Goal: Feedback & Contribution: Contribute content

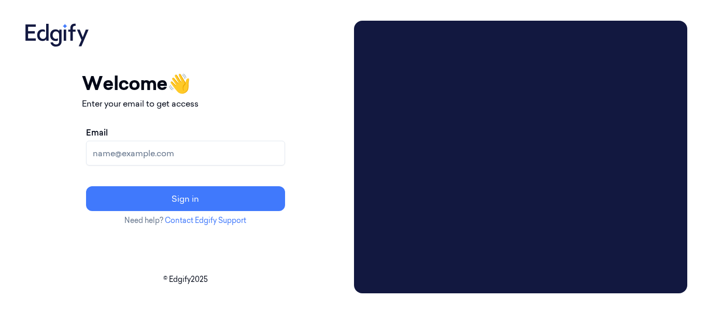
click at [225, 154] on input "Email" at bounding box center [185, 153] width 199 height 25
type input "chandu@indivillage.co"
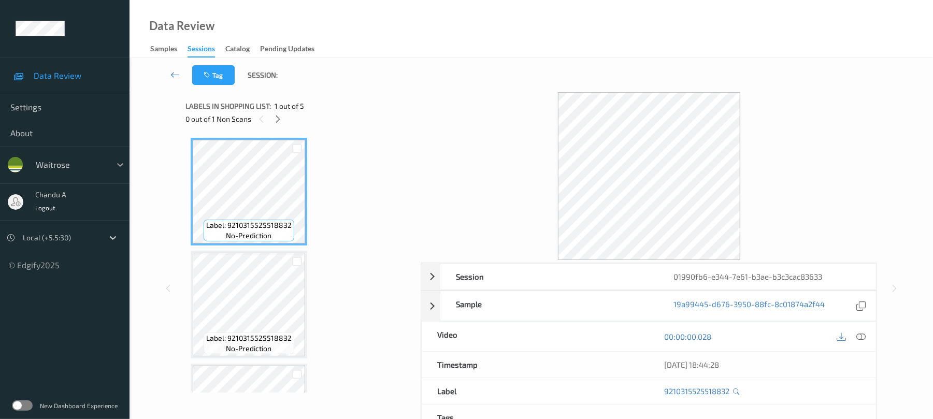
click at [119, 163] on icon at bounding box center [120, 165] width 10 height 10
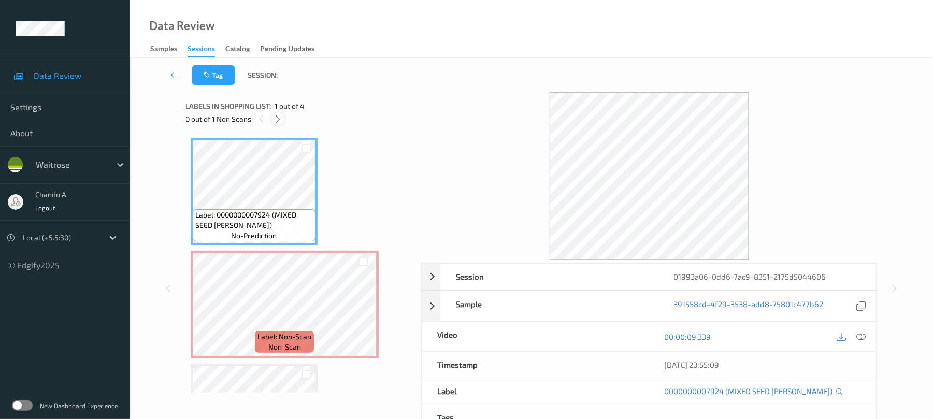
click at [284, 120] on div at bounding box center [277, 118] width 13 height 13
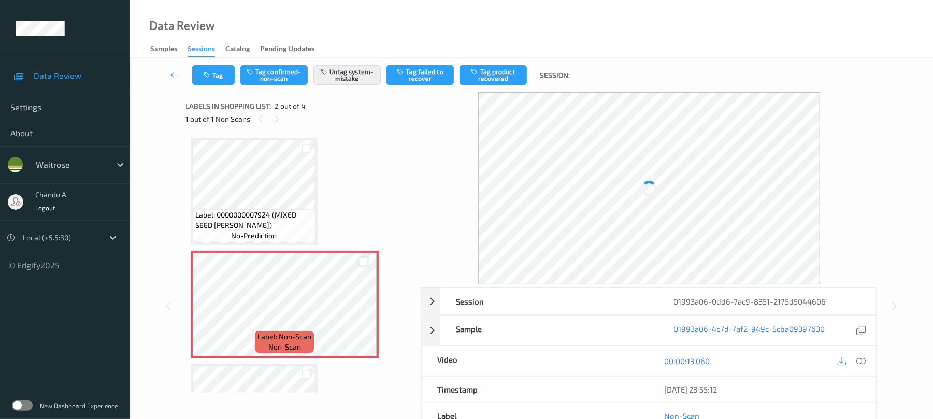
scroll to position [5, 0]
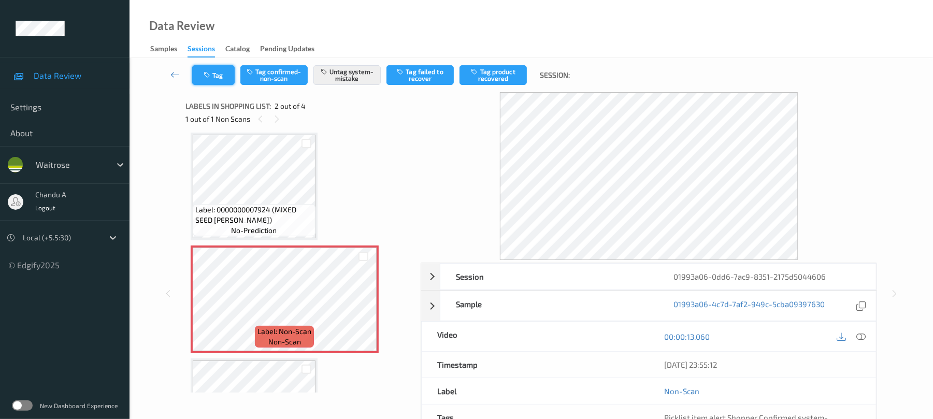
click at [214, 78] on button "Tag" at bounding box center [213, 75] width 42 height 20
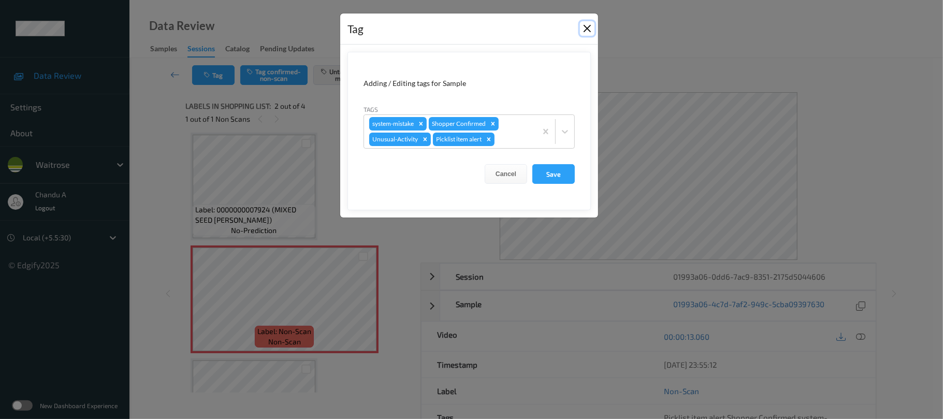
click at [589, 31] on button "Close" at bounding box center [587, 28] width 15 height 15
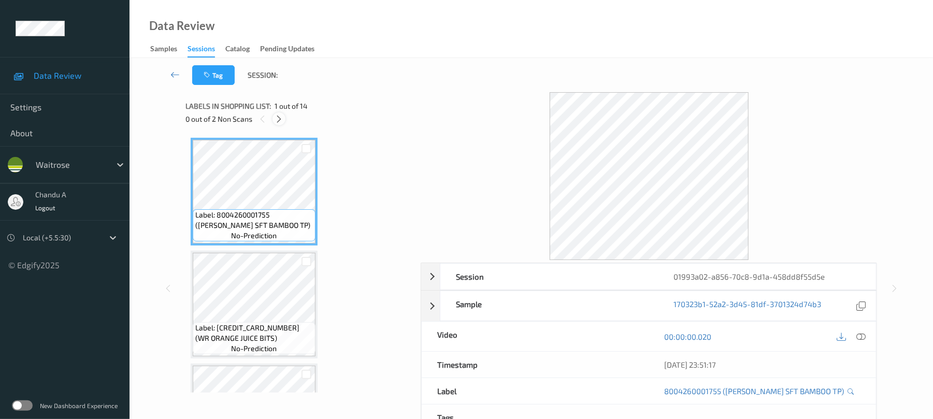
click at [280, 121] on icon at bounding box center [279, 118] width 9 height 9
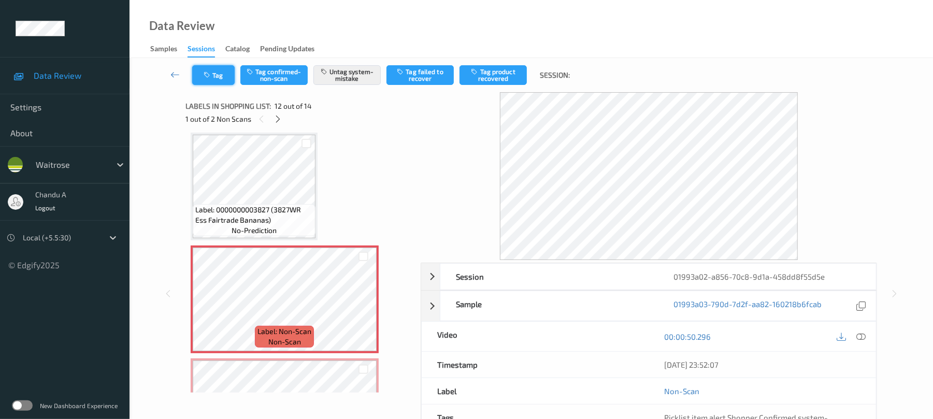
click at [213, 79] on button "Tag" at bounding box center [213, 75] width 42 height 20
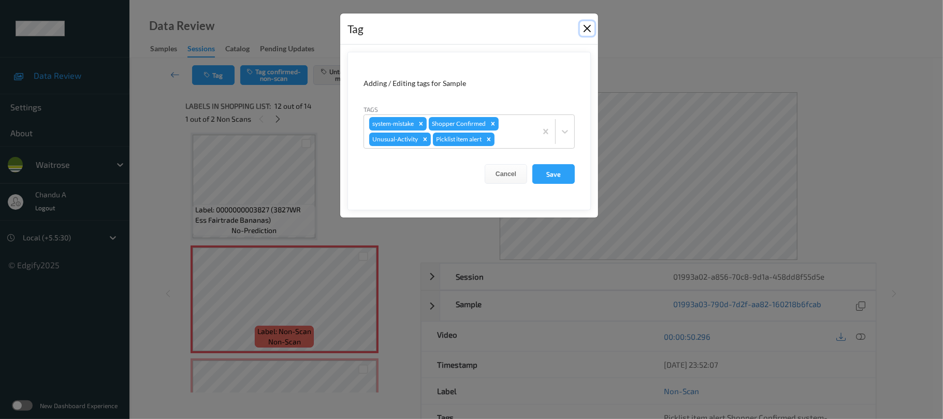
click at [587, 32] on button "Close" at bounding box center [587, 28] width 15 height 15
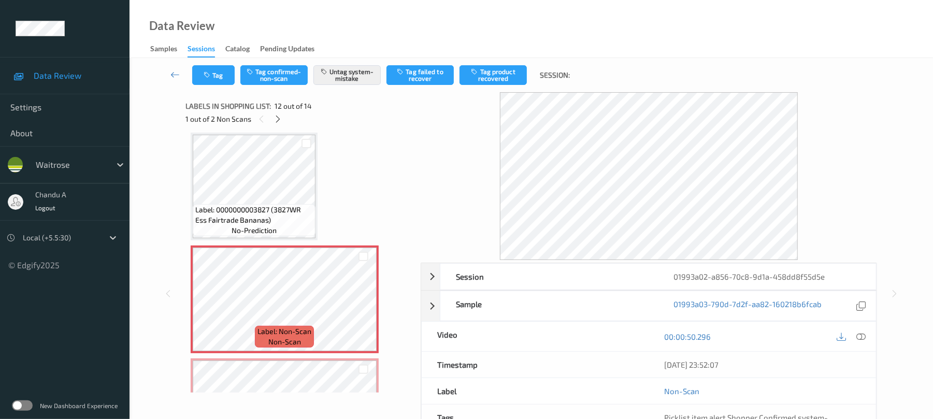
scroll to position [1204, 0]
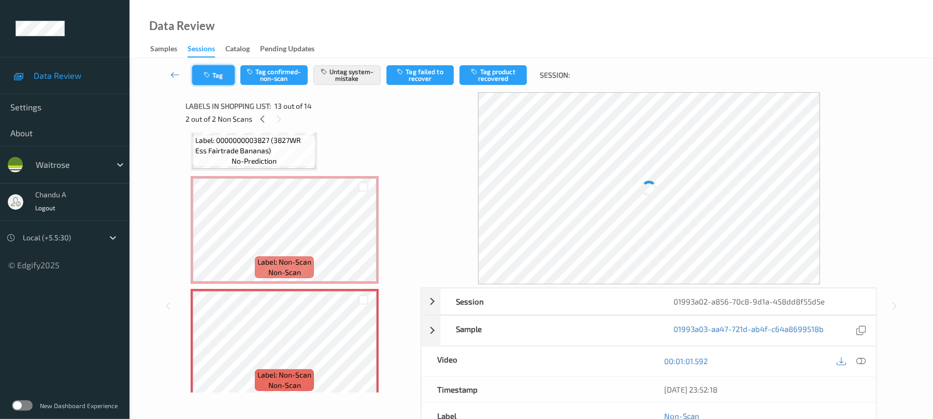
click at [210, 69] on button "Tag" at bounding box center [213, 75] width 42 height 20
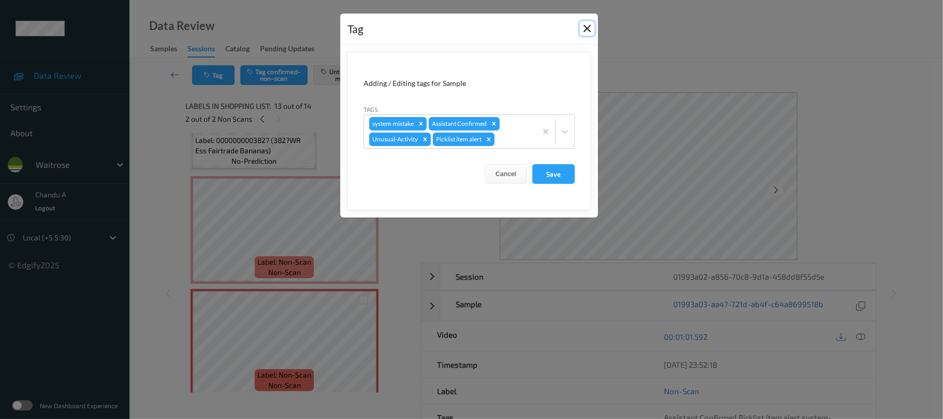
click at [586, 27] on button "Close" at bounding box center [587, 28] width 15 height 15
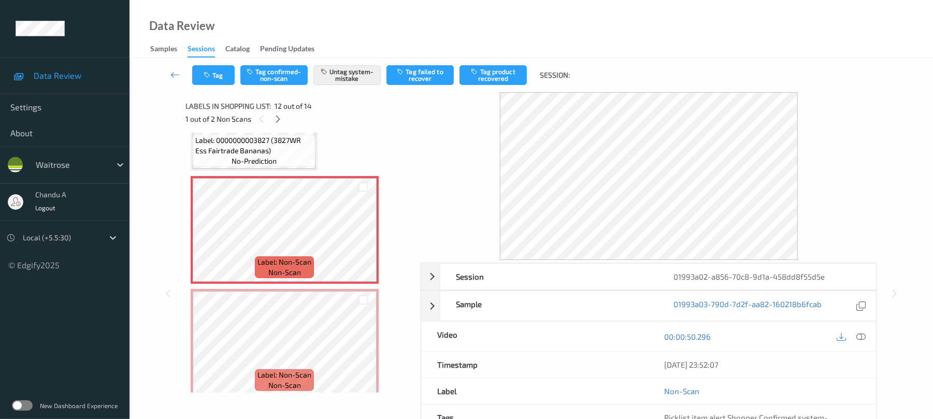
click at [210, 87] on div "Tag Tag confirmed-non-scan Untag system-mistake Tag failed to recover Tag produ…" at bounding box center [531, 75] width 761 height 34
click at [229, 82] on button "Tag" at bounding box center [213, 75] width 42 height 20
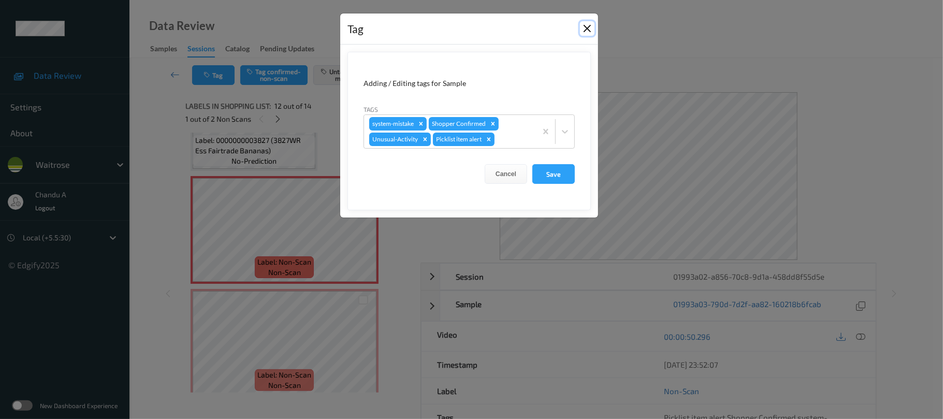
click at [584, 26] on button "Close" at bounding box center [587, 28] width 15 height 15
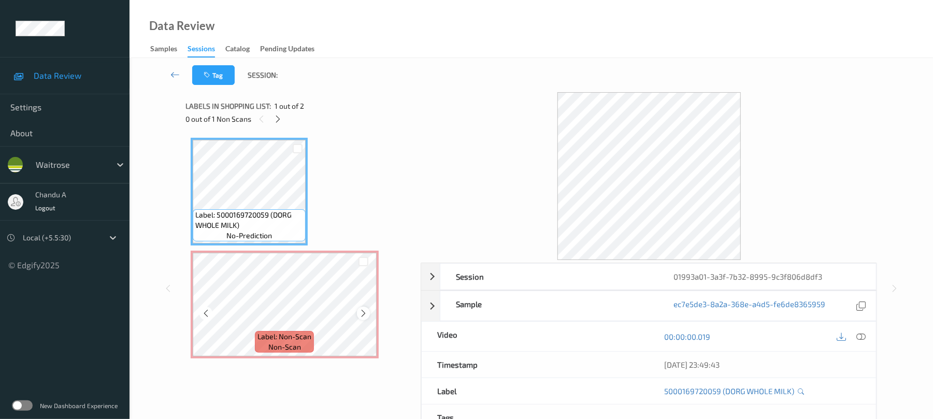
click at [365, 314] on icon at bounding box center [363, 313] width 9 height 9
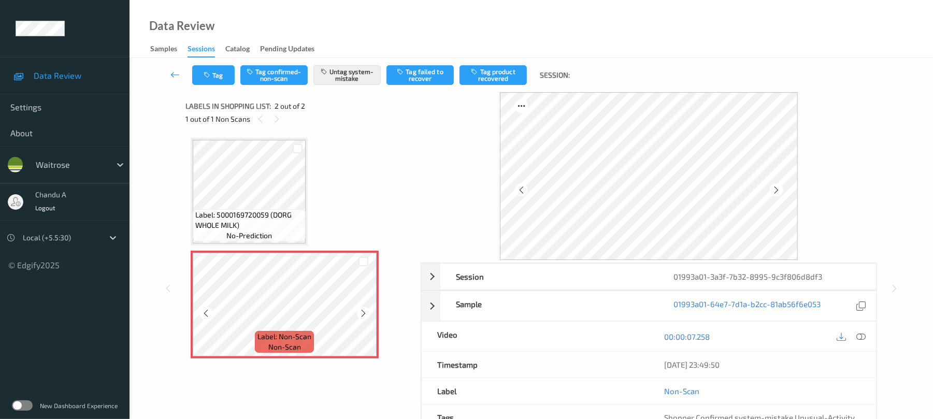
click at [365, 314] on icon at bounding box center [363, 313] width 9 height 9
click at [226, 75] on button "Tag" at bounding box center [213, 75] width 42 height 20
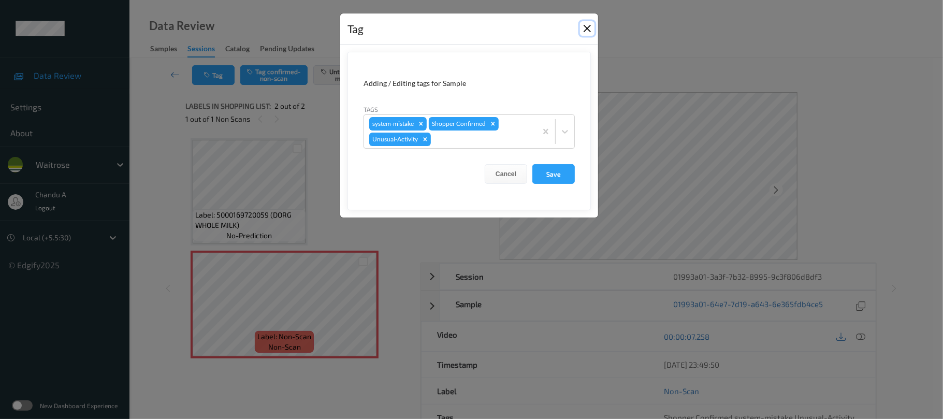
click at [585, 28] on button "Close" at bounding box center [587, 28] width 15 height 15
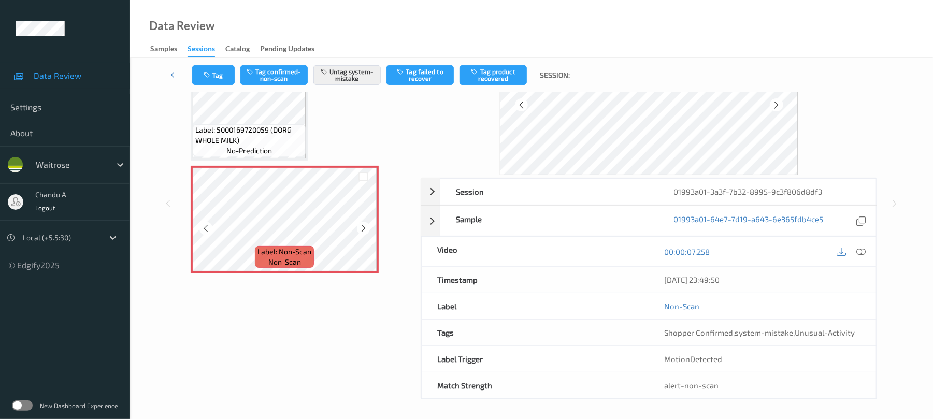
scroll to position [89, 0]
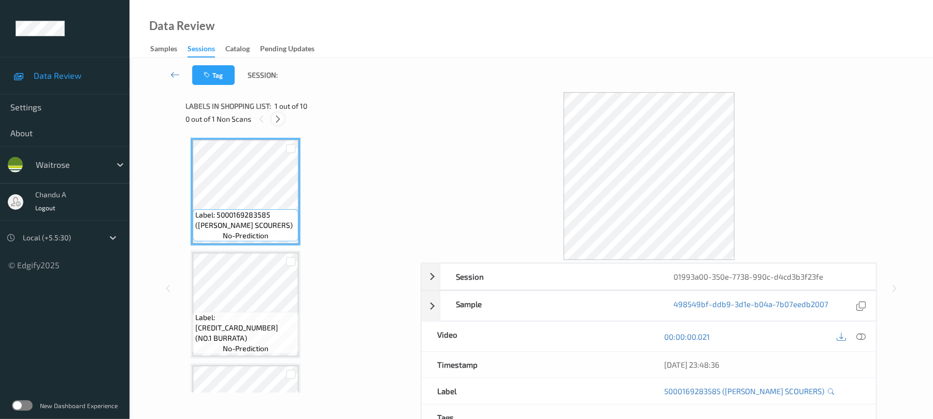
click at [274, 115] on icon at bounding box center [278, 118] width 9 height 9
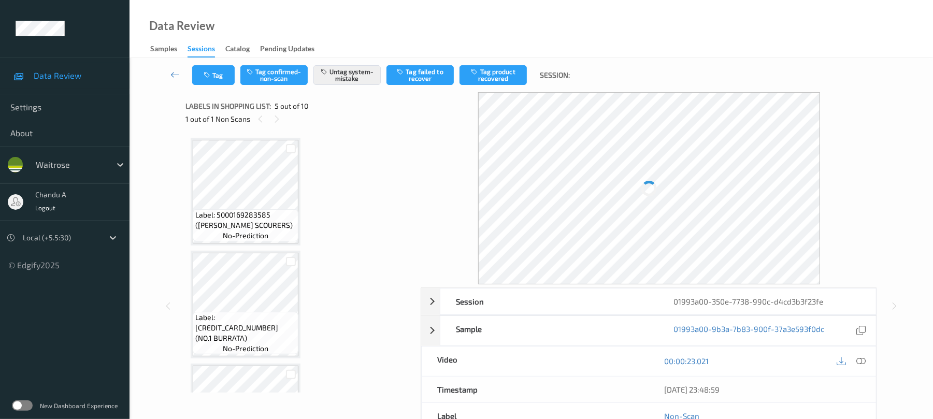
scroll to position [344, 0]
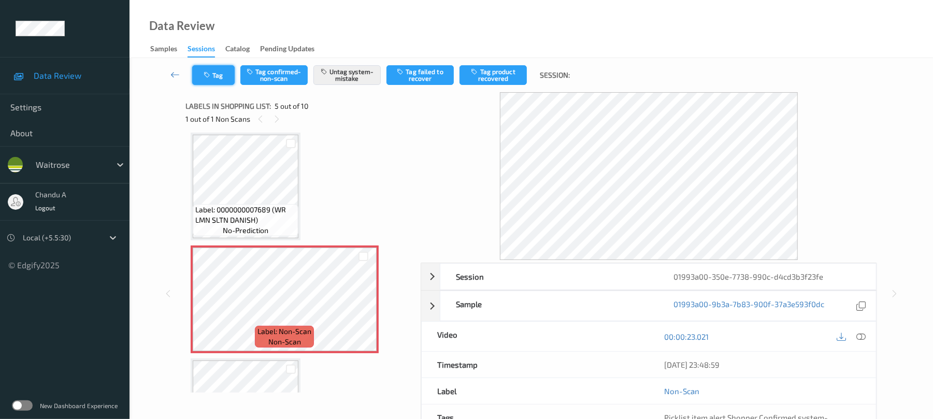
click at [218, 71] on button "Tag" at bounding box center [213, 75] width 42 height 20
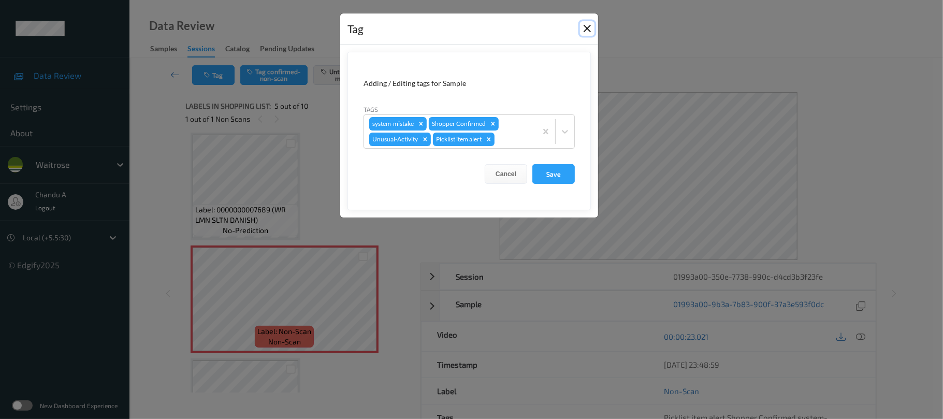
click at [586, 29] on button "Close" at bounding box center [587, 28] width 15 height 15
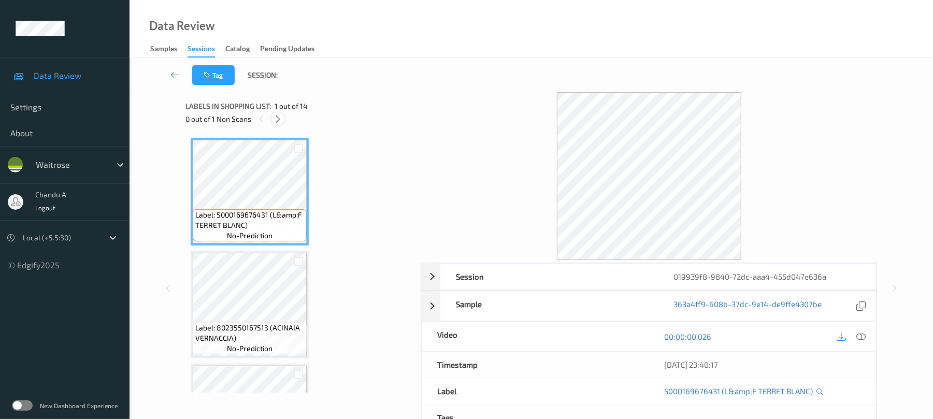
click at [277, 115] on icon at bounding box center [278, 118] width 9 height 9
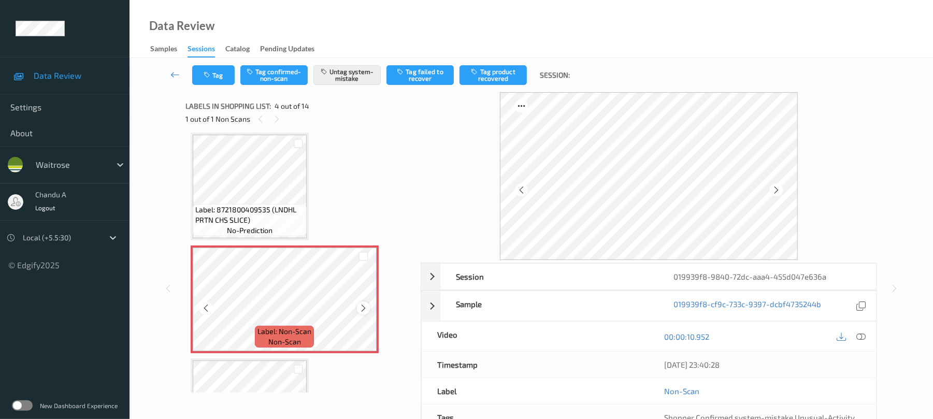
click at [361, 307] on icon at bounding box center [363, 308] width 9 height 9
click at [224, 71] on button "Tag" at bounding box center [213, 75] width 42 height 20
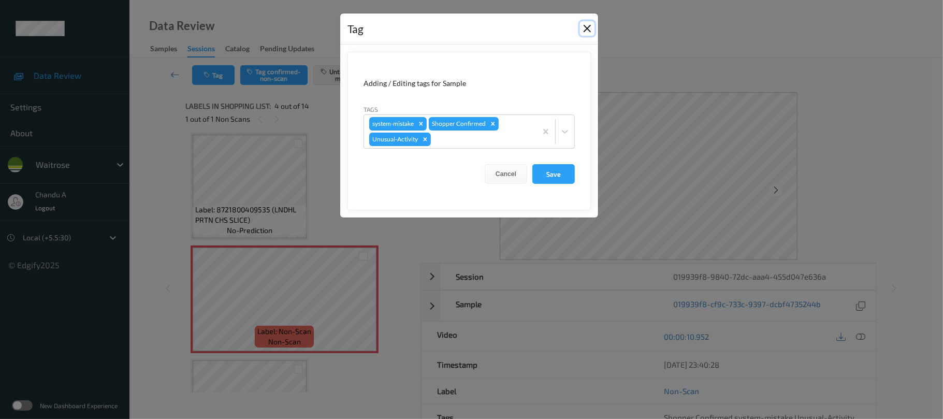
click at [585, 30] on button "Close" at bounding box center [587, 28] width 15 height 15
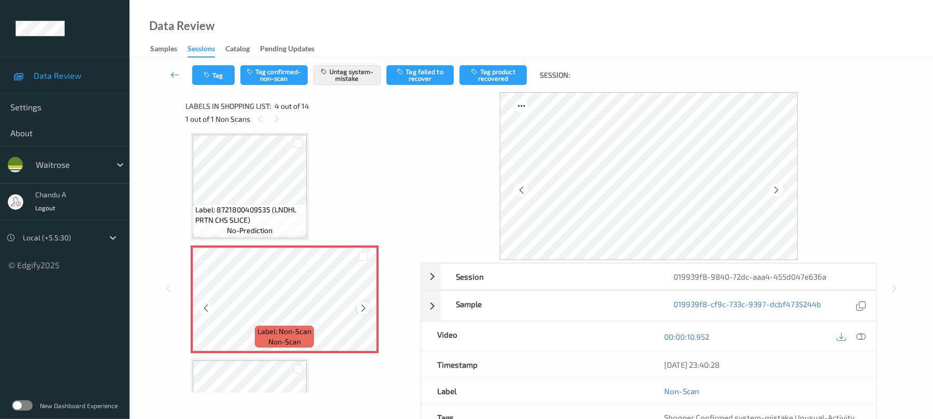
click at [363, 308] on icon at bounding box center [363, 308] width 9 height 9
click at [219, 77] on button "Tag" at bounding box center [213, 75] width 42 height 20
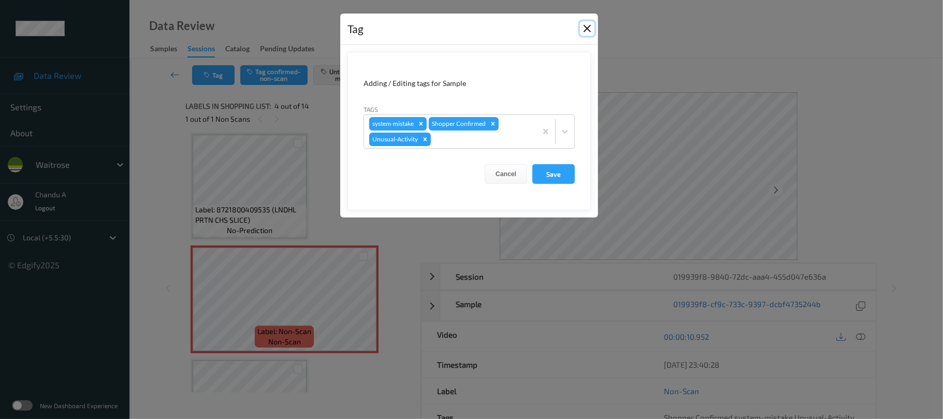
click at [580, 29] on button "Close" at bounding box center [587, 28] width 15 height 15
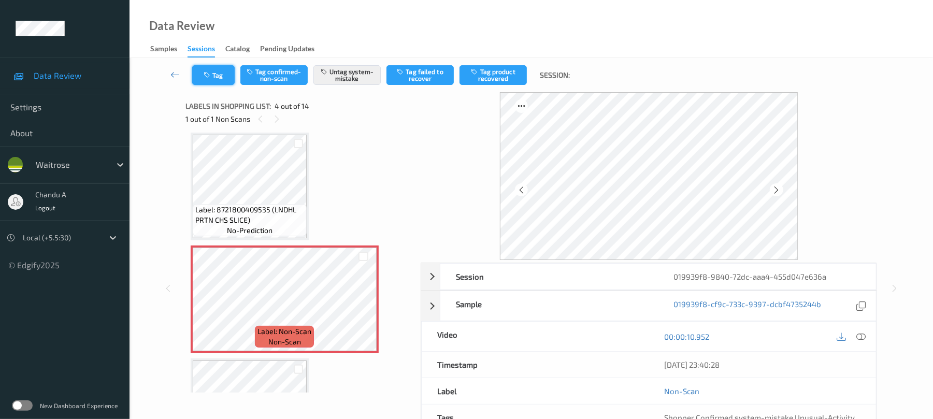
click at [210, 73] on icon "button" at bounding box center [208, 74] width 9 height 7
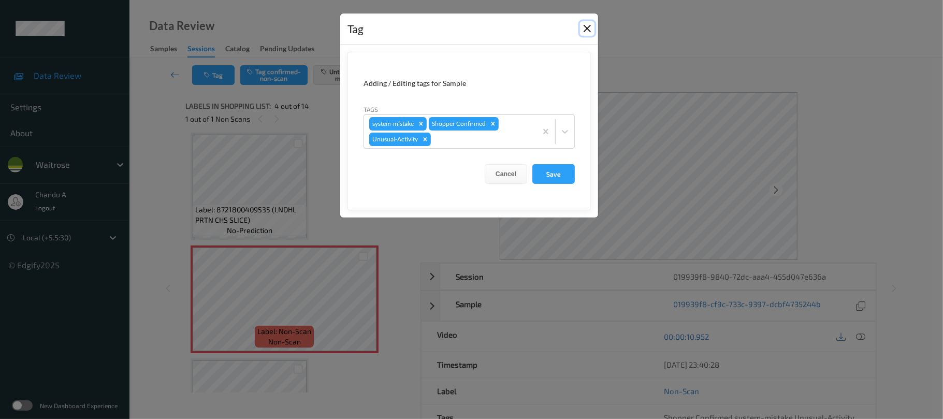
drag, startPoint x: 587, startPoint y: 32, endPoint x: 568, endPoint y: 25, distance: 20.3
click at [586, 31] on button "Close" at bounding box center [587, 28] width 15 height 15
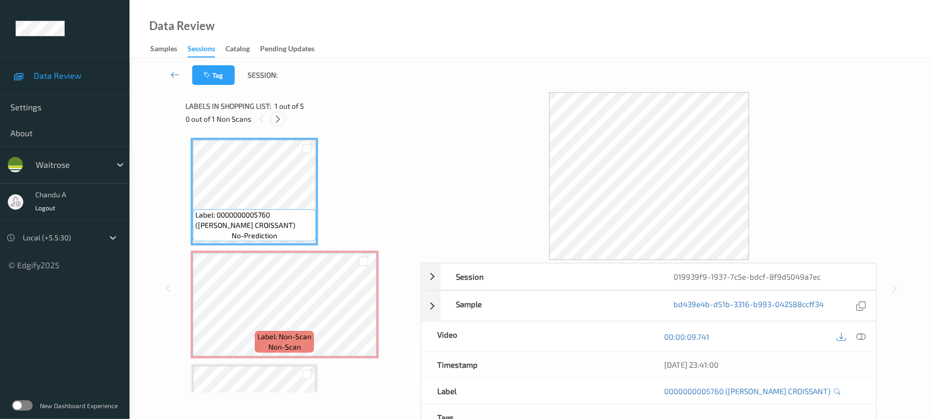
click at [277, 116] on icon at bounding box center [278, 118] width 9 height 9
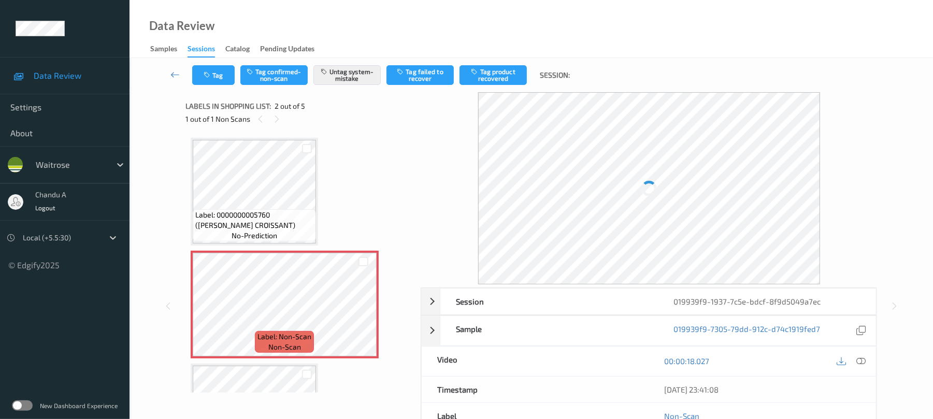
scroll to position [5, 0]
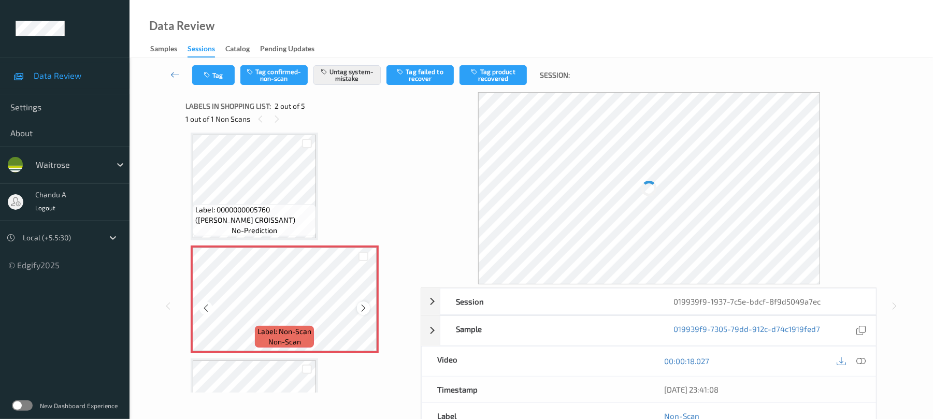
click at [361, 308] on icon at bounding box center [363, 308] width 9 height 9
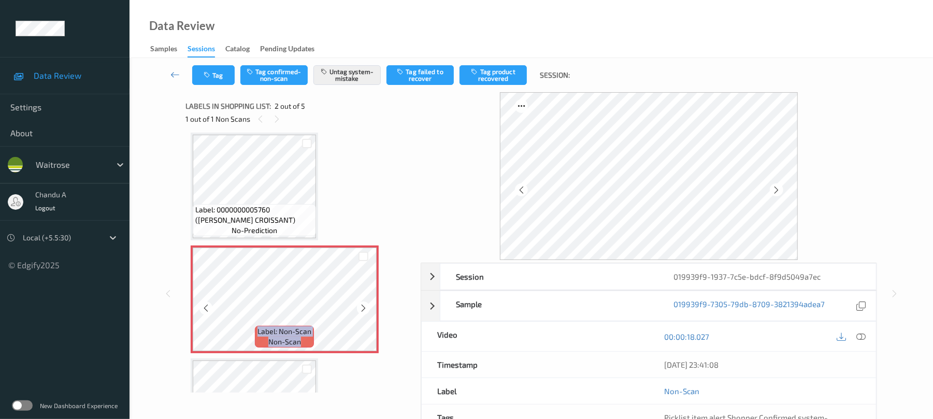
click at [361, 308] on icon at bounding box center [363, 308] width 9 height 9
click at [220, 65] on button "Tag" at bounding box center [213, 75] width 42 height 20
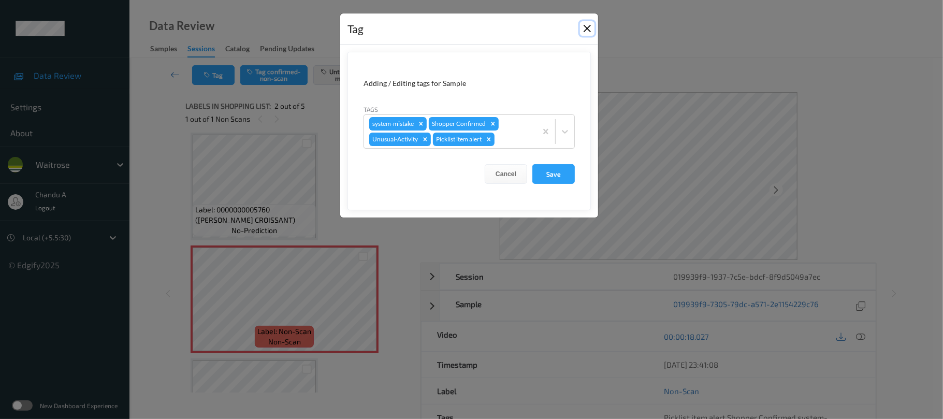
click at [585, 25] on button "Close" at bounding box center [587, 28] width 15 height 15
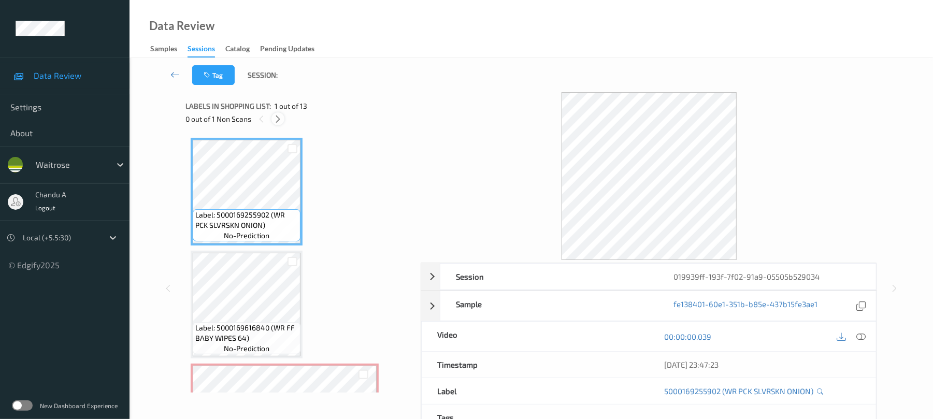
click at [276, 121] on icon at bounding box center [278, 118] width 9 height 9
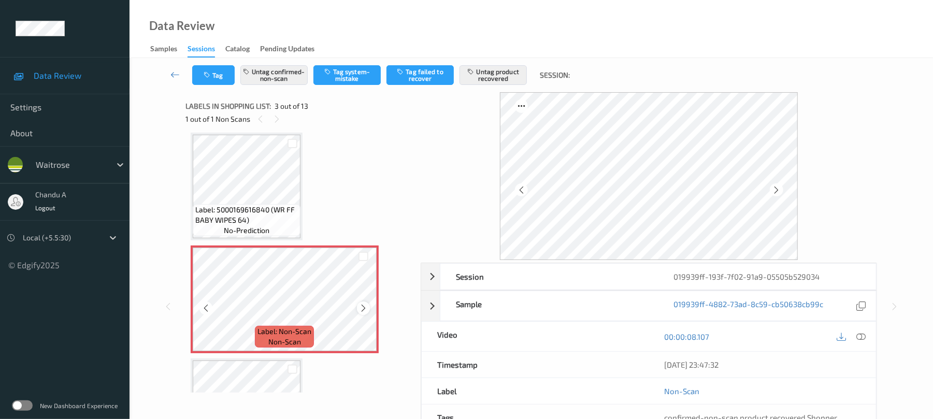
click at [364, 305] on icon at bounding box center [363, 308] width 9 height 9
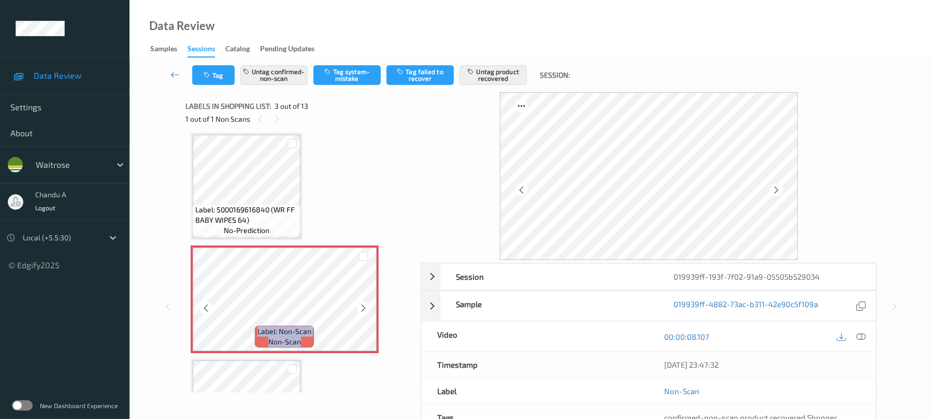
click at [364, 305] on icon at bounding box center [363, 308] width 9 height 9
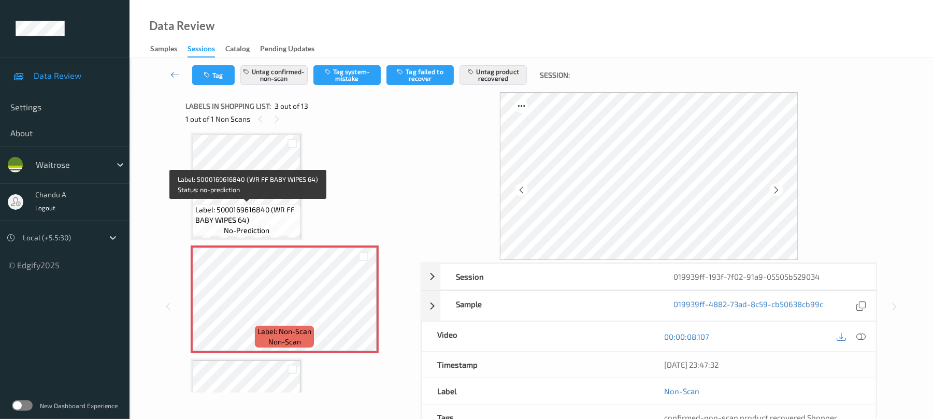
click at [268, 210] on span "Label: 5000169616840 (WR FF BABY WIPES 64)" at bounding box center [246, 215] width 103 height 21
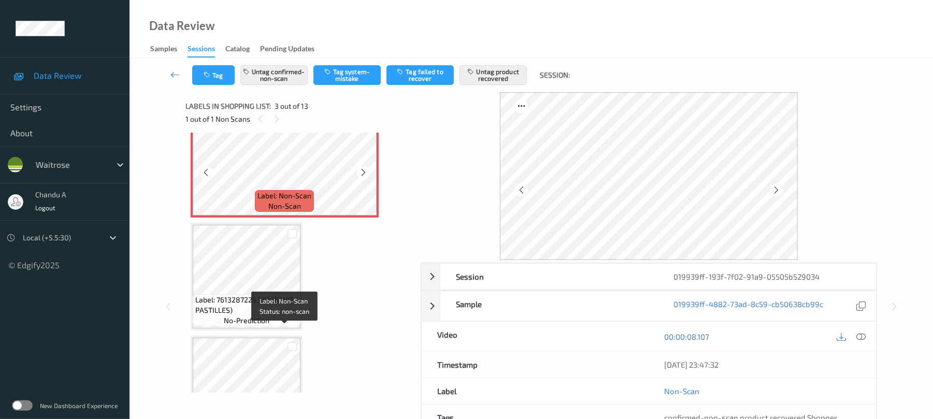
scroll to position [256, 0]
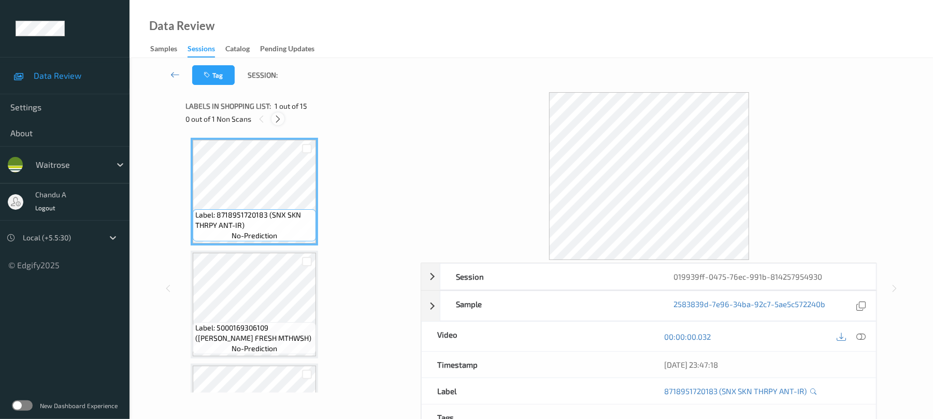
click at [279, 114] on icon at bounding box center [278, 118] width 9 height 9
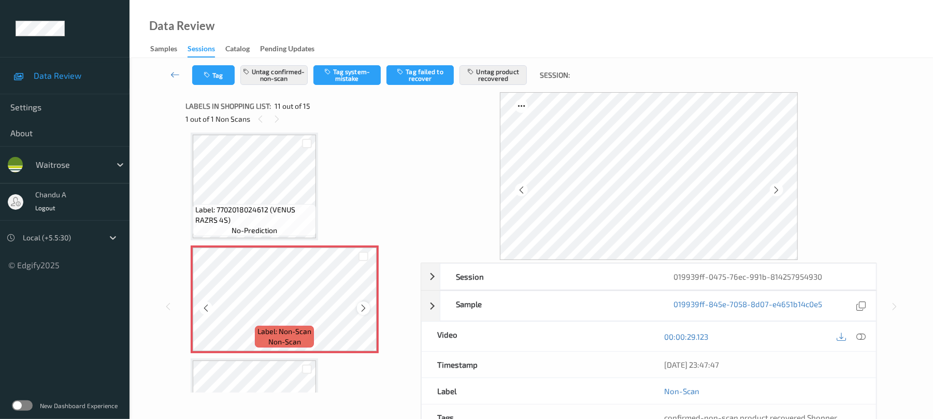
click at [362, 307] on icon at bounding box center [363, 308] width 9 height 9
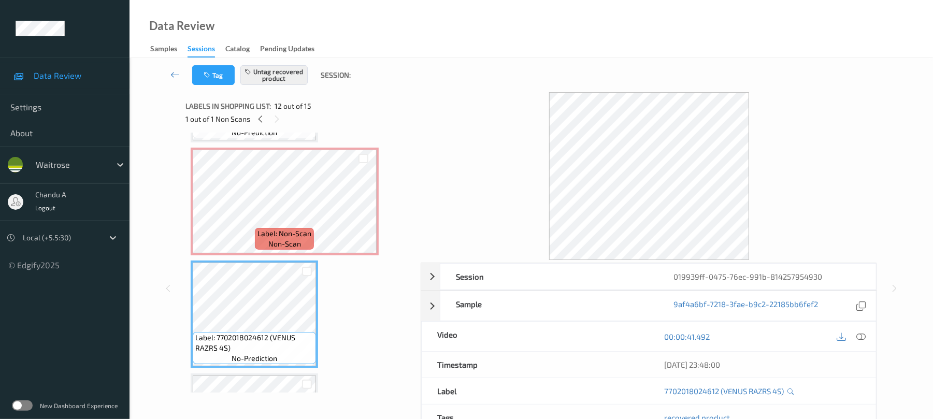
scroll to position [1090, 0]
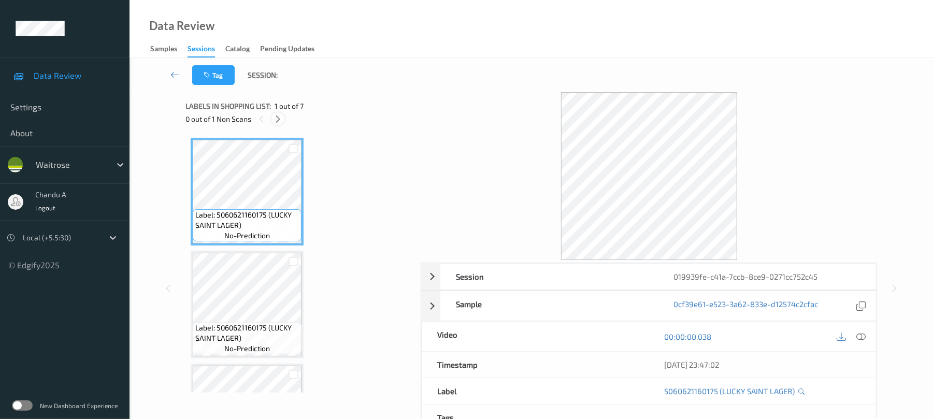
click at [276, 113] on div at bounding box center [277, 118] width 13 height 13
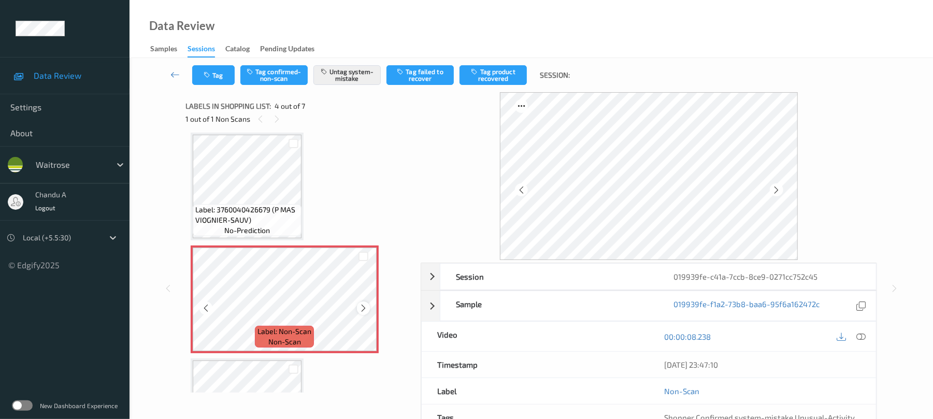
click at [360, 303] on div at bounding box center [363, 308] width 13 height 13
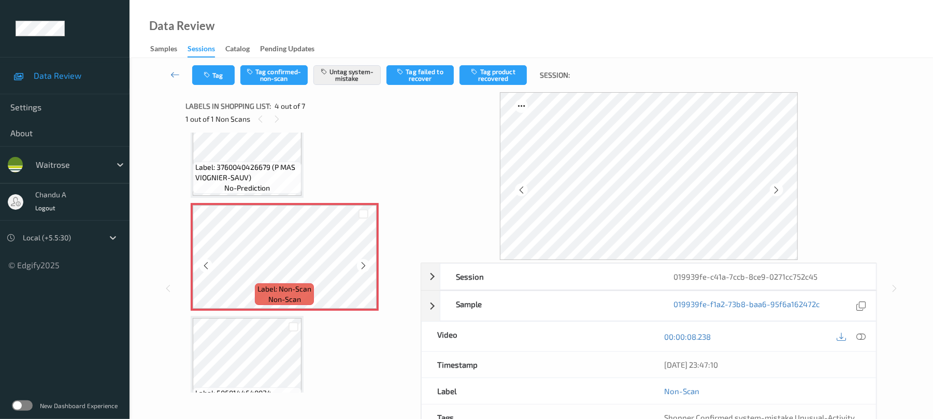
scroll to position [300, 0]
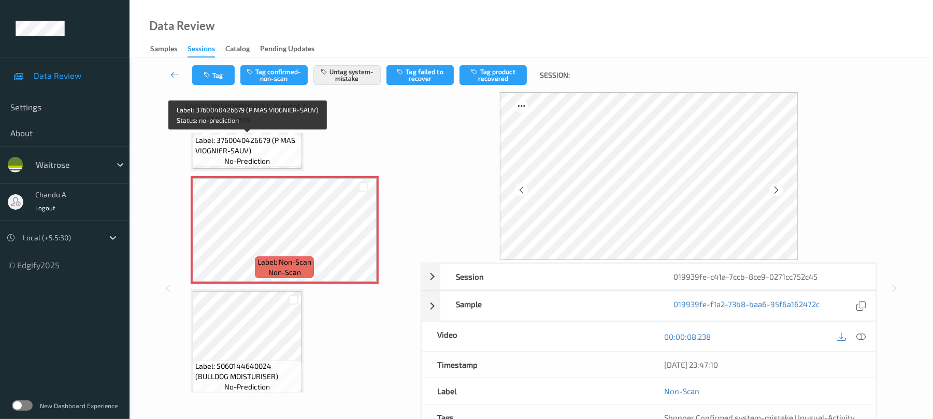
click at [268, 147] on span "Label: 3760040426679 (P MAS VIOGNIER-SAUV)" at bounding box center [247, 145] width 104 height 21
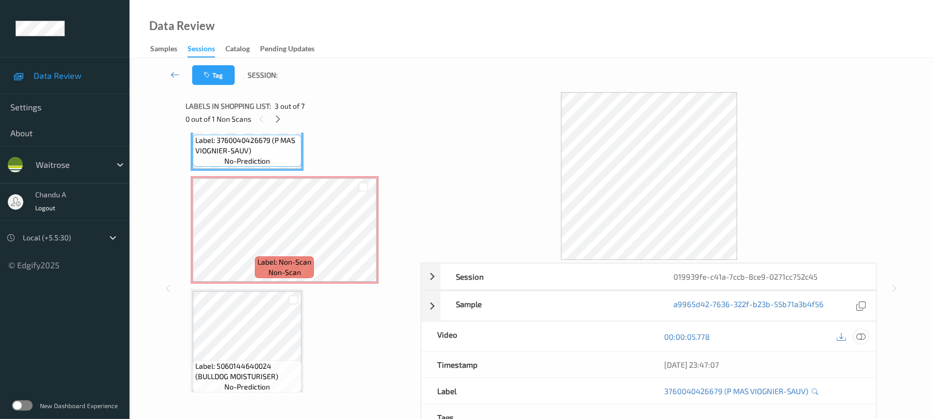
click at [857, 333] on icon at bounding box center [861, 336] width 9 height 9
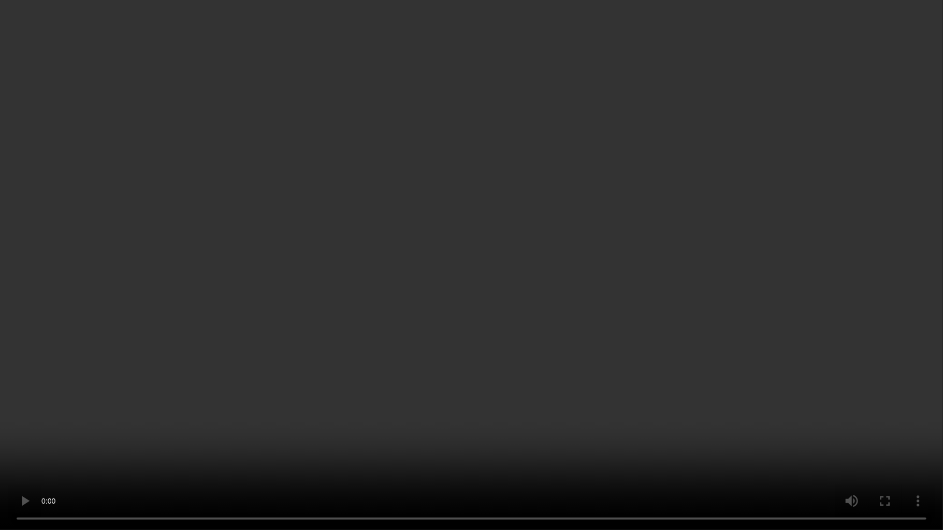
click at [491, 298] on video at bounding box center [471, 265] width 943 height 530
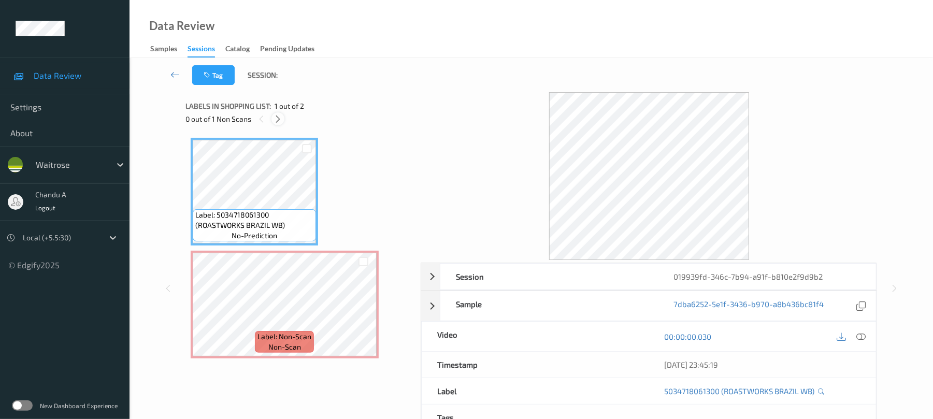
click at [278, 123] on icon at bounding box center [278, 118] width 9 height 9
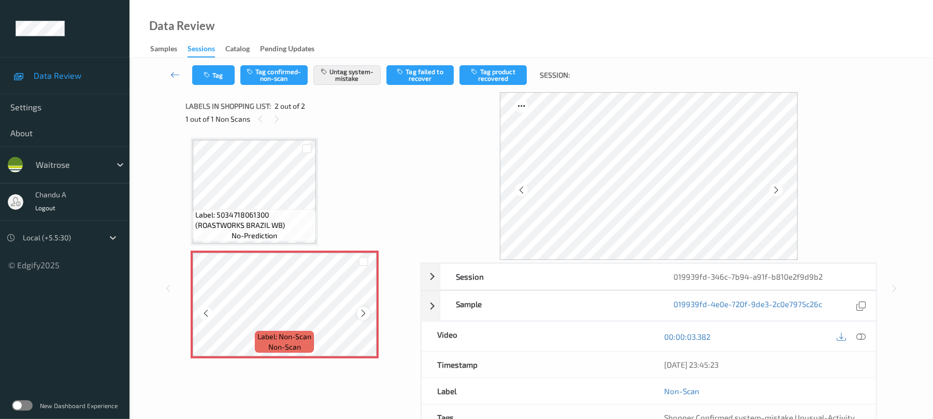
click at [366, 311] on icon at bounding box center [363, 313] width 9 height 9
click at [223, 83] on button "Tag" at bounding box center [213, 75] width 42 height 20
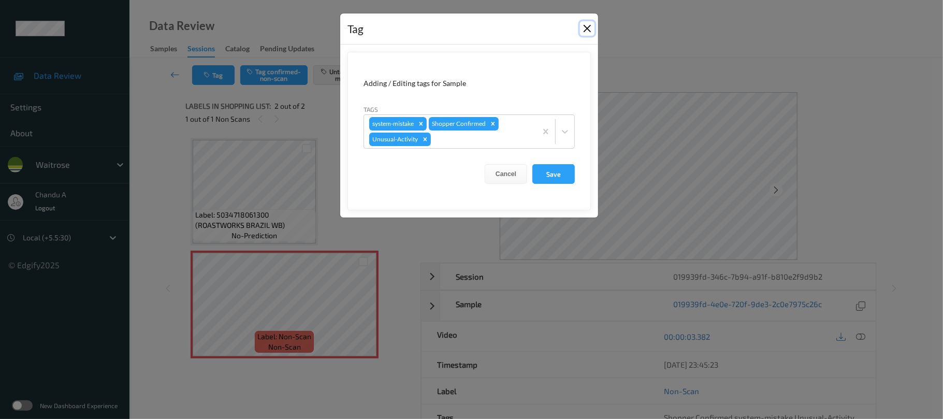
click at [592, 31] on button "Close" at bounding box center [587, 28] width 15 height 15
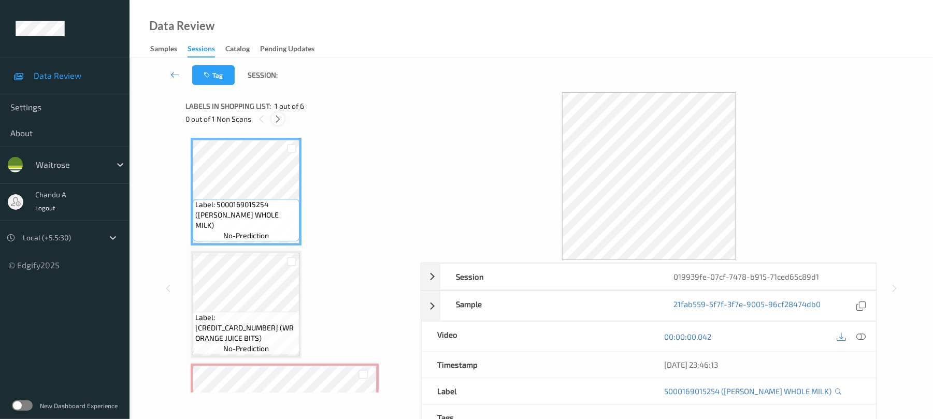
click at [276, 120] on icon at bounding box center [278, 118] width 9 height 9
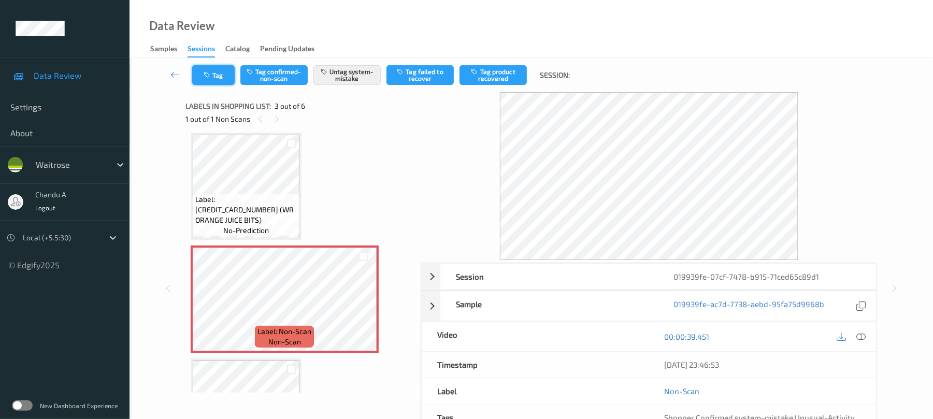
click at [210, 75] on icon "button" at bounding box center [208, 74] width 9 height 7
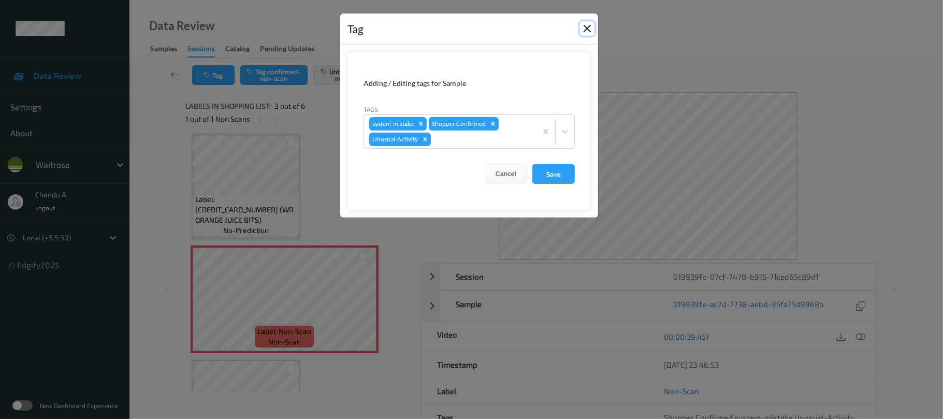
click at [586, 27] on button "Close" at bounding box center [587, 28] width 15 height 15
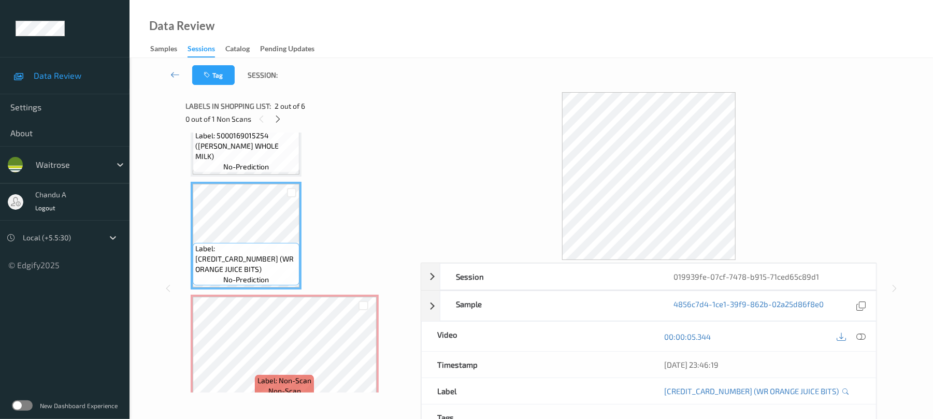
scroll to position [138, 0]
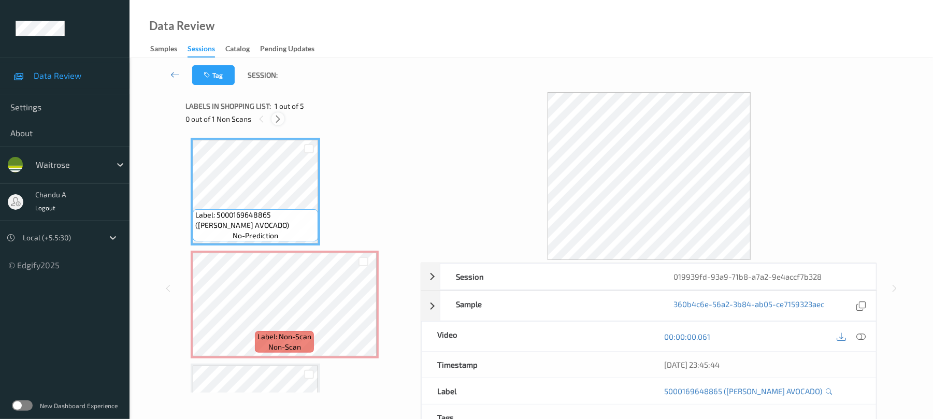
click at [280, 118] on icon at bounding box center [278, 118] width 9 height 9
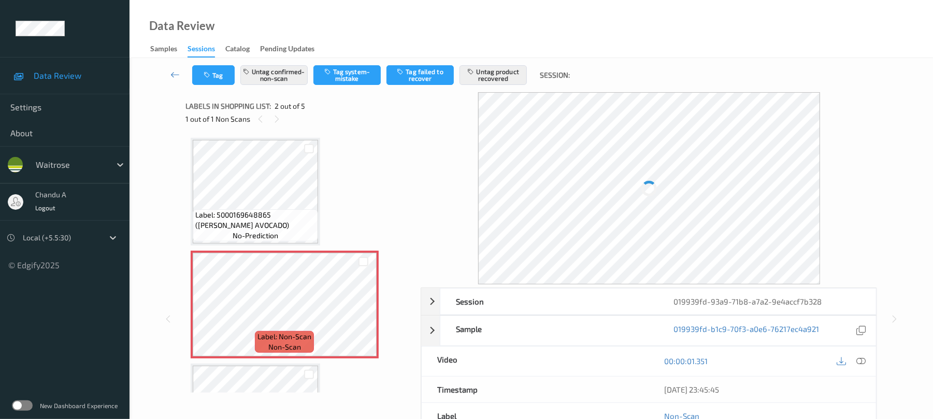
scroll to position [5, 0]
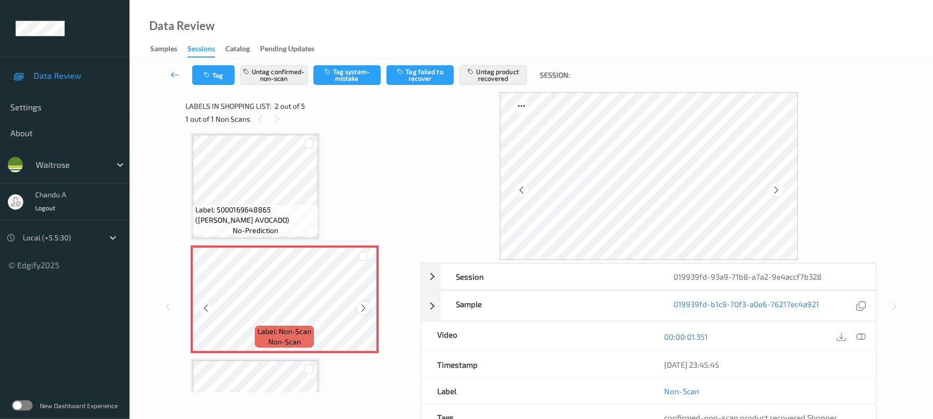
click at [362, 307] on icon at bounding box center [363, 308] width 9 height 9
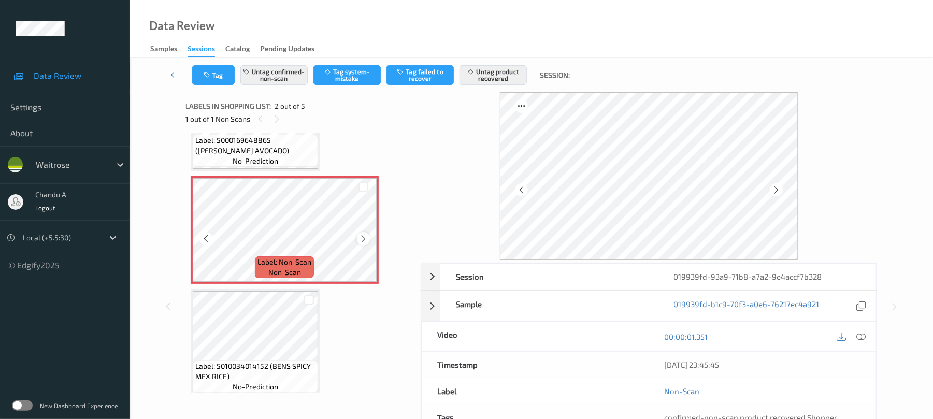
click at [362, 237] on icon at bounding box center [363, 238] width 9 height 9
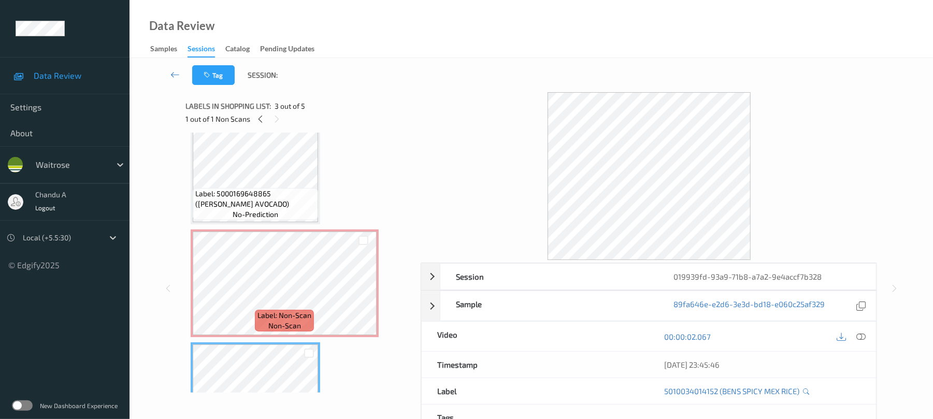
scroll to position [5, 0]
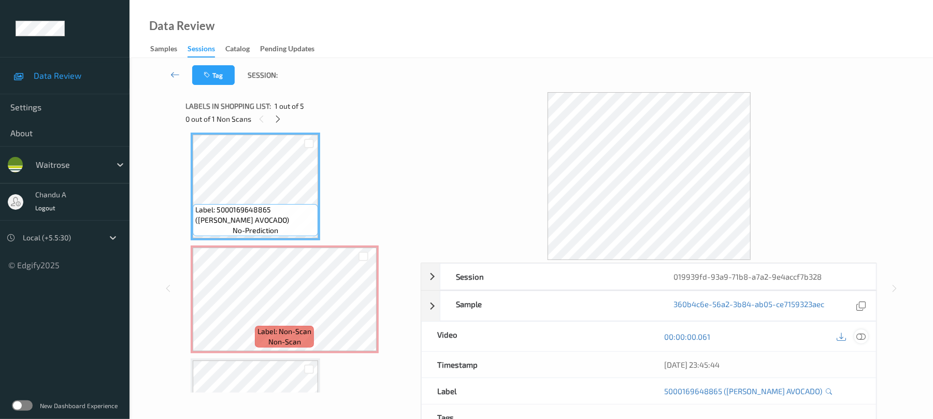
click at [858, 334] on icon at bounding box center [861, 336] width 9 height 9
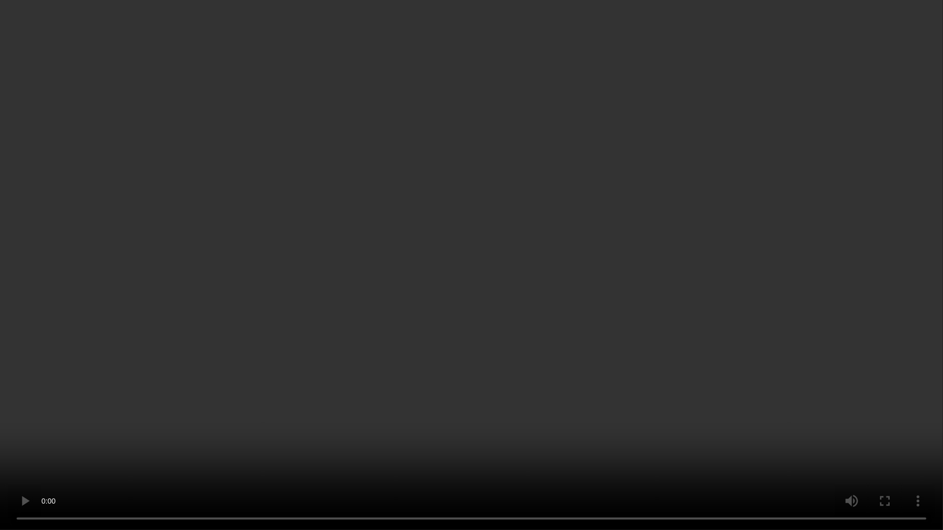
click at [400, 293] on video at bounding box center [471, 265] width 943 height 530
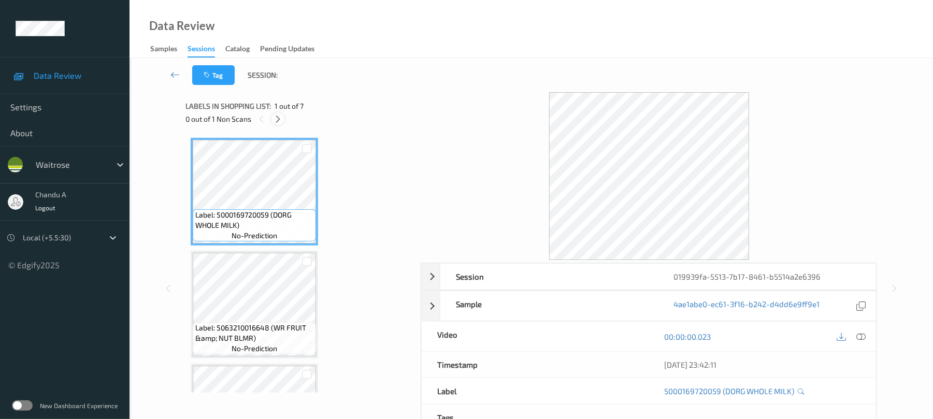
click at [282, 118] on icon at bounding box center [278, 118] width 9 height 9
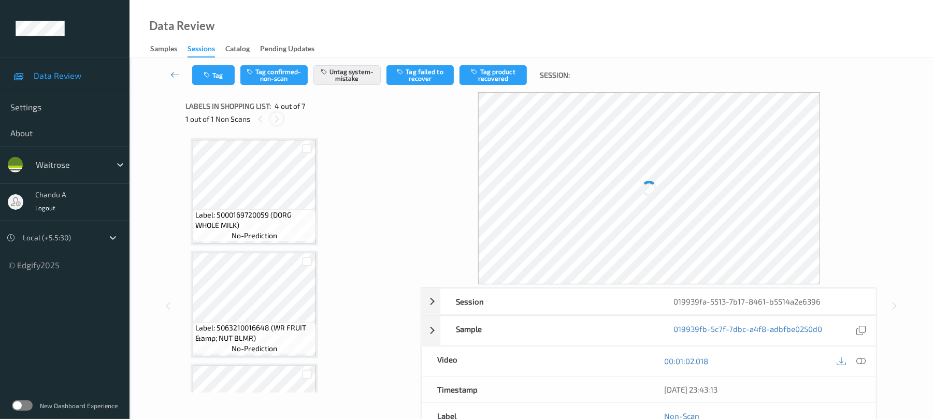
scroll to position [231, 0]
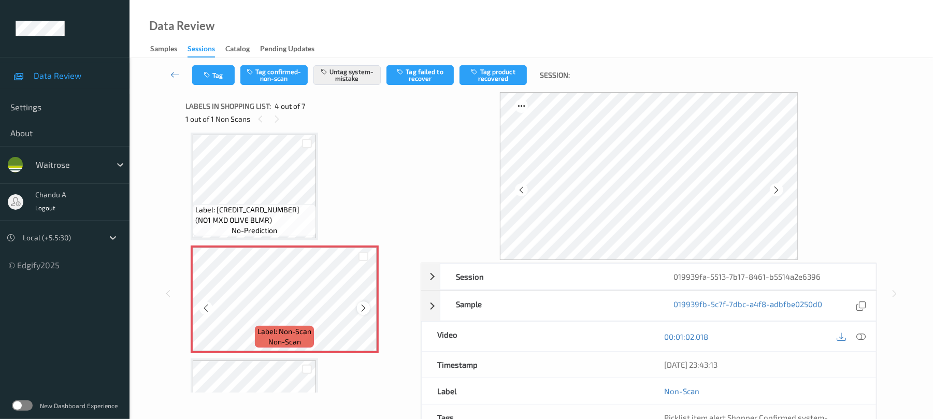
click at [360, 308] on icon at bounding box center [363, 308] width 9 height 9
click at [206, 79] on button "Tag" at bounding box center [213, 75] width 42 height 20
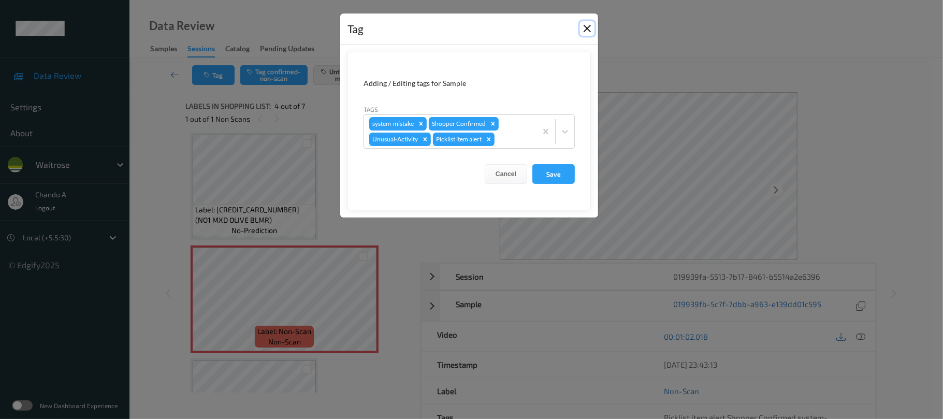
click at [586, 28] on button "Close" at bounding box center [587, 28] width 15 height 15
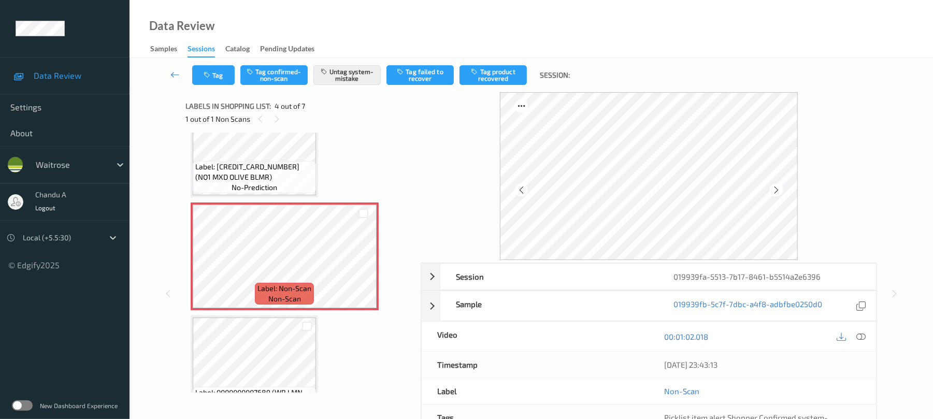
scroll to position [300, 0]
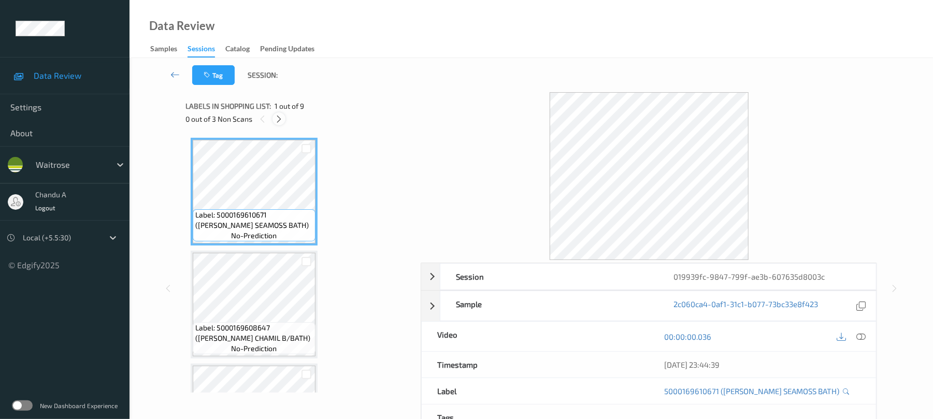
click at [276, 119] on icon at bounding box center [279, 118] width 9 height 9
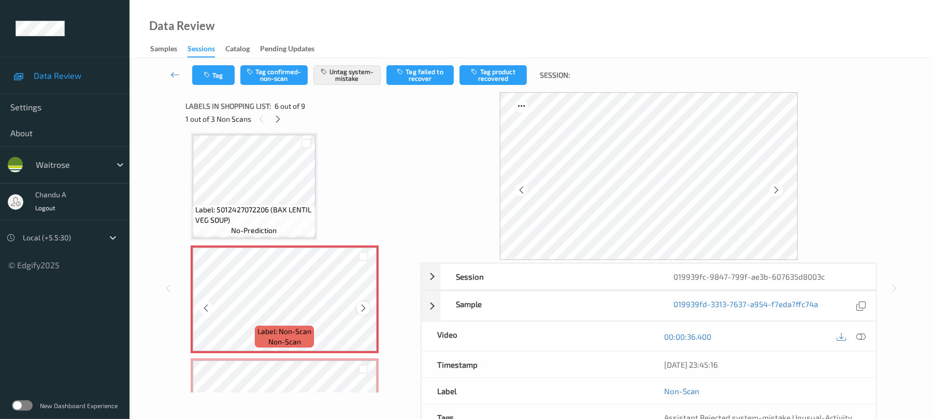
click at [365, 309] on icon at bounding box center [363, 308] width 9 height 9
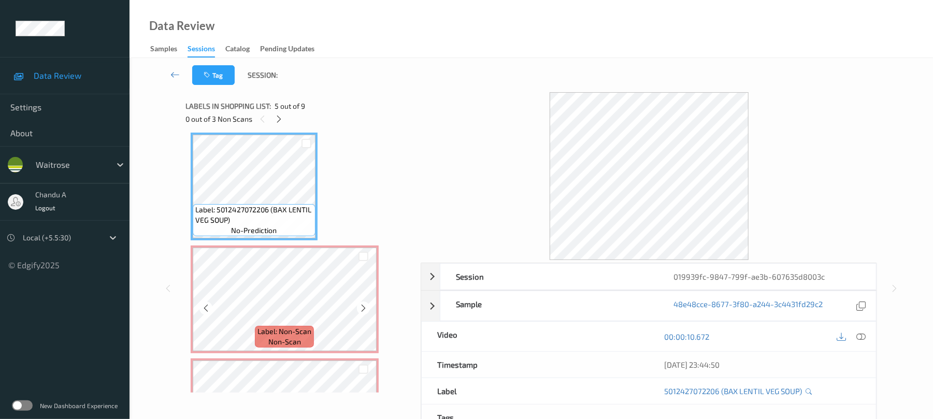
scroll to position [526, 0]
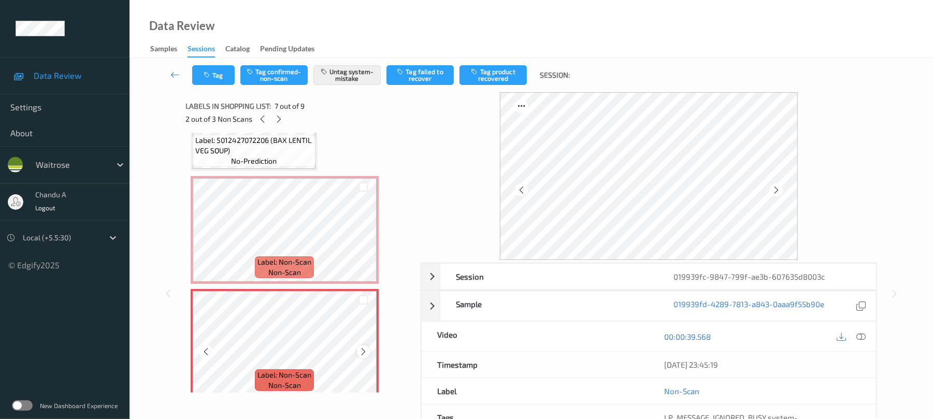
click at [365, 351] on icon at bounding box center [363, 351] width 9 height 9
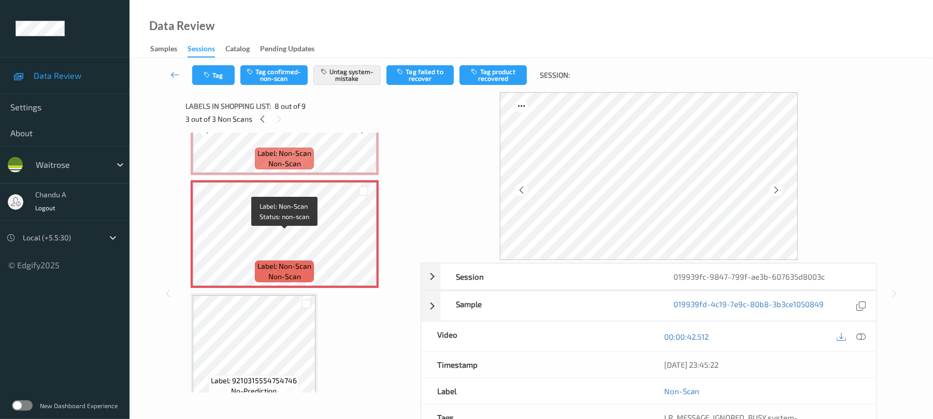
scroll to position [761, 0]
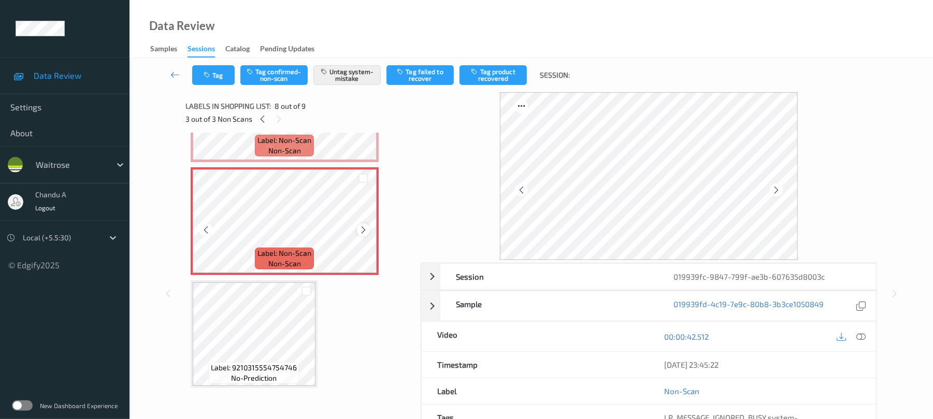
click at [357, 228] on div at bounding box center [363, 229] width 13 height 13
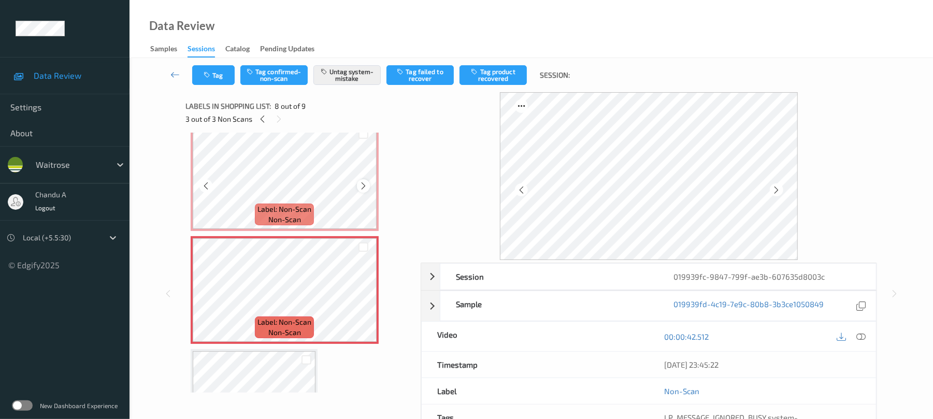
click at [361, 185] on icon at bounding box center [363, 185] width 9 height 9
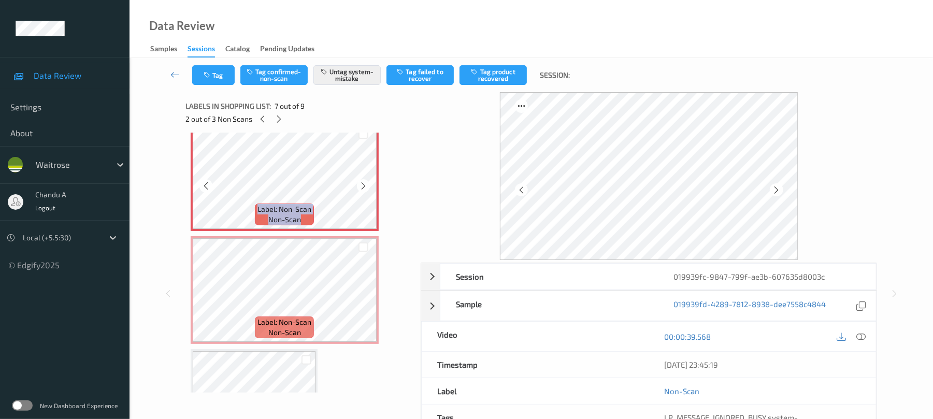
click at [361, 185] on icon at bounding box center [363, 185] width 9 height 9
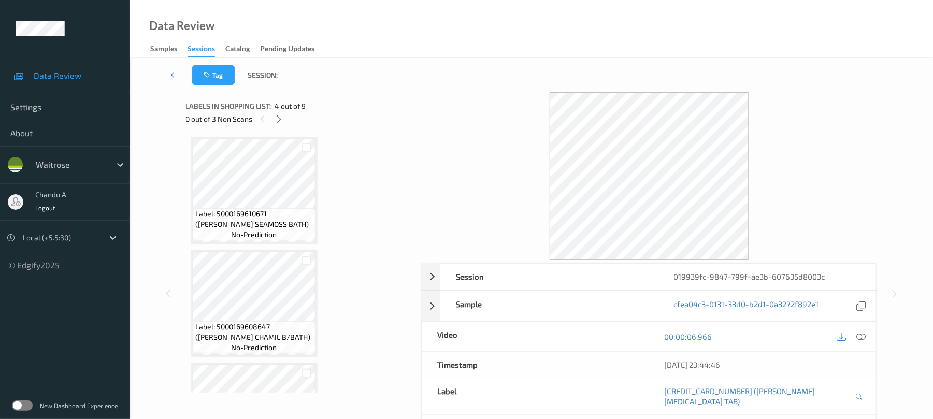
scroll to position [0, 0]
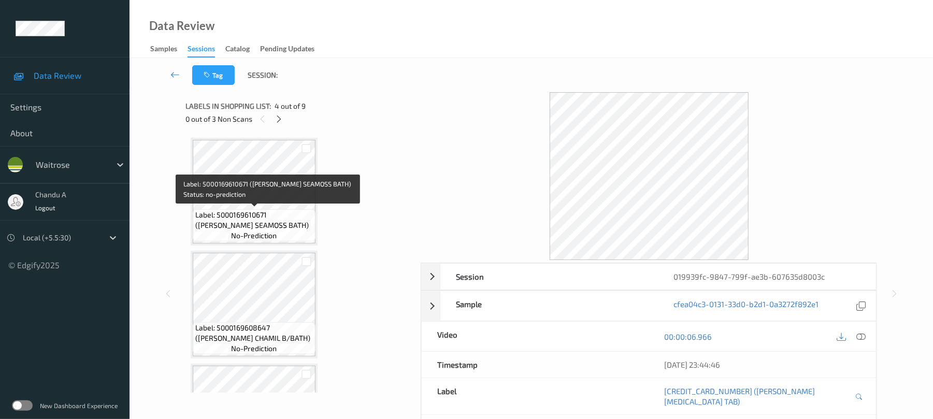
click at [272, 214] on span "Label: 5000169610671 (WR ESS SEAMOSS BATH)" at bounding box center [254, 220] width 118 height 21
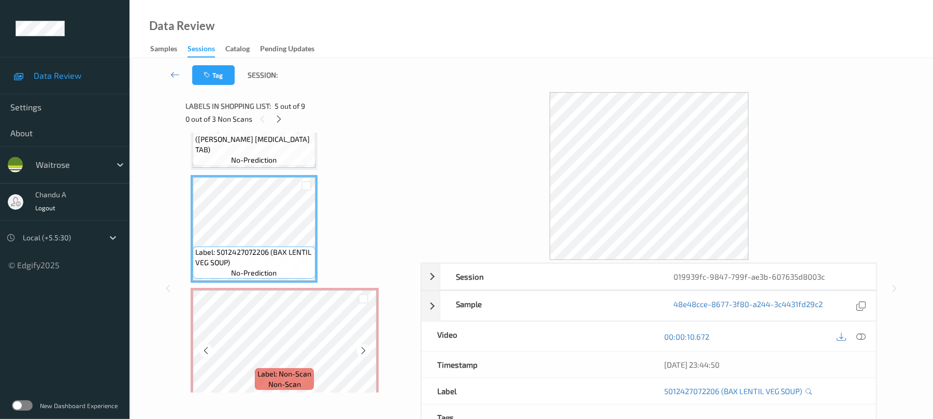
scroll to position [483, 0]
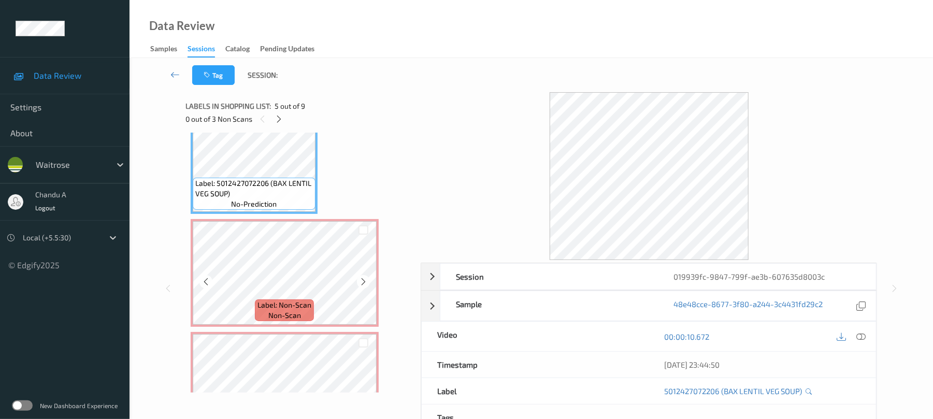
click at [283, 319] on span "non-scan" at bounding box center [284, 315] width 33 height 10
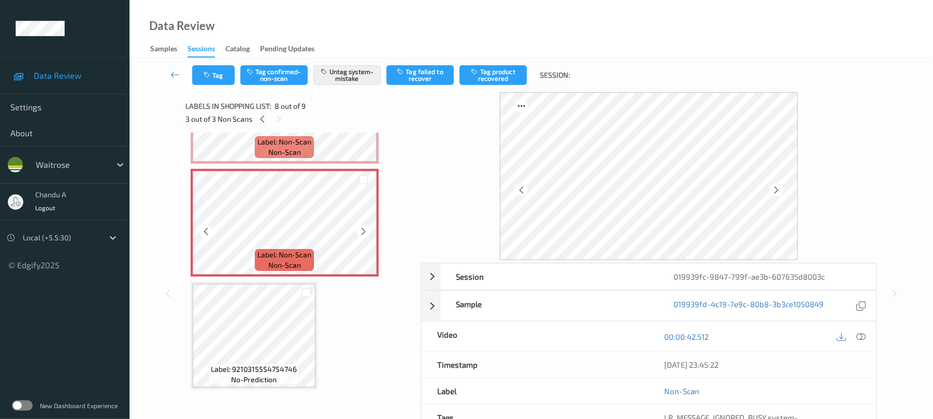
scroll to position [761, 0]
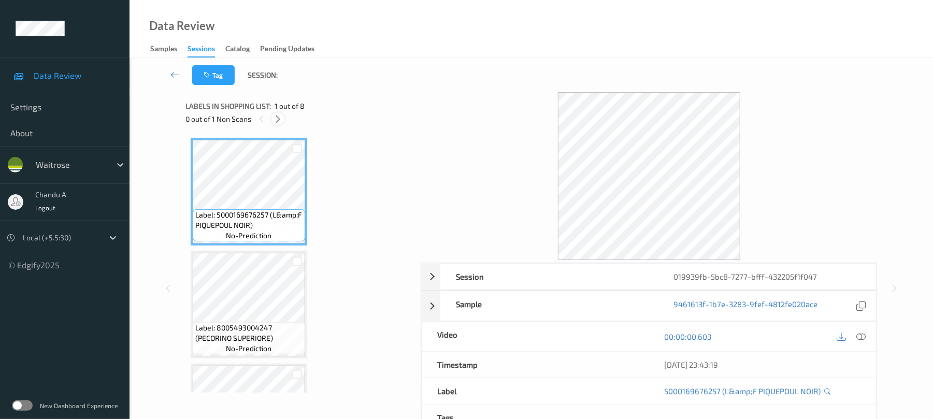
click at [277, 121] on icon at bounding box center [278, 118] width 9 height 9
click at [860, 335] on icon at bounding box center [861, 336] width 9 height 9
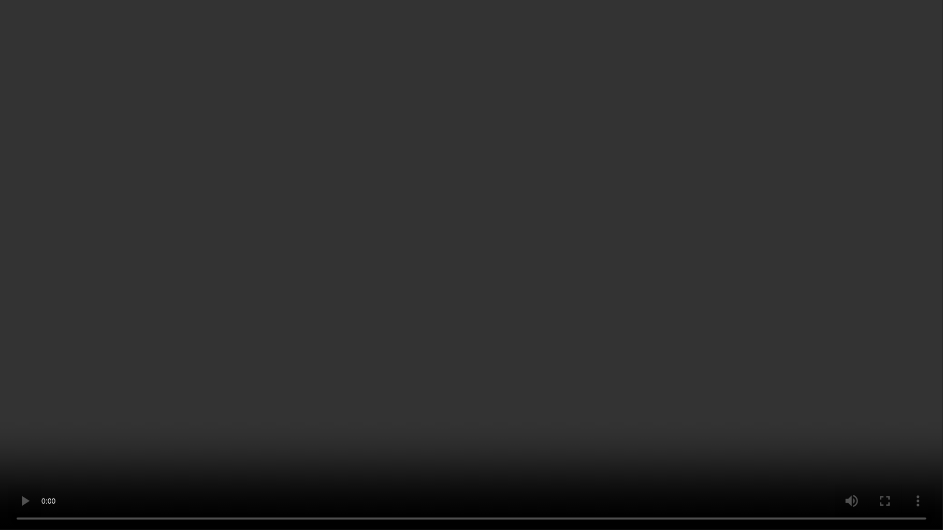
drag, startPoint x: 264, startPoint y: 296, endPoint x: 260, endPoint y: 61, distance: 235.7
click at [262, 297] on video at bounding box center [471, 265] width 943 height 530
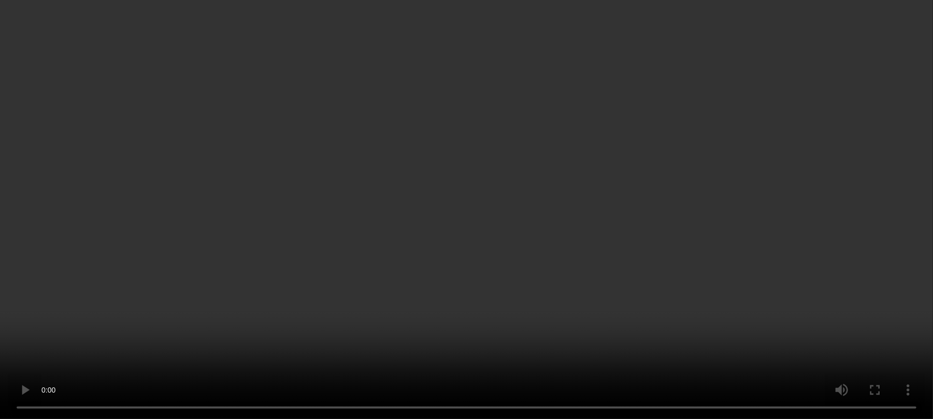
scroll to position [345, 0]
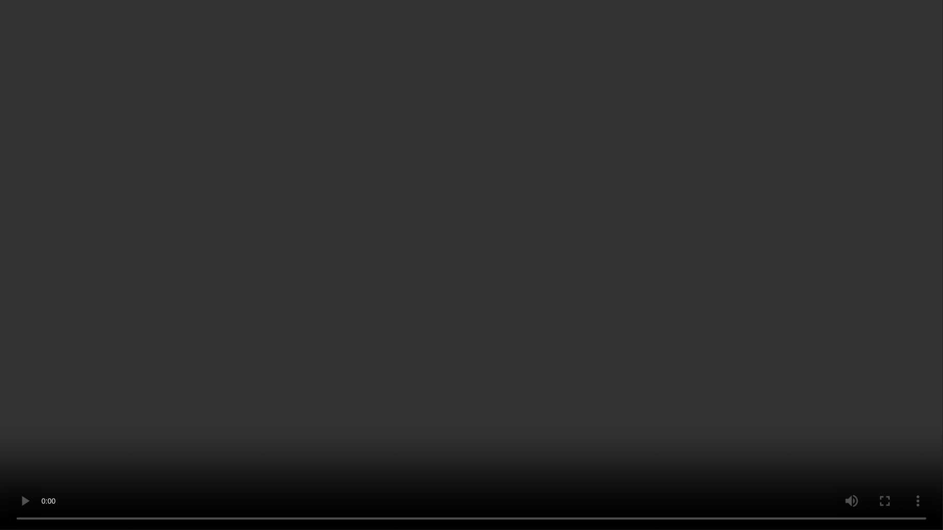
click at [303, 402] on video at bounding box center [471, 265] width 943 height 530
click at [462, 306] on video at bounding box center [471, 265] width 943 height 530
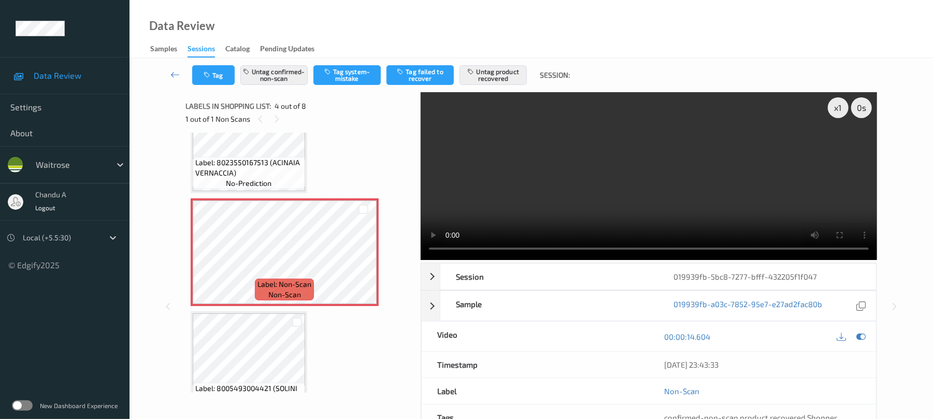
scroll to position [276, 0]
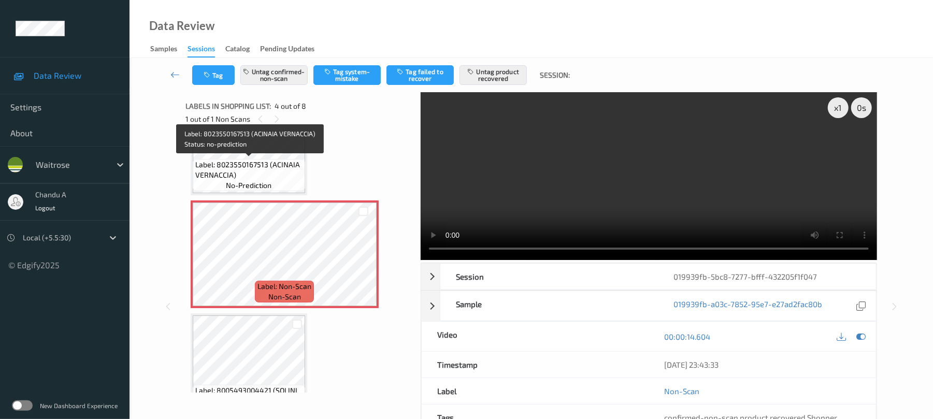
click at [278, 166] on span "Label: 8023550167513 (ACINAIA VERNACCIA)" at bounding box center [248, 170] width 107 height 21
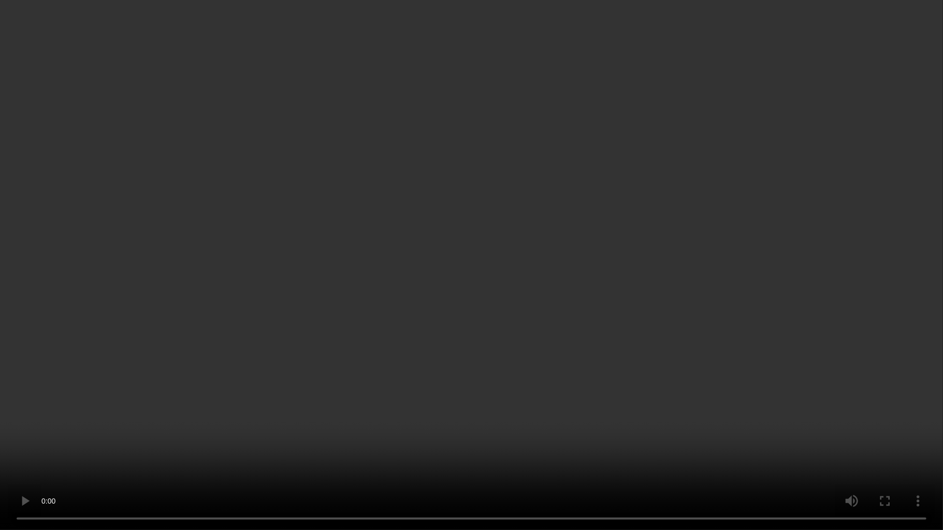
click at [502, 280] on video at bounding box center [471, 265] width 943 height 530
click at [421, 284] on video at bounding box center [471, 265] width 943 height 530
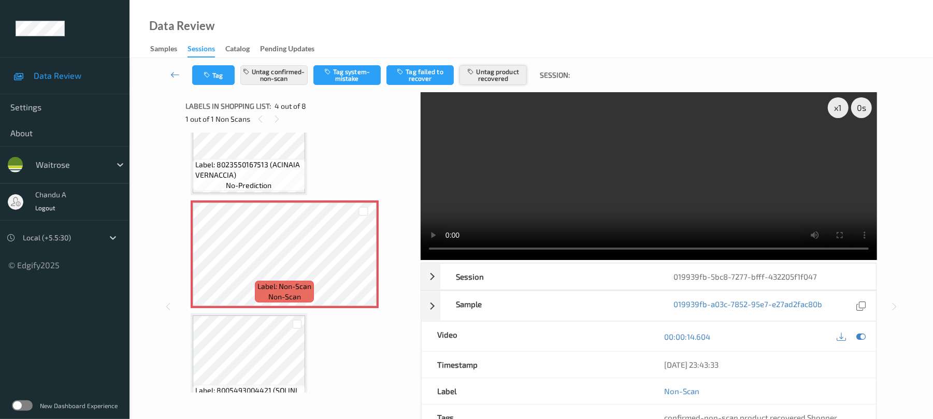
click at [509, 83] on button "Untag product recovered" at bounding box center [493, 75] width 67 height 20
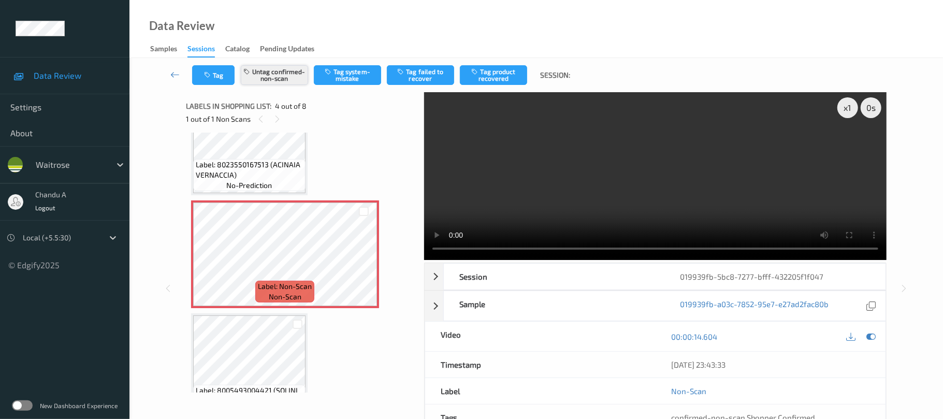
click at [290, 81] on button "Untag confirmed-non-scan" at bounding box center [274, 75] width 67 height 20
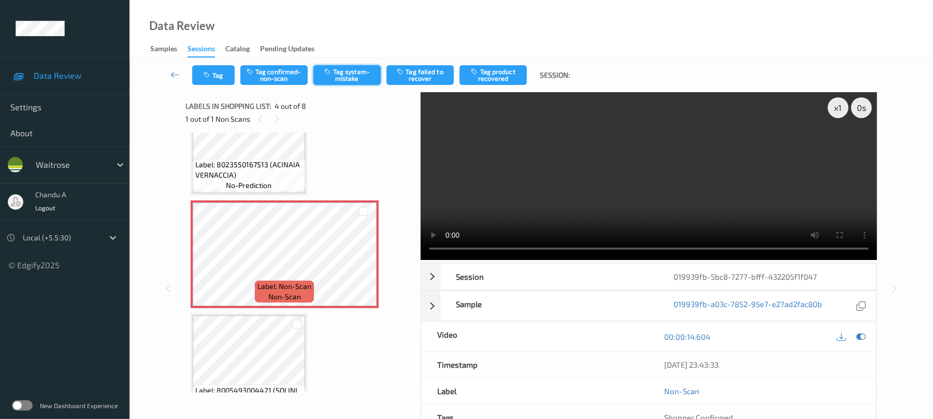
click at [338, 71] on button "Tag system-mistake" at bounding box center [346, 75] width 67 height 20
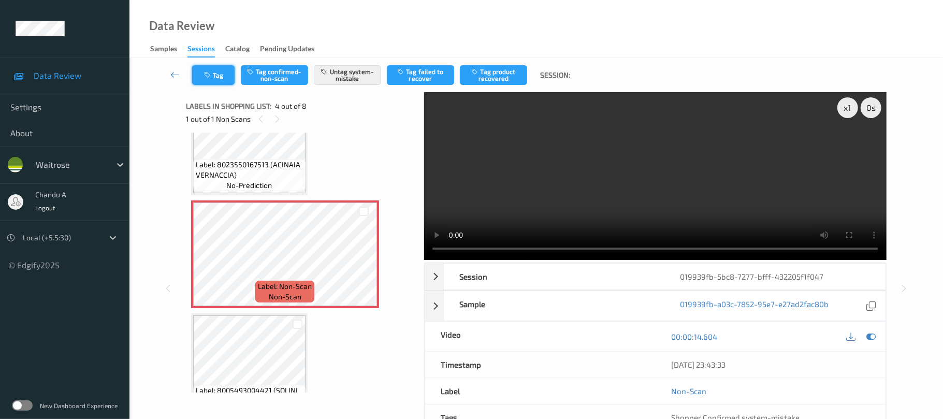
click at [199, 71] on button "Tag" at bounding box center [213, 75] width 42 height 20
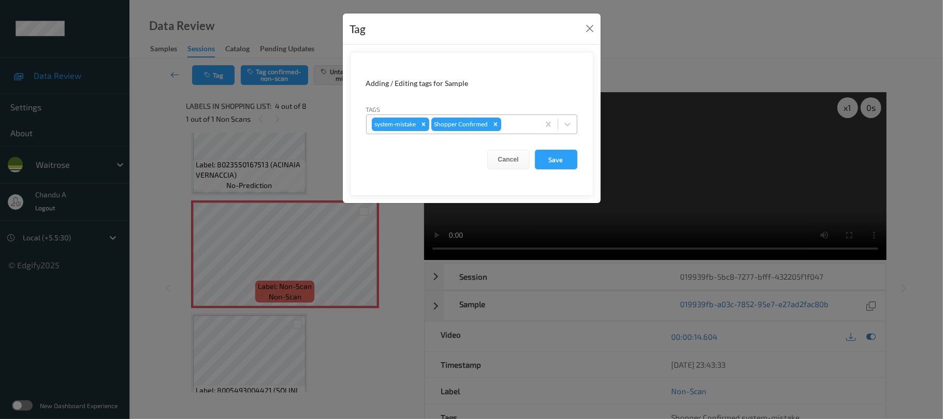
click at [522, 124] on div at bounding box center [519, 124] width 31 height 12
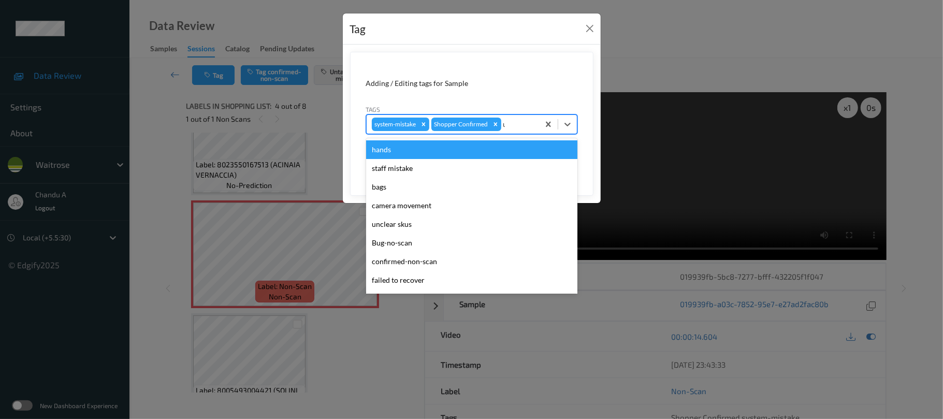
type input "un"
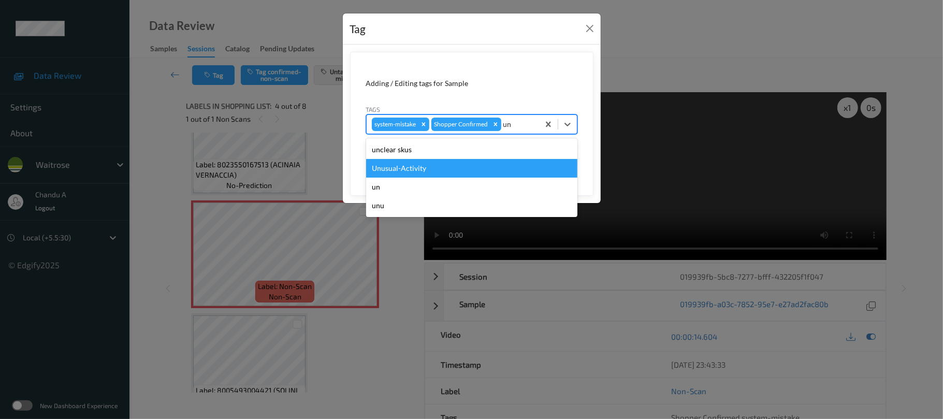
click at [397, 170] on div "Unusual-Activity" at bounding box center [471, 168] width 211 height 19
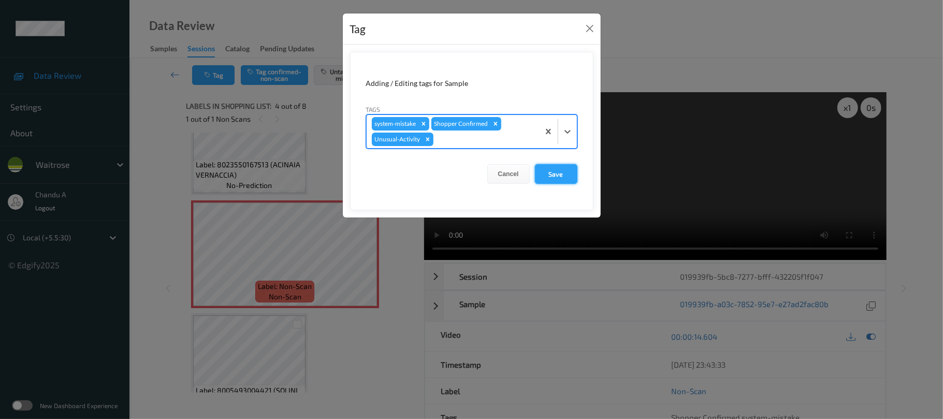
click at [545, 173] on button "Save" at bounding box center [556, 174] width 42 height 20
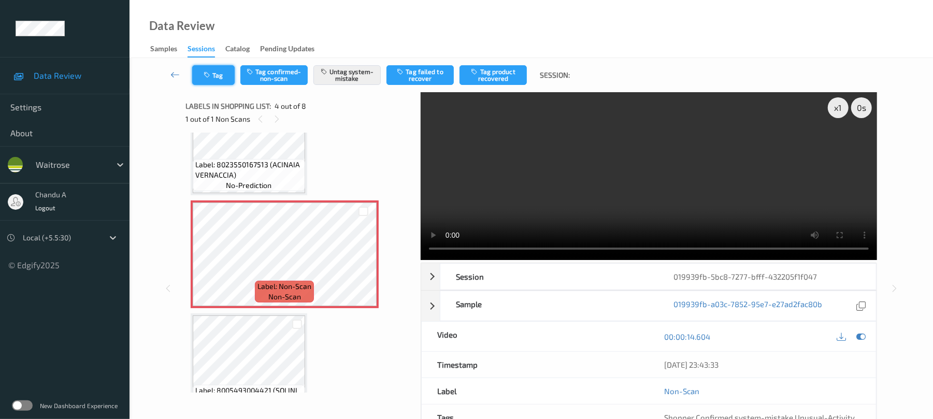
click at [219, 82] on button "Tag" at bounding box center [213, 75] width 42 height 20
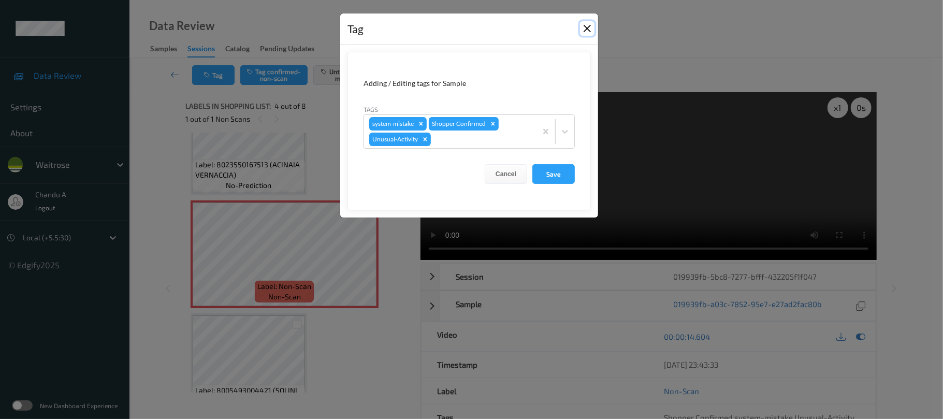
click at [589, 29] on button "Close" at bounding box center [587, 28] width 15 height 15
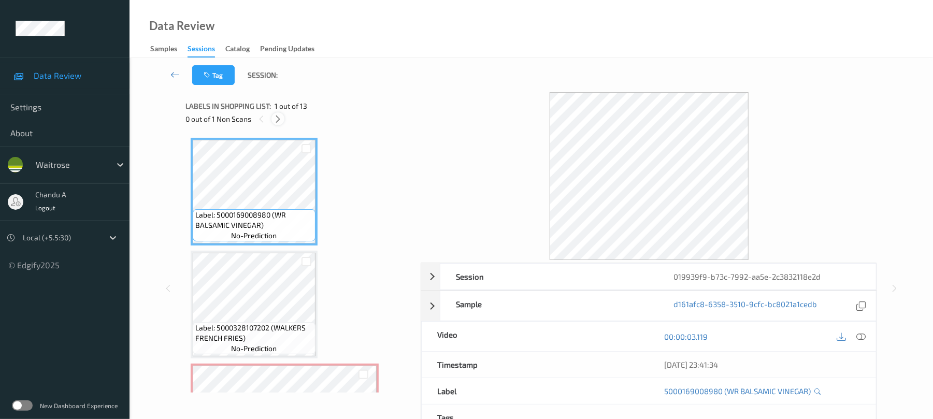
click at [279, 114] on icon at bounding box center [278, 118] width 9 height 9
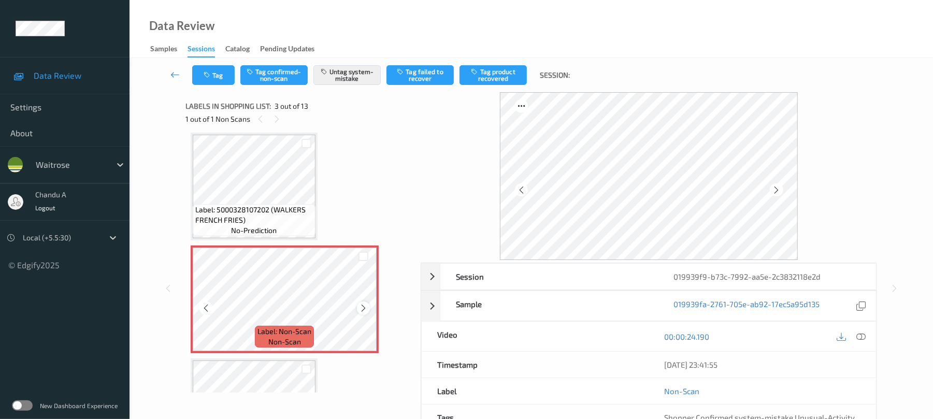
click at [362, 308] on icon at bounding box center [363, 308] width 9 height 9
click at [360, 305] on icon at bounding box center [363, 308] width 9 height 9
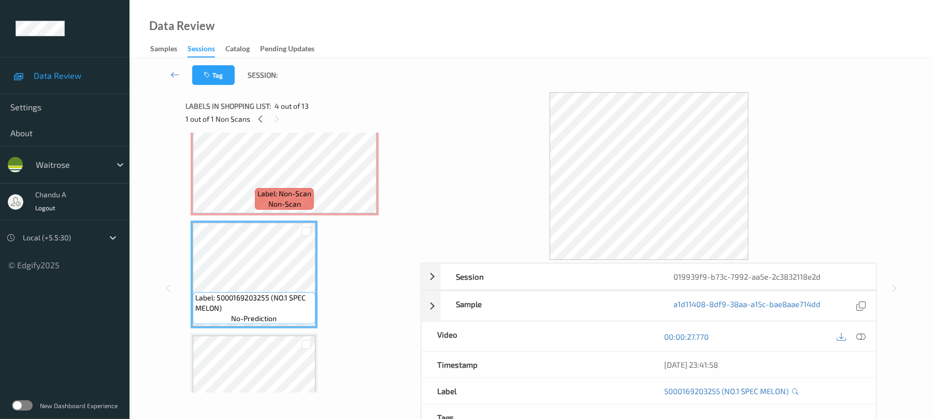
scroll to position [187, 0]
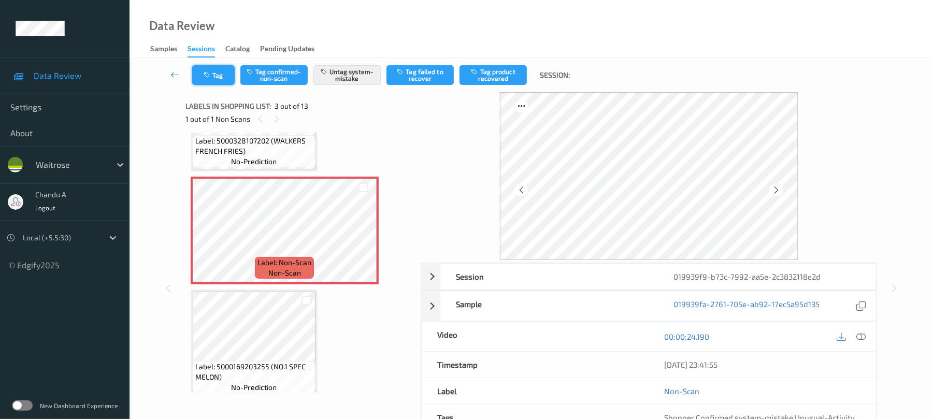
click at [214, 79] on button "Tag" at bounding box center [213, 75] width 42 height 20
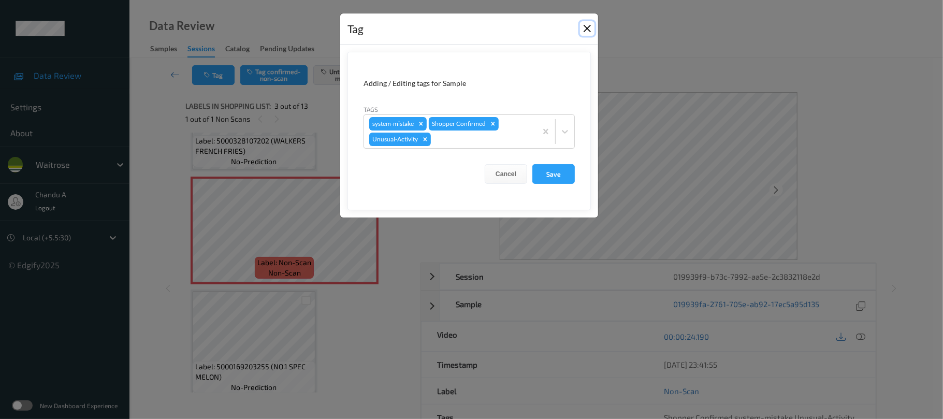
click at [589, 25] on button "Close" at bounding box center [587, 28] width 15 height 15
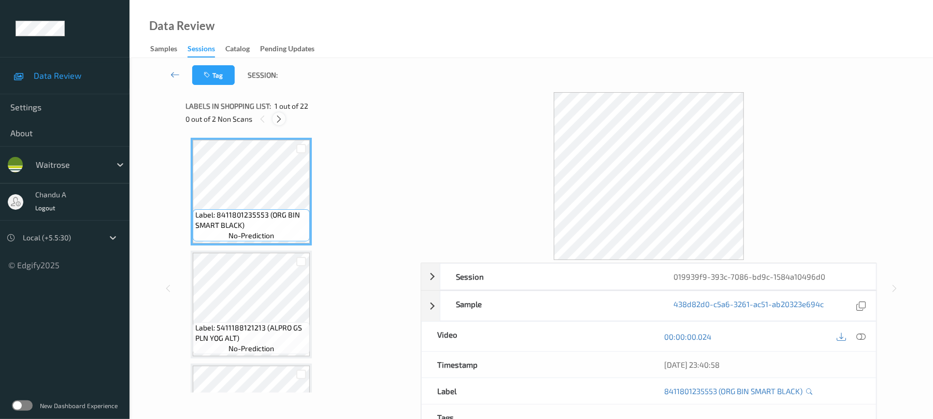
click at [279, 117] on icon at bounding box center [279, 118] width 9 height 9
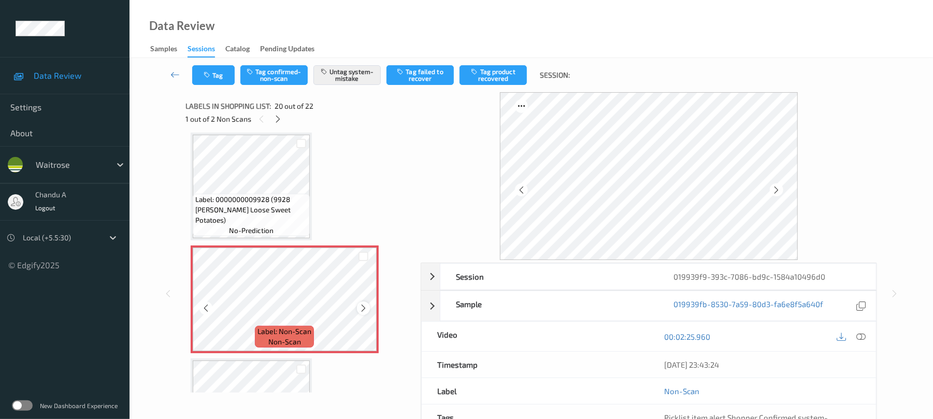
click at [365, 307] on icon at bounding box center [363, 308] width 9 height 9
click at [205, 83] on button "Tag" at bounding box center [213, 75] width 42 height 20
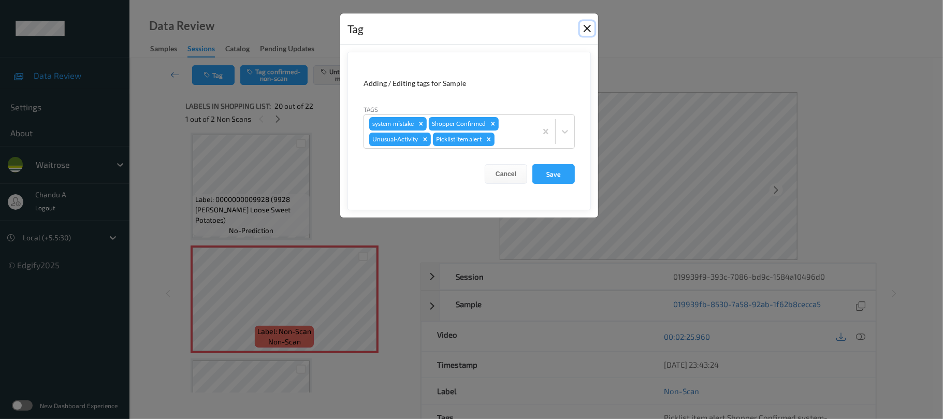
click at [590, 33] on button "Close" at bounding box center [587, 28] width 15 height 15
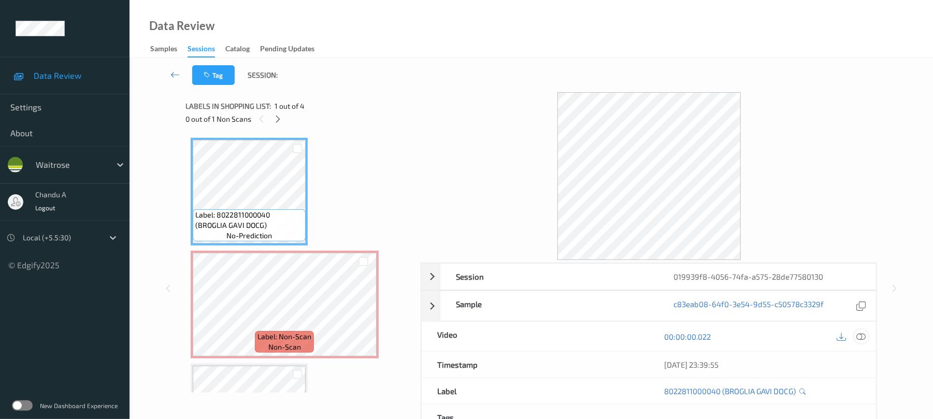
click at [858, 334] on icon at bounding box center [861, 336] width 9 height 9
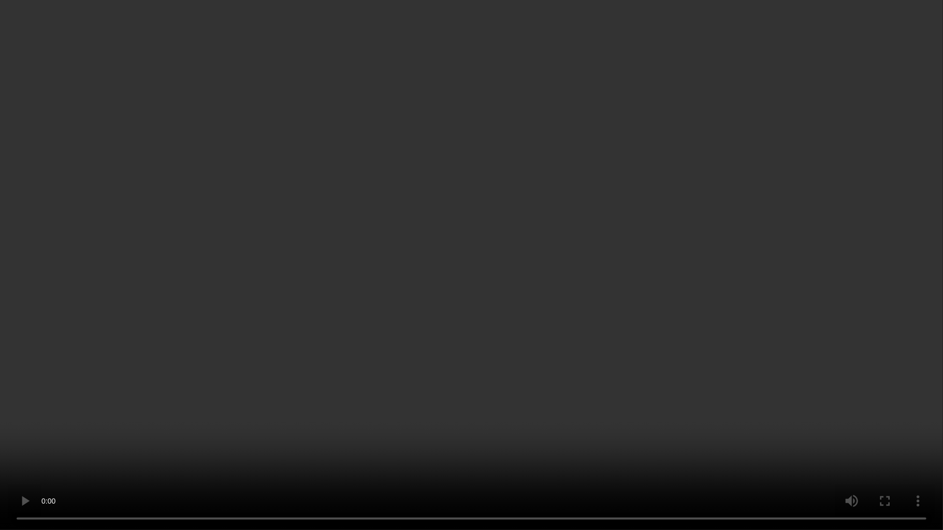
drag, startPoint x: 535, startPoint y: 264, endPoint x: 523, endPoint y: 15, distance: 249.5
click at [535, 261] on video at bounding box center [471, 265] width 943 height 530
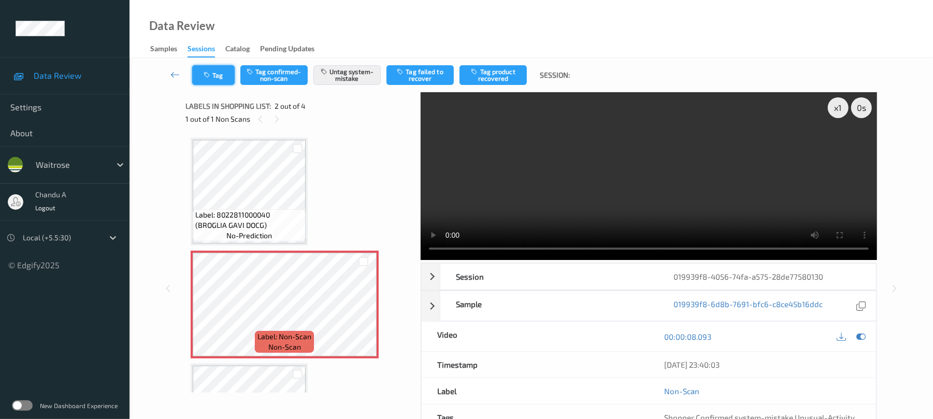
click at [212, 68] on button "Tag" at bounding box center [213, 75] width 42 height 20
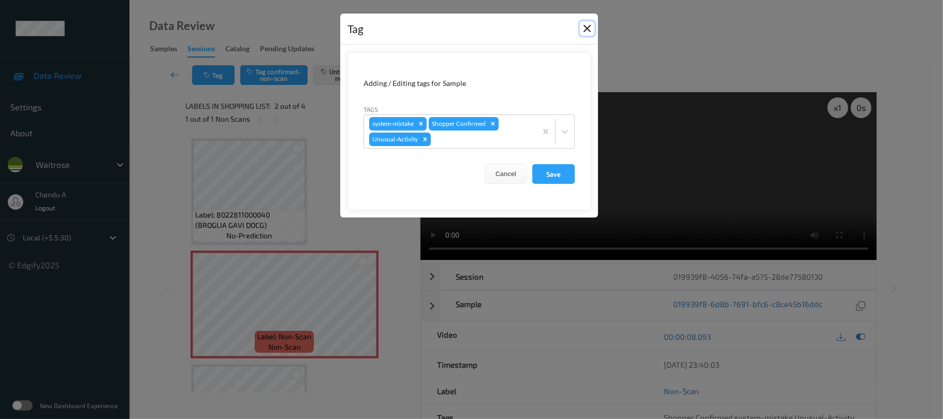
click at [585, 30] on button "Close" at bounding box center [587, 28] width 15 height 15
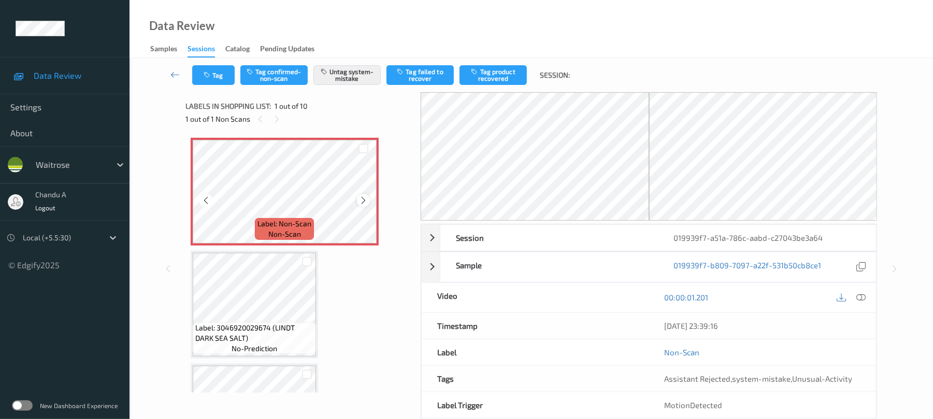
click at [365, 199] on icon at bounding box center [363, 200] width 9 height 9
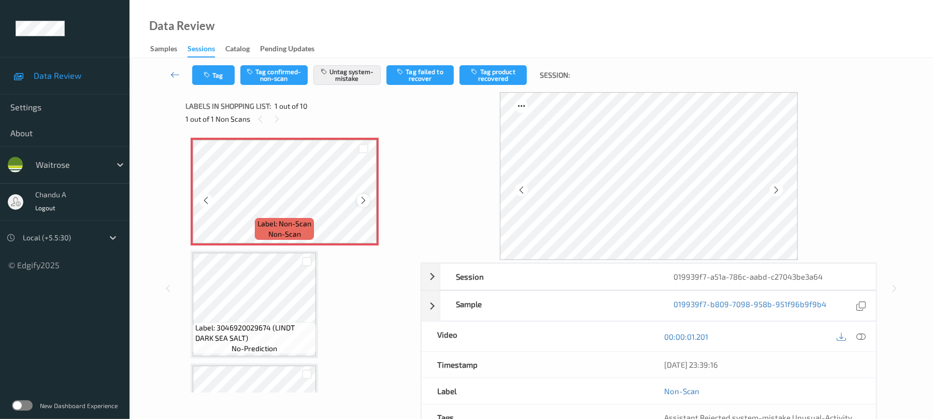
click at [366, 195] on div at bounding box center [363, 200] width 13 height 13
click at [364, 199] on icon at bounding box center [363, 200] width 9 height 9
click at [357, 199] on div at bounding box center [363, 200] width 13 height 13
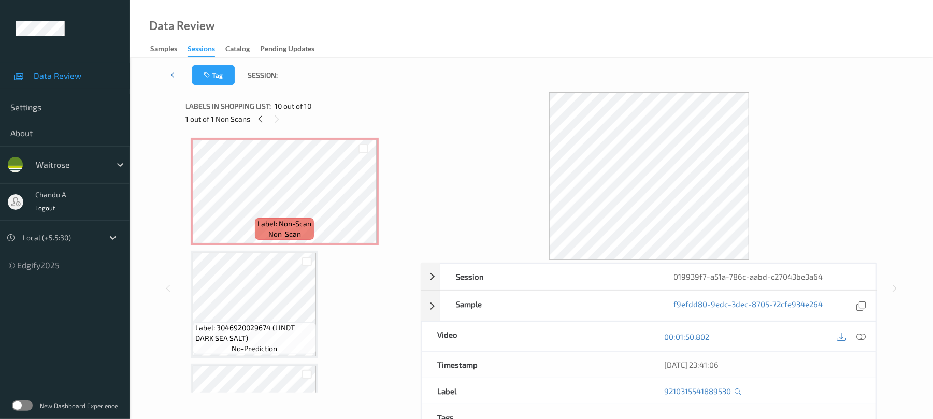
click at [862, 330] on div at bounding box center [852, 336] width 34 height 14
click at [856, 334] on div at bounding box center [861, 336] width 14 height 14
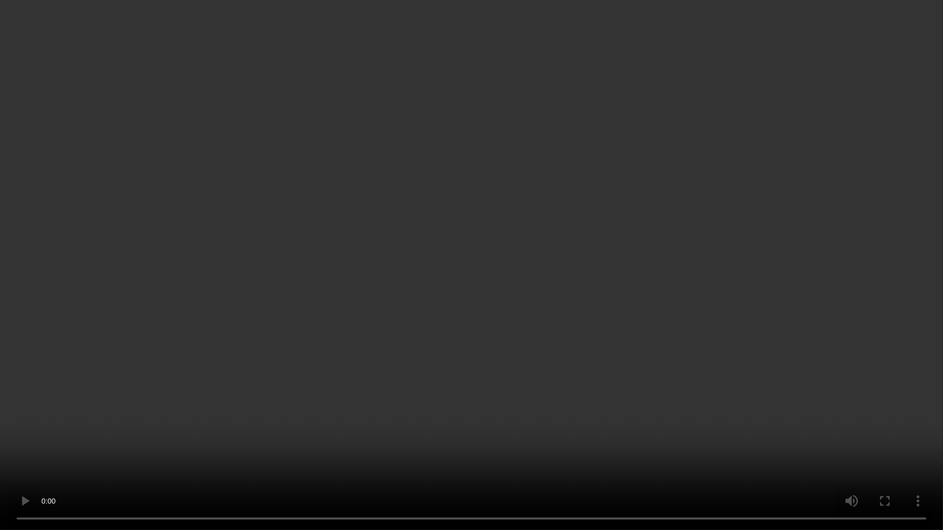
click at [628, 239] on video at bounding box center [471, 265] width 943 height 530
click at [534, 255] on video at bounding box center [471, 265] width 943 height 530
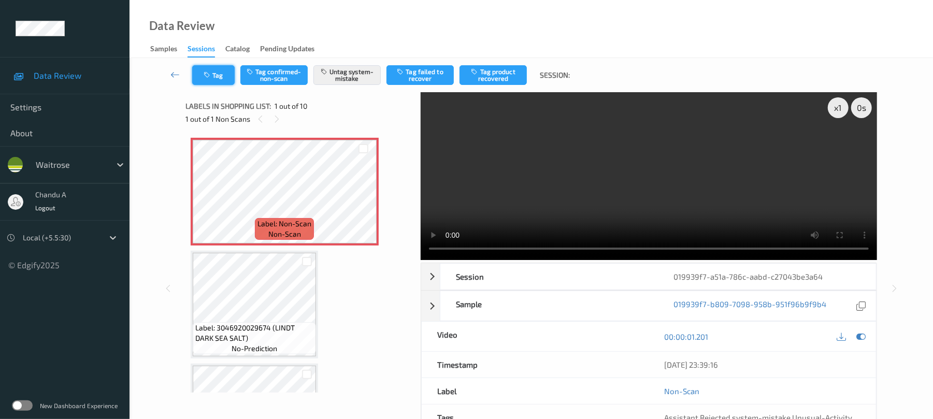
click at [223, 82] on button "Tag" at bounding box center [213, 75] width 42 height 20
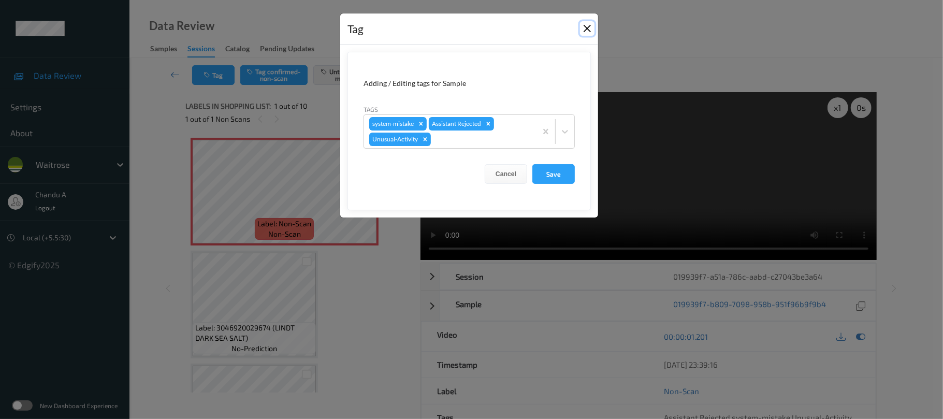
click at [585, 29] on button "Close" at bounding box center [587, 28] width 15 height 15
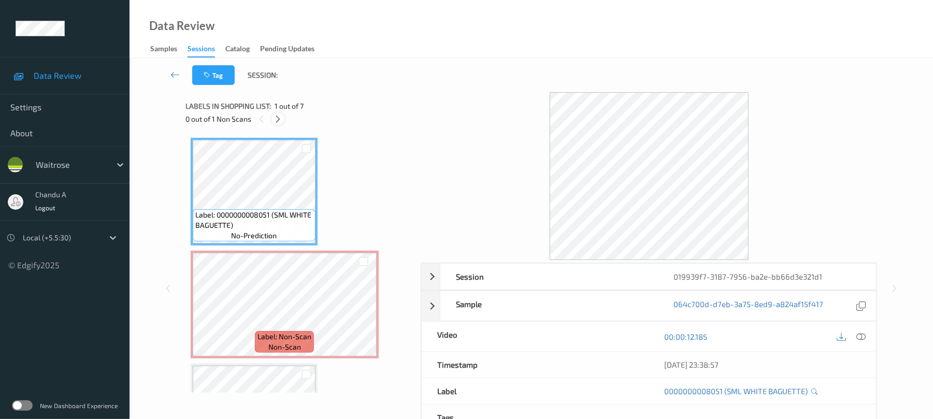
click at [276, 117] on icon at bounding box center [278, 118] width 9 height 9
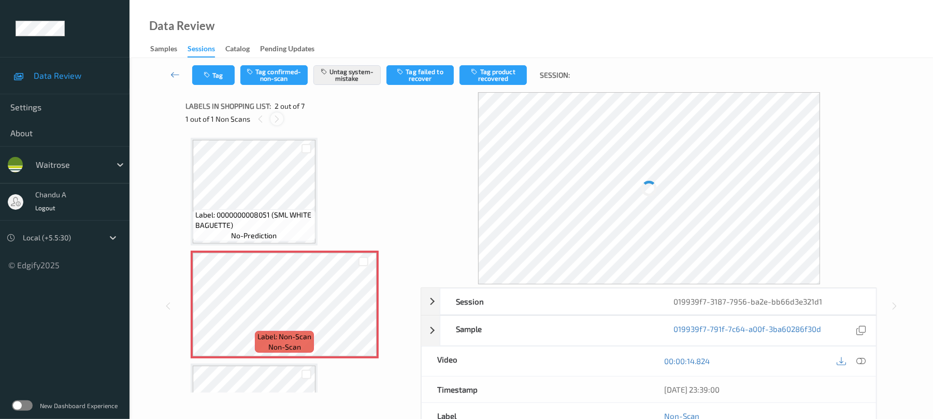
scroll to position [5, 0]
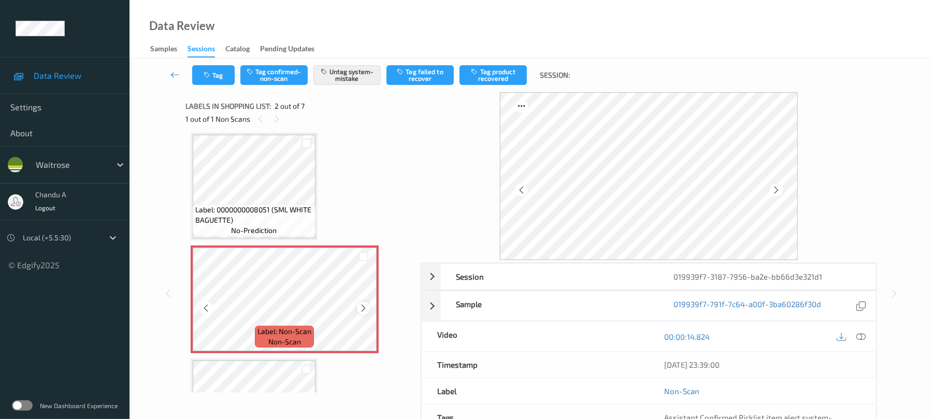
click at [361, 308] on icon at bounding box center [363, 308] width 9 height 9
click at [361, 307] on icon at bounding box center [363, 308] width 9 height 9
click at [224, 73] on button "Tag" at bounding box center [213, 75] width 42 height 20
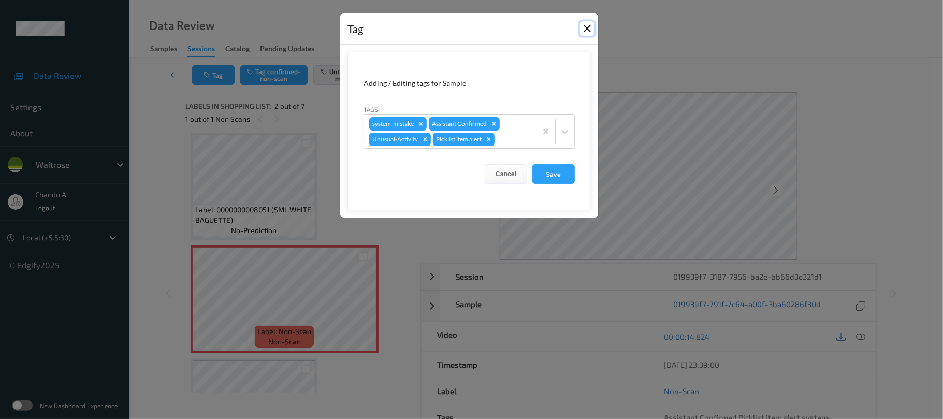
click at [593, 24] on button "Close" at bounding box center [587, 28] width 15 height 15
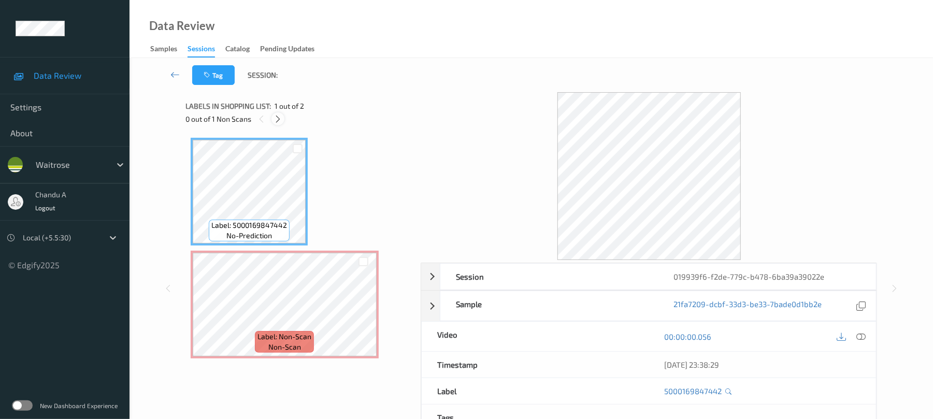
click at [276, 117] on icon at bounding box center [278, 118] width 9 height 9
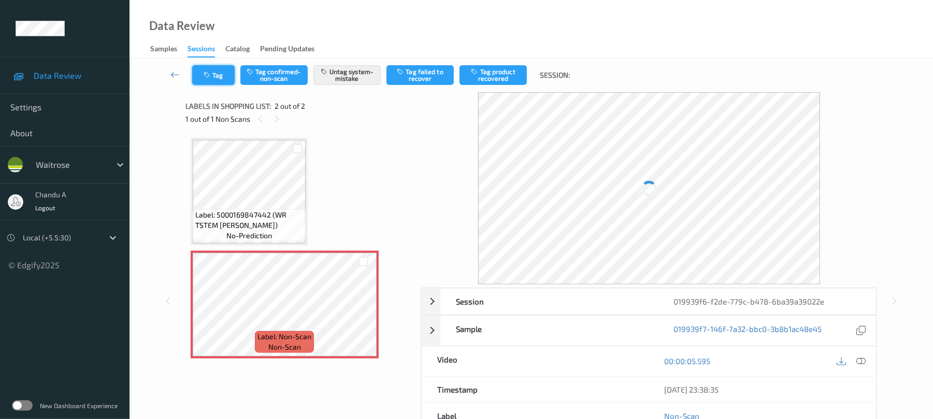
click at [210, 82] on button "Tag" at bounding box center [213, 75] width 42 height 20
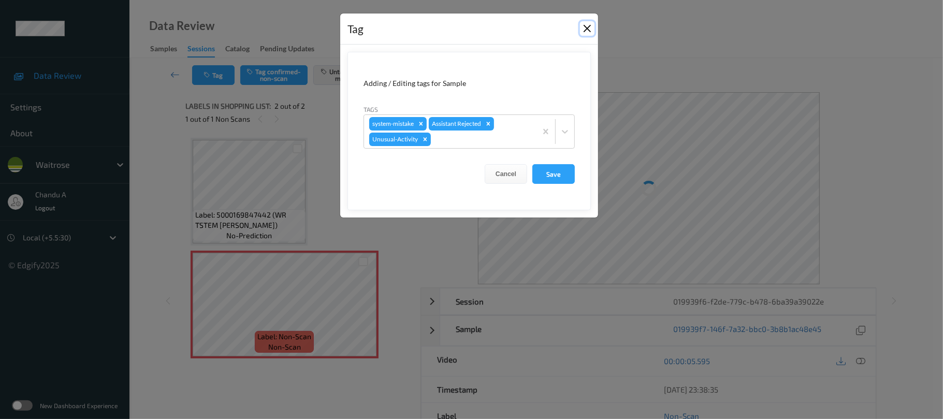
click at [584, 29] on button "Close" at bounding box center [587, 28] width 15 height 15
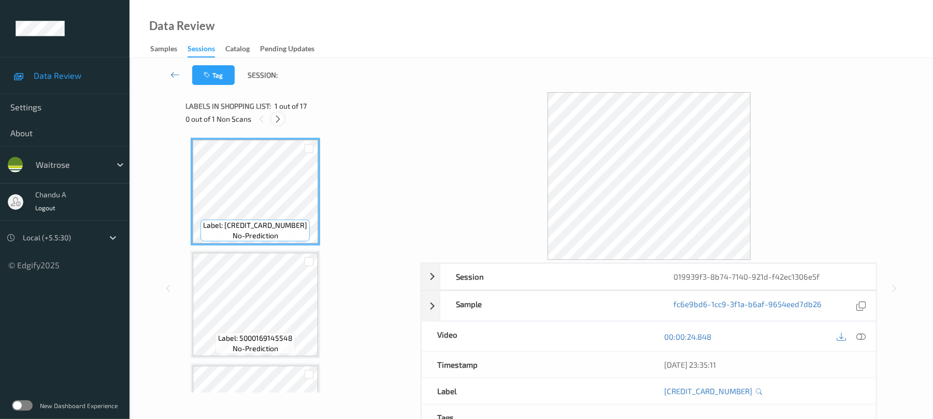
click at [278, 120] on icon at bounding box center [278, 118] width 9 height 9
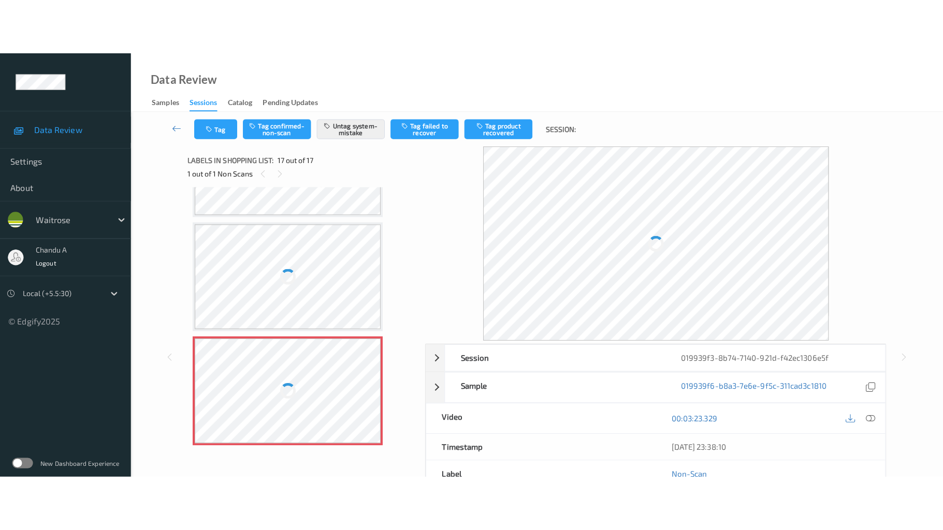
scroll to position [1656, 0]
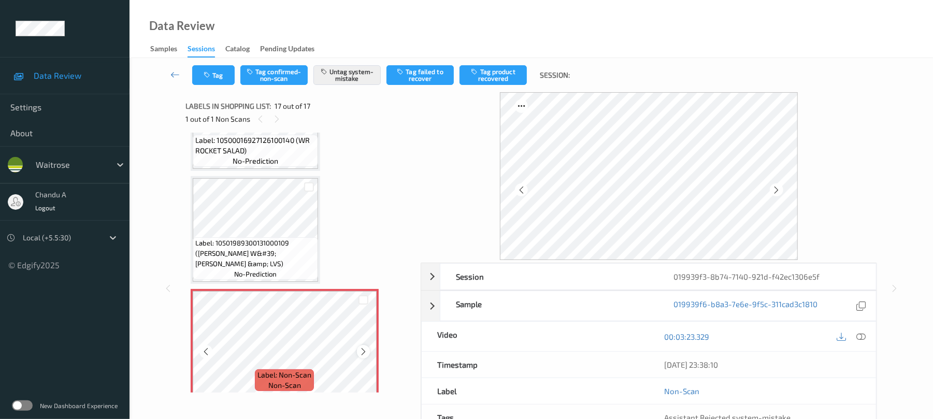
click at [365, 353] on icon at bounding box center [363, 351] width 9 height 9
click at [362, 349] on icon at bounding box center [363, 351] width 9 height 9
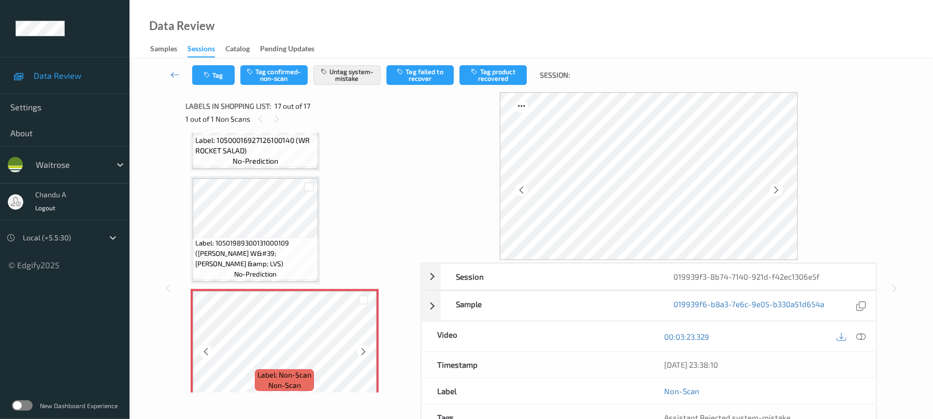
click at [362, 349] on icon at bounding box center [363, 351] width 9 height 9
click at [857, 336] on icon at bounding box center [861, 336] width 9 height 9
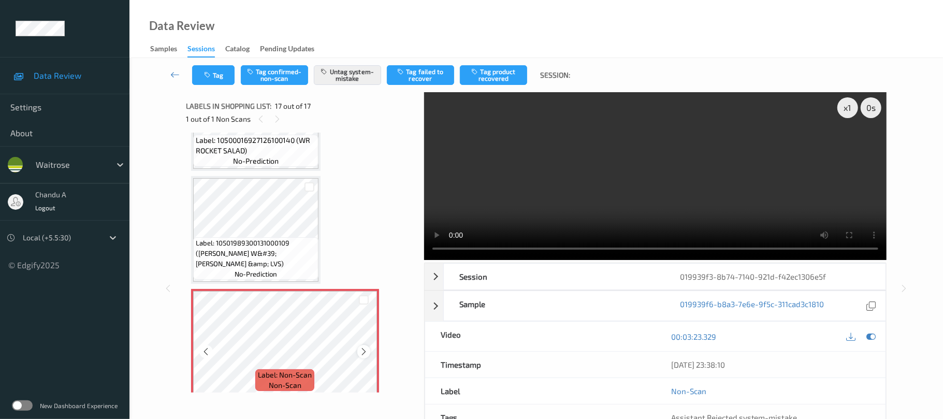
click at [366, 353] on icon at bounding box center [364, 351] width 9 height 9
click at [365, 353] on icon at bounding box center [364, 351] width 9 height 9
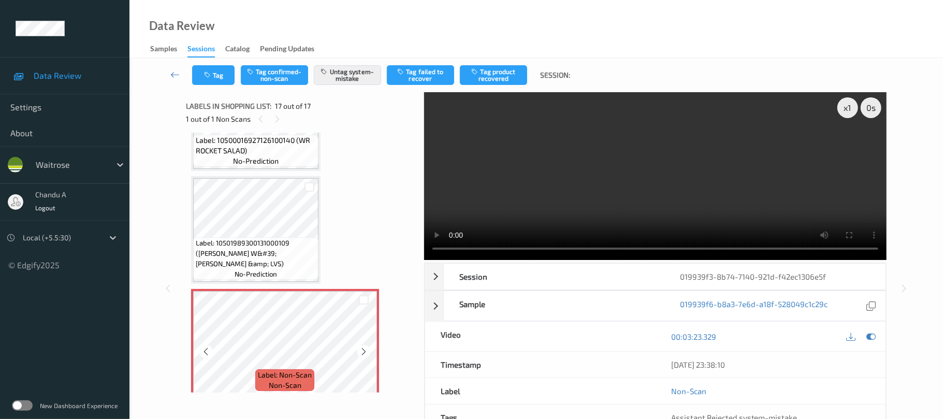
click at [365, 353] on icon at bounding box center [364, 351] width 9 height 9
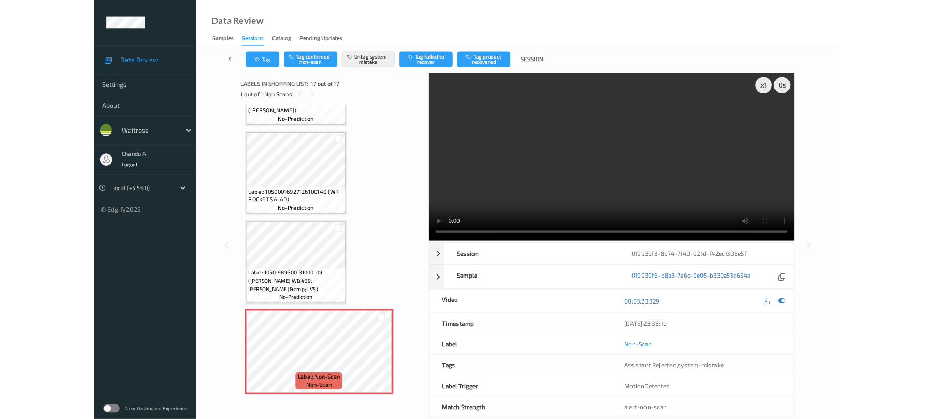
scroll to position [1553, 0]
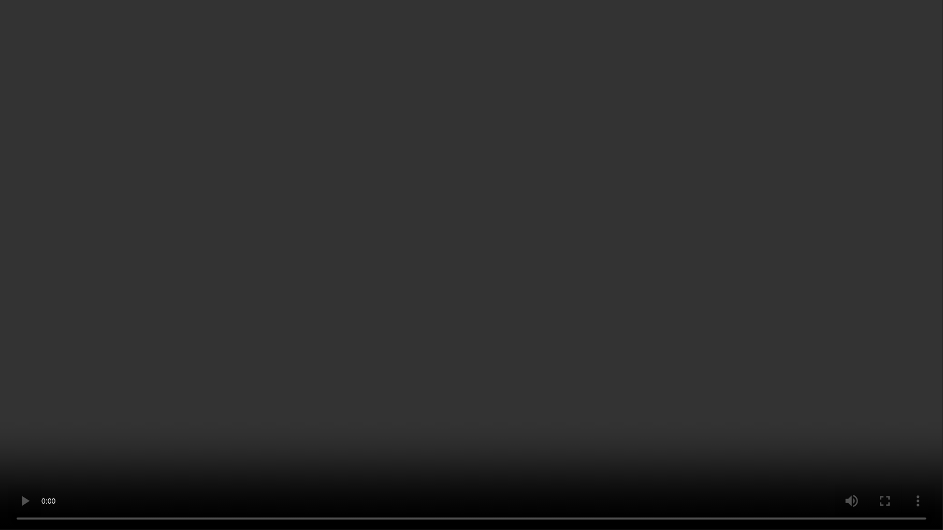
click at [498, 287] on video at bounding box center [471, 265] width 943 height 530
click at [564, 386] on video at bounding box center [471, 265] width 943 height 530
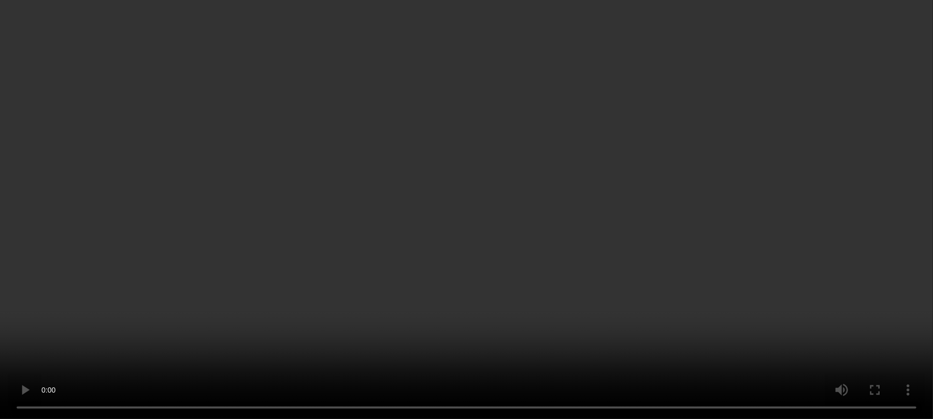
scroll to position [1664, 0]
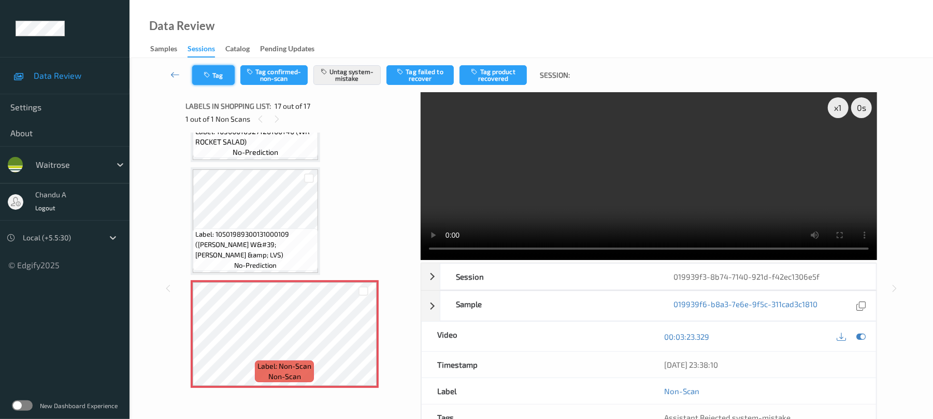
click at [217, 80] on button "Tag" at bounding box center [213, 75] width 42 height 20
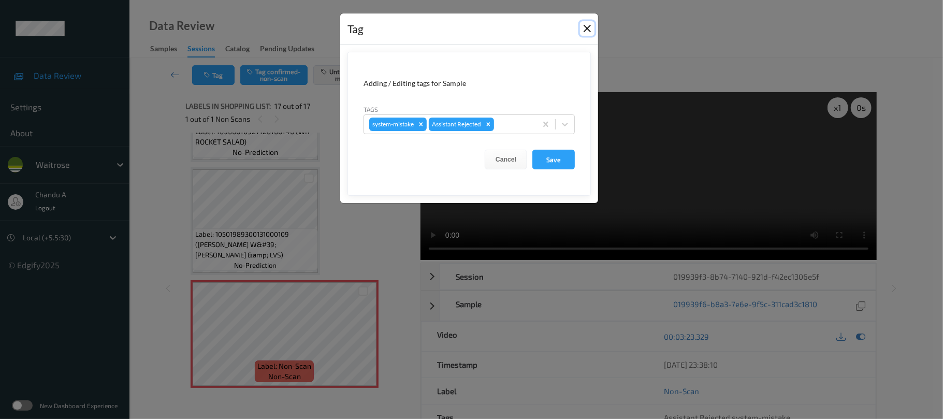
drag, startPoint x: 585, startPoint y: 25, endPoint x: 575, endPoint y: 21, distance: 11.6
click at [582, 25] on button "Close" at bounding box center [587, 28] width 15 height 15
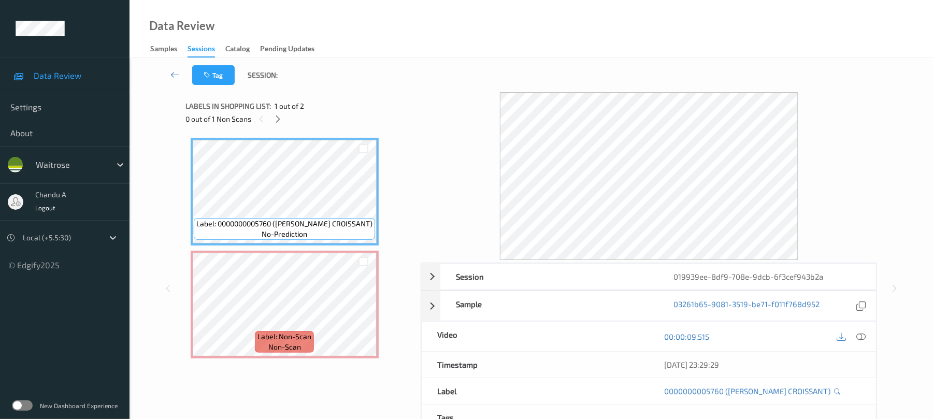
click at [274, 112] on div "0 out of 1 Non Scans" at bounding box center [299, 118] width 228 height 13
click at [280, 117] on icon at bounding box center [278, 118] width 9 height 9
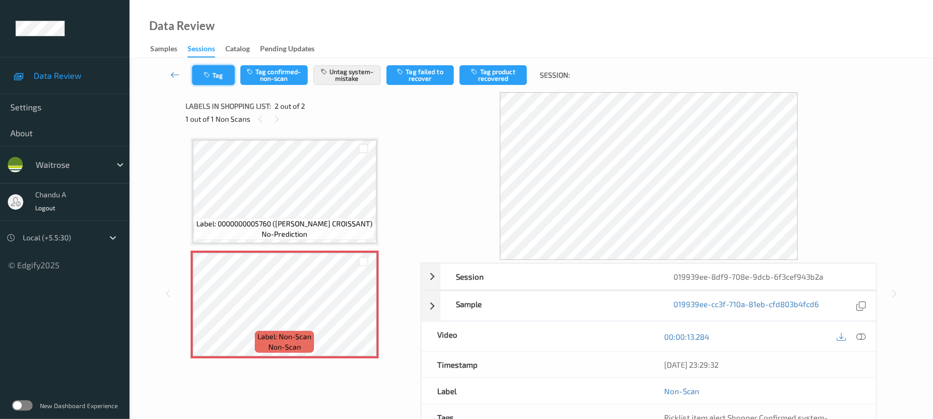
click at [217, 73] on button "Tag" at bounding box center [213, 75] width 42 height 20
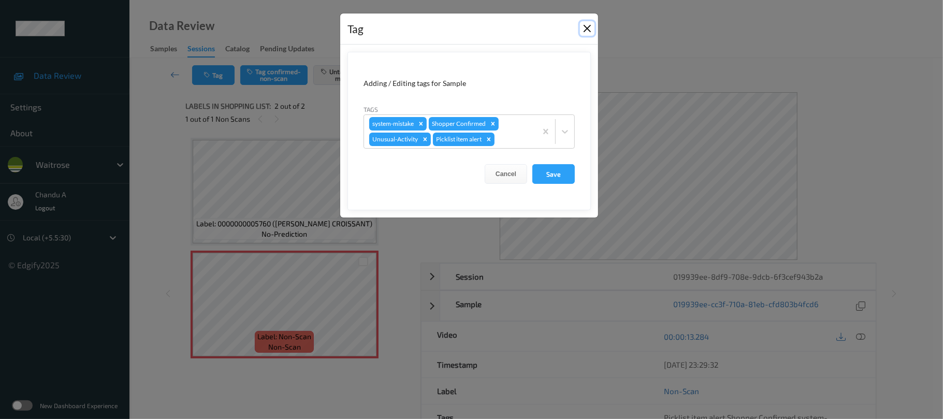
drag, startPoint x: 592, startPoint y: 30, endPoint x: 500, endPoint y: 5, distance: 95.0
click at [591, 30] on button "Close" at bounding box center [587, 28] width 15 height 15
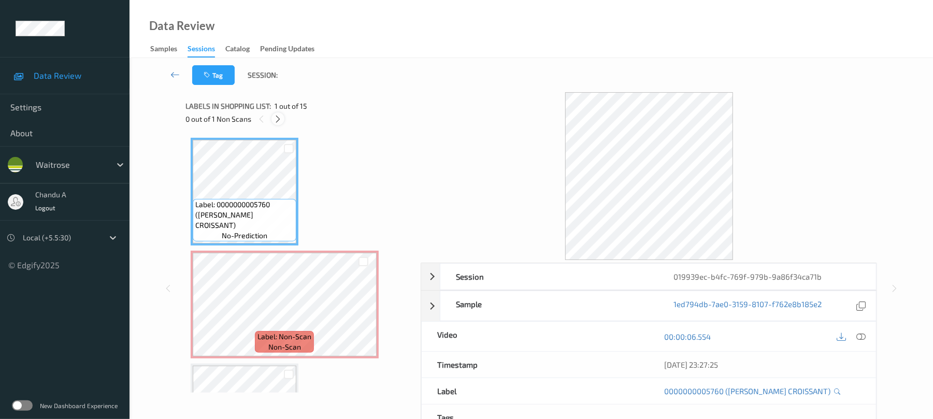
click at [277, 119] on icon at bounding box center [278, 118] width 9 height 9
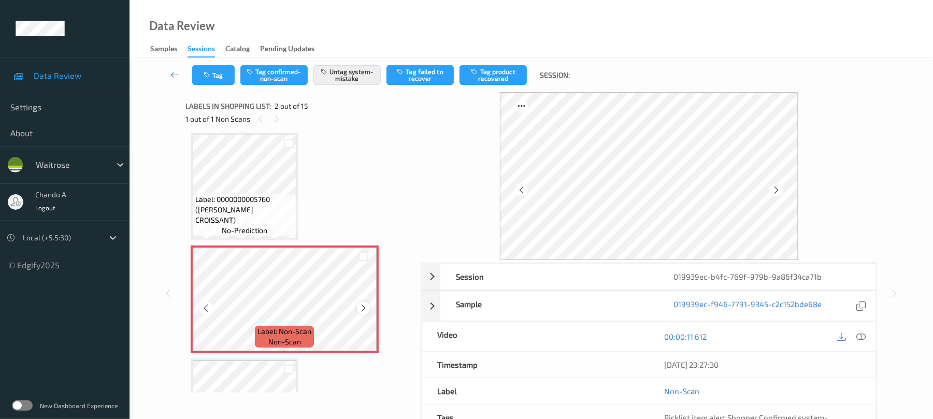
click at [365, 309] on icon at bounding box center [363, 308] width 9 height 9
click at [364, 303] on div at bounding box center [363, 308] width 13 height 13
click at [361, 305] on icon at bounding box center [363, 308] width 9 height 9
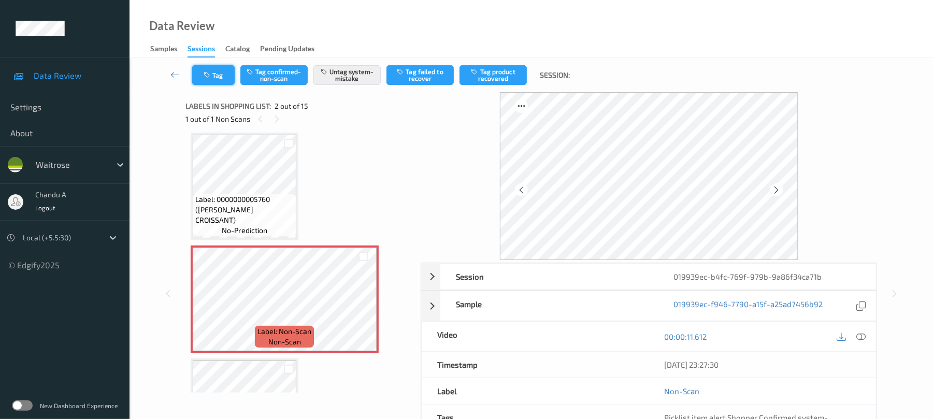
click at [204, 79] on button "Tag" at bounding box center [213, 75] width 42 height 20
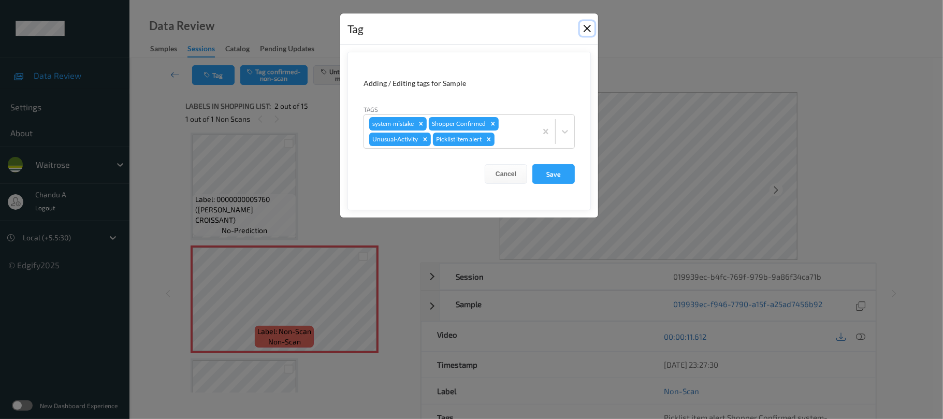
click at [585, 24] on button "Close" at bounding box center [587, 28] width 15 height 15
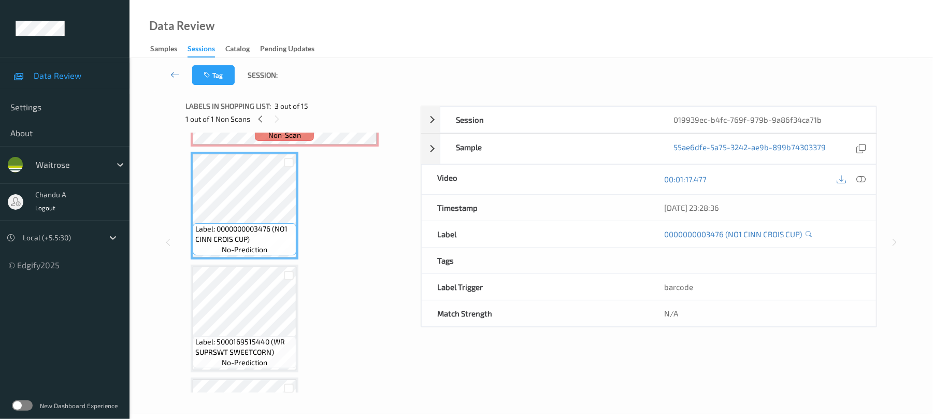
scroll to position [212, 0]
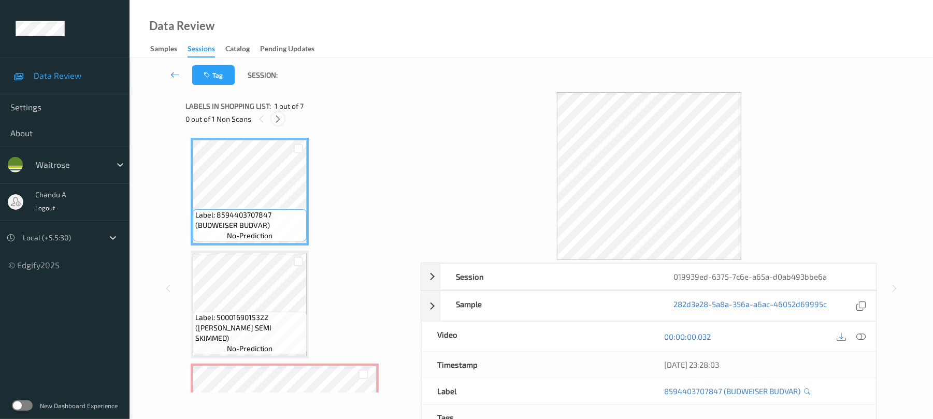
click at [275, 121] on icon at bounding box center [278, 118] width 9 height 9
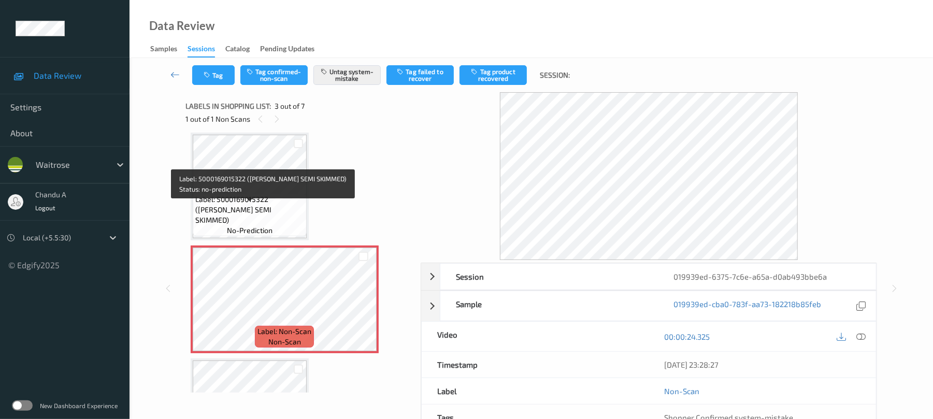
click at [282, 207] on span "Label: 5000169015322 (WR ESS SEMI SKIMMED)" at bounding box center [249, 209] width 109 height 31
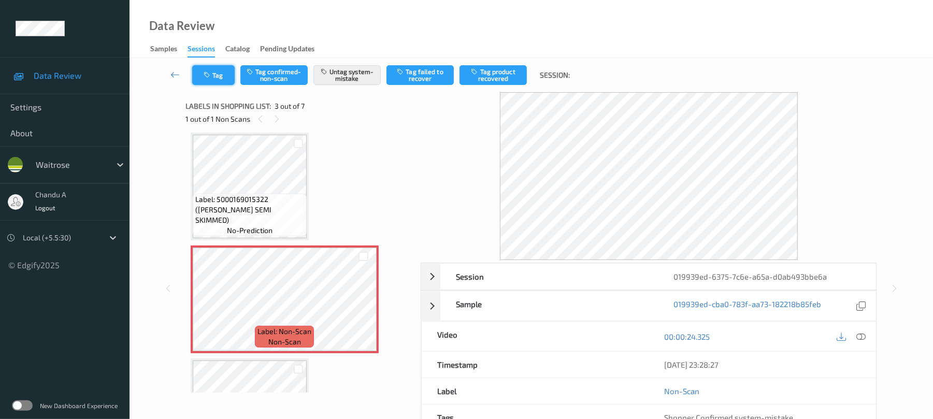
click at [216, 65] on button "Tag" at bounding box center [213, 75] width 42 height 20
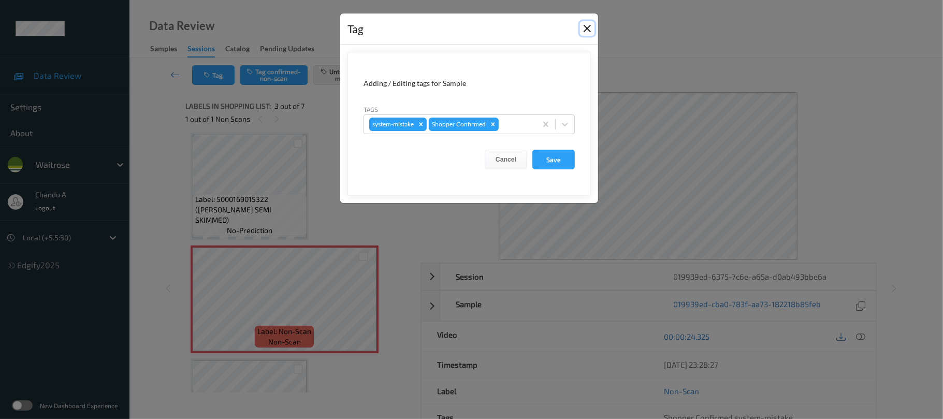
click at [585, 23] on button "Close" at bounding box center [587, 28] width 15 height 15
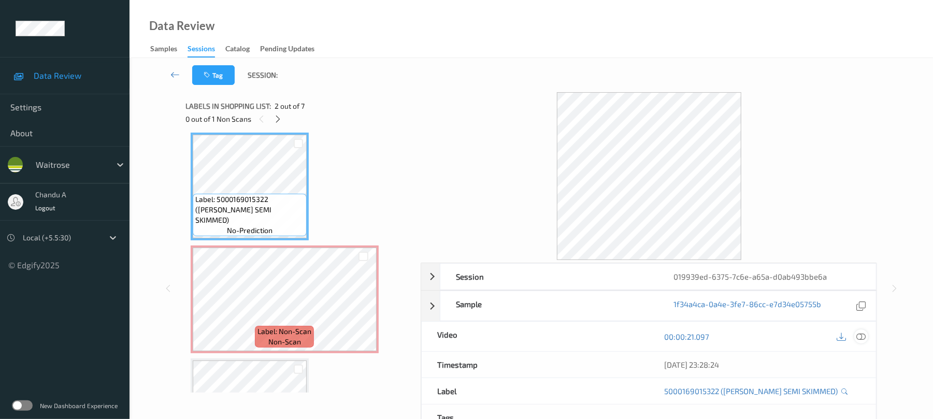
click at [863, 339] on icon at bounding box center [861, 336] width 9 height 9
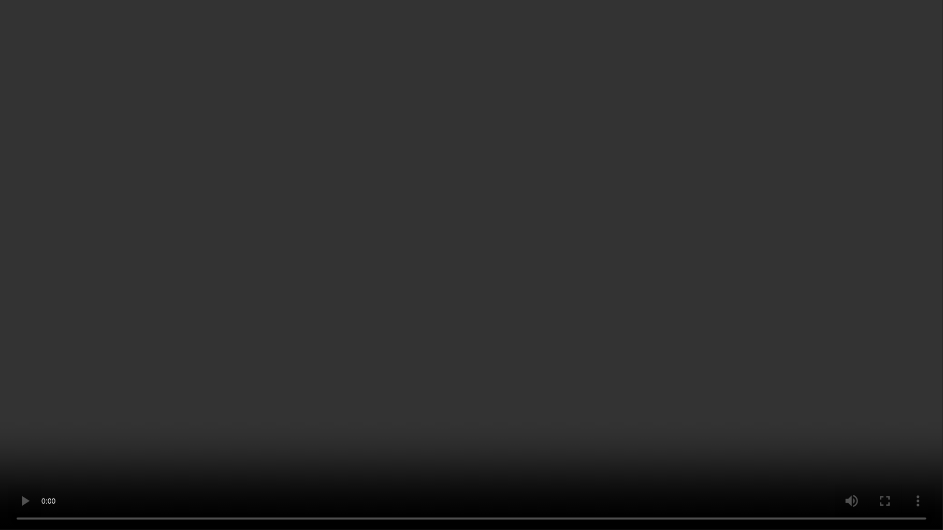
click at [448, 305] on video at bounding box center [471, 265] width 943 height 530
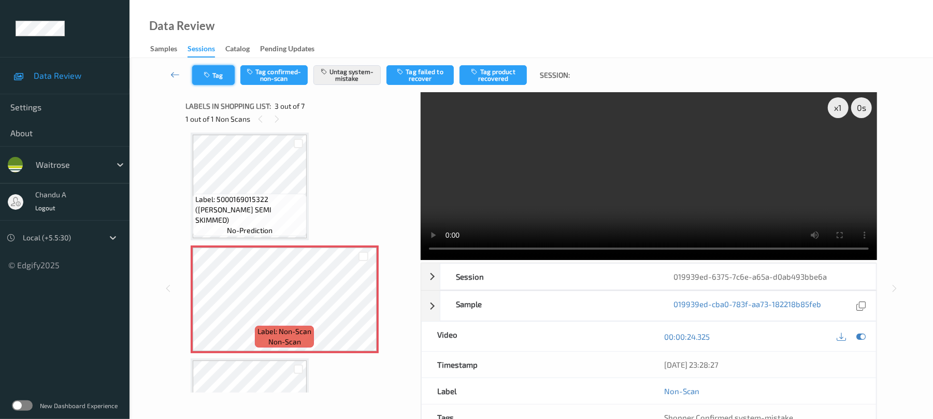
click at [228, 79] on button "Tag" at bounding box center [213, 75] width 42 height 20
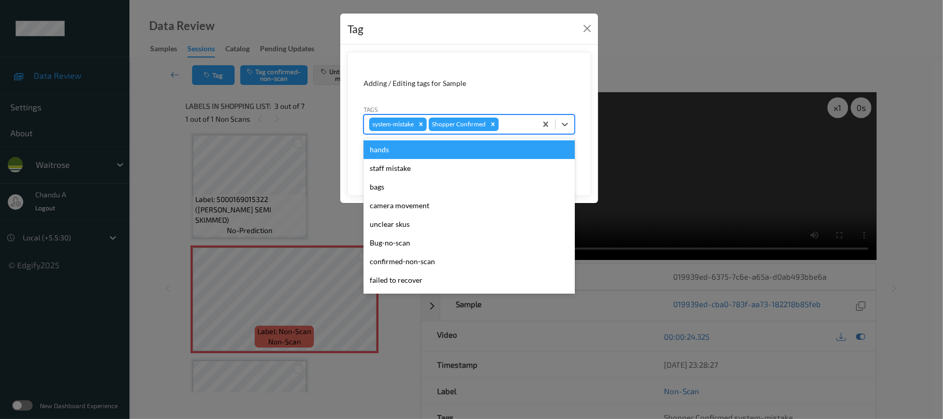
click at [522, 122] on div at bounding box center [516, 124] width 31 height 12
type input "un"
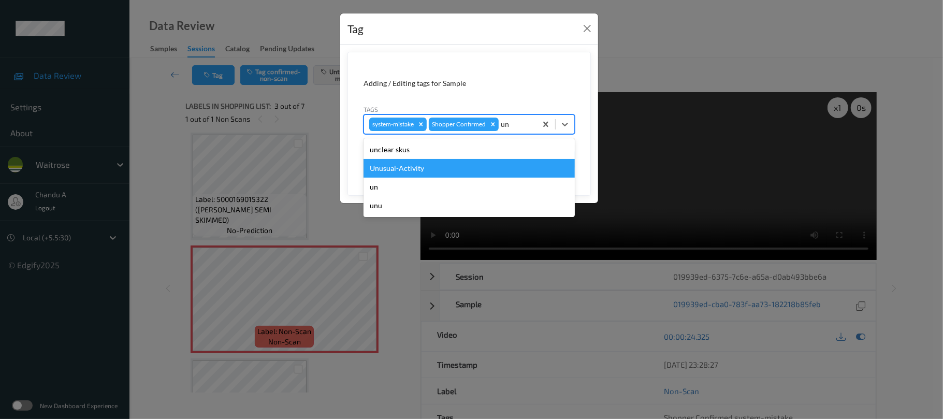
click at [438, 168] on div "Unusual-Activity" at bounding box center [469, 168] width 211 height 19
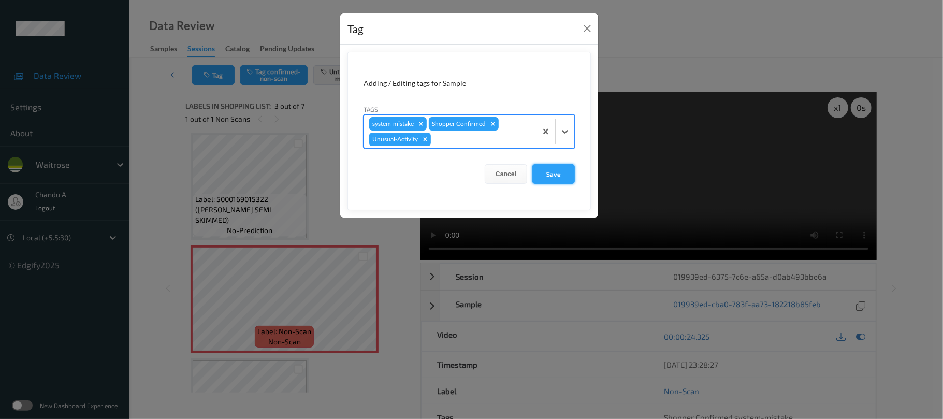
click at [546, 176] on button "Save" at bounding box center [554, 174] width 42 height 20
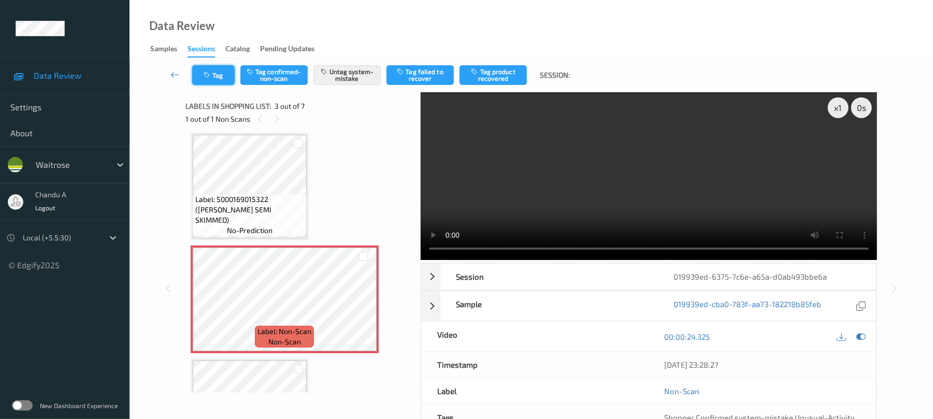
click at [208, 84] on button "Tag" at bounding box center [213, 75] width 42 height 20
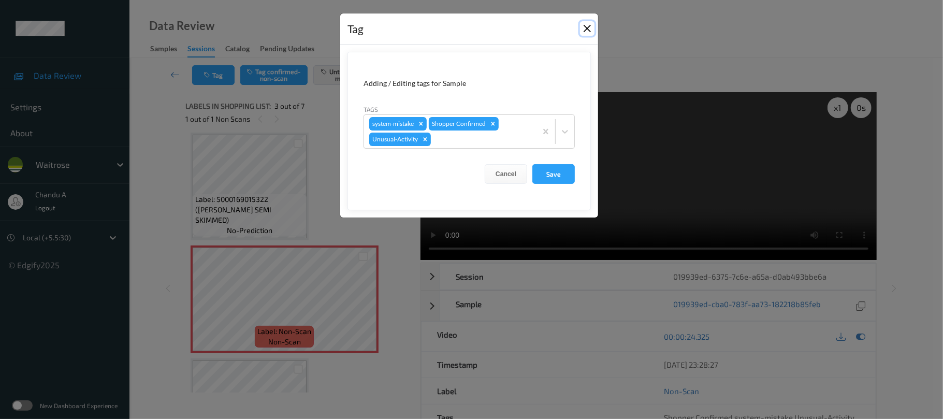
click at [591, 26] on button "Close" at bounding box center [587, 28] width 15 height 15
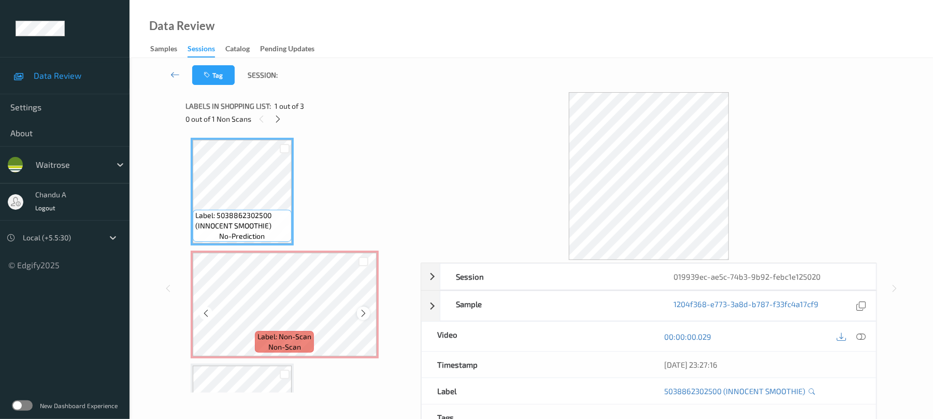
click at [361, 313] on icon at bounding box center [363, 313] width 9 height 9
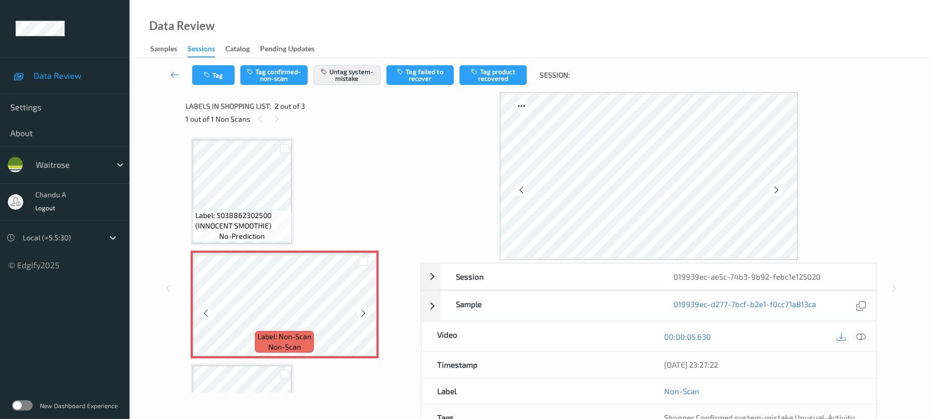
click at [361, 313] on icon at bounding box center [363, 313] width 9 height 9
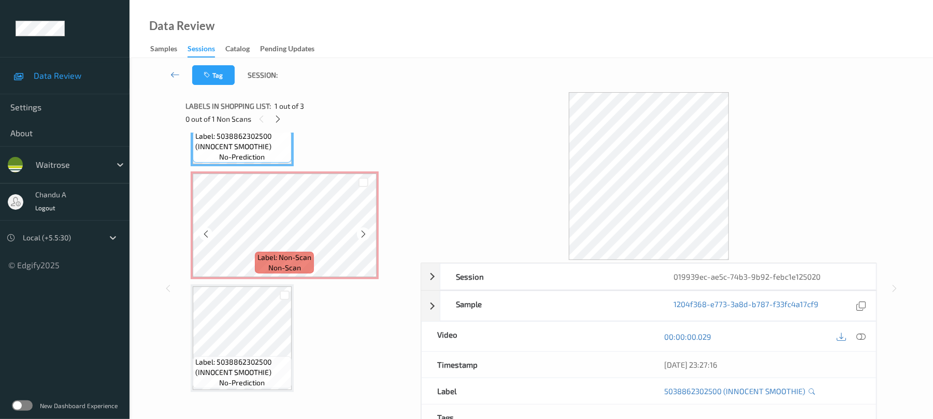
scroll to position [83, 0]
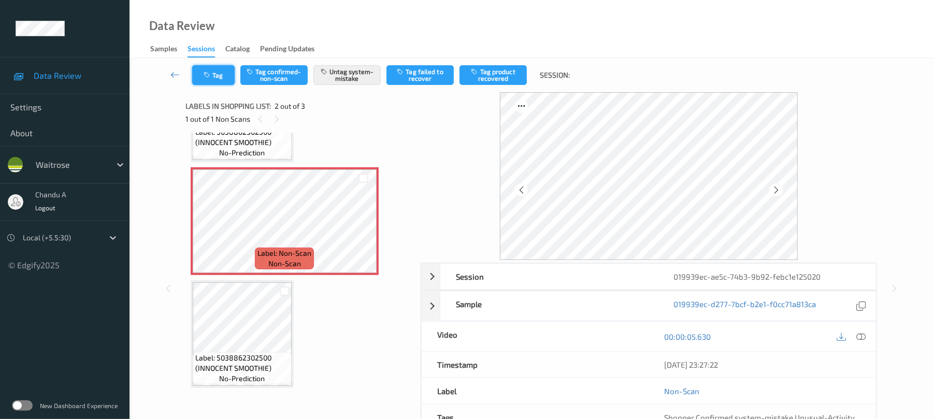
click at [218, 76] on button "Tag" at bounding box center [213, 75] width 42 height 20
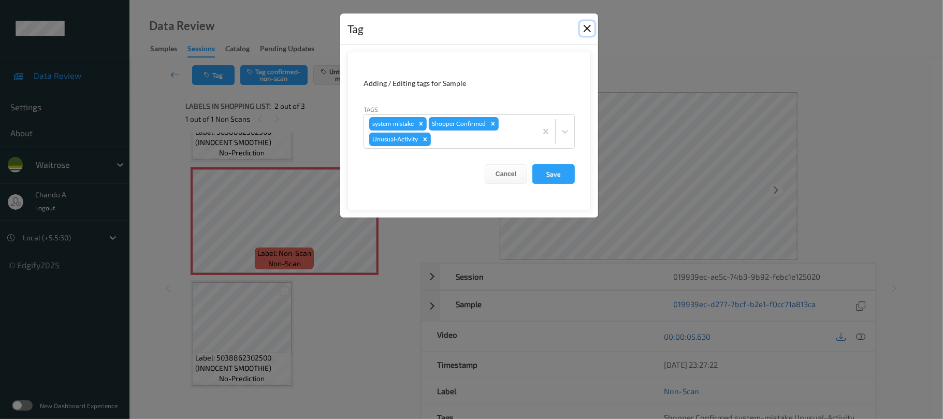
click at [586, 26] on button "Close" at bounding box center [587, 28] width 15 height 15
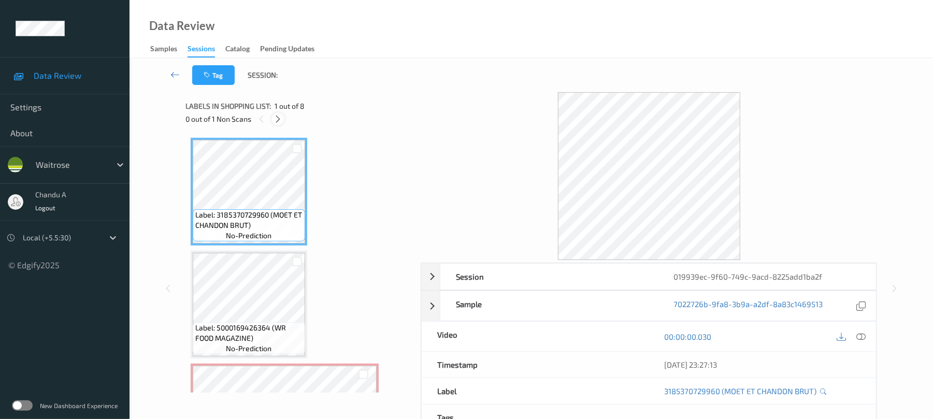
click at [278, 120] on icon at bounding box center [278, 118] width 9 height 9
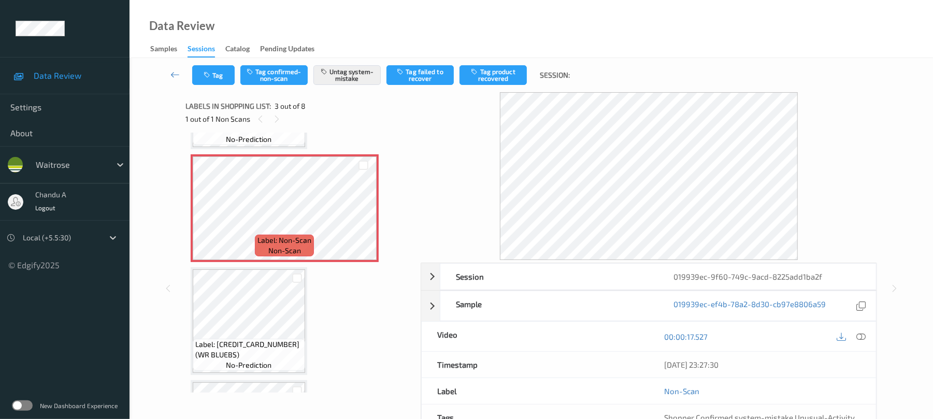
scroll to position [276, 0]
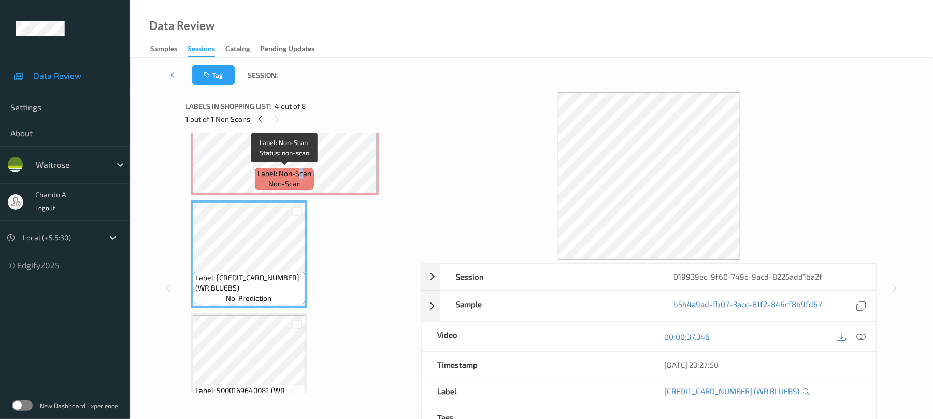
click at [302, 177] on span "Label: Non-Scan" at bounding box center [284, 173] width 54 height 10
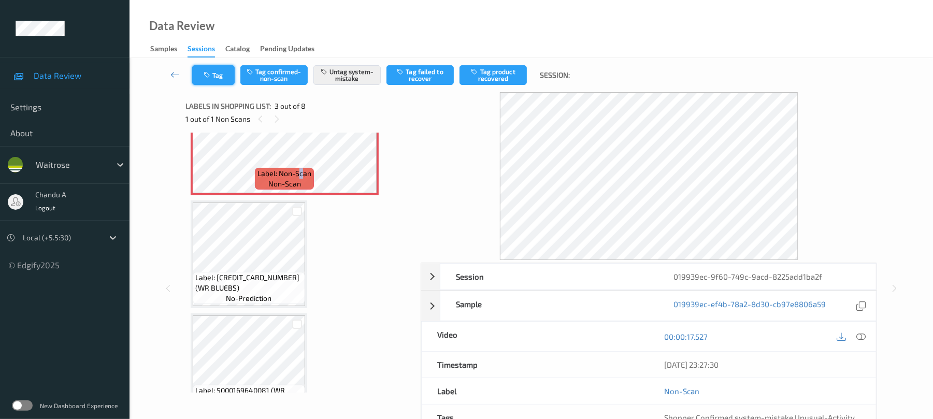
click at [223, 76] on button "Tag" at bounding box center [213, 75] width 42 height 20
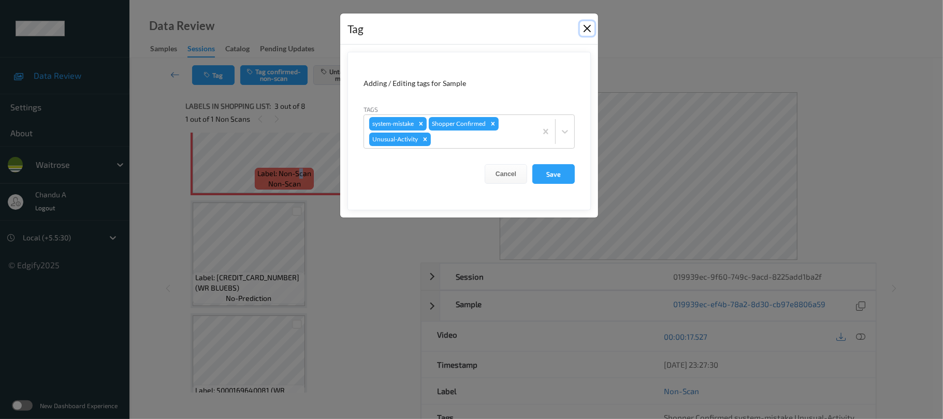
click at [582, 28] on button "Close" at bounding box center [587, 28] width 15 height 15
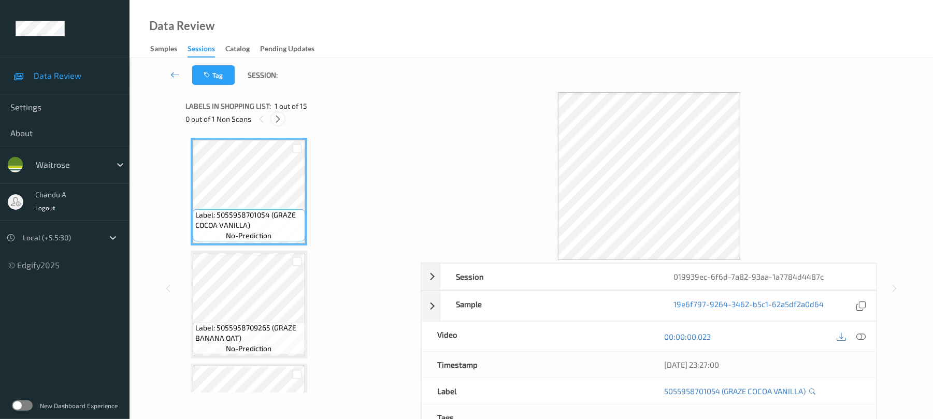
click at [280, 120] on icon at bounding box center [278, 118] width 9 height 9
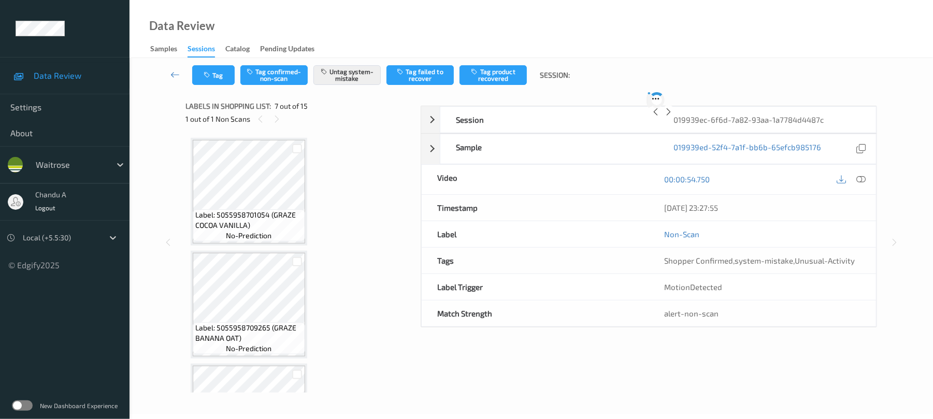
scroll to position [570, 0]
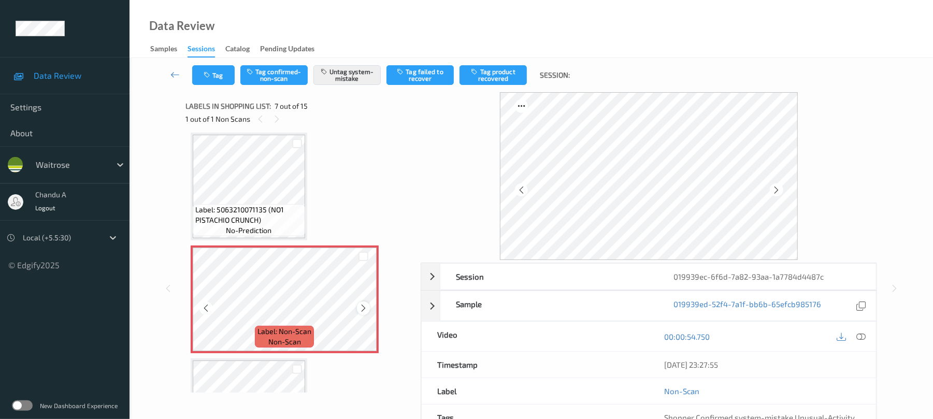
click at [363, 305] on icon at bounding box center [363, 308] width 9 height 9
click at [224, 82] on button "Tag" at bounding box center [213, 75] width 42 height 20
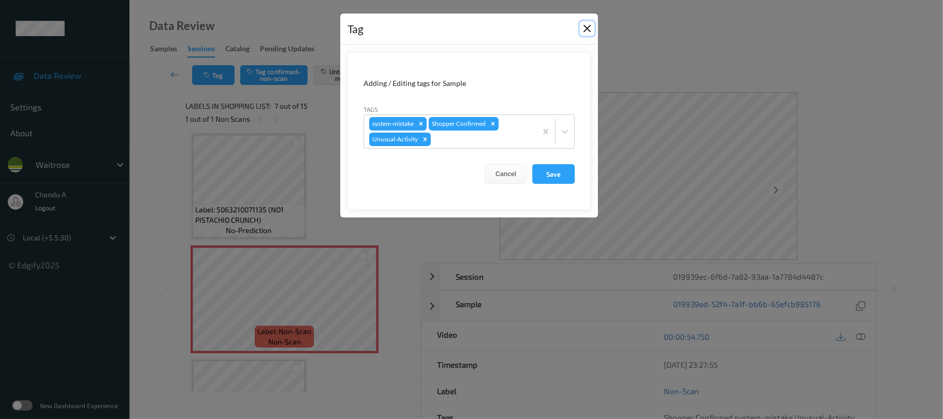
click at [587, 26] on button "Close" at bounding box center [587, 28] width 15 height 15
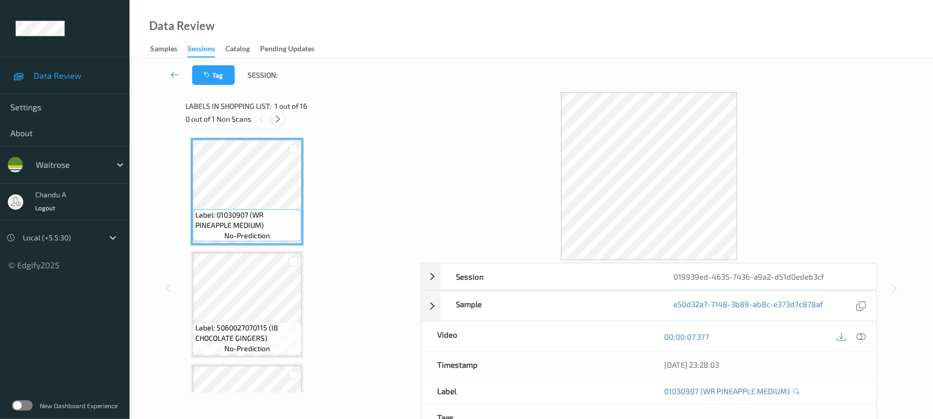
click at [275, 116] on icon at bounding box center [278, 118] width 9 height 9
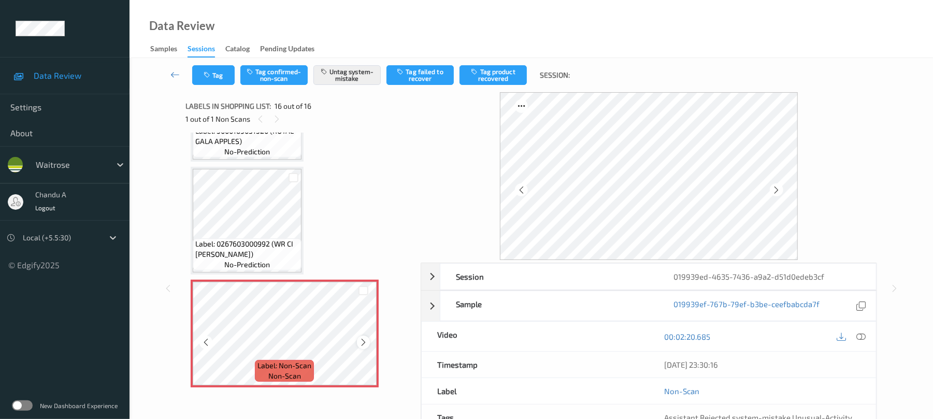
click at [363, 342] on icon at bounding box center [363, 342] width 9 height 9
click at [219, 70] on button "Tag" at bounding box center [213, 75] width 42 height 20
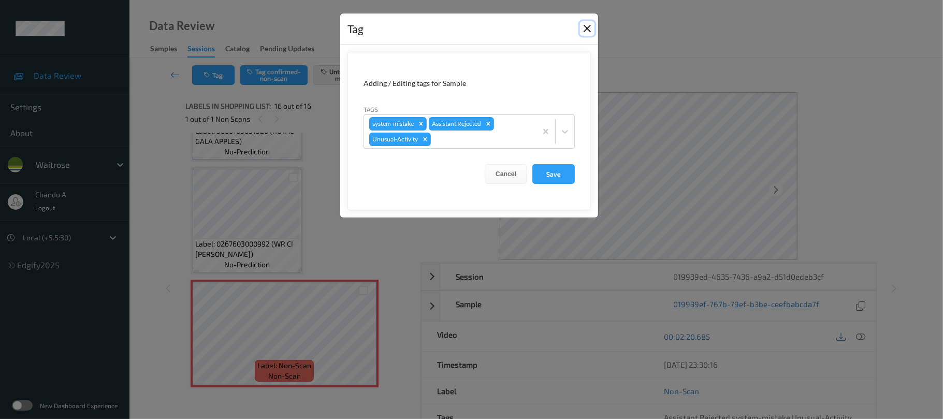
click at [585, 31] on button "Close" at bounding box center [587, 28] width 15 height 15
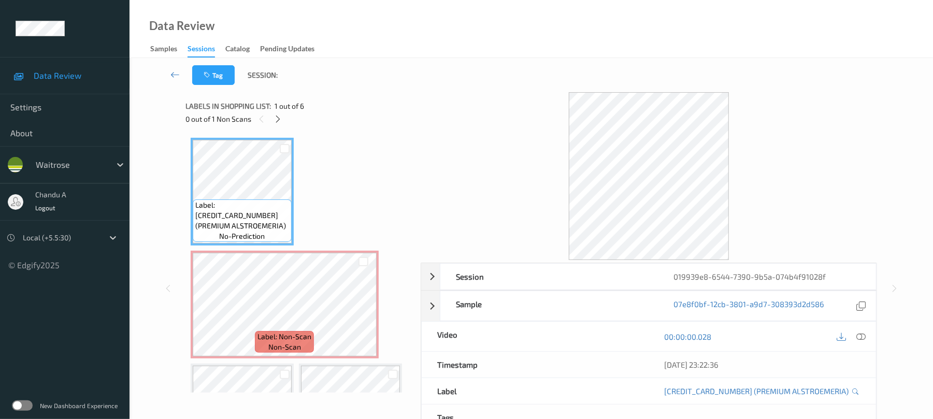
click at [284, 121] on div "0 out of 1 Non Scans" at bounding box center [299, 118] width 228 height 13
click at [277, 117] on icon at bounding box center [278, 118] width 9 height 9
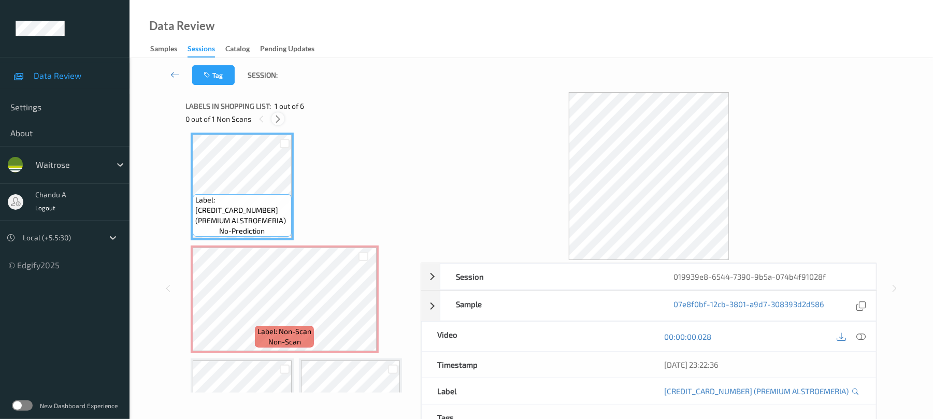
click at [280, 118] on icon at bounding box center [278, 118] width 9 height 9
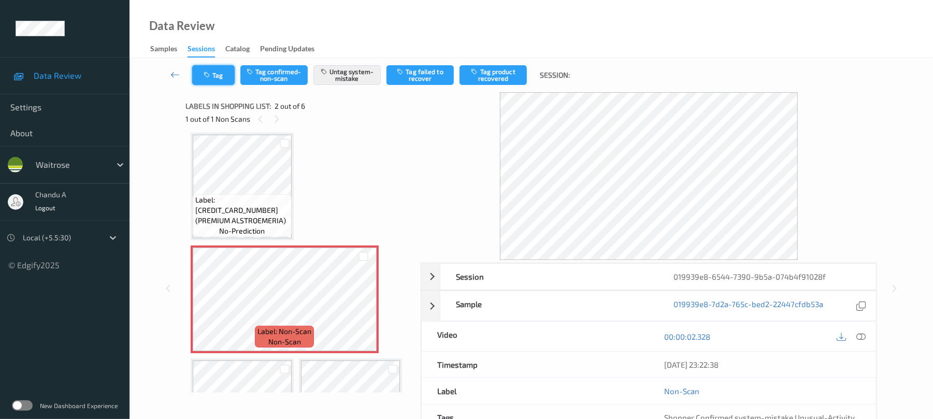
click at [229, 79] on button "Tag" at bounding box center [213, 75] width 42 height 20
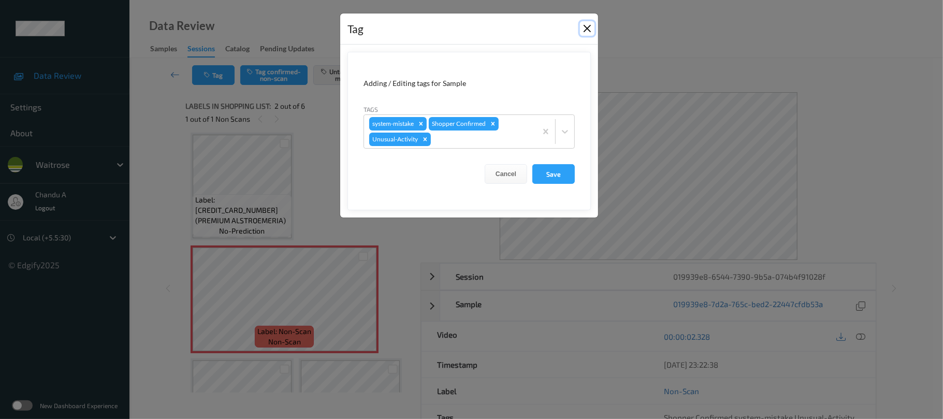
click at [590, 30] on button "Close" at bounding box center [587, 28] width 15 height 15
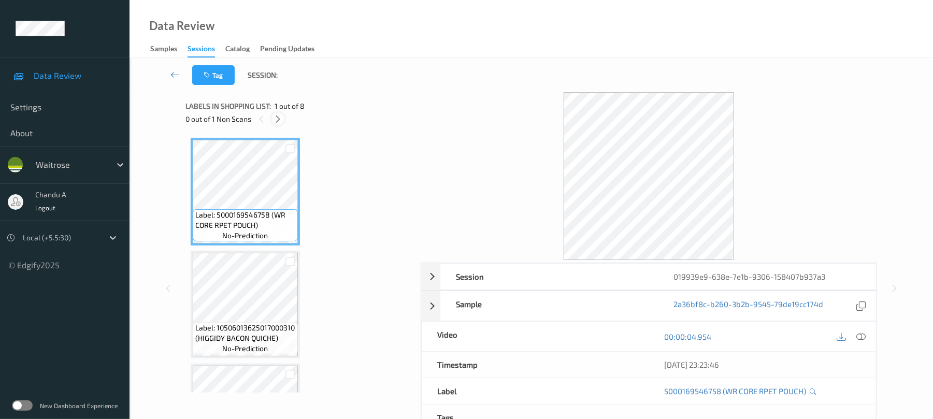
click at [278, 115] on icon at bounding box center [278, 118] width 9 height 9
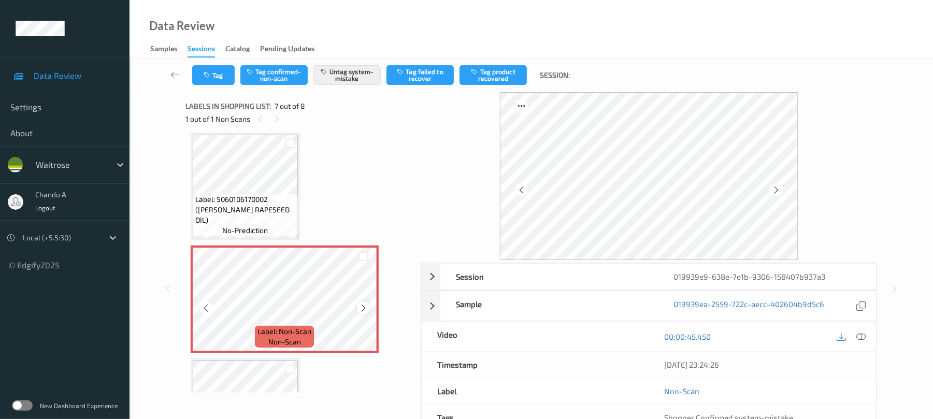
click at [365, 310] on icon at bounding box center [363, 308] width 9 height 9
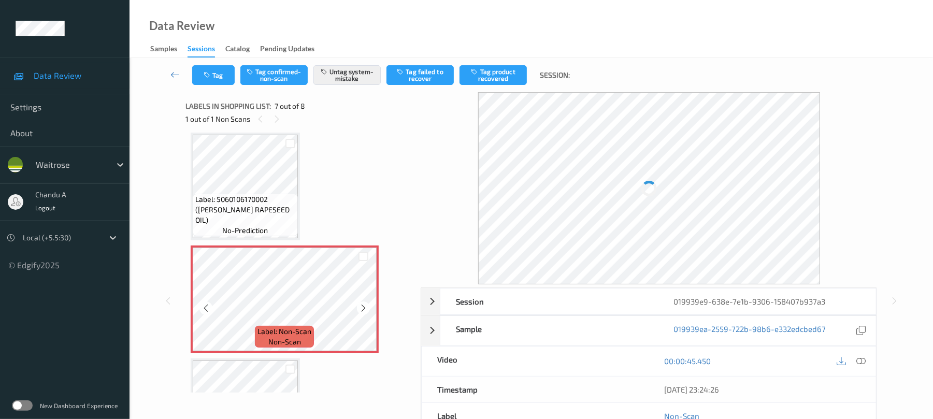
click at [365, 310] on icon at bounding box center [363, 308] width 9 height 9
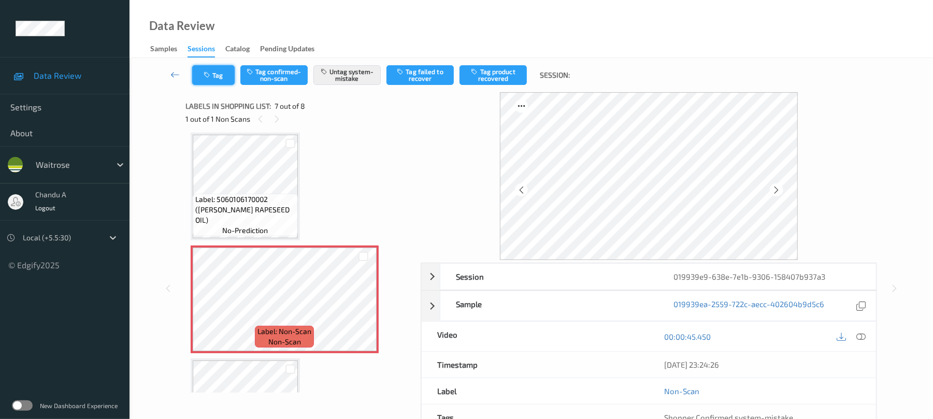
click at [224, 74] on button "Tag" at bounding box center [213, 75] width 42 height 20
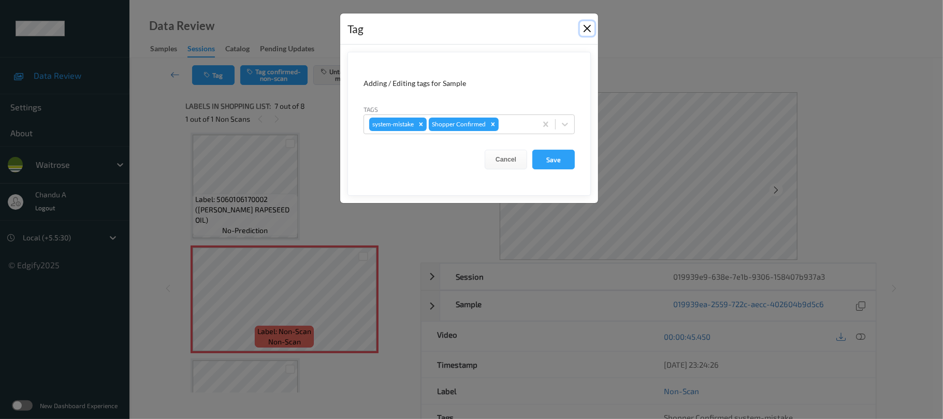
click at [584, 26] on button "Close" at bounding box center [587, 28] width 15 height 15
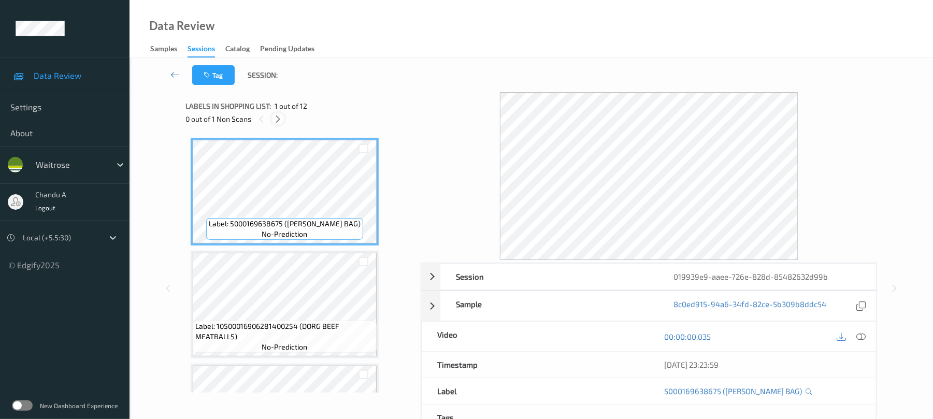
click at [278, 119] on icon at bounding box center [278, 118] width 9 height 9
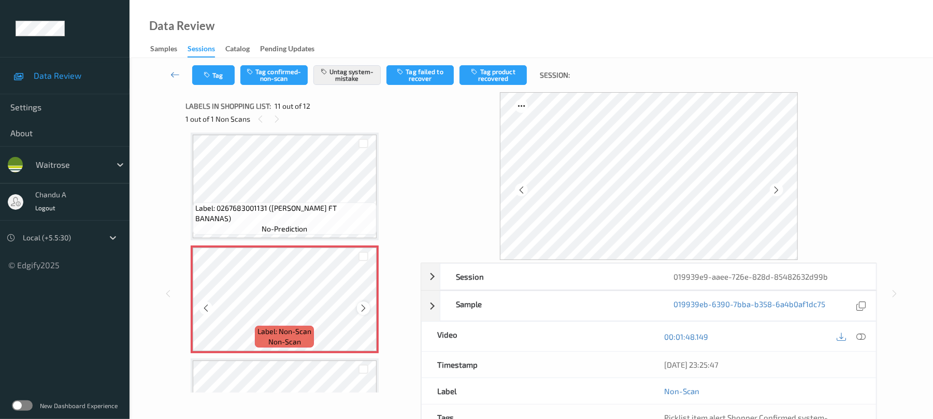
click at [363, 307] on icon at bounding box center [363, 308] width 9 height 9
click at [212, 75] on icon "button" at bounding box center [208, 74] width 9 height 7
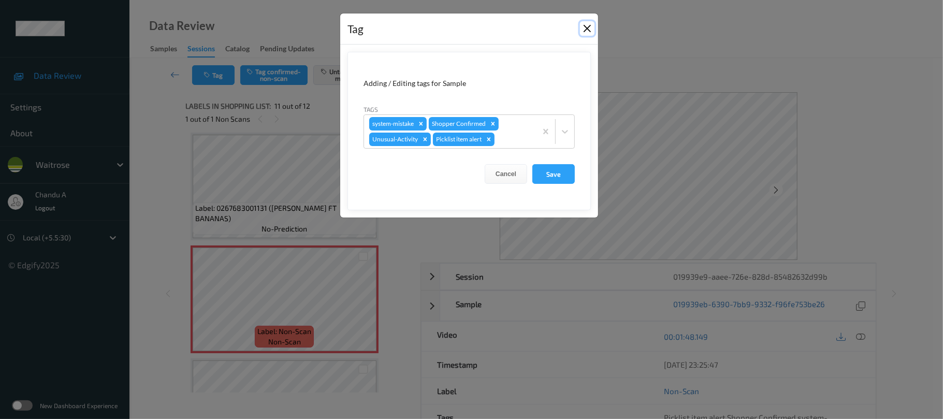
click at [587, 24] on button "Close" at bounding box center [587, 28] width 15 height 15
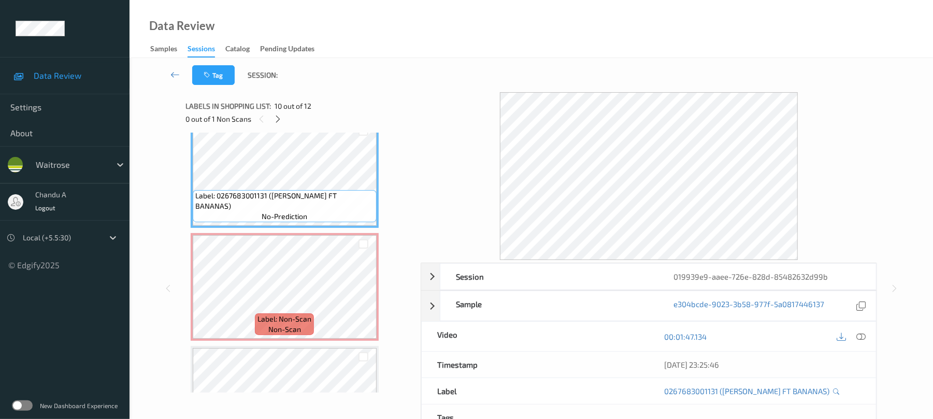
scroll to position [1100, 0]
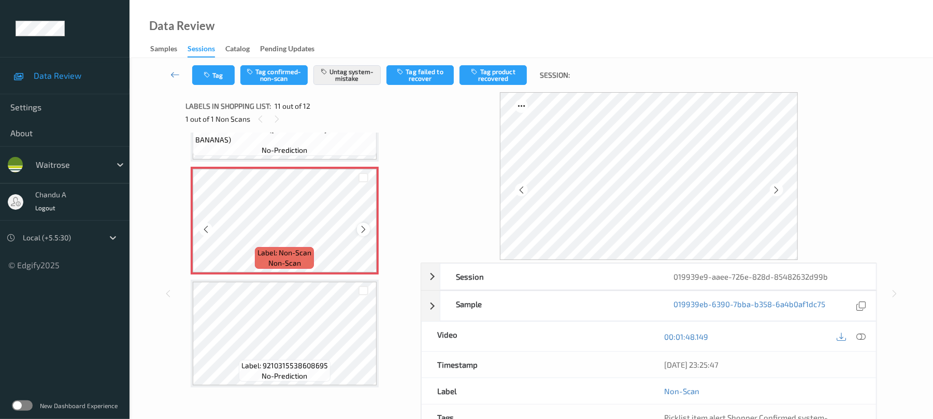
click at [362, 230] on icon at bounding box center [363, 229] width 9 height 9
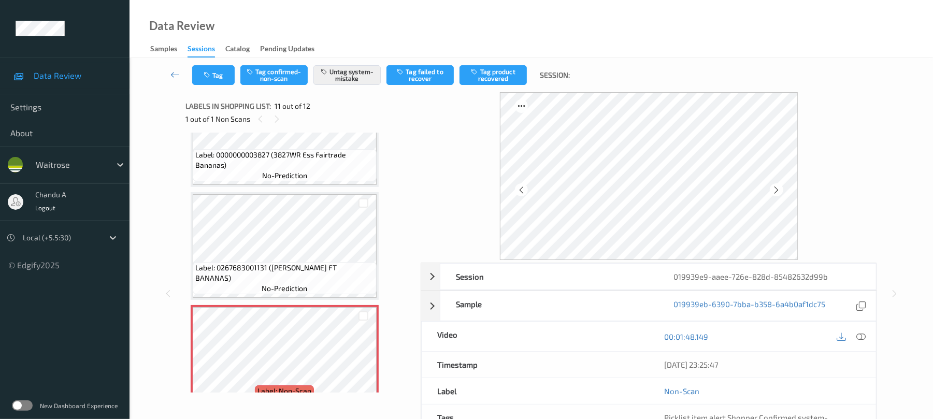
scroll to position [893, 0]
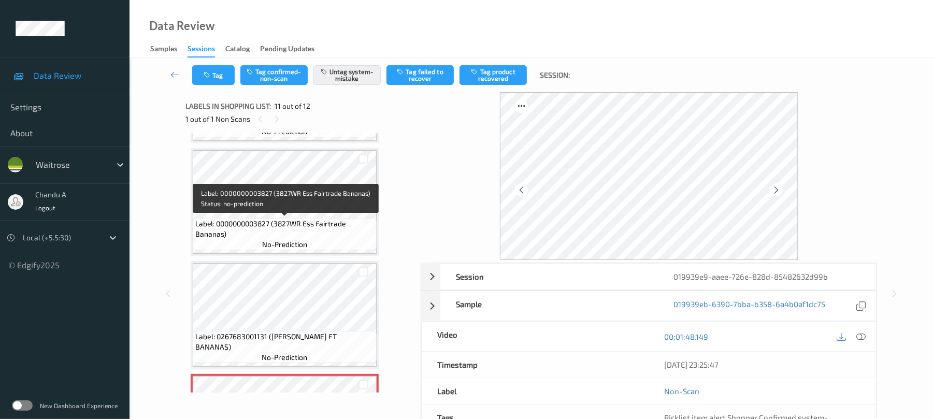
click at [349, 225] on span "Label: 0000000003827 (3827WR Ess Fairtrade Bananas)" at bounding box center [284, 229] width 179 height 21
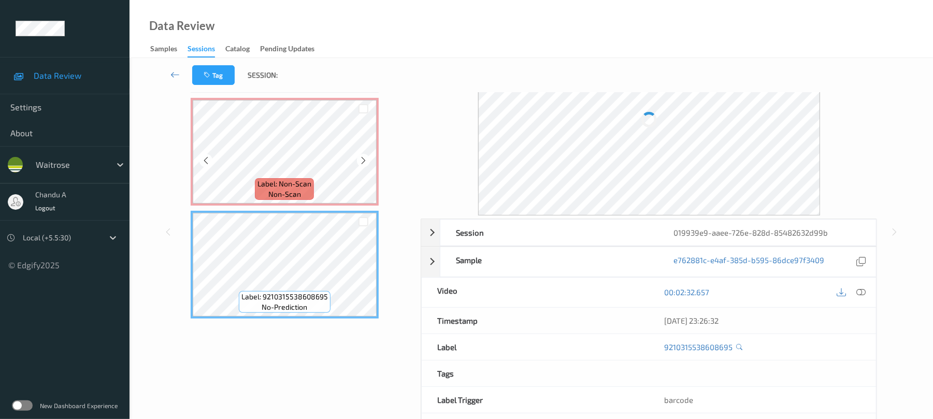
scroll to position [1031, 0]
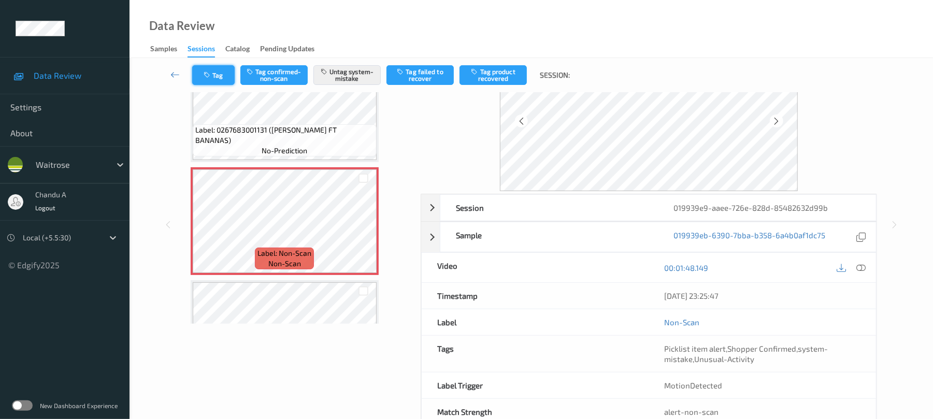
click at [214, 75] on button "Tag" at bounding box center [213, 75] width 42 height 20
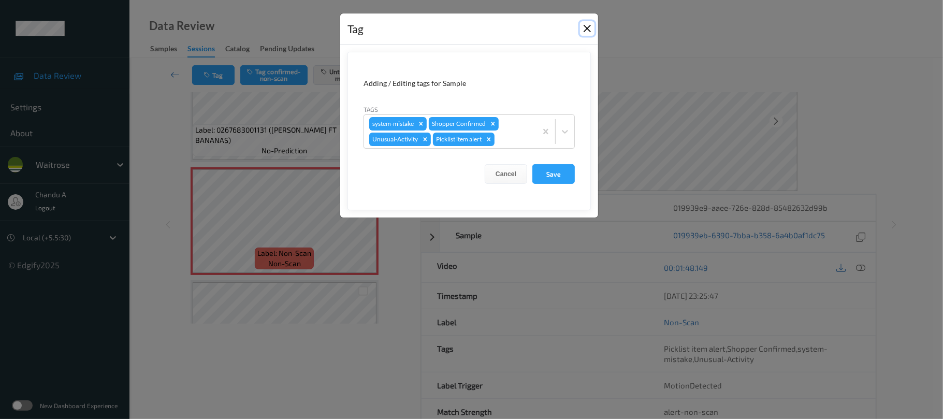
drag, startPoint x: 581, startPoint y: 29, endPoint x: 490, endPoint y: 1, distance: 96.0
click at [582, 29] on button "Close" at bounding box center [587, 28] width 15 height 15
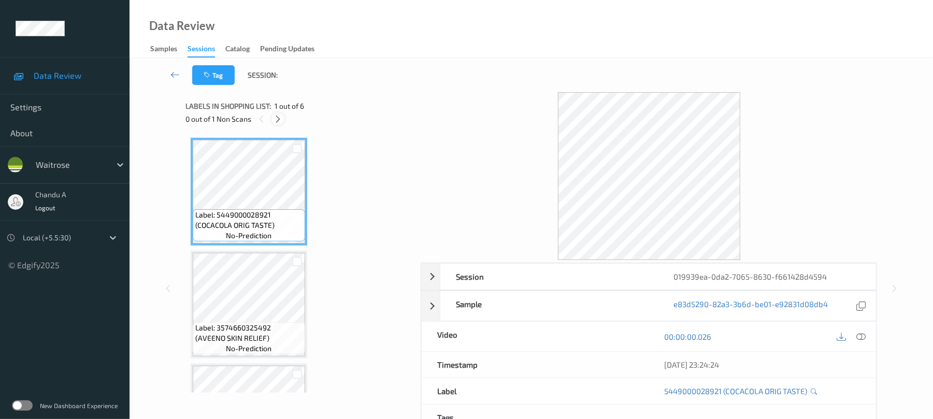
click at [278, 120] on icon at bounding box center [278, 118] width 9 height 9
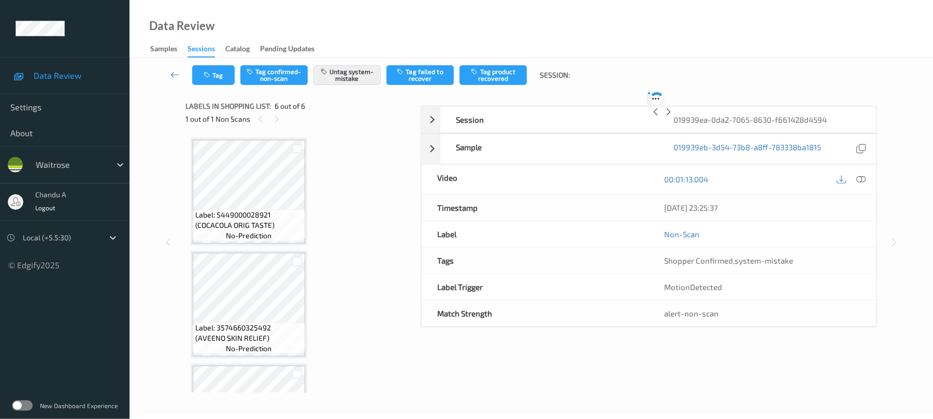
scroll to position [423, 0]
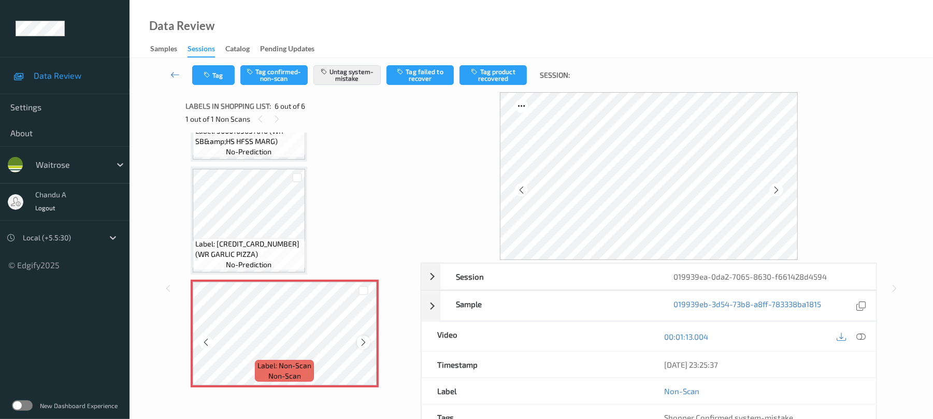
click at [361, 341] on icon at bounding box center [363, 342] width 9 height 9
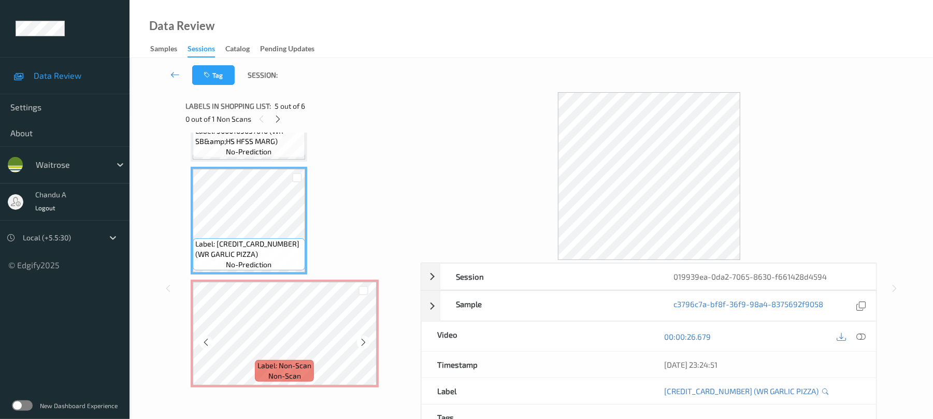
scroll to position [353, 0]
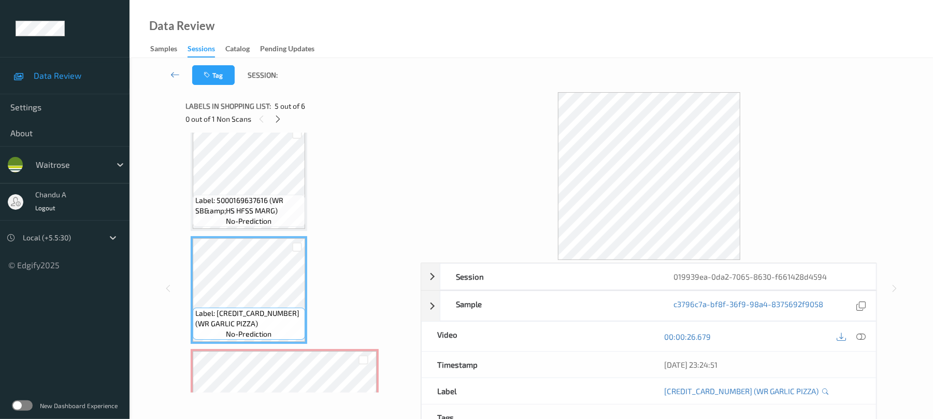
click at [245, 236] on div "Label: [CREDIT_CARD_NUMBER] (WR GARLIC PIZZA) no-prediction" at bounding box center [249, 290] width 117 height 108
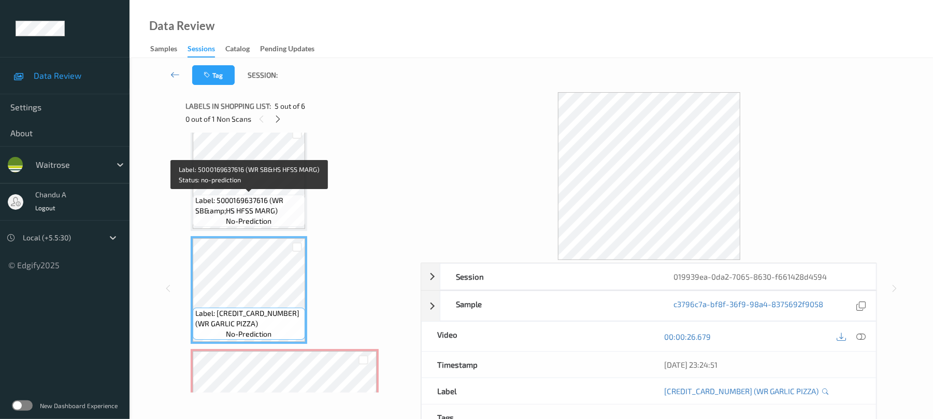
click at [251, 209] on span "Label: 5000169637616 (WR SB&amp;HS HFSS MARG)" at bounding box center [248, 205] width 107 height 21
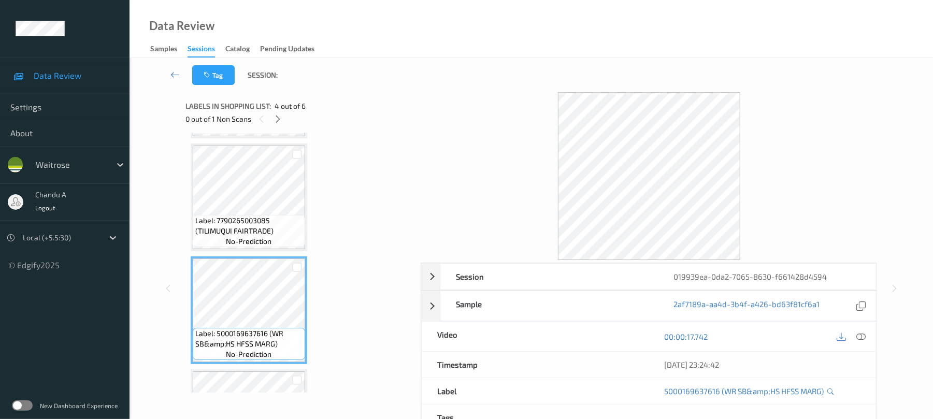
scroll to position [216, 0]
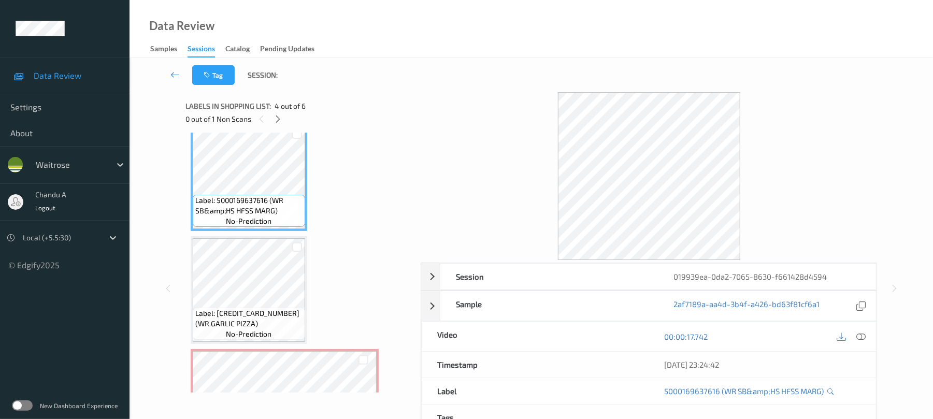
click at [259, 315] on span "Label: [CREDIT_CARD_NUMBER] (WR GARLIC PIZZA)" at bounding box center [248, 318] width 107 height 21
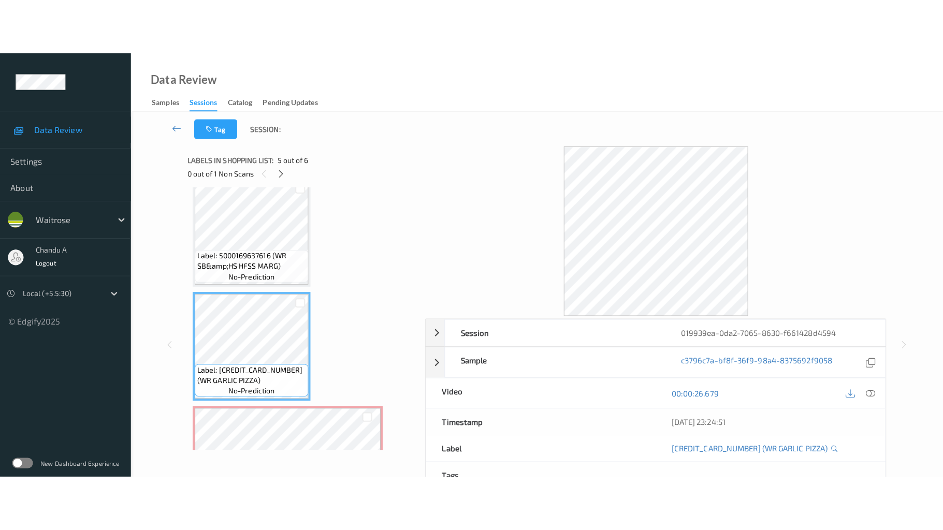
scroll to position [423, 0]
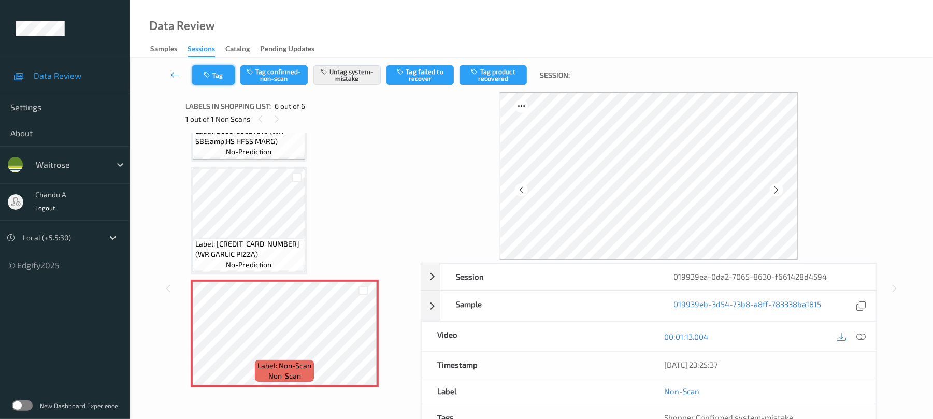
click at [217, 71] on button "Tag" at bounding box center [213, 75] width 42 height 20
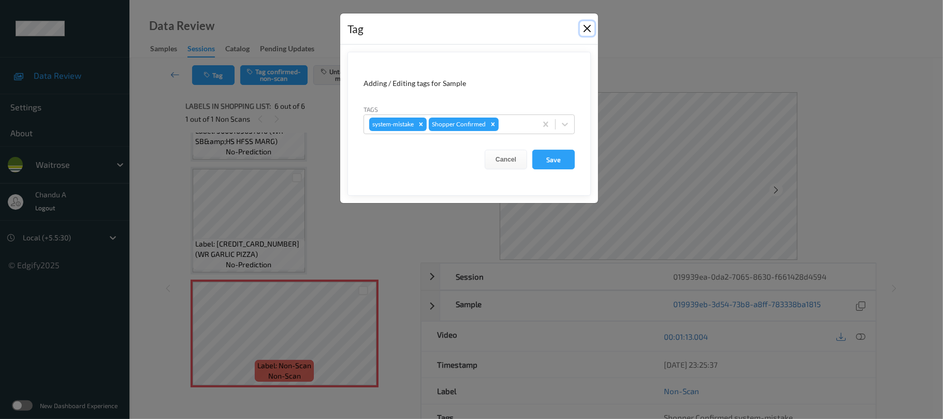
click at [586, 33] on button "Close" at bounding box center [587, 28] width 15 height 15
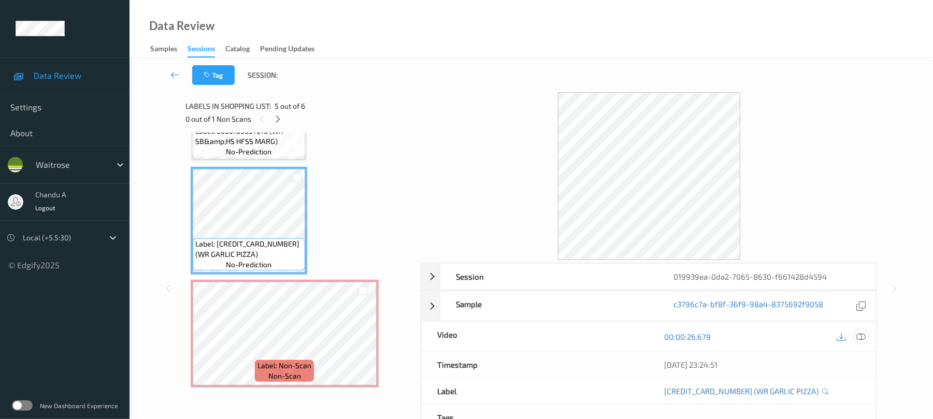
click at [860, 333] on icon at bounding box center [861, 336] width 9 height 9
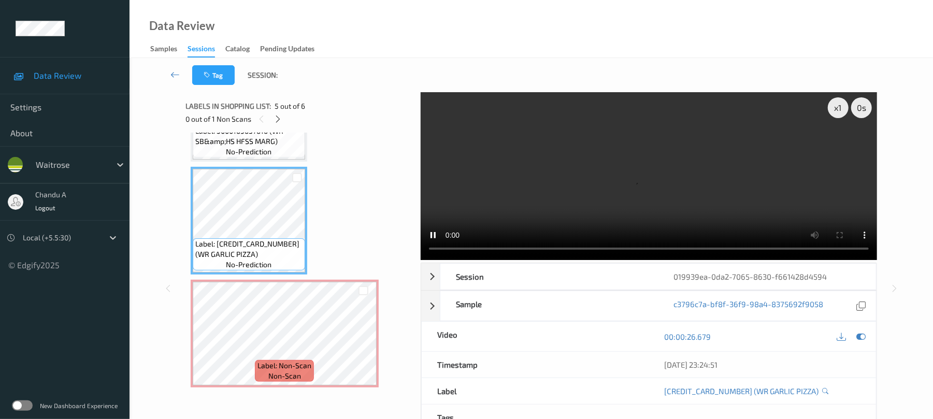
scroll to position [311, 0]
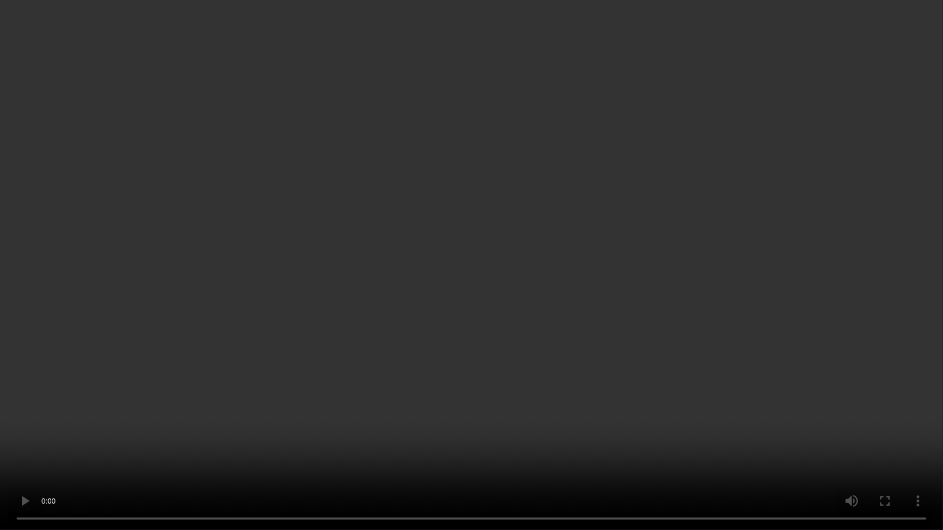
click at [394, 278] on video at bounding box center [471, 265] width 943 height 530
click at [448, 216] on video at bounding box center [471, 265] width 943 height 530
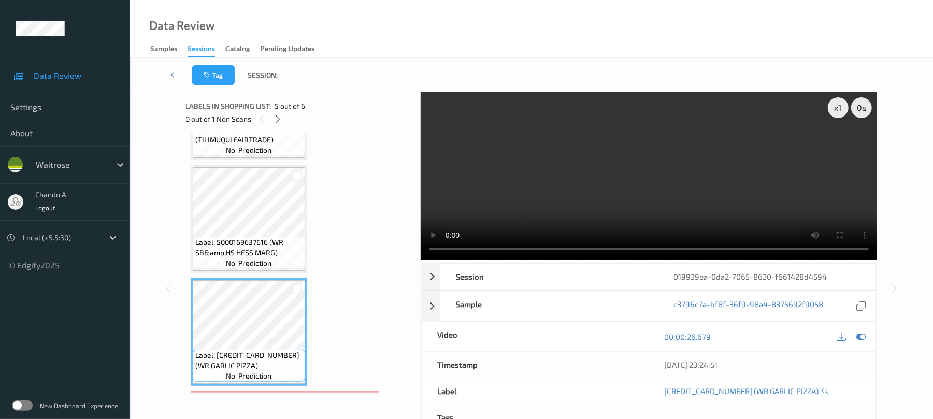
drag, startPoint x: 619, startPoint y: 176, endPoint x: 552, endPoint y: 186, distance: 67.1
click at [552, 186] on video at bounding box center [649, 176] width 456 height 168
click at [631, 186] on video at bounding box center [649, 176] width 456 height 168
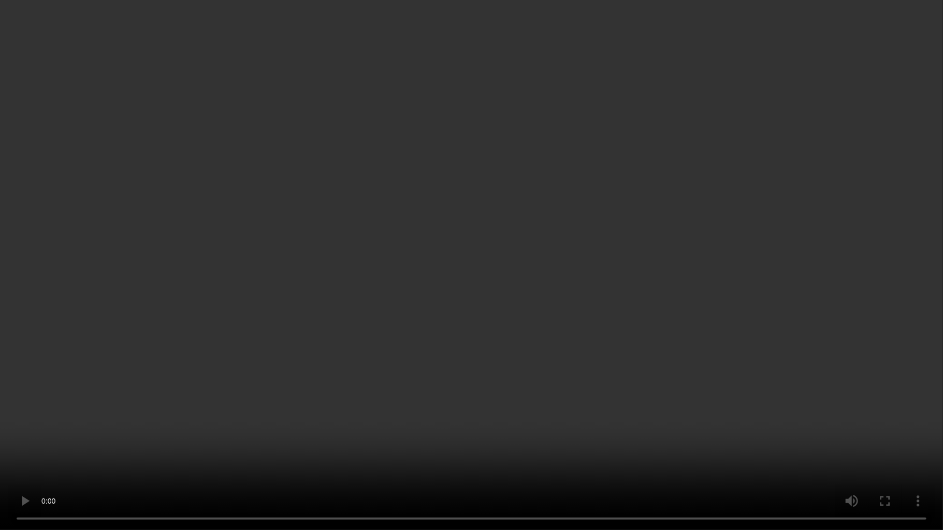
click at [408, 286] on video at bounding box center [471, 265] width 943 height 530
click at [447, 274] on video at bounding box center [471, 265] width 943 height 530
click at [444, 271] on video at bounding box center [471, 265] width 943 height 530
click at [508, 193] on video at bounding box center [471, 265] width 943 height 530
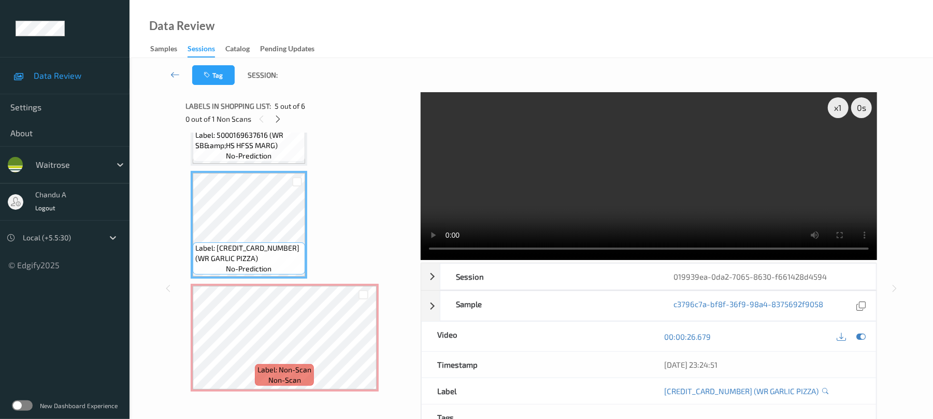
scroll to position [423, 0]
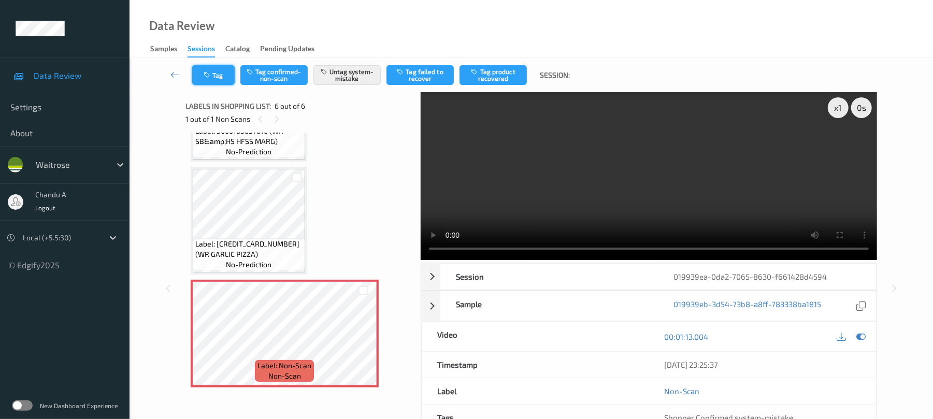
click at [216, 76] on button "Tag" at bounding box center [213, 75] width 42 height 20
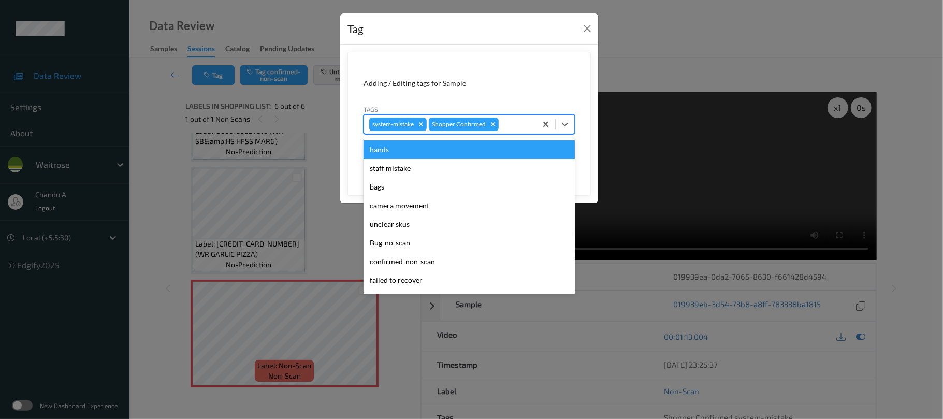
click at [516, 130] on div at bounding box center [516, 124] width 31 height 12
type input "un"
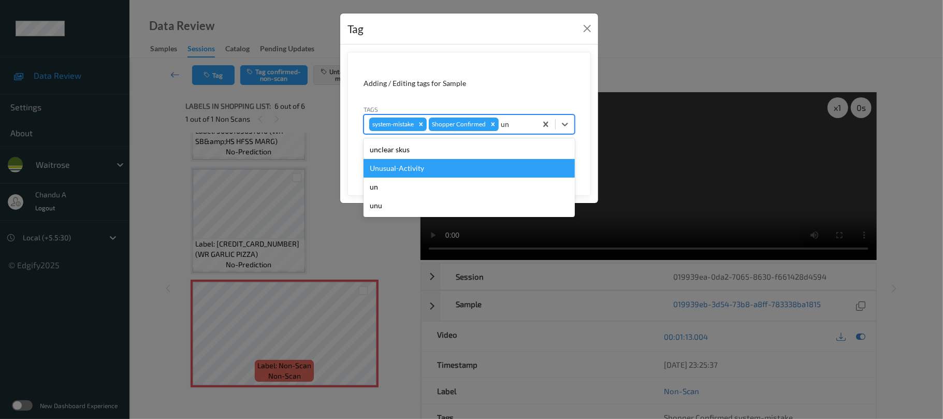
click at [439, 166] on div "Unusual-Activity" at bounding box center [469, 168] width 211 height 19
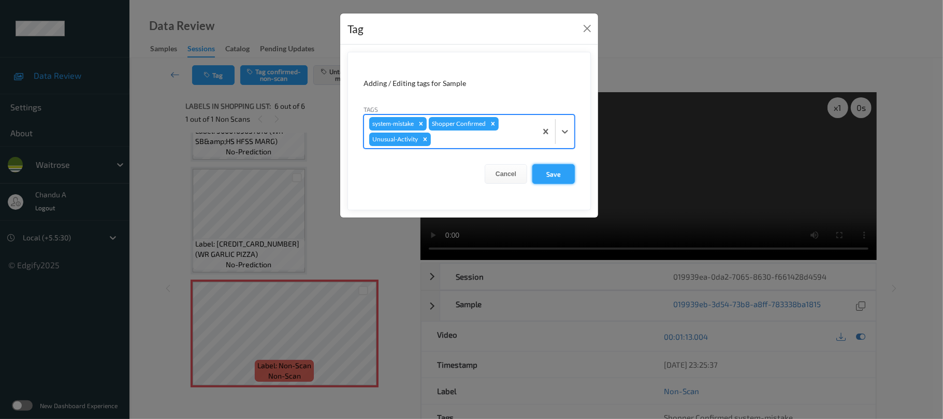
click at [547, 176] on button "Save" at bounding box center [554, 174] width 42 height 20
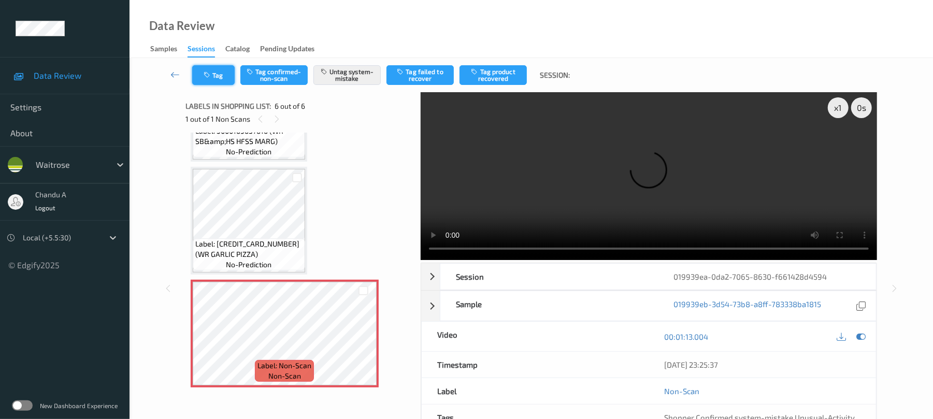
click at [210, 79] on button "Tag" at bounding box center [213, 75] width 42 height 20
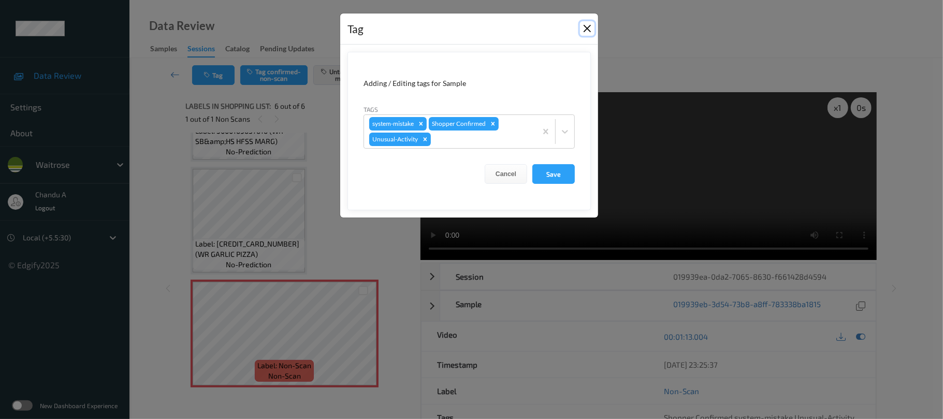
click at [583, 34] on button "Close" at bounding box center [587, 28] width 15 height 15
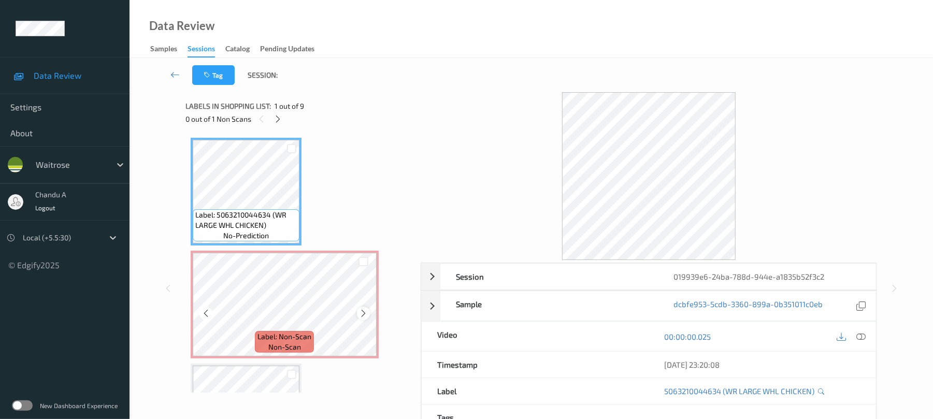
click at [365, 310] on icon at bounding box center [363, 313] width 9 height 9
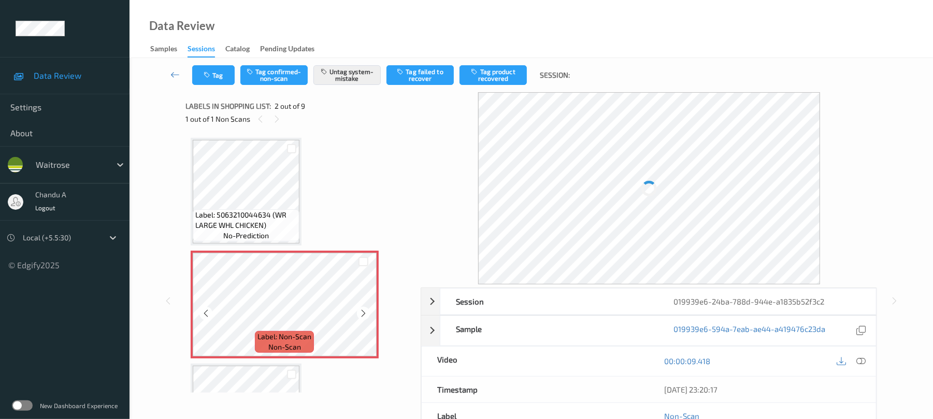
click at [365, 310] on icon at bounding box center [363, 313] width 9 height 9
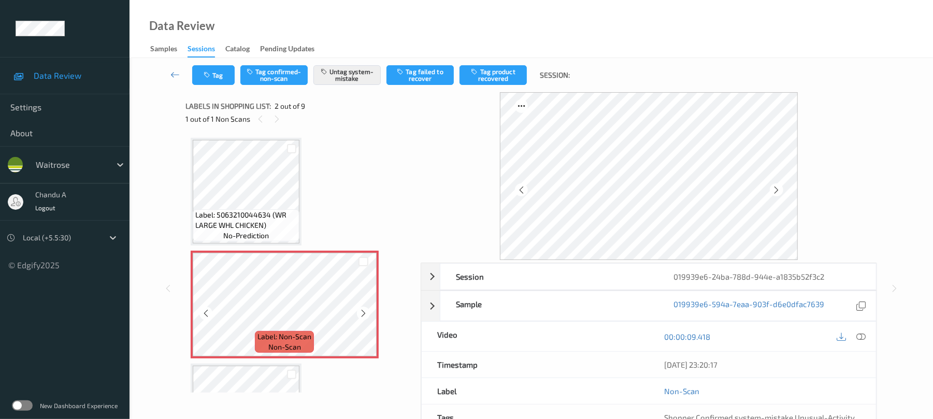
click at [365, 310] on icon at bounding box center [363, 313] width 9 height 9
click at [228, 79] on button "Tag" at bounding box center [213, 75] width 42 height 20
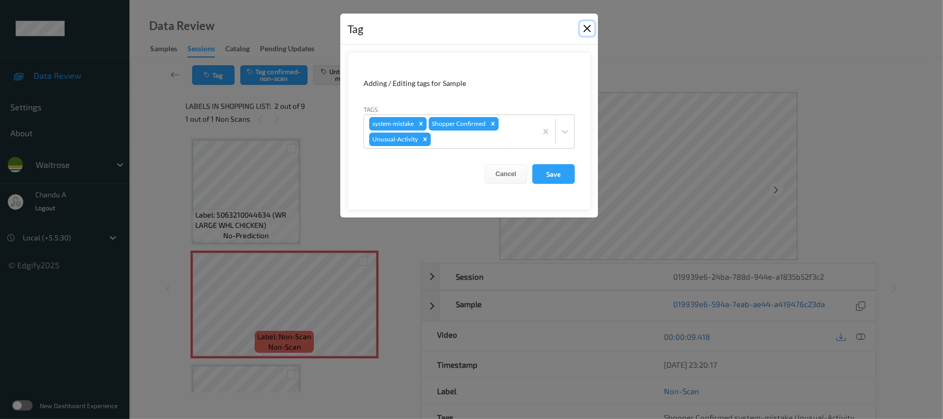
click at [587, 27] on button "Close" at bounding box center [587, 28] width 15 height 15
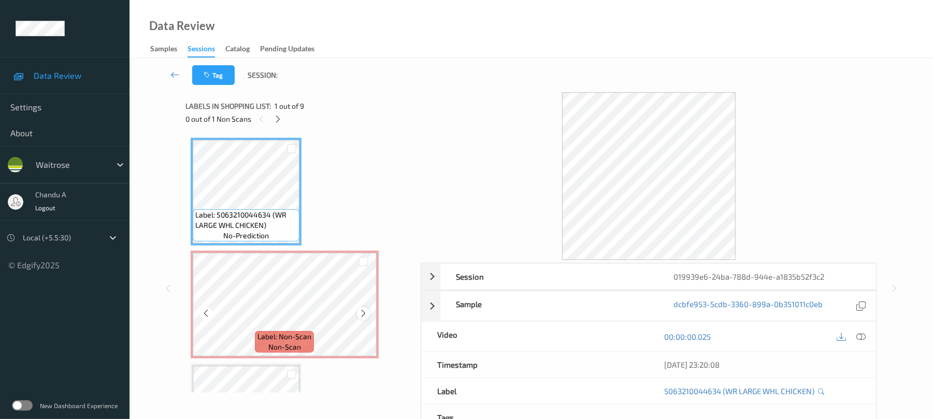
click at [360, 312] on icon at bounding box center [363, 313] width 9 height 9
click at [864, 336] on icon at bounding box center [861, 336] width 9 height 9
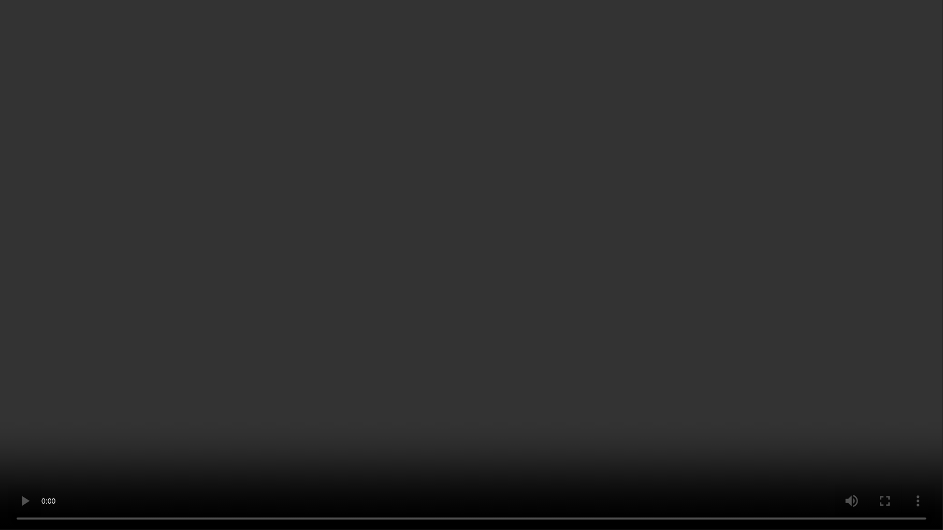
click at [498, 344] on video at bounding box center [471, 265] width 943 height 530
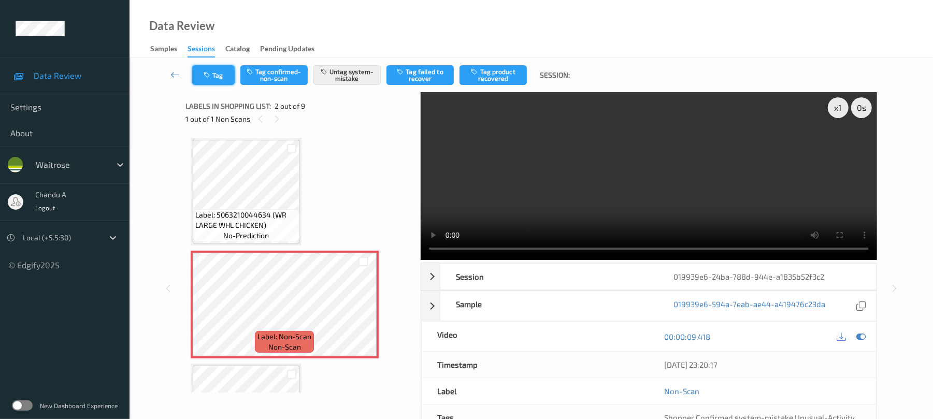
click at [199, 77] on button "Tag" at bounding box center [213, 75] width 42 height 20
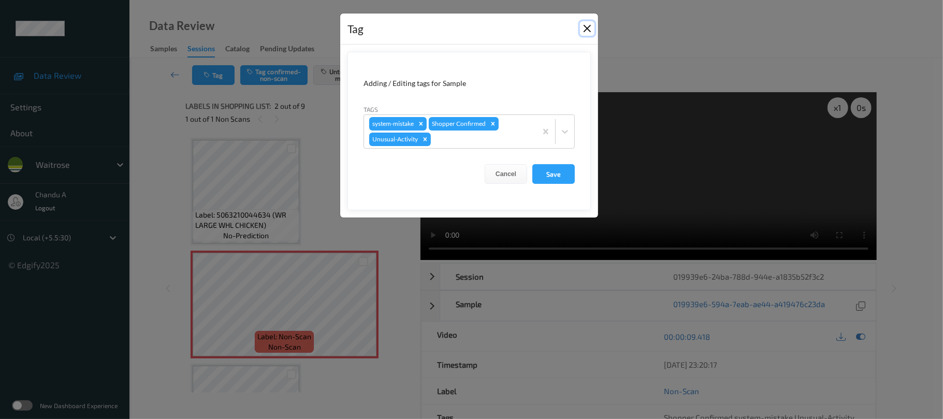
click at [585, 30] on button "Close" at bounding box center [587, 28] width 15 height 15
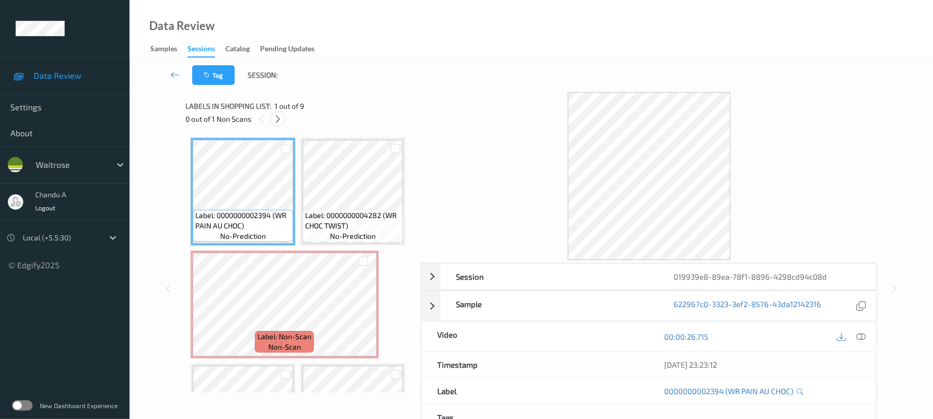
click at [276, 121] on icon at bounding box center [278, 118] width 9 height 9
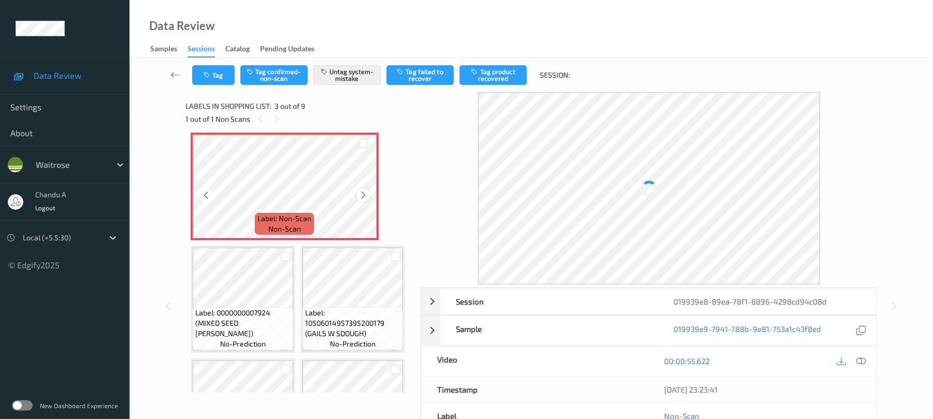
click at [363, 200] on icon at bounding box center [363, 195] width 9 height 9
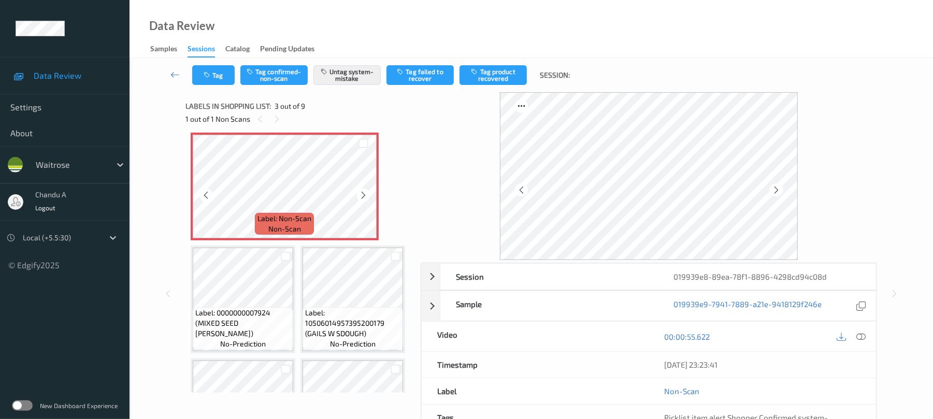
click at [363, 200] on icon at bounding box center [363, 195] width 9 height 9
click at [226, 69] on button "Tag" at bounding box center [213, 75] width 42 height 20
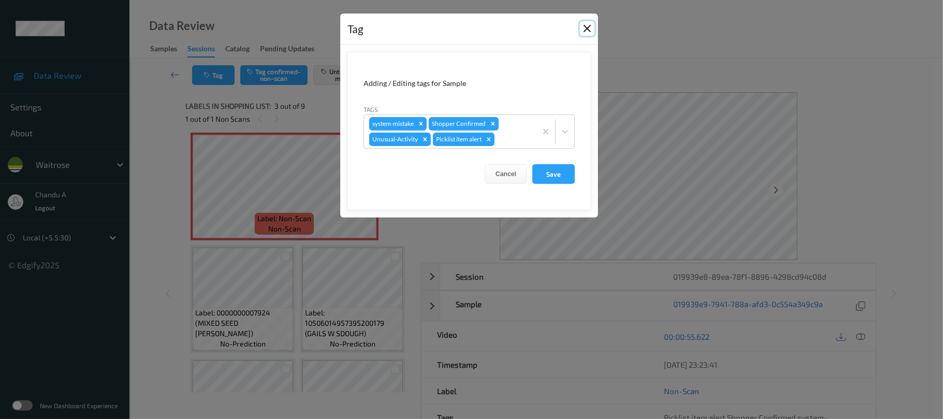
click at [581, 26] on button "Close" at bounding box center [587, 28] width 15 height 15
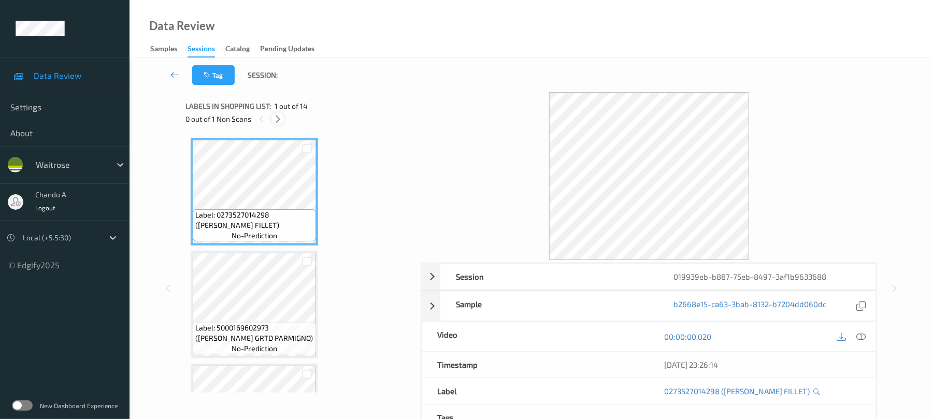
click at [281, 119] on icon at bounding box center [278, 118] width 9 height 9
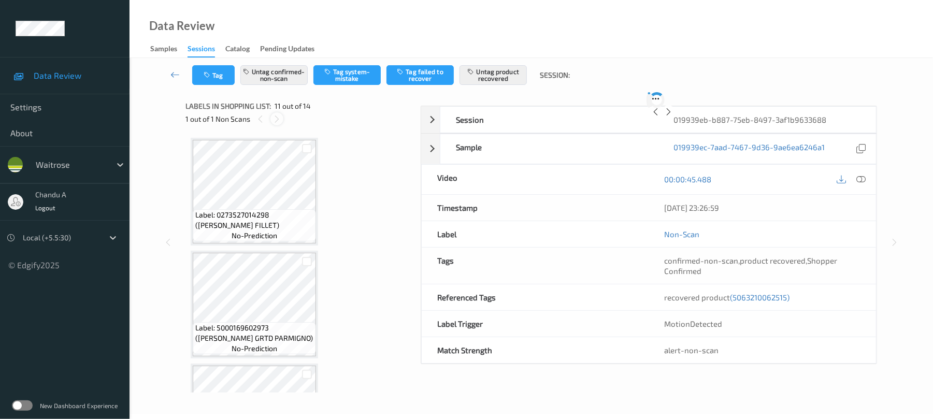
scroll to position [1022, 0]
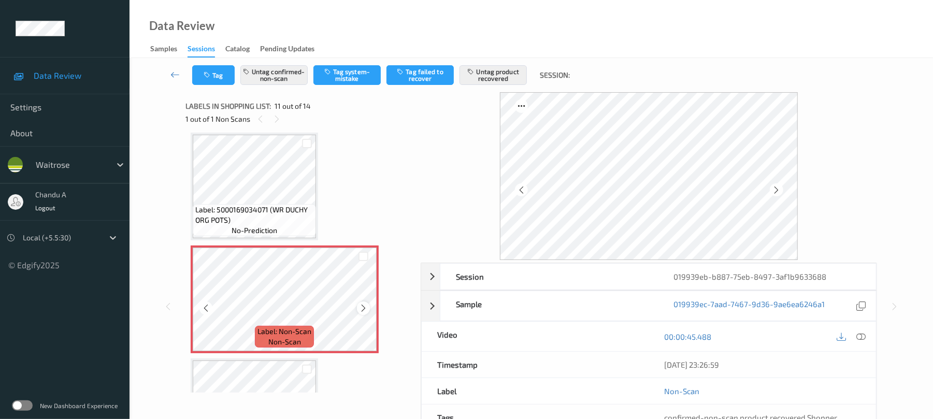
click at [361, 305] on icon at bounding box center [363, 308] width 9 height 9
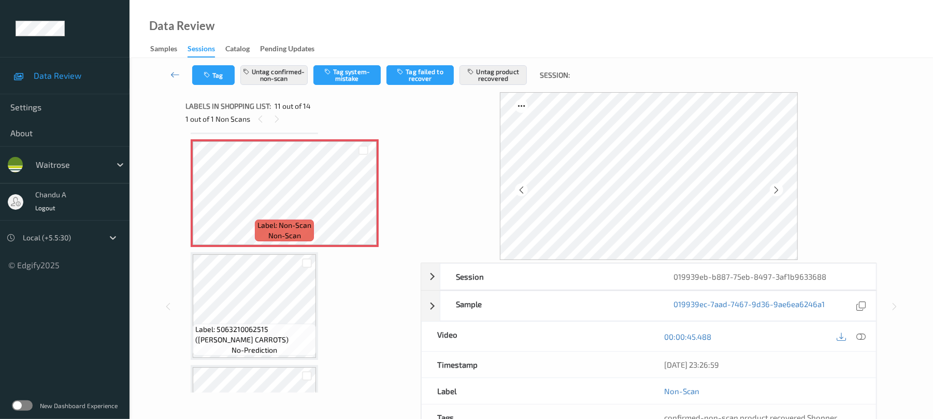
scroll to position [1159, 0]
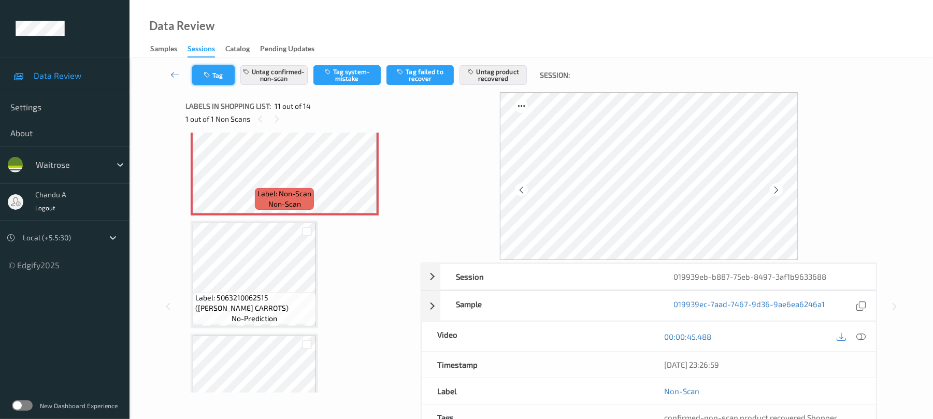
click at [214, 73] on button "Tag" at bounding box center [213, 75] width 42 height 20
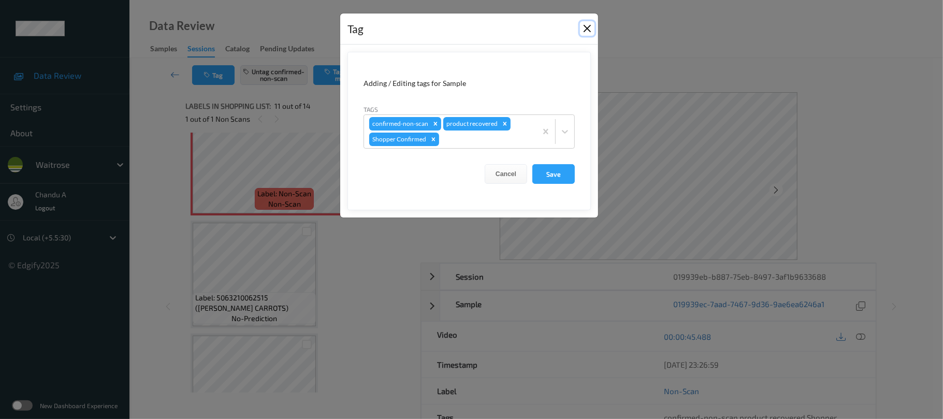
click at [590, 28] on button "Close" at bounding box center [587, 28] width 15 height 15
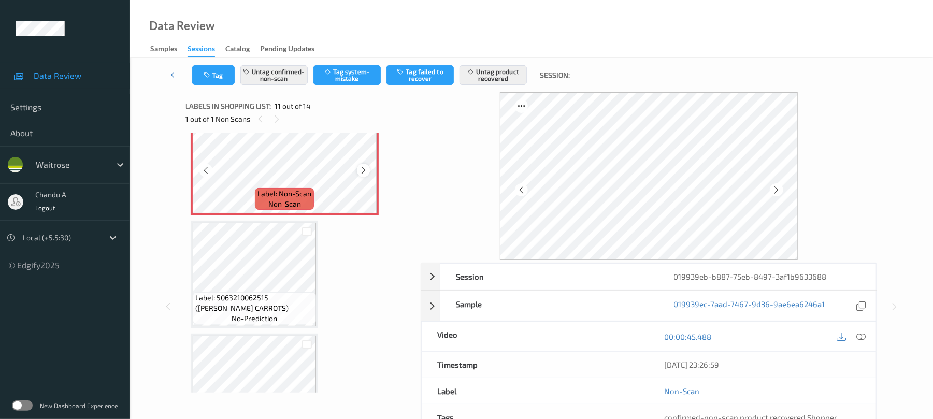
click at [362, 167] on icon at bounding box center [363, 170] width 9 height 9
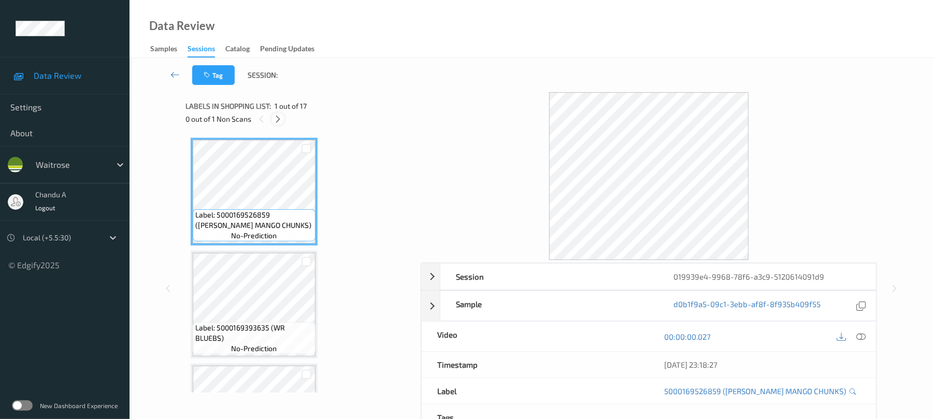
click at [278, 119] on icon at bounding box center [278, 118] width 9 height 9
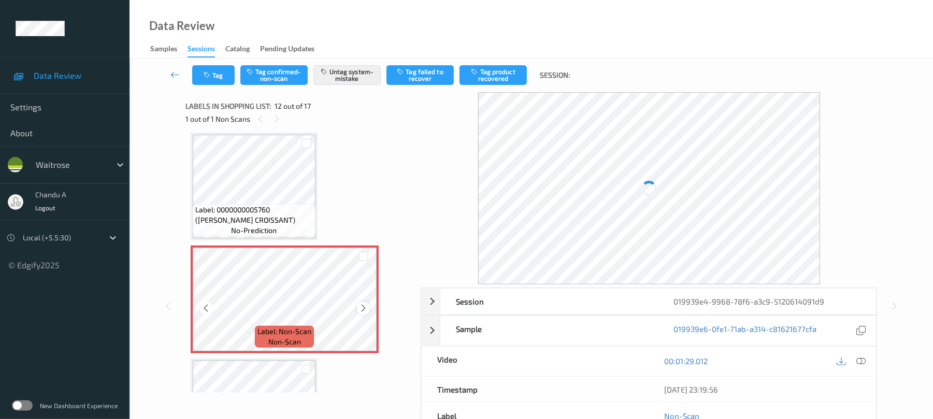
click at [365, 308] on icon at bounding box center [363, 308] width 9 height 9
click at [211, 69] on button "Tag" at bounding box center [213, 75] width 42 height 20
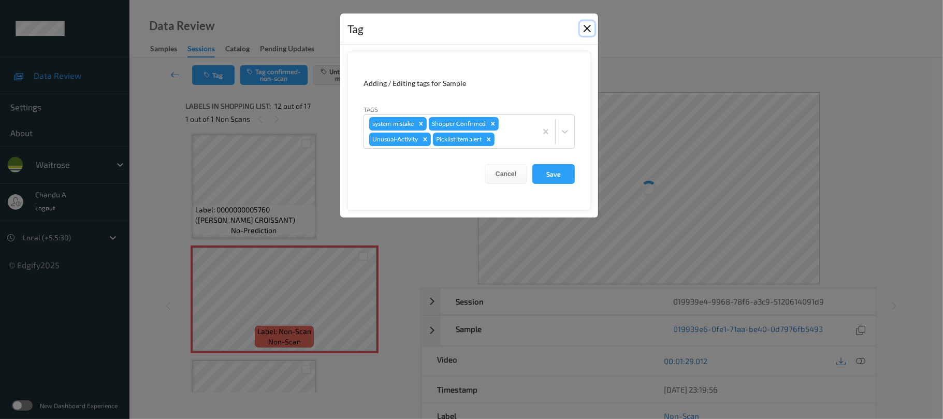
click at [585, 31] on button "Close" at bounding box center [587, 28] width 15 height 15
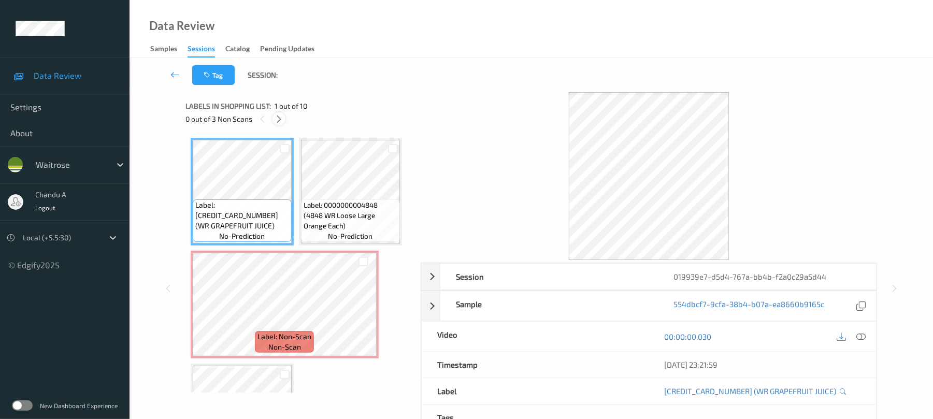
click at [278, 117] on icon at bounding box center [279, 118] width 9 height 9
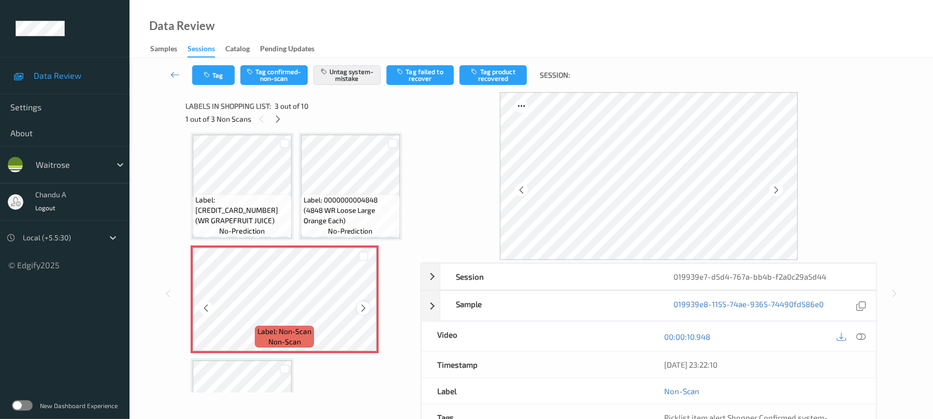
click at [363, 304] on icon at bounding box center [363, 308] width 9 height 9
click at [363, 305] on icon at bounding box center [363, 308] width 9 height 9
click at [362, 307] on icon at bounding box center [363, 308] width 9 height 9
click at [204, 74] on icon "button" at bounding box center [208, 74] width 9 height 7
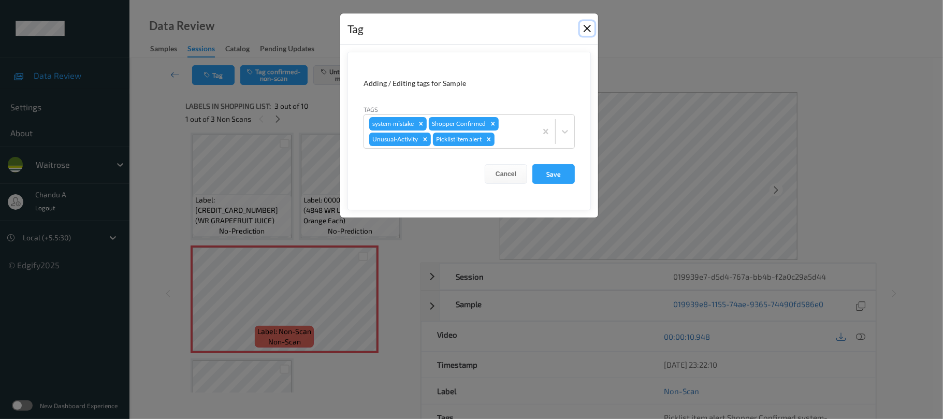
click at [591, 27] on button "Close" at bounding box center [587, 28] width 15 height 15
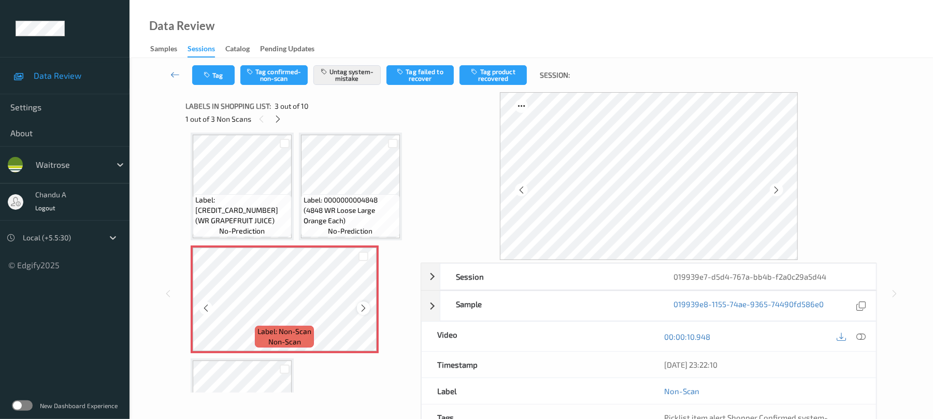
click at [362, 304] on icon at bounding box center [363, 308] width 9 height 9
click at [227, 81] on button "Tag" at bounding box center [213, 75] width 42 height 20
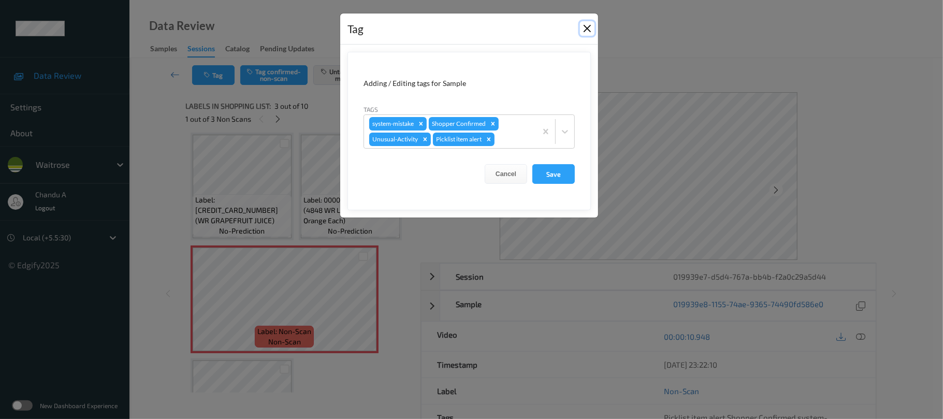
click at [587, 26] on button "Close" at bounding box center [587, 28] width 15 height 15
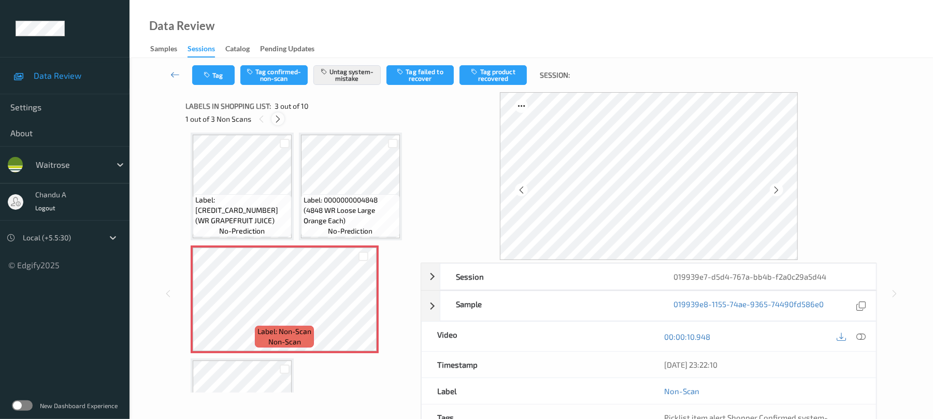
click at [274, 120] on icon at bounding box center [278, 118] width 9 height 9
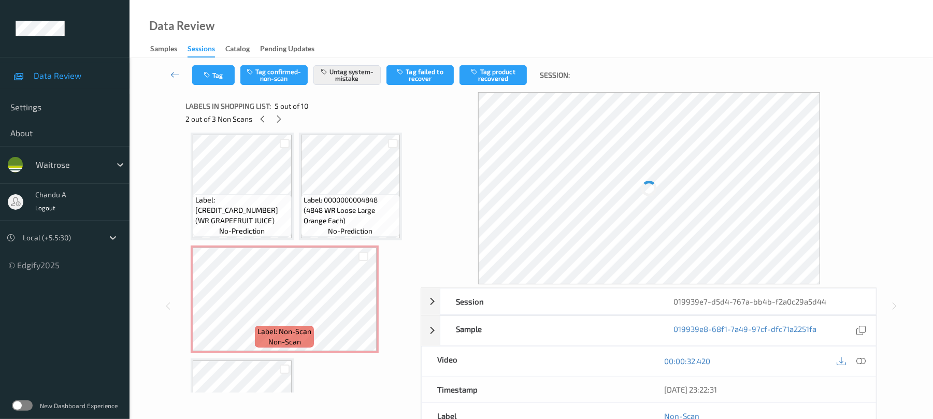
scroll to position [231, 0]
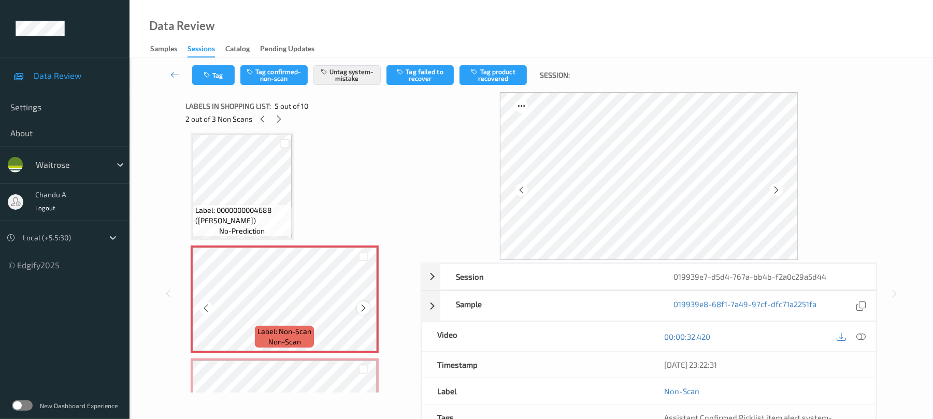
click at [361, 311] on icon at bounding box center [363, 308] width 9 height 9
click at [219, 79] on button "Tag" at bounding box center [213, 75] width 42 height 20
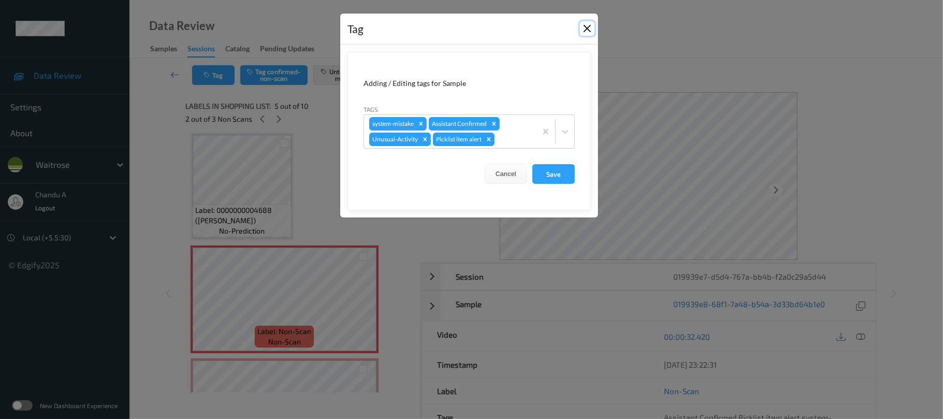
click at [583, 30] on button "Close" at bounding box center [587, 28] width 15 height 15
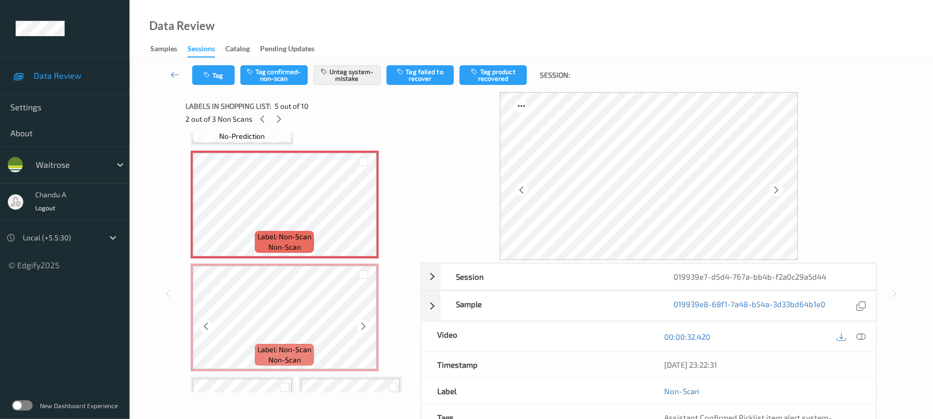
scroll to position [369, 0]
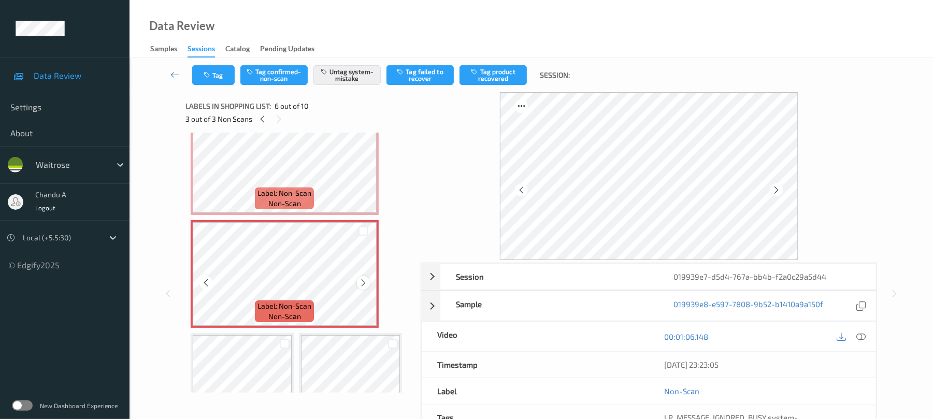
click at [359, 284] on icon at bounding box center [363, 282] width 9 height 9
click at [218, 77] on button "Tag" at bounding box center [213, 75] width 42 height 20
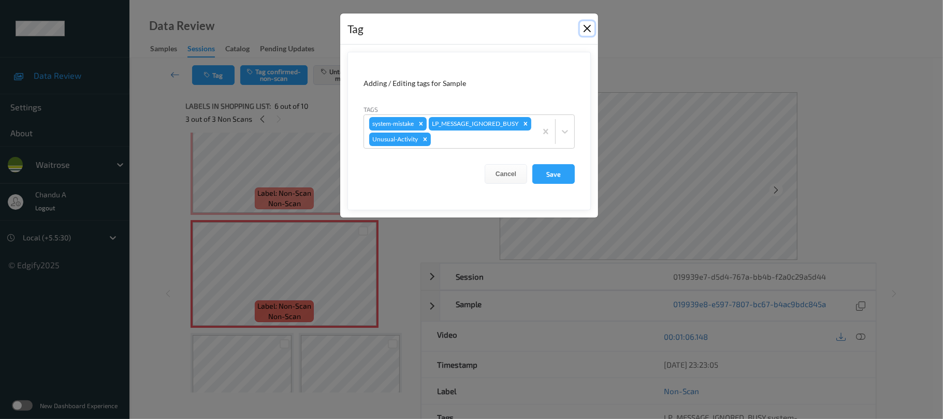
click at [584, 26] on button "Close" at bounding box center [587, 28] width 15 height 15
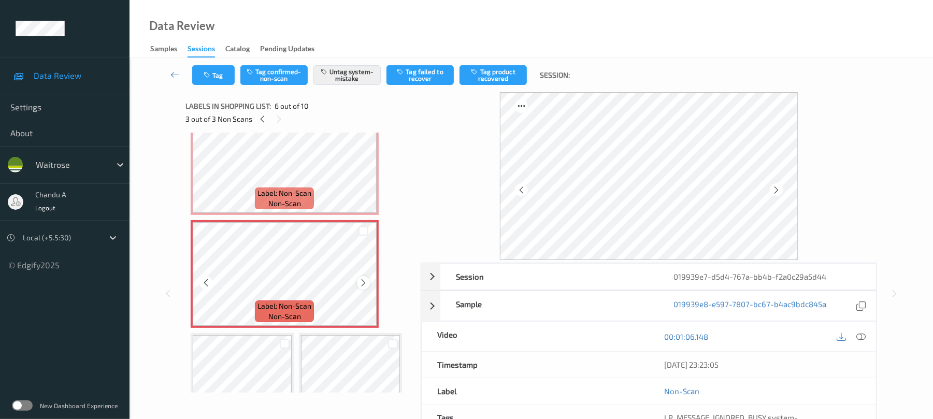
click at [362, 278] on icon at bounding box center [363, 282] width 9 height 9
click at [218, 79] on button "Tag" at bounding box center [213, 75] width 42 height 20
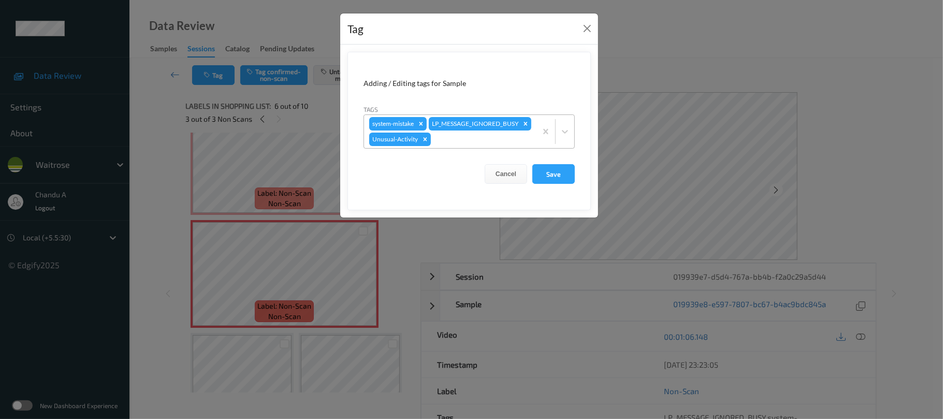
click at [498, 146] on div at bounding box center [482, 139] width 98 height 12
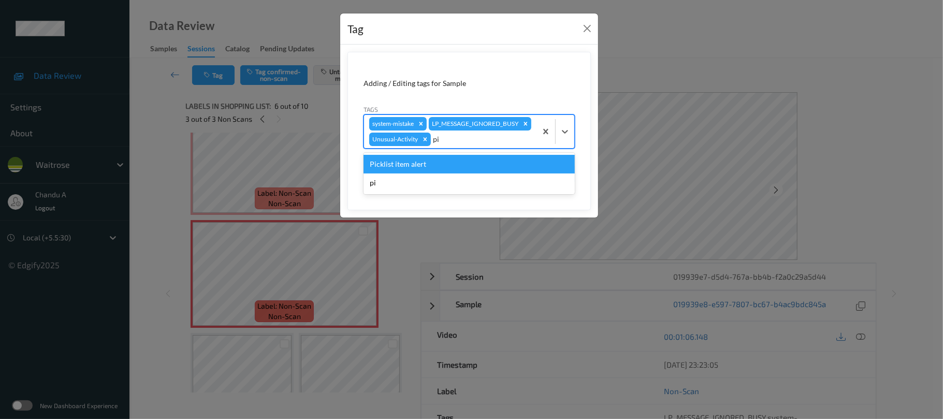
type input "pic"
click at [431, 174] on div "Picklist item alert" at bounding box center [469, 164] width 211 height 19
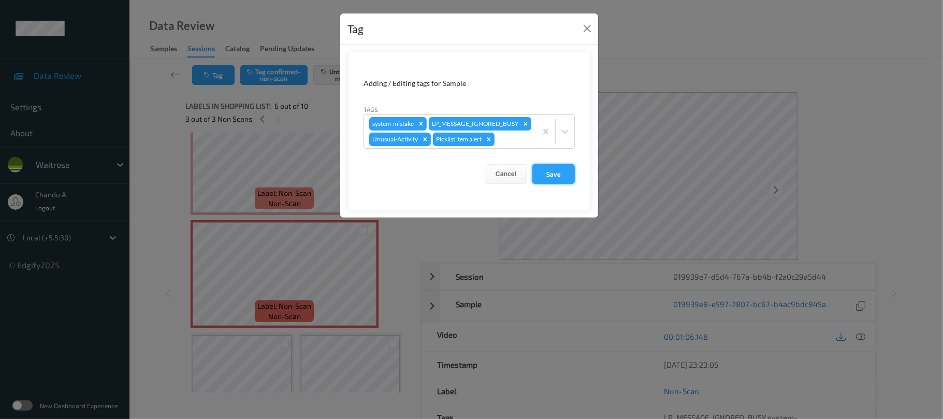
click at [560, 184] on button "Save" at bounding box center [554, 174] width 42 height 20
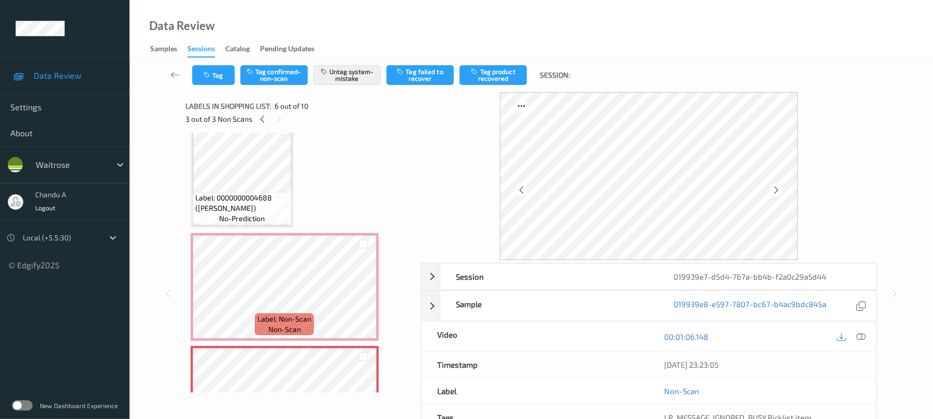
scroll to position [231, 0]
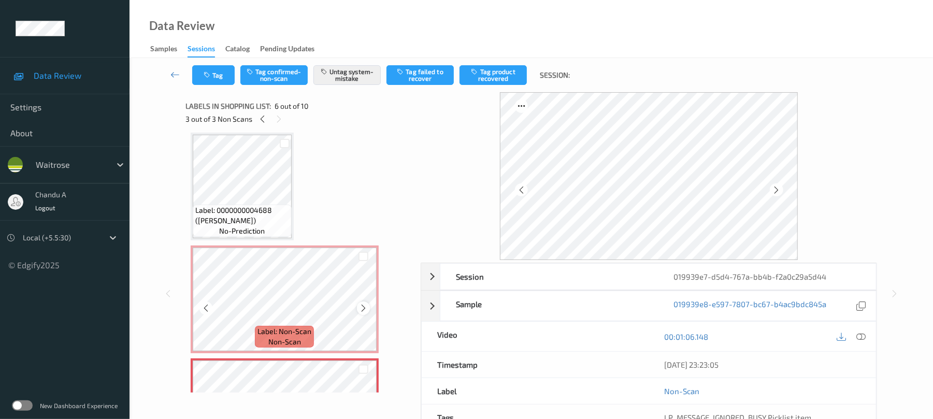
click at [365, 307] on icon at bounding box center [363, 308] width 9 height 9
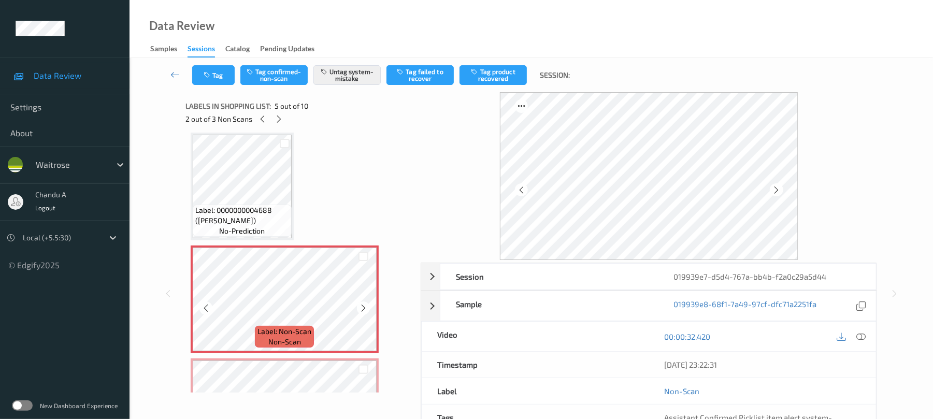
click at [365, 307] on icon at bounding box center [363, 308] width 9 height 9
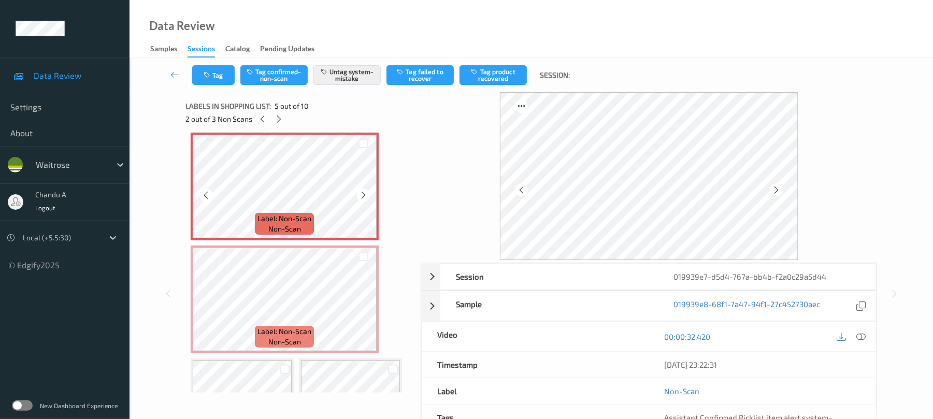
scroll to position [369, 0]
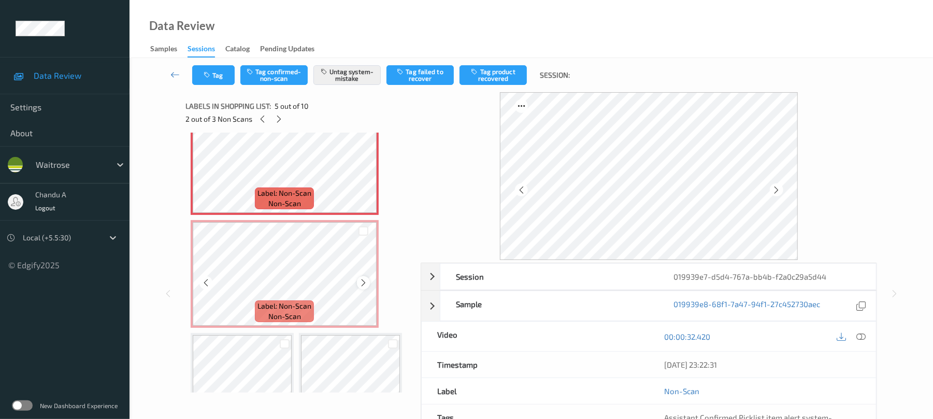
click at [363, 284] on icon at bounding box center [363, 282] width 9 height 9
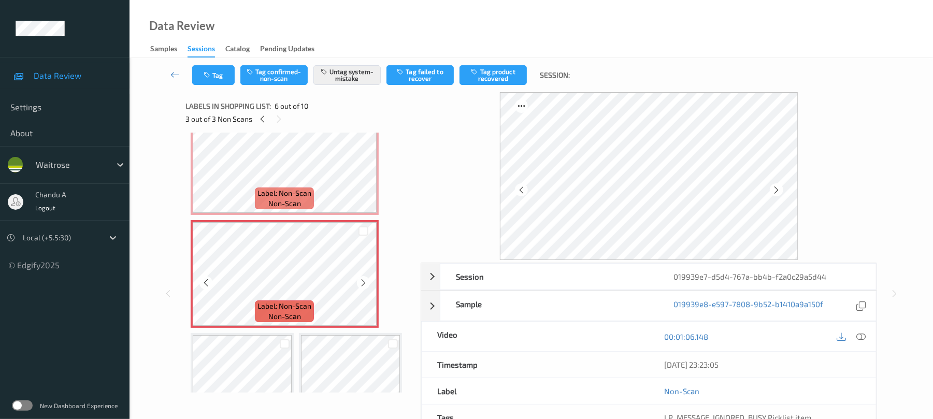
click at [363, 284] on icon at bounding box center [363, 282] width 9 height 9
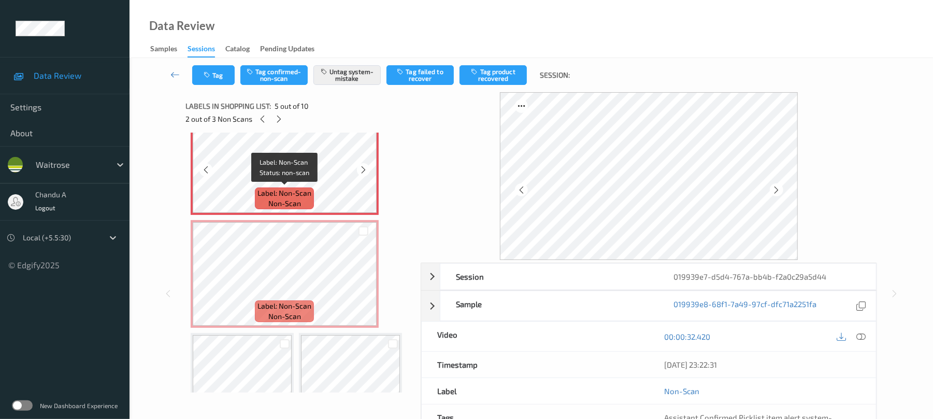
click at [308, 188] on span "Label: Non-Scan" at bounding box center [284, 193] width 54 height 10
click at [213, 81] on button "Tag" at bounding box center [213, 75] width 42 height 20
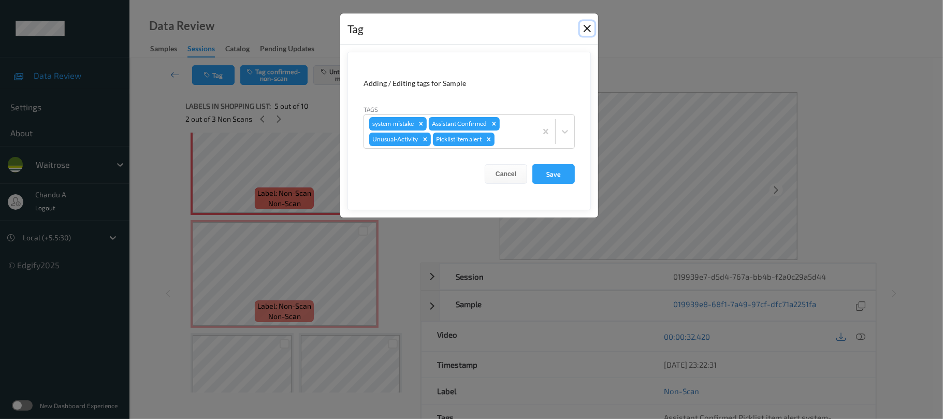
click at [587, 32] on button "Close" at bounding box center [587, 28] width 15 height 15
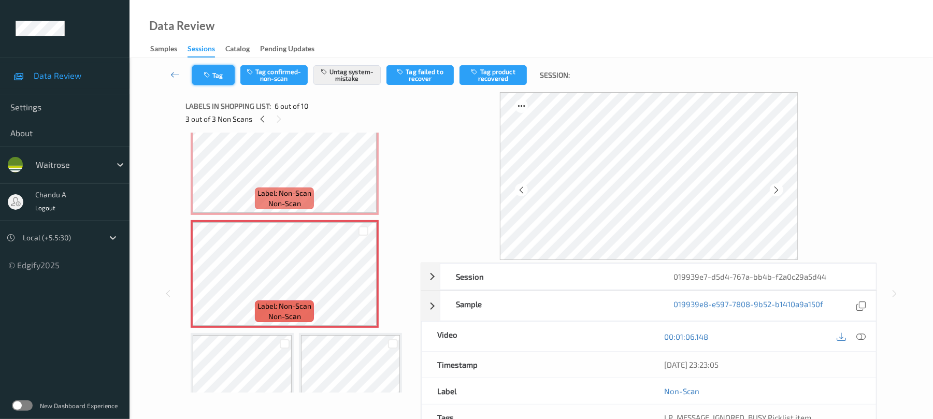
click at [220, 75] on button "Tag" at bounding box center [213, 75] width 42 height 20
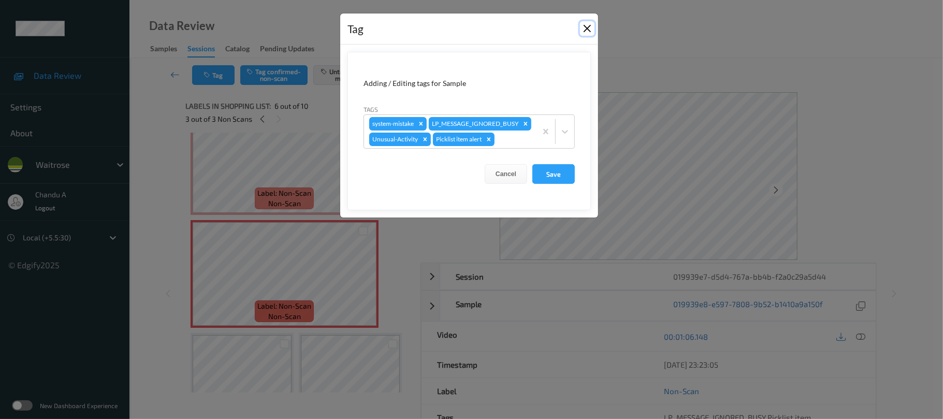
click at [583, 30] on button "Close" at bounding box center [587, 28] width 15 height 15
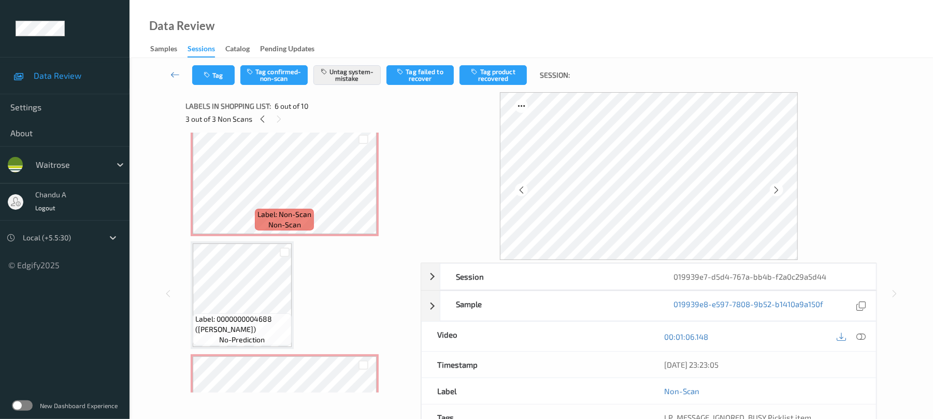
scroll to position [93, 0]
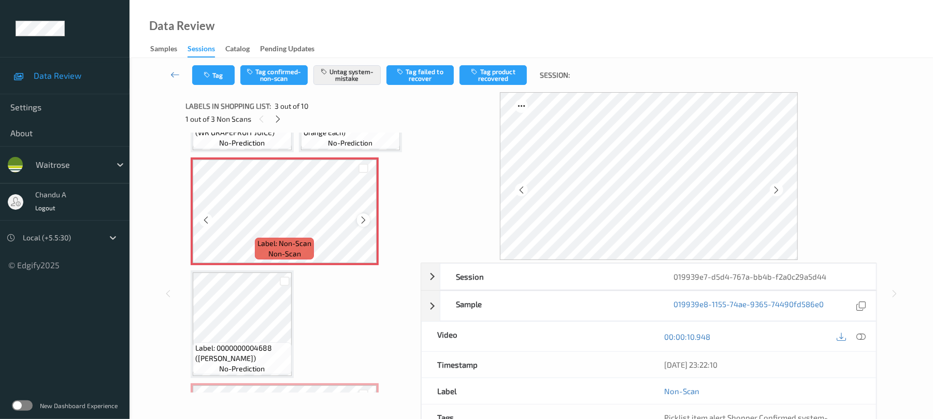
click at [367, 219] on icon at bounding box center [363, 220] width 9 height 9
click at [202, 69] on button "Tag" at bounding box center [213, 75] width 42 height 20
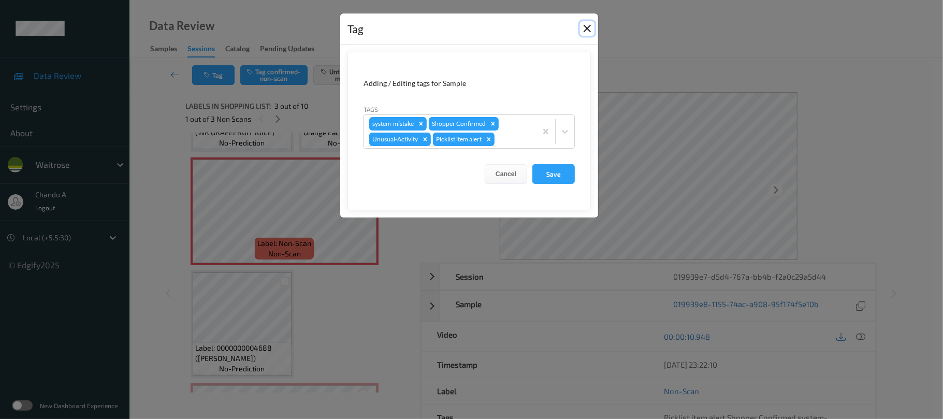
click at [586, 29] on button "Close" at bounding box center [587, 28] width 15 height 15
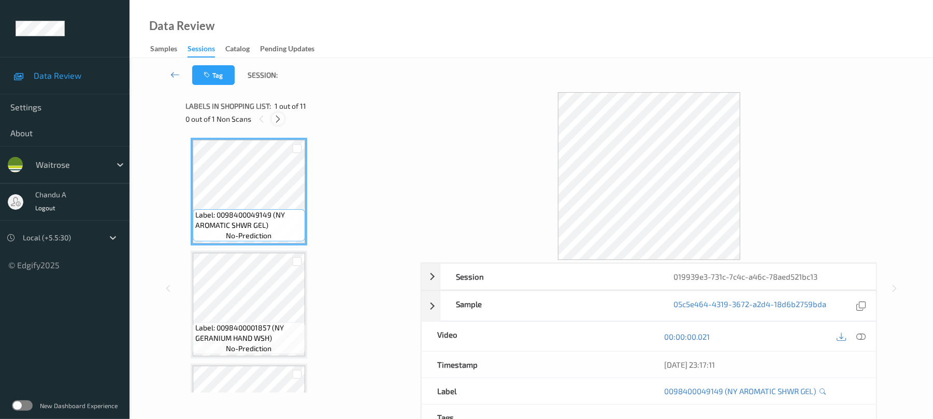
click at [279, 120] on icon at bounding box center [278, 118] width 9 height 9
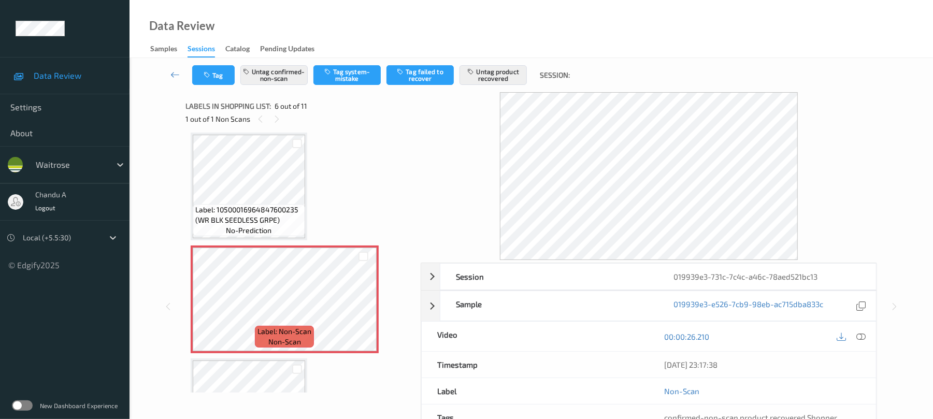
drag, startPoint x: 860, startPoint y: 332, endPoint x: 842, endPoint y: 315, distance: 25.3
click at [860, 332] on icon at bounding box center [861, 336] width 9 height 9
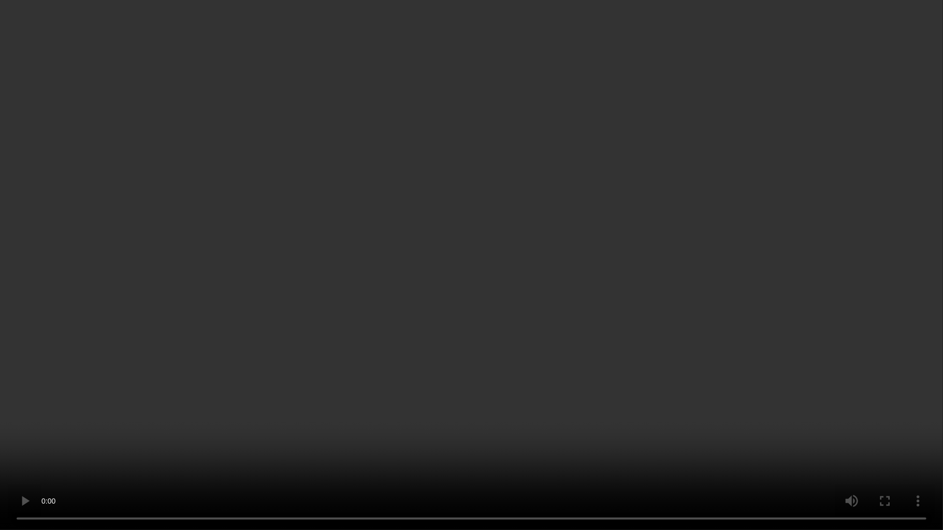
click at [525, 300] on video at bounding box center [471, 265] width 943 height 530
click at [536, 301] on video at bounding box center [471, 265] width 943 height 530
click at [477, 277] on video at bounding box center [471, 265] width 943 height 530
click at [534, 271] on video at bounding box center [471, 265] width 943 height 530
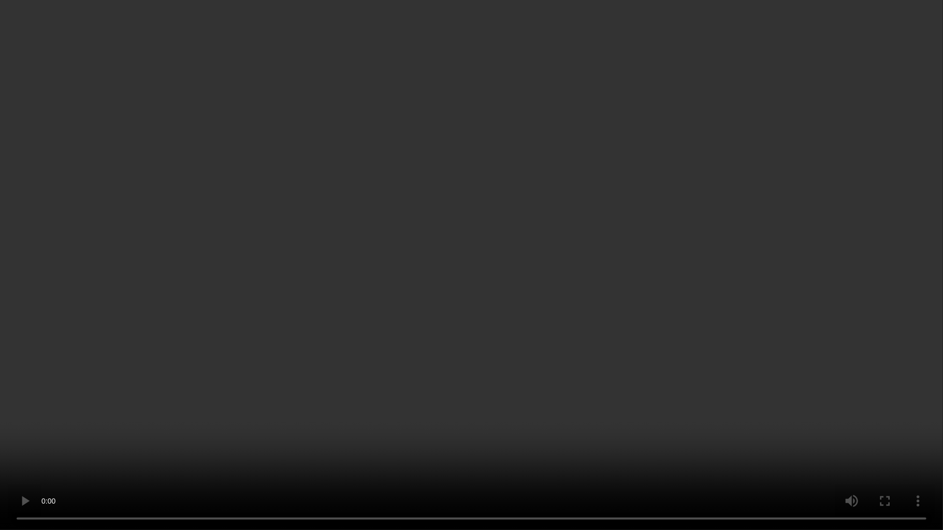
click at [549, 261] on video at bounding box center [471, 265] width 943 height 530
click at [507, 253] on video at bounding box center [471, 265] width 943 height 530
click at [478, 314] on video at bounding box center [471, 265] width 943 height 530
click at [498, 307] on video at bounding box center [471, 265] width 943 height 530
click at [489, 307] on video at bounding box center [471, 265] width 943 height 530
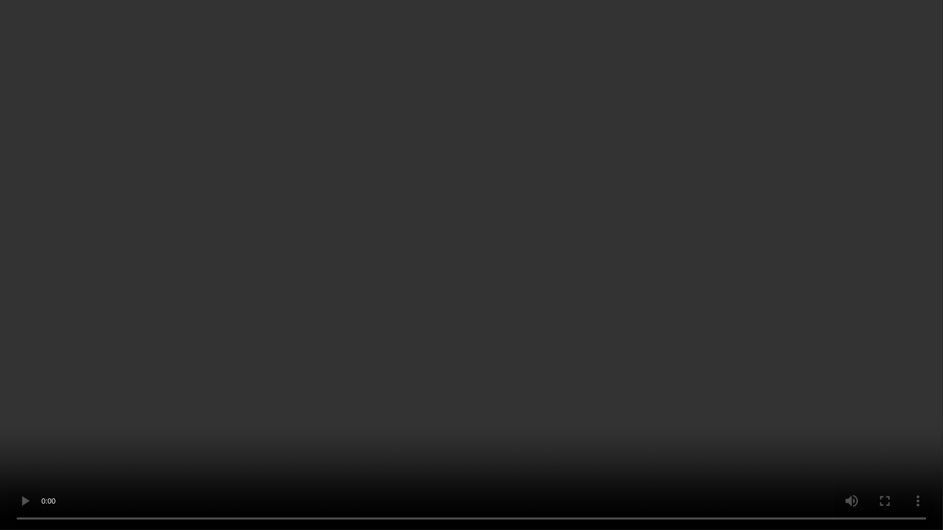
click at [494, 338] on video at bounding box center [471, 265] width 943 height 530
click at [503, 342] on video at bounding box center [471, 265] width 943 height 530
click at [527, 330] on video at bounding box center [471, 265] width 943 height 530
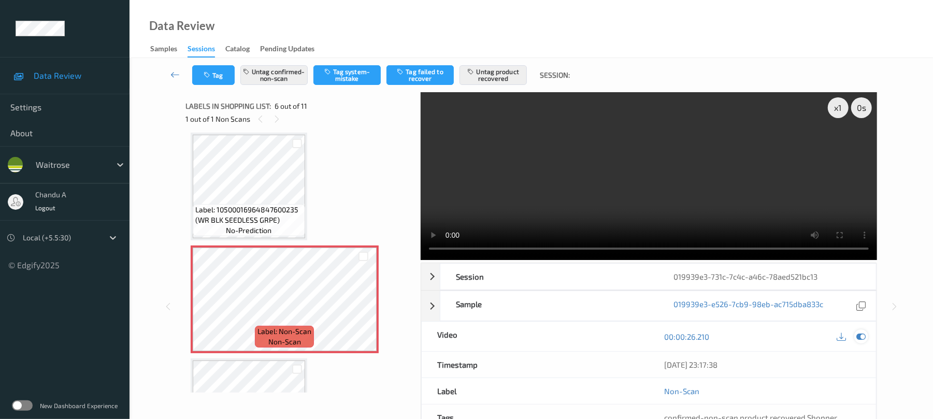
click at [860, 336] on icon at bounding box center [861, 336] width 9 height 9
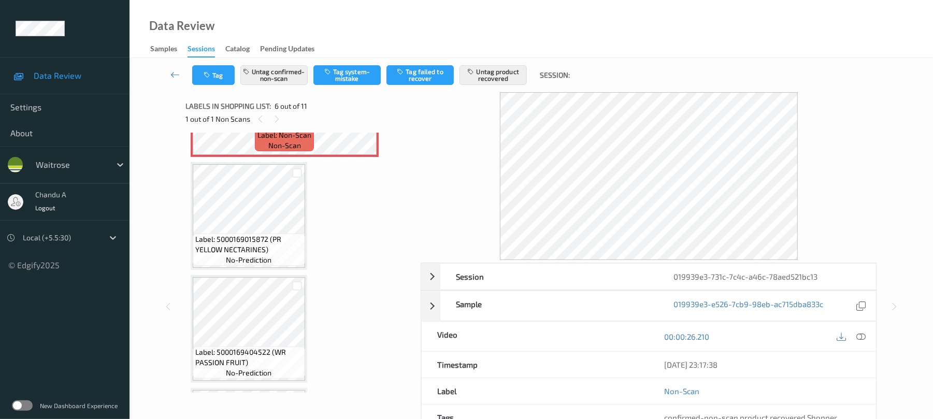
scroll to position [664, 0]
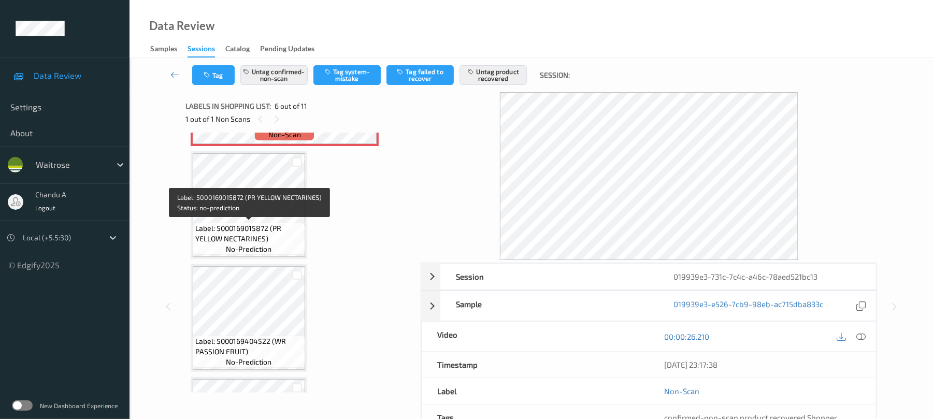
click at [260, 244] on span "no-prediction" at bounding box center [249, 249] width 46 height 10
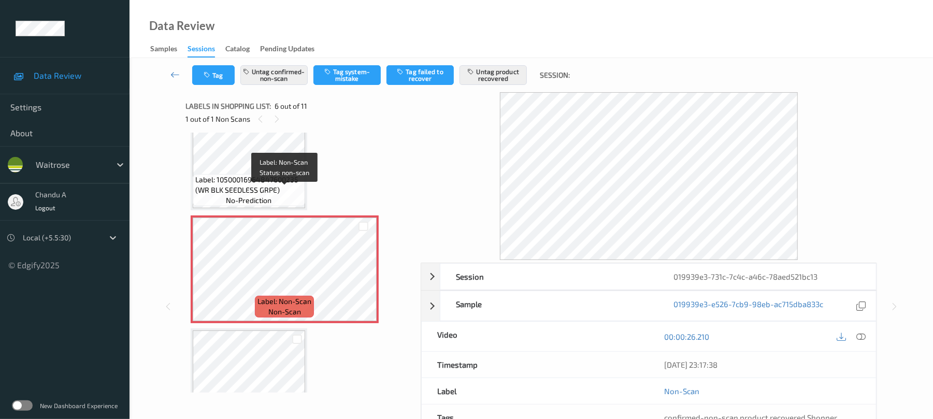
scroll to position [457, 0]
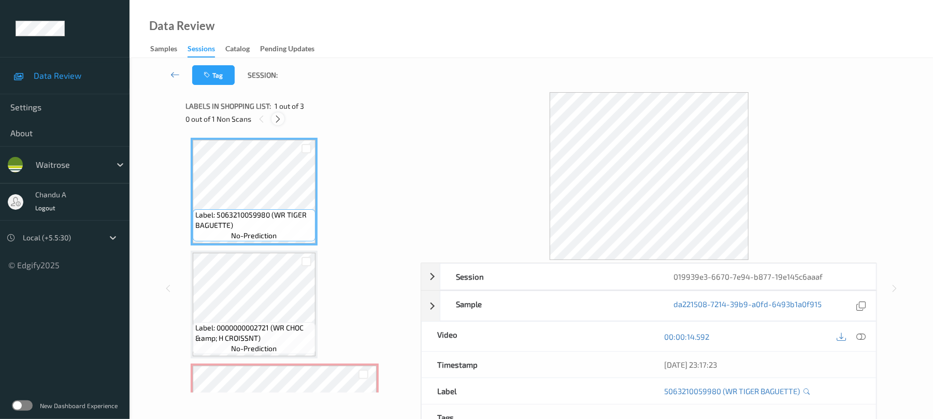
click at [282, 117] on icon at bounding box center [278, 118] width 9 height 9
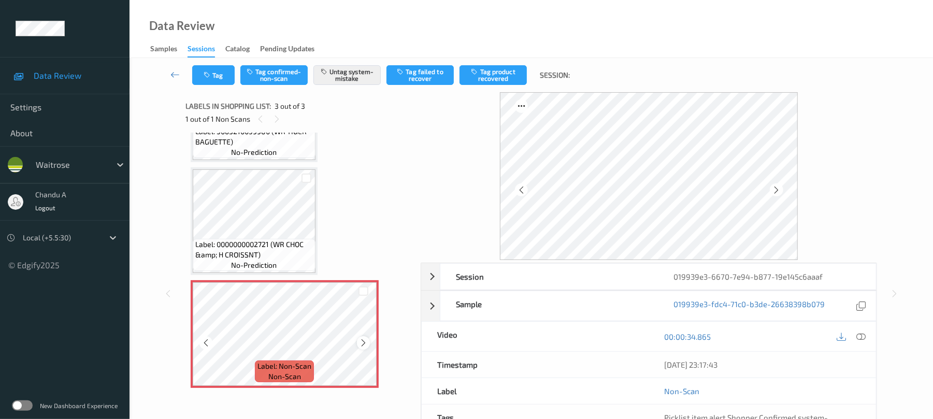
click at [364, 342] on icon at bounding box center [363, 342] width 9 height 9
click at [226, 77] on button "Tag" at bounding box center [213, 75] width 42 height 20
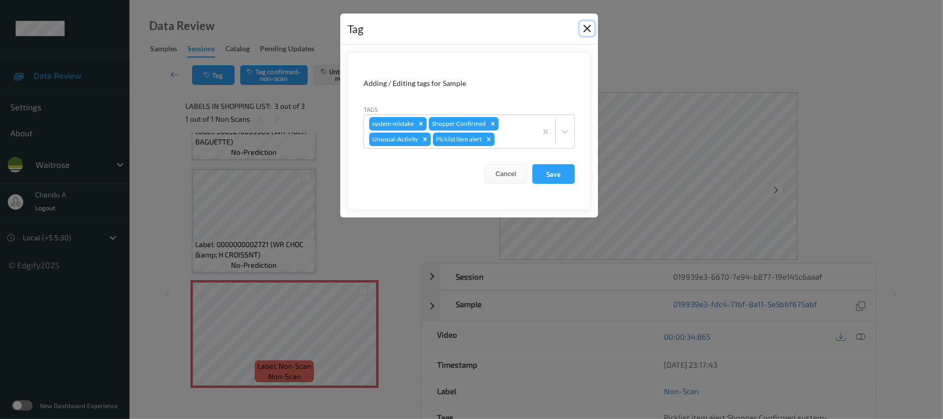
click at [590, 29] on button "Close" at bounding box center [587, 28] width 15 height 15
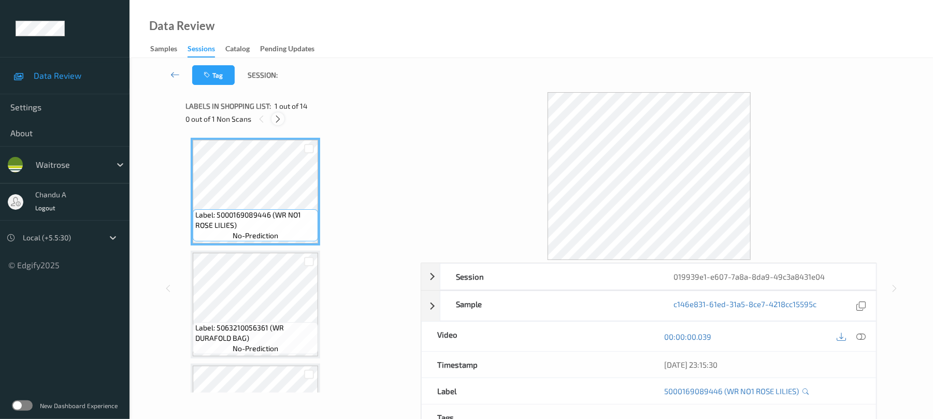
click at [279, 121] on icon at bounding box center [278, 118] width 9 height 9
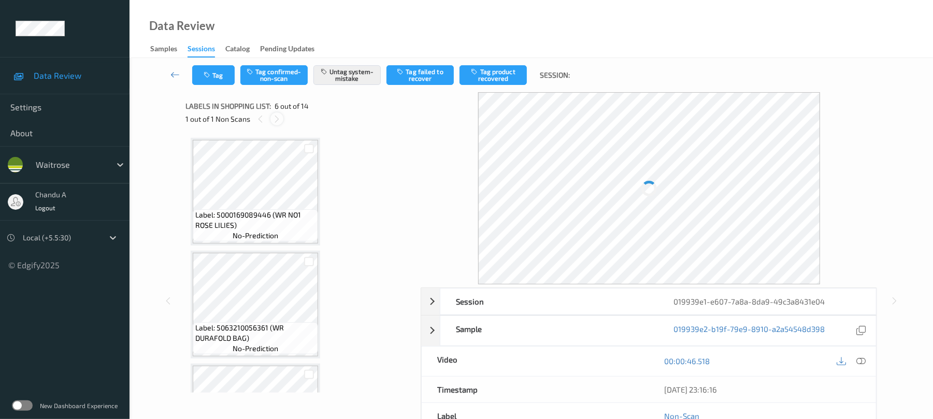
scroll to position [457, 0]
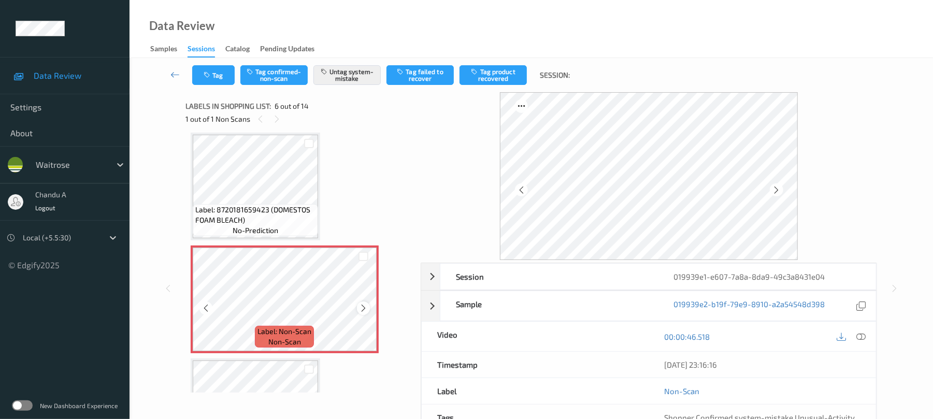
click at [365, 307] on icon at bounding box center [363, 308] width 9 height 9
click at [226, 83] on button "Tag" at bounding box center [213, 75] width 42 height 20
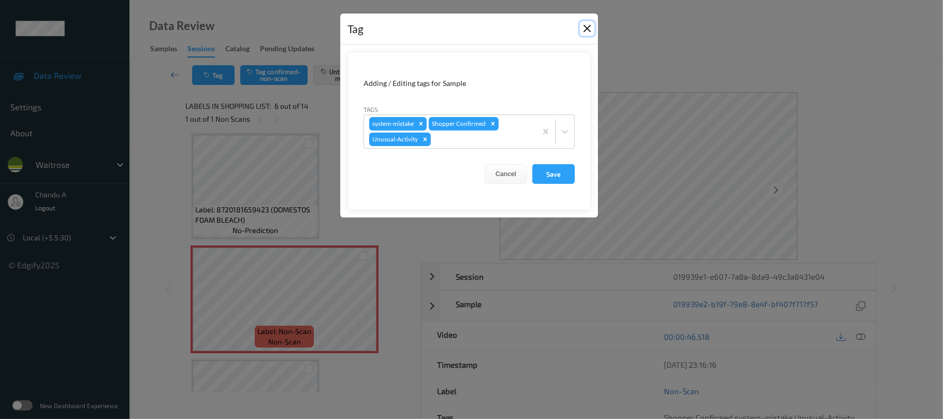
click at [589, 29] on button "Close" at bounding box center [587, 28] width 15 height 15
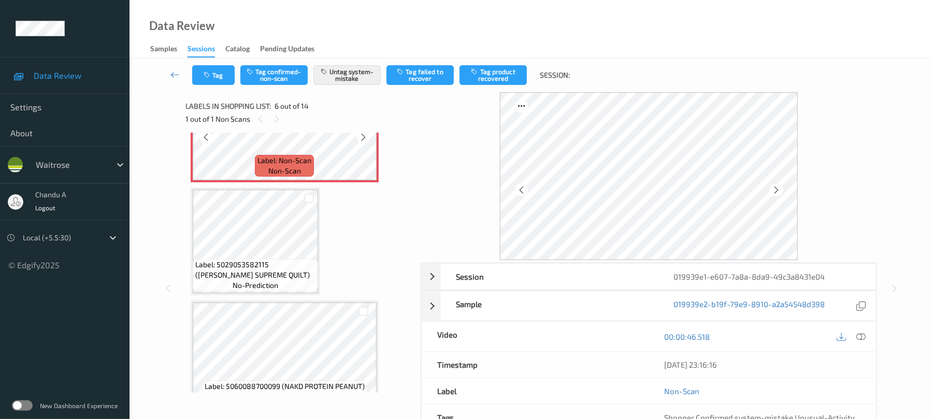
scroll to position [664, 0]
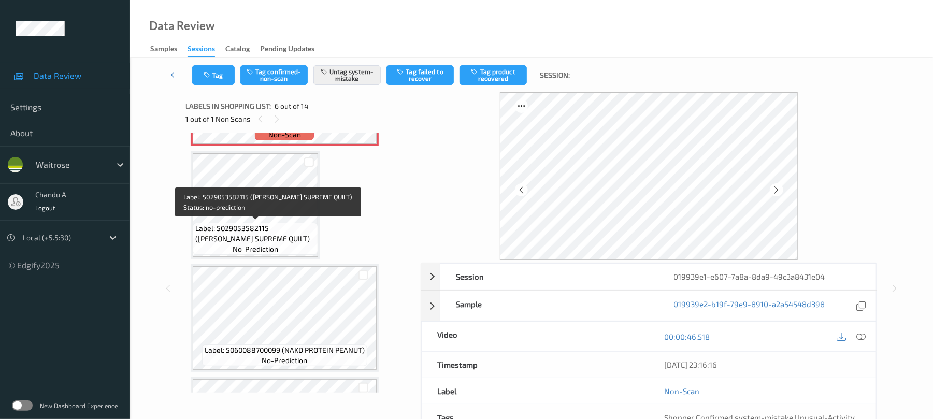
click at [285, 227] on span "Label: 5029053582115 ([PERSON_NAME] SUPREME QUILT)" at bounding box center [255, 233] width 120 height 21
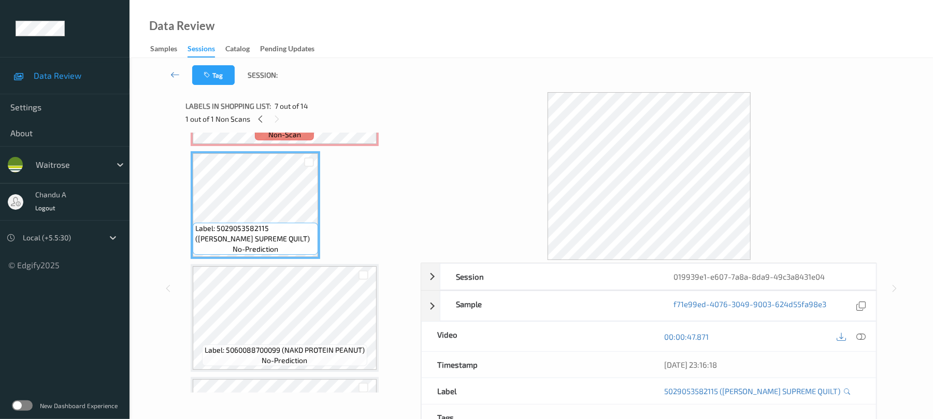
scroll to position [595, 0]
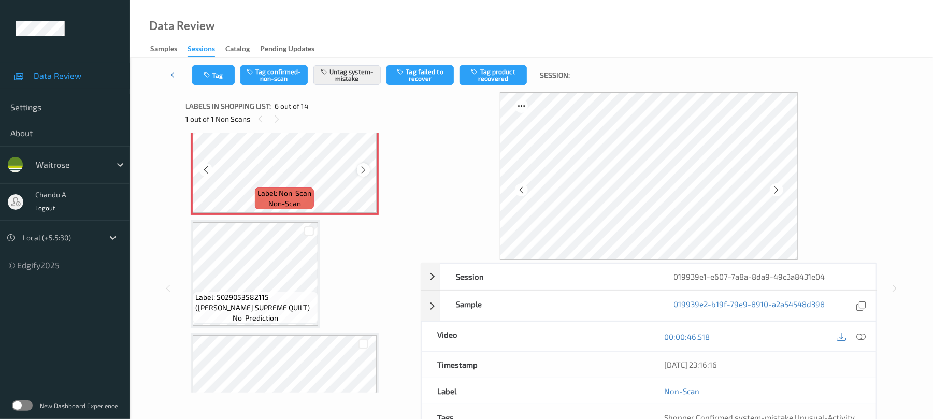
click at [367, 169] on icon at bounding box center [363, 169] width 9 height 9
click at [221, 83] on button "Tag" at bounding box center [213, 75] width 42 height 20
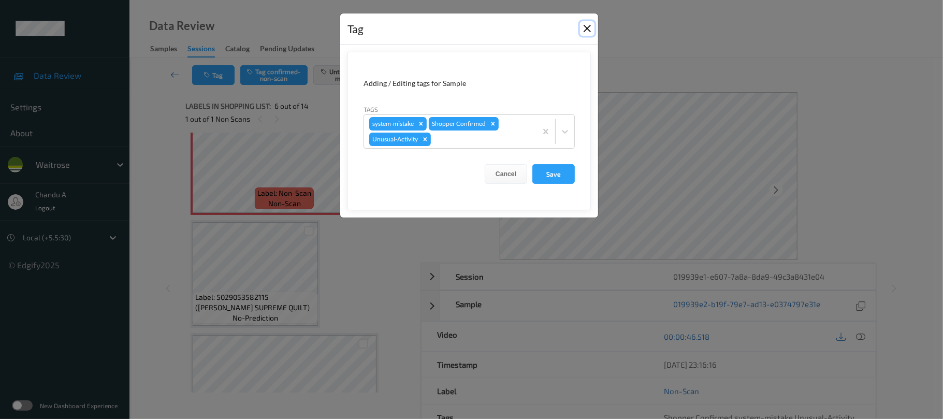
drag, startPoint x: 585, startPoint y: 28, endPoint x: 535, endPoint y: 80, distance: 71.8
click at [585, 28] on button "Close" at bounding box center [587, 28] width 15 height 15
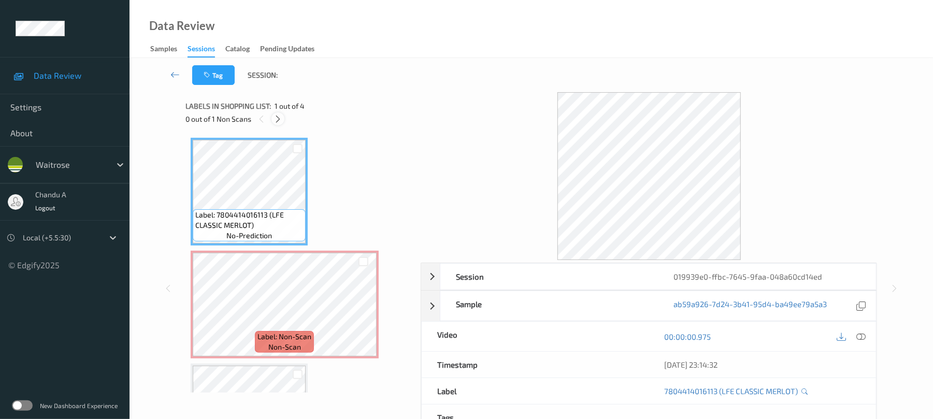
click at [279, 122] on icon at bounding box center [278, 118] width 9 height 9
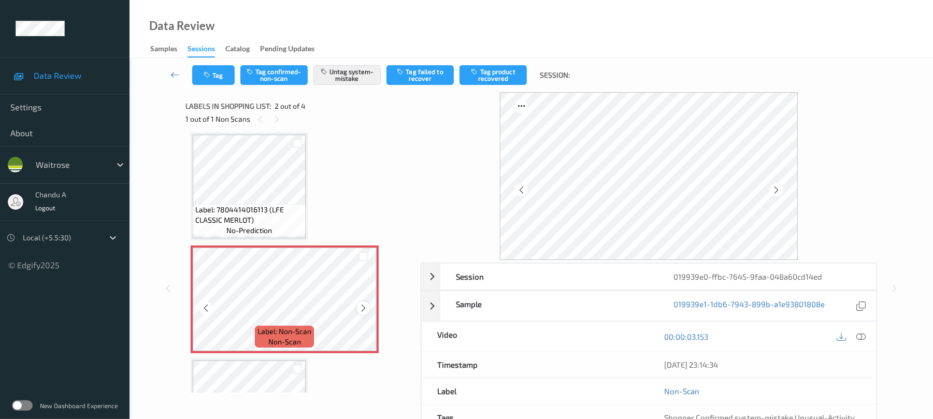
click at [359, 306] on icon at bounding box center [363, 308] width 9 height 9
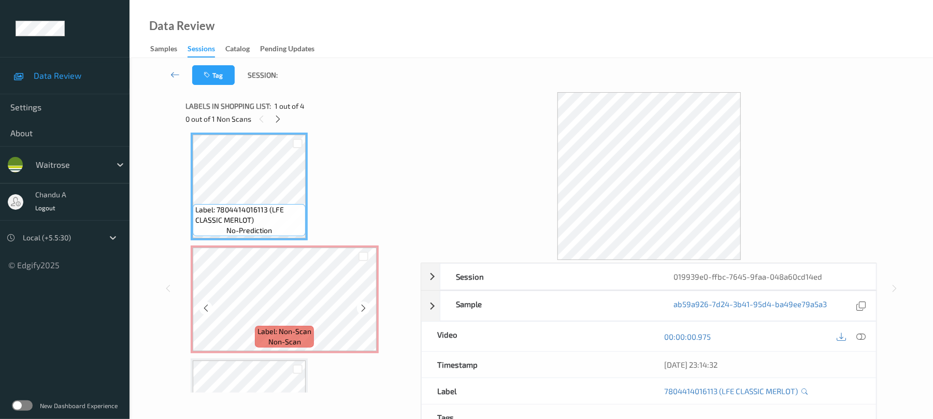
scroll to position [0, 0]
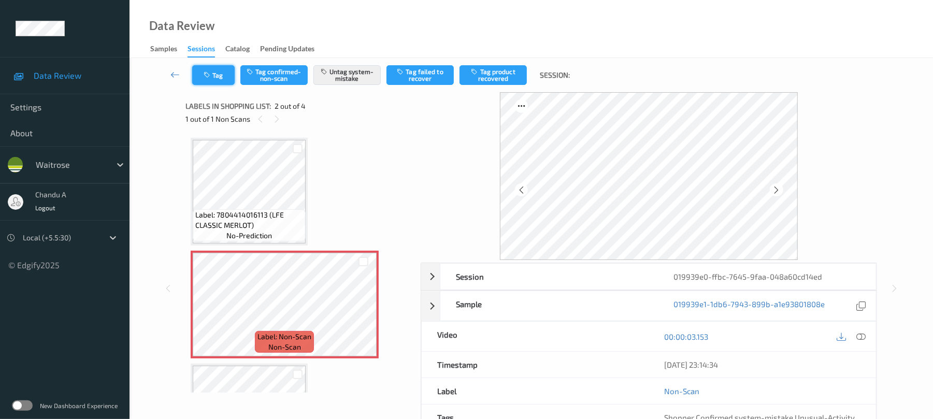
click at [206, 75] on icon "button" at bounding box center [208, 74] width 9 height 7
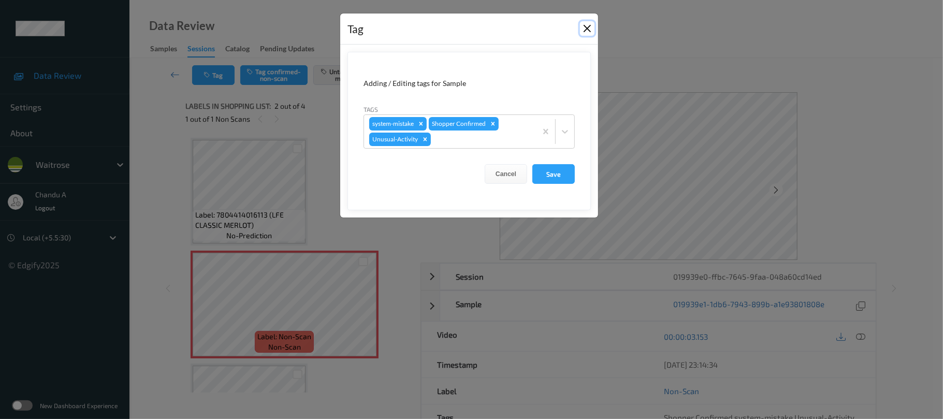
click at [582, 30] on button "Close" at bounding box center [587, 28] width 15 height 15
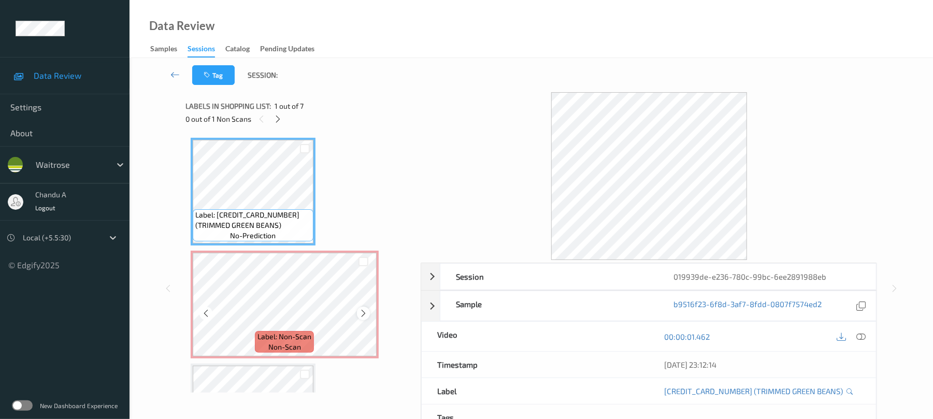
click at [363, 314] on icon at bounding box center [363, 313] width 9 height 9
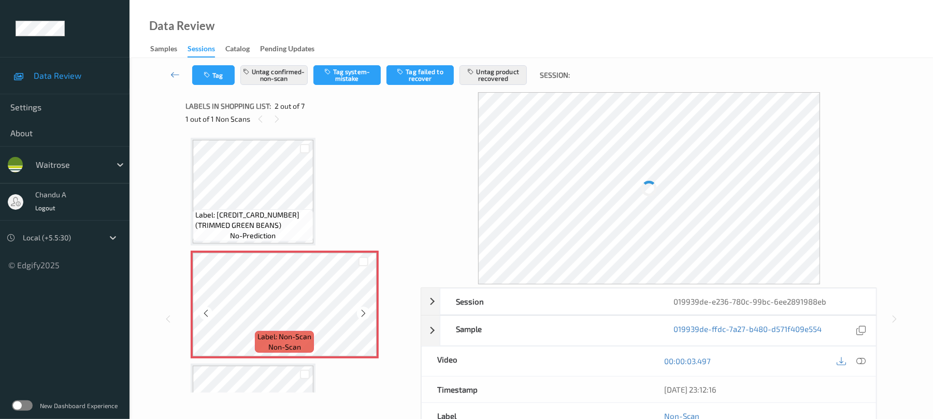
click at [363, 314] on icon at bounding box center [363, 313] width 9 height 9
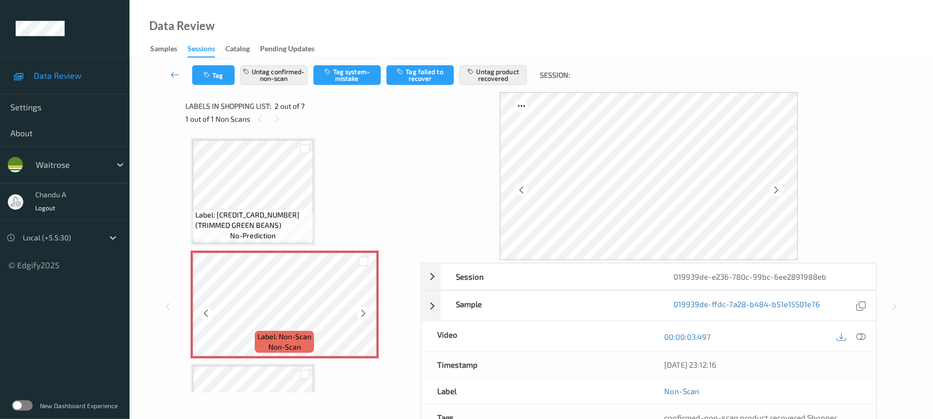
click at [363, 314] on icon at bounding box center [363, 313] width 9 height 9
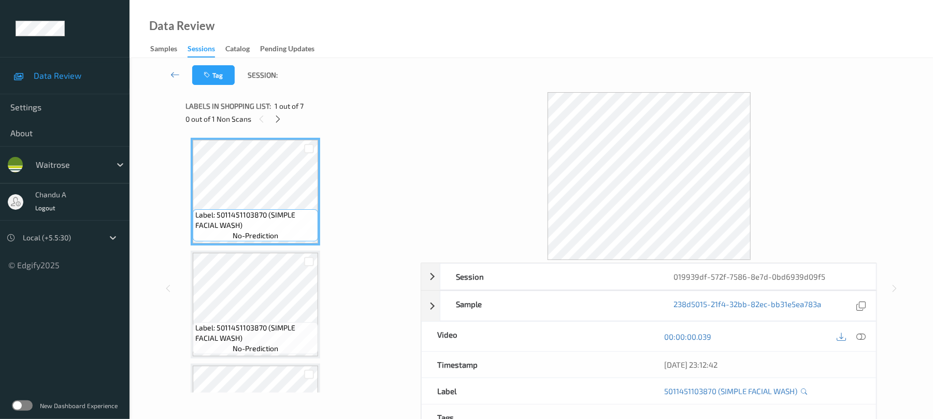
drag, startPoint x: 277, startPoint y: 117, endPoint x: 274, endPoint y: 168, distance: 51.4
click at [277, 118] on icon at bounding box center [278, 118] width 9 height 9
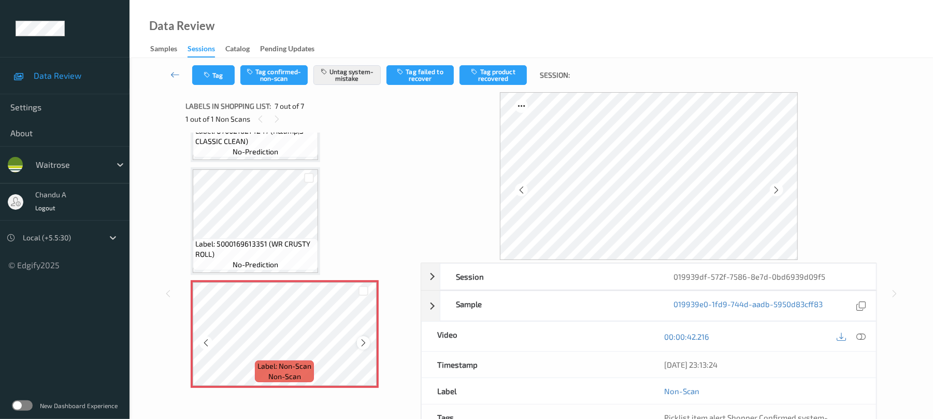
click at [367, 342] on icon at bounding box center [363, 342] width 9 height 9
click at [208, 82] on button "Tag" at bounding box center [213, 75] width 42 height 20
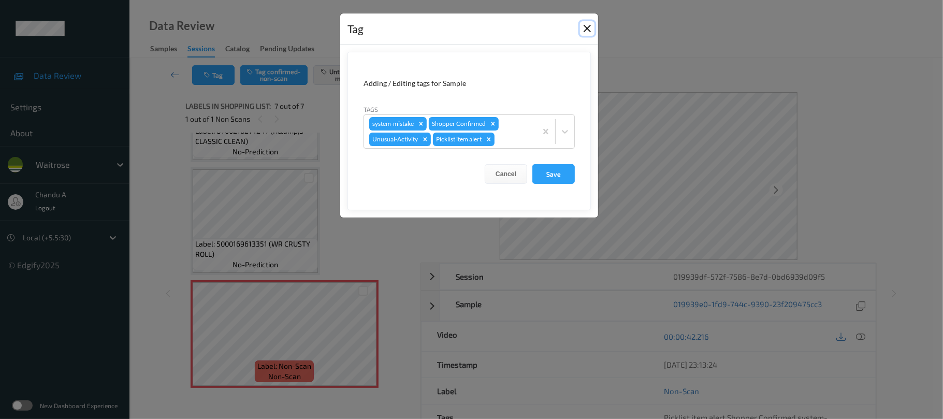
click at [584, 29] on button "Close" at bounding box center [587, 28] width 15 height 15
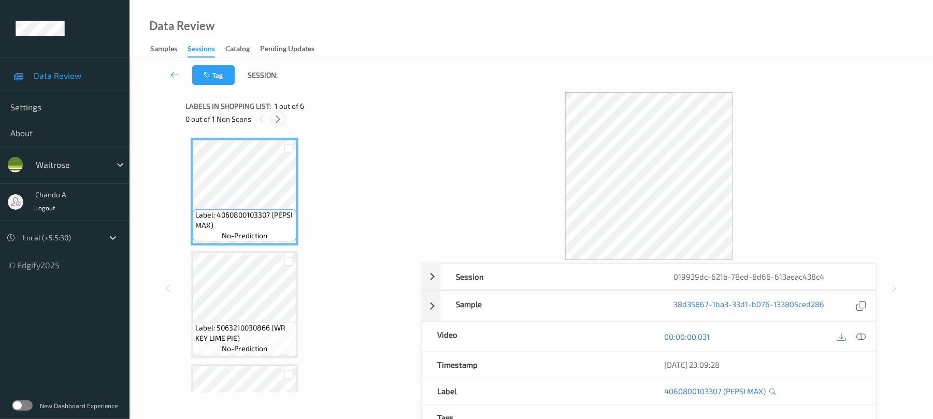
click at [276, 120] on icon at bounding box center [278, 118] width 9 height 9
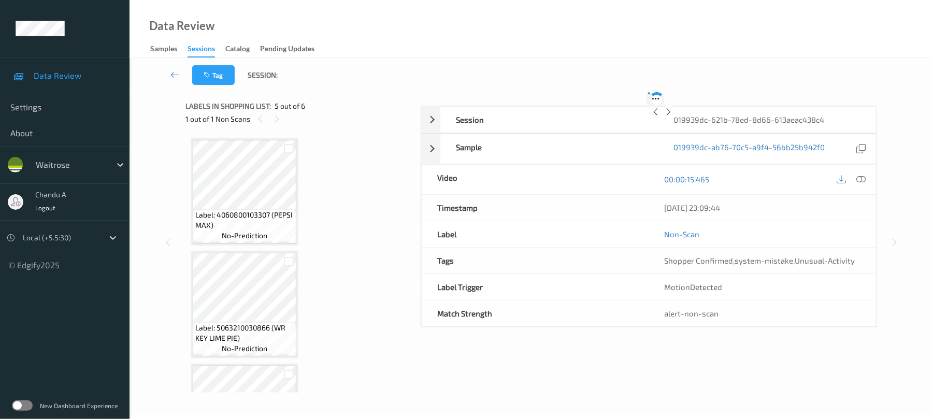
scroll to position [344, 0]
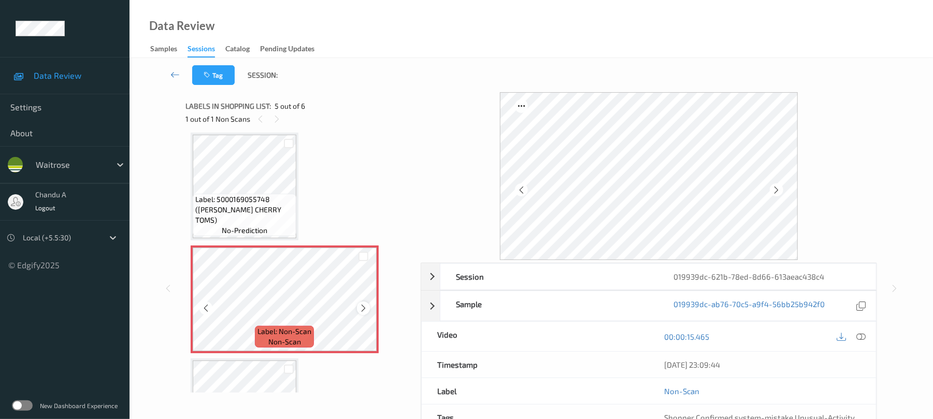
click at [364, 309] on icon at bounding box center [363, 308] width 9 height 9
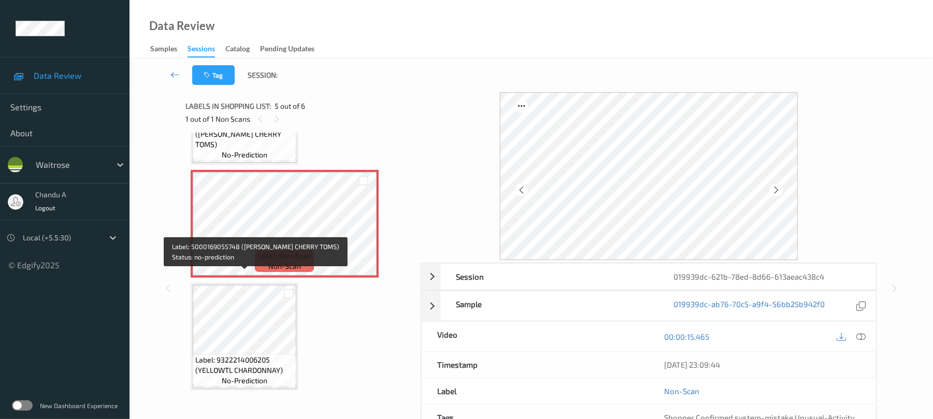
scroll to position [423, 0]
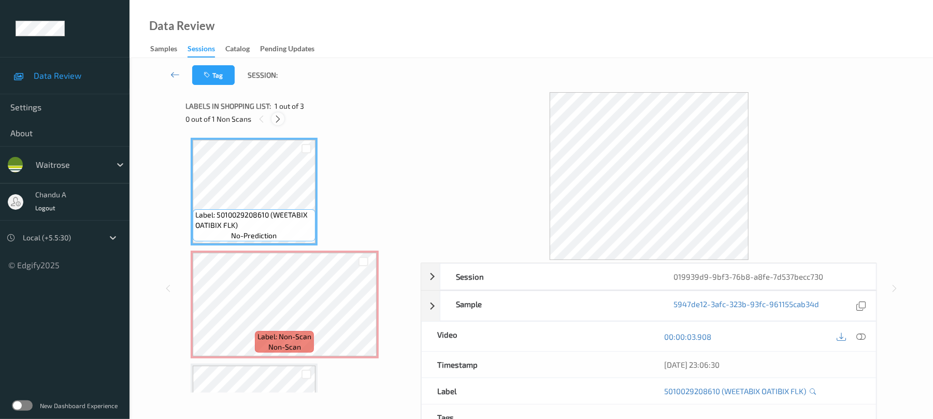
click at [277, 119] on icon at bounding box center [278, 118] width 9 height 9
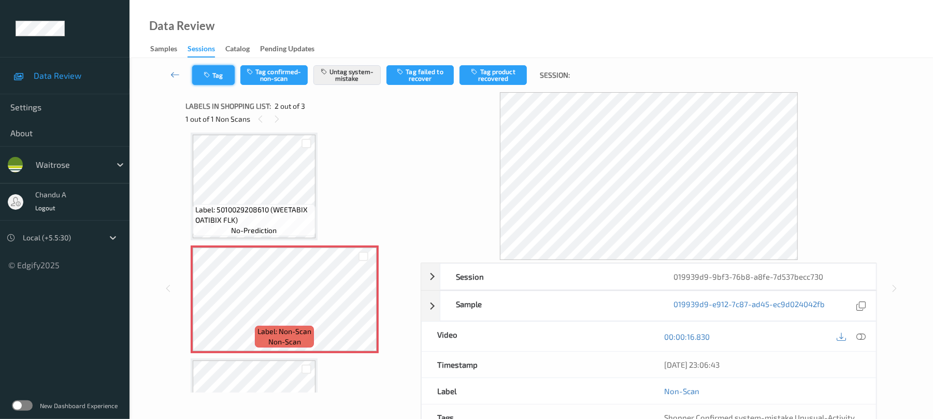
click at [216, 79] on button "Tag" at bounding box center [213, 75] width 42 height 20
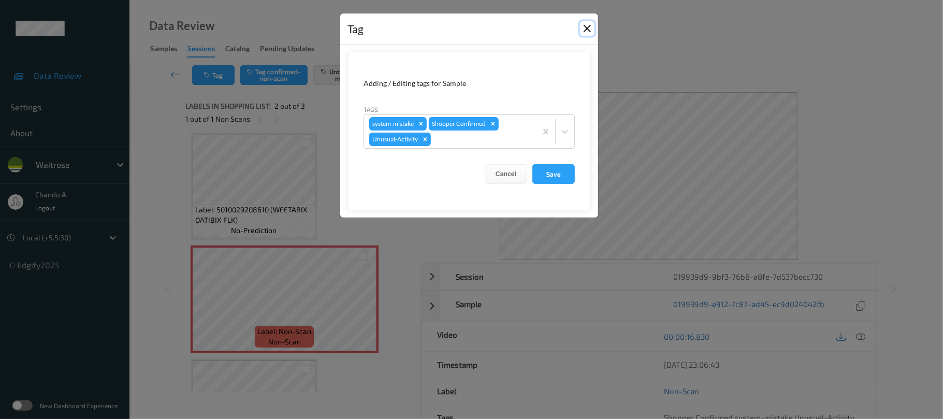
click at [585, 27] on button "Close" at bounding box center [587, 28] width 15 height 15
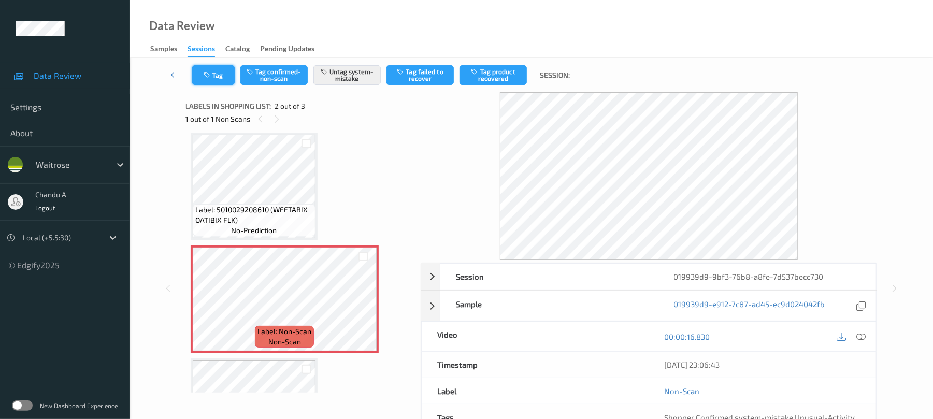
click at [206, 77] on icon "button" at bounding box center [208, 74] width 9 height 7
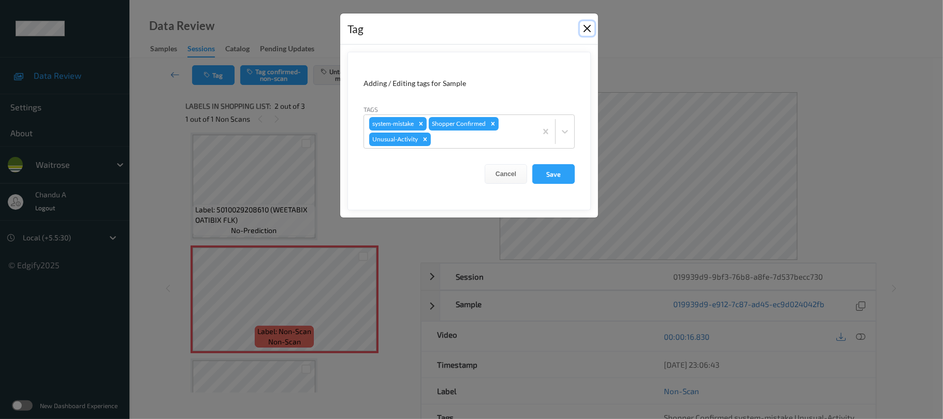
click at [589, 27] on button "Close" at bounding box center [587, 28] width 15 height 15
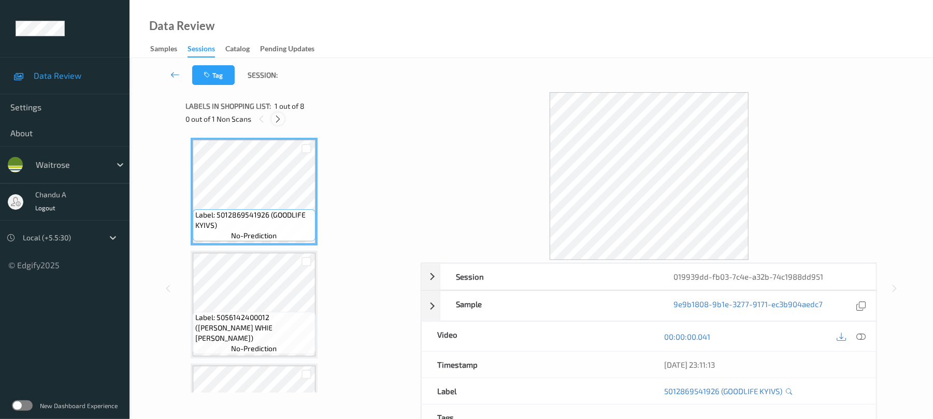
click at [274, 115] on icon at bounding box center [278, 118] width 9 height 9
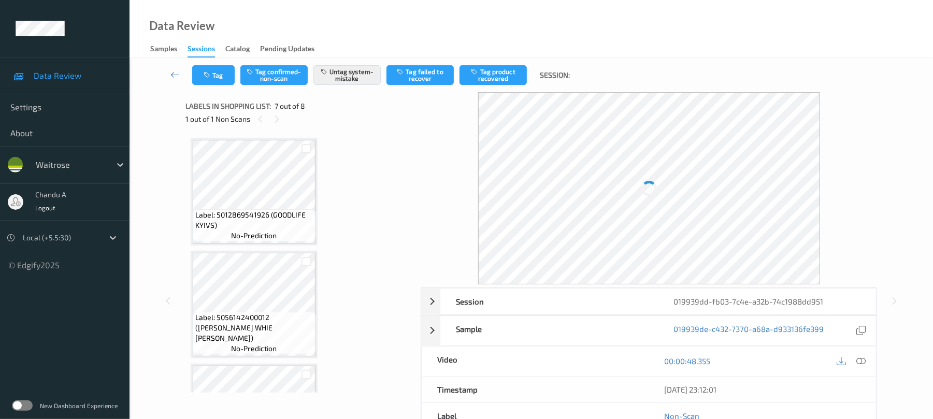
scroll to position [570, 0]
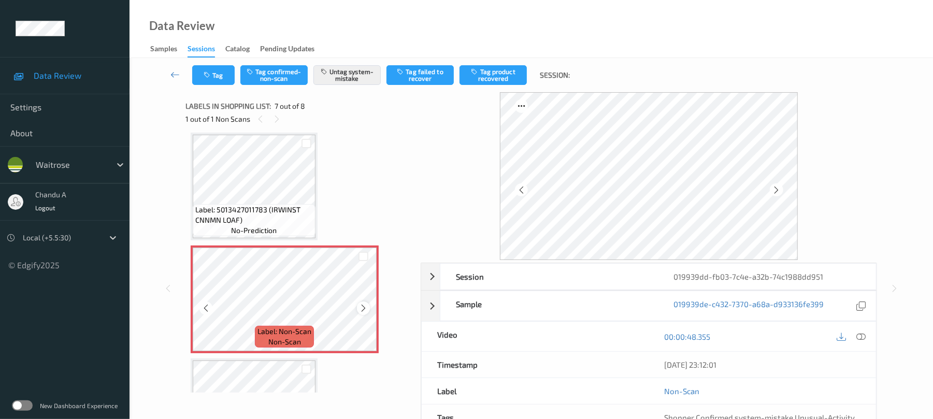
click at [363, 307] on icon at bounding box center [363, 308] width 9 height 9
click at [367, 310] on icon at bounding box center [363, 308] width 9 height 9
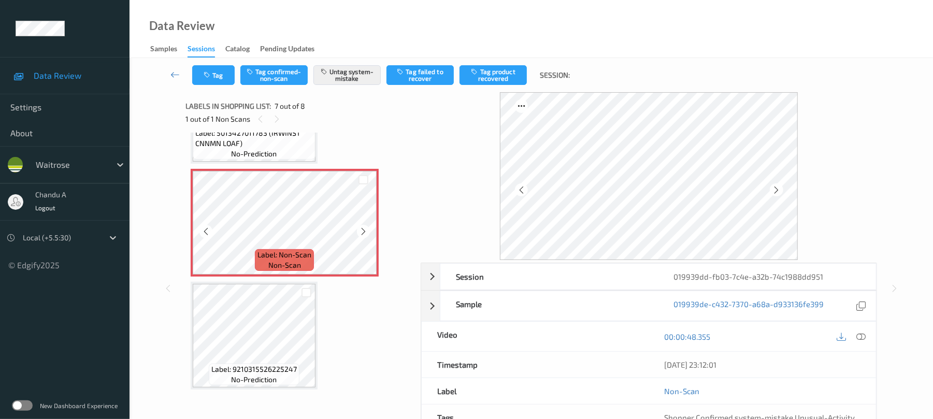
scroll to position [649, 0]
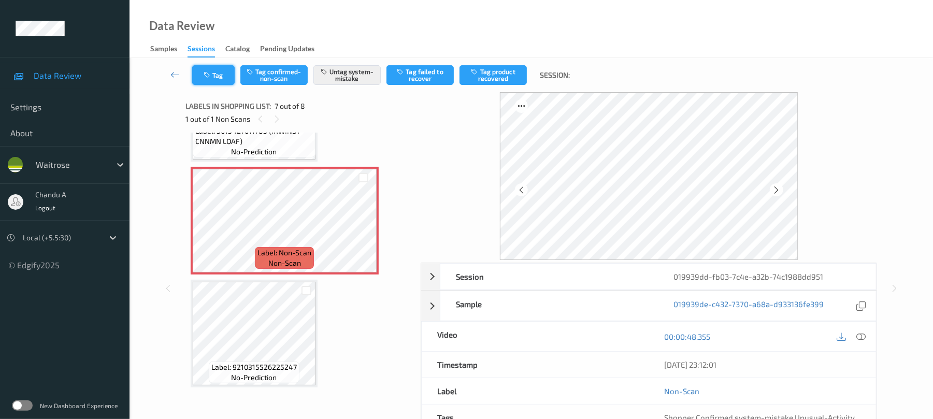
click at [216, 71] on button "Tag" at bounding box center [213, 75] width 42 height 20
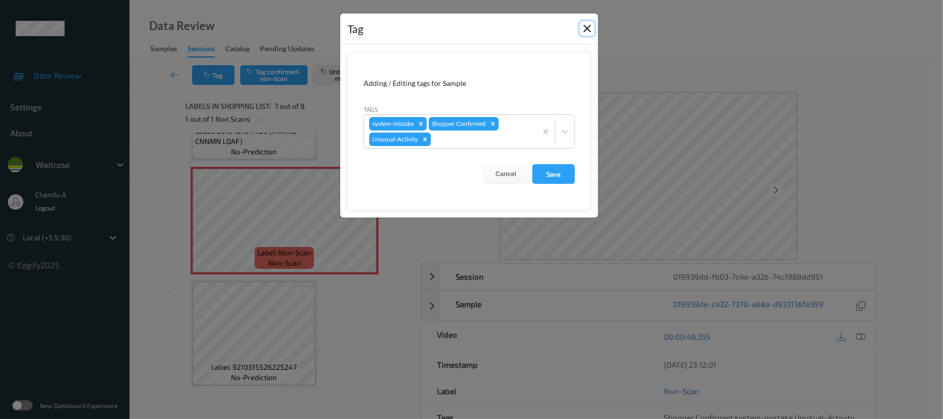
click at [585, 28] on button "Close" at bounding box center [587, 28] width 15 height 15
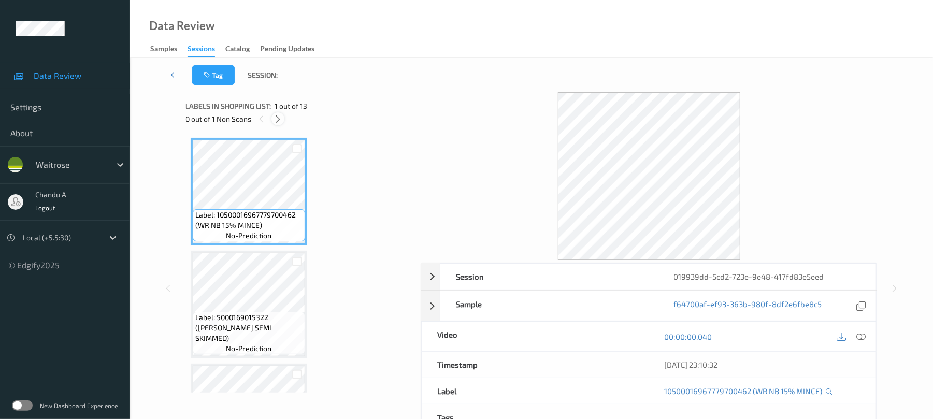
click at [277, 117] on icon at bounding box center [278, 118] width 9 height 9
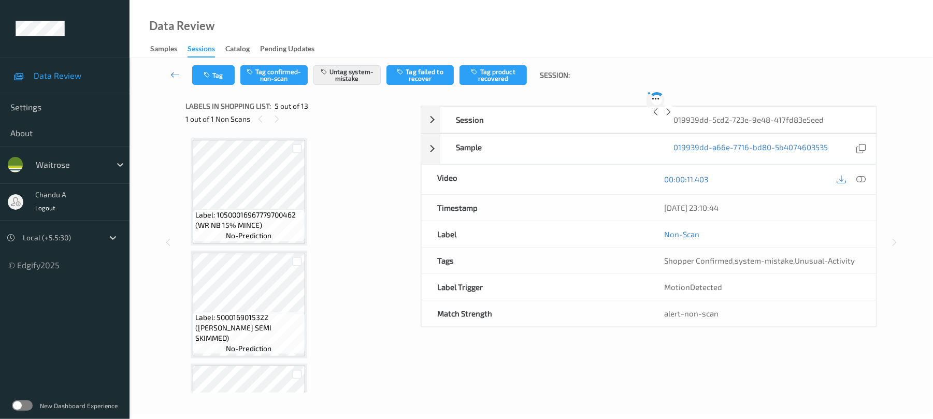
scroll to position [344, 0]
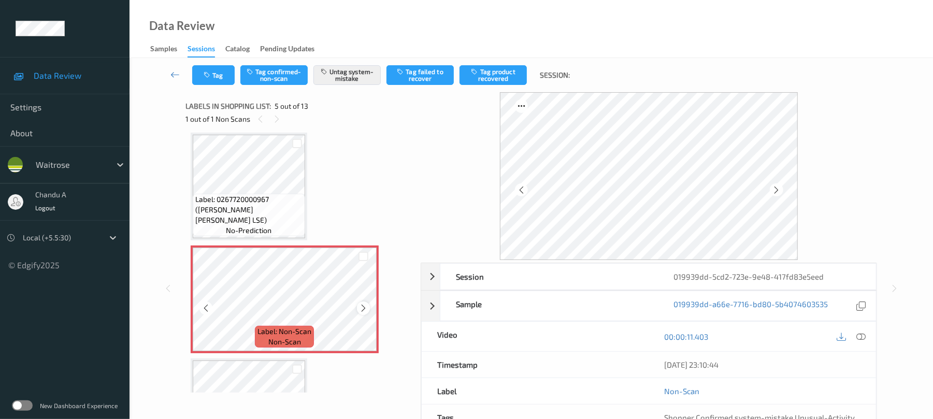
click at [367, 310] on icon at bounding box center [363, 308] width 9 height 9
click at [362, 311] on icon at bounding box center [363, 308] width 9 height 9
click at [218, 77] on button "Tag" at bounding box center [213, 75] width 42 height 20
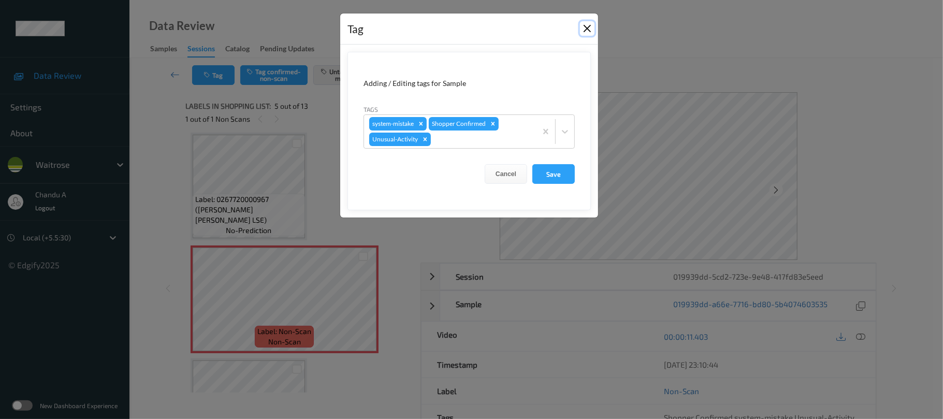
click at [589, 28] on button "Close" at bounding box center [587, 28] width 15 height 15
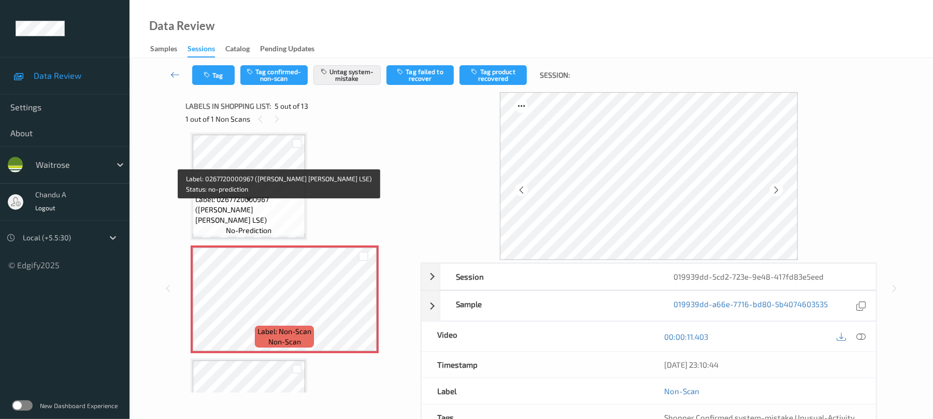
click at [232, 206] on span "Label: 0267720000967 (WR ESS BROC LSE)" at bounding box center [248, 209] width 107 height 31
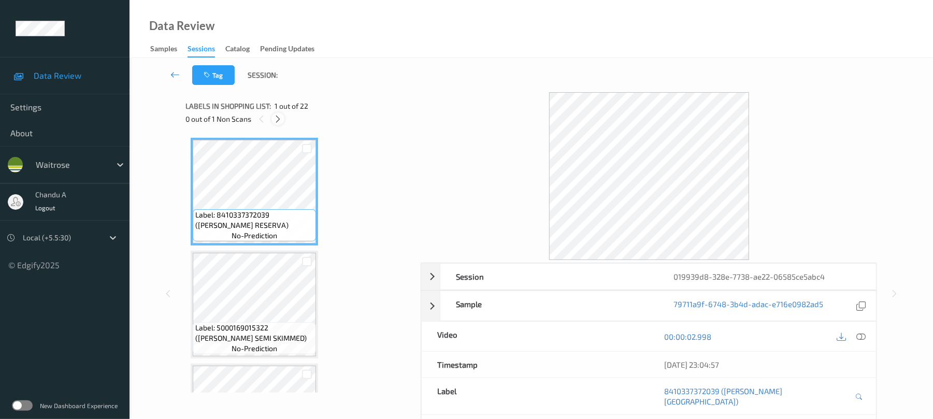
click at [277, 121] on icon at bounding box center [278, 118] width 9 height 9
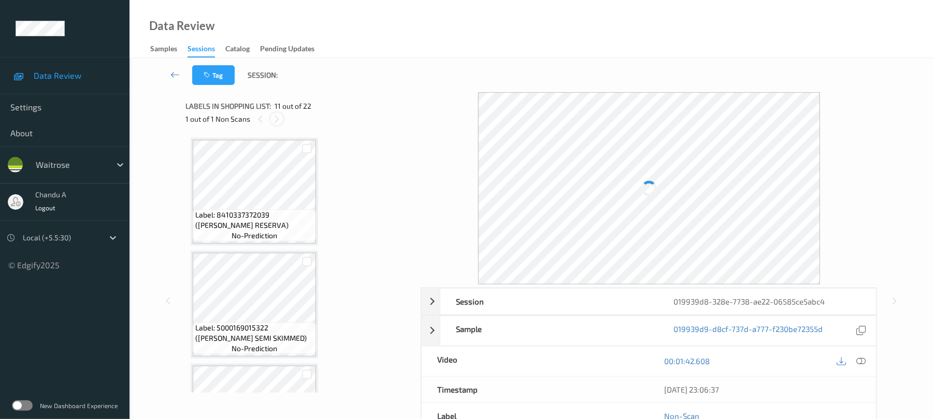
scroll to position [1022, 0]
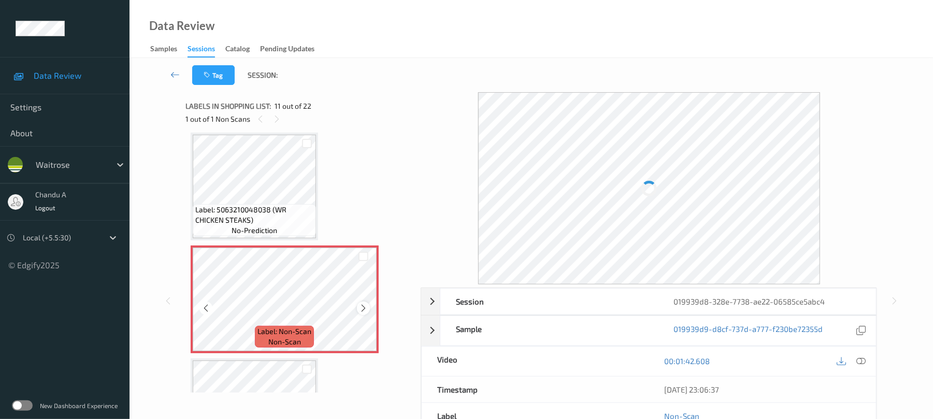
click at [360, 307] on icon at bounding box center [363, 308] width 9 height 9
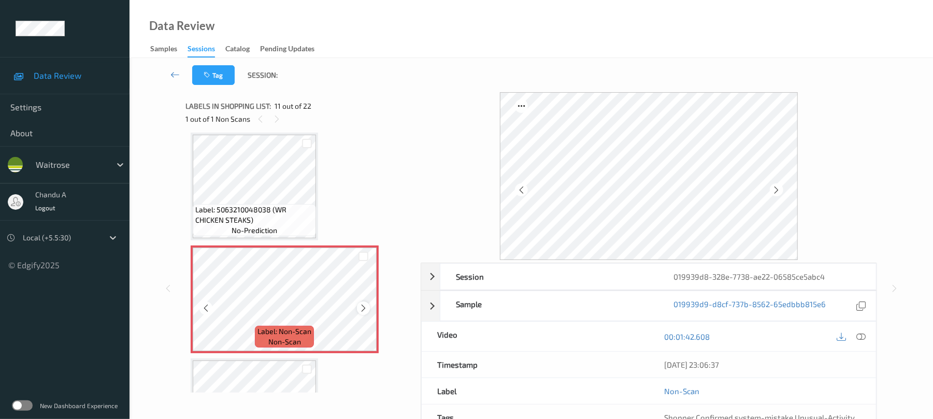
click at [365, 307] on icon at bounding box center [363, 308] width 9 height 9
click at [364, 305] on icon at bounding box center [363, 308] width 9 height 9
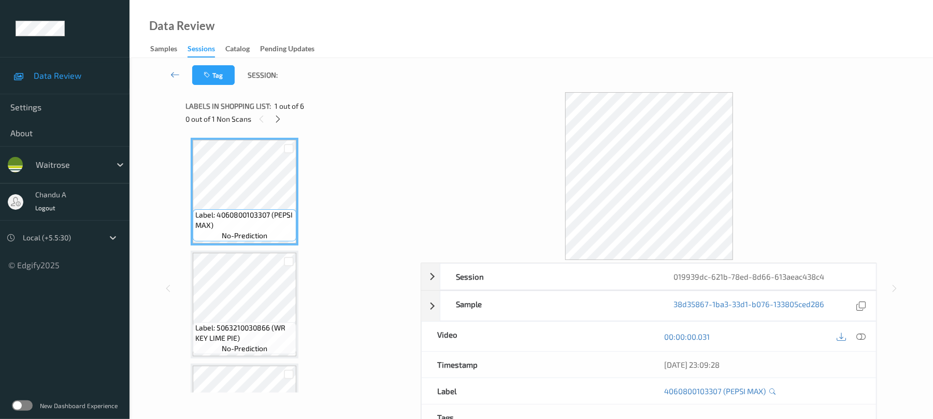
drag, startPoint x: 280, startPoint y: 114, endPoint x: 291, endPoint y: 236, distance: 122.2
click at [280, 117] on icon at bounding box center [278, 118] width 9 height 9
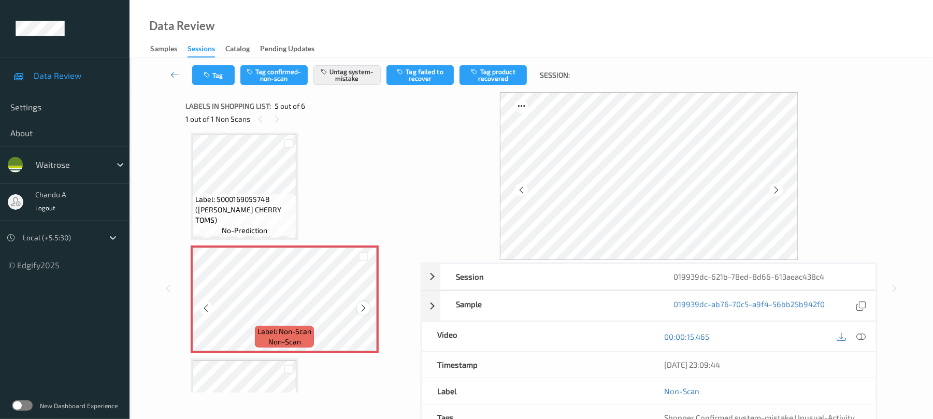
click at [363, 311] on icon at bounding box center [363, 308] width 9 height 9
click at [220, 73] on button "Tag" at bounding box center [213, 75] width 42 height 20
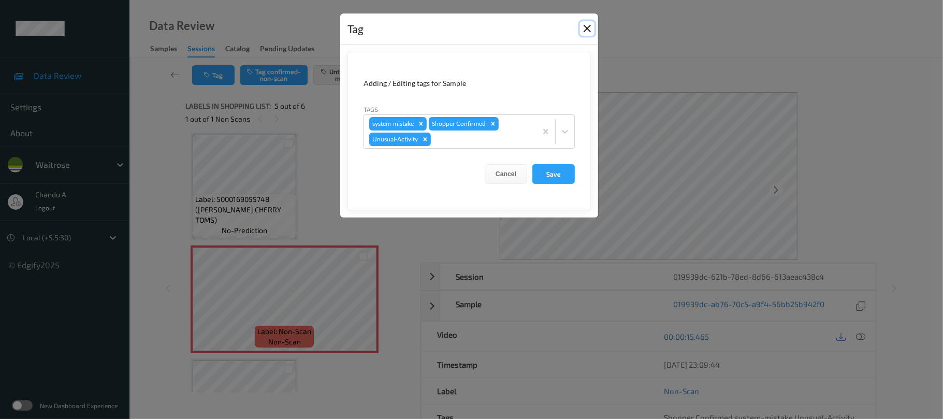
click at [589, 30] on button "Close" at bounding box center [587, 28] width 15 height 15
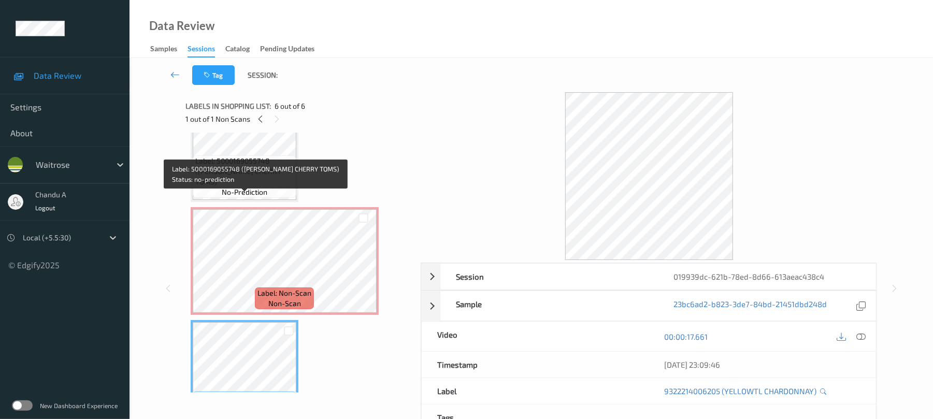
scroll to position [353, 0]
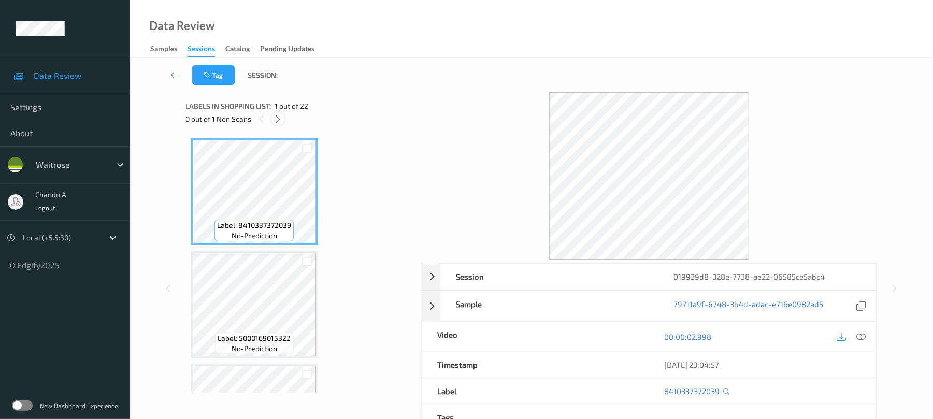
click at [278, 114] on icon at bounding box center [278, 118] width 9 height 9
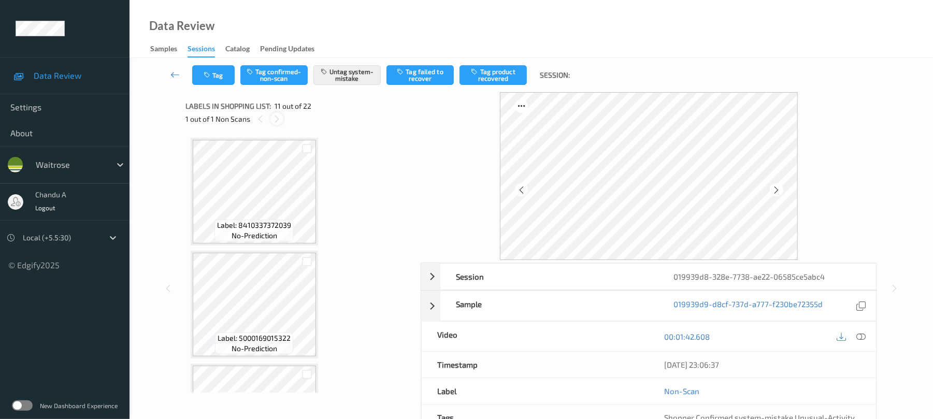
scroll to position [1022, 0]
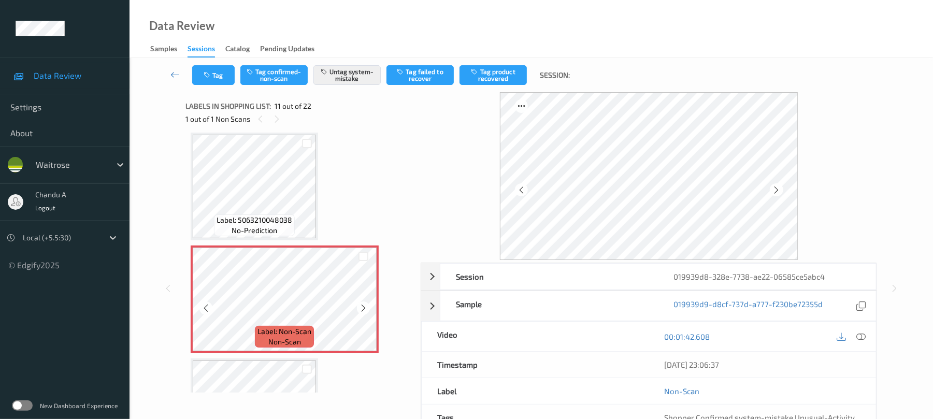
click at [367, 307] on icon at bounding box center [363, 308] width 9 height 9
click at [212, 84] on button "Tag" at bounding box center [213, 75] width 42 height 20
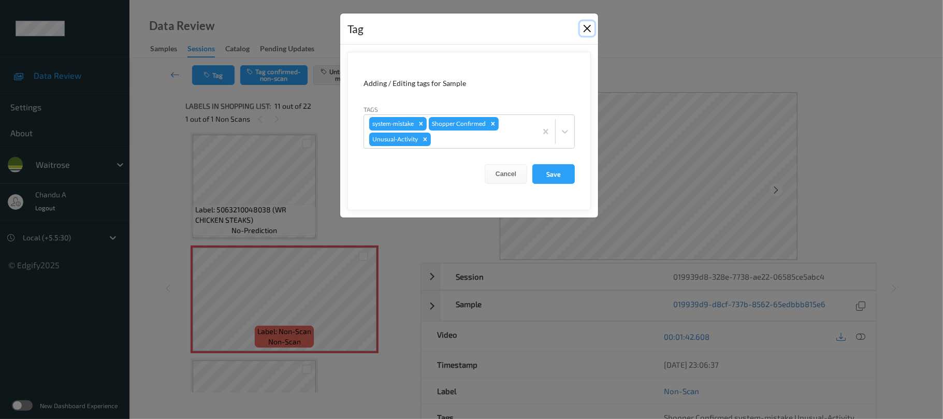
click at [585, 30] on button "Close" at bounding box center [587, 28] width 15 height 15
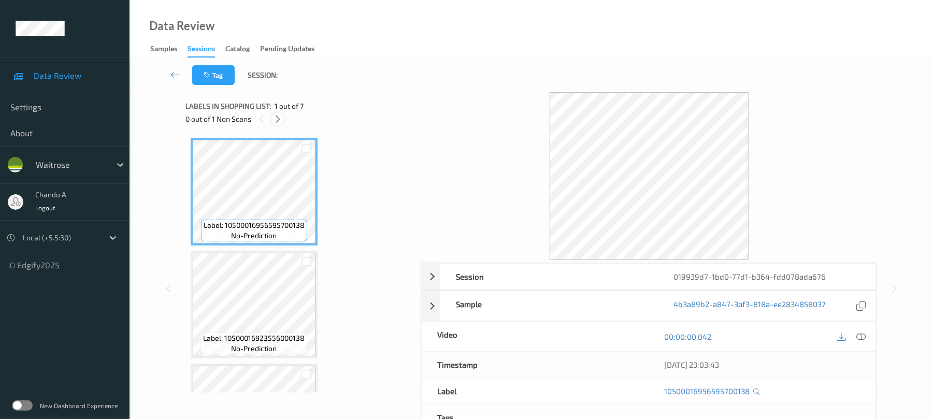
click at [280, 121] on icon at bounding box center [278, 118] width 9 height 9
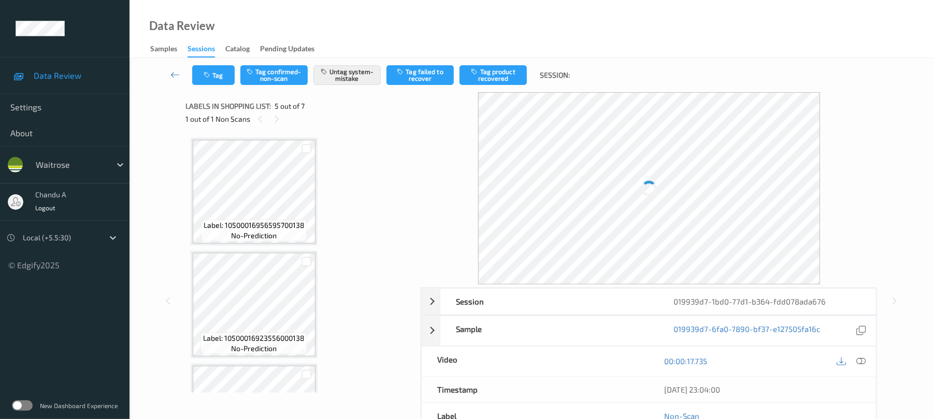
scroll to position [344, 0]
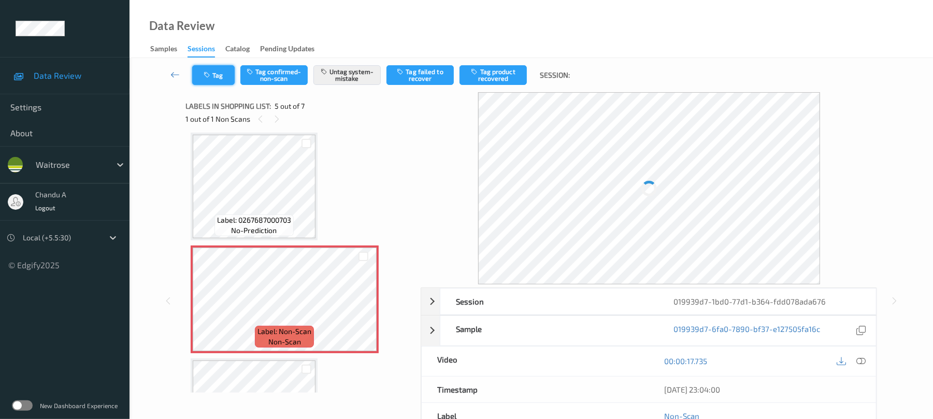
click at [208, 82] on button "Tag" at bounding box center [213, 75] width 42 height 20
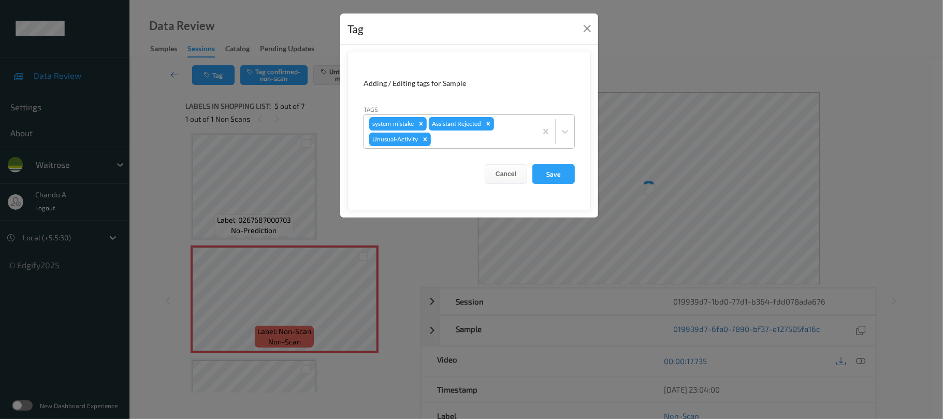
click at [454, 143] on div at bounding box center [482, 139] width 98 height 12
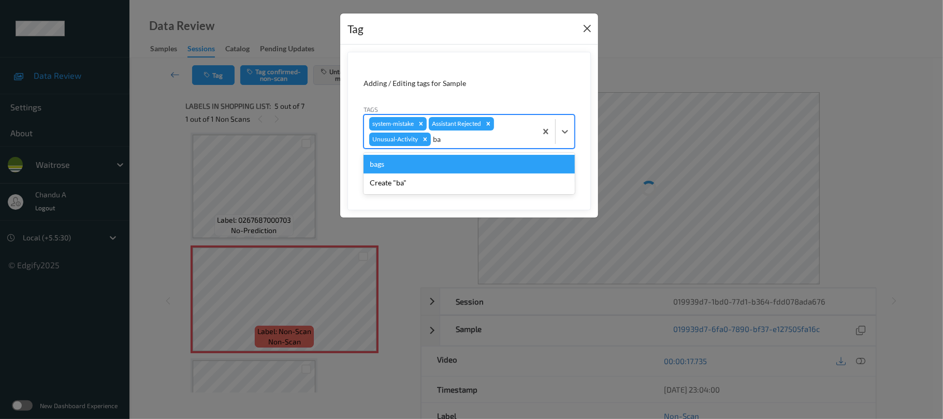
type input "ba"
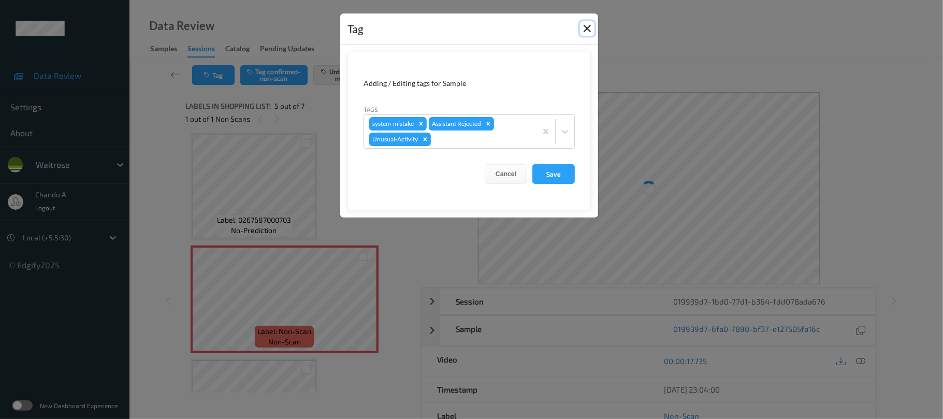
click at [587, 31] on button "Close" at bounding box center [587, 28] width 15 height 15
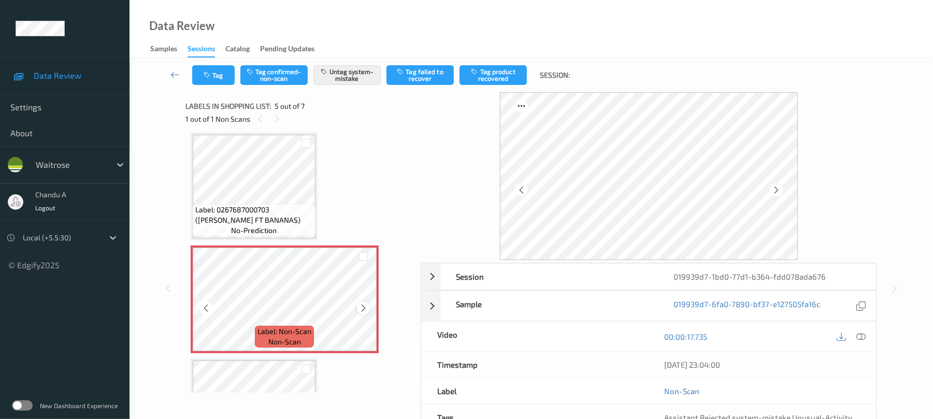
click at [361, 304] on icon at bounding box center [363, 308] width 9 height 9
click at [362, 305] on icon at bounding box center [363, 308] width 9 height 9
click at [214, 76] on button "Tag" at bounding box center [213, 75] width 42 height 20
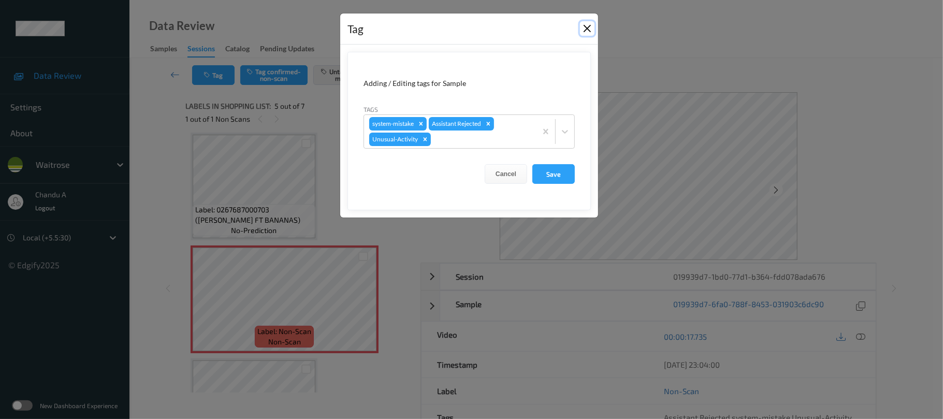
click at [585, 27] on button "Close" at bounding box center [587, 28] width 15 height 15
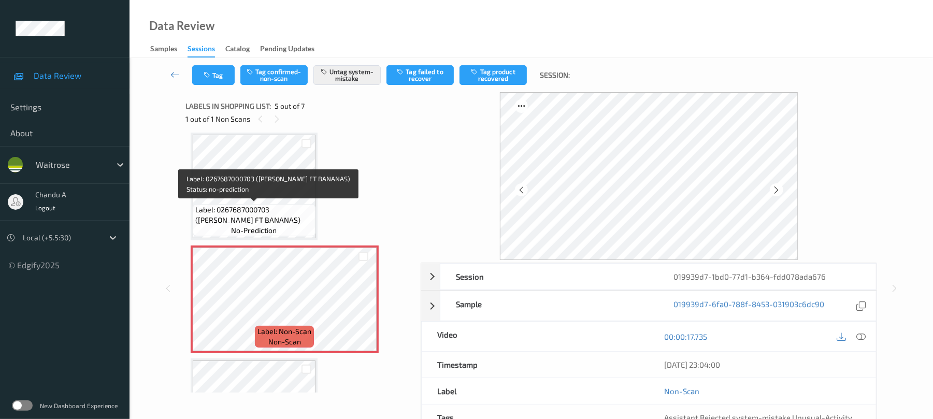
click at [300, 211] on span "Label: 0267687000703 (WR ESS FT BANANAS)" at bounding box center [254, 215] width 118 height 21
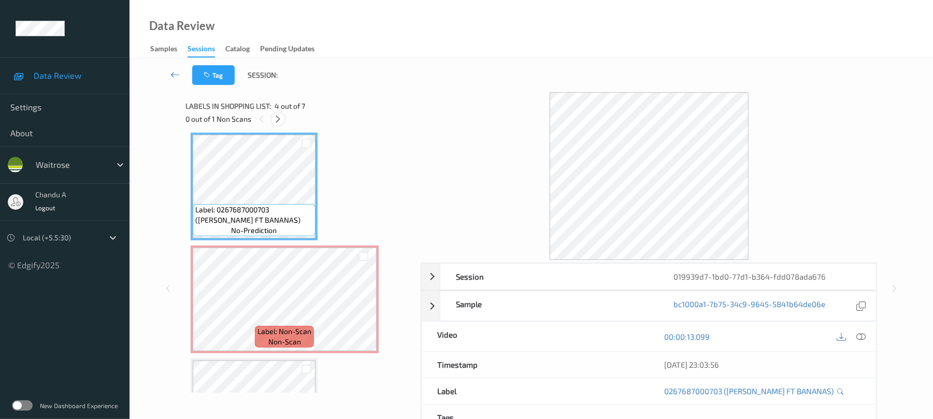
click at [278, 115] on icon at bounding box center [278, 118] width 9 height 9
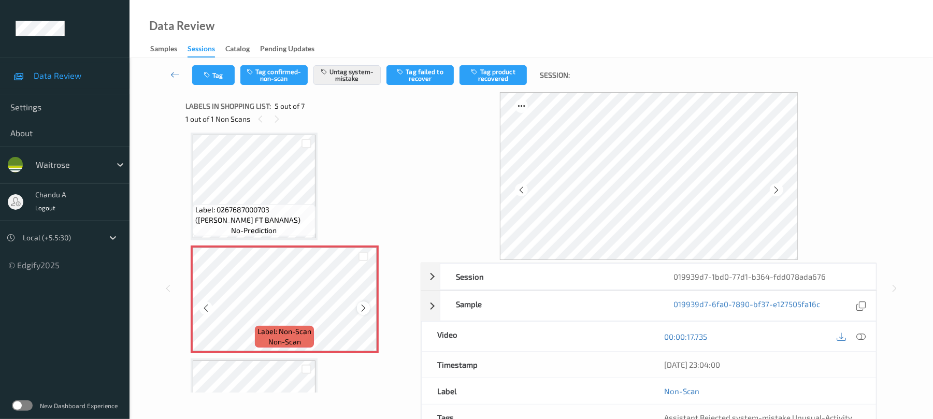
click at [363, 310] on icon at bounding box center [363, 308] width 9 height 9
click at [226, 75] on button "Tag" at bounding box center [213, 75] width 42 height 20
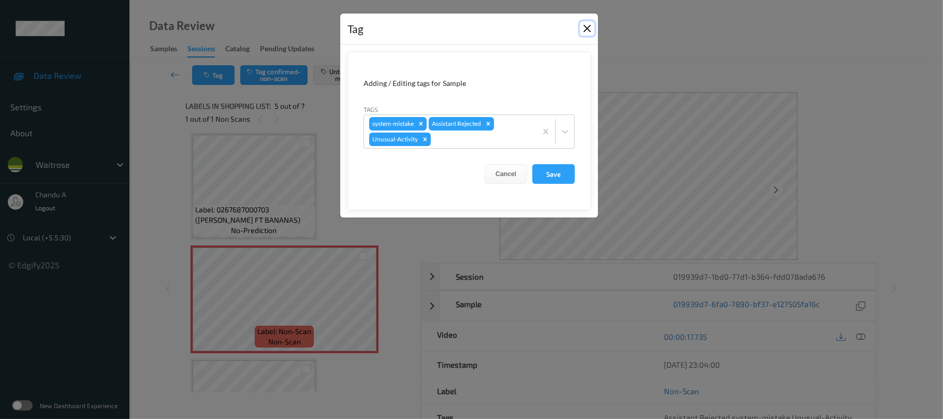
click at [585, 27] on button "Close" at bounding box center [587, 28] width 15 height 15
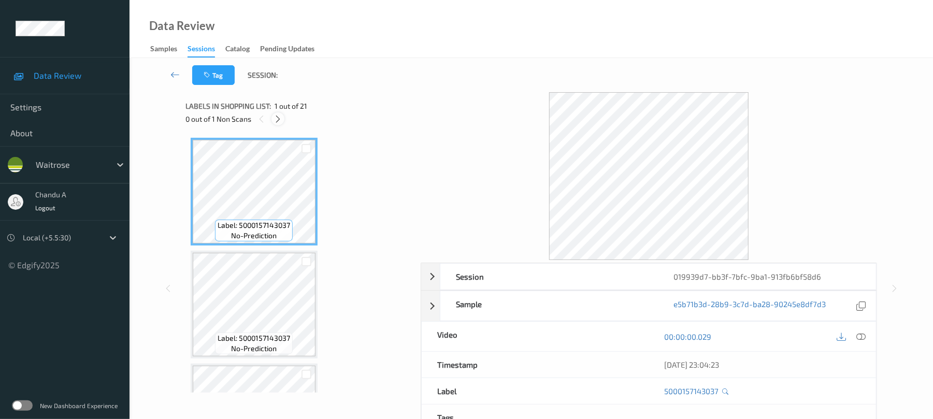
click at [277, 120] on icon at bounding box center [278, 118] width 9 height 9
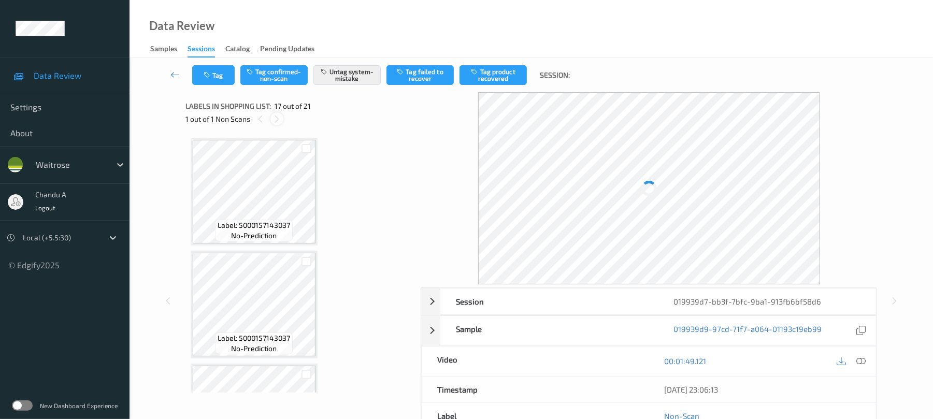
scroll to position [1699, 0]
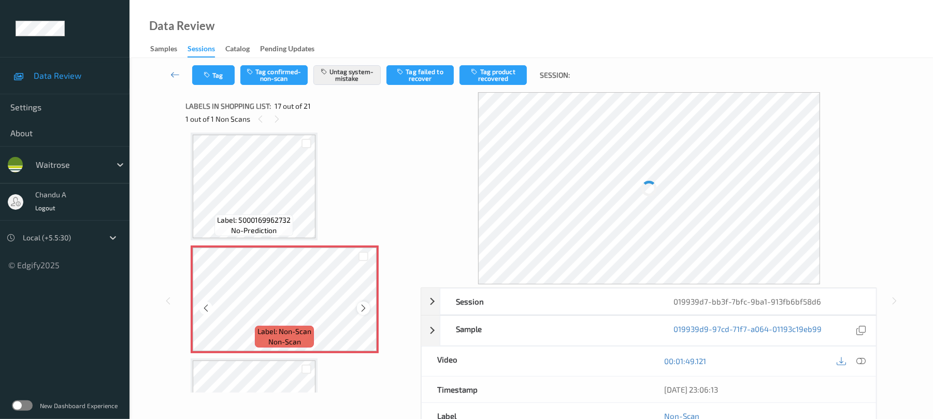
click at [365, 311] on icon at bounding box center [363, 308] width 9 height 9
click at [208, 80] on button "Tag" at bounding box center [213, 75] width 42 height 20
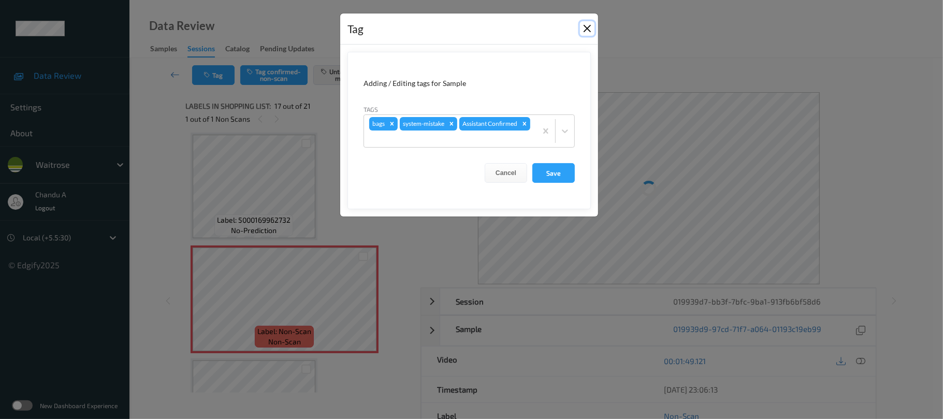
click at [586, 32] on button "Close" at bounding box center [587, 28] width 15 height 15
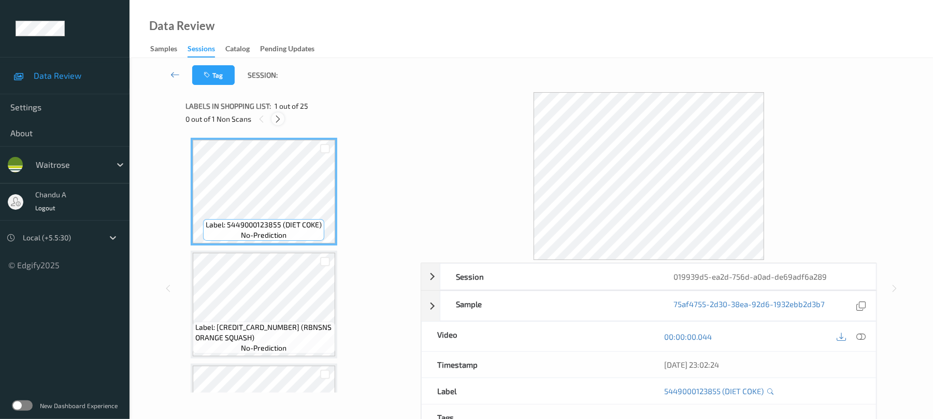
click at [274, 121] on div at bounding box center [277, 118] width 13 height 13
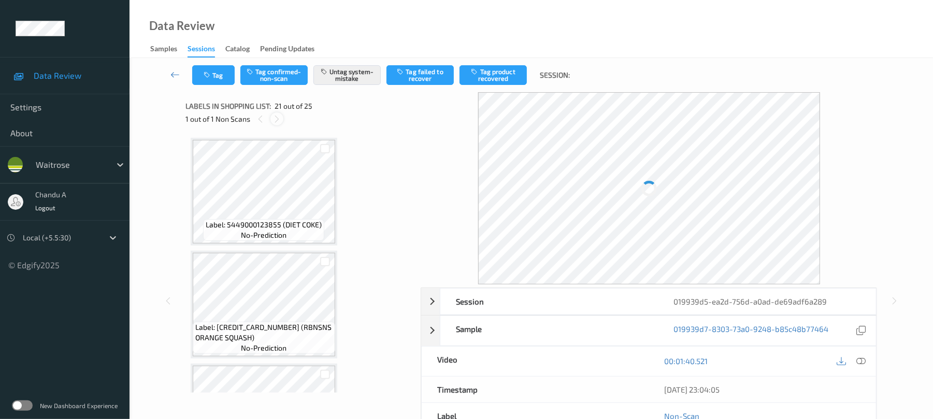
scroll to position [2151, 0]
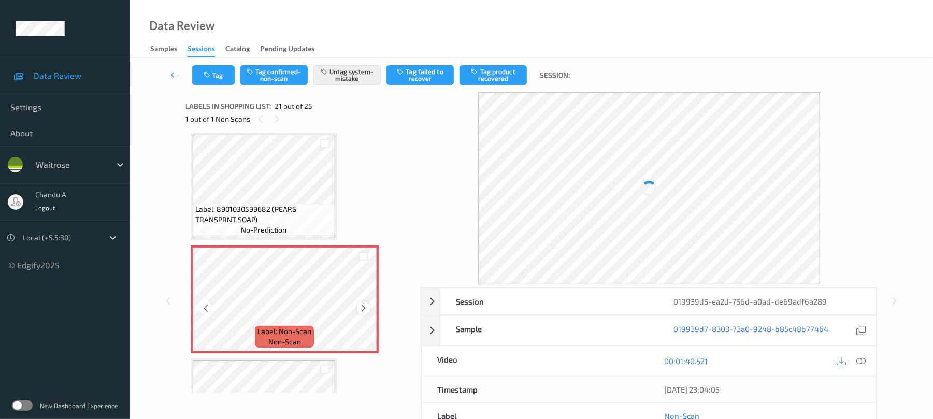
click at [362, 309] on icon at bounding box center [363, 308] width 9 height 9
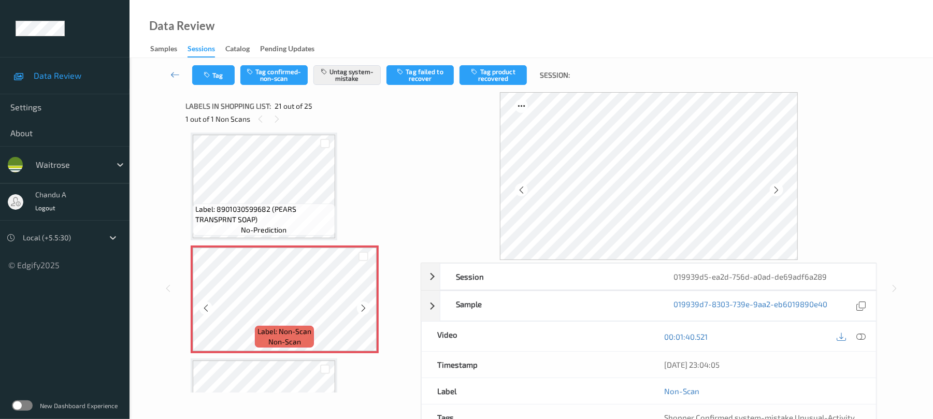
click at [362, 309] on icon at bounding box center [363, 308] width 9 height 9
click at [225, 79] on button "Tag" at bounding box center [213, 75] width 42 height 20
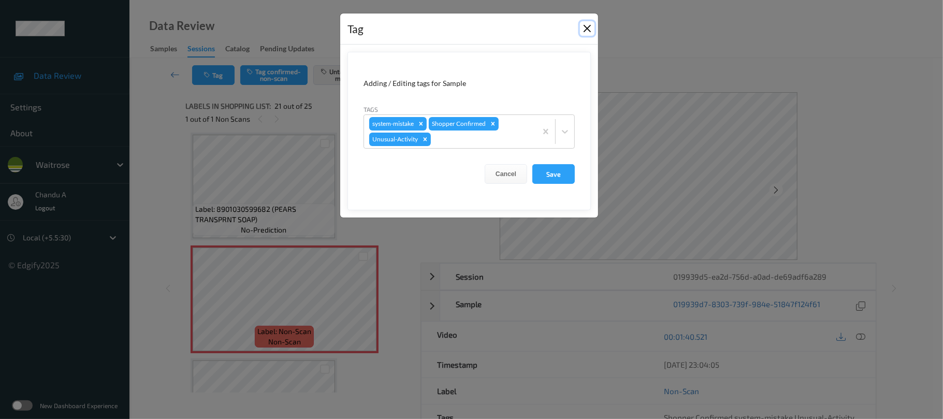
click at [589, 30] on button "Close" at bounding box center [587, 28] width 15 height 15
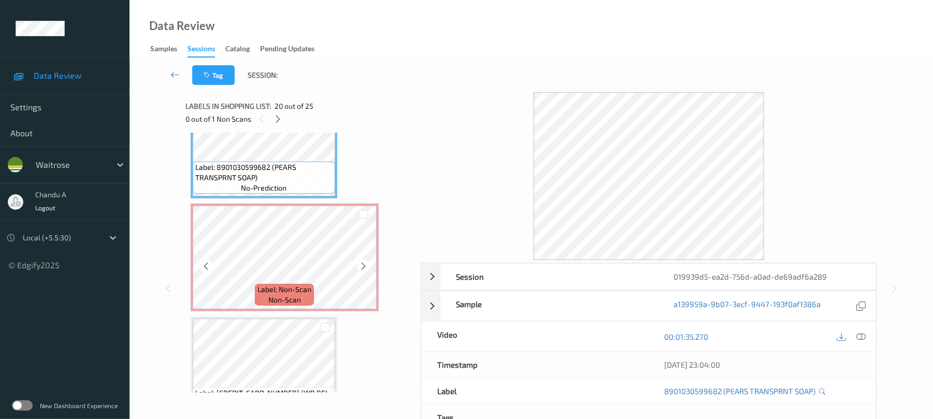
scroll to position [2220, 0]
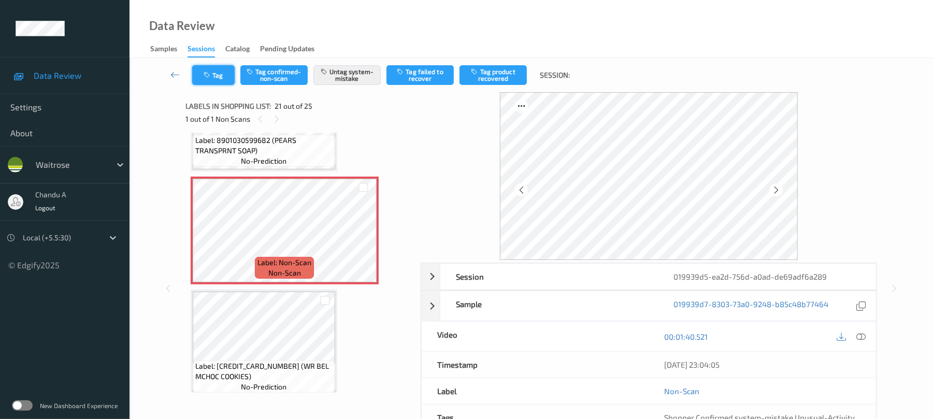
click at [227, 82] on button "Tag" at bounding box center [213, 75] width 42 height 20
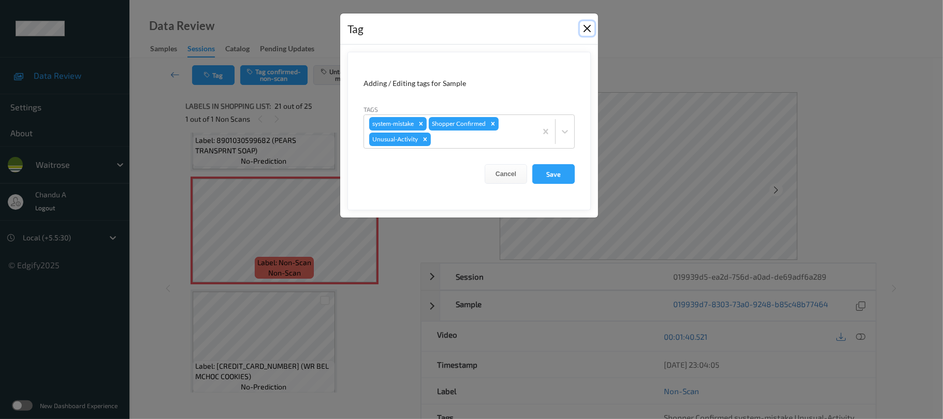
click at [590, 28] on button "Close" at bounding box center [587, 28] width 15 height 15
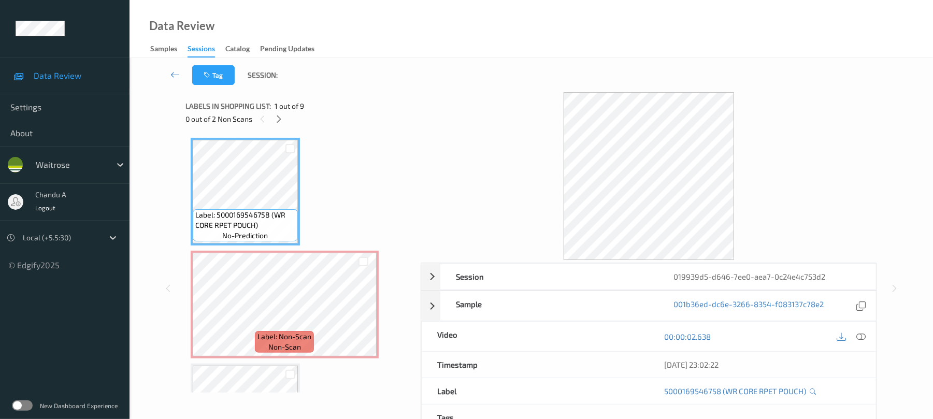
click at [272, 111] on div "Labels in shopping list: 1 out of 9" at bounding box center [299, 105] width 228 height 13
click at [274, 113] on div "0 out of 2 Non Scans" at bounding box center [299, 118] width 228 height 13
click at [275, 114] on icon at bounding box center [279, 118] width 9 height 9
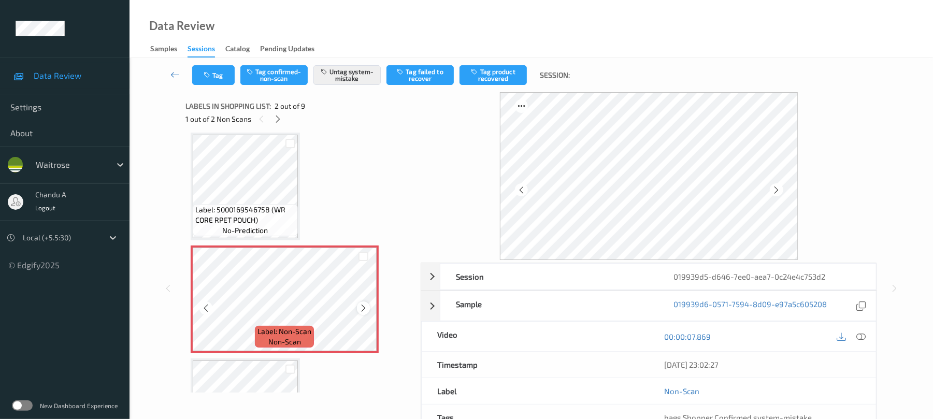
click at [363, 309] on icon at bounding box center [363, 308] width 9 height 9
click at [212, 80] on button "Tag" at bounding box center [213, 75] width 42 height 20
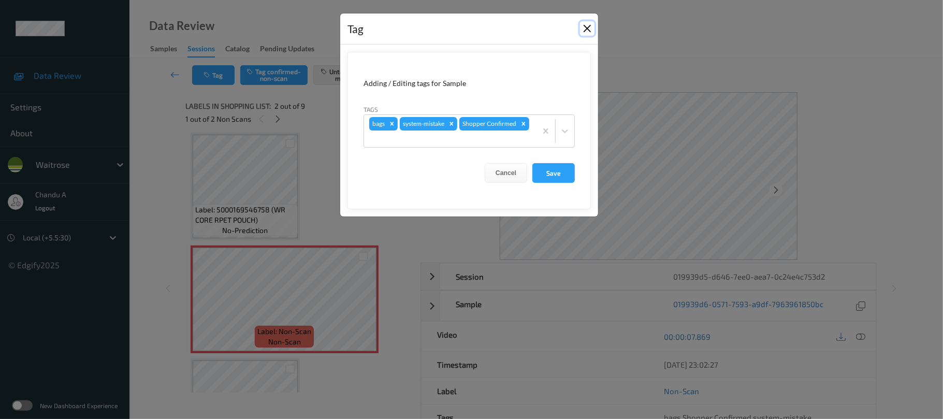
click at [587, 27] on button "Close" at bounding box center [587, 28] width 15 height 15
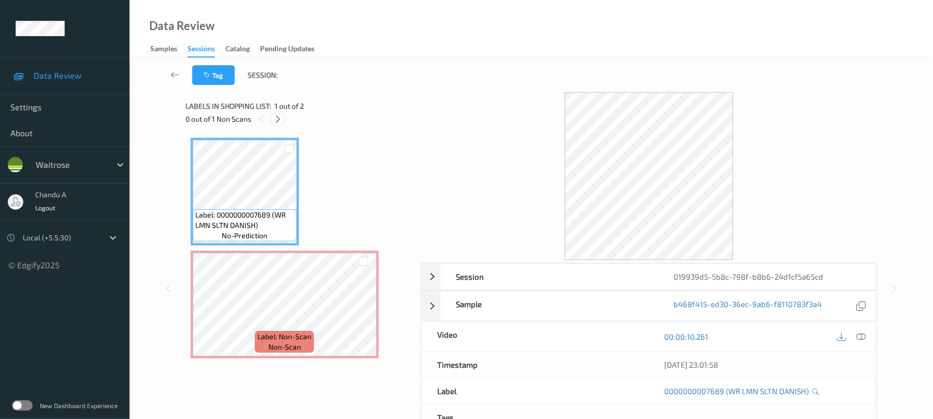
click at [280, 123] on icon at bounding box center [278, 118] width 9 height 9
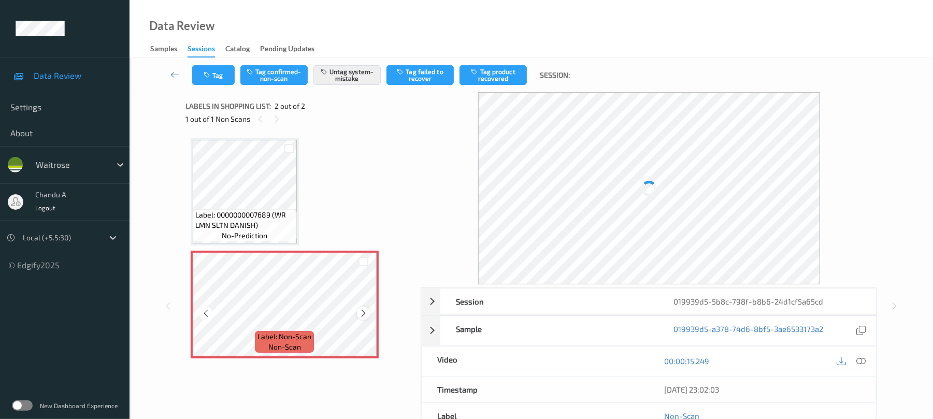
click at [360, 309] on icon at bounding box center [363, 313] width 9 height 9
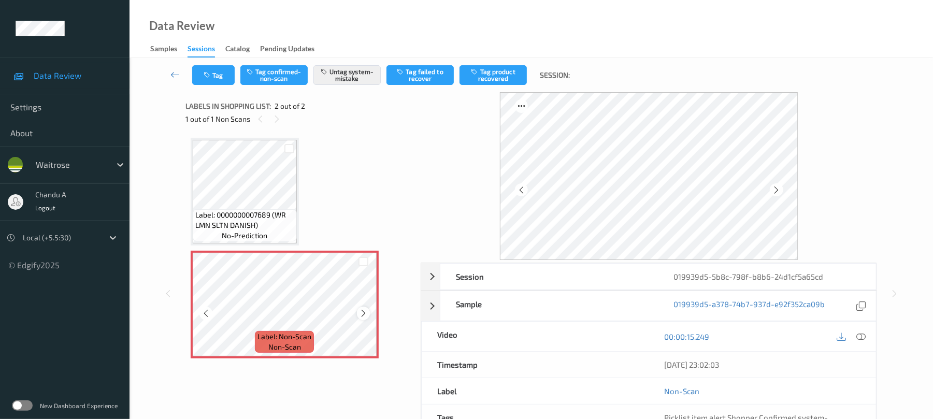
click at [362, 309] on icon at bounding box center [363, 313] width 9 height 9
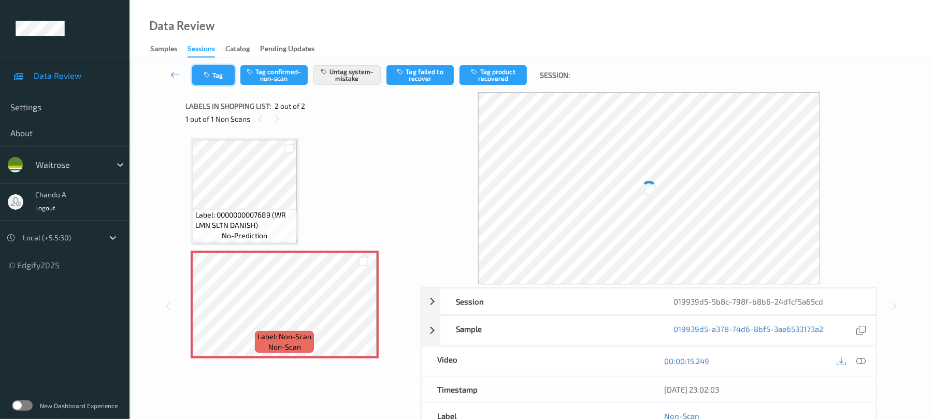
click at [219, 80] on button "Tag" at bounding box center [213, 75] width 42 height 20
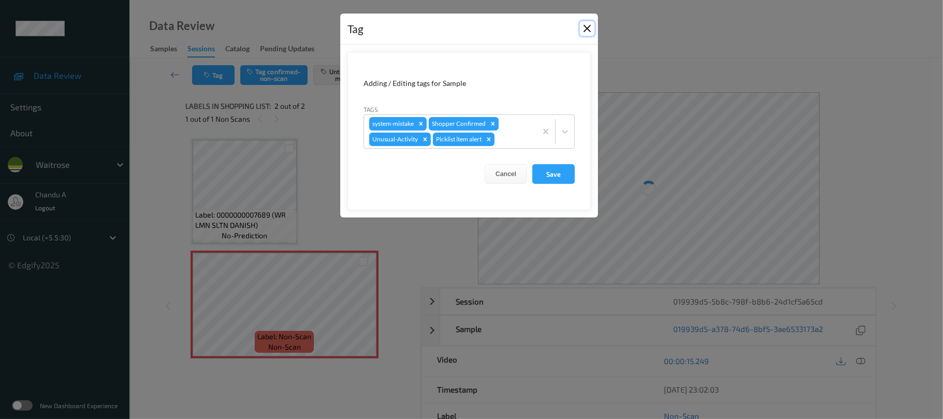
click at [587, 28] on button "Close" at bounding box center [587, 28] width 15 height 15
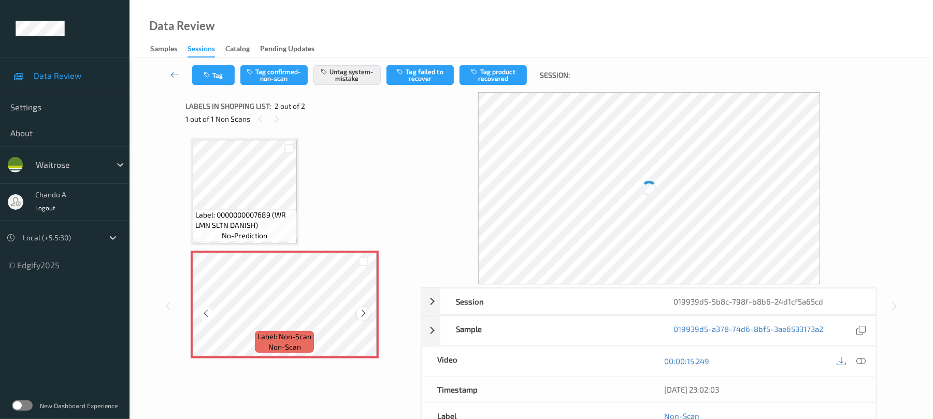
click at [362, 314] on icon at bounding box center [363, 313] width 9 height 9
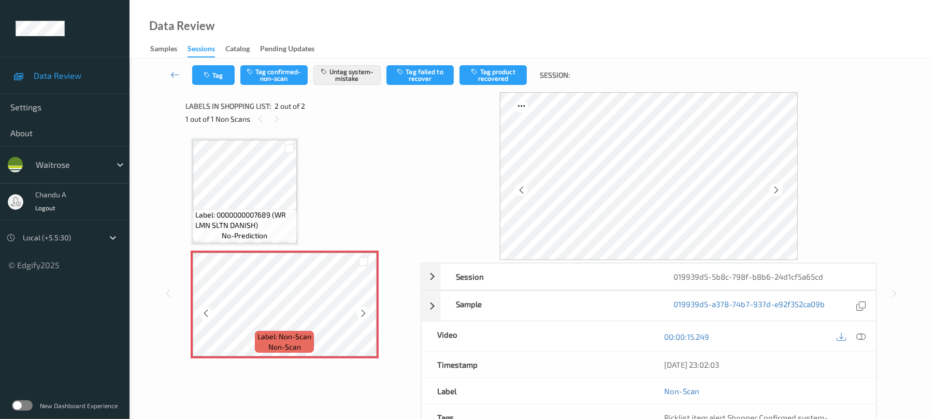
click at [362, 314] on icon at bounding box center [363, 313] width 9 height 9
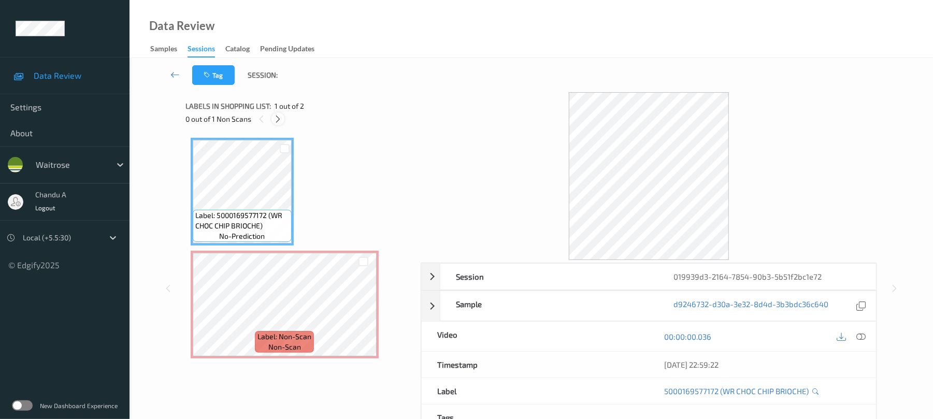
click at [274, 116] on icon at bounding box center [278, 118] width 9 height 9
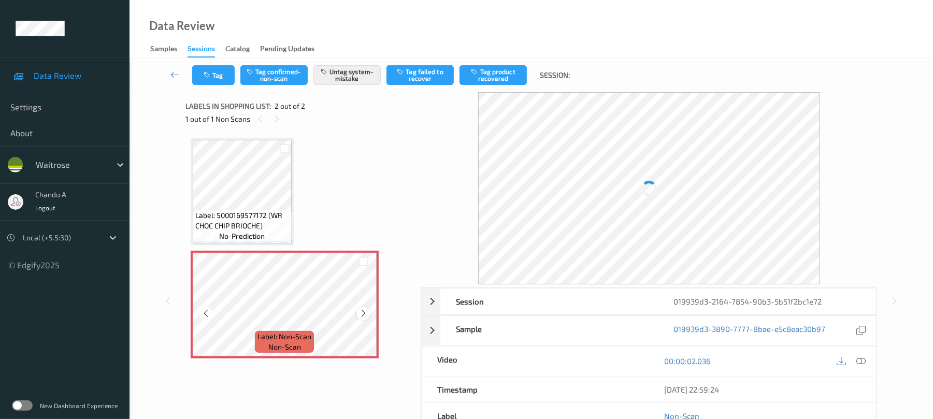
click at [363, 313] on icon at bounding box center [363, 313] width 9 height 9
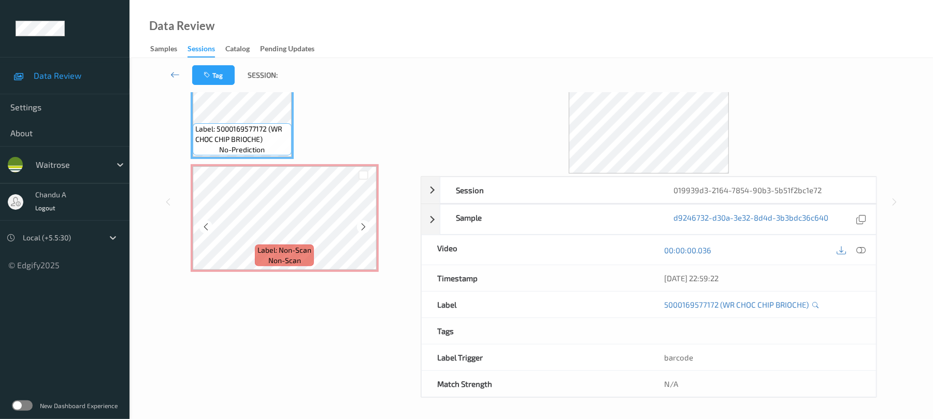
click at [280, 259] on span "non-scan" at bounding box center [284, 260] width 33 height 10
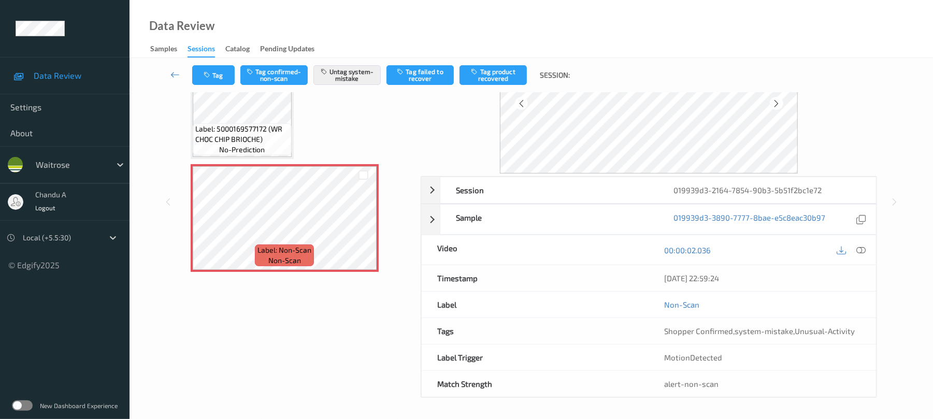
scroll to position [20, 0]
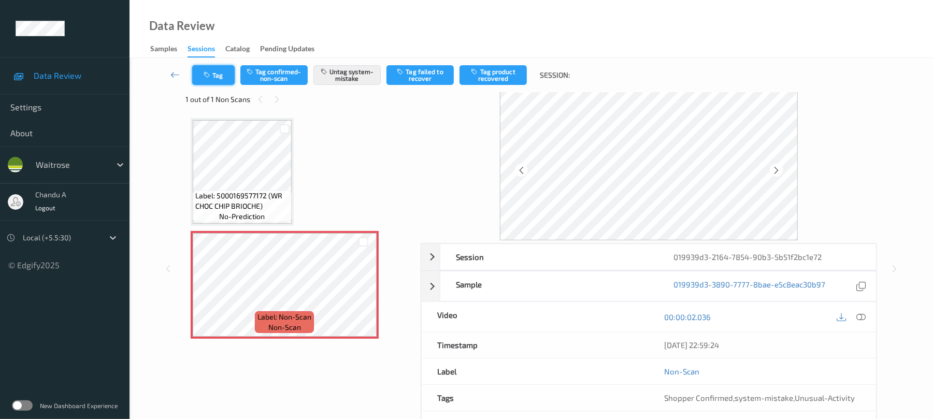
click at [226, 81] on button "Tag" at bounding box center [213, 75] width 42 height 20
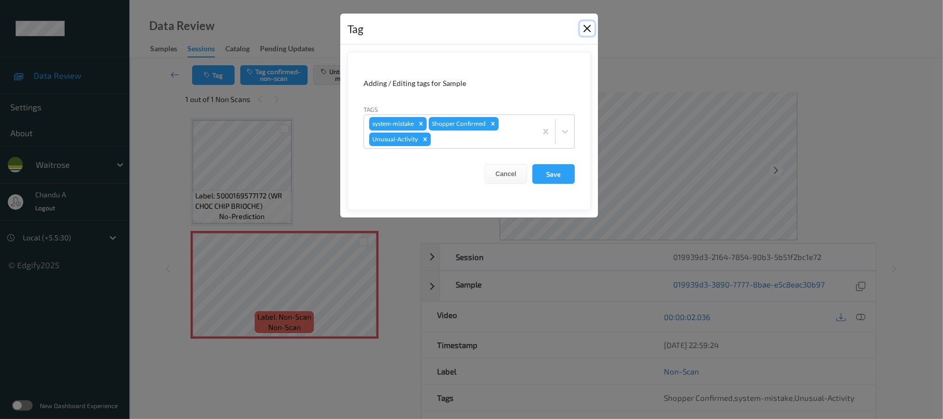
click at [586, 31] on button "Close" at bounding box center [587, 28] width 15 height 15
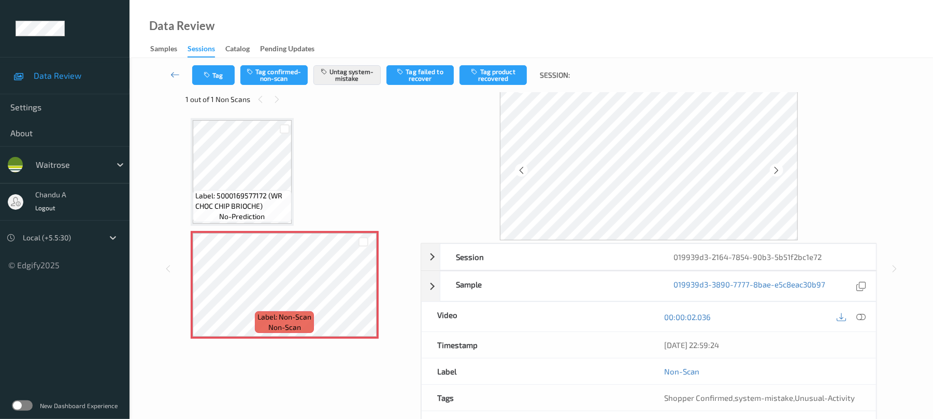
scroll to position [0, 0]
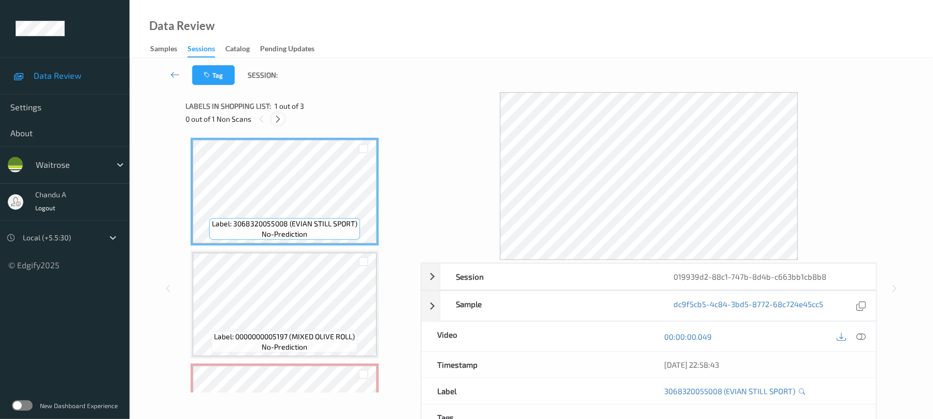
click at [278, 118] on icon at bounding box center [278, 118] width 9 height 9
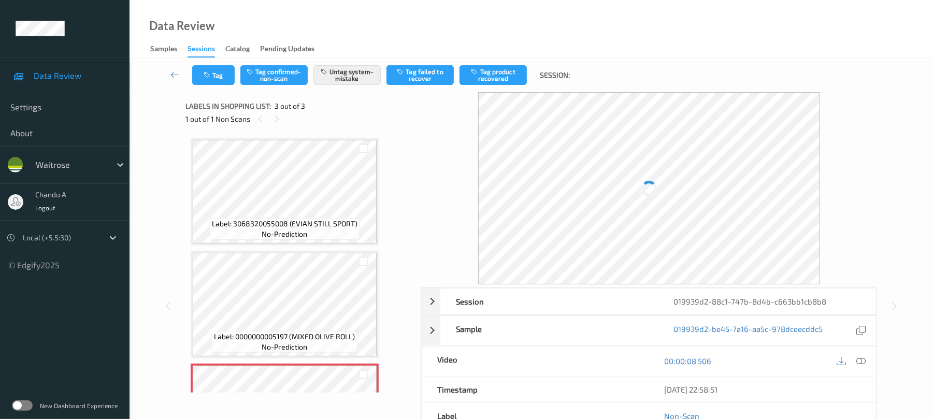
scroll to position [83, 0]
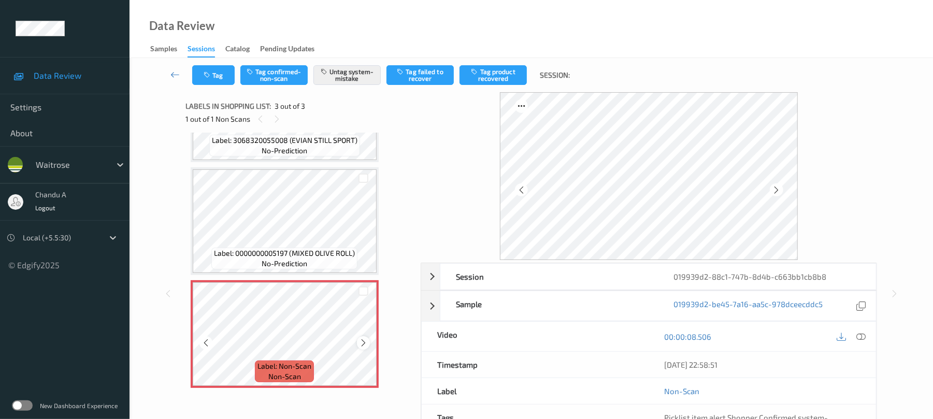
click at [365, 342] on icon at bounding box center [363, 342] width 9 height 9
click at [202, 74] on button "Tag" at bounding box center [213, 75] width 42 height 20
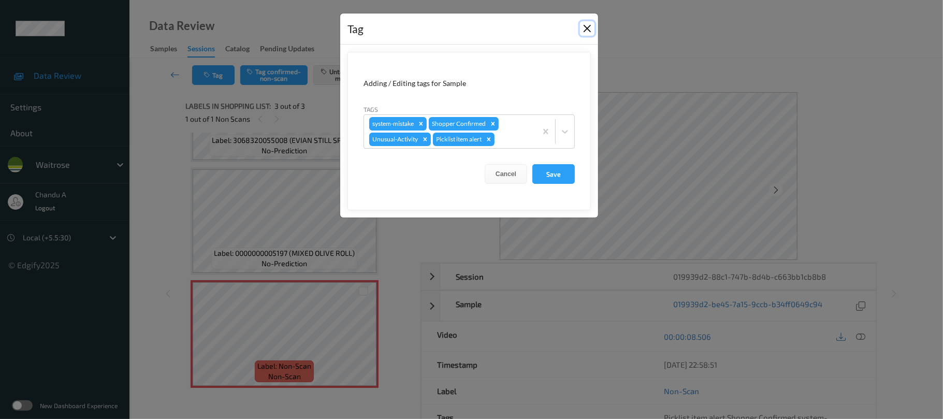
click at [589, 30] on button "Close" at bounding box center [587, 28] width 15 height 15
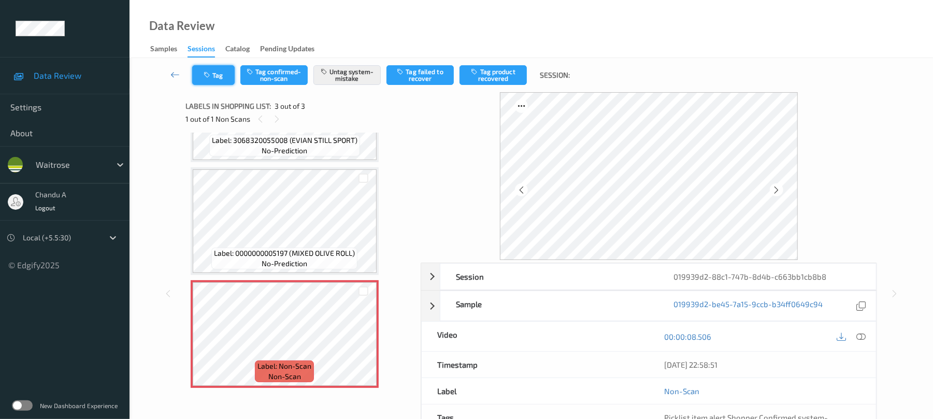
click at [208, 73] on icon "button" at bounding box center [208, 74] width 9 height 7
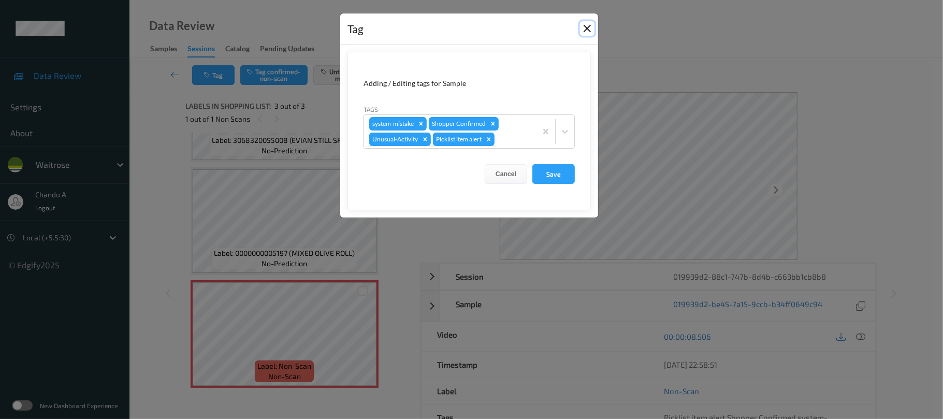
click at [589, 30] on button "Close" at bounding box center [587, 28] width 15 height 15
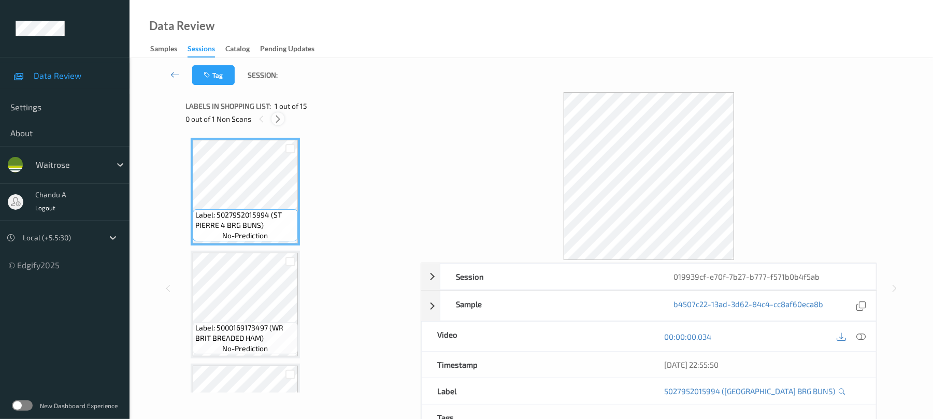
click at [277, 117] on icon at bounding box center [278, 118] width 9 height 9
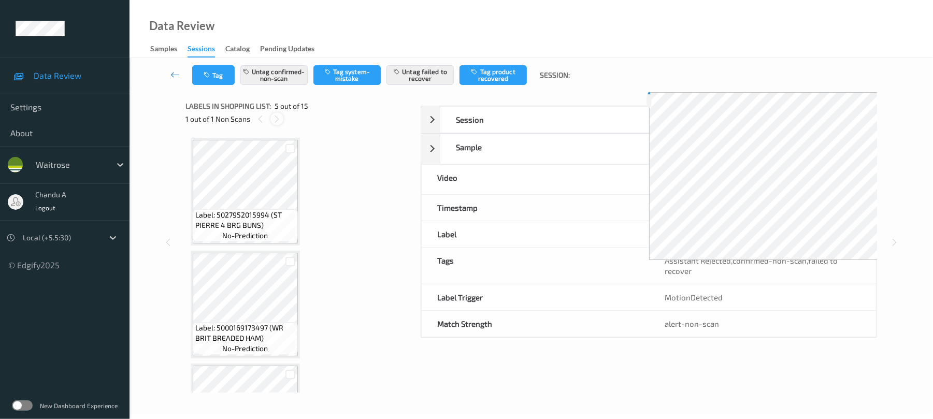
scroll to position [344, 0]
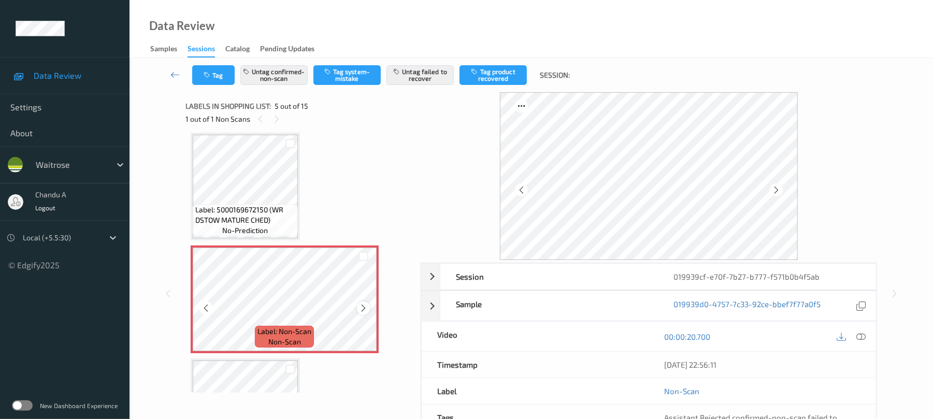
click at [361, 308] on icon at bounding box center [363, 308] width 9 height 9
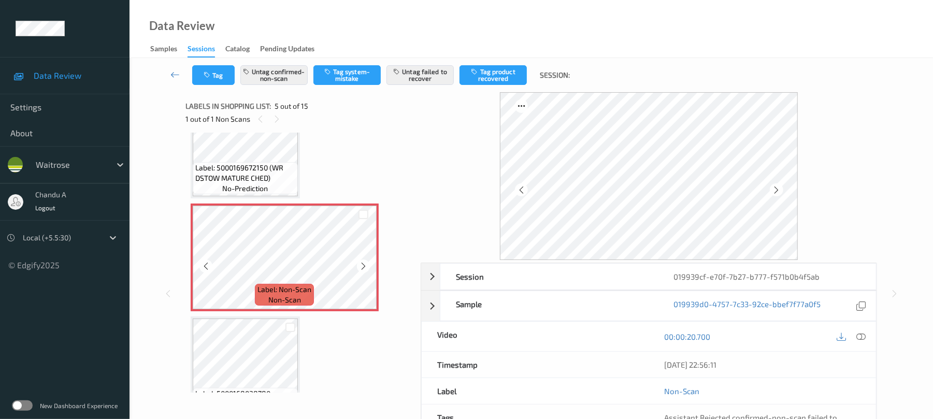
scroll to position [413, 0]
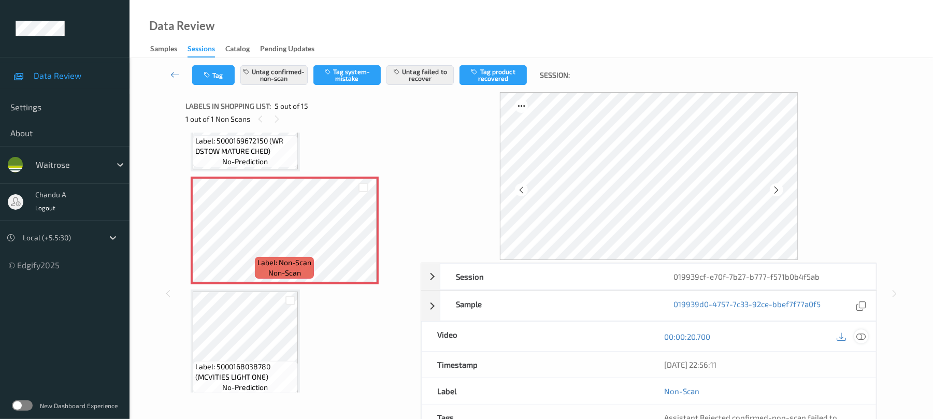
click at [865, 336] on icon at bounding box center [861, 336] width 9 height 9
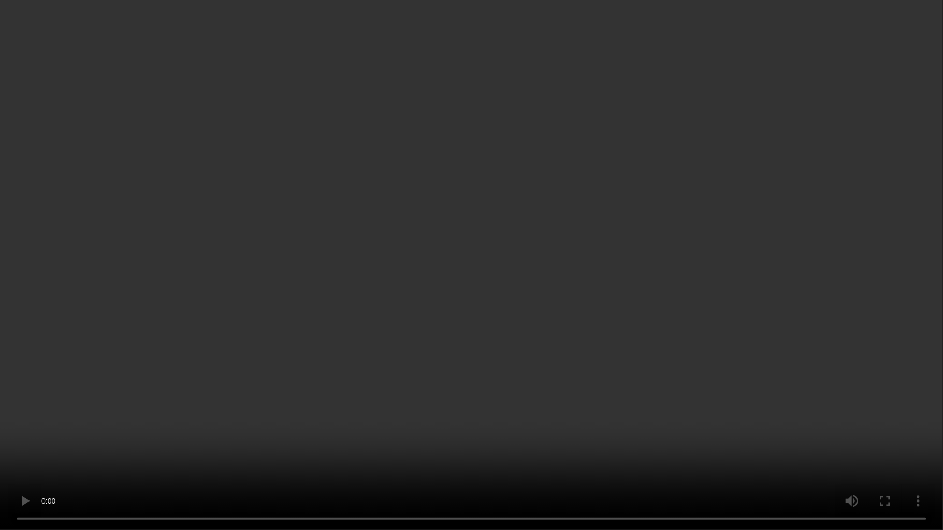
click at [552, 332] on video at bounding box center [471, 265] width 943 height 530
click at [543, 237] on video at bounding box center [471, 265] width 943 height 530
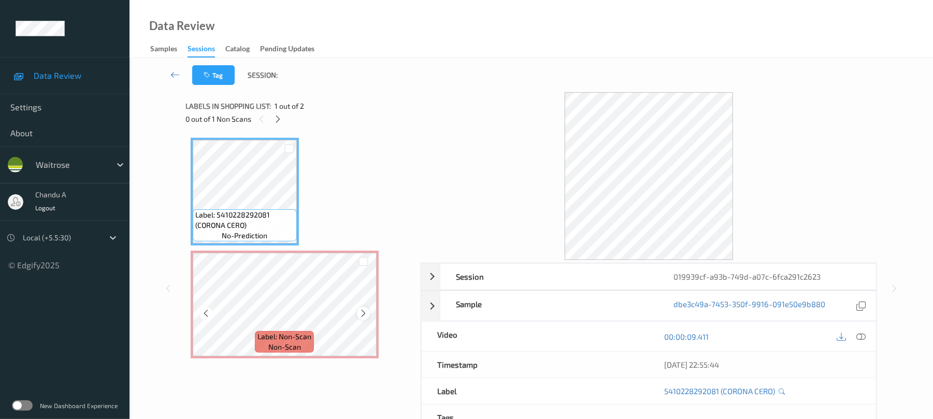
click at [362, 313] on icon at bounding box center [363, 313] width 9 height 9
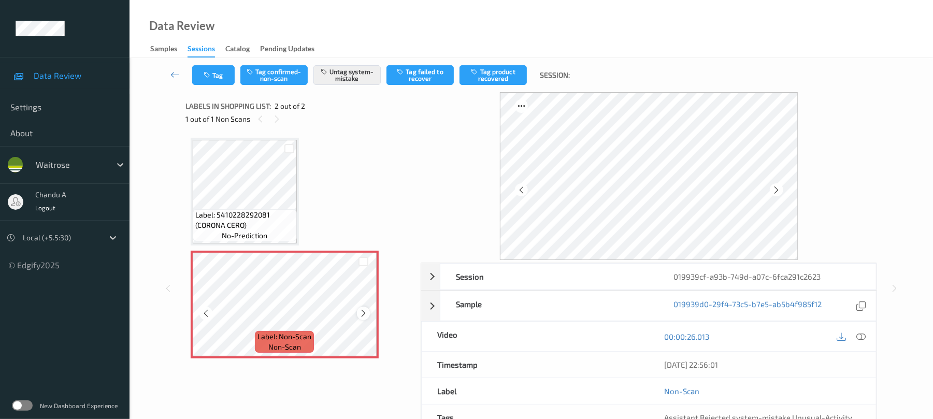
click at [367, 309] on icon at bounding box center [363, 313] width 9 height 9
click at [222, 70] on button "Tag" at bounding box center [213, 75] width 42 height 20
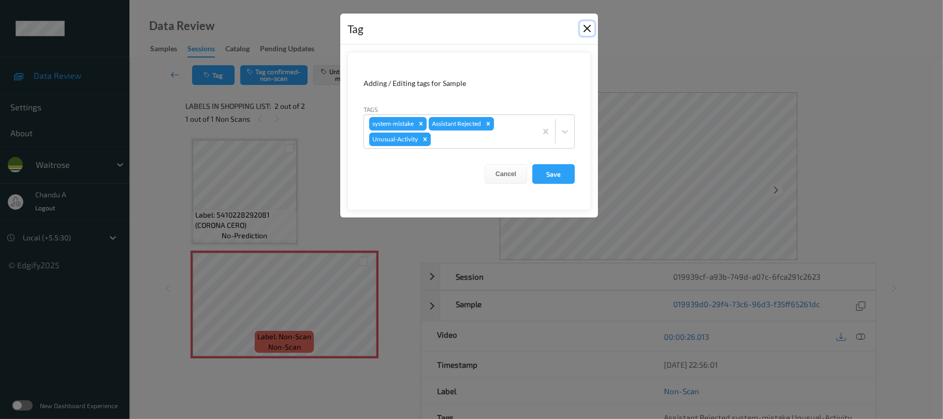
click at [590, 30] on button "Close" at bounding box center [587, 28] width 15 height 15
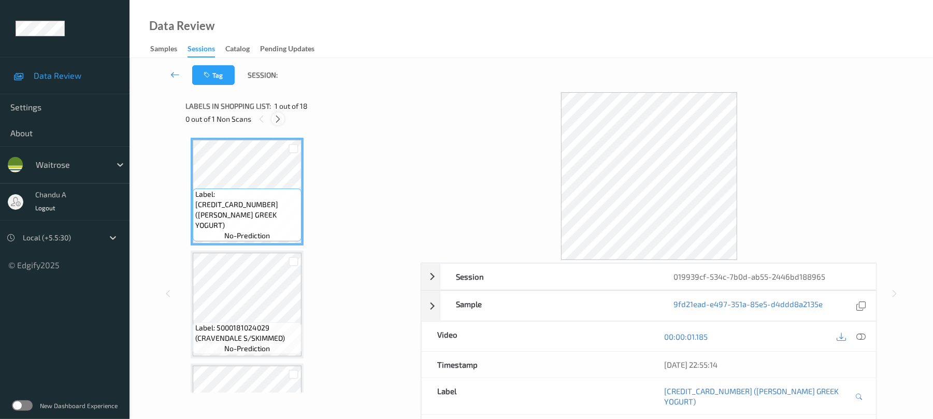
click at [282, 118] on icon at bounding box center [278, 118] width 9 height 9
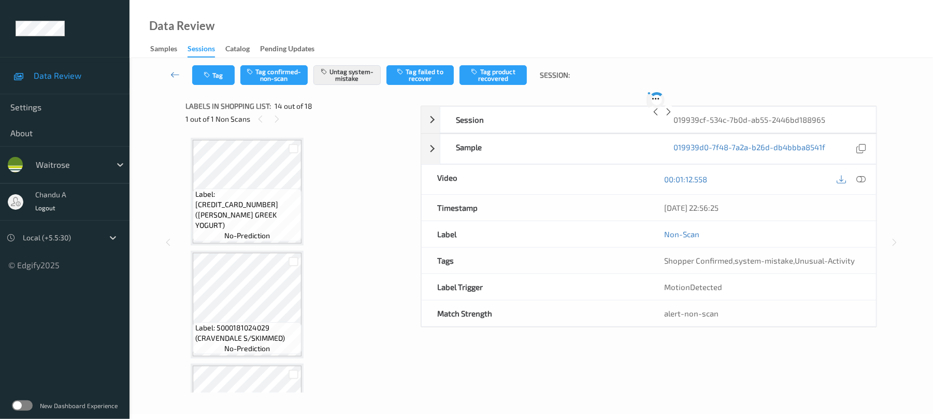
scroll to position [1360, 0]
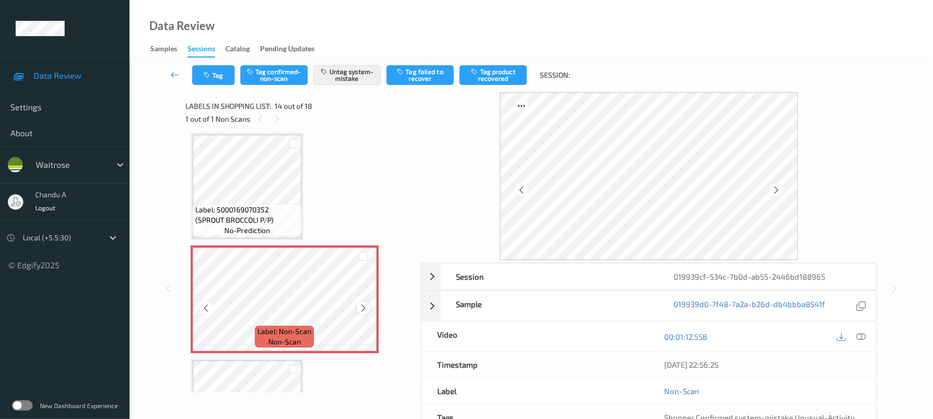
click at [361, 305] on icon at bounding box center [363, 308] width 9 height 9
click at [216, 71] on button "Tag" at bounding box center [213, 75] width 42 height 20
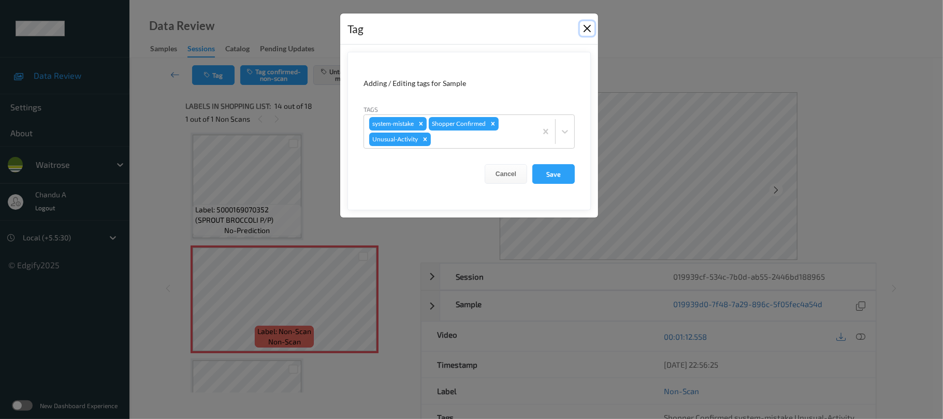
click at [586, 27] on button "Close" at bounding box center [587, 28] width 15 height 15
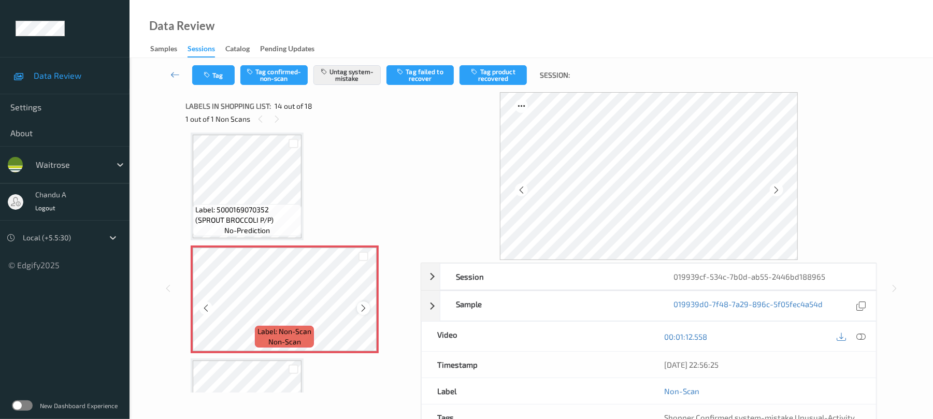
click at [363, 305] on icon at bounding box center [363, 308] width 9 height 9
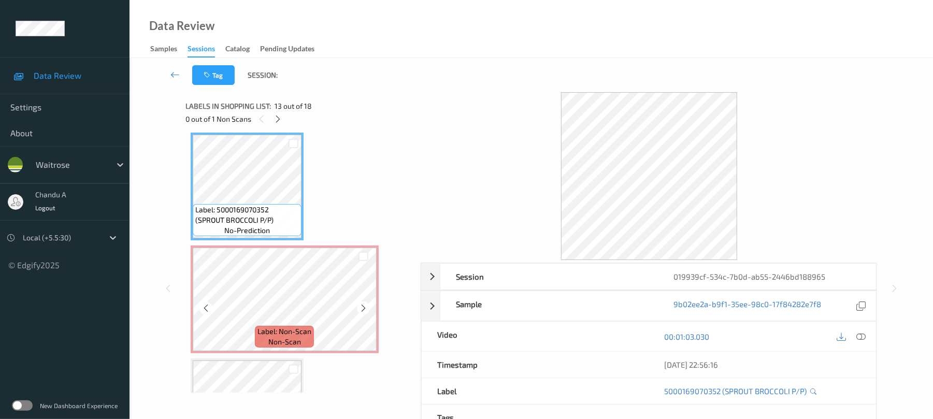
scroll to position [1430, 0]
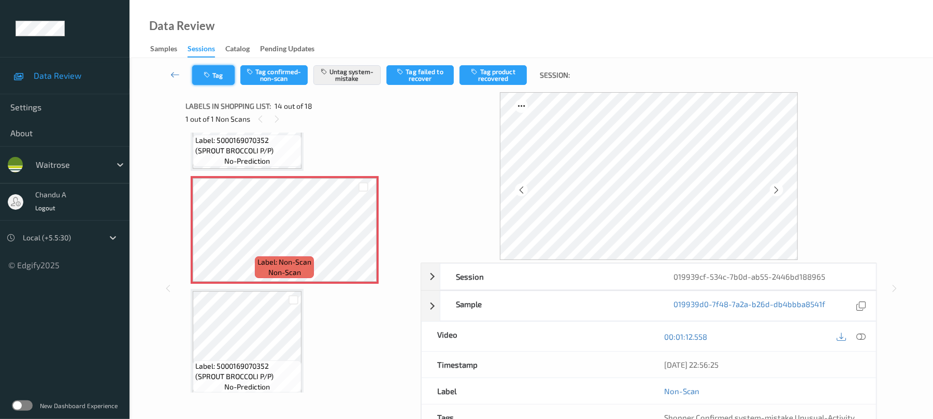
click at [205, 75] on icon "button" at bounding box center [208, 74] width 9 height 7
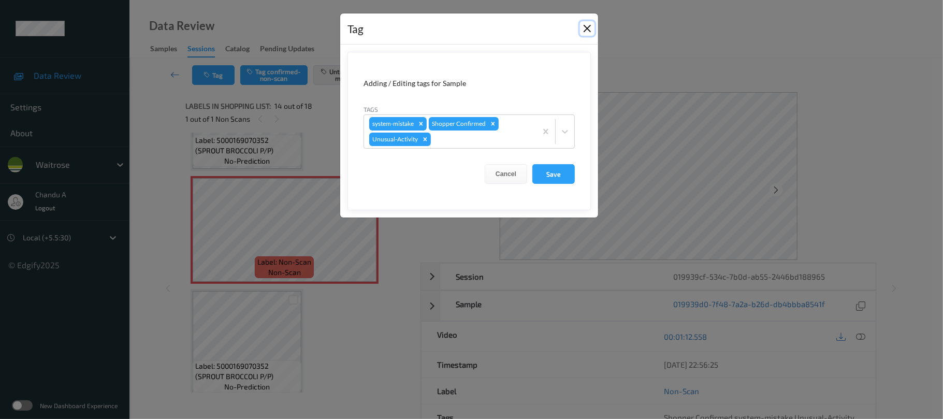
click at [584, 28] on button "Close" at bounding box center [587, 28] width 15 height 15
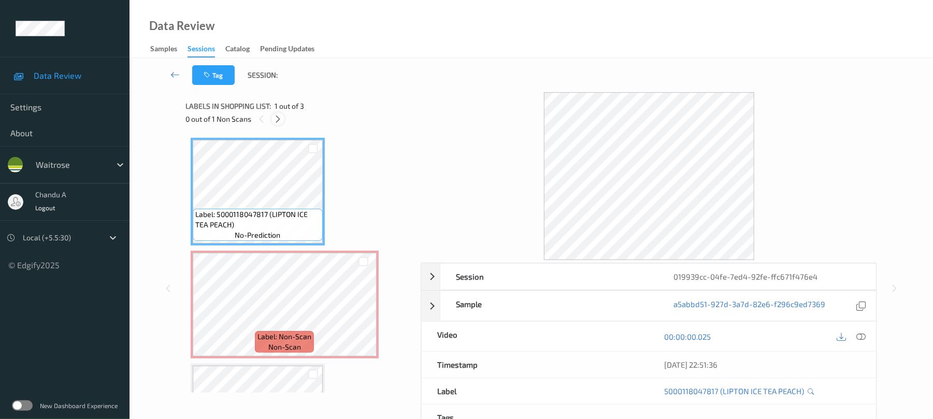
click at [278, 115] on icon at bounding box center [278, 118] width 9 height 9
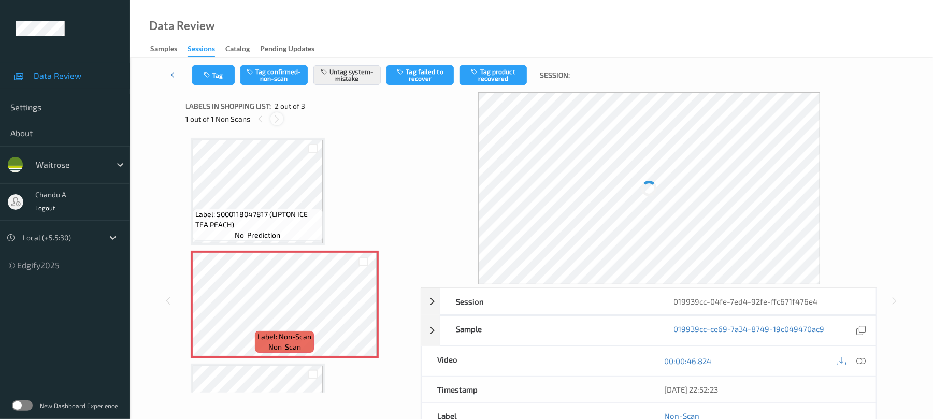
scroll to position [5, 0]
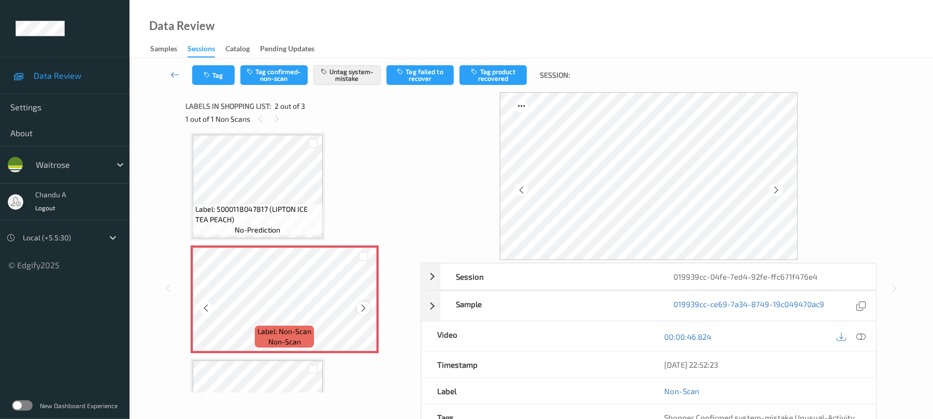
click at [361, 309] on icon at bounding box center [363, 308] width 9 height 9
click at [362, 309] on icon at bounding box center [363, 308] width 9 height 9
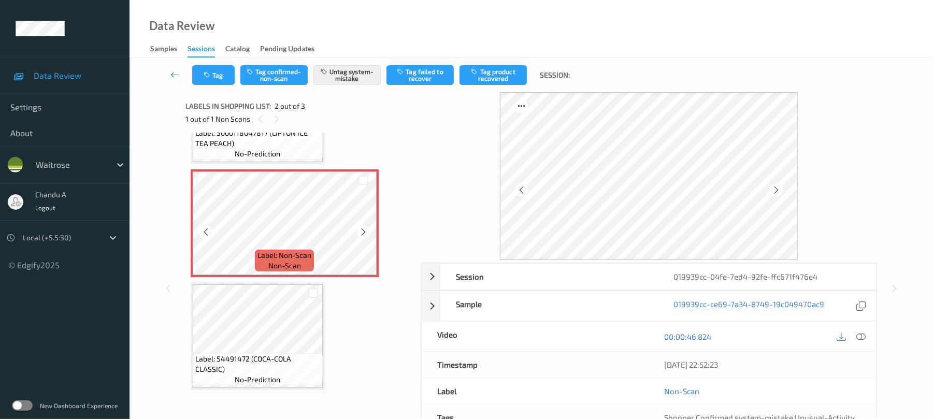
scroll to position [83, 0]
click at [364, 228] on icon at bounding box center [363, 229] width 9 height 9
click at [363, 228] on icon at bounding box center [363, 229] width 9 height 9
click at [220, 77] on button "Tag" at bounding box center [213, 75] width 42 height 20
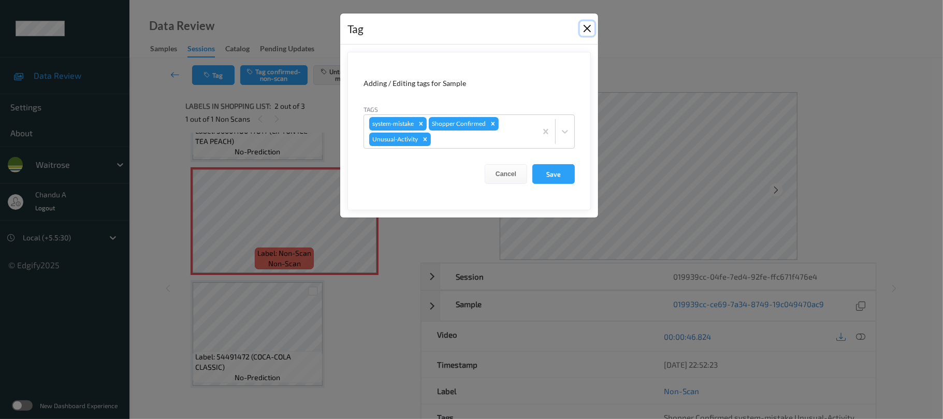
click at [585, 26] on button "Close" at bounding box center [587, 28] width 15 height 15
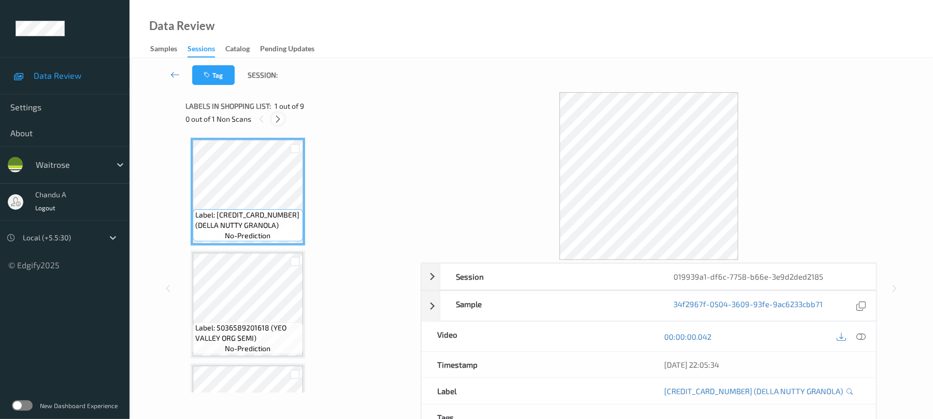
click at [272, 120] on div at bounding box center [277, 118] width 13 height 13
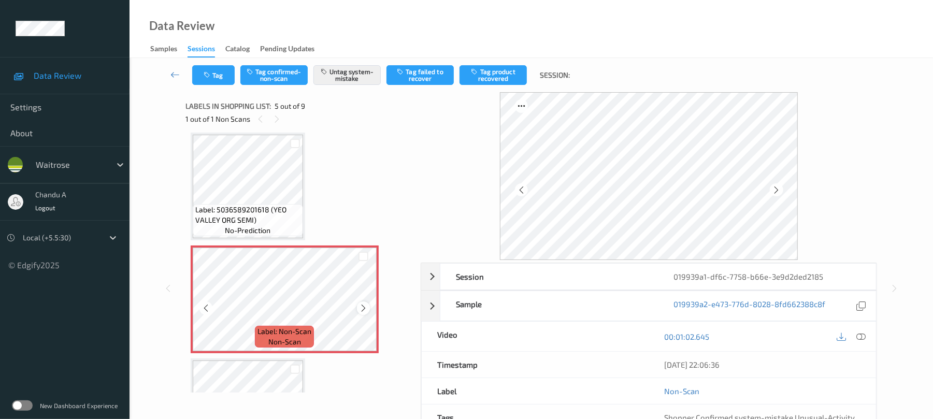
click at [364, 312] on icon at bounding box center [363, 308] width 9 height 9
click icon
click icon "button"
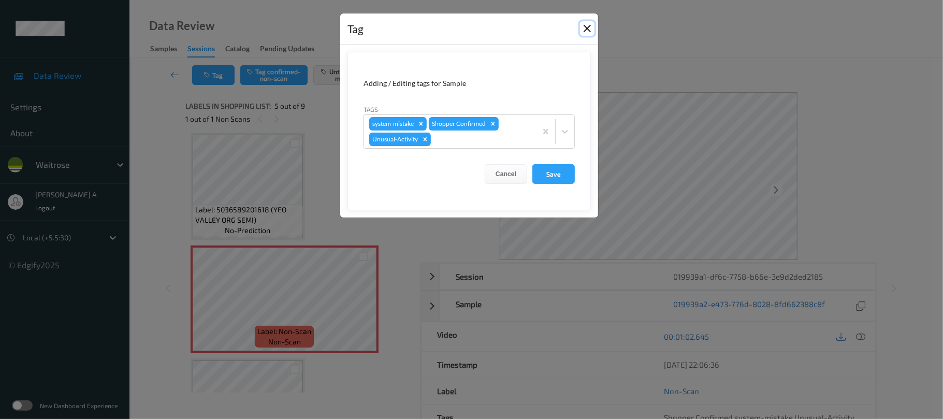
click button "Close"
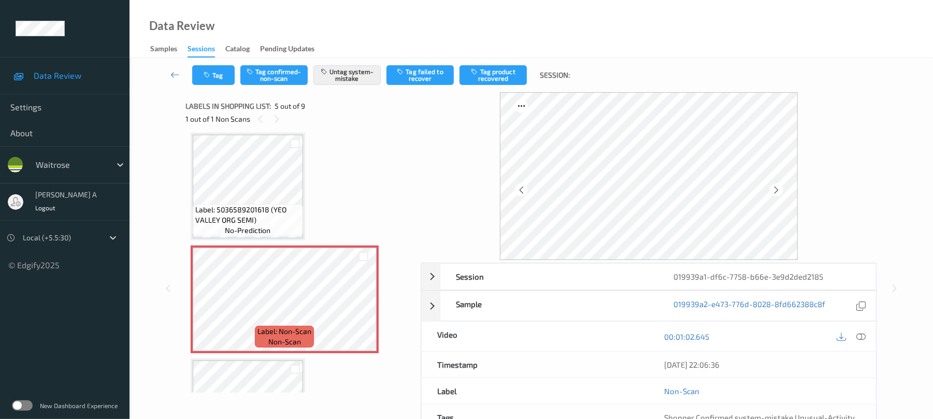
click div "Label: 5036589201618 (YEO VALLEY ORG SEMI) no-prediction"
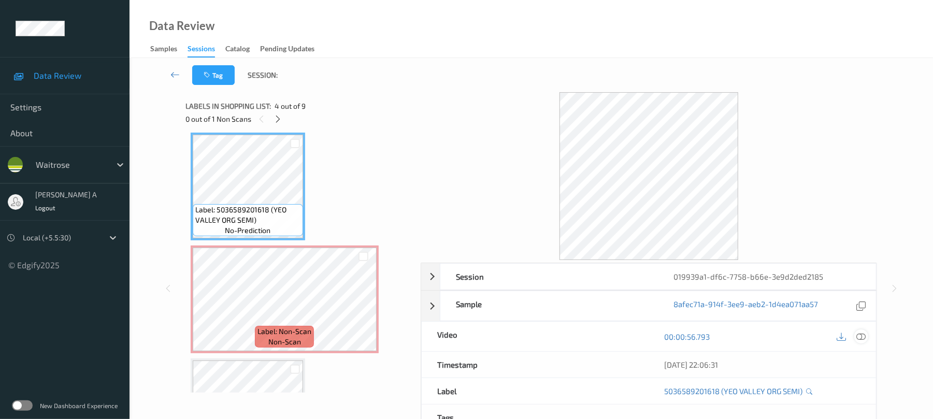
click icon
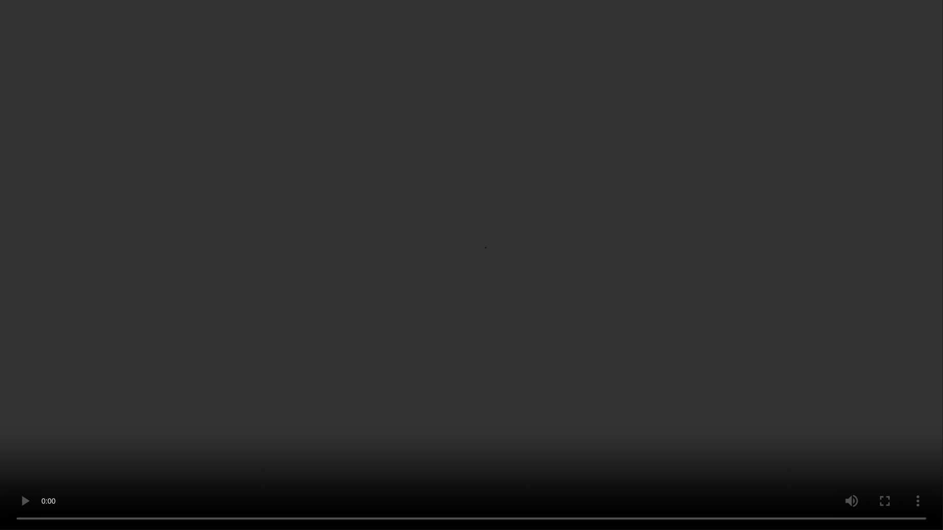
click video
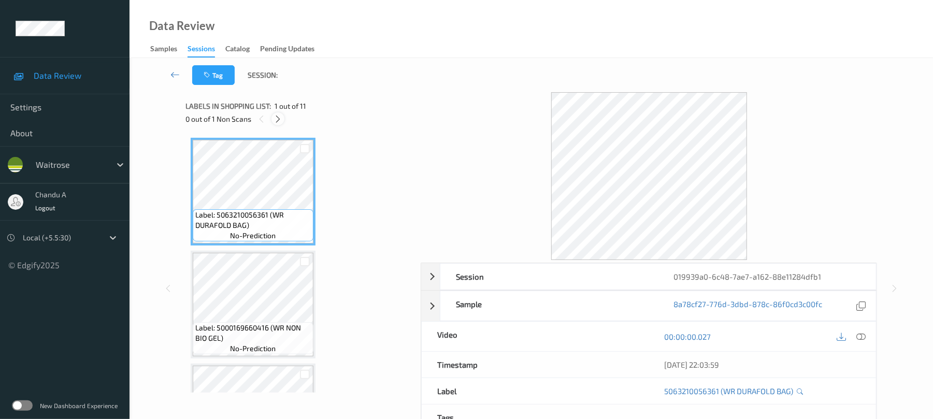
click at [272, 119] on div at bounding box center [277, 118] width 13 height 13
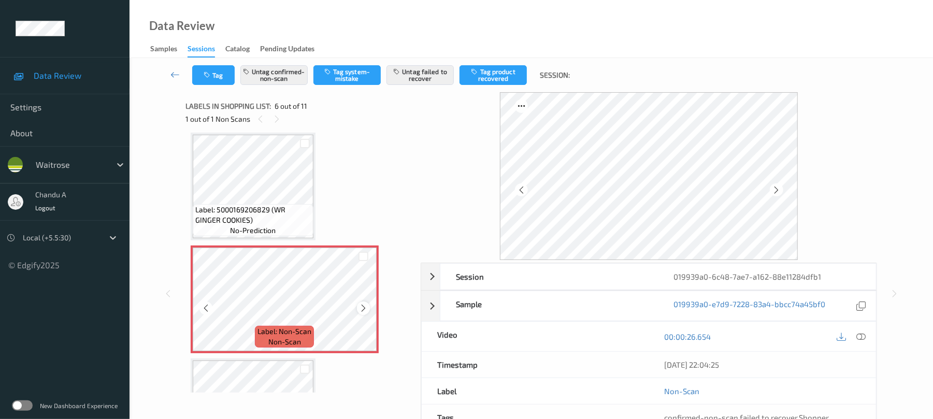
click at [361, 307] on icon at bounding box center [363, 308] width 9 height 9
click at [209, 71] on icon "button" at bounding box center [208, 74] width 9 height 7
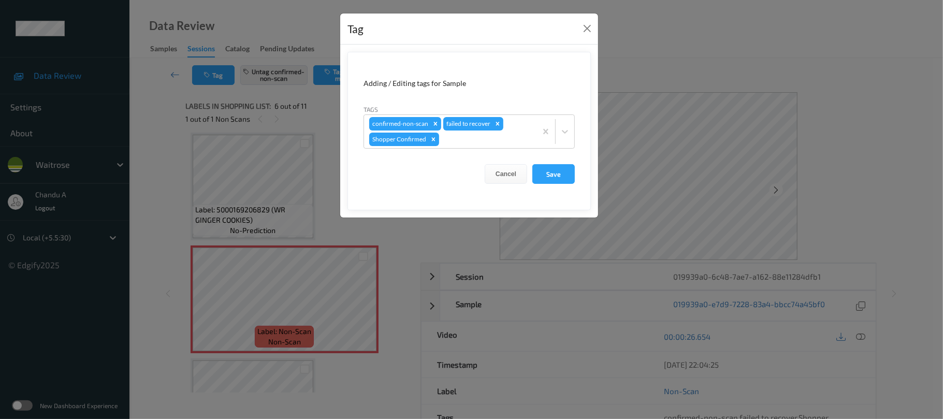
click at [265, 156] on div "Tag Adding / Editing tags for Sample Tags confirmed-non-scan failed to recover …" at bounding box center [471, 209] width 943 height 419
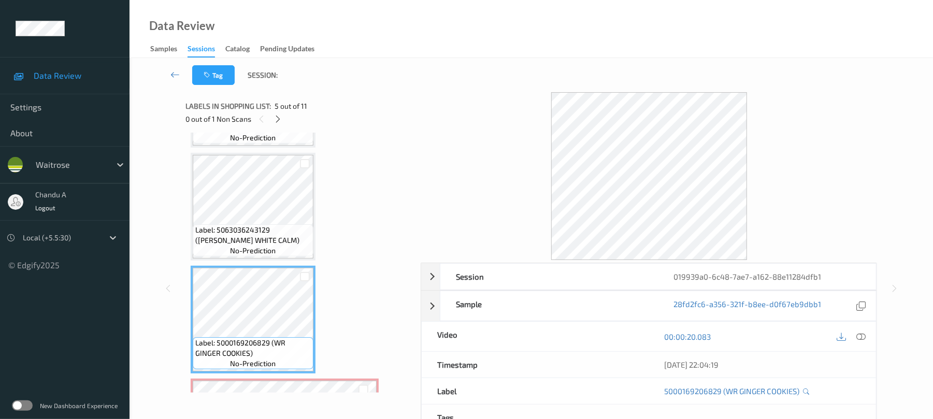
scroll to position [319, 0]
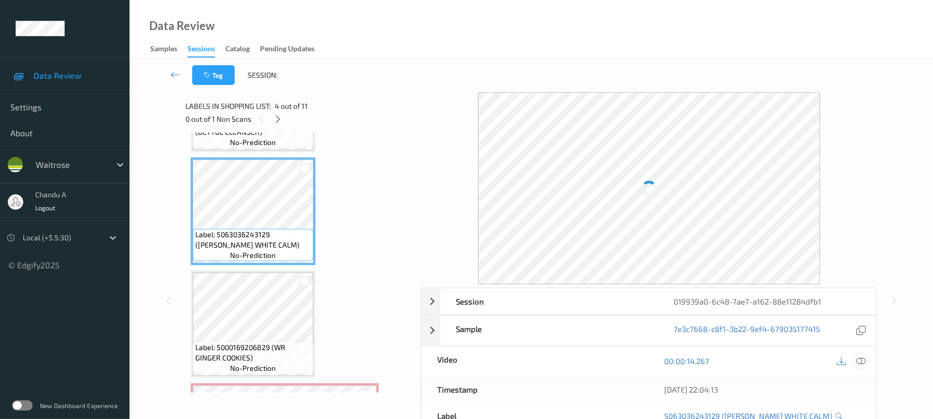
click at [865, 360] on icon at bounding box center [861, 360] width 9 height 9
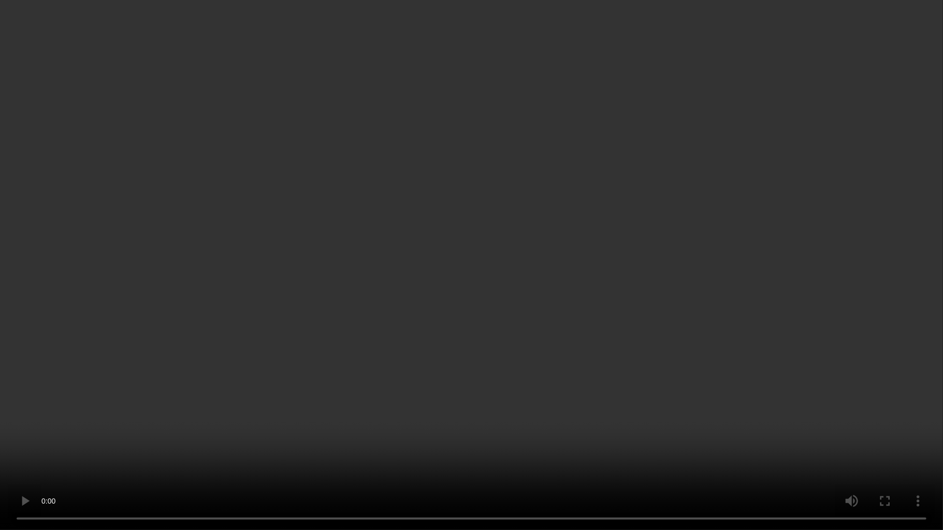
click at [558, 251] on video at bounding box center [471, 265] width 943 height 530
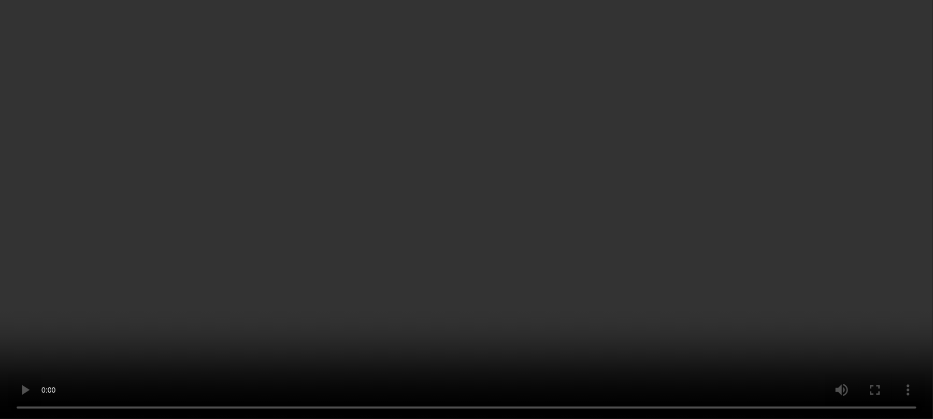
scroll to position [691, 0]
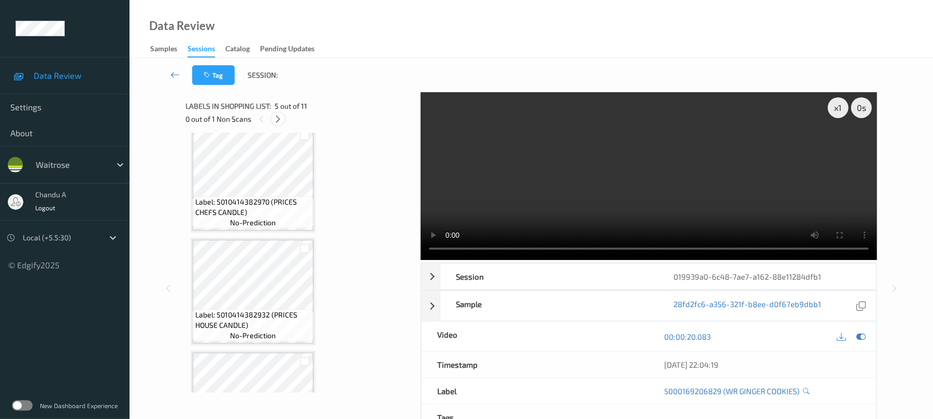
click at [280, 117] on icon at bounding box center [278, 118] width 9 height 9
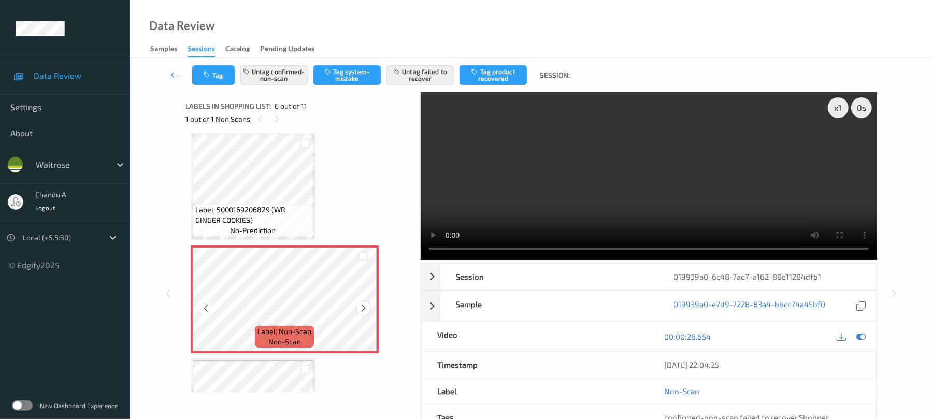
click at [363, 309] on icon at bounding box center [363, 308] width 9 height 9
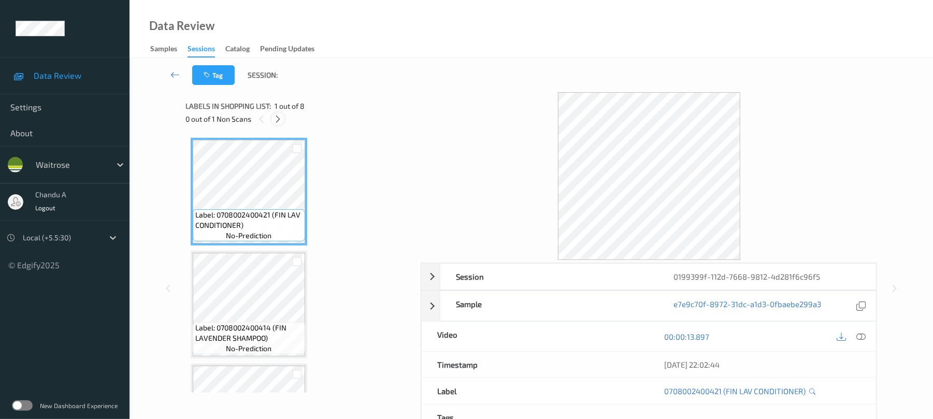
click at [276, 120] on icon at bounding box center [278, 118] width 9 height 9
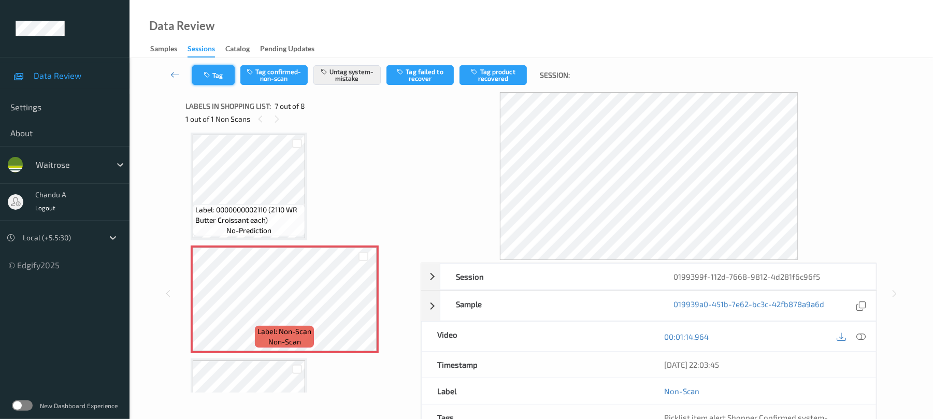
click at [217, 71] on button "Tag" at bounding box center [213, 75] width 42 height 20
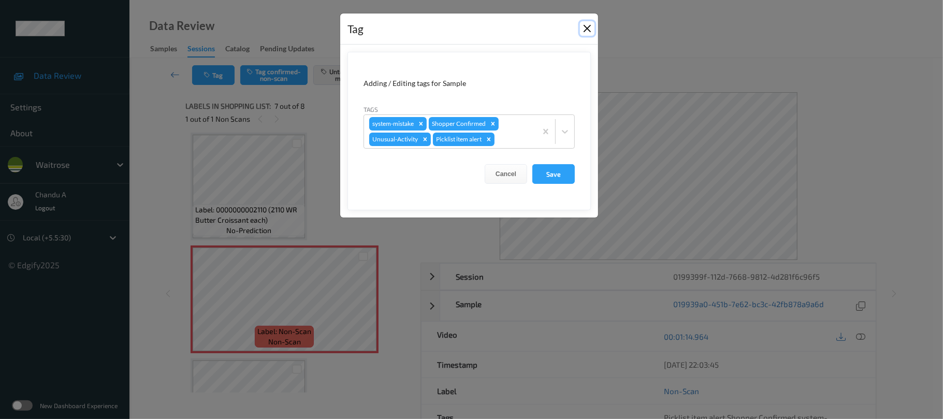
click at [584, 28] on button "Close" at bounding box center [587, 28] width 15 height 15
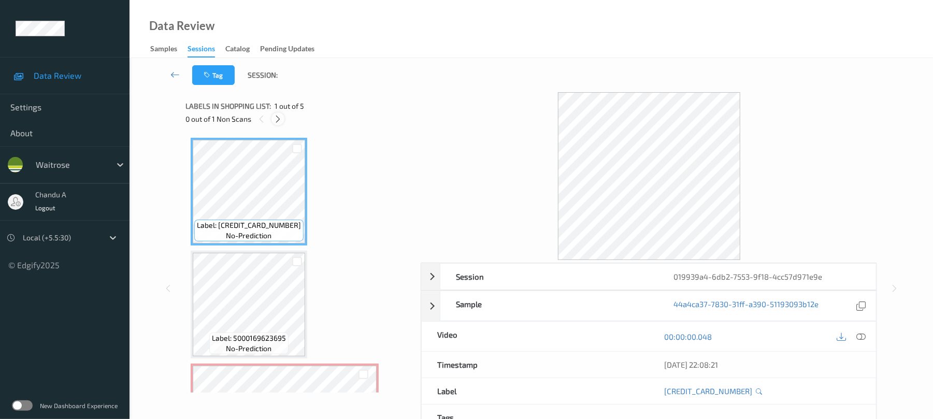
click at [280, 118] on icon at bounding box center [278, 118] width 9 height 9
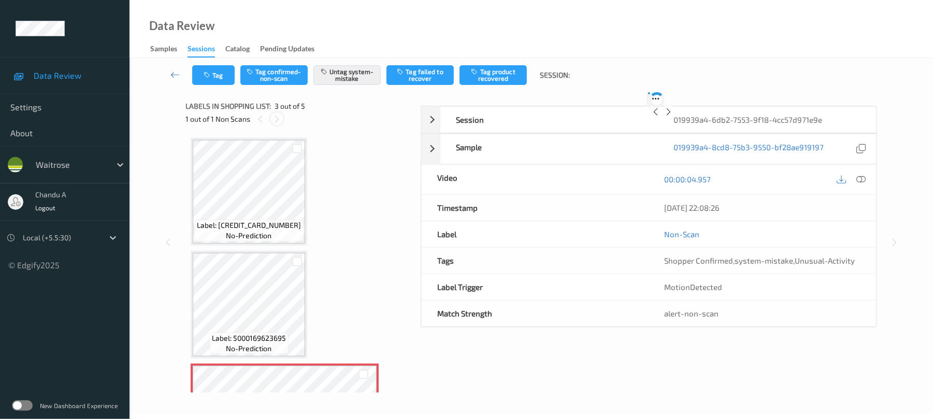
scroll to position [118, 0]
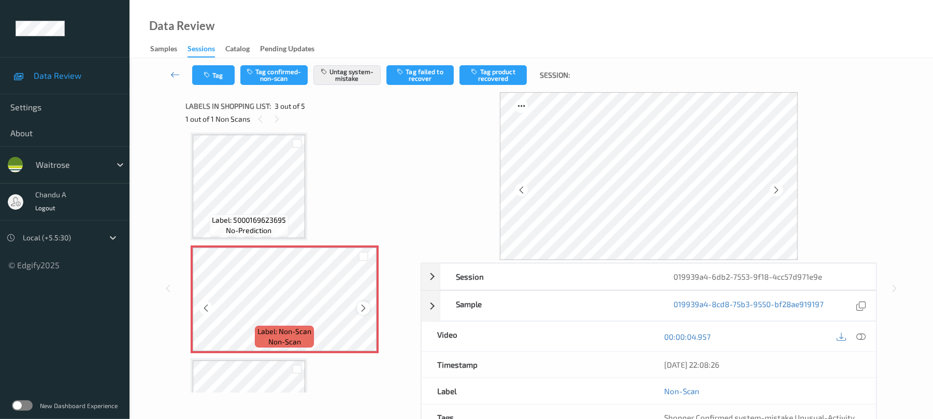
click at [363, 311] on icon at bounding box center [363, 308] width 9 height 9
click at [364, 311] on icon at bounding box center [363, 308] width 9 height 9
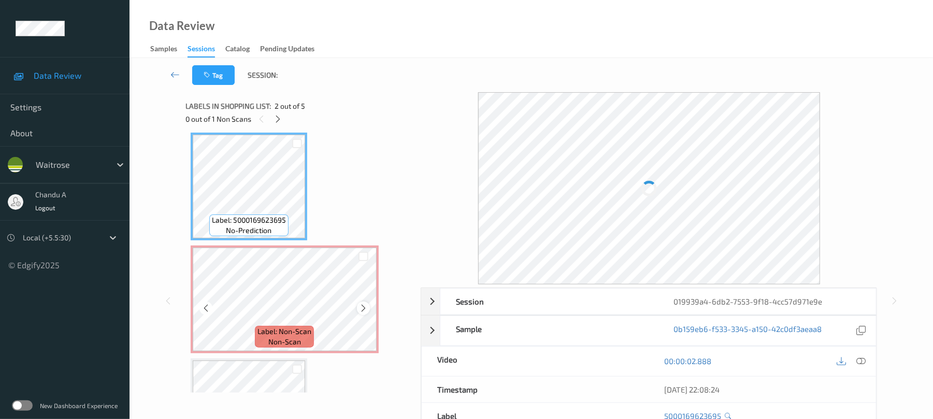
click at [363, 311] on icon at bounding box center [363, 308] width 9 height 9
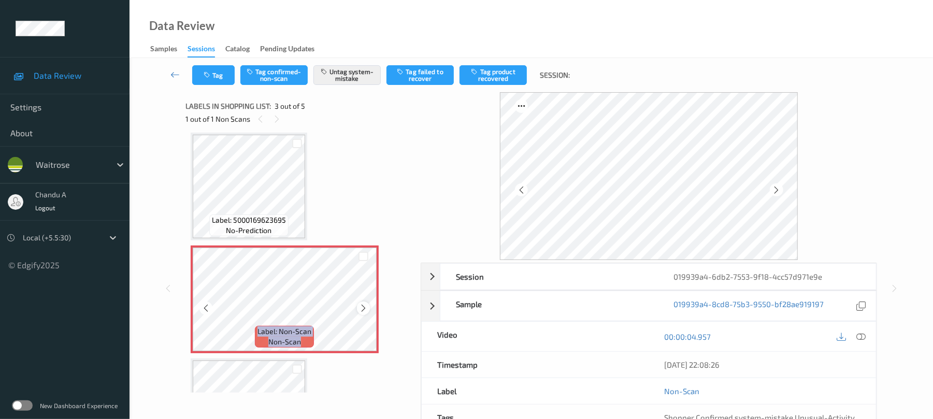
click at [363, 311] on icon at bounding box center [363, 308] width 9 height 9
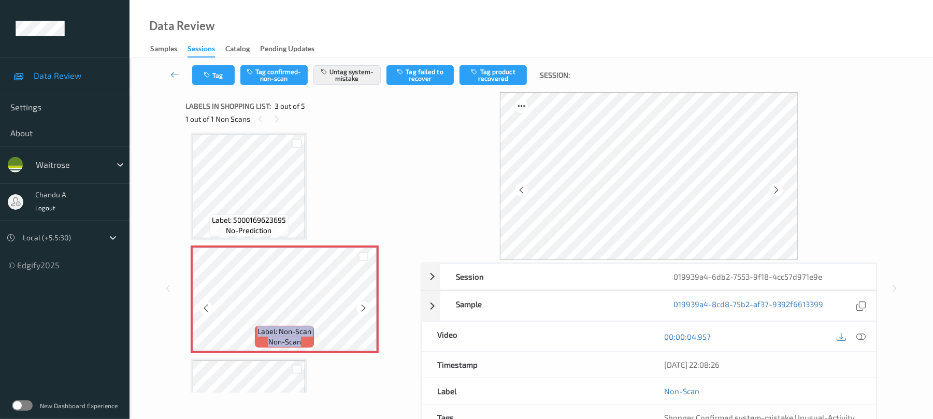
click at [363, 311] on icon at bounding box center [363, 308] width 9 height 9
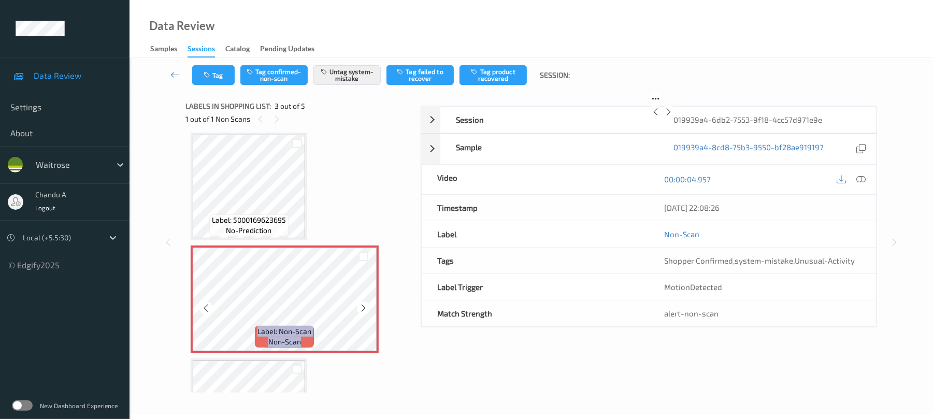
click at [363, 311] on icon at bounding box center [363, 308] width 9 height 9
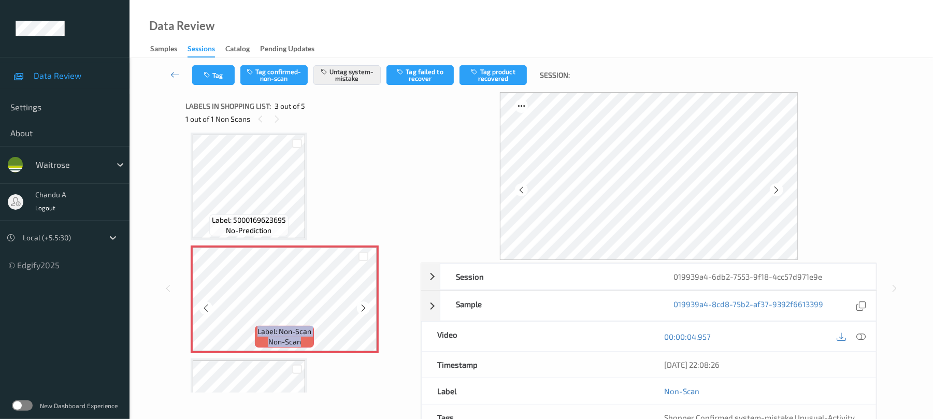
click at [363, 311] on icon at bounding box center [363, 308] width 9 height 9
click at [364, 309] on icon at bounding box center [363, 308] width 9 height 9
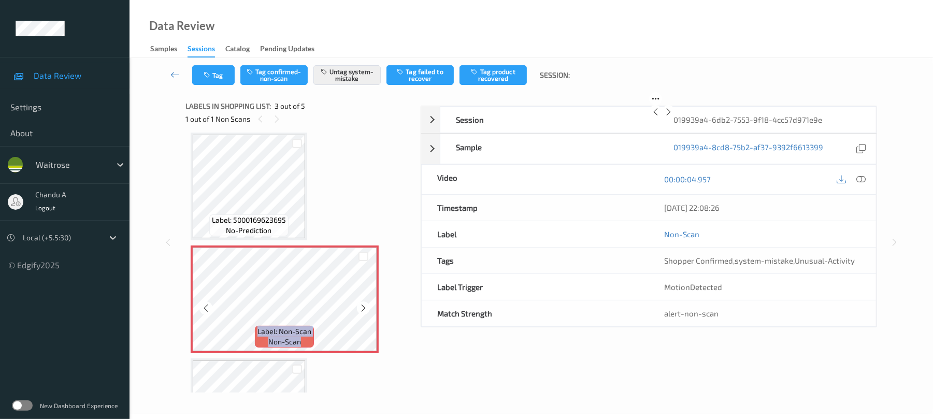
click at [364, 309] on icon at bounding box center [363, 308] width 9 height 9
click at [365, 307] on icon at bounding box center [363, 308] width 9 height 9
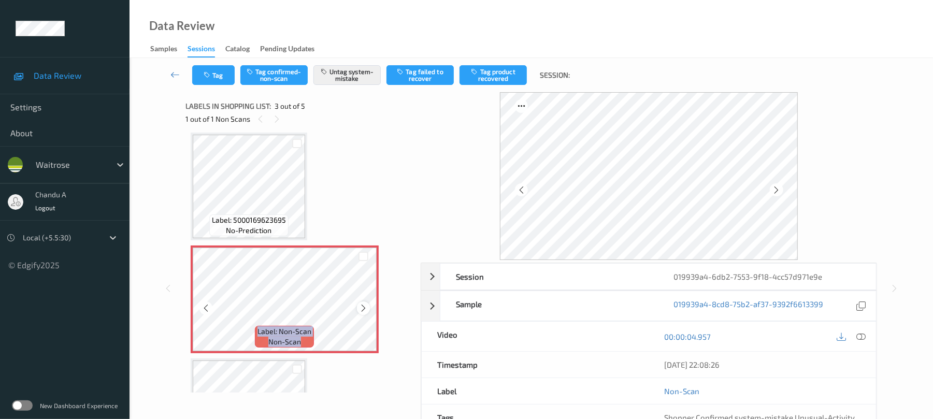
click at [366, 306] on icon at bounding box center [363, 308] width 9 height 9
click at [367, 306] on icon at bounding box center [363, 308] width 9 height 9
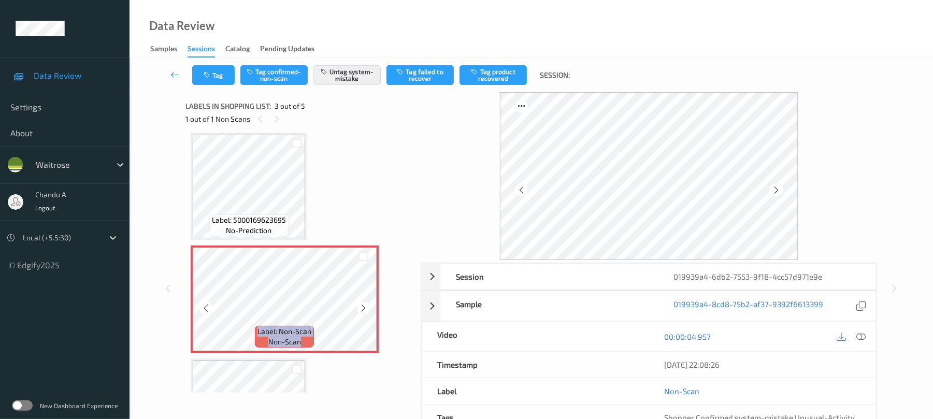
click at [367, 306] on icon at bounding box center [363, 308] width 9 height 9
click at [367, 305] on icon at bounding box center [363, 308] width 9 height 9
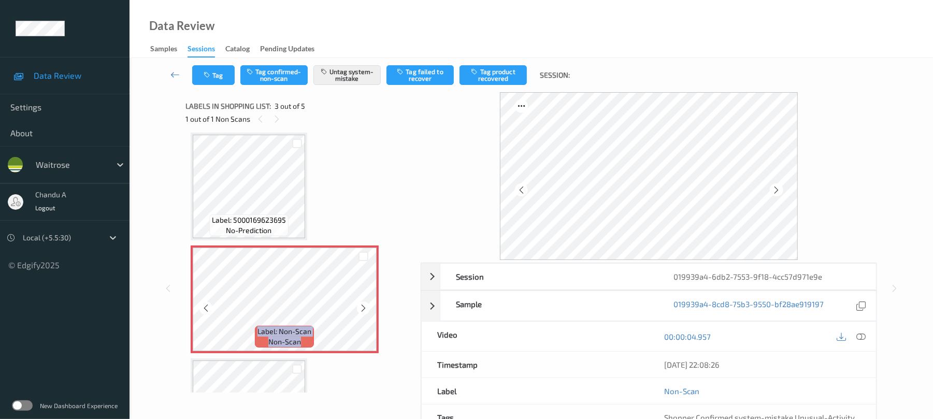
click at [367, 305] on icon at bounding box center [363, 308] width 9 height 9
click at [364, 306] on icon at bounding box center [363, 308] width 9 height 9
click at [363, 308] on icon at bounding box center [363, 308] width 9 height 9
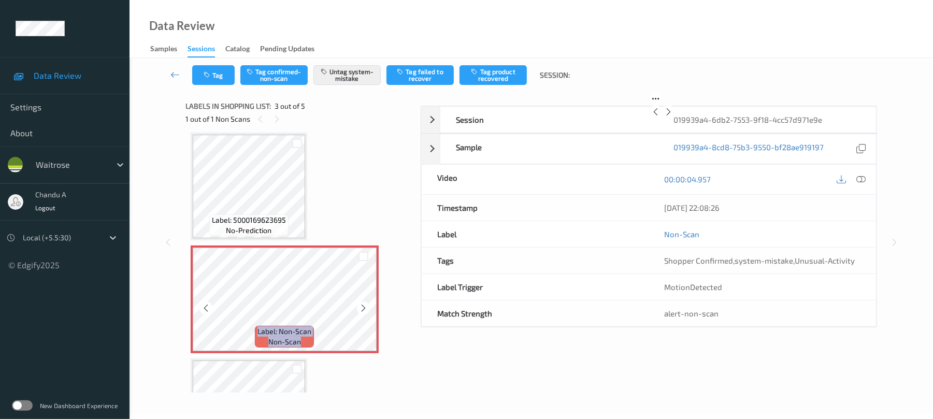
click at [363, 308] on icon at bounding box center [363, 308] width 9 height 9
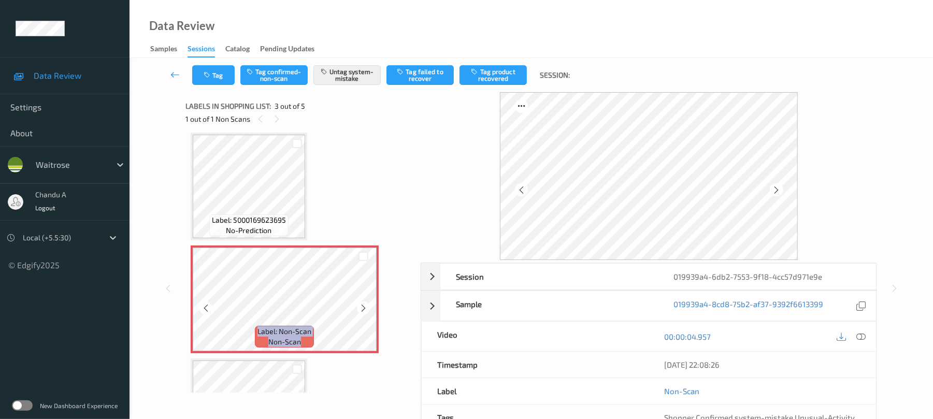
click at [363, 308] on icon at bounding box center [363, 308] width 9 height 9
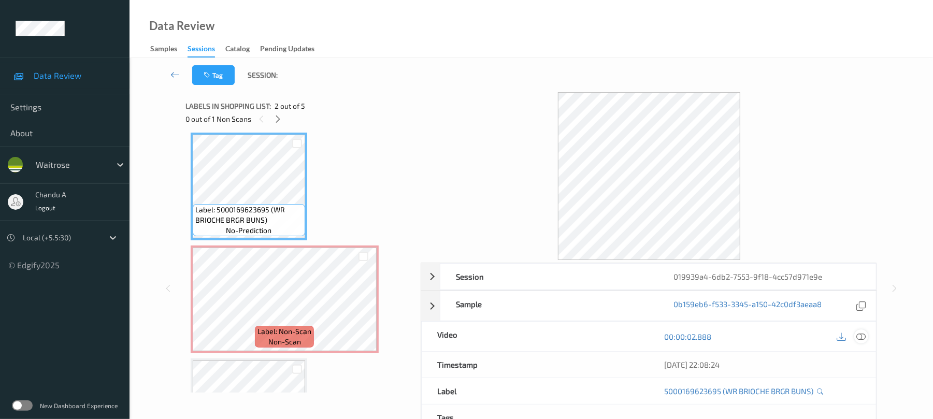
click at [860, 337] on icon at bounding box center [861, 336] width 9 height 9
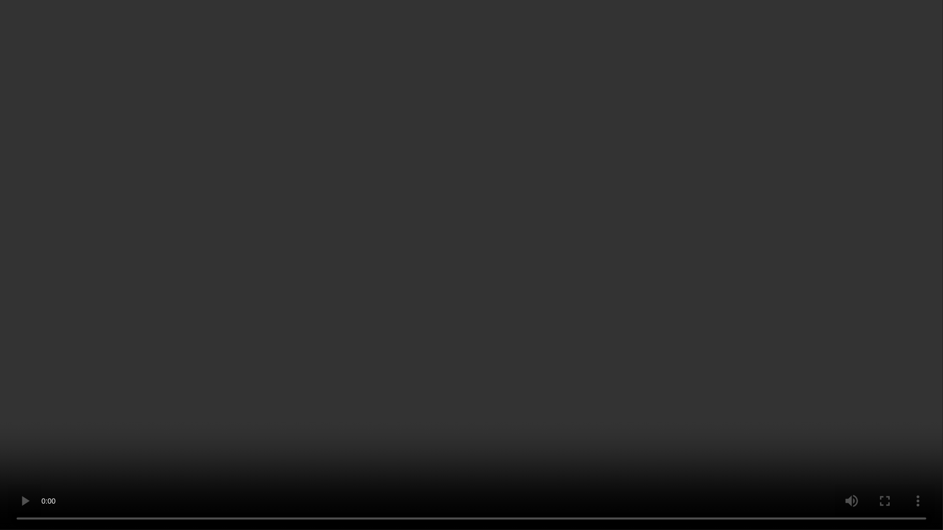
click at [593, 293] on video at bounding box center [471, 265] width 943 height 530
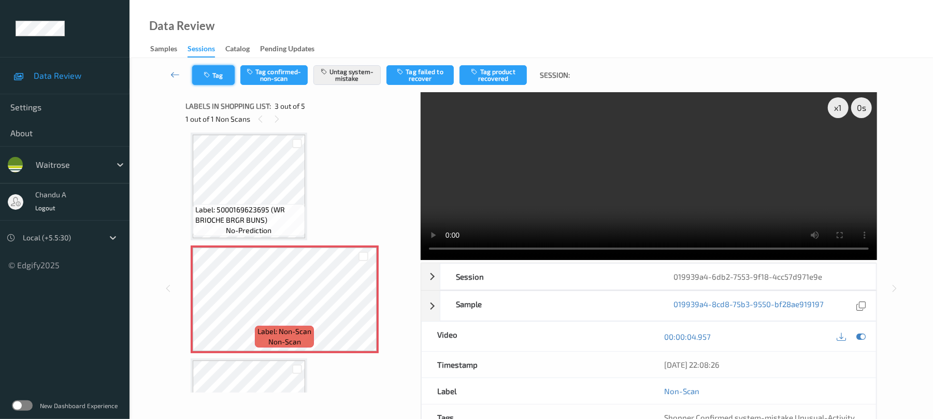
click at [225, 78] on button "Tag" at bounding box center [213, 75] width 42 height 20
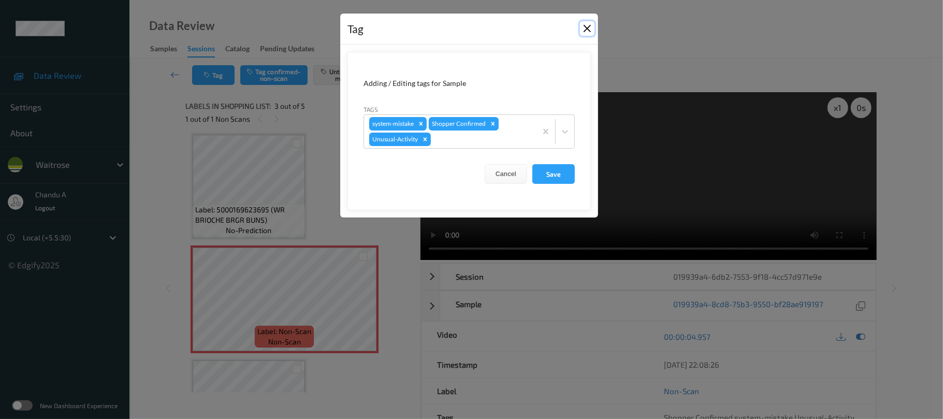
click at [590, 28] on button "Close" at bounding box center [587, 28] width 15 height 15
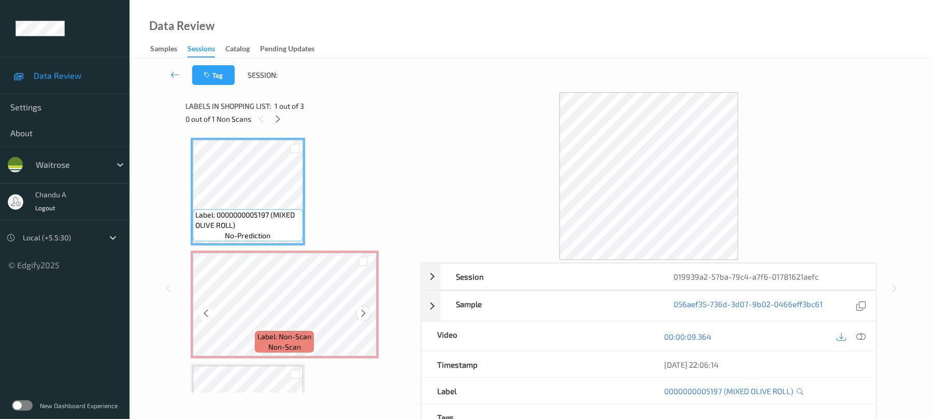
click at [365, 313] on icon at bounding box center [363, 313] width 9 height 9
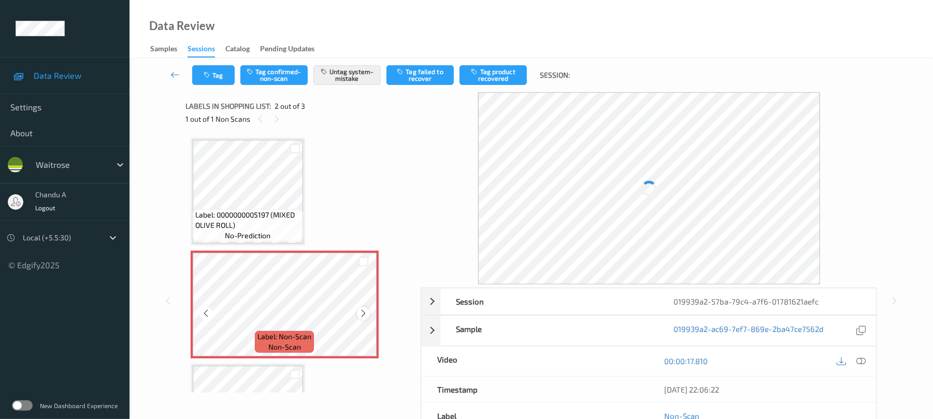
click at [365, 311] on icon at bounding box center [363, 313] width 9 height 9
click at [217, 81] on button "Tag" at bounding box center [213, 75] width 42 height 20
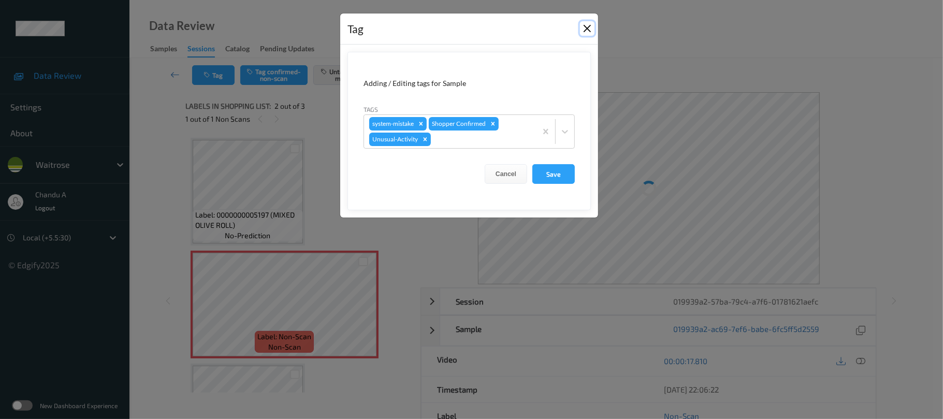
click at [593, 26] on button "Close" at bounding box center [587, 28] width 15 height 15
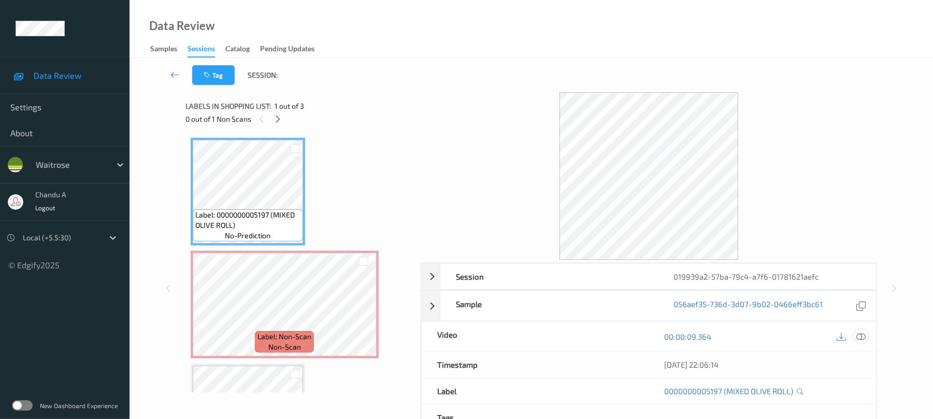
click at [865, 338] on icon at bounding box center [861, 336] width 9 height 9
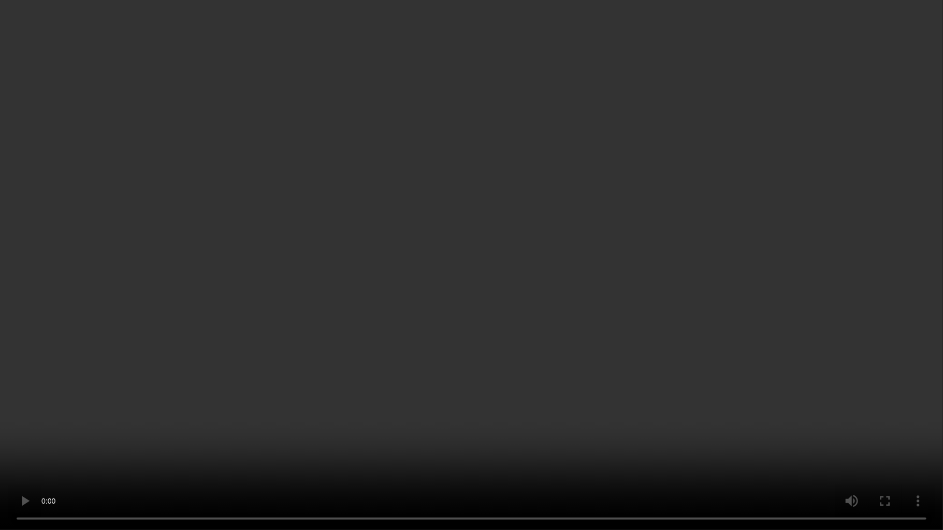
click at [457, 293] on video at bounding box center [471, 265] width 943 height 530
click at [313, 322] on video at bounding box center [471, 265] width 943 height 530
click at [579, 303] on video at bounding box center [471, 265] width 943 height 530
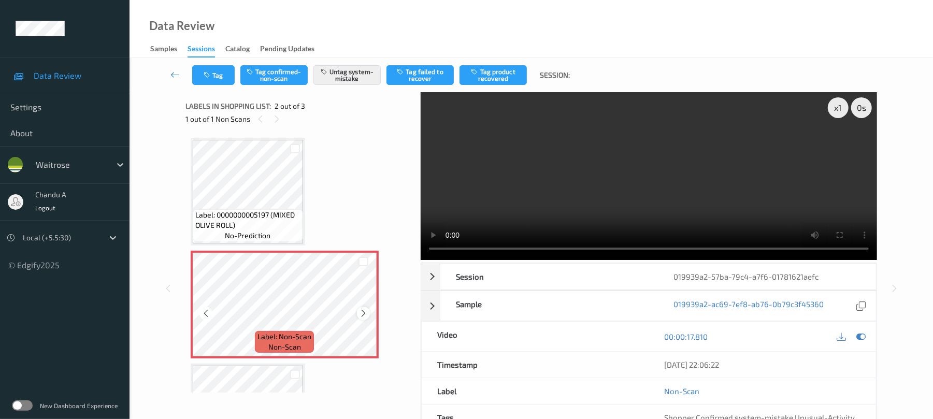
click at [363, 311] on icon at bounding box center [363, 313] width 9 height 9
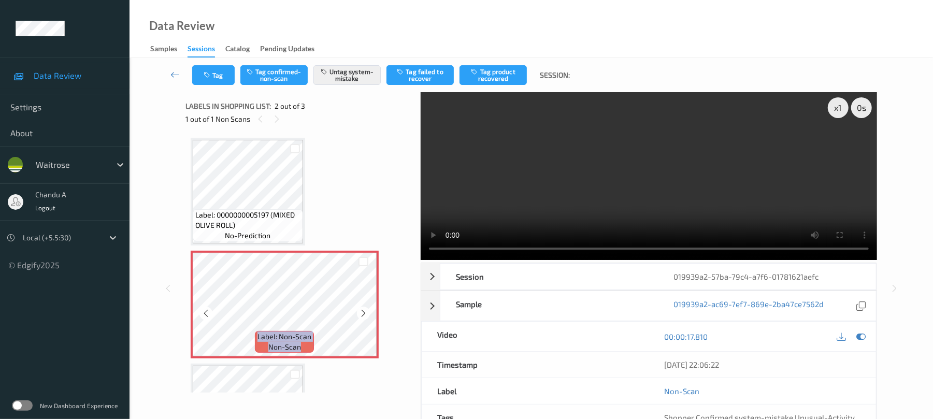
click at [363, 311] on icon at bounding box center [363, 313] width 9 height 9
click at [200, 81] on button "Tag" at bounding box center [213, 75] width 42 height 20
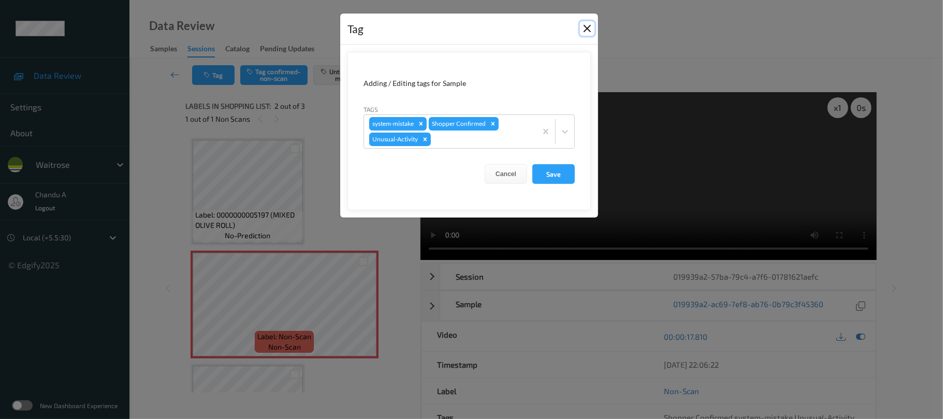
click at [587, 28] on button "Close" at bounding box center [587, 28] width 15 height 15
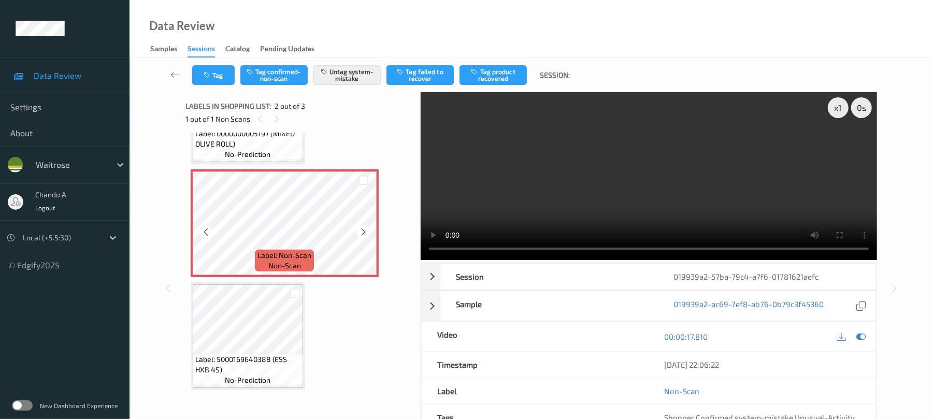
scroll to position [83, 0]
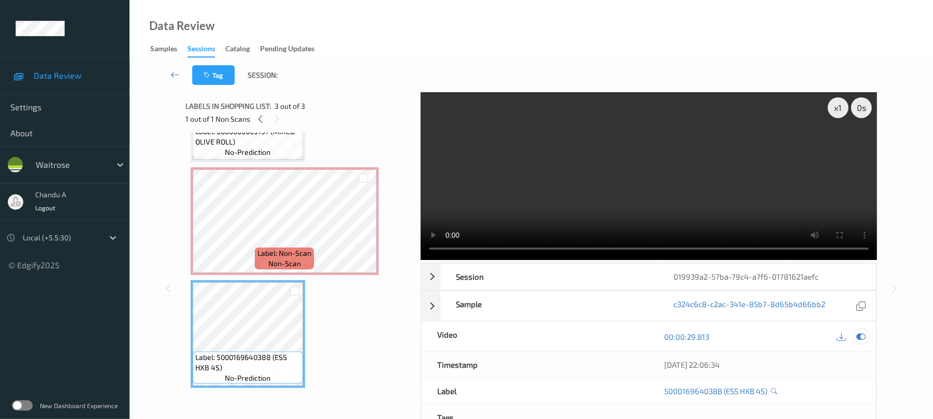
click at [865, 341] on icon at bounding box center [861, 336] width 9 height 9
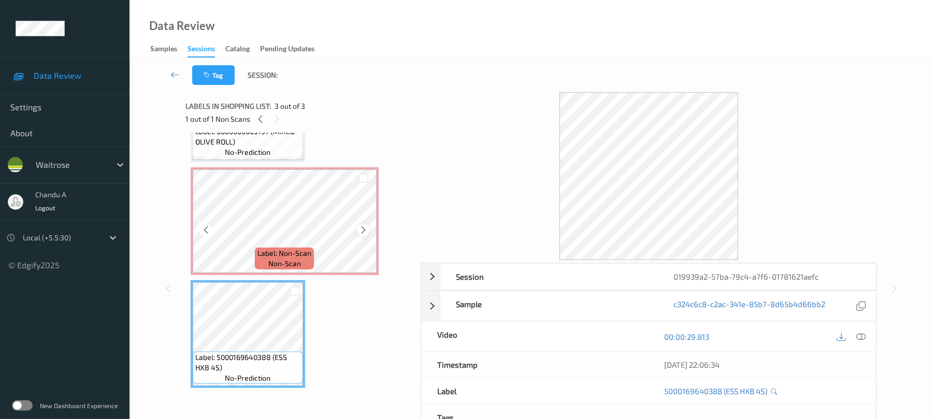
click at [363, 228] on icon at bounding box center [363, 229] width 9 height 9
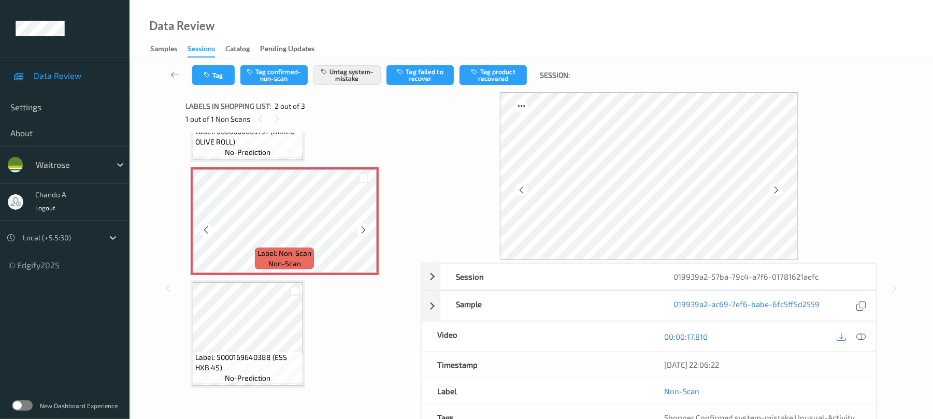
click at [363, 228] on icon at bounding box center [363, 229] width 9 height 9
click at [366, 231] on icon at bounding box center [363, 229] width 9 height 9
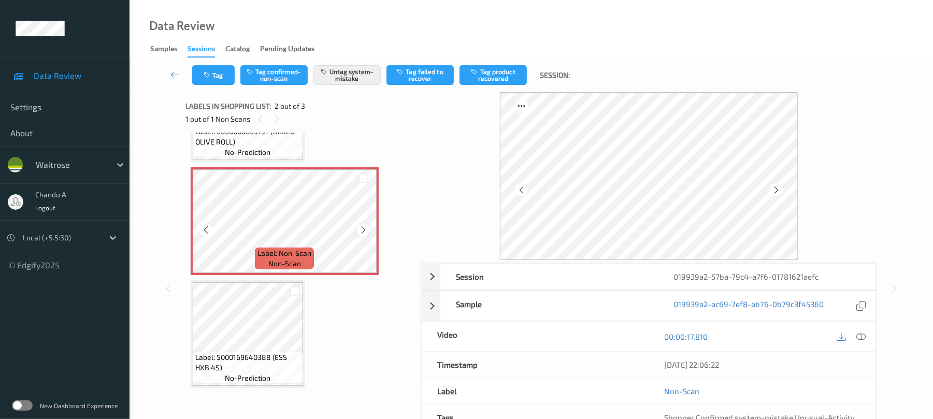
click at [367, 230] on icon at bounding box center [363, 229] width 9 height 9
click at [361, 235] on div at bounding box center [363, 229] width 13 height 13
click at [523, 193] on icon at bounding box center [521, 189] width 9 height 9
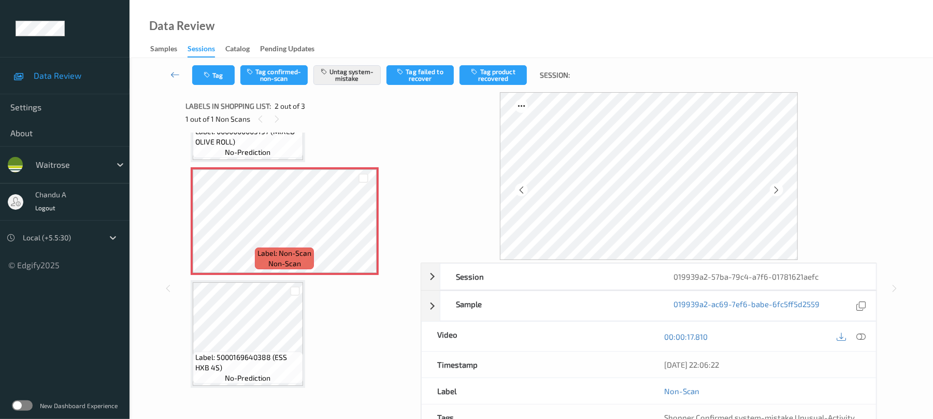
click at [523, 193] on icon at bounding box center [521, 189] width 9 height 9
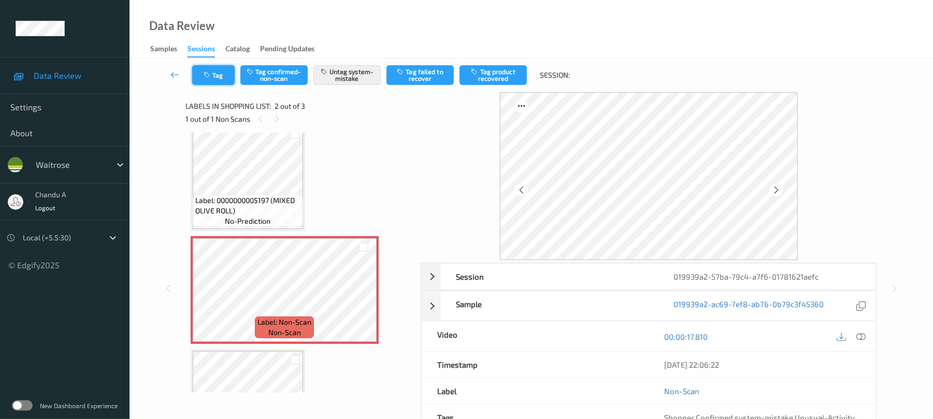
click at [217, 80] on button "Tag" at bounding box center [213, 75] width 42 height 20
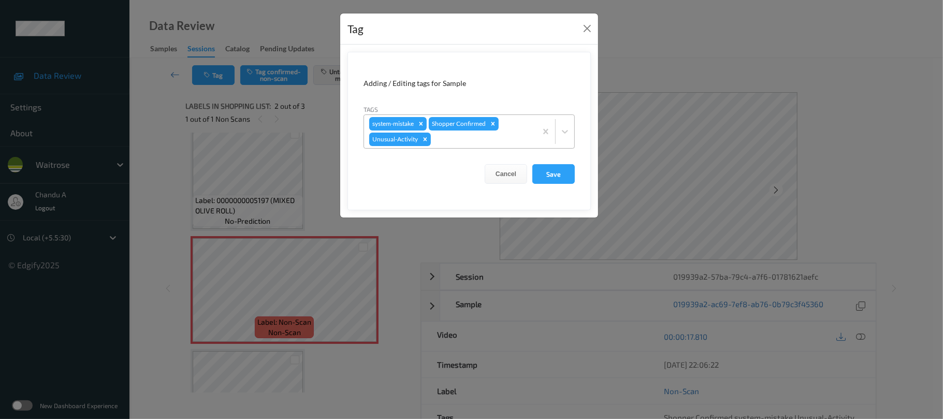
click at [450, 143] on div at bounding box center [482, 139] width 98 height 12
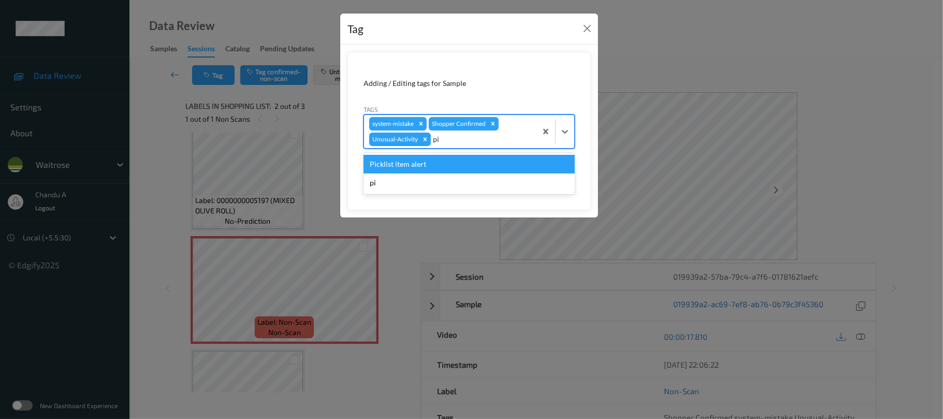
type input "pic"
click at [422, 162] on div "Picklist item alert" at bounding box center [469, 164] width 211 height 19
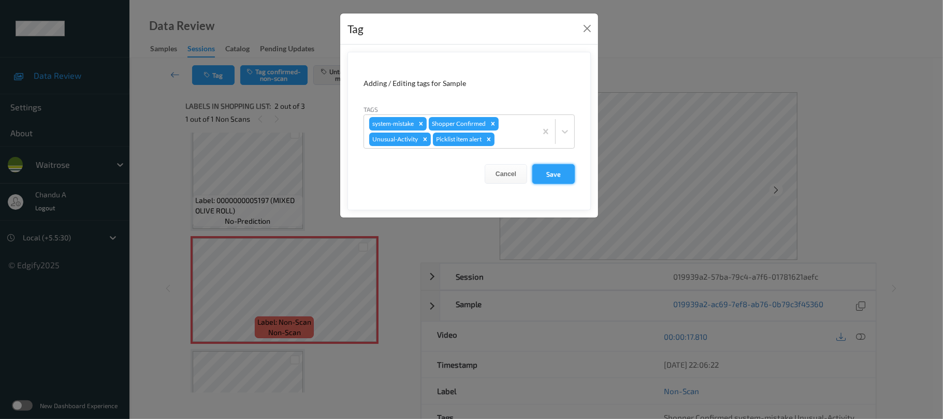
click at [558, 174] on button "Save" at bounding box center [554, 174] width 42 height 20
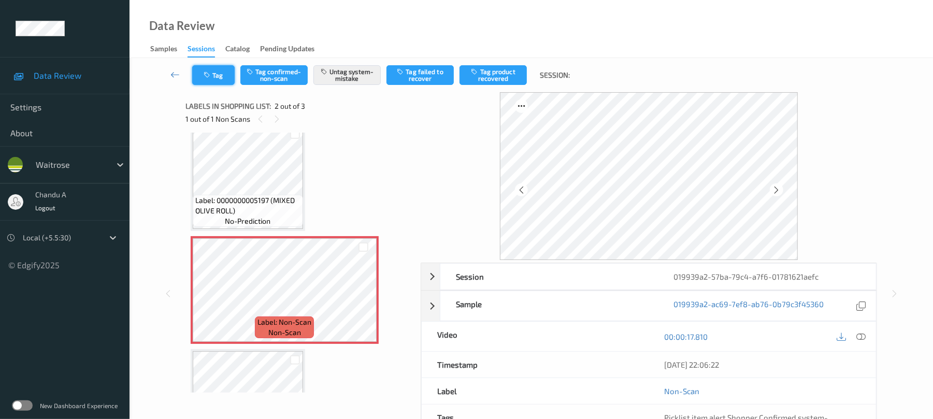
click at [210, 77] on icon "button" at bounding box center [208, 74] width 9 height 7
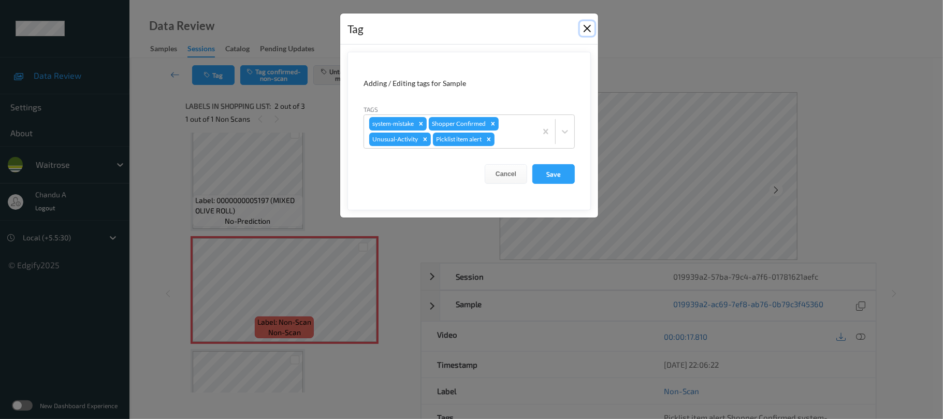
click at [591, 28] on button "Close" at bounding box center [587, 28] width 15 height 15
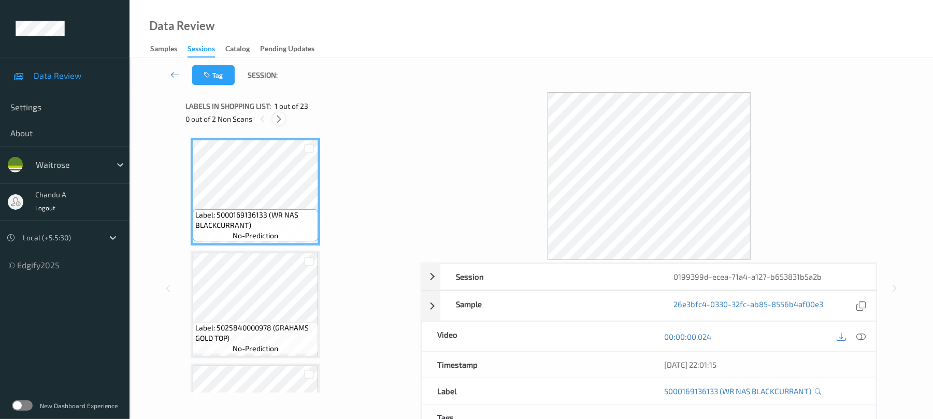
click at [282, 121] on icon at bounding box center [279, 118] width 9 height 9
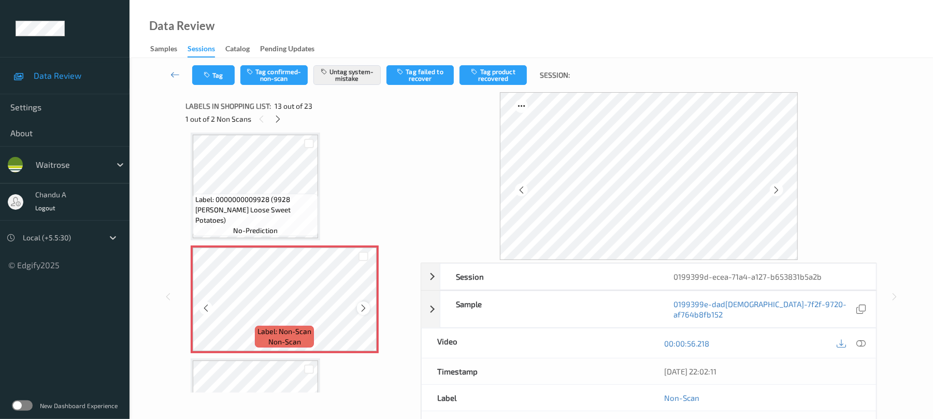
click at [364, 309] on icon at bounding box center [363, 308] width 9 height 9
click at [365, 309] on icon at bounding box center [363, 308] width 9 height 9
click at [217, 77] on button "Tag" at bounding box center [213, 75] width 42 height 20
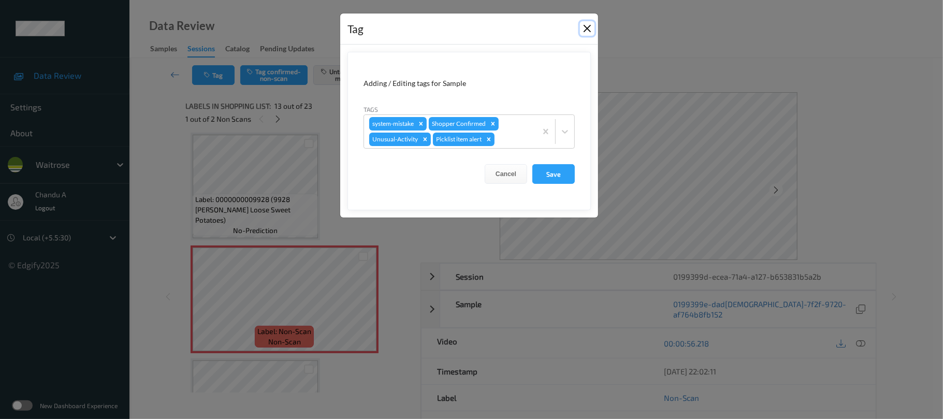
click at [585, 30] on button "Close" at bounding box center [587, 28] width 15 height 15
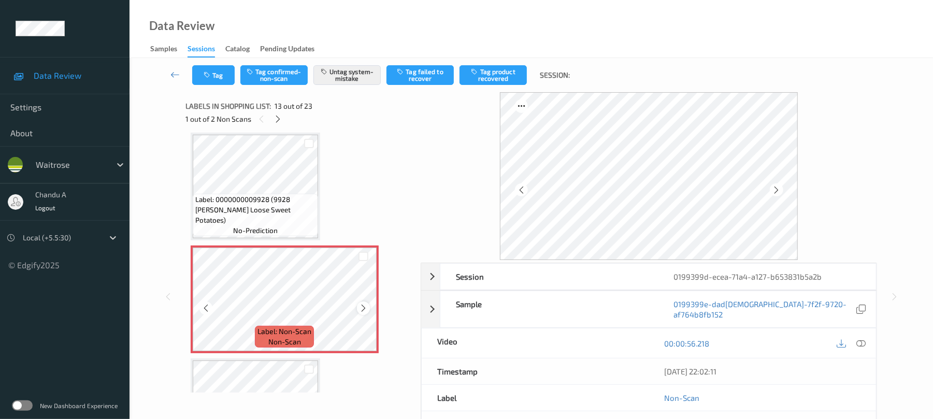
click at [365, 306] on icon at bounding box center [363, 308] width 9 height 9
click at [213, 77] on button "Tag" at bounding box center [213, 75] width 42 height 20
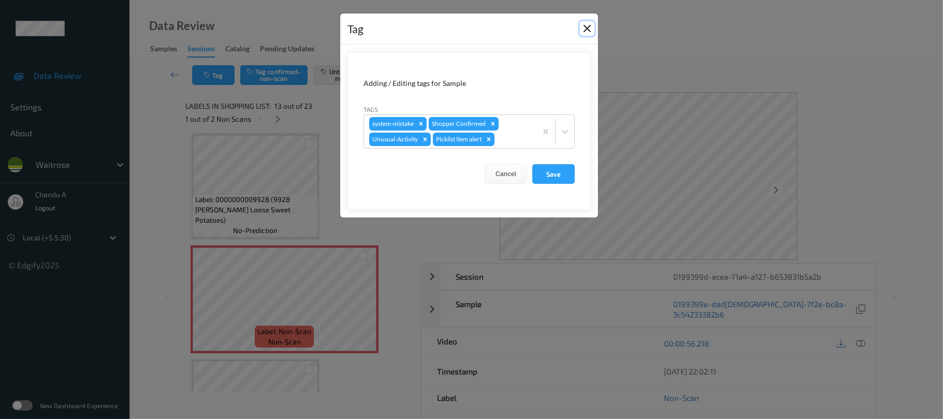
click at [587, 31] on button "Close" at bounding box center [587, 28] width 15 height 15
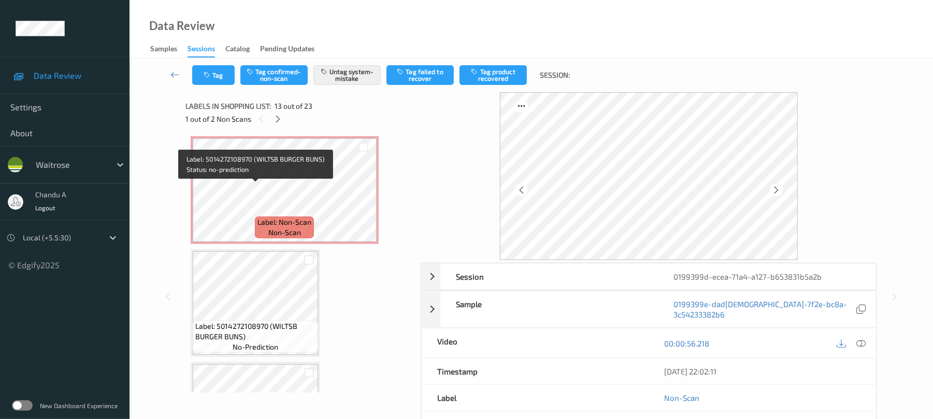
scroll to position [2145, 0]
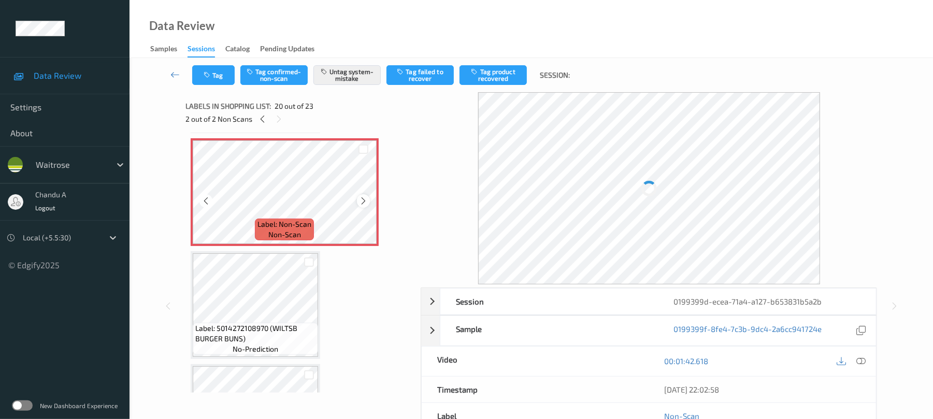
click at [365, 200] on icon at bounding box center [363, 200] width 9 height 9
click at [201, 71] on button "Tag" at bounding box center [213, 75] width 42 height 20
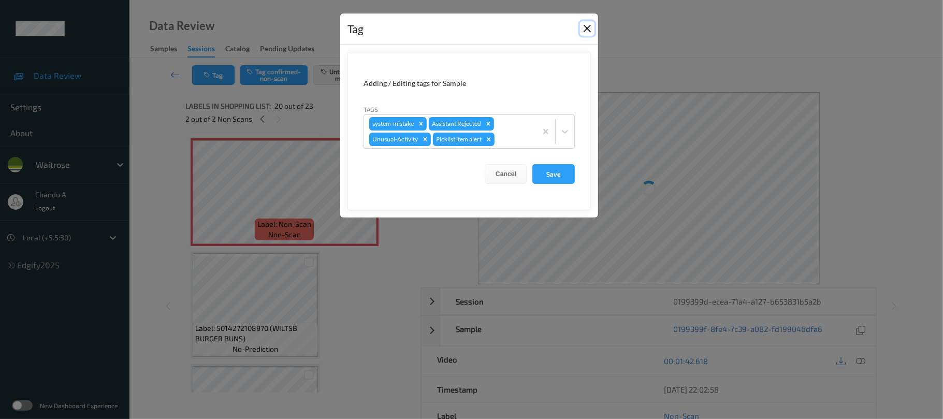
click at [585, 30] on button "Close" at bounding box center [587, 28] width 15 height 15
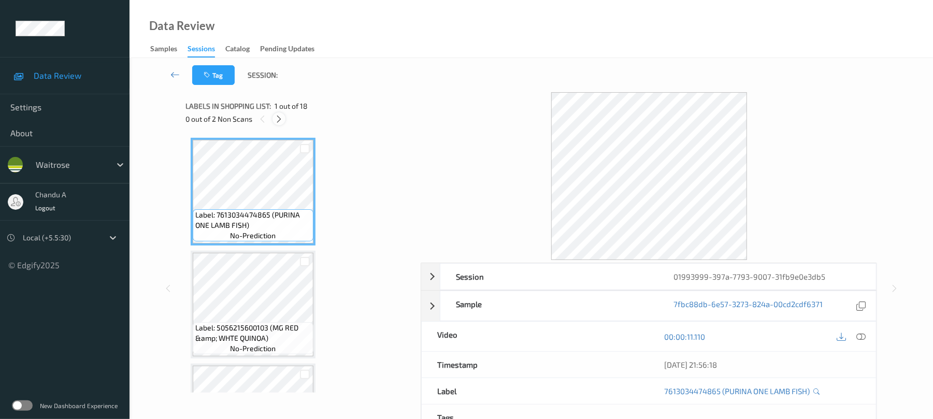
click at [274, 117] on div at bounding box center [278, 118] width 13 height 13
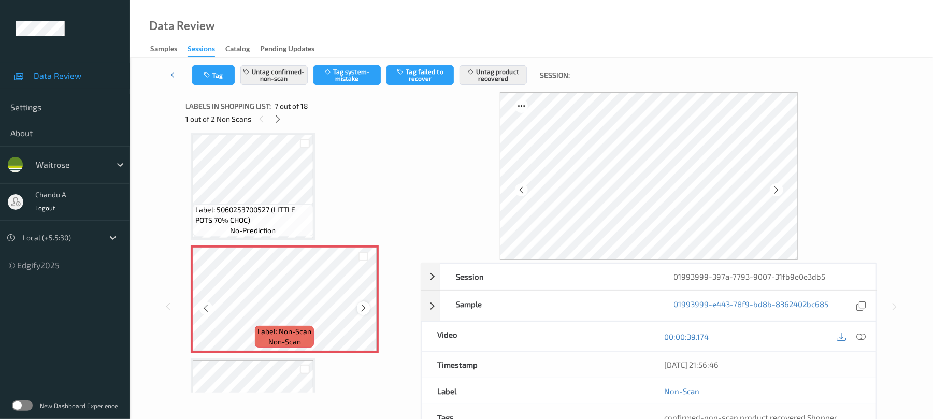
click at [361, 309] on icon at bounding box center [363, 308] width 9 height 9
click at [222, 71] on button "Tag" at bounding box center [213, 75] width 42 height 20
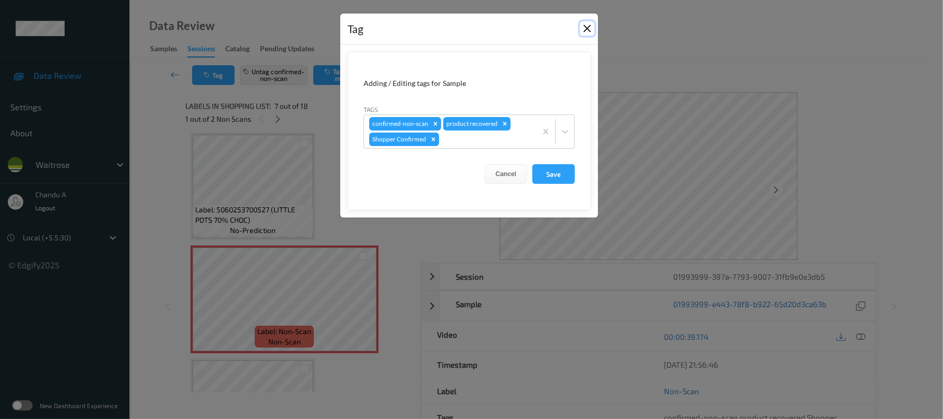
click at [589, 30] on button "Close" at bounding box center [587, 28] width 15 height 15
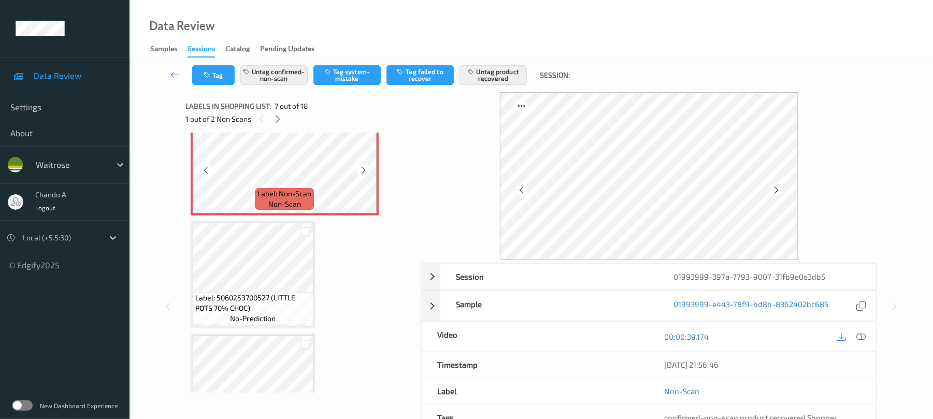
scroll to position [639, 0]
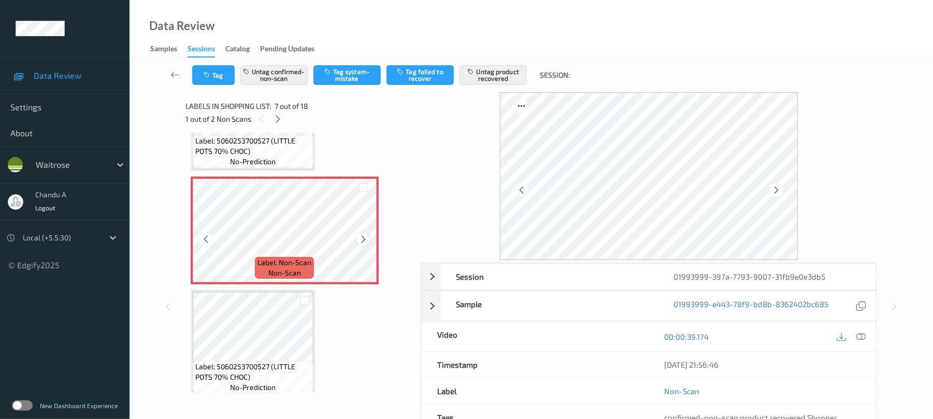
click at [364, 239] on icon at bounding box center [363, 239] width 9 height 9
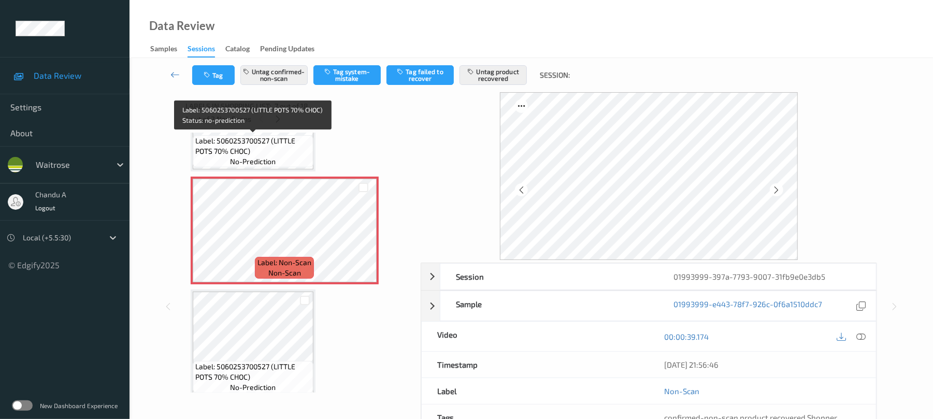
click at [276, 156] on span "no-prediction" at bounding box center [253, 161] width 46 height 10
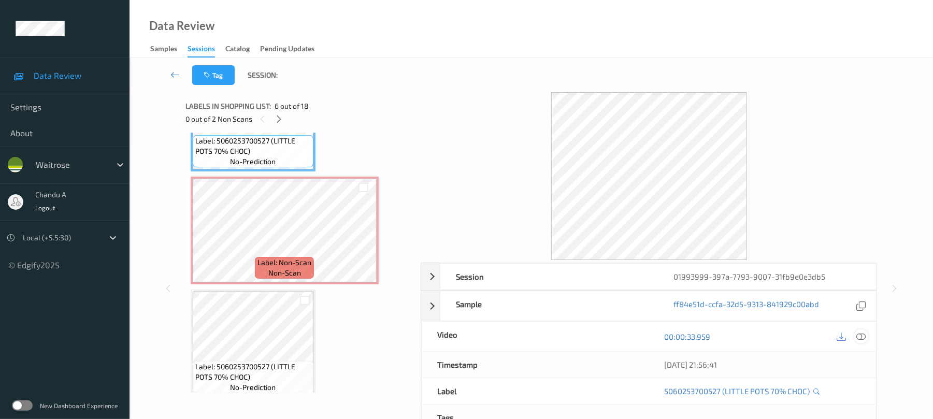
click at [859, 335] on icon at bounding box center [861, 336] width 9 height 9
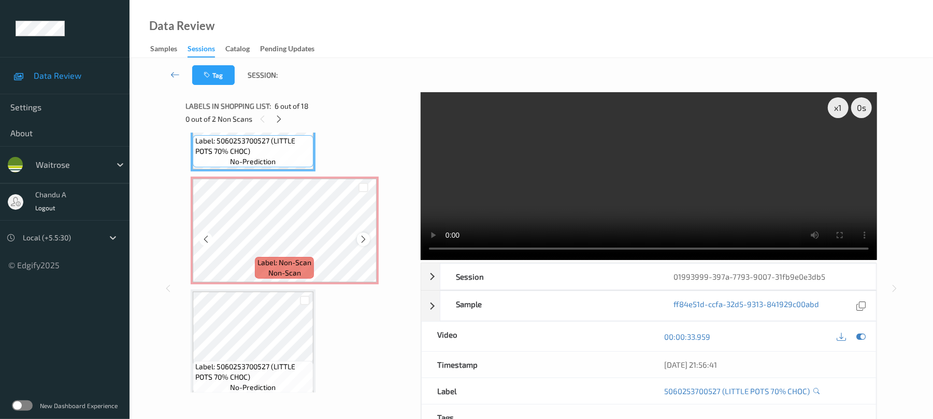
click at [361, 240] on icon at bounding box center [363, 239] width 9 height 9
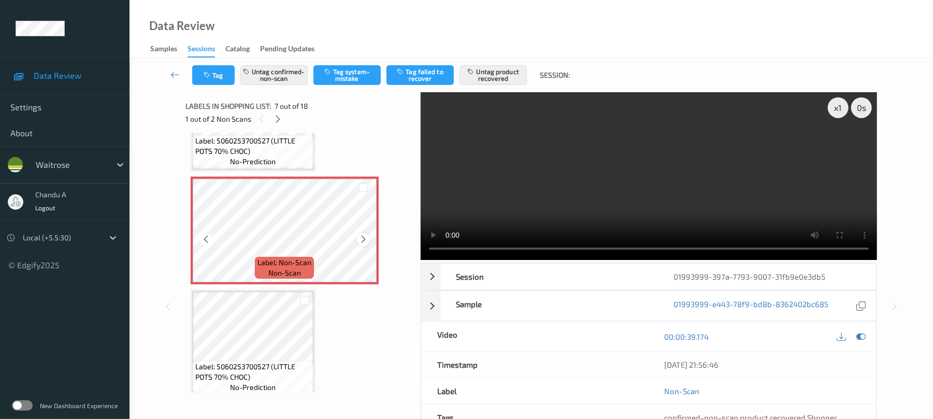
click at [359, 238] on icon at bounding box center [363, 239] width 9 height 9
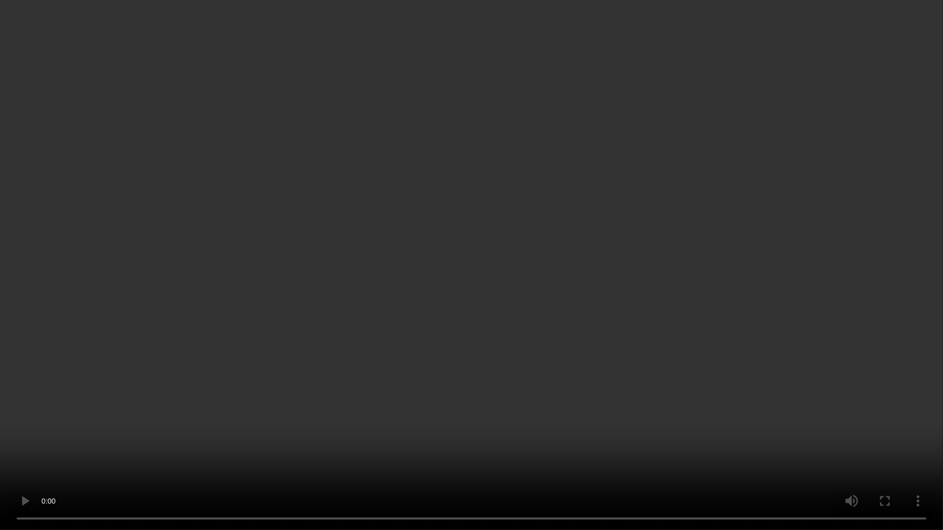
drag, startPoint x: 471, startPoint y: 295, endPoint x: 490, endPoint y: 11, distance: 285.0
click at [471, 289] on video at bounding box center [471, 265] width 943 height 530
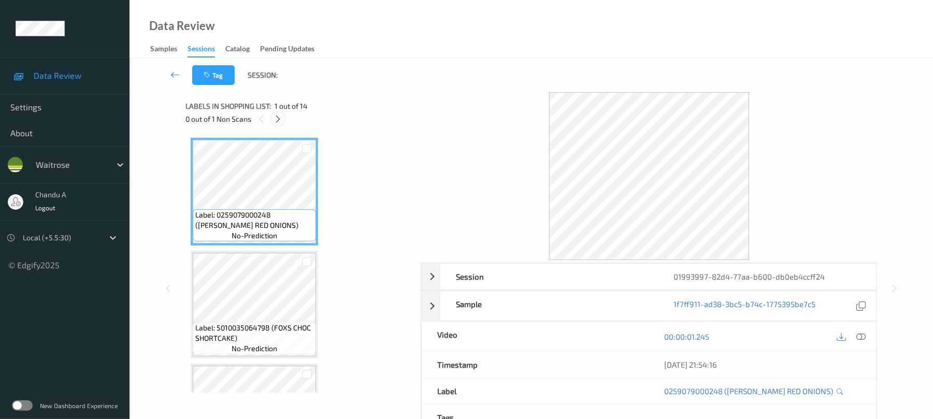
click at [278, 116] on icon at bounding box center [278, 118] width 9 height 9
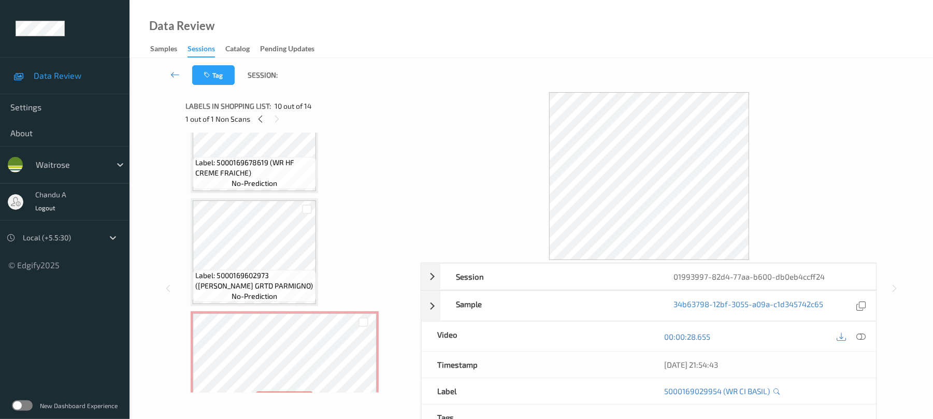
scroll to position [726, 0]
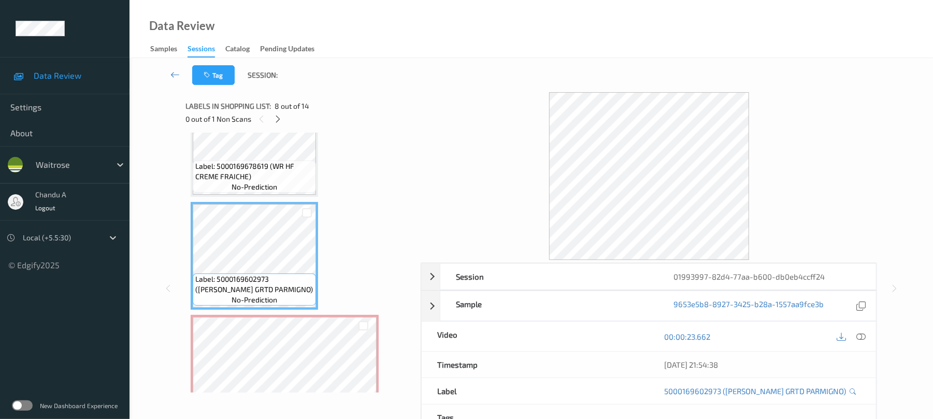
click at [868, 340] on div "00:00:23.662" at bounding box center [762, 337] width 227 height 30
click at [865, 340] on div at bounding box center [861, 336] width 14 height 14
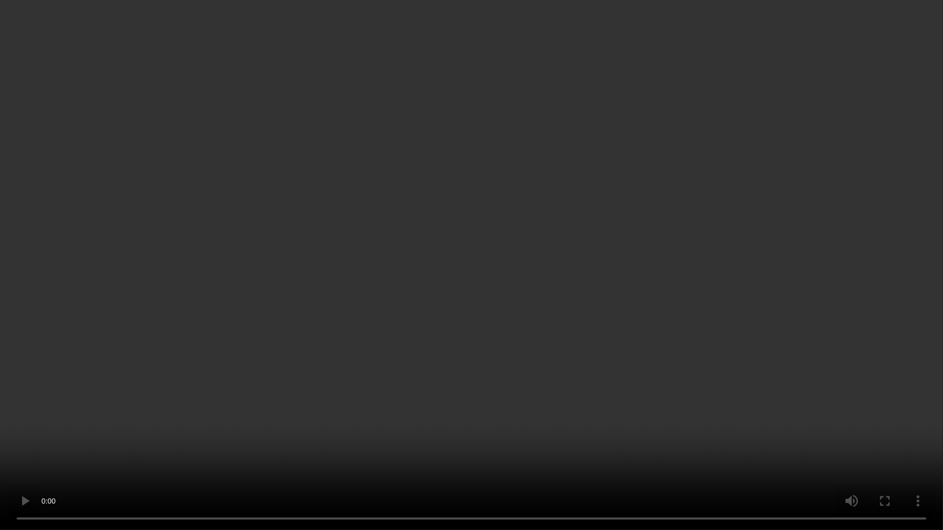
click at [430, 337] on video at bounding box center [471, 265] width 943 height 530
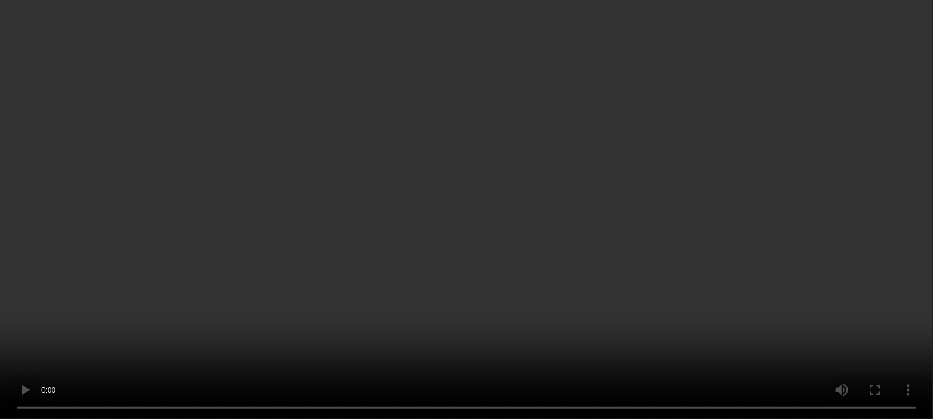
scroll to position [1141, 0]
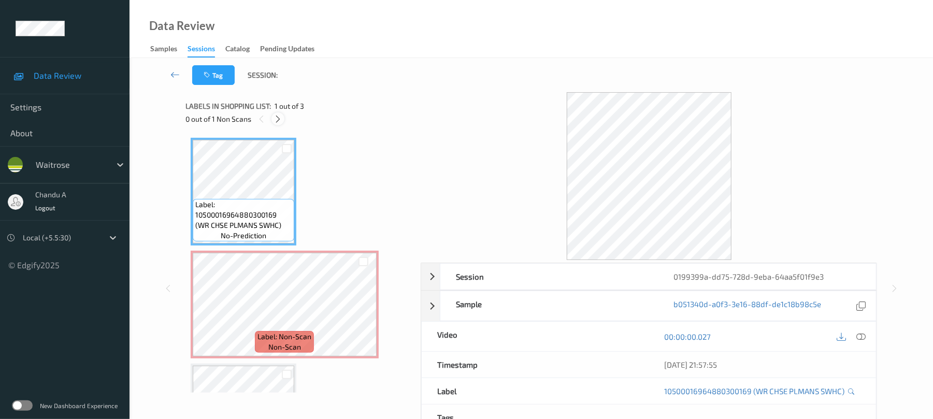
click at [277, 114] on icon at bounding box center [278, 118] width 9 height 9
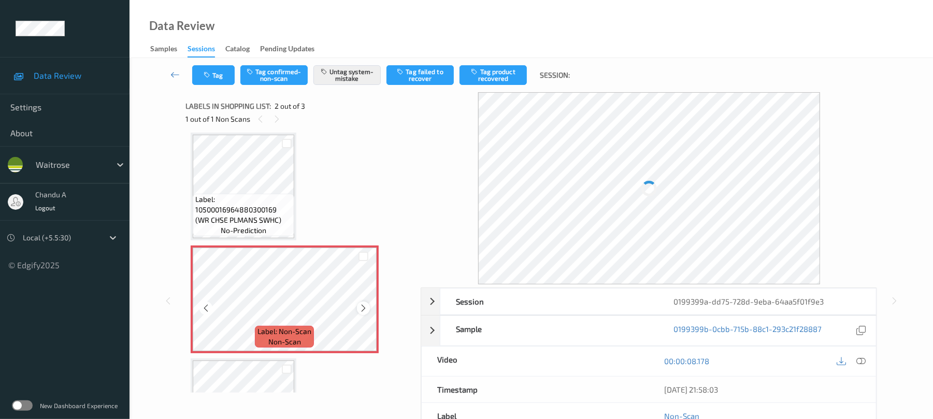
click at [364, 304] on icon at bounding box center [363, 308] width 9 height 9
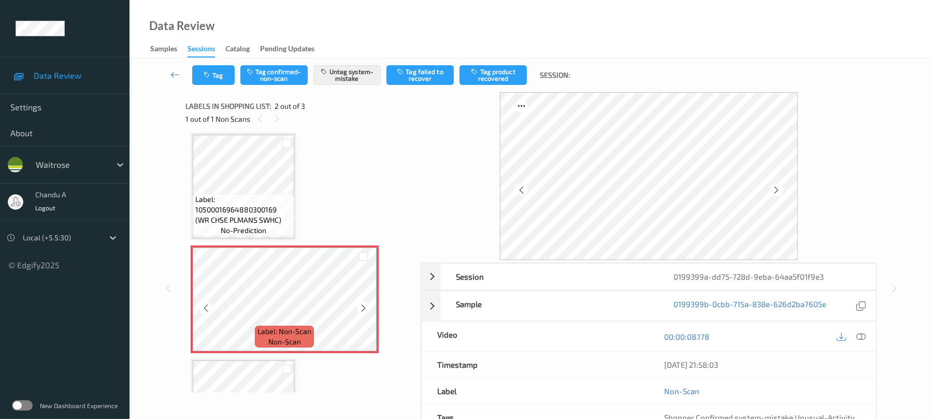
click at [364, 304] on icon at bounding box center [363, 308] width 9 height 9
click at [364, 305] on icon at bounding box center [363, 308] width 9 height 9
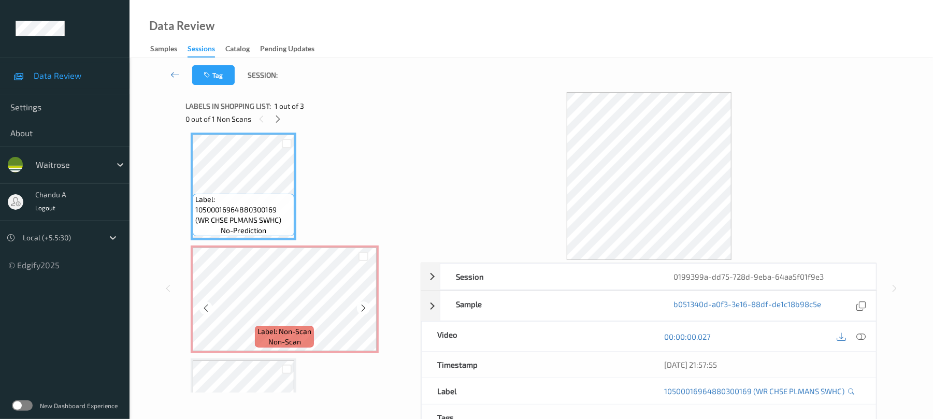
scroll to position [0, 0]
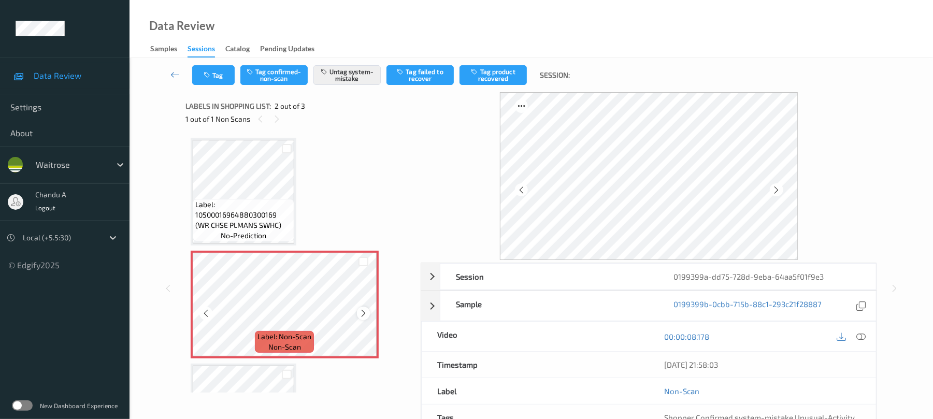
click at [367, 314] on icon at bounding box center [363, 313] width 9 height 9
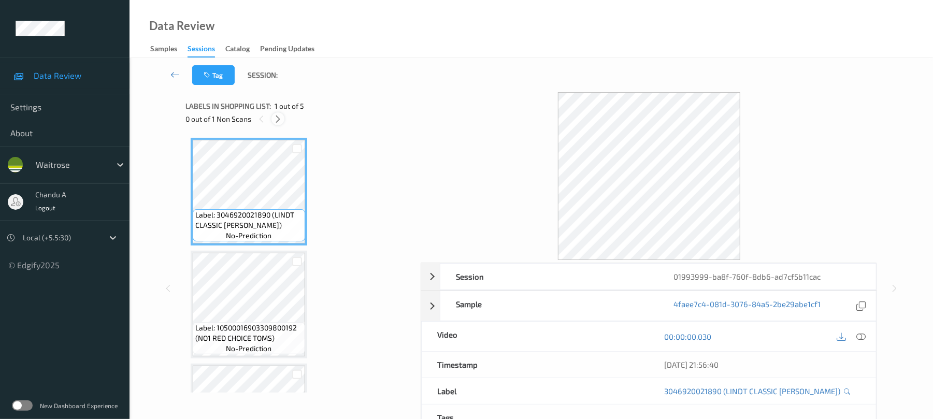
click at [278, 120] on icon at bounding box center [278, 118] width 9 height 9
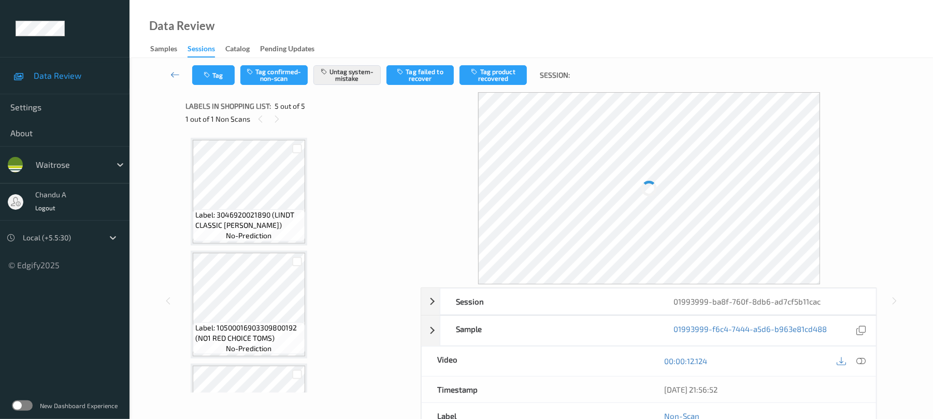
scroll to position [309, 0]
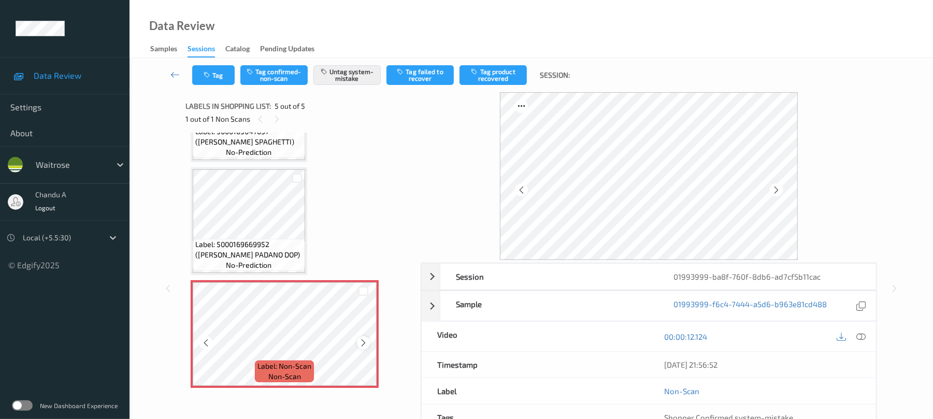
click at [365, 342] on icon at bounding box center [363, 342] width 9 height 9
click at [214, 83] on button "Tag" at bounding box center [213, 75] width 42 height 20
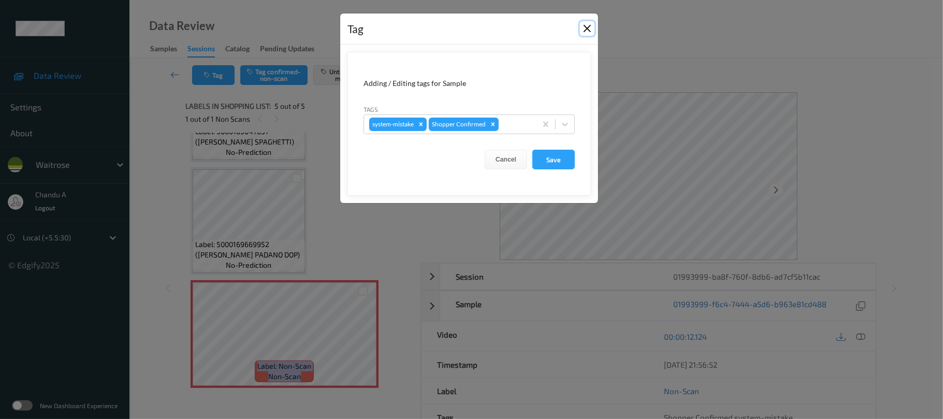
click at [585, 28] on button "Close" at bounding box center [587, 28] width 15 height 15
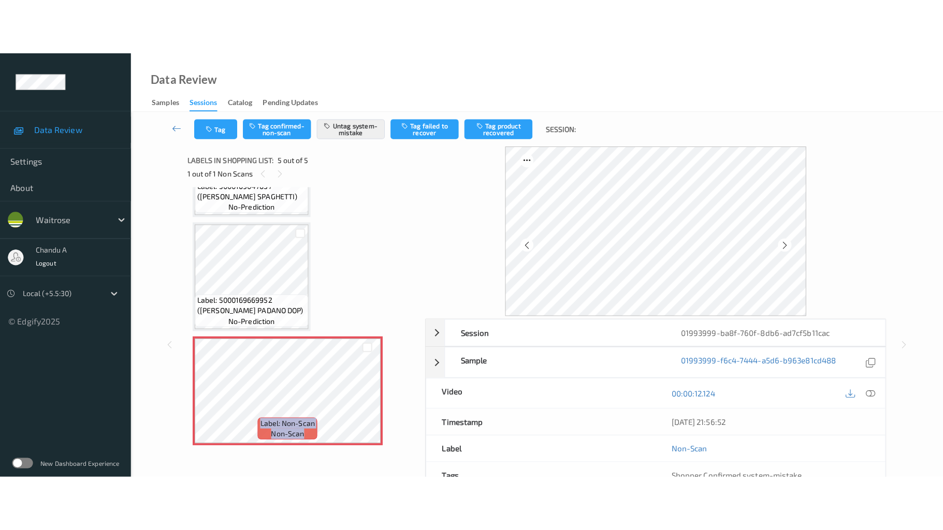
scroll to position [240, 0]
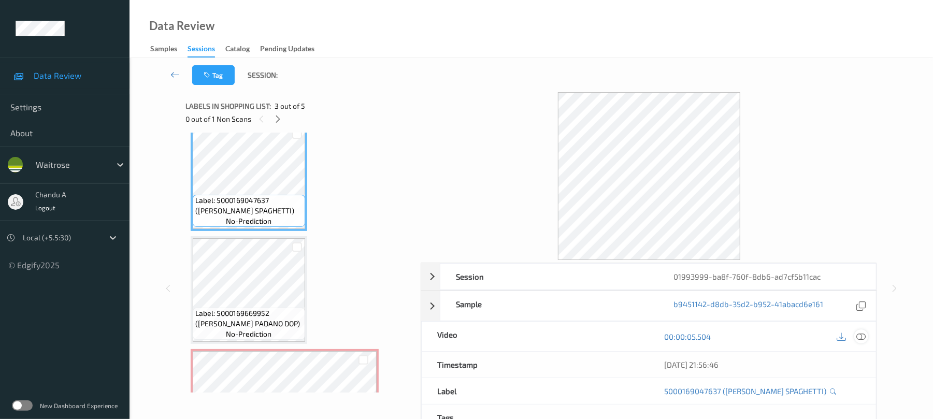
click at [864, 334] on icon at bounding box center [861, 336] width 9 height 9
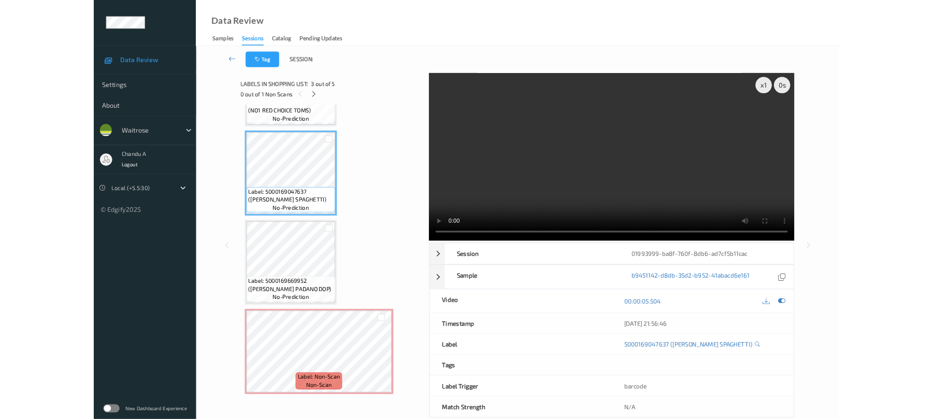
scroll to position [198, 0]
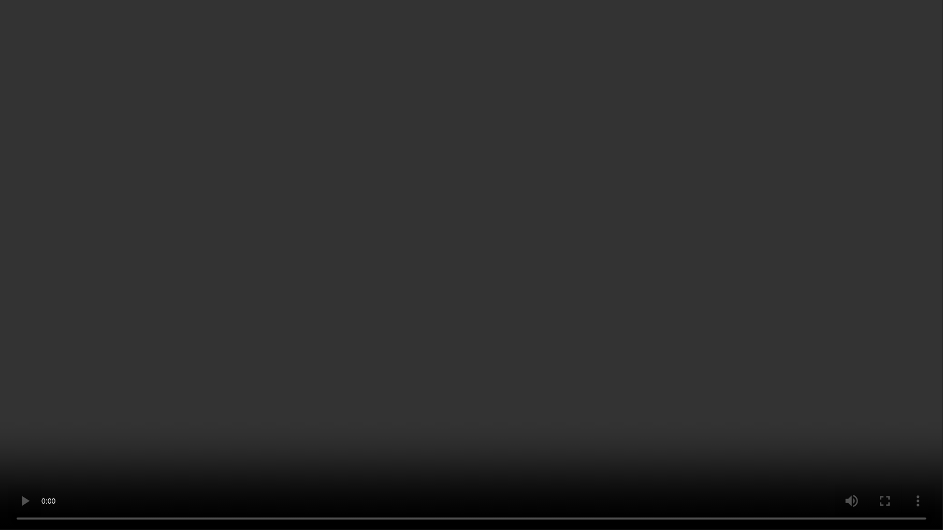
click at [506, 195] on video at bounding box center [471, 265] width 943 height 530
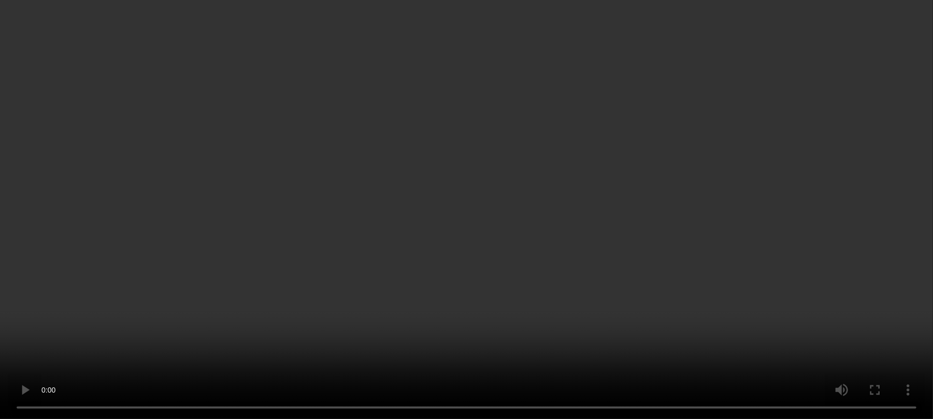
scroll to position [309, 0]
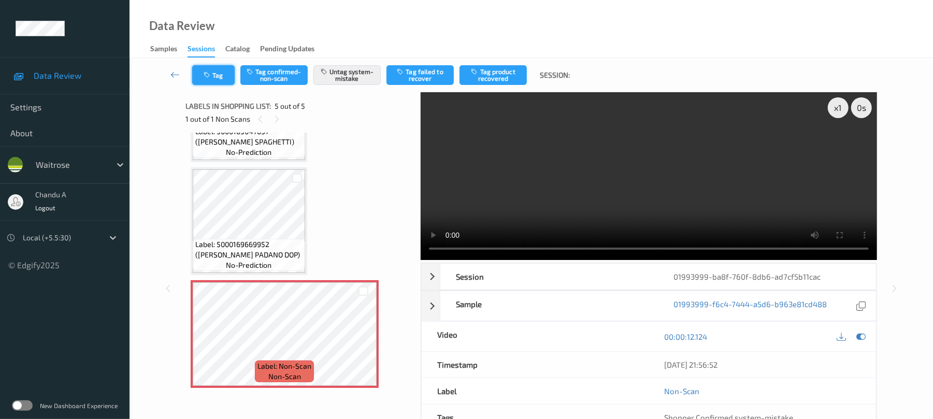
click at [218, 77] on button "Tag" at bounding box center [213, 75] width 42 height 20
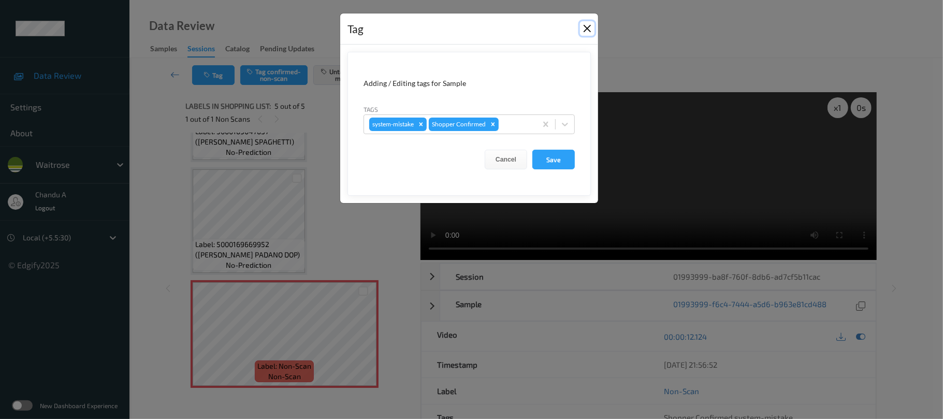
click at [586, 27] on button "Close" at bounding box center [587, 28] width 15 height 15
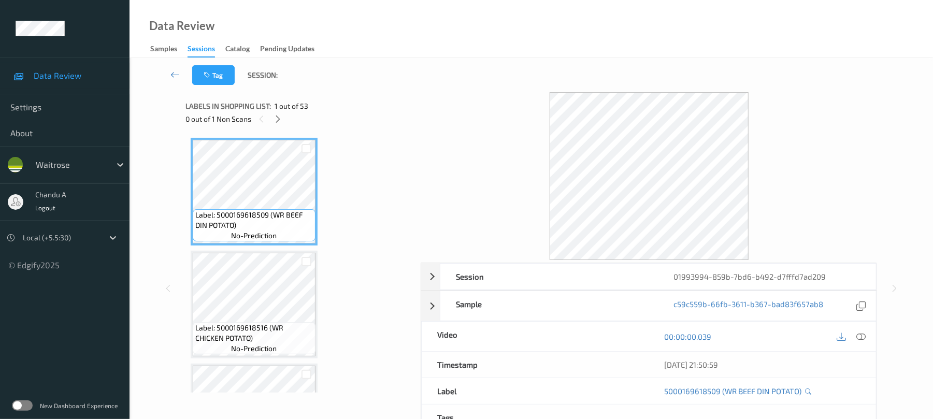
click at [271, 122] on div "0 out of 1 Non Scans" at bounding box center [299, 118] width 228 height 13
click at [291, 119] on div "0 out of 1 Non Scans" at bounding box center [299, 118] width 228 height 13
click at [282, 119] on icon at bounding box center [278, 118] width 9 height 9
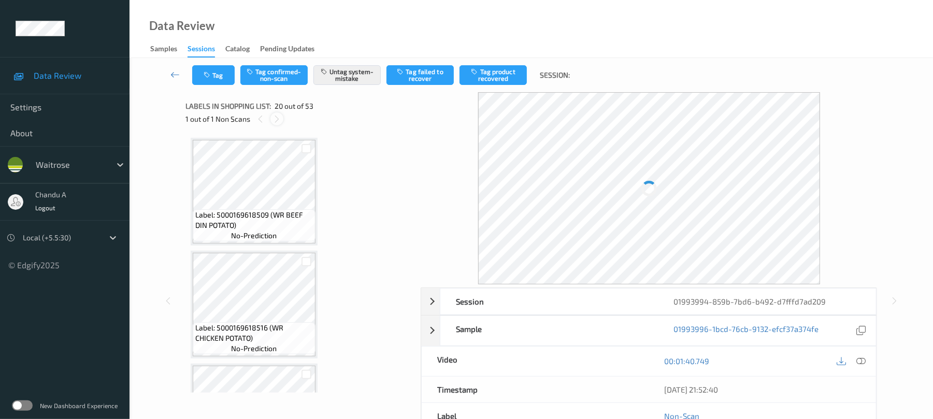
scroll to position [2038, 0]
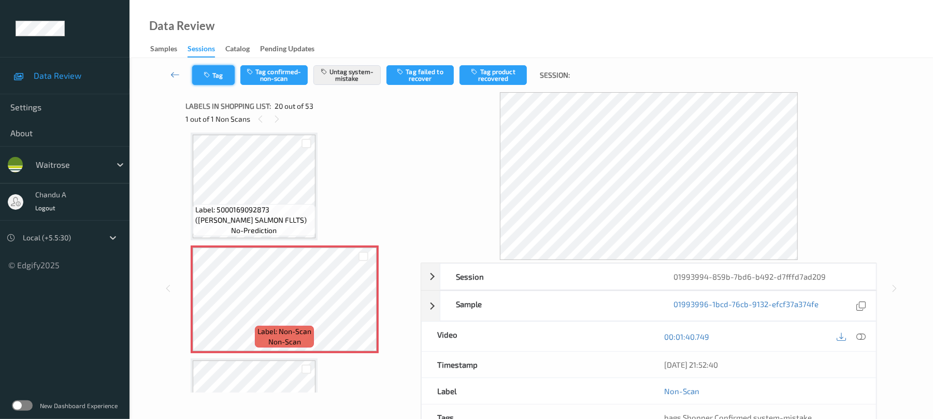
click at [207, 74] on icon "button" at bounding box center [208, 74] width 9 height 7
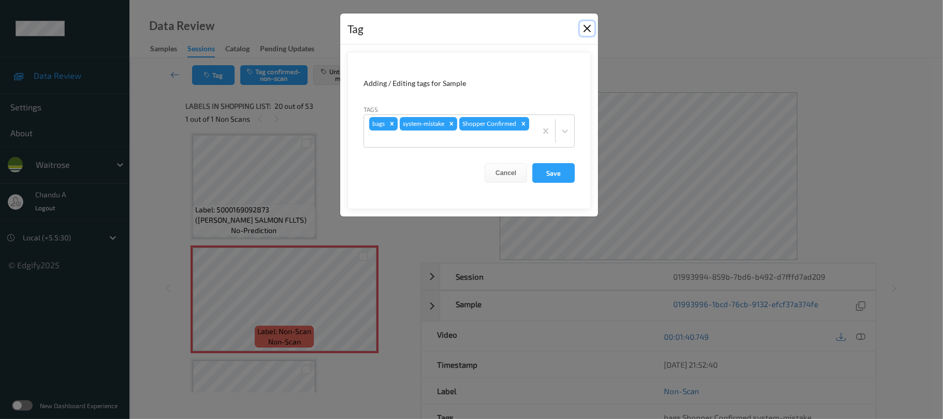
click at [587, 26] on button "Close" at bounding box center [587, 28] width 15 height 15
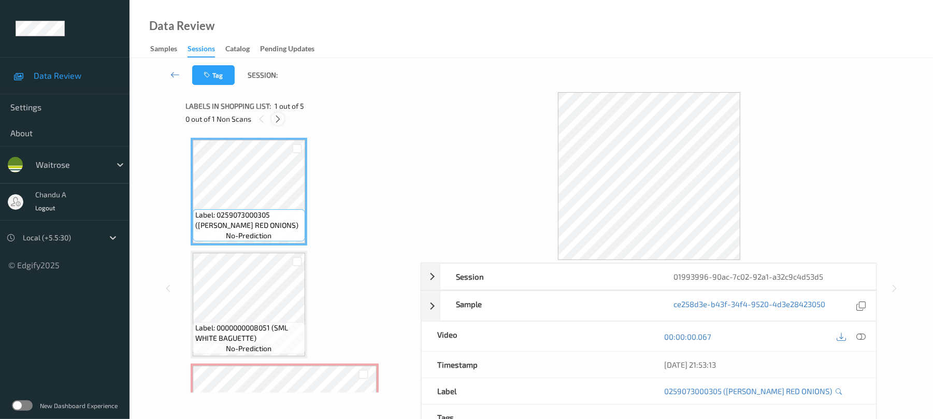
click at [274, 122] on icon at bounding box center [278, 118] width 9 height 9
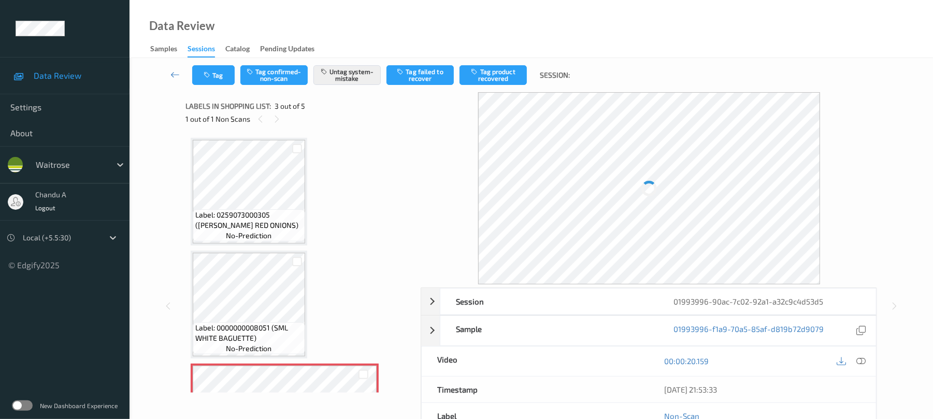
scroll to position [118, 0]
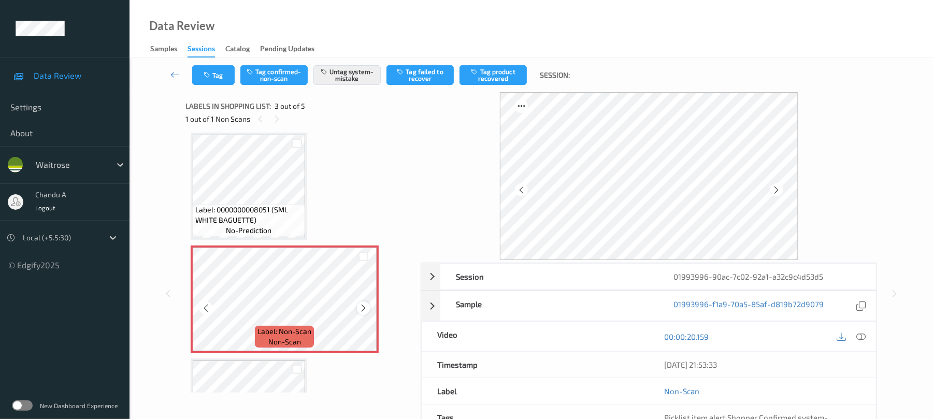
click at [363, 307] on icon at bounding box center [363, 308] width 9 height 9
click at [223, 80] on button "Tag" at bounding box center [213, 75] width 42 height 20
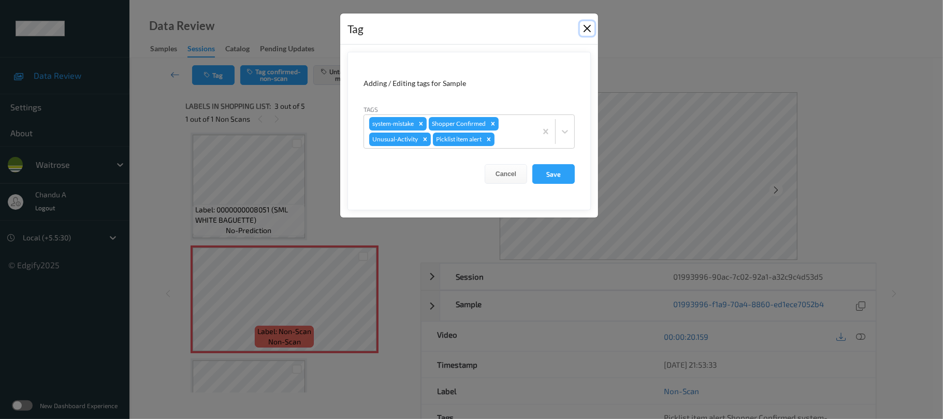
click at [590, 27] on button "Close" at bounding box center [587, 28] width 15 height 15
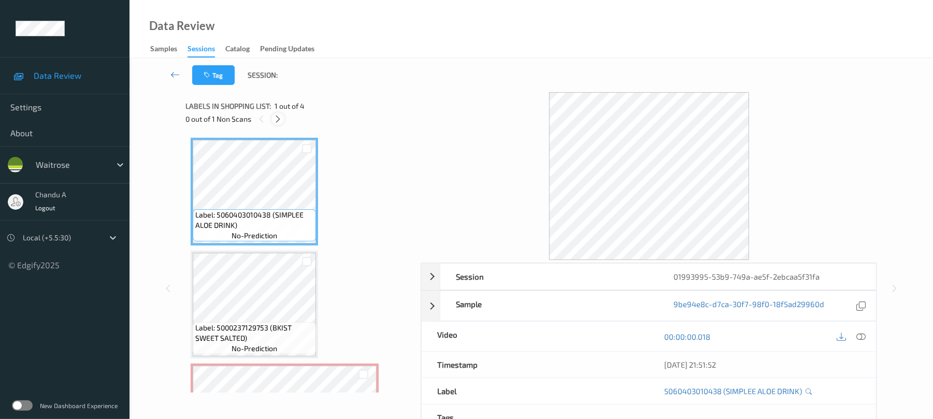
click at [282, 120] on icon at bounding box center [278, 118] width 9 height 9
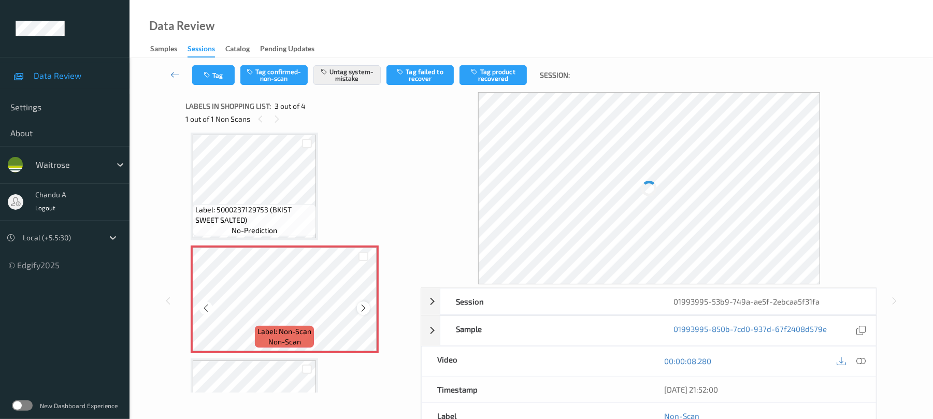
click at [360, 308] on icon at bounding box center [363, 308] width 9 height 9
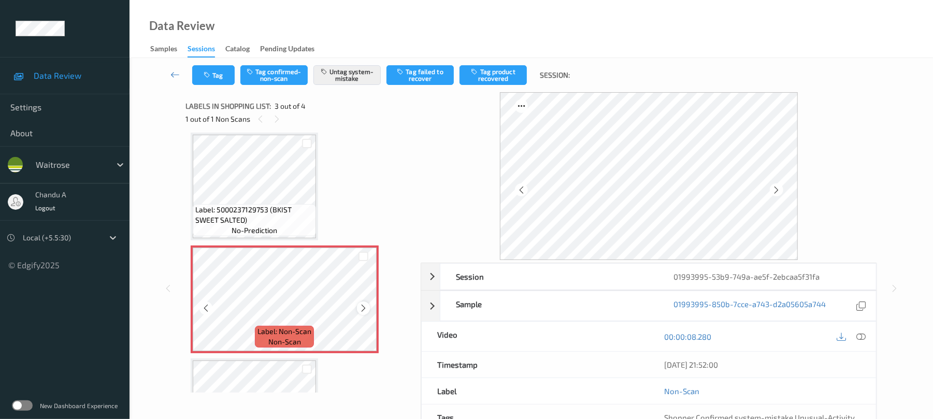
click at [363, 308] on icon at bounding box center [363, 308] width 9 height 9
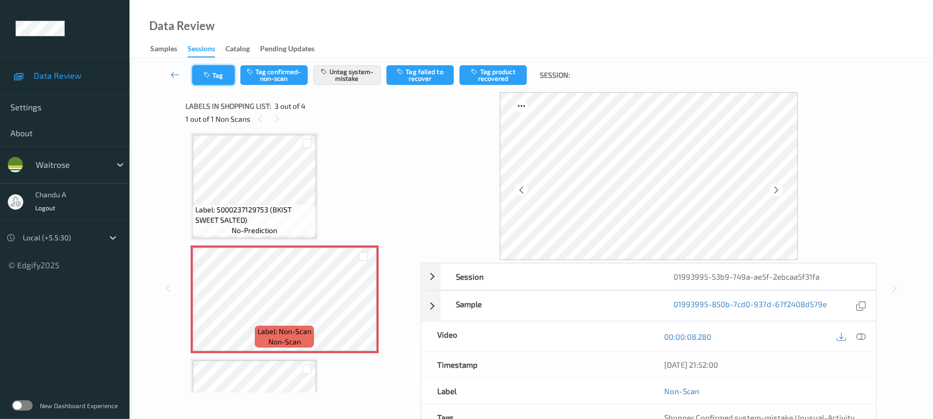
click at [226, 81] on button "Tag" at bounding box center [213, 75] width 42 height 20
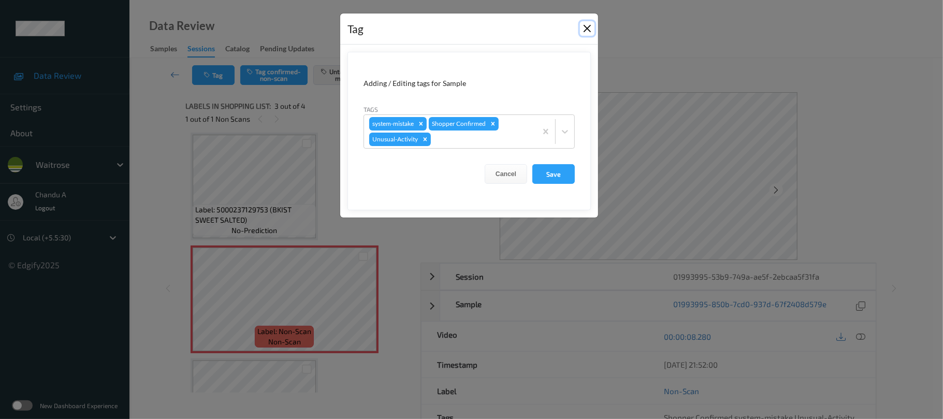
click at [587, 30] on button "Close" at bounding box center [587, 28] width 15 height 15
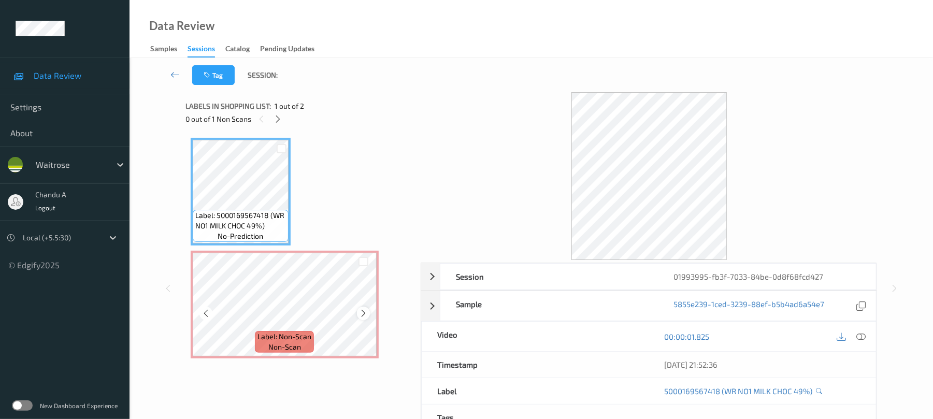
click at [369, 311] on div at bounding box center [363, 313] width 13 height 13
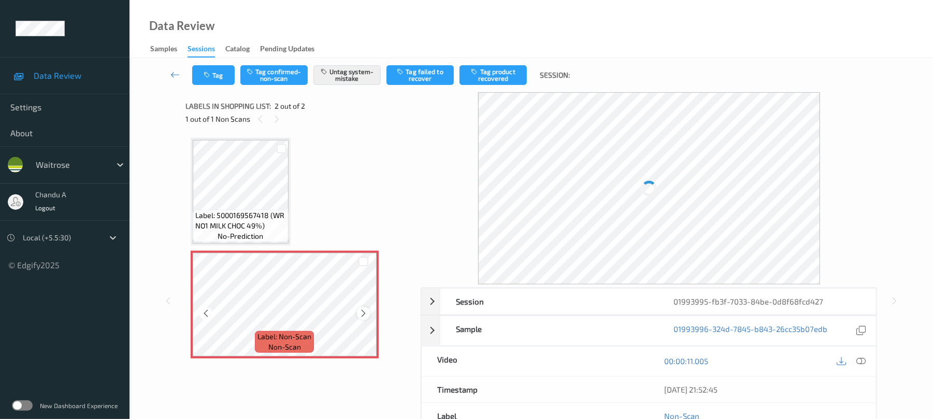
click at [367, 311] on icon at bounding box center [363, 313] width 9 height 9
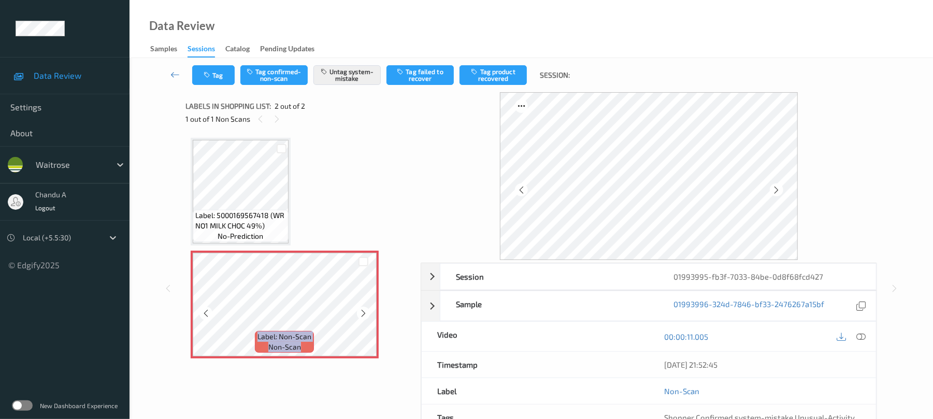
click at [367, 311] on icon at bounding box center [363, 313] width 9 height 9
click at [220, 77] on button "Tag" at bounding box center [213, 75] width 42 height 20
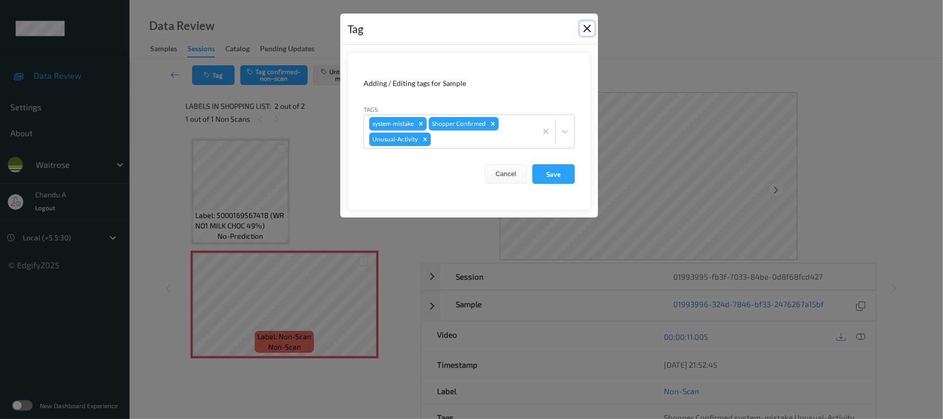
click at [585, 29] on button "Close" at bounding box center [587, 28] width 15 height 15
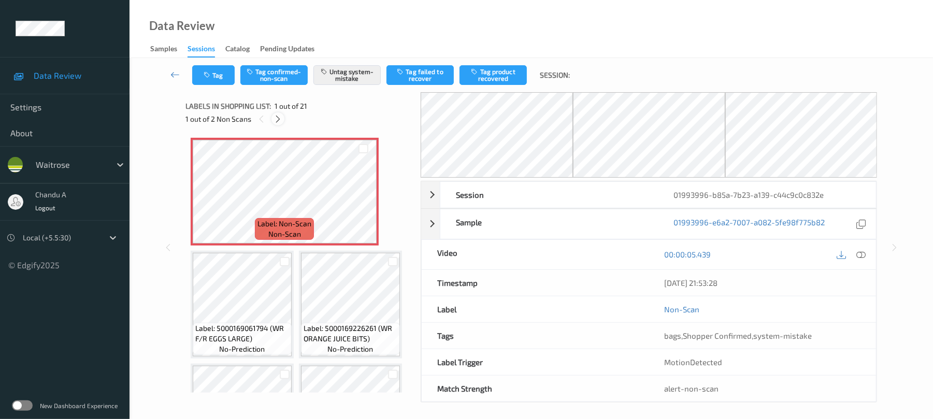
click at [278, 117] on icon at bounding box center [278, 118] width 9 height 9
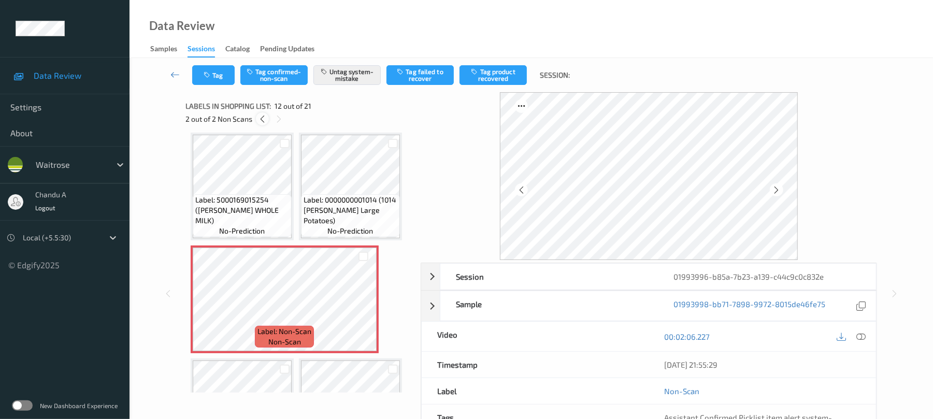
click at [262, 119] on icon at bounding box center [262, 118] width 9 height 9
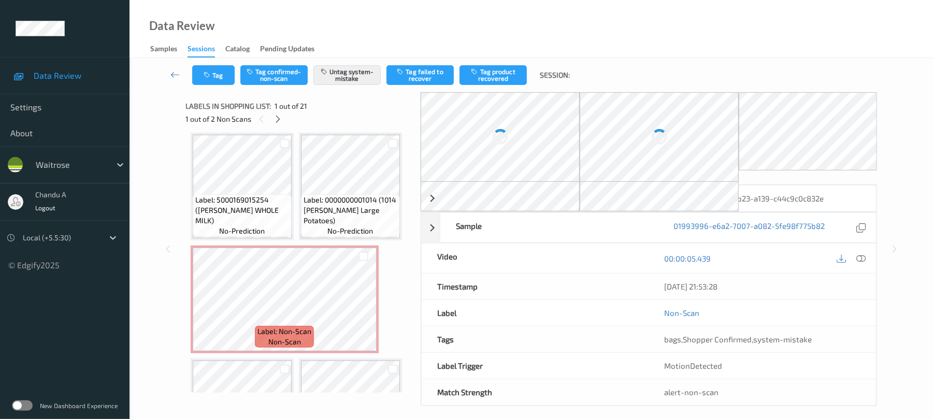
scroll to position [5, 0]
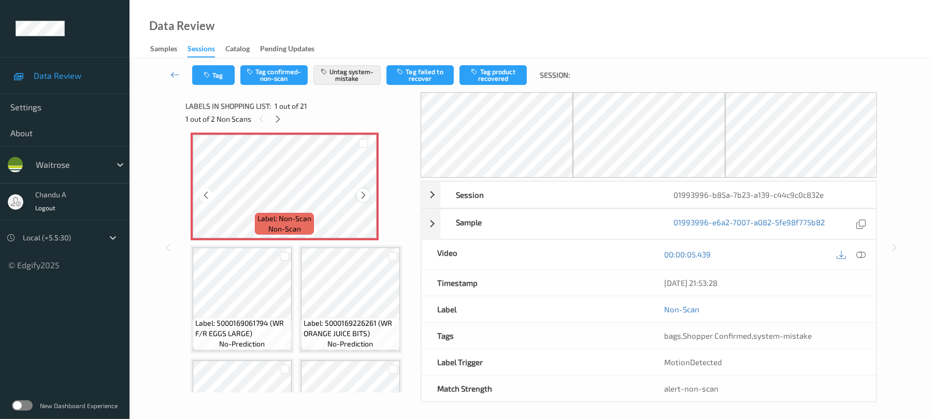
click at [365, 193] on icon at bounding box center [363, 195] width 9 height 9
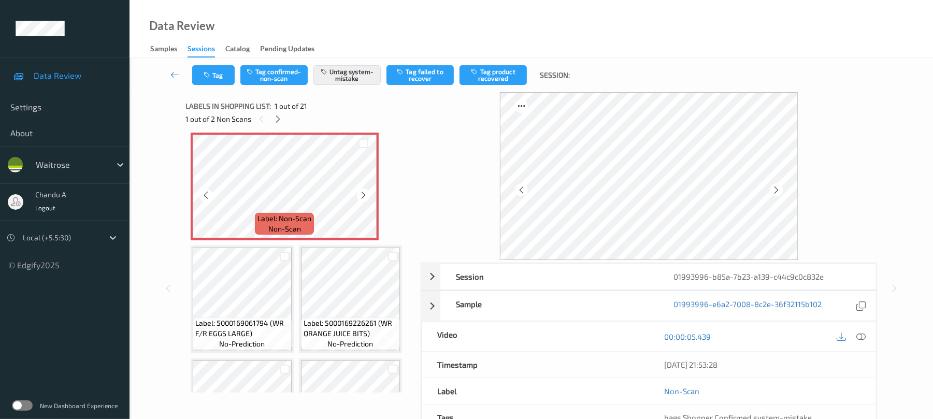
click at [365, 193] on icon at bounding box center [363, 195] width 9 height 9
click at [199, 75] on button "Tag" at bounding box center [213, 75] width 42 height 20
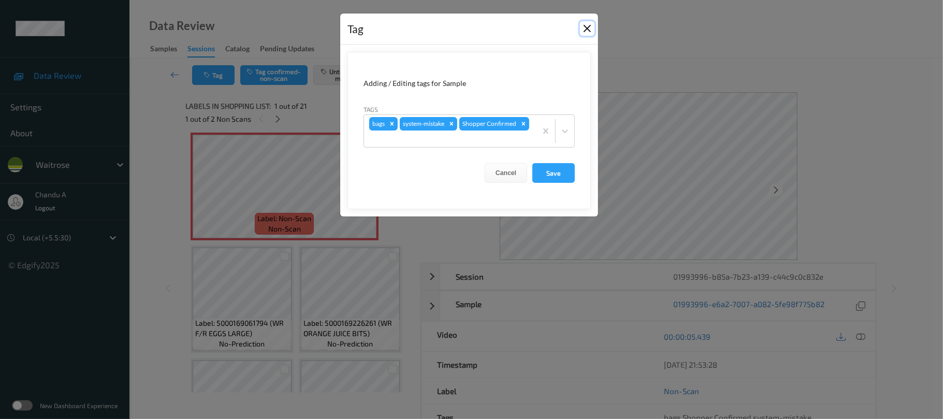
drag, startPoint x: 581, startPoint y: 29, endPoint x: 549, endPoint y: 54, distance: 40.2
click at [581, 29] on button "Close" at bounding box center [587, 28] width 15 height 15
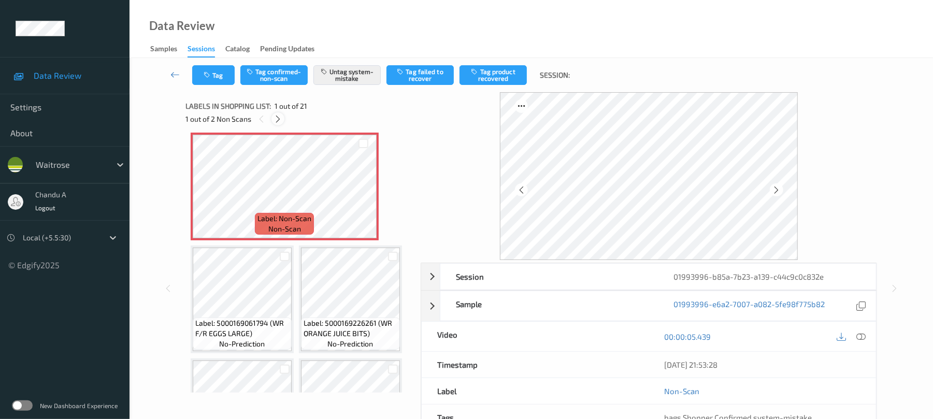
click at [282, 121] on icon at bounding box center [278, 118] width 9 height 9
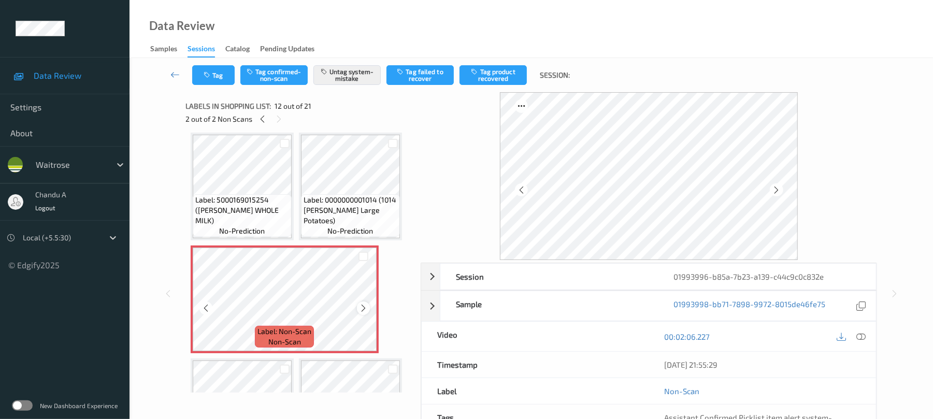
click at [365, 307] on icon at bounding box center [363, 308] width 9 height 9
click at [225, 79] on button "Tag" at bounding box center [213, 75] width 42 height 20
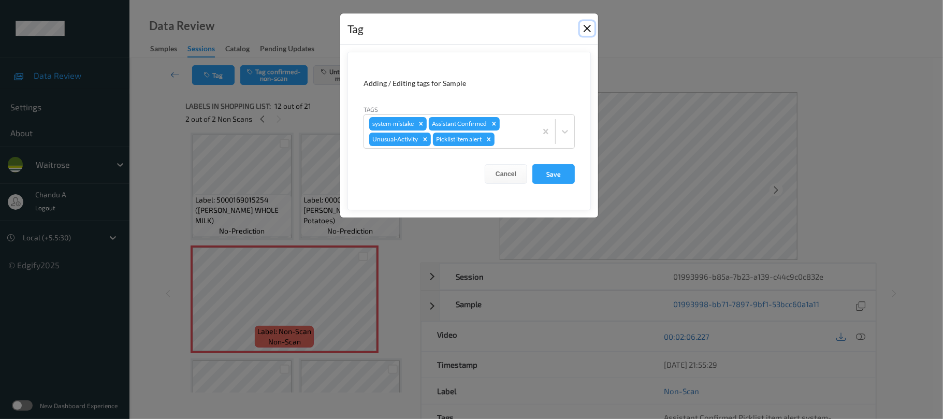
click at [582, 27] on button "Close" at bounding box center [587, 28] width 15 height 15
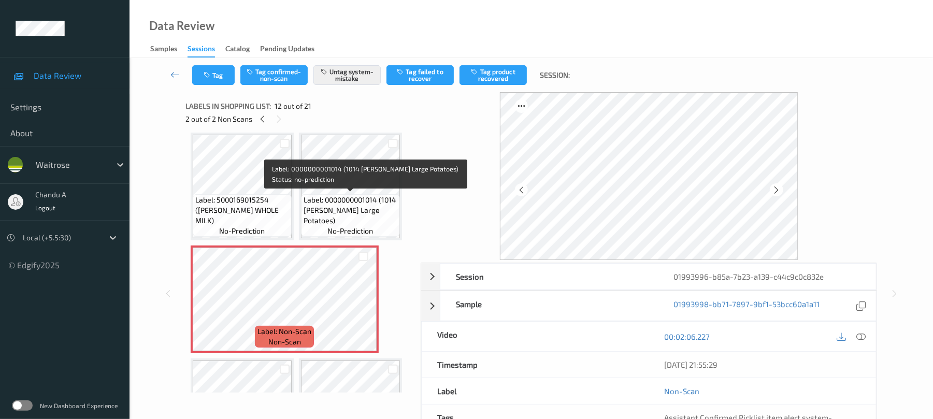
click at [356, 204] on span "Label: 0000000001014 (1014 WR Ess Large Potatoes)" at bounding box center [351, 210] width 94 height 31
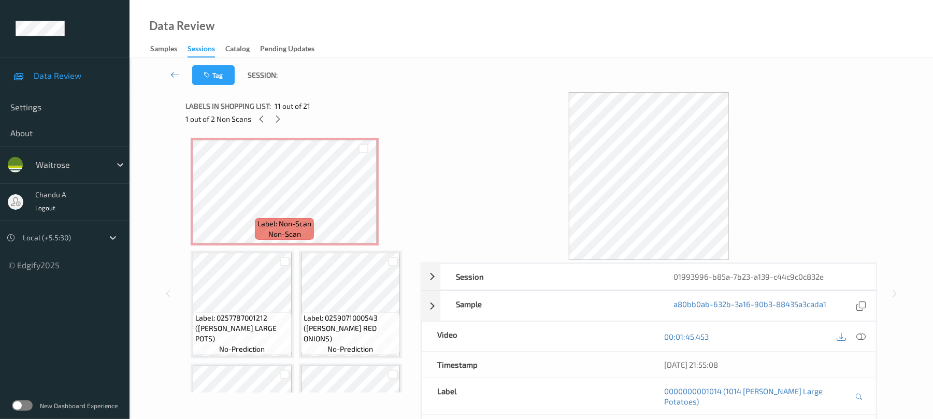
scroll to position [639, 0]
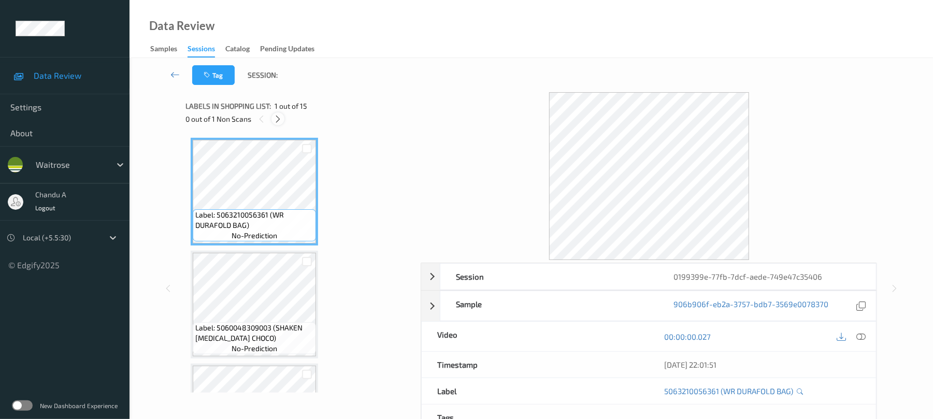
click at [275, 119] on icon at bounding box center [278, 118] width 9 height 9
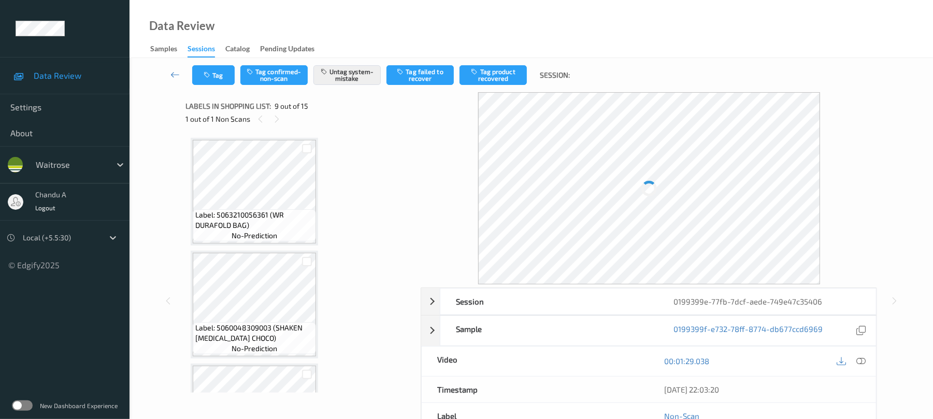
scroll to position [796, 0]
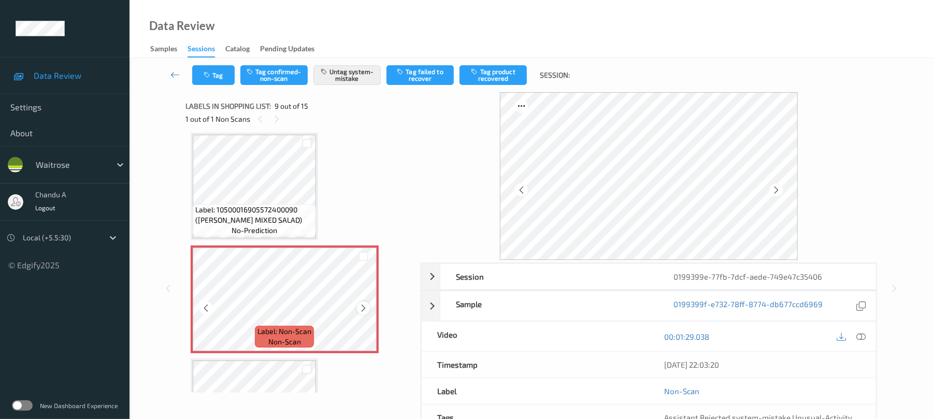
click at [363, 307] on icon at bounding box center [363, 308] width 9 height 9
click at [210, 75] on icon "button" at bounding box center [208, 74] width 9 height 7
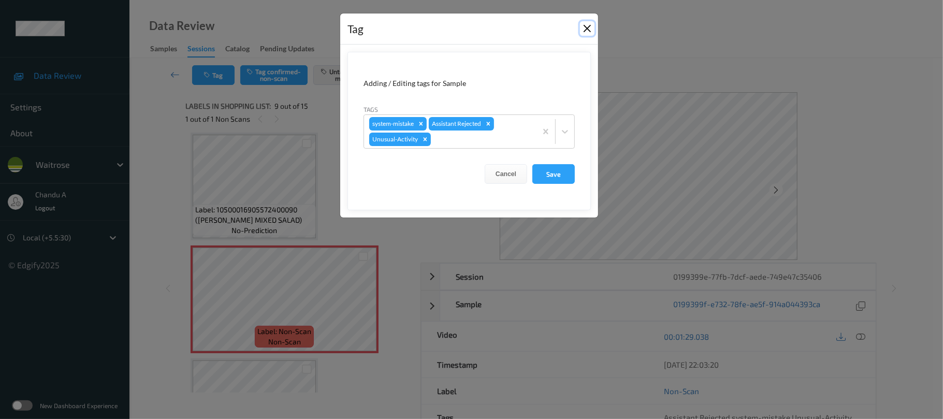
click at [589, 28] on button "Close" at bounding box center [587, 28] width 15 height 15
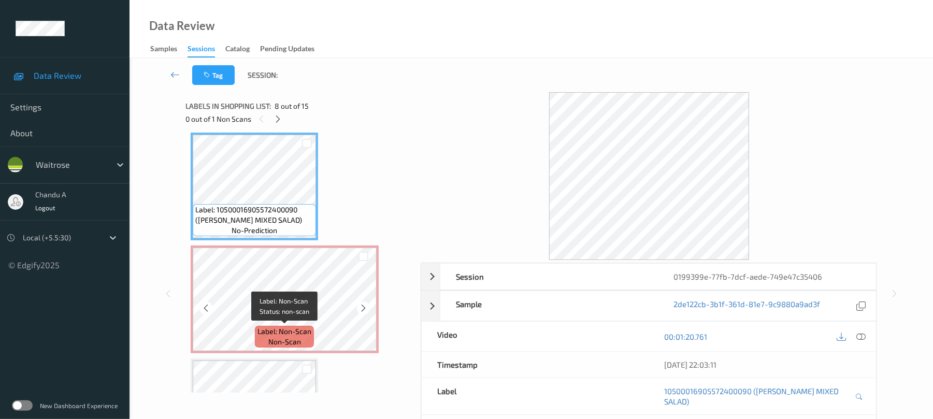
click at [306, 326] on span "Label: Non-Scan" at bounding box center [284, 331] width 54 height 10
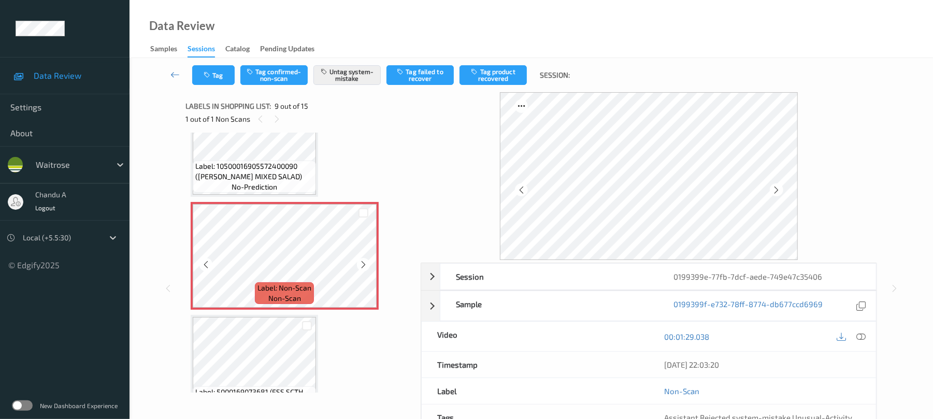
scroll to position [865, 0]
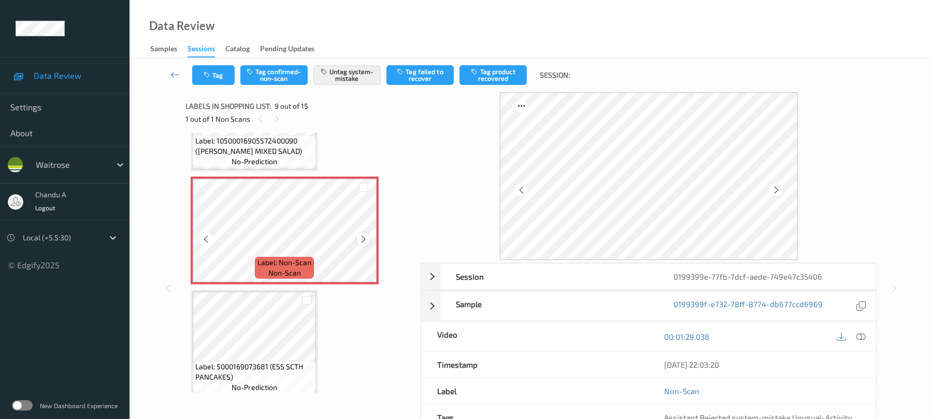
click at [361, 236] on icon at bounding box center [363, 239] width 9 height 9
click at [212, 71] on icon "button" at bounding box center [208, 74] width 9 height 7
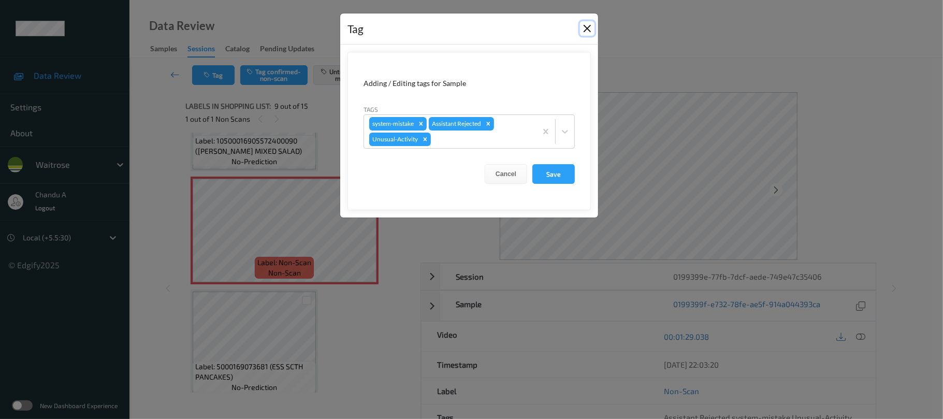
click at [587, 30] on button "Close" at bounding box center [587, 28] width 15 height 15
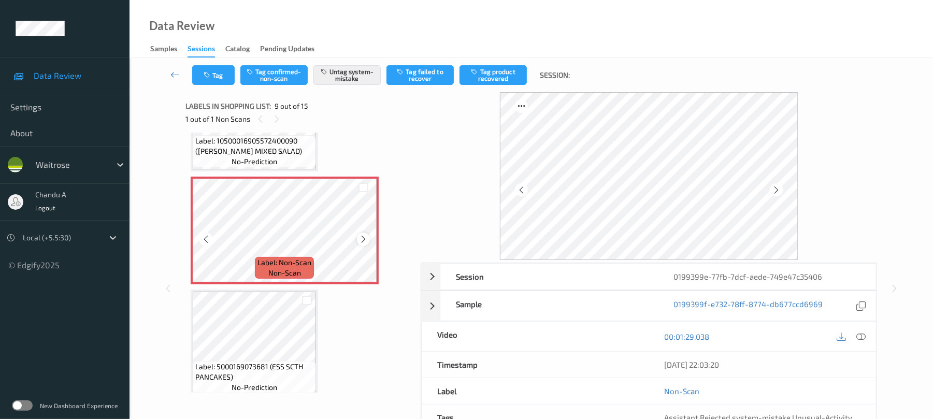
click at [364, 239] on icon at bounding box center [363, 239] width 9 height 9
click at [365, 239] on icon at bounding box center [363, 239] width 9 height 9
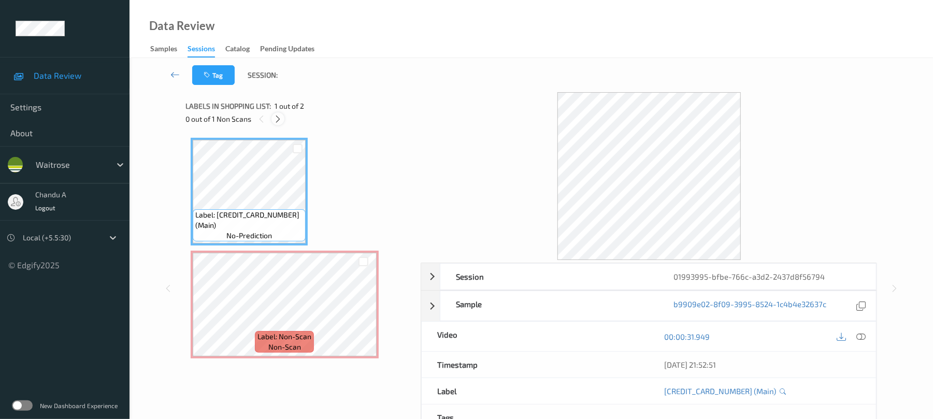
click at [278, 121] on icon at bounding box center [278, 118] width 9 height 9
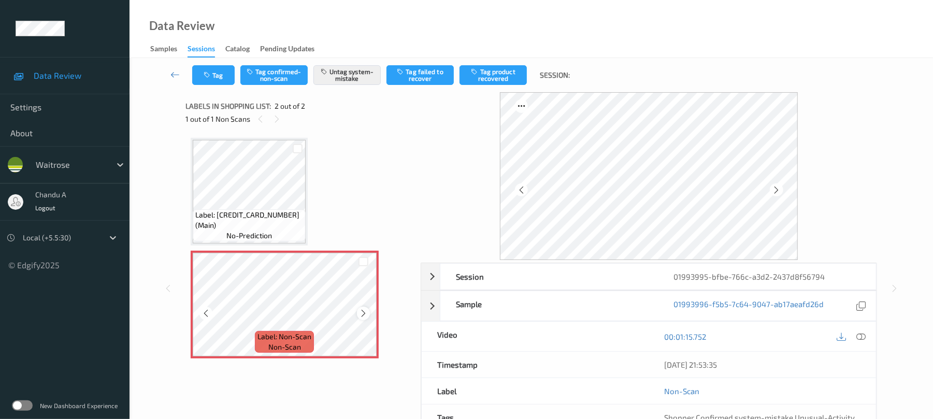
click at [362, 311] on icon at bounding box center [363, 313] width 9 height 9
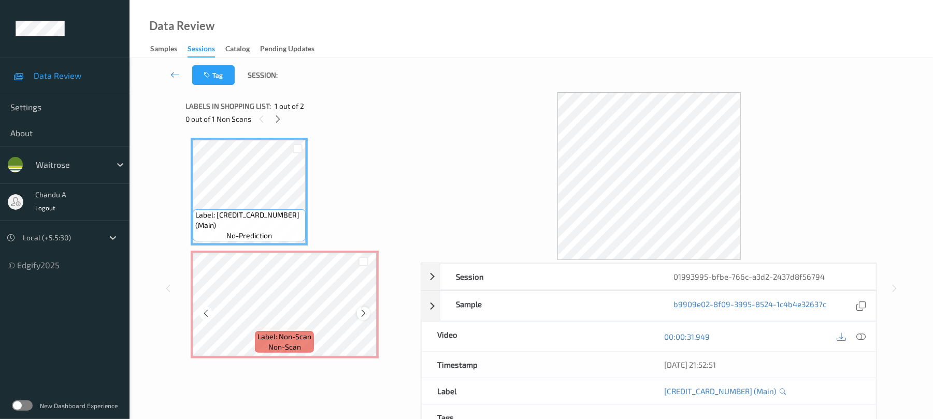
click at [365, 311] on icon at bounding box center [363, 313] width 9 height 9
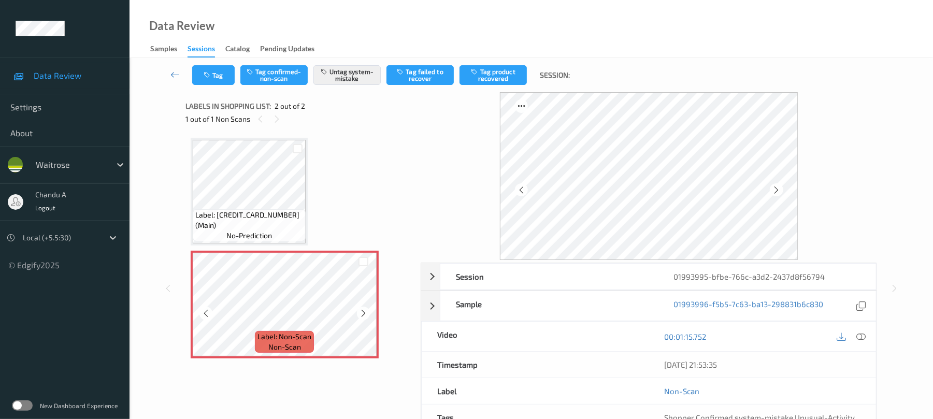
click at [365, 311] on icon at bounding box center [363, 313] width 9 height 9
click at [223, 71] on button "Tag" at bounding box center [213, 75] width 42 height 20
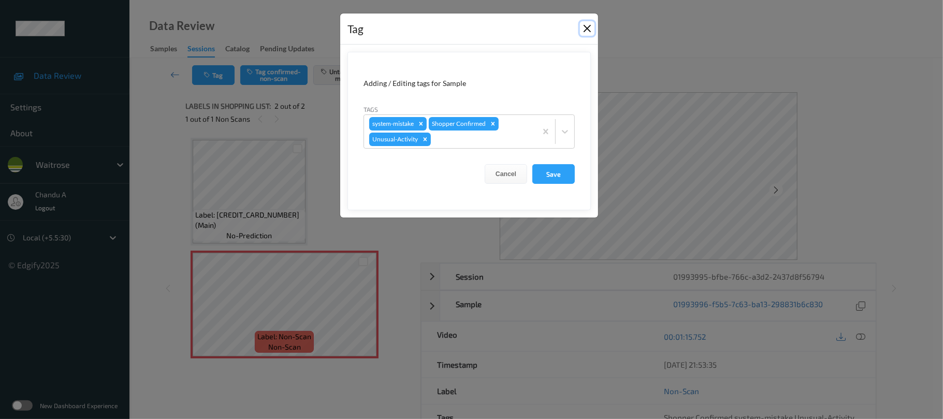
click at [593, 27] on button "Close" at bounding box center [587, 28] width 15 height 15
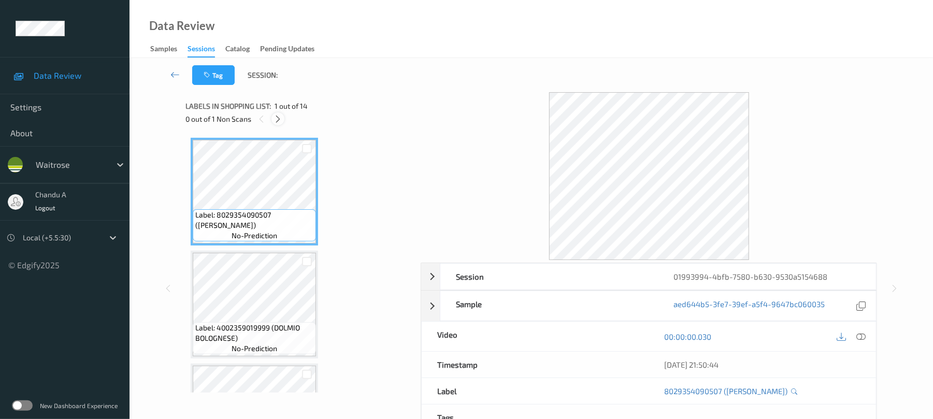
click at [274, 123] on div at bounding box center [277, 118] width 13 height 13
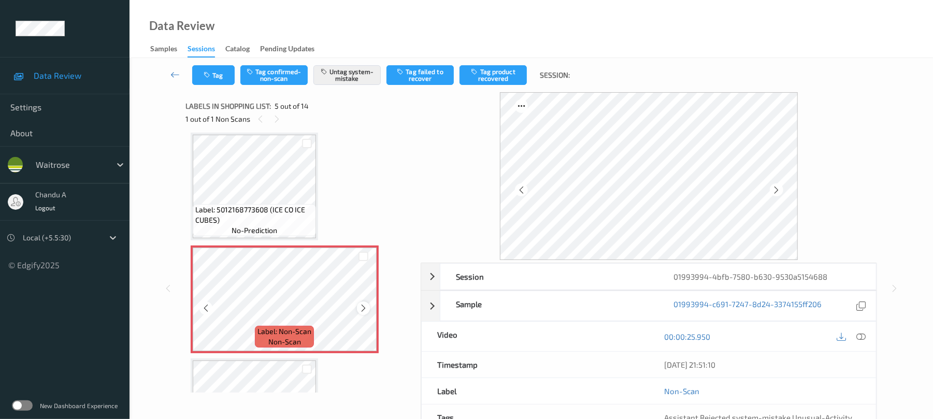
click at [363, 305] on icon at bounding box center [363, 308] width 9 height 9
click at [222, 77] on button "Tag" at bounding box center [213, 75] width 42 height 20
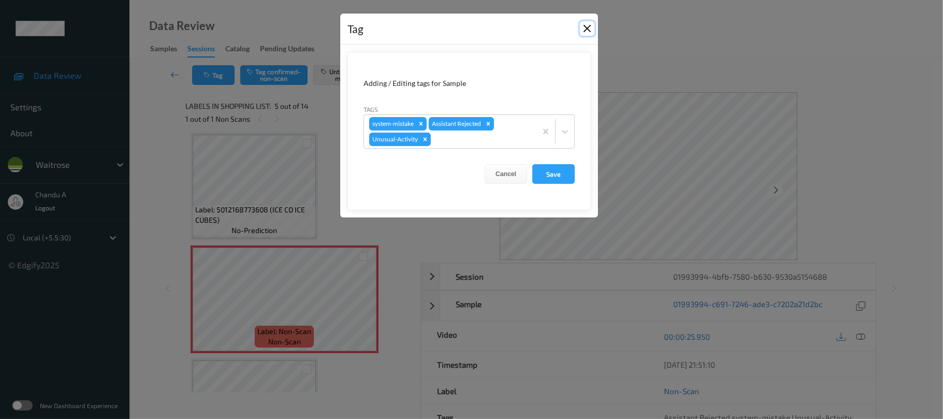
click at [589, 25] on button "Close" at bounding box center [587, 28] width 15 height 15
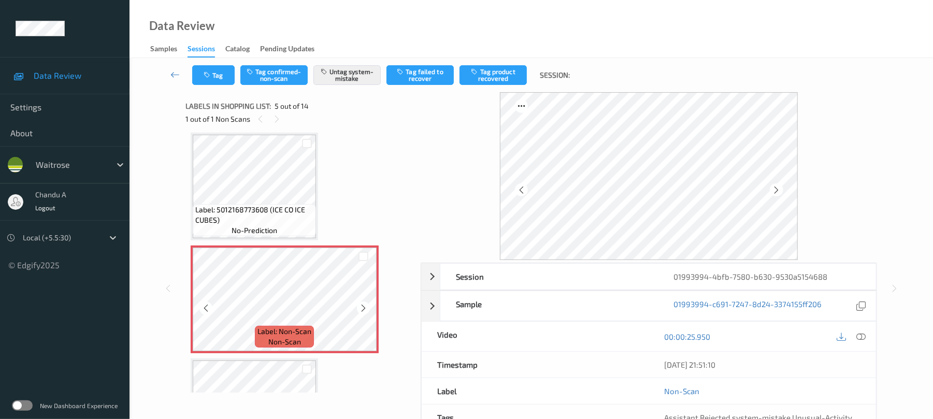
scroll to position [413, 0]
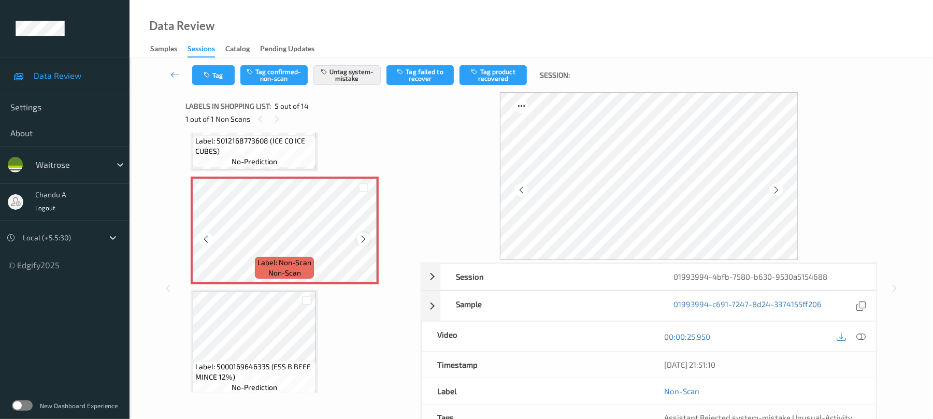
click at [357, 239] on div at bounding box center [363, 239] width 13 height 13
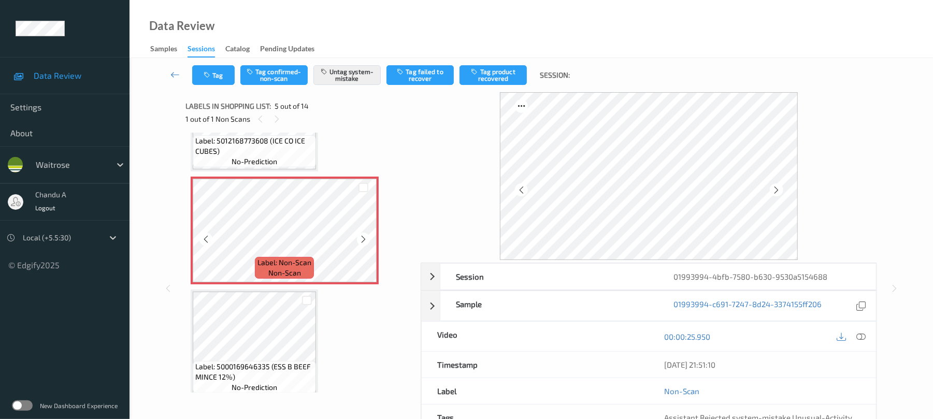
click at [357, 239] on div at bounding box center [363, 239] width 13 height 13
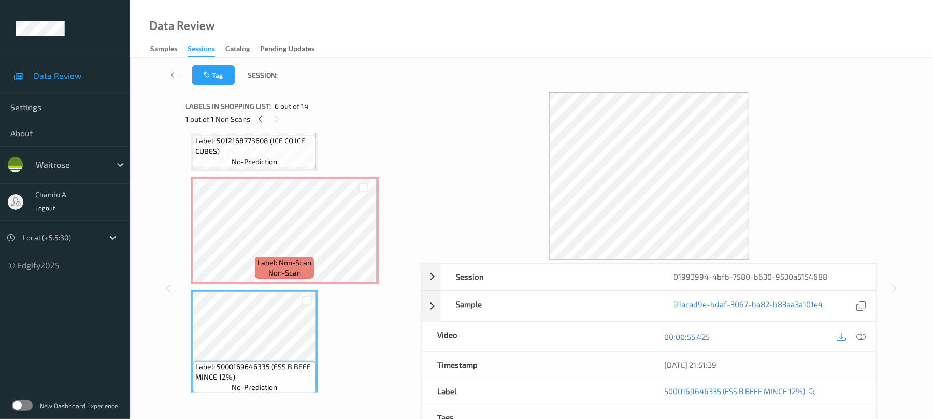
click at [259, 136] on span "Label: 5012168773608 (ICE CO ICE CUBES)" at bounding box center [254, 146] width 118 height 21
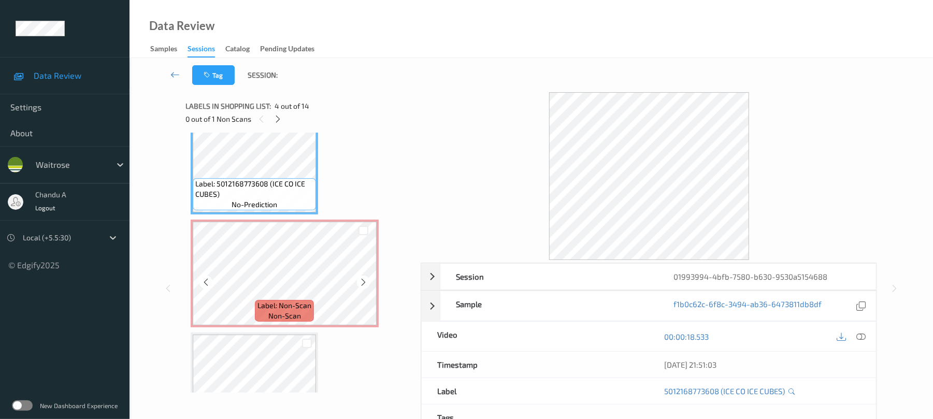
scroll to position [344, 0]
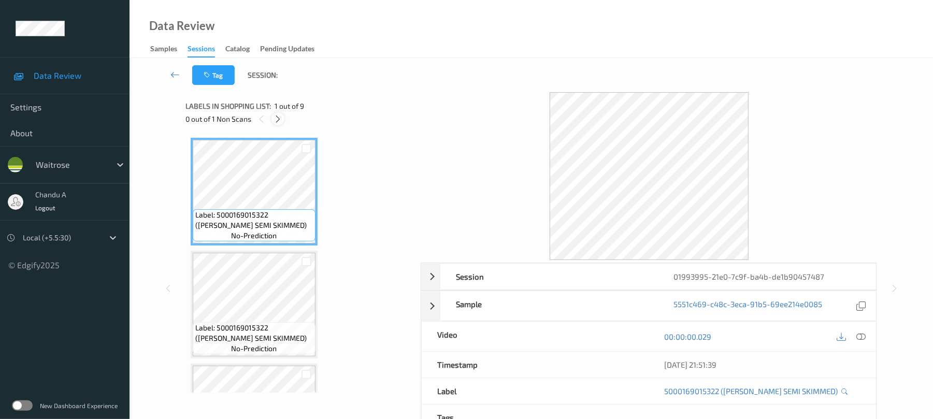
click at [276, 119] on icon at bounding box center [278, 118] width 9 height 9
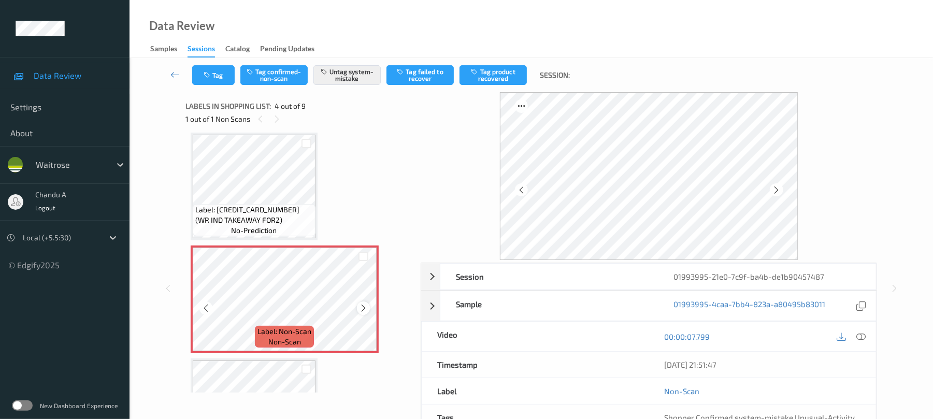
click at [362, 307] on icon at bounding box center [363, 308] width 9 height 9
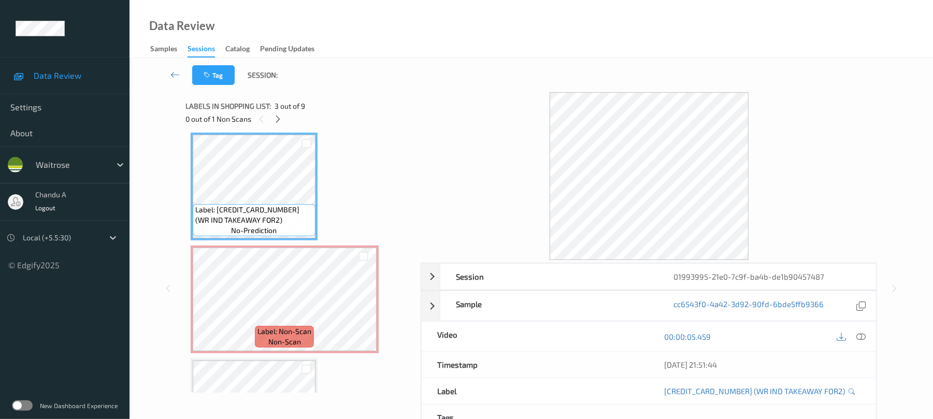
scroll to position [300, 0]
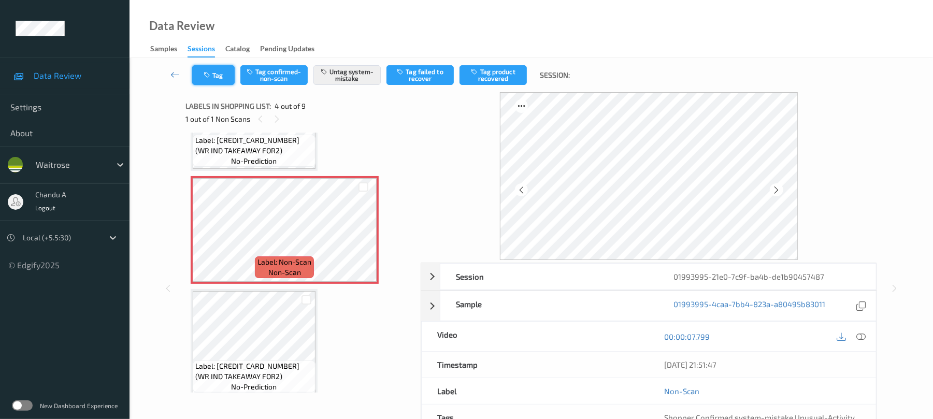
click at [218, 70] on button "Tag" at bounding box center [213, 75] width 42 height 20
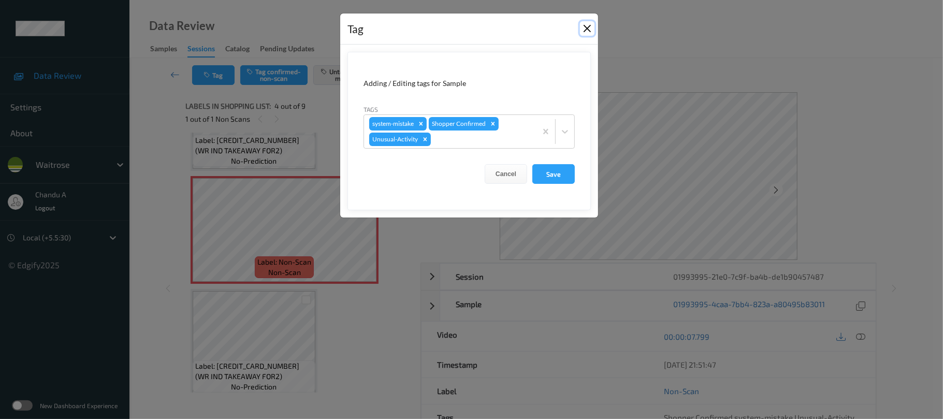
click at [584, 25] on button "Close" at bounding box center [587, 28] width 15 height 15
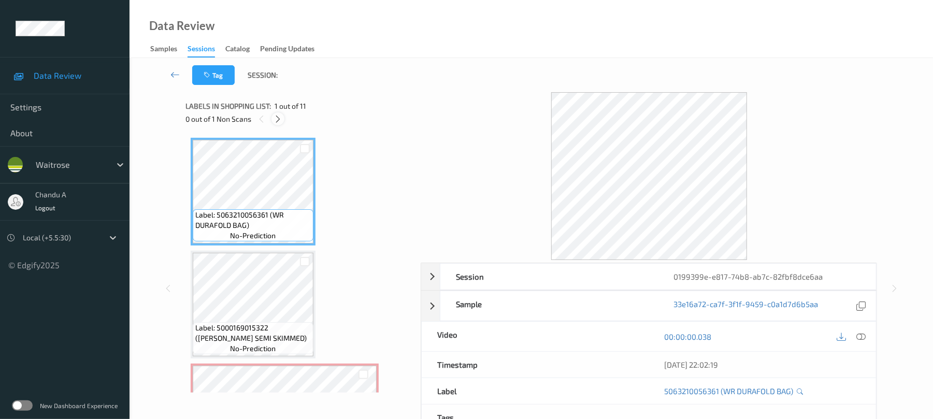
click at [278, 117] on icon at bounding box center [278, 118] width 9 height 9
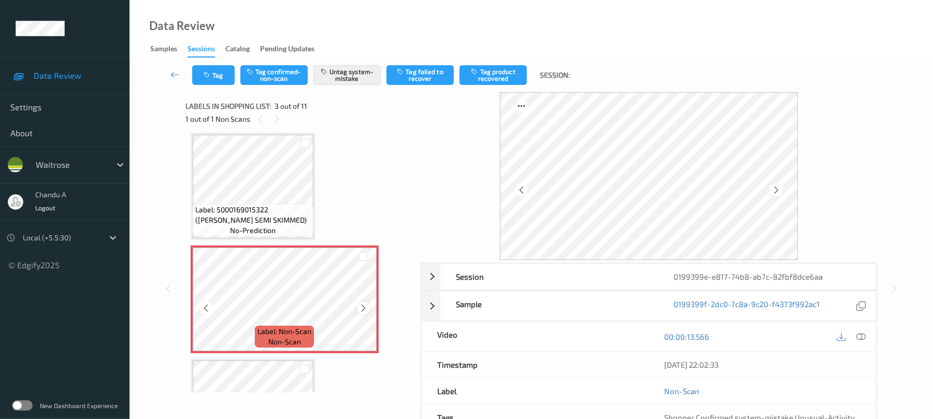
click at [363, 307] on icon at bounding box center [363, 308] width 9 height 9
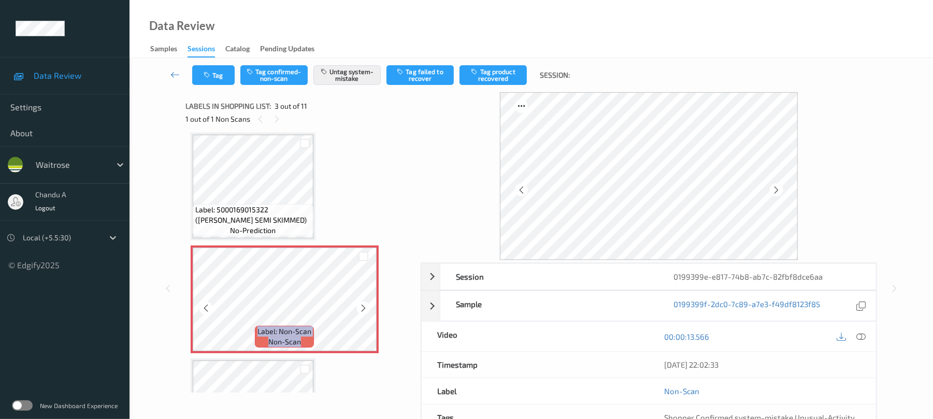
click at [363, 307] on icon at bounding box center [363, 308] width 9 height 9
click at [222, 77] on button "Tag" at bounding box center [213, 75] width 42 height 20
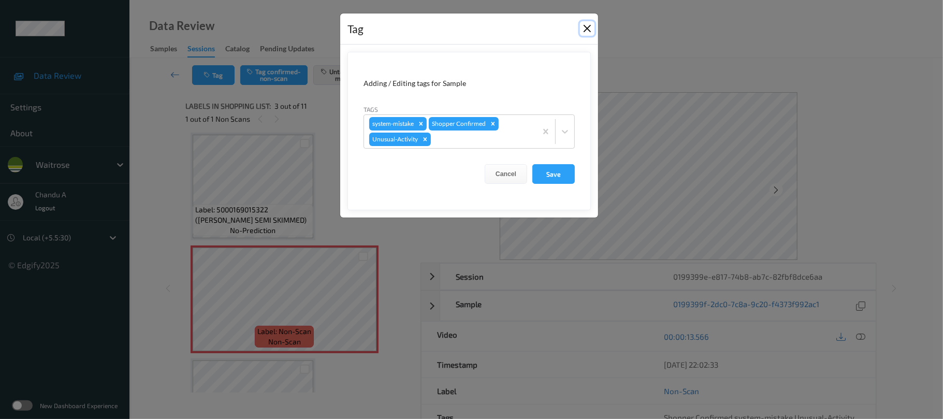
click at [585, 30] on button "Close" at bounding box center [587, 28] width 15 height 15
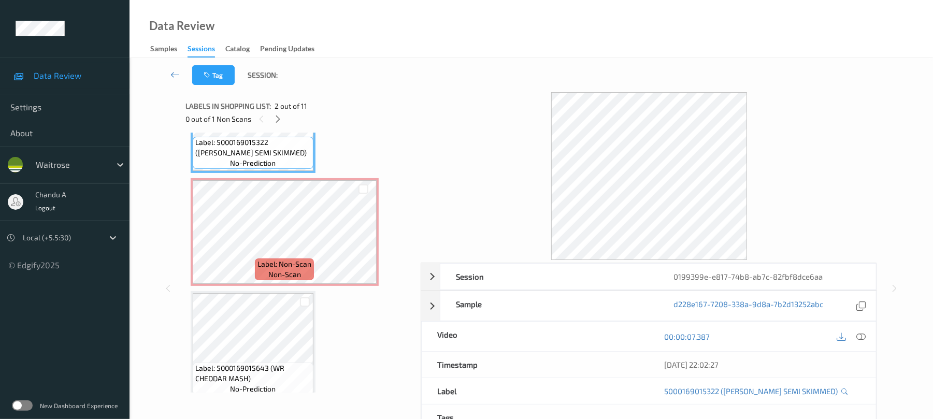
scroll to position [187, 0]
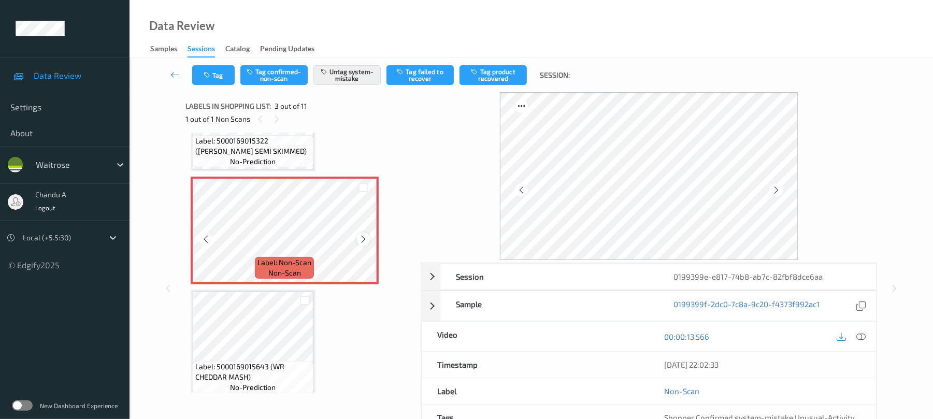
click at [363, 239] on icon at bounding box center [363, 239] width 9 height 9
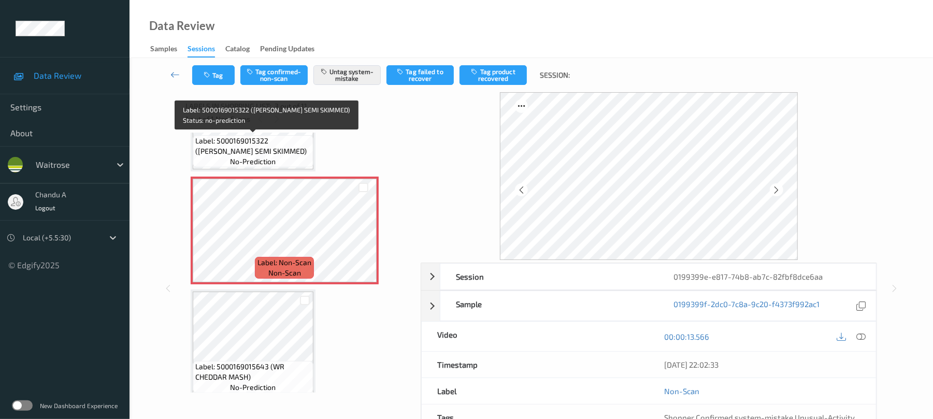
click at [274, 144] on span "Label: 5000169015322 (WR ESS SEMI SKIMMED)" at bounding box center [253, 146] width 116 height 21
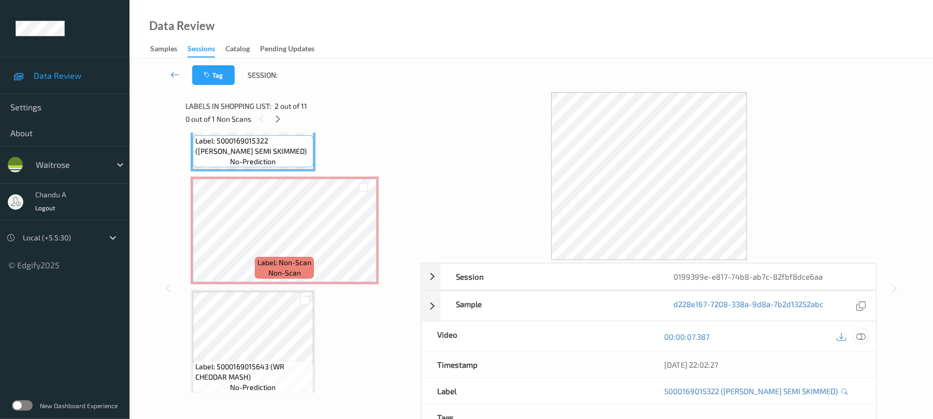
click at [863, 339] on icon at bounding box center [861, 336] width 9 height 9
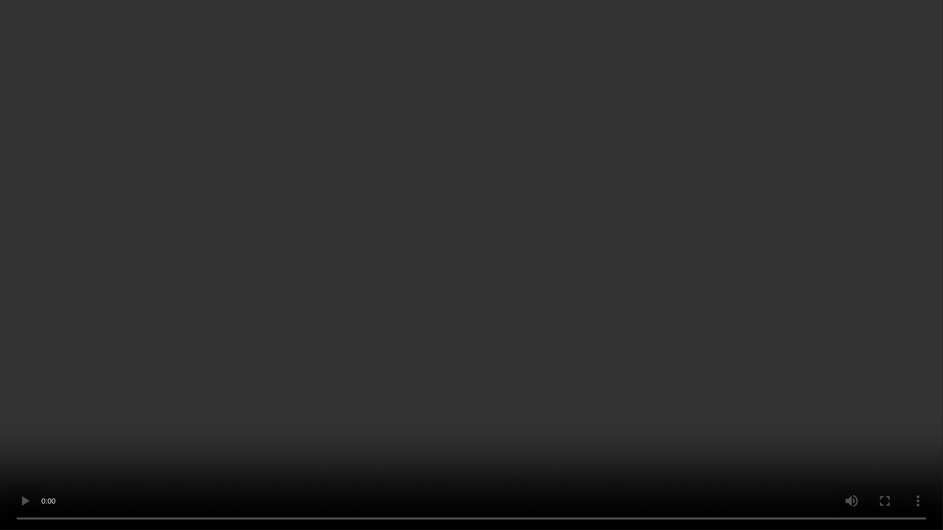
click at [535, 214] on video at bounding box center [471, 265] width 943 height 530
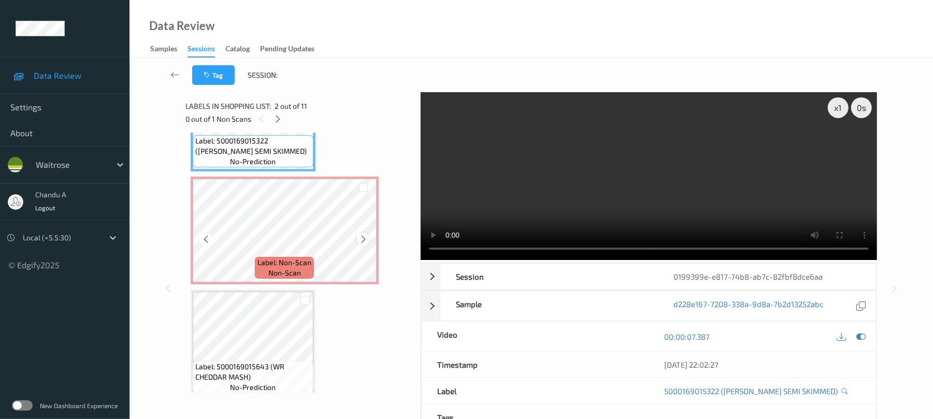
click at [359, 235] on icon at bounding box center [363, 239] width 9 height 9
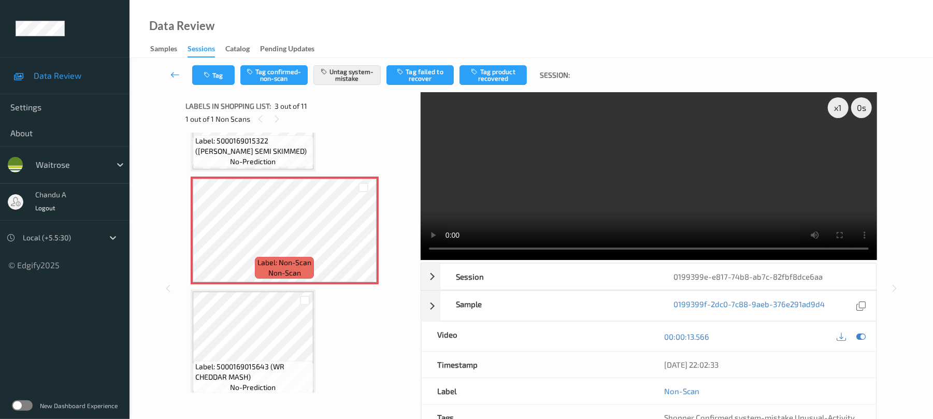
click at [683, 211] on video at bounding box center [649, 176] width 456 height 168
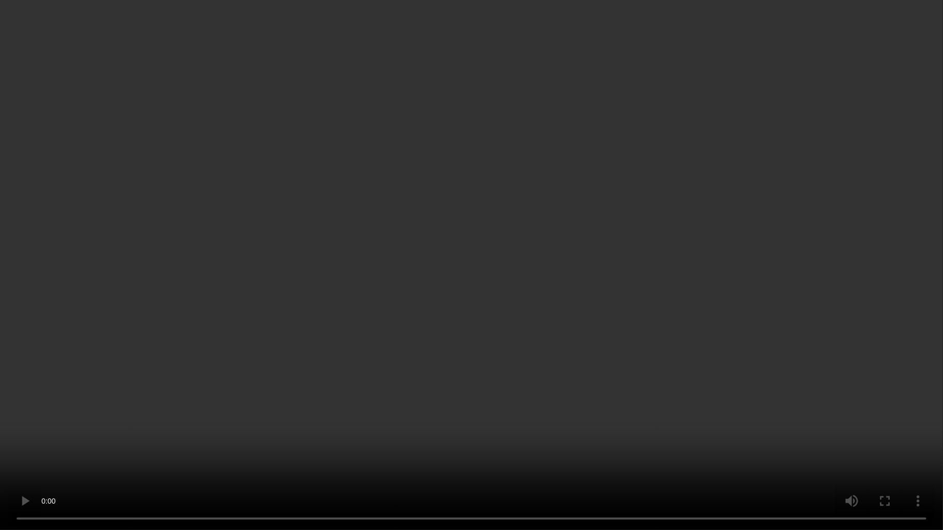
click at [628, 210] on video at bounding box center [471, 265] width 943 height 530
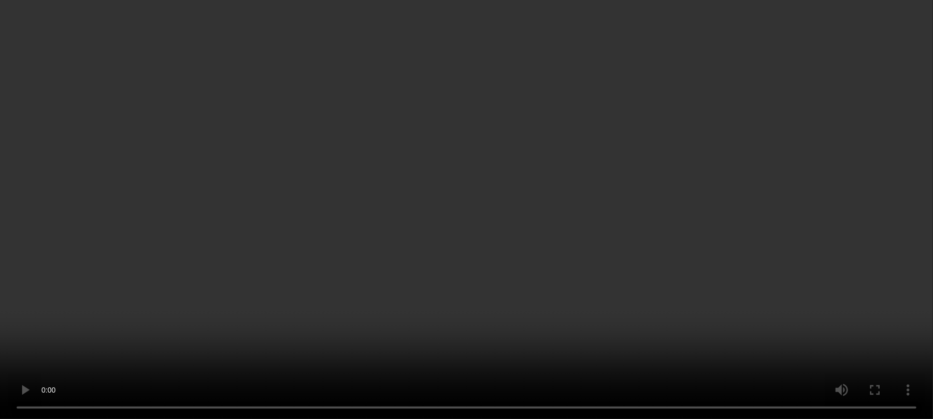
scroll to position [256, 0]
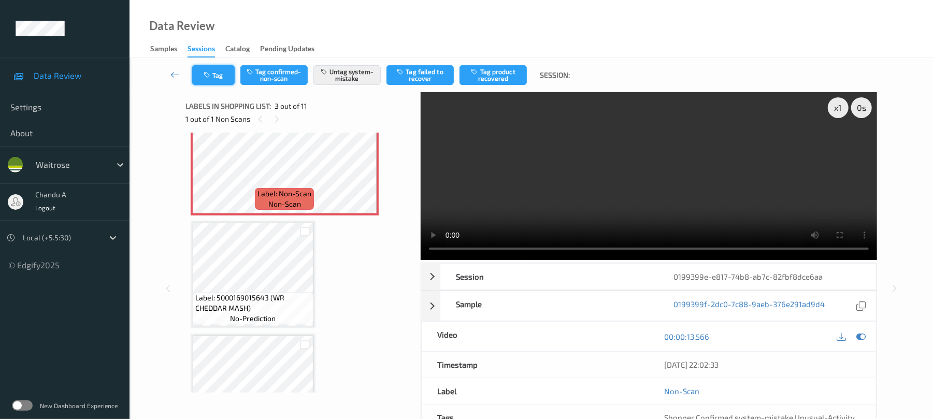
click at [203, 79] on button "Tag" at bounding box center [213, 75] width 42 height 20
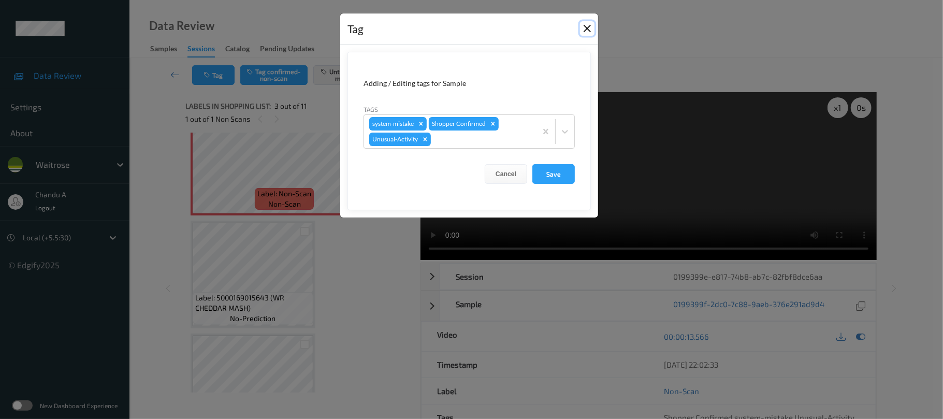
click at [584, 29] on button "Close" at bounding box center [587, 28] width 15 height 15
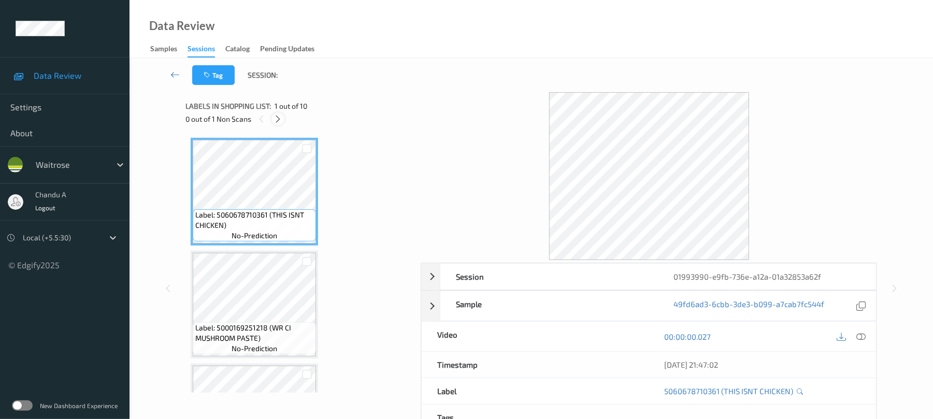
click at [280, 116] on icon at bounding box center [278, 118] width 9 height 9
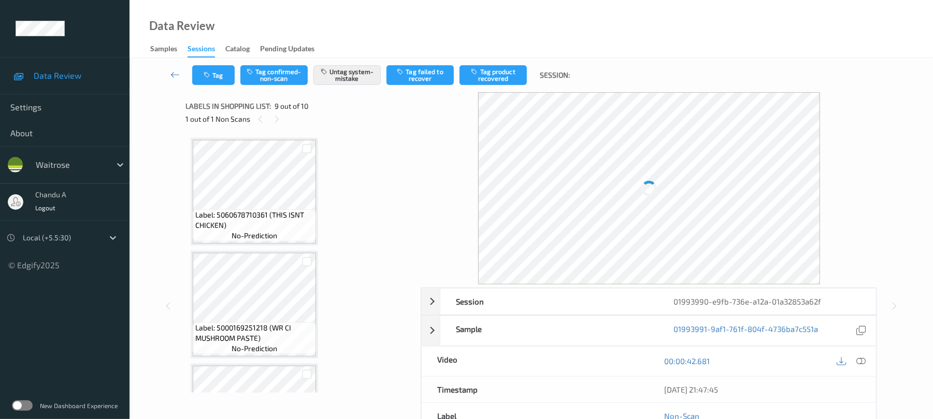
scroll to position [796, 0]
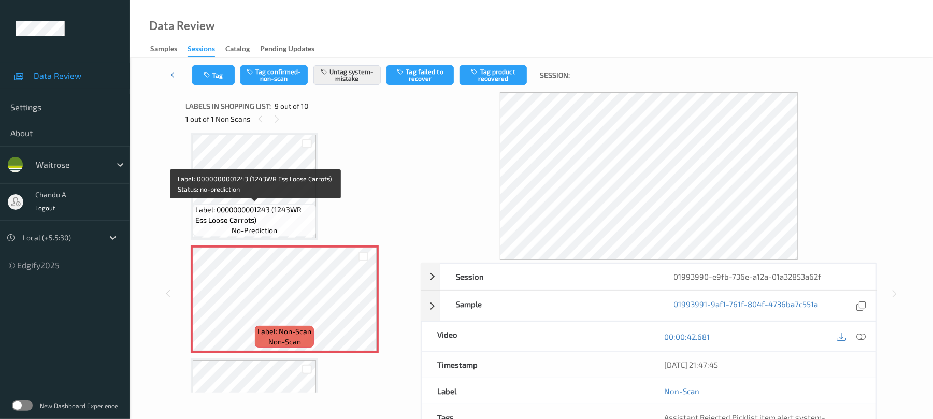
click at [276, 206] on span "Label: 0000000001243 (1243WR Ess Loose Carrots)" at bounding box center [254, 215] width 118 height 21
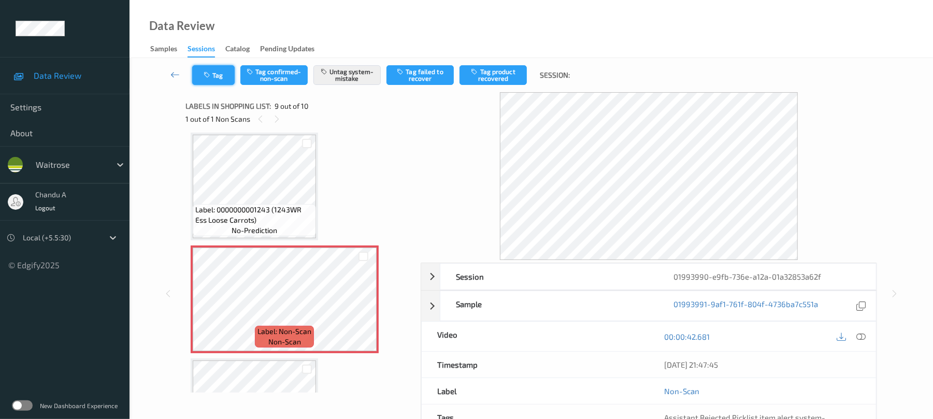
click at [202, 71] on button "Tag" at bounding box center [213, 75] width 42 height 20
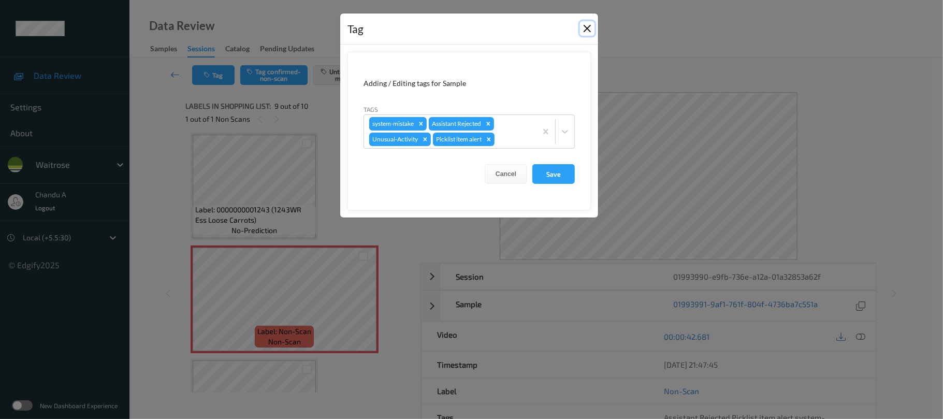
click at [587, 26] on button "Close" at bounding box center [587, 28] width 15 height 15
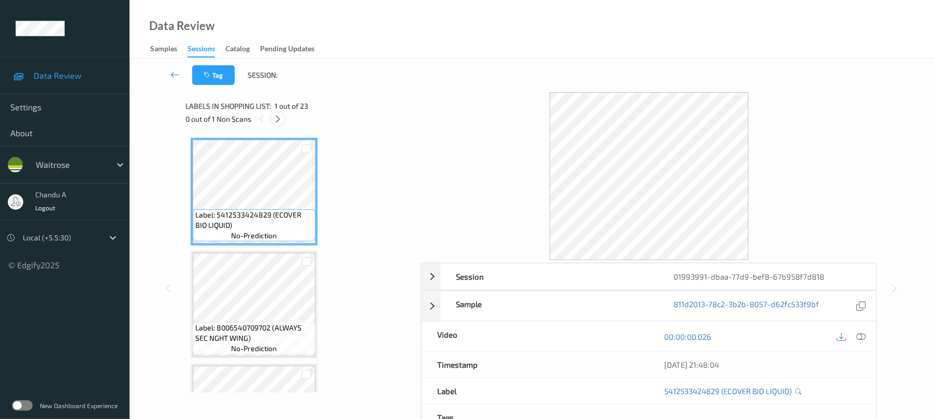
click at [279, 122] on icon at bounding box center [278, 118] width 9 height 9
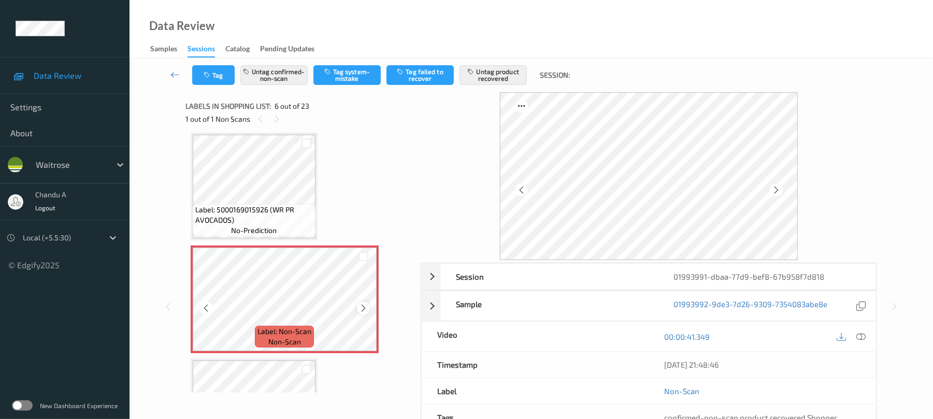
click at [367, 310] on icon at bounding box center [363, 308] width 9 height 9
click at [364, 308] on icon at bounding box center [363, 308] width 9 height 9
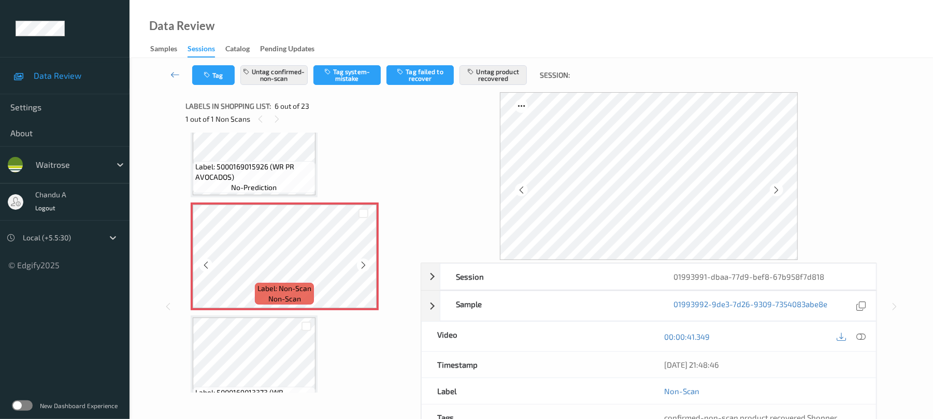
scroll to position [526, 0]
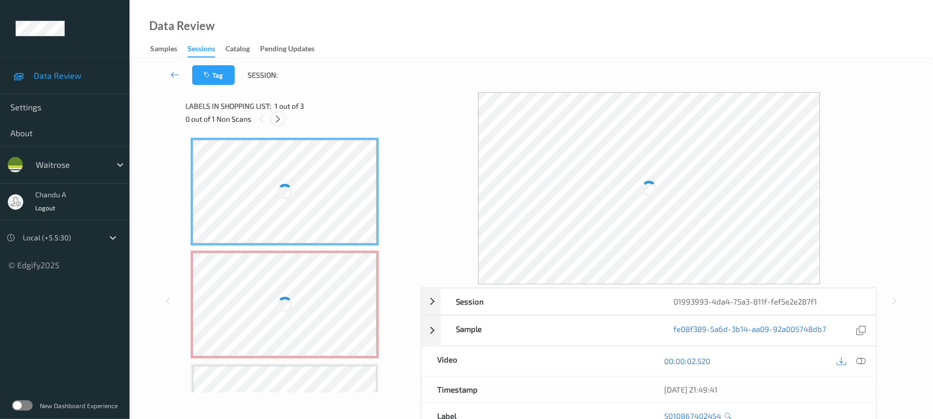
click at [275, 120] on icon at bounding box center [278, 118] width 9 height 9
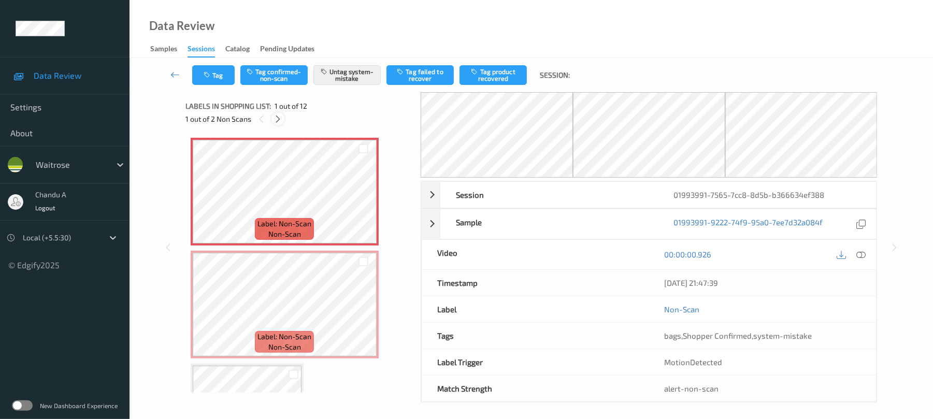
drag, startPoint x: 280, startPoint y: 117, endPoint x: 278, endPoint y: 123, distance: 6.6
click at [278, 117] on icon at bounding box center [278, 118] width 9 height 9
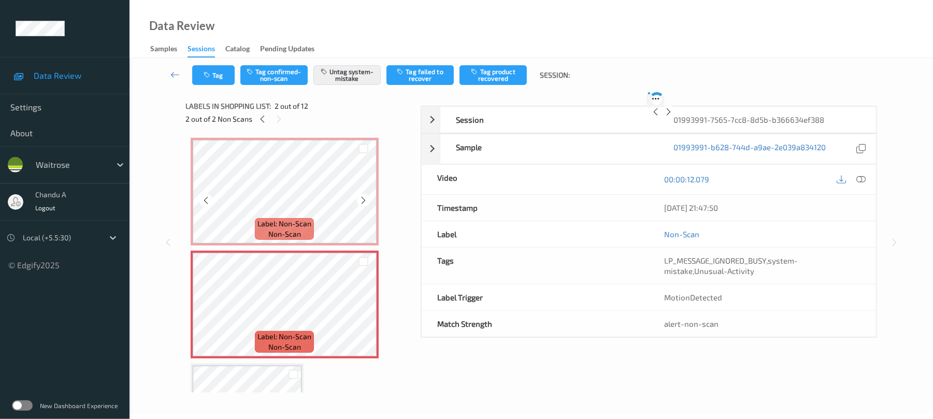
scroll to position [5, 0]
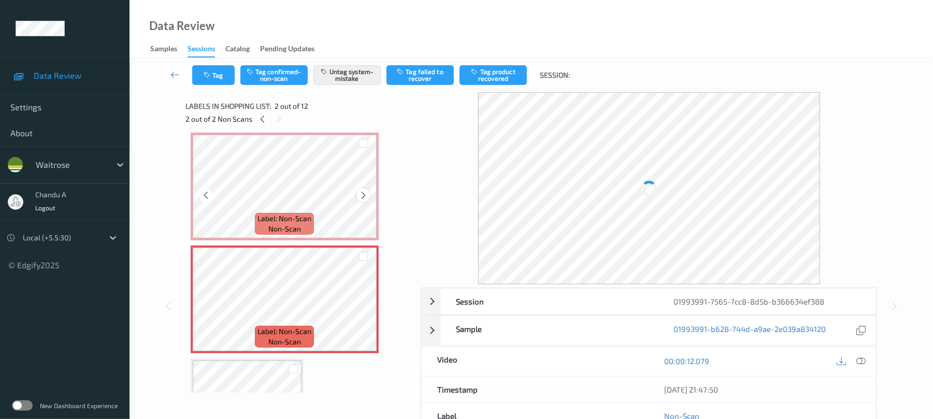
click at [365, 195] on icon at bounding box center [363, 195] width 9 height 9
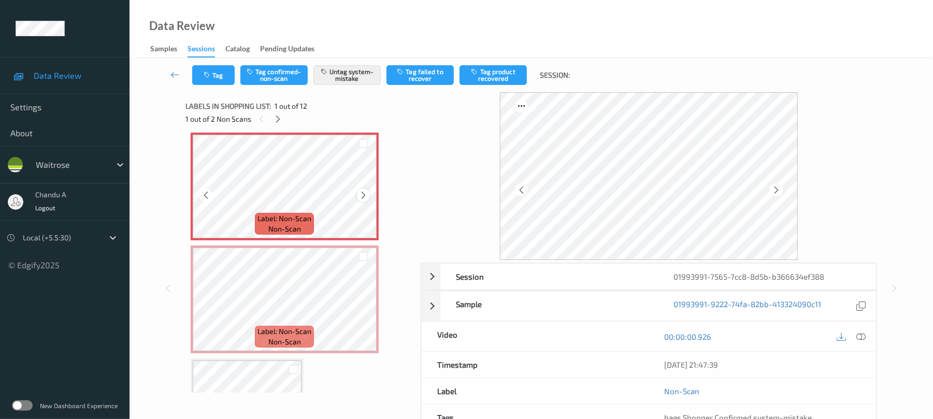
click at [362, 191] on icon at bounding box center [363, 195] width 9 height 9
click at [218, 80] on button "Tag" at bounding box center [213, 75] width 42 height 20
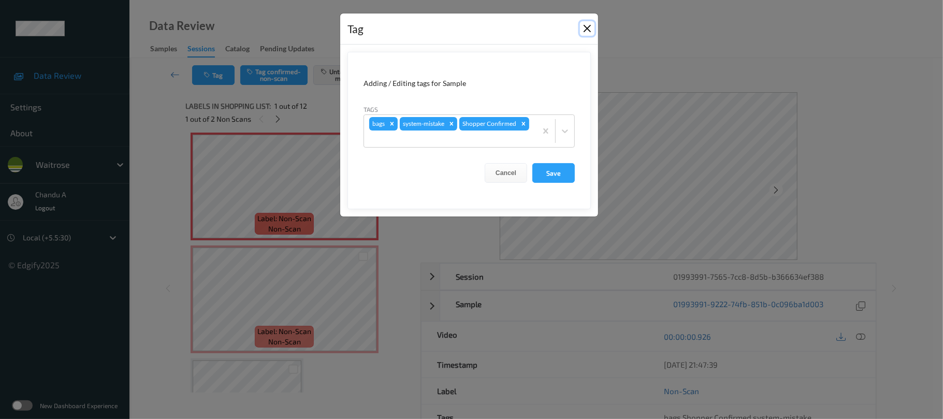
click at [580, 25] on button "Close" at bounding box center [587, 28] width 15 height 15
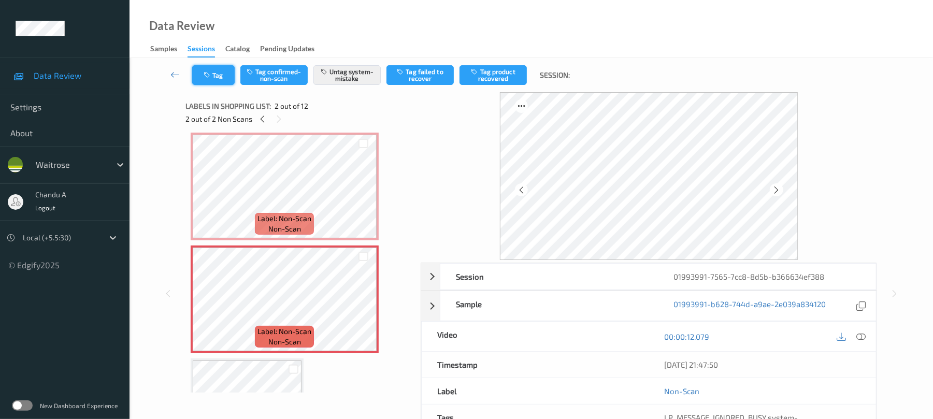
click at [222, 77] on button "Tag" at bounding box center [213, 75] width 42 height 20
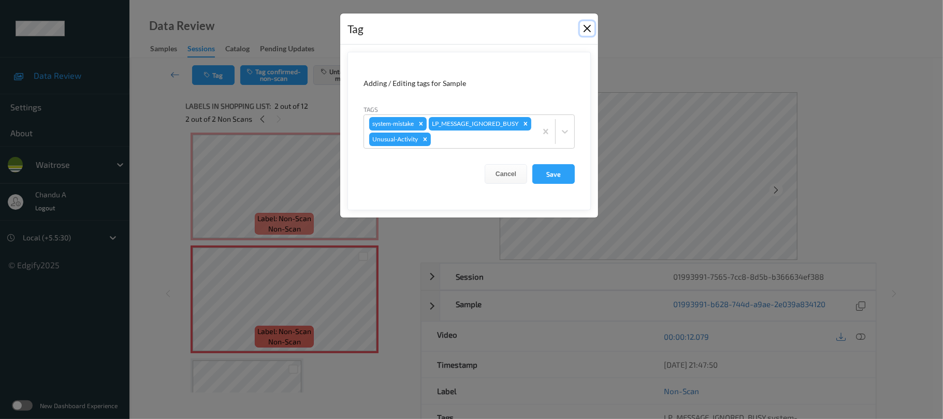
click at [591, 30] on button "Close" at bounding box center [587, 28] width 15 height 15
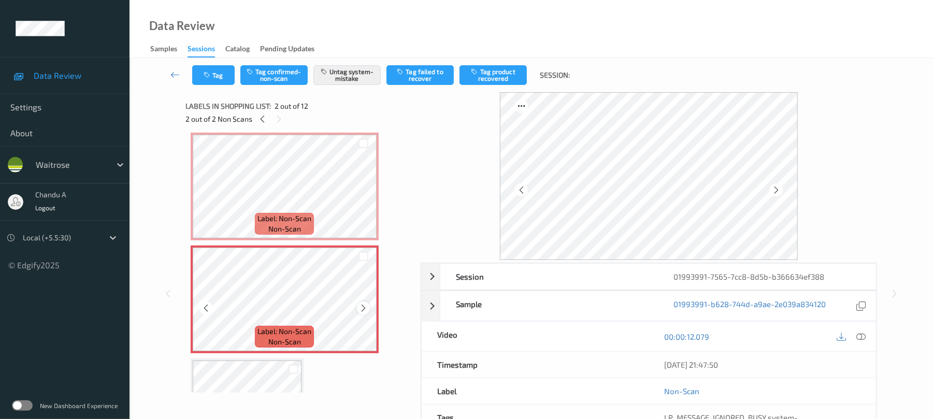
click at [364, 304] on icon at bounding box center [363, 308] width 9 height 9
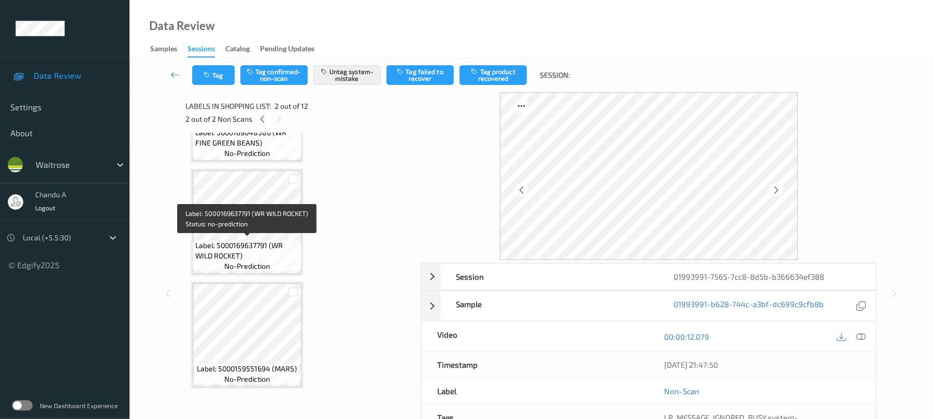
scroll to position [1100, 0]
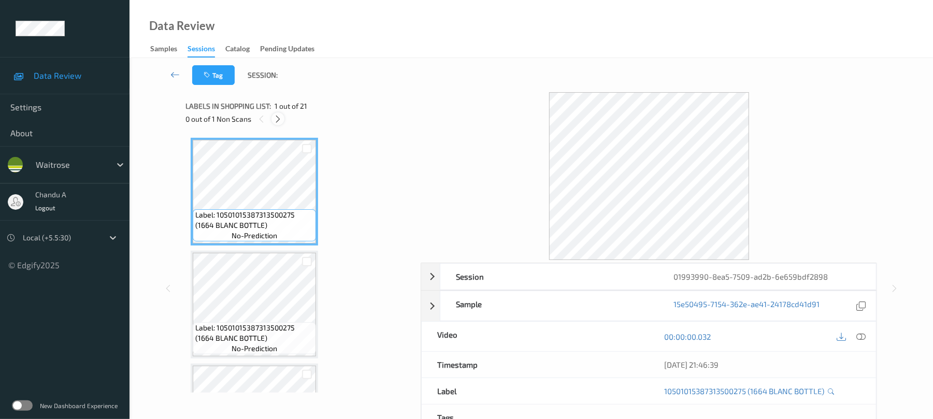
click at [284, 121] on div at bounding box center [277, 118] width 13 height 13
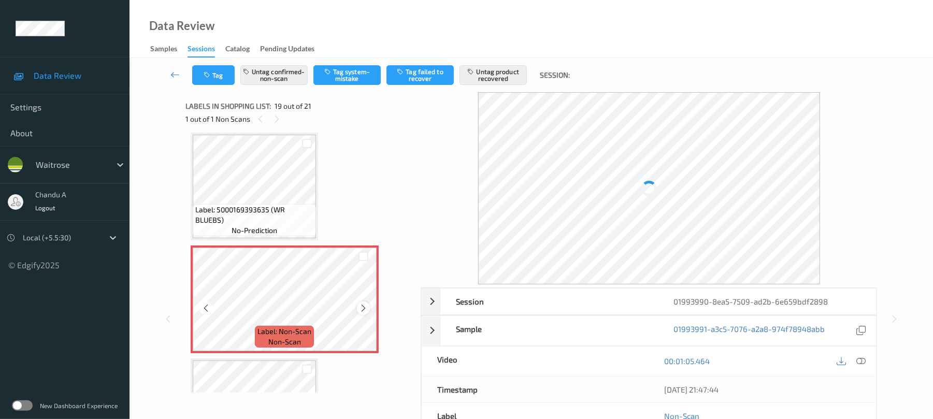
click at [365, 311] on icon at bounding box center [363, 308] width 9 height 9
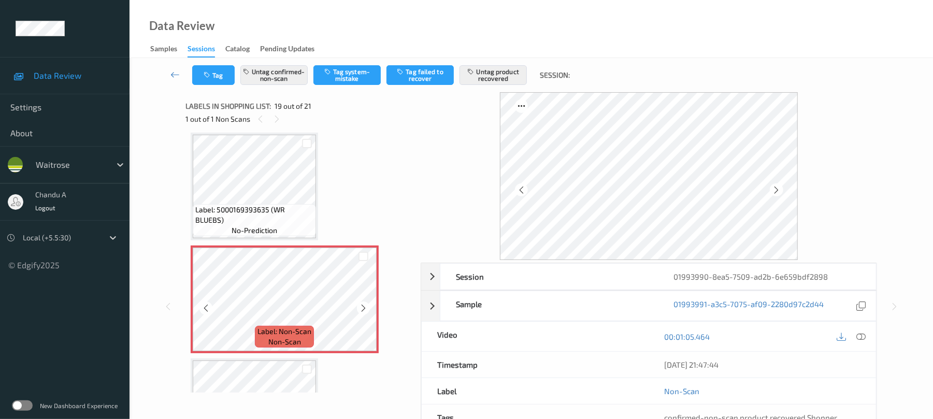
click at [365, 311] on icon at bounding box center [363, 308] width 9 height 9
click at [776, 191] on icon at bounding box center [776, 189] width 9 height 9
click at [364, 307] on icon at bounding box center [363, 308] width 9 height 9
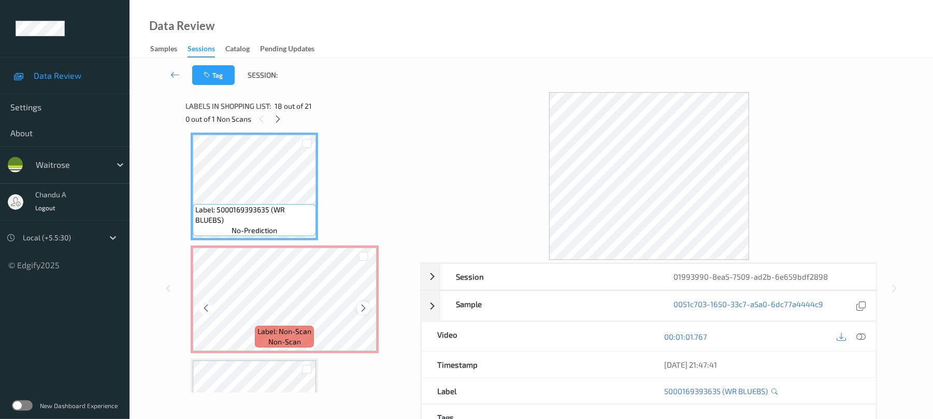
click at [368, 311] on div at bounding box center [363, 308] width 13 height 13
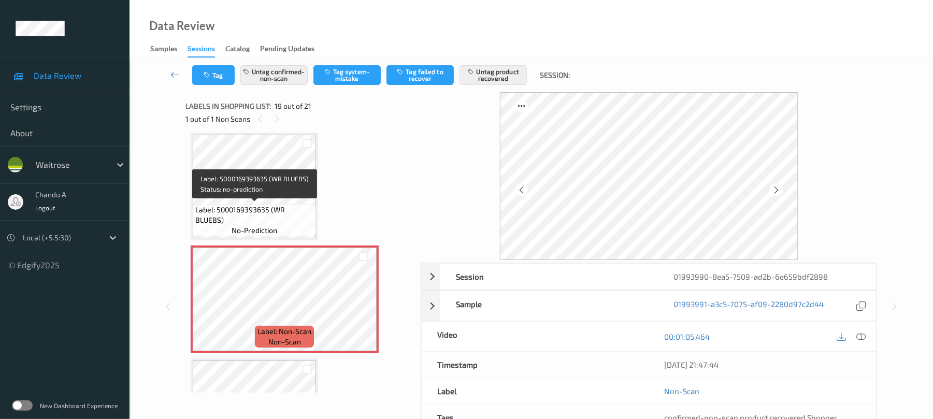
click at [282, 210] on span "Label: 5000169393635 (WR BLUEBS)" at bounding box center [254, 215] width 118 height 21
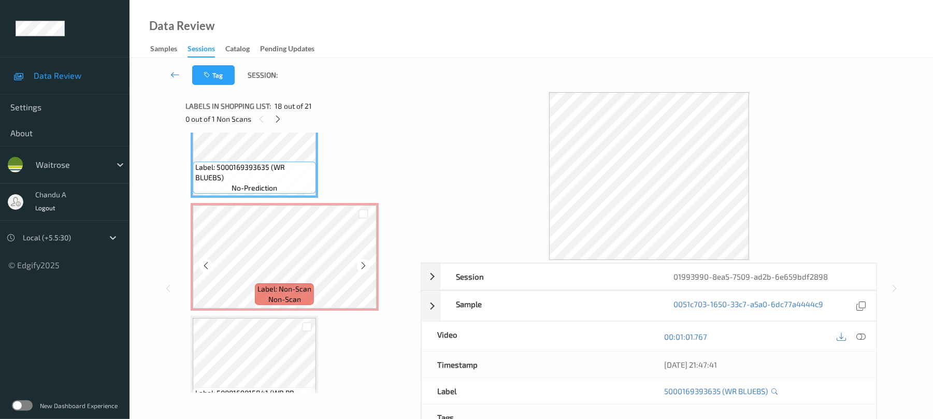
scroll to position [1994, 0]
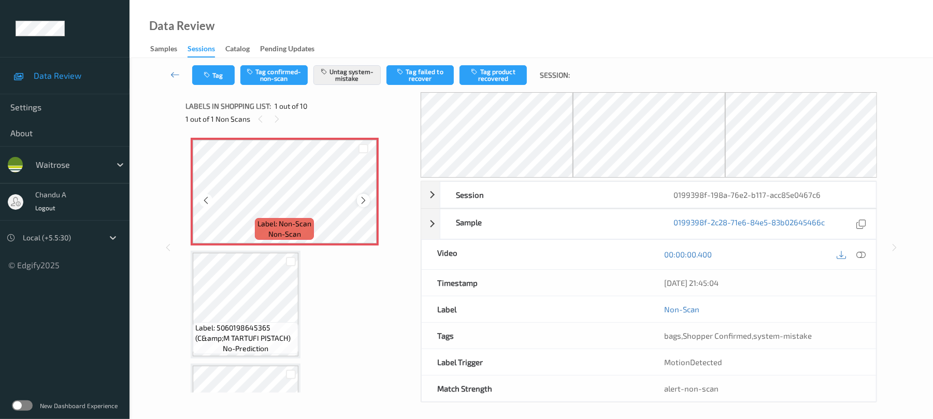
click at [363, 201] on icon at bounding box center [363, 200] width 9 height 9
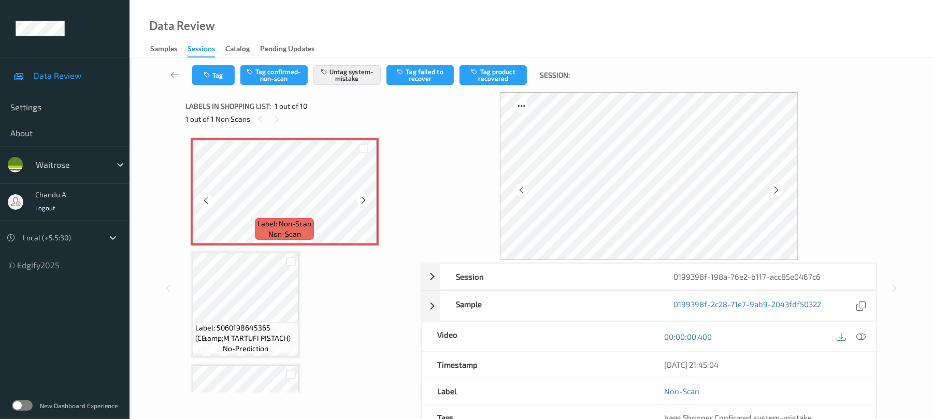
click at [363, 201] on icon at bounding box center [363, 200] width 9 height 9
click at [223, 73] on button "Tag" at bounding box center [213, 75] width 42 height 20
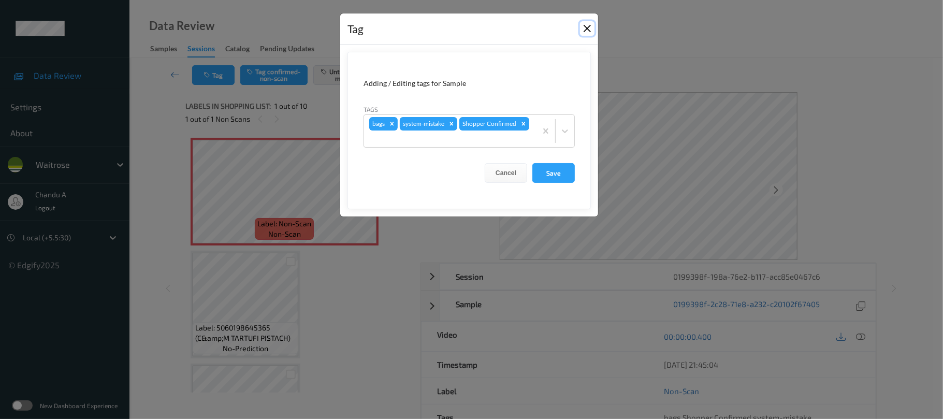
click at [591, 23] on button "Close" at bounding box center [587, 28] width 15 height 15
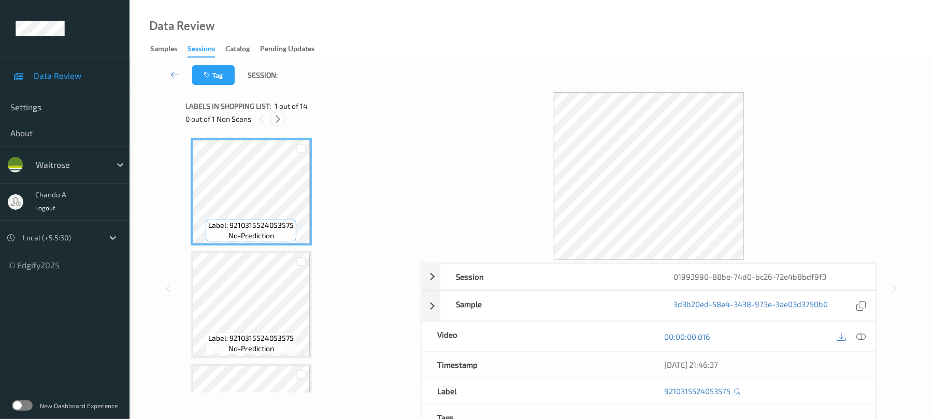
click at [278, 119] on icon at bounding box center [278, 118] width 9 height 9
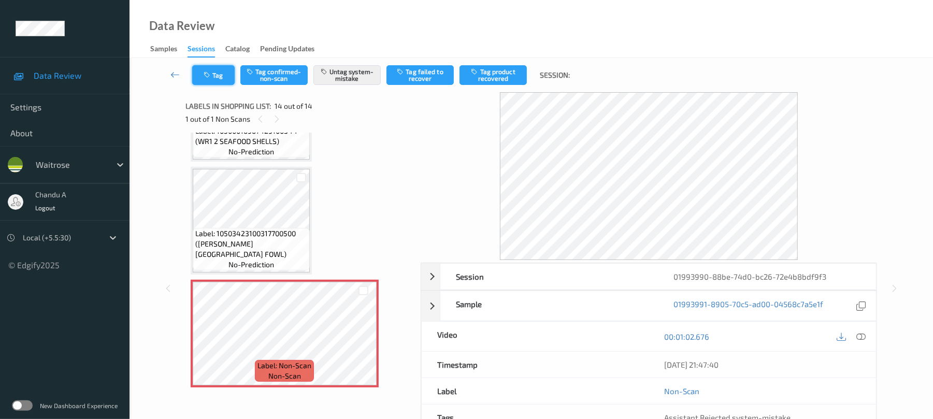
click at [207, 79] on button "Tag" at bounding box center [213, 75] width 42 height 20
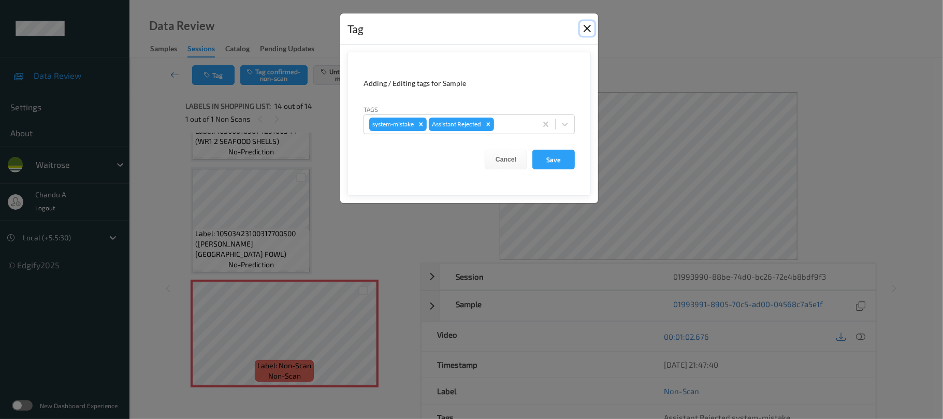
click at [590, 32] on button "Close" at bounding box center [587, 28] width 15 height 15
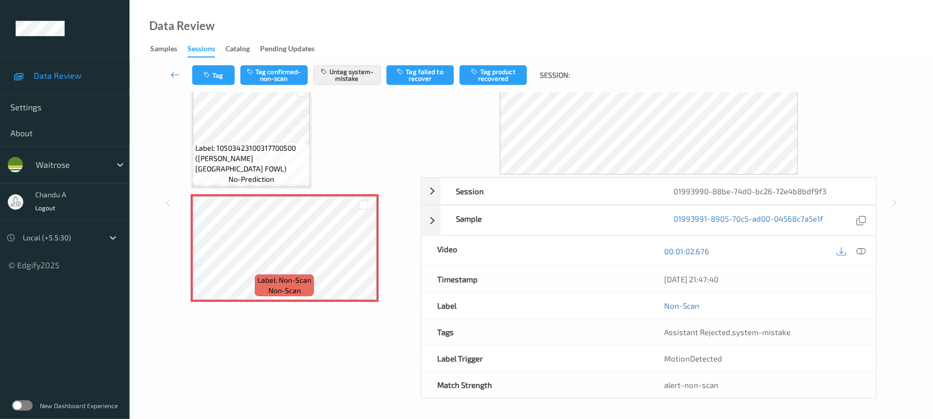
scroll to position [89, 0]
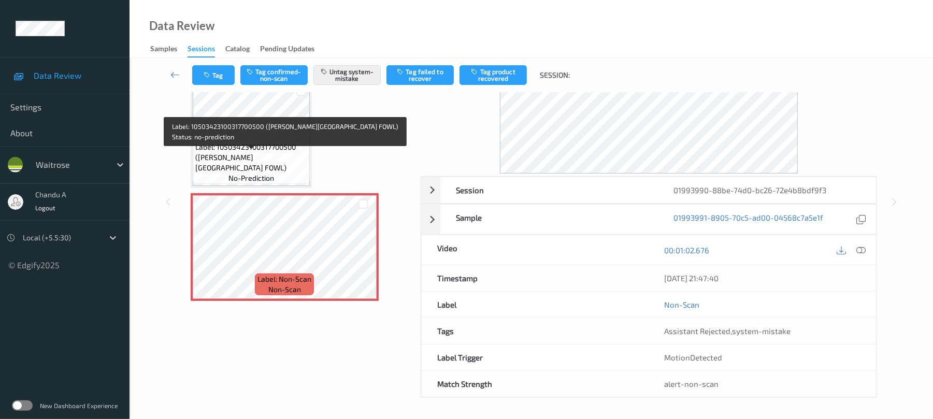
click at [288, 162] on span "Label: 10503423100317700500 (GRESS GUINEA FOWL)" at bounding box center [251, 157] width 112 height 31
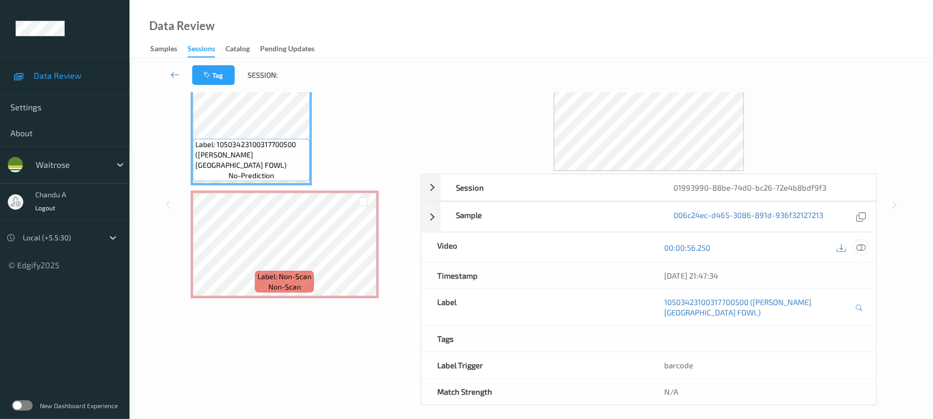
click at [865, 249] on icon at bounding box center [861, 247] width 9 height 9
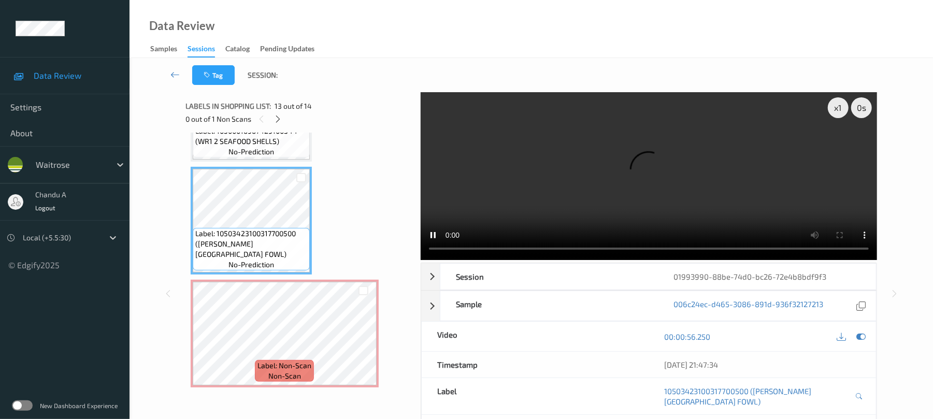
scroll to position [1215, 0]
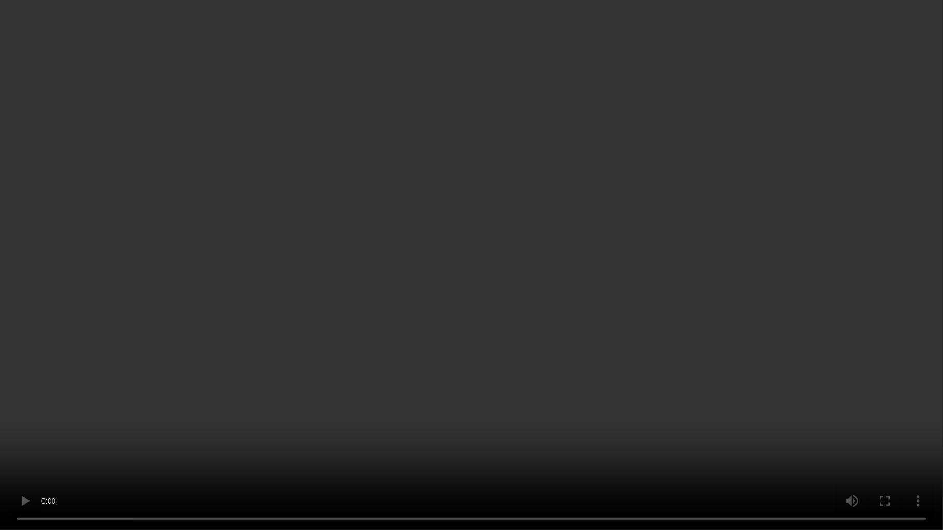
drag, startPoint x: 437, startPoint y: 349, endPoint x: 450, endPoint y: 320, distance: 32.2
click at [438, 346] on video at bounding box center [471, 265] width 943 height 530
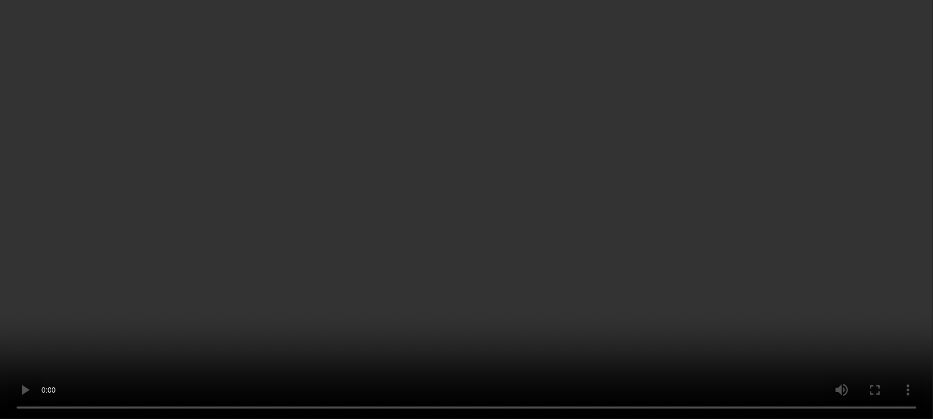
scroll to position [1326, 0]
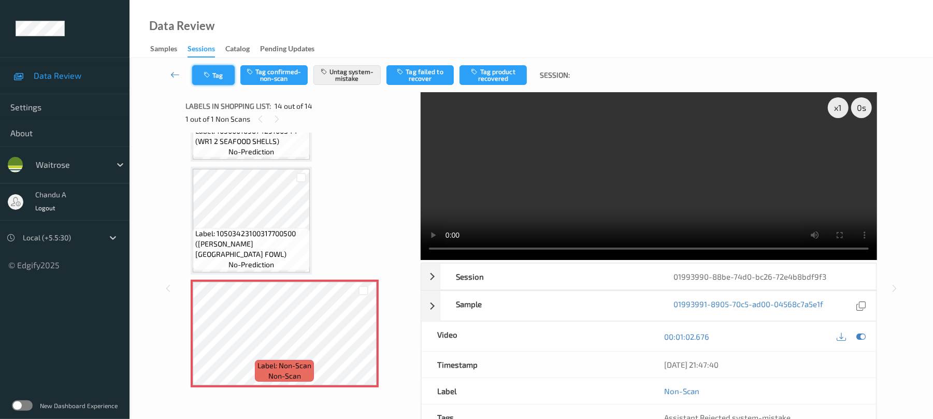
click at [214, 76] on button "Tag" at bounding box center [213, 75] width 42 height 20
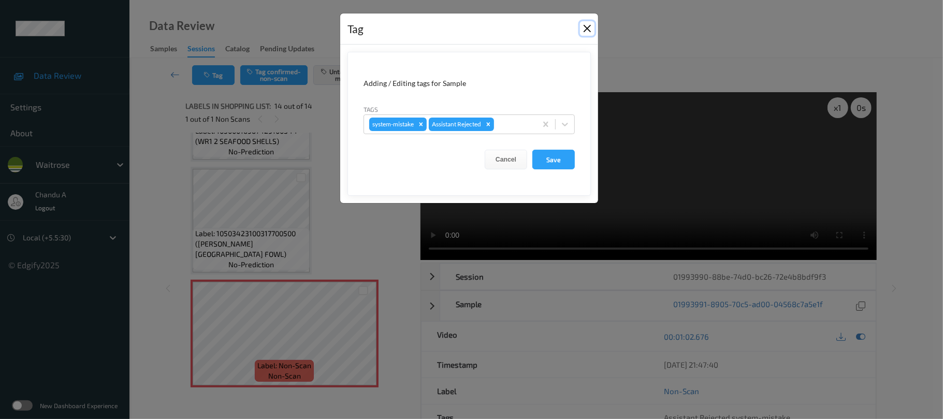
click at [587, 27] on button "Close" at bounding box center [587, 28] width 15 height 15
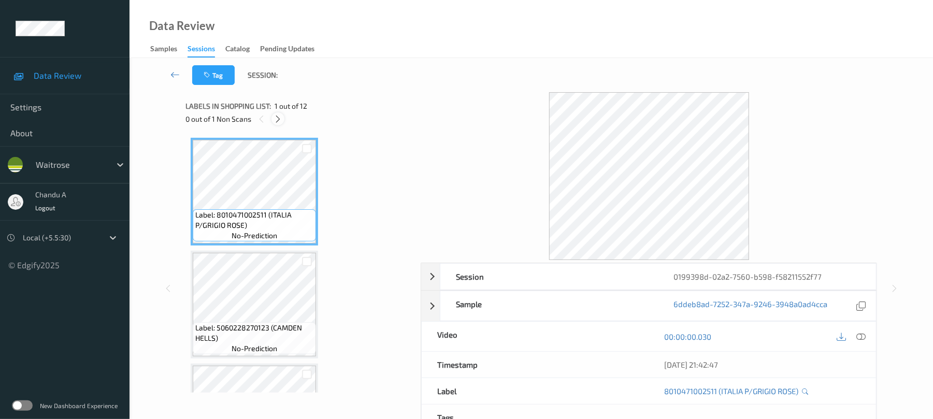
click at [275, 120] on icon at bounding box center [278, 118] width 9 height 9
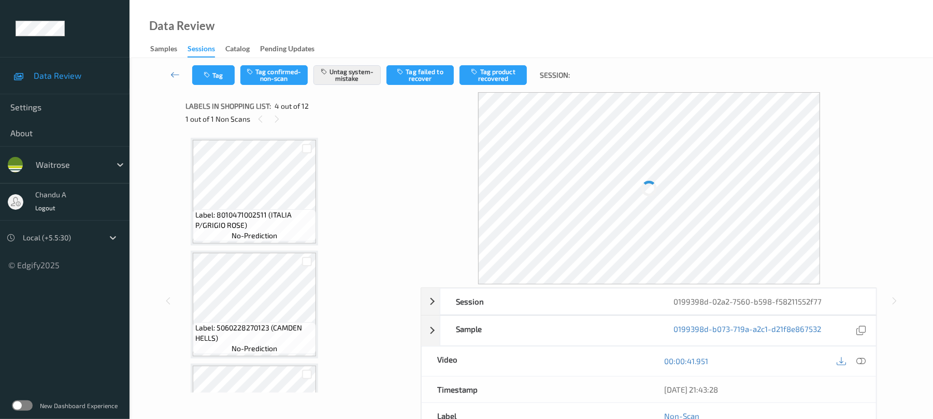
scroll to position [231, 0]
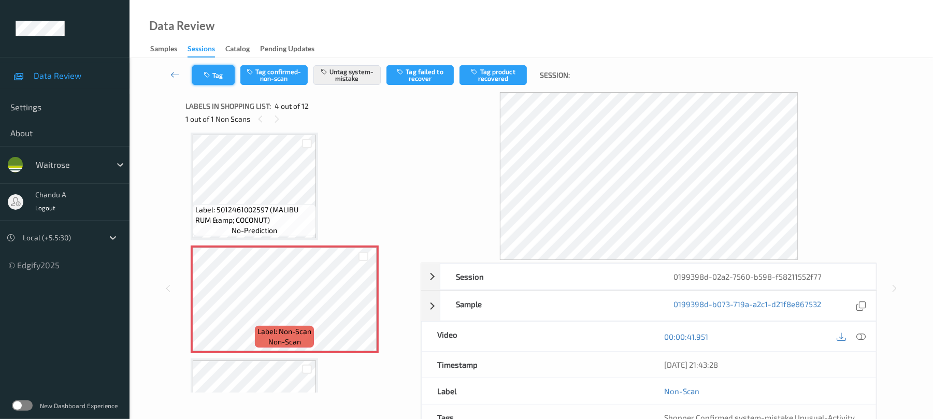
click at [213, 73] on button "Tag" at bounding box center [213, 75] width 42 height 20
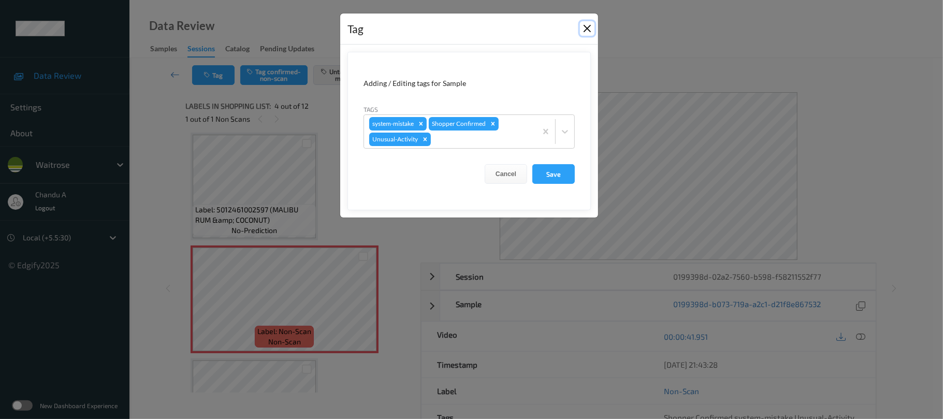
click at [587, 25] on button "Close" at bounding box center [587, 28] width 15 height 15
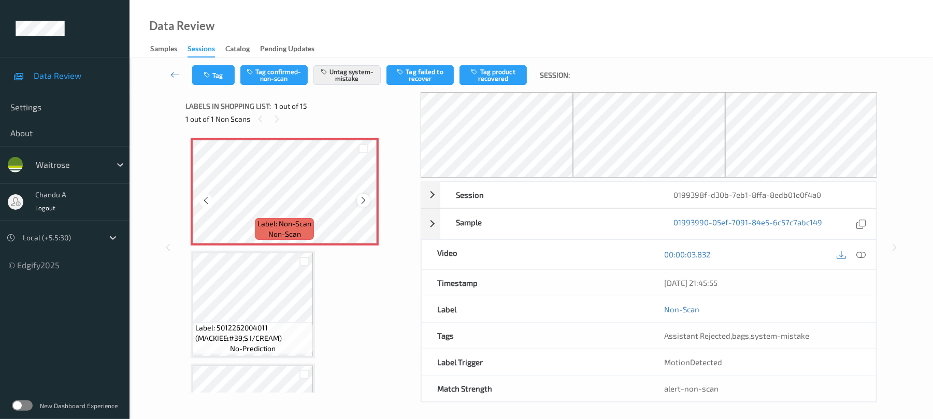
click at [362, 204] on icon at bounding box center [363, 200] width 9 height 9
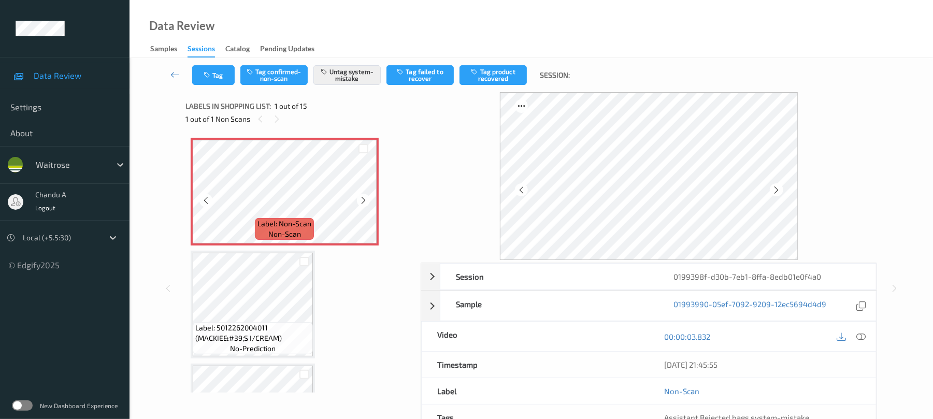
click at [362, 204] on icon at bounding box center [363, 200] width 9 height 9
click at [224, 78] on button "Tag" at bounding box center [213, 75] width 42 height 20
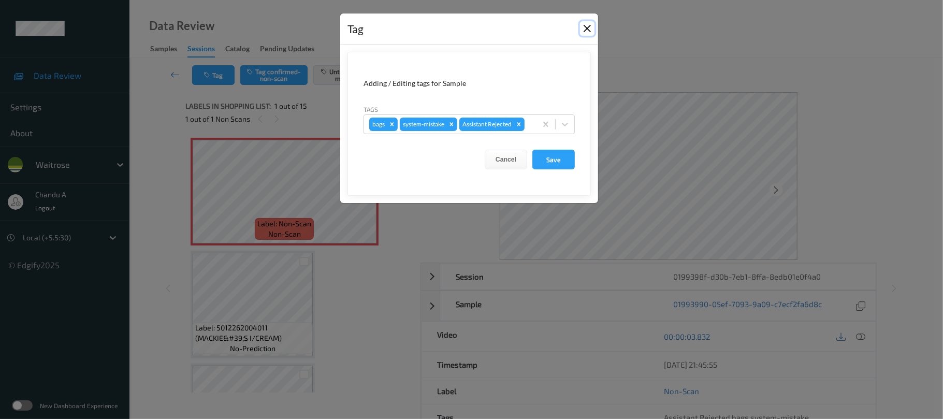
click at [585, 28] on button "Close" at bounding box center [587, 28] width 15 height 15
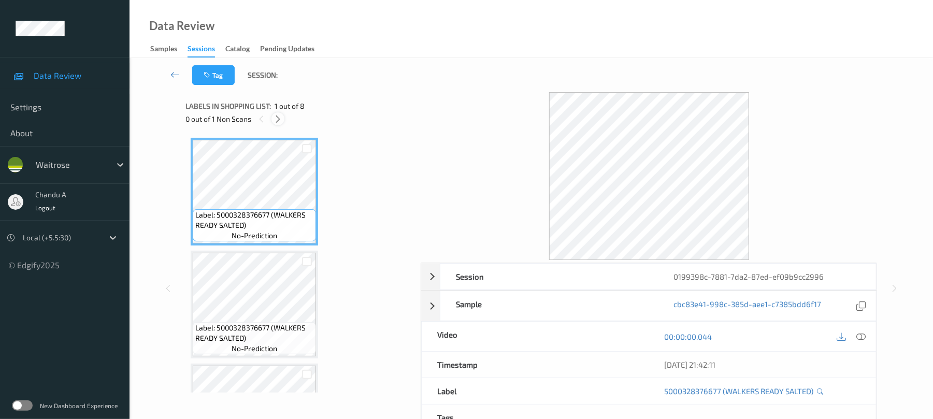
click at [280, 115] on icon at bounding box center [278, 118] width 9 height 9
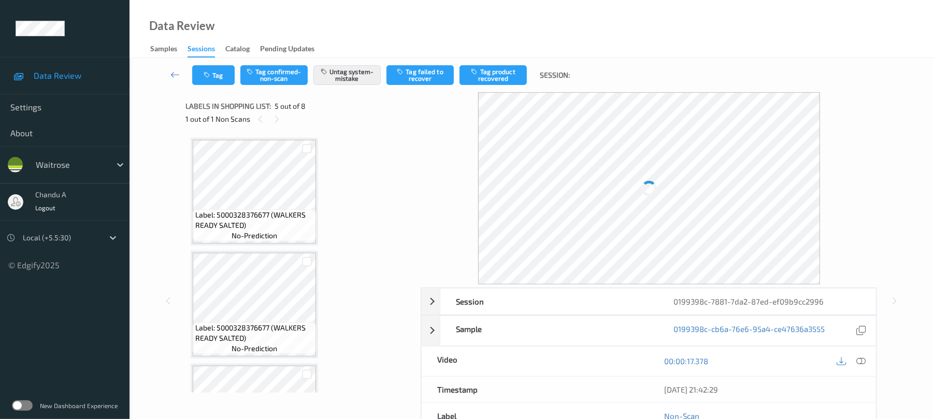
scroll to position [344, 0]
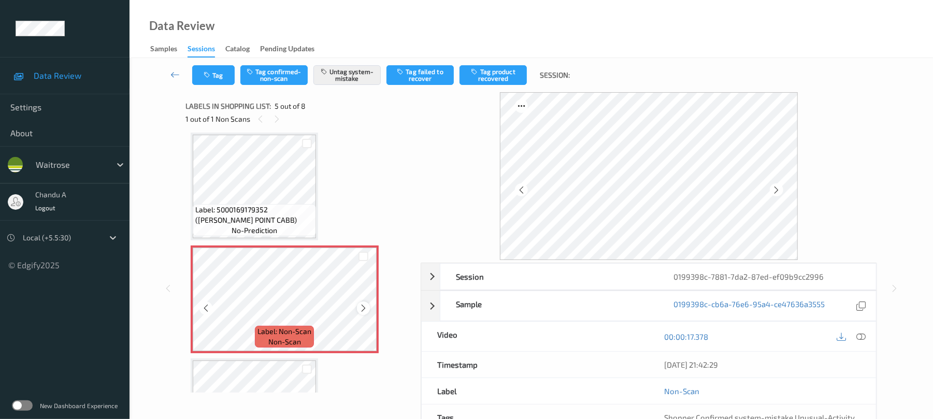
click at [363, 311] on icon at bounding box center [363, 308] width 9 height 9
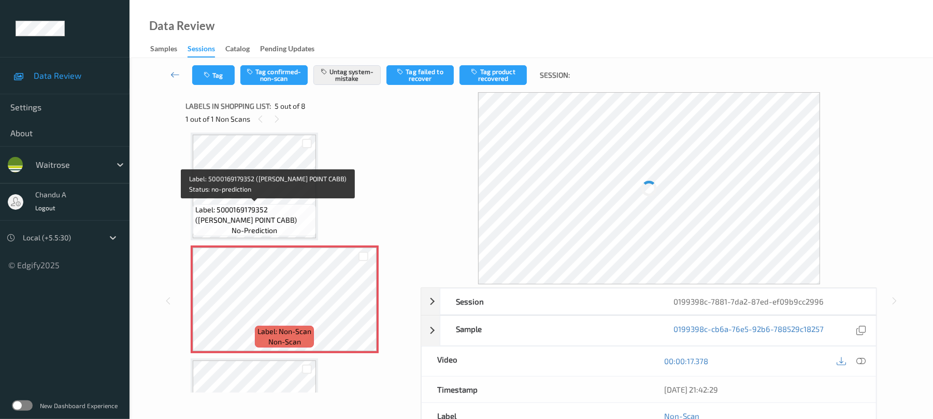
click at [305, 210] on span "Label: 5000169179352 (WR ESS POINT CABB)" at bounding box center [254, 215] width 118 height 21
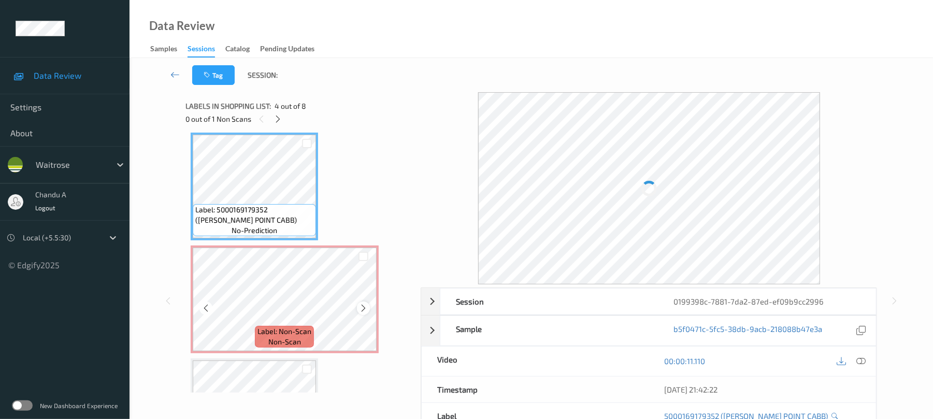
click at [364, 305] on icon at bounding box center [363, 308] width 9 height 9
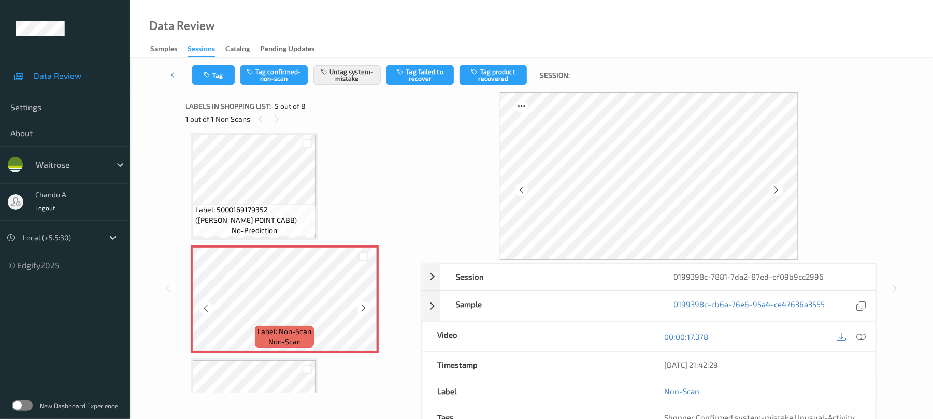
click at [364, 305] on icon at bounding box center [363, 308] width 9 height 9
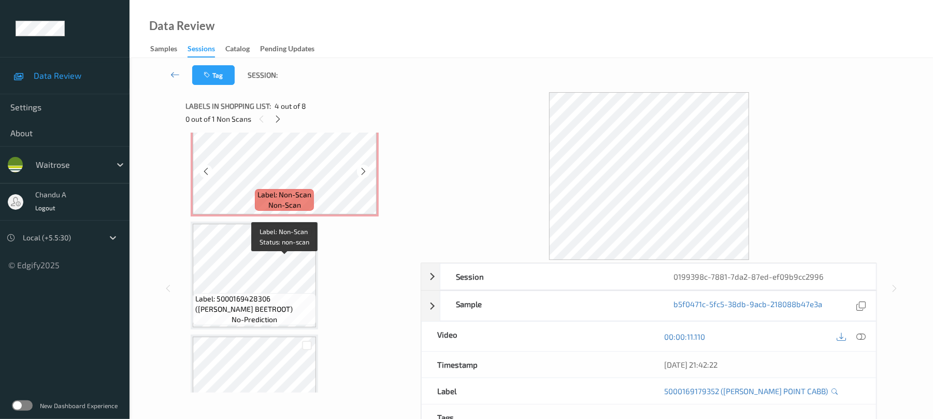
scroll to position [482, 0]
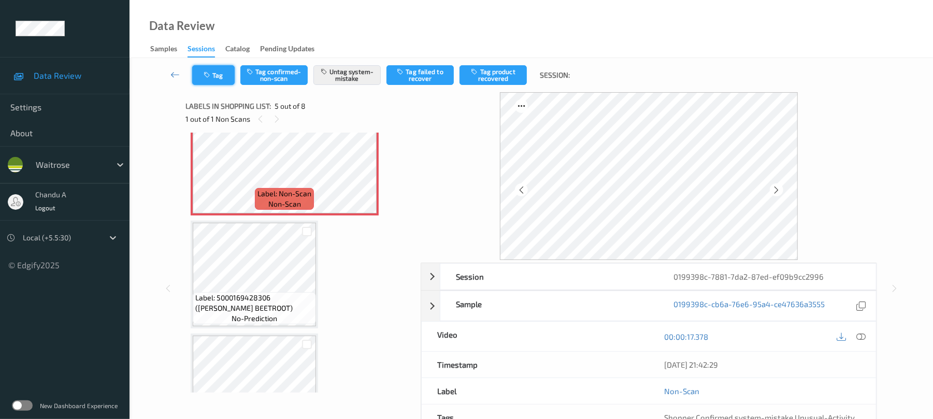
click at [224, 71] on button "Tag" at bounding box center [213, 75] width 42 height 20
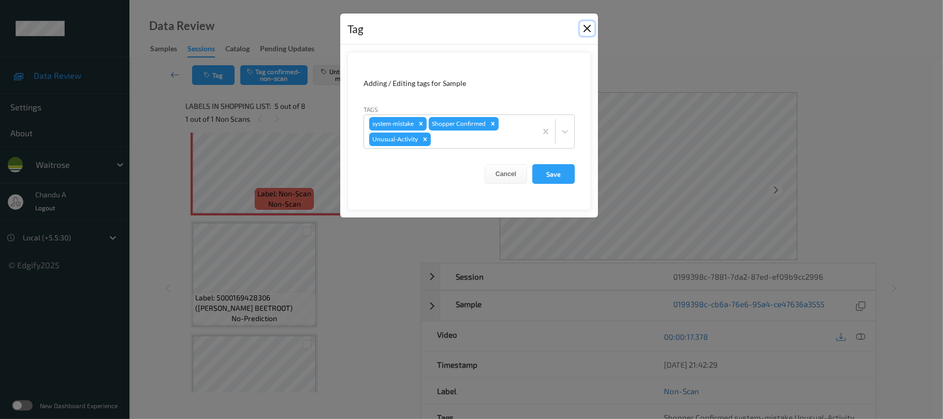
click at [586, 24] on button "Close" at bounding box center [587, 28] width 15 height 15
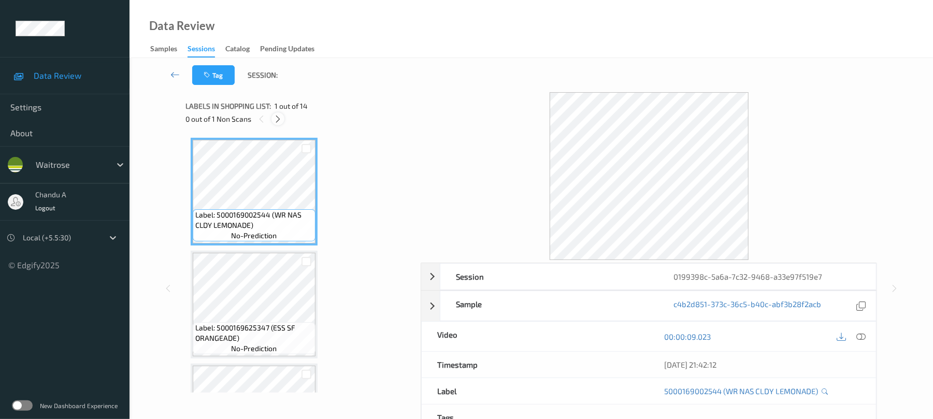
click at [277, 118] on icon at bounding box center [278, 118] width 9 height 9
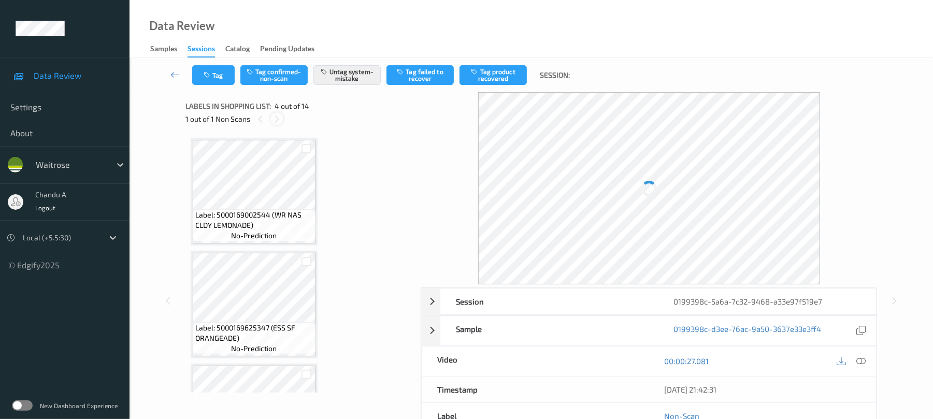
scroll to position [231, 0]
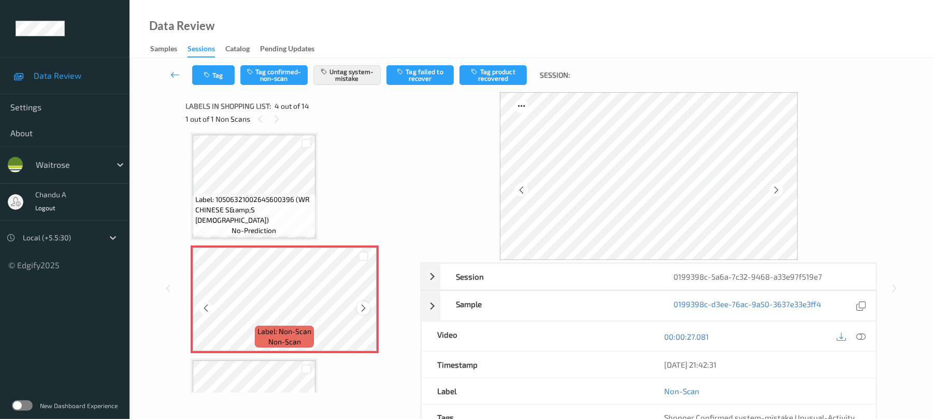
click at [367, 306] on icon at bounding box center [363, 308] width 9 height 9
click at [364, 306] on icon at bounding box center [363, 308] width 9 height 9
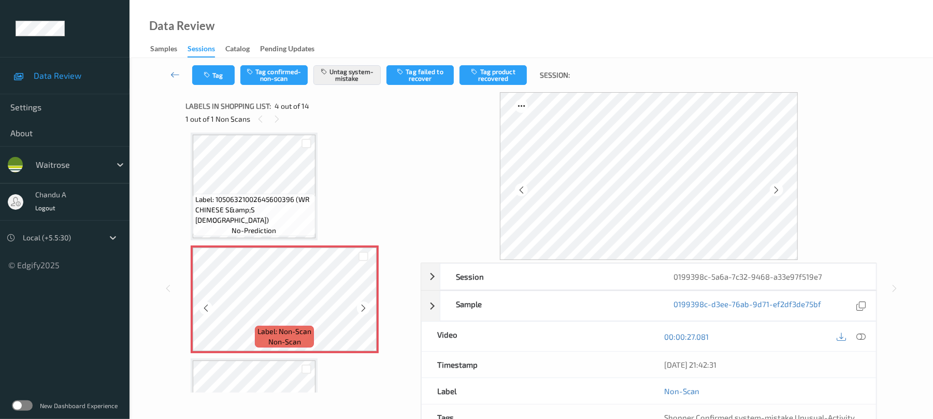
click at [364, 306] on icon at bounding box center [363, 308] width 9 height 9
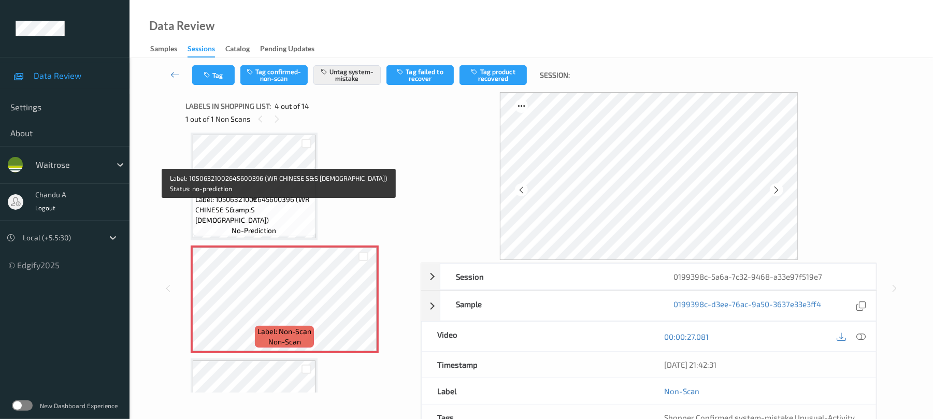
click at [290, 214] on span "Label: 10506321002645600396 (WR CHINESE S&amp;S CHICK)" at bounding box center [254, 209] width 118 height 31
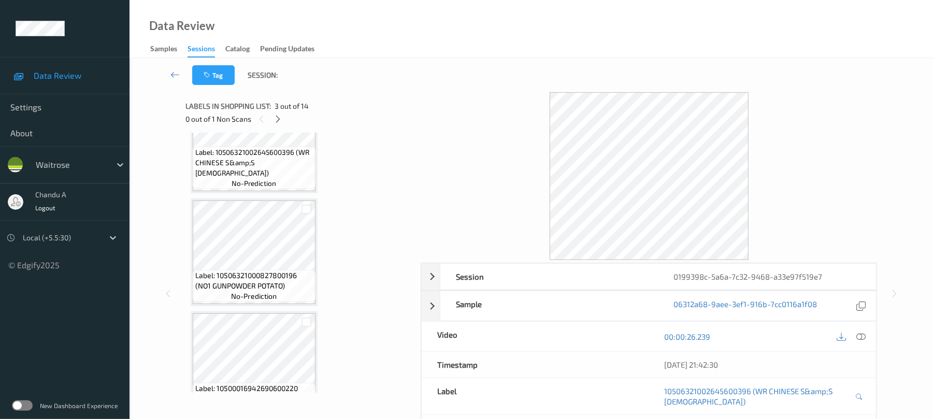
scroll to position [508, 0]
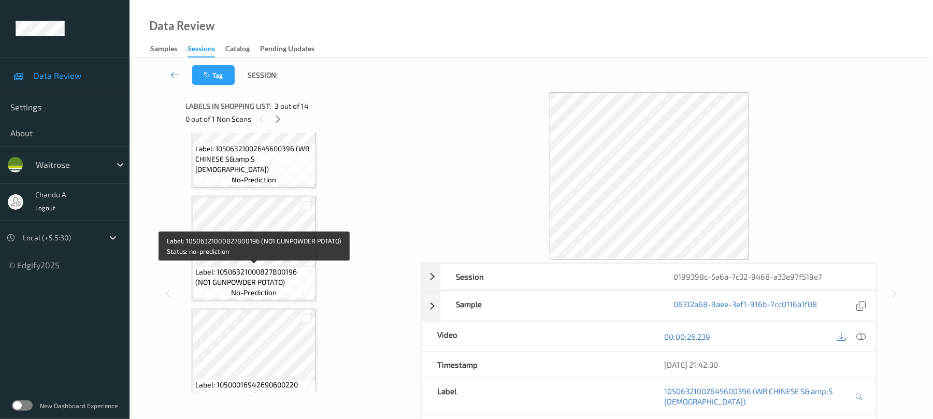
click at [270, 284] on span "Label: 10506321000827800196 (NO1 GUNPOWDER POTATO)" at bounding box center [254, 277] width 118 height 21
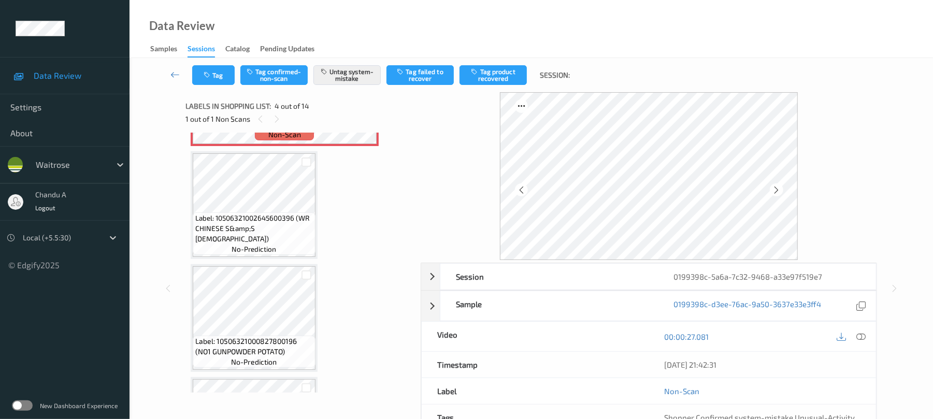
scroll to position [369, 0]
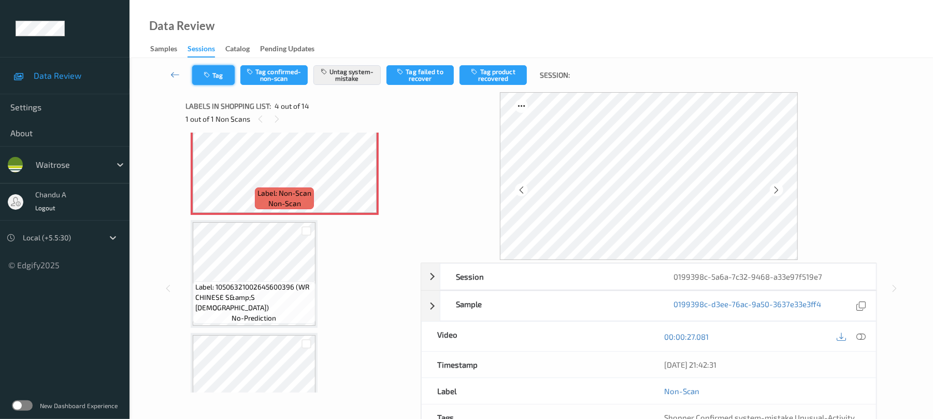
click at [212, 70] on button "Tag" at bounding box center [213, 75] width 42 height 20
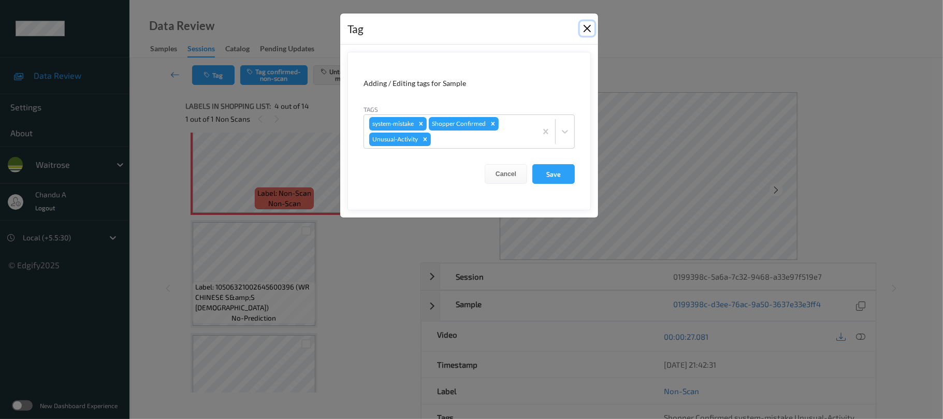
click at [589, 32] on button "Close" at bounding box center [587, 28] width 15 height 15
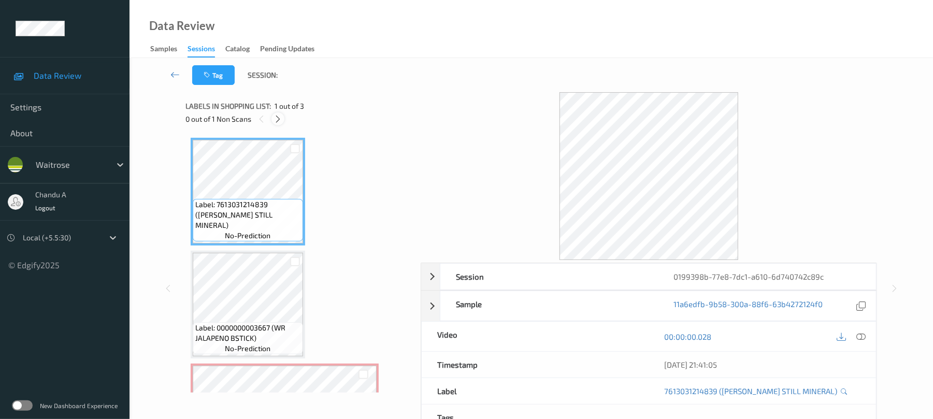
click at [277, 121] on icon at bounding box center [278, 118] width 9 height 9
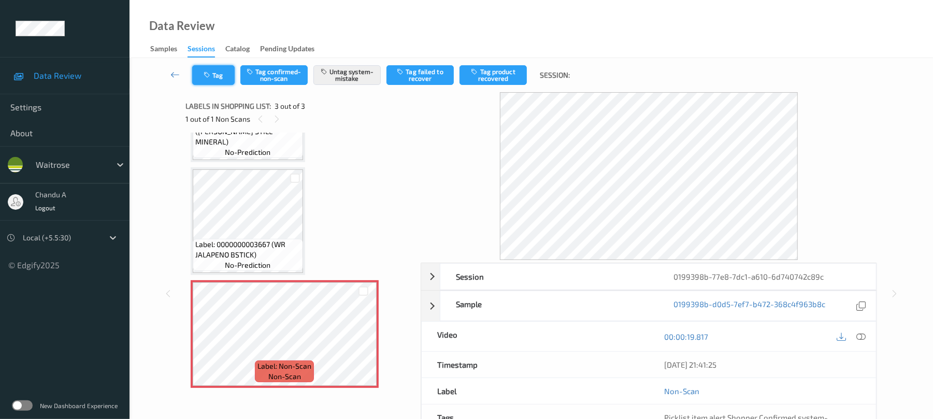
click at [211, 70] on button "Tag" at bounding box center [213, 75] width 42 height 20
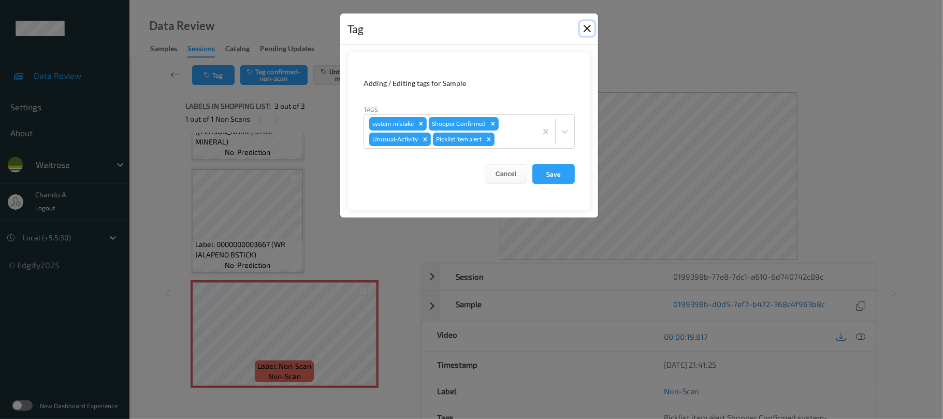
click at [581, 29] on button "Close" at bounding box center [587, 28] width 15 height 15
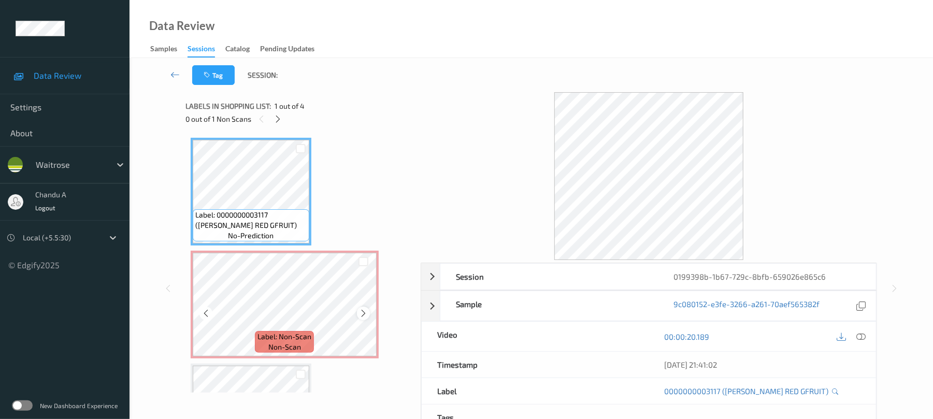
click at [364, 313] on icon at bounding box center [363, 313] width 9 height 9
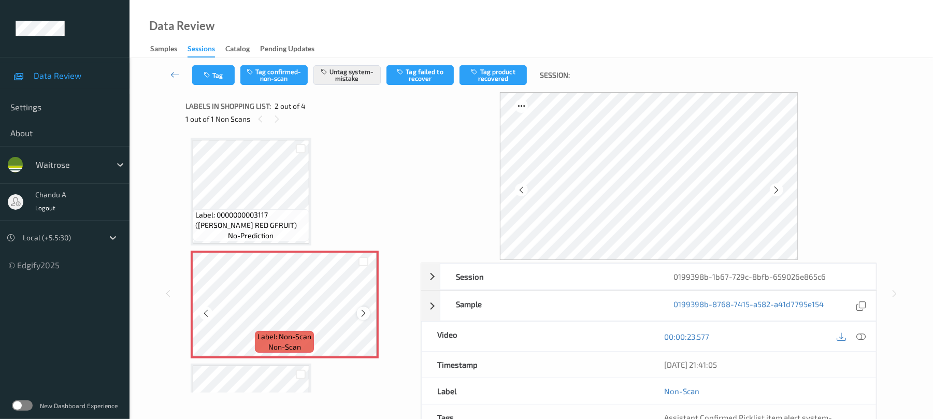
click at [363, 310] on icon at bounding box center [363, 313] width 9 height 9
click at [225, 69] on button "Tag" at bounding box center [213, 75] width 42 height 20
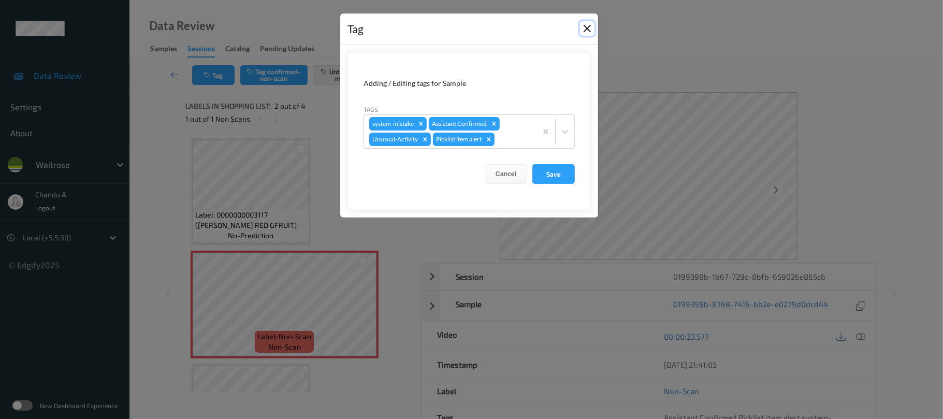
click at [587, 31] on button "Close" at bounding box center [587, 28] width 15 height 15
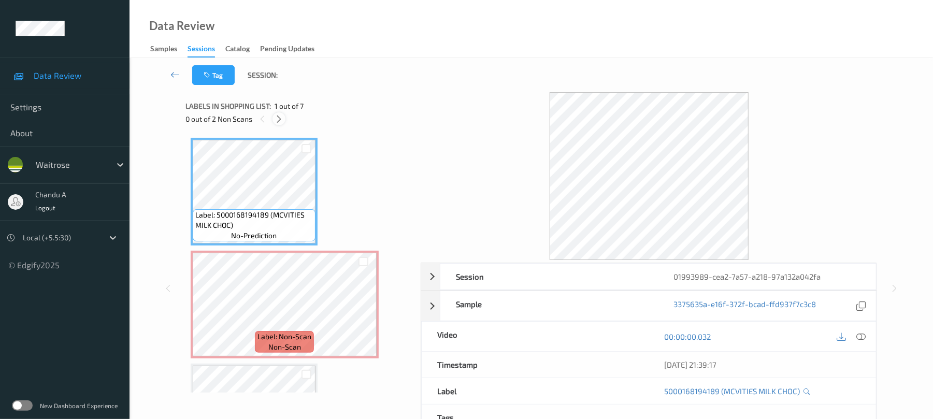
click at [281, 120] on icon at bounding box center [279, 118] width 9 height 9
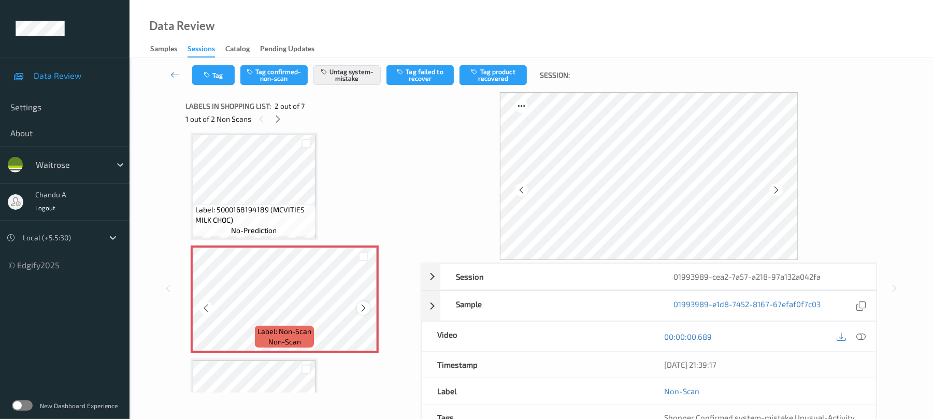
click at [361, 308] on icon at bounding box center [363, 308] width 9 height 9
click at [362, 308] on icon at bounding box center [363, 308] width 9 height 9
click at [364, 305] on icon at bounding box center [363, 308] width 9 height 9
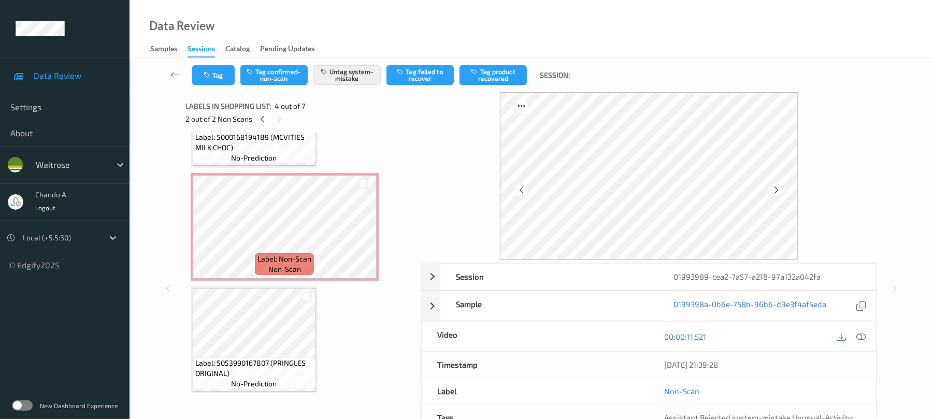
scroll to position [75, 0]
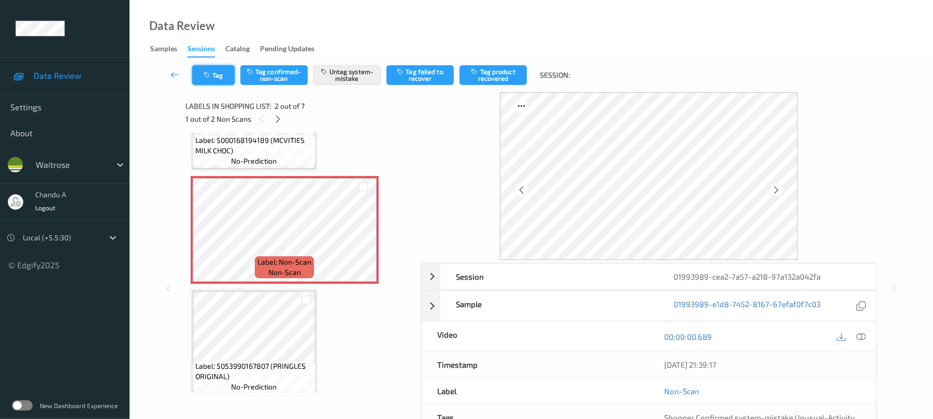
click at [217, 73] on button "Tag" at bounding box center [213, 75] width 42 height 20
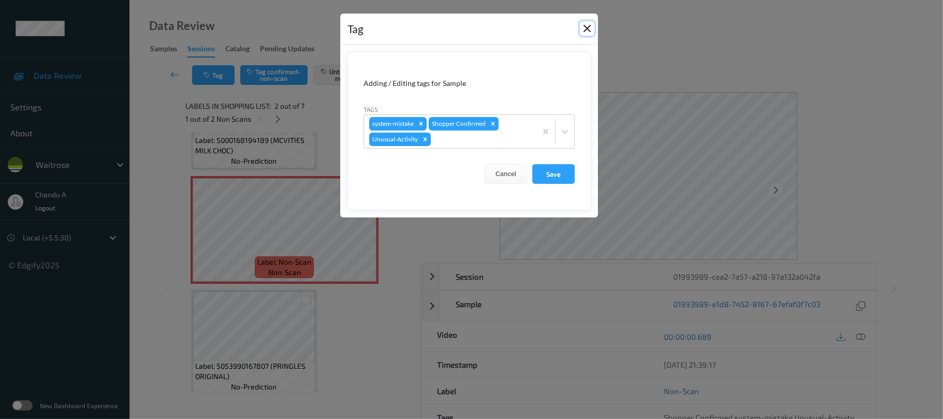
click at [584, 30] on button "Close" at bounding box center [587, 28] width 15 height 15
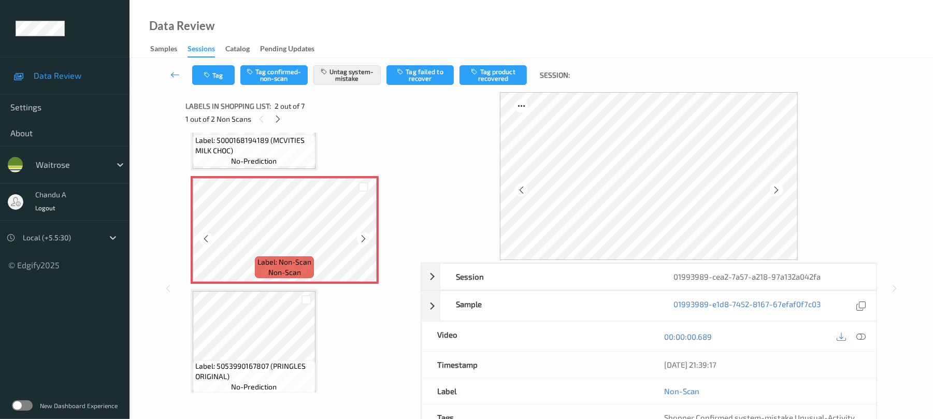
scroll to position [212, 0]
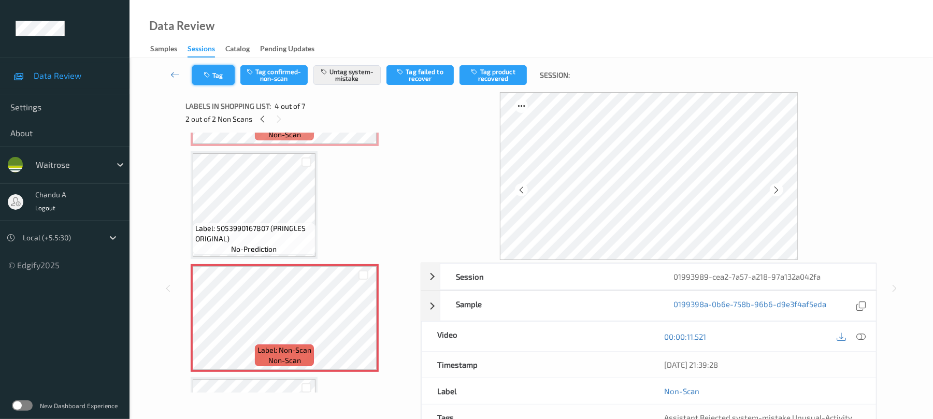
click at [224, 80] on button "Tag" at bounding box center [213, 75] width 42 height 20
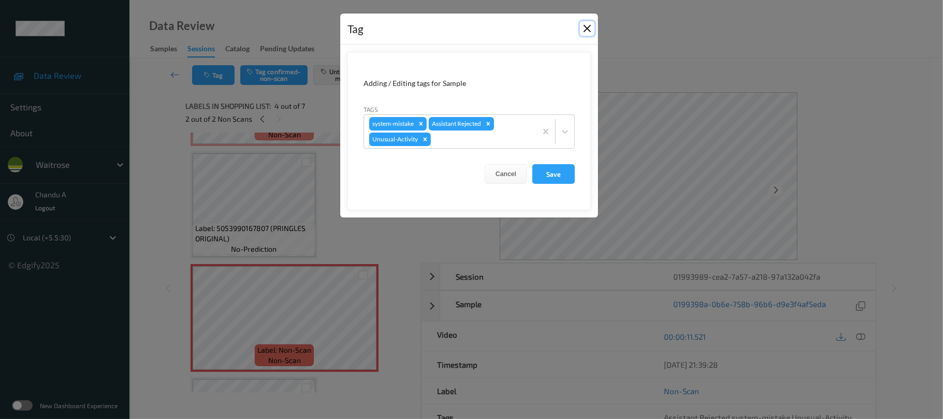
click at [587, 29] on button "Close" at bounding box center [587, 28] width 15 height 15
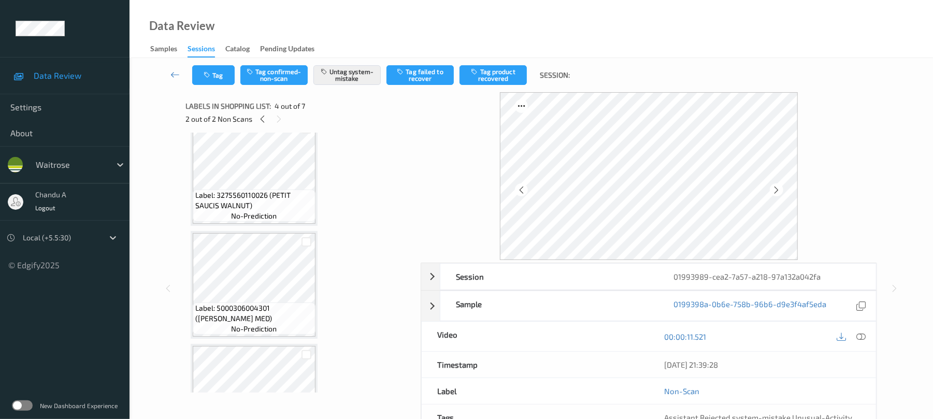
scroll to position [535, 0]
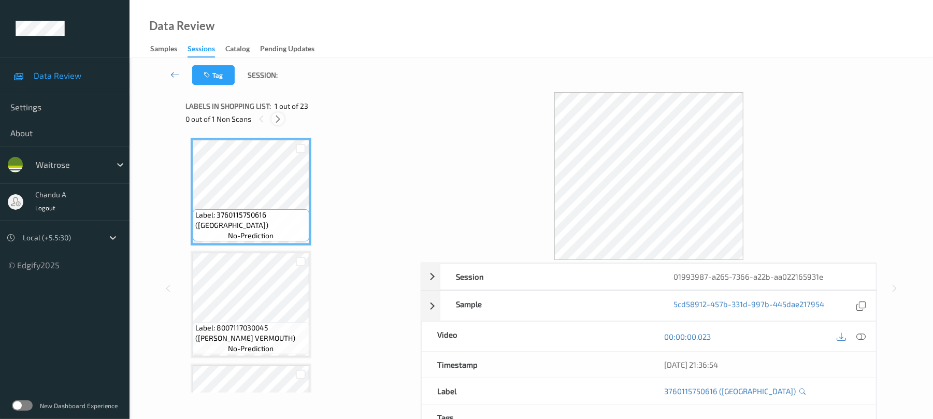
click at [276, 117] on icon at bounding box center [278, 118] width 9 height 9
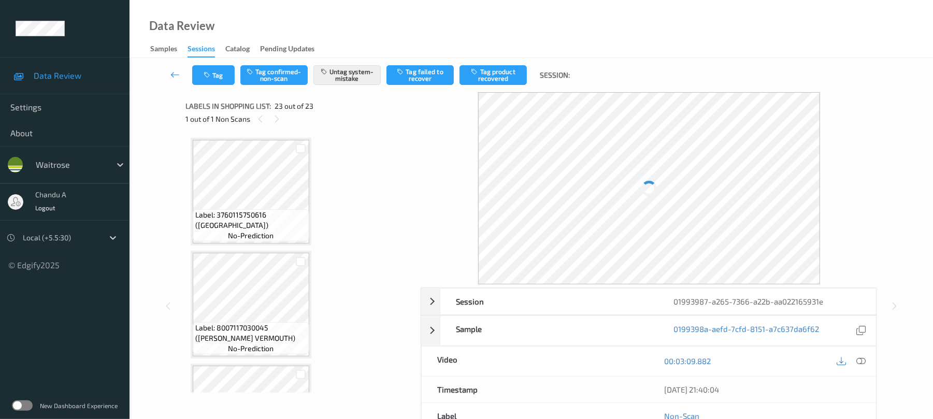
scroll to position [2342, 0]
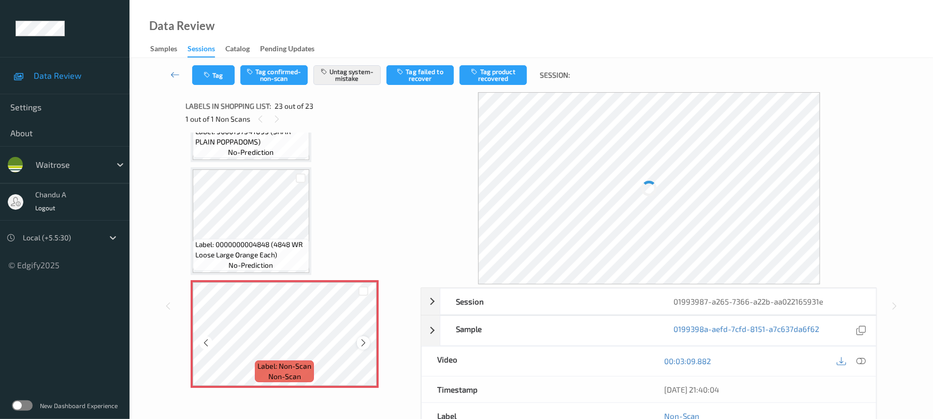
click at [363, 347] on div at bounding box center [363, 342] width 13 height 13
click at [363, 347] on icon at bounding box center [363, 342] width 9 height 9
click at [207, 76] on icon "button" at bounding box center [208, 74] width 9 height 7
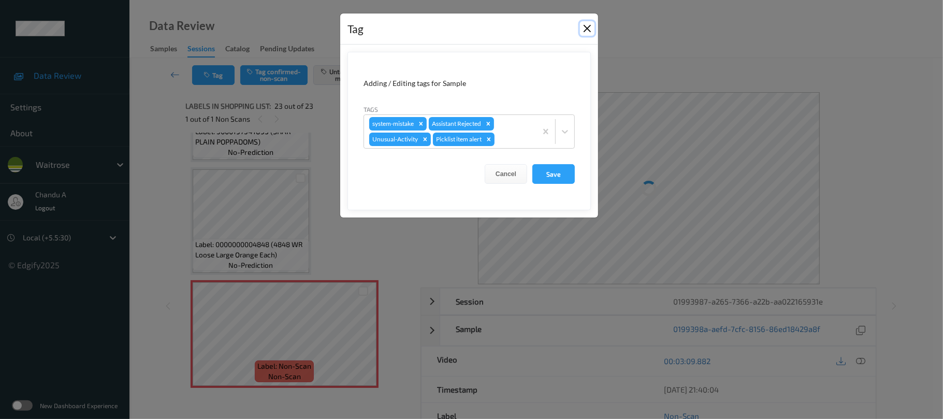
click at [585, 27] on button "Close" at bounding box center [587, 28] width 15 height 15
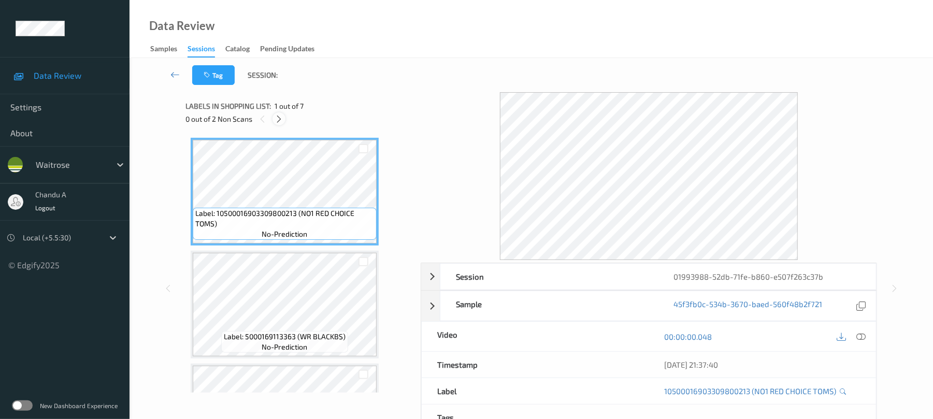
click at [282, 120] on icon at bounding box center [279, 118] width 9 height 9
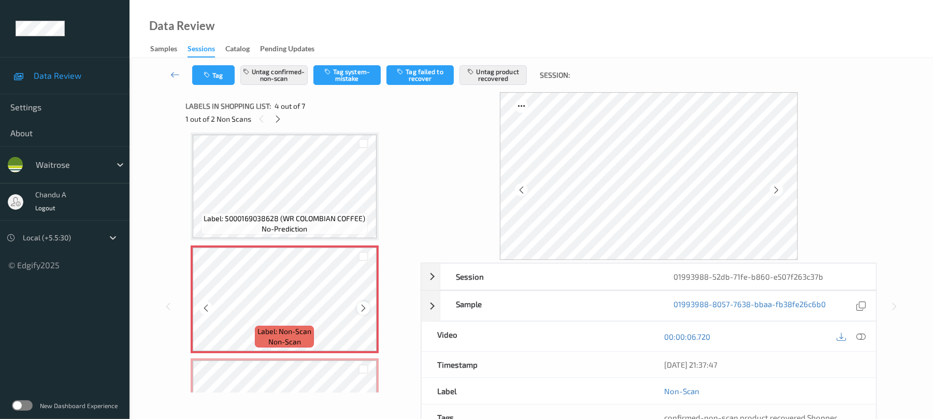
click at [365, 305] on icon at bounding box center [363, 308] width 9 height 9
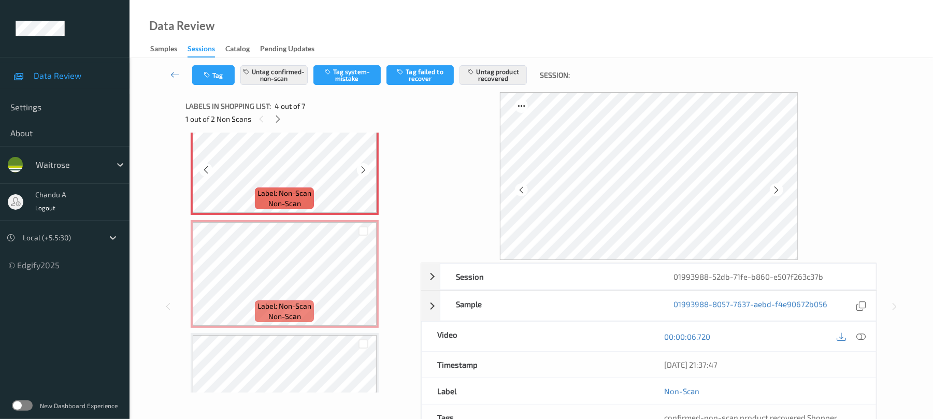
scroll to position [438, 0]
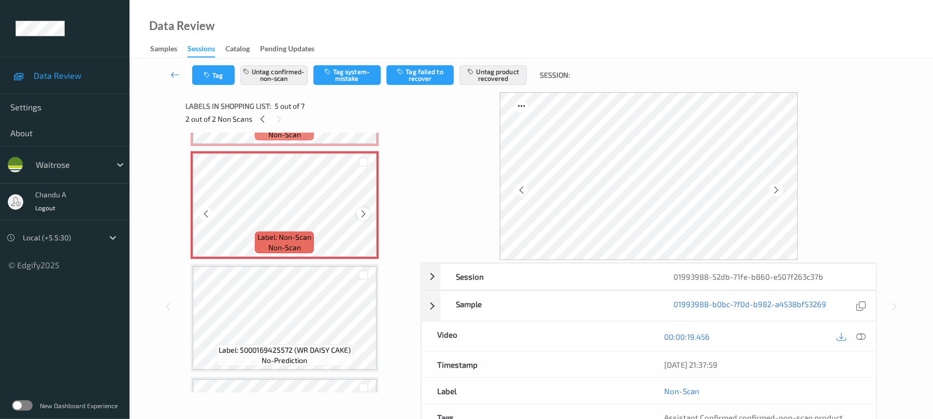
click at [361, 213] on icon at bounding box center [363, 213] width 9 height 9
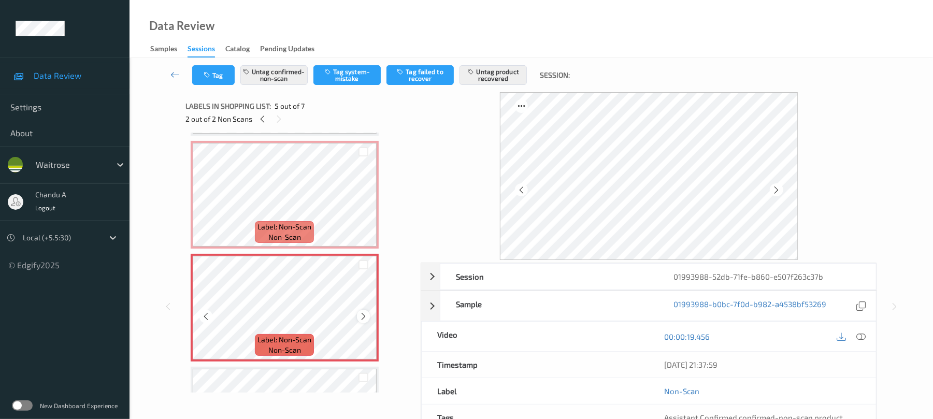
scroll to position [300, 0]
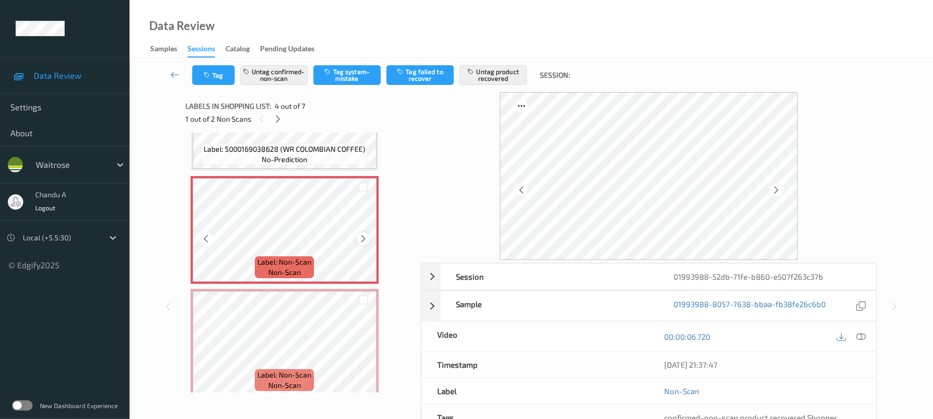
click at [364, 240] on icon at bounding box center [363, 238] width 9 height 9
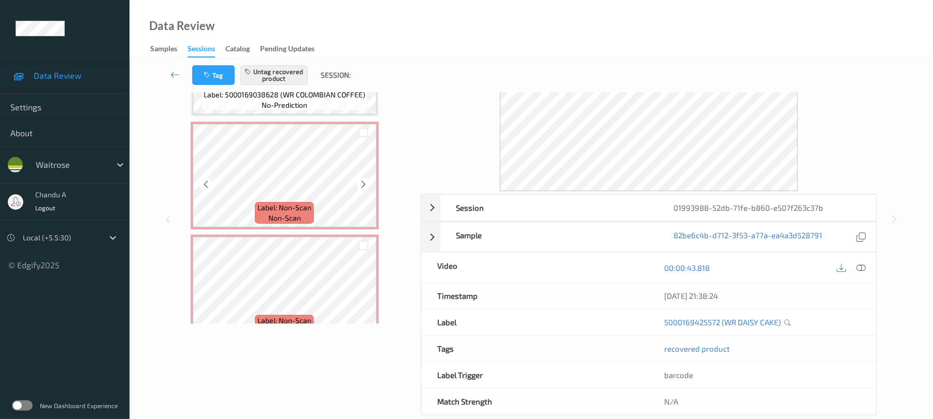
scroll to position [259, 0]
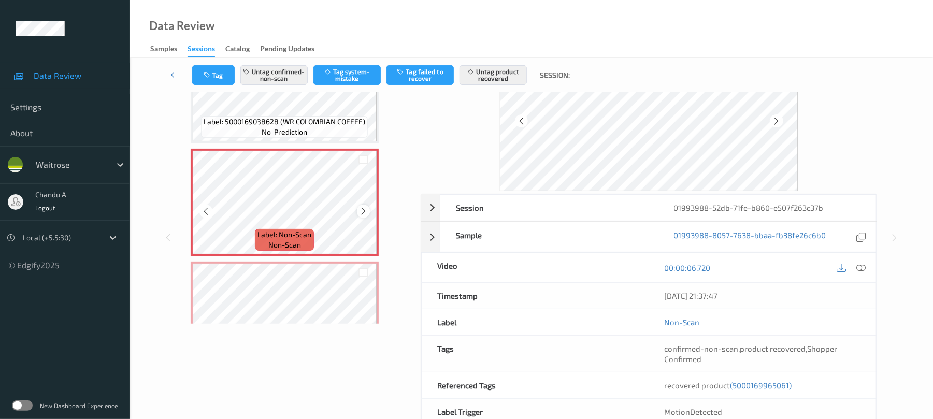
click at [361, 210] on icon at bounding box center [363, 211] width 9 height 9
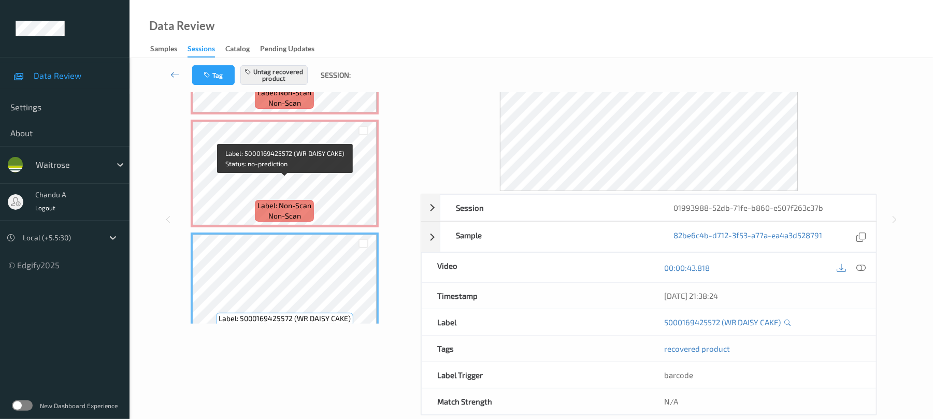
scroll to position [397, 0]
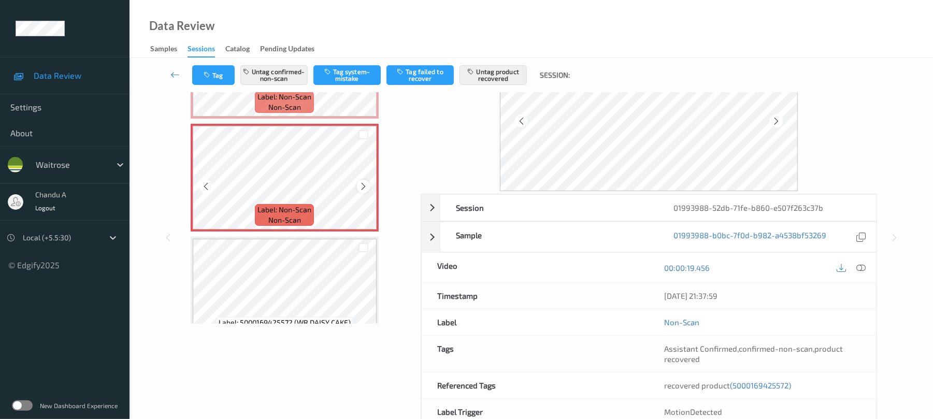
click at [359, 185] on icon at bounding box center [363, 186] width 9 height 9
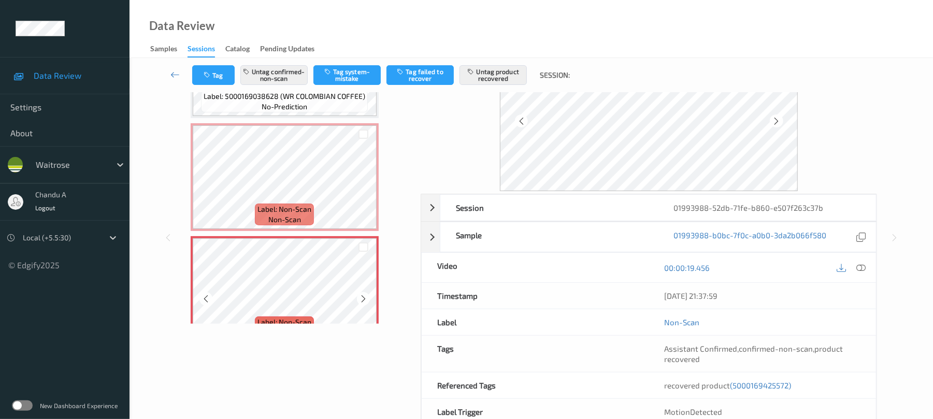
scroll to position [259, 0]
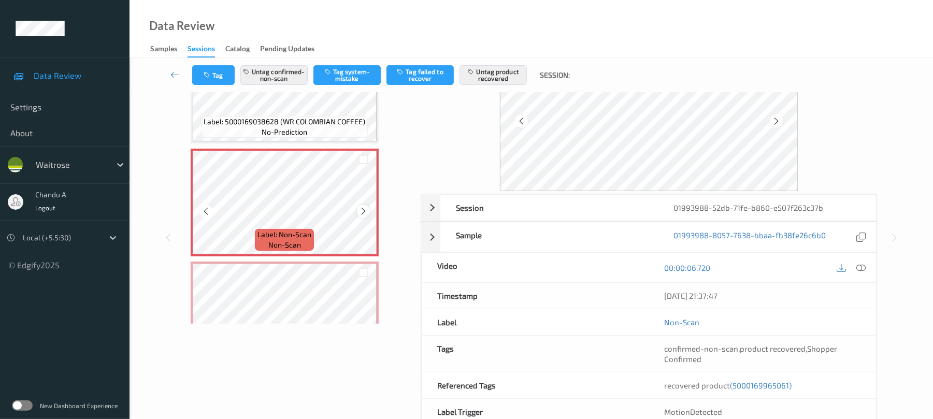
click at [365, 214] on icon at bounding box center [363, 211] width 9 height 9
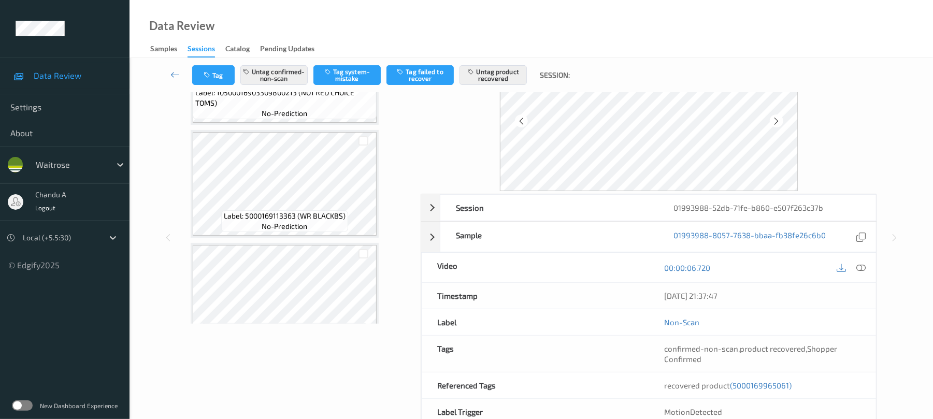
scroll to position [0, 0]
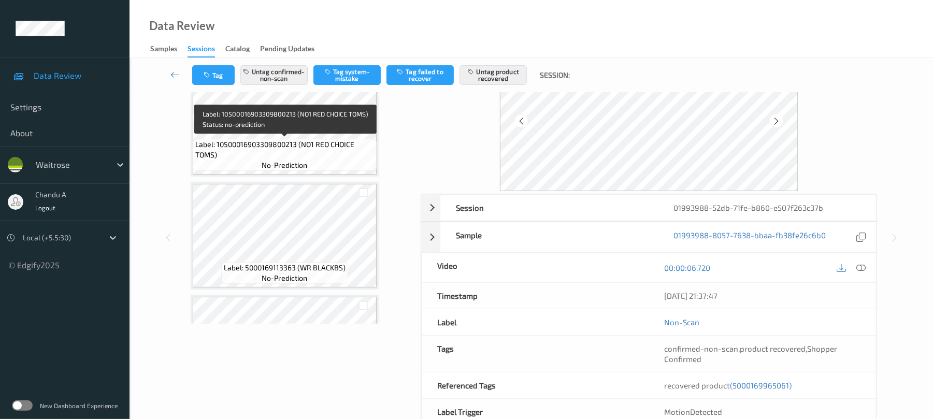
click at [319, 154] on span "Label: 10500016903309800213 (NO1 RED CHOICE TOMS)" at bounding box center [284, 149] width 179 height 21
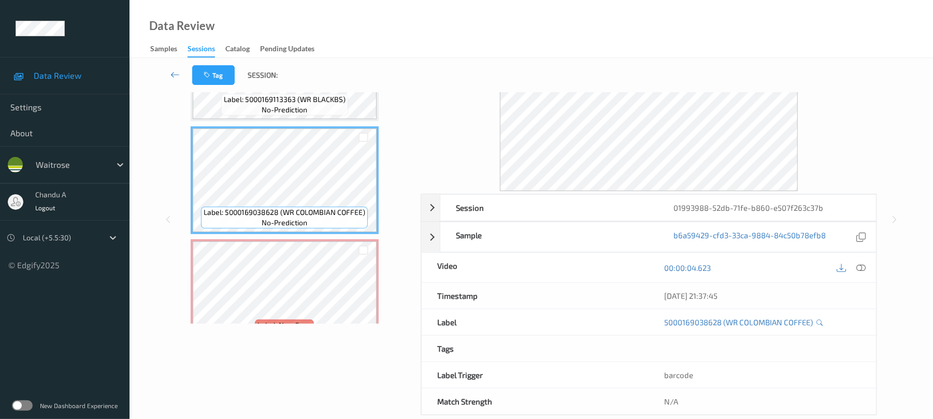
scroll to position [207, 0]
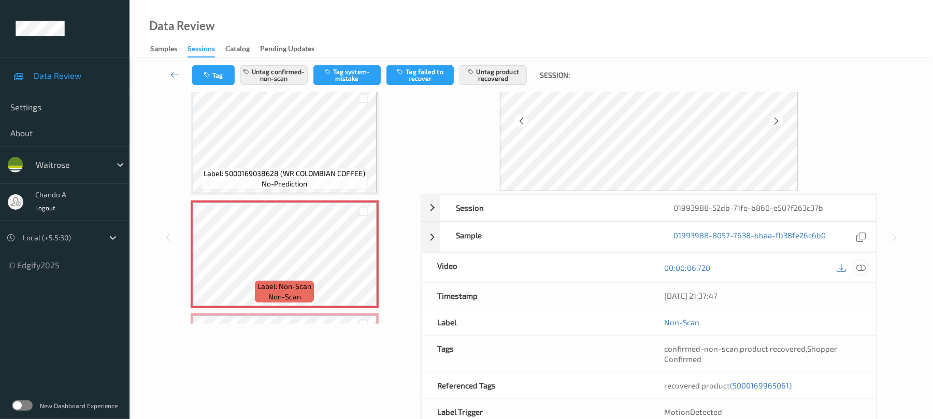
click at [865, 270] on icon at bounding box center [861, 267] width 9 height 9
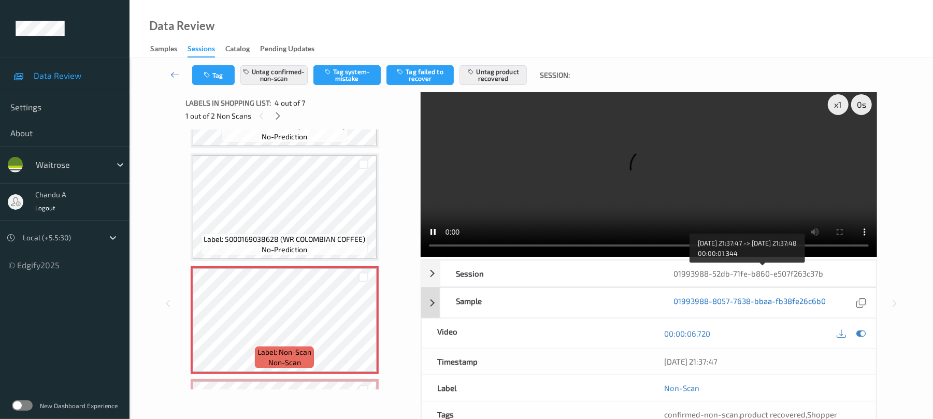
scroll to position [0, 0]
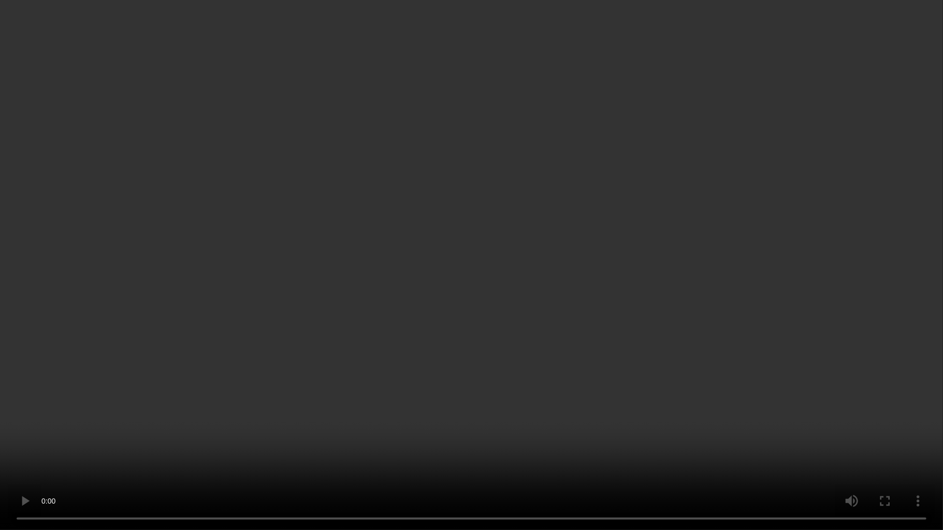
click at [510, 369] on video at bounding box center [471, 265] width 943 height 530
click at [260, 311] on video at bounding box center [471, 265] width 943 height 530
click at [346, 289] on video at bounding box center [471, 265] width 943 height 530
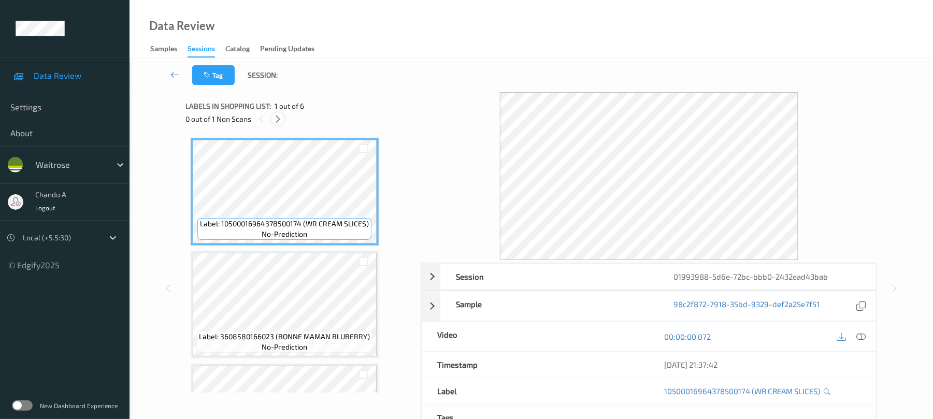
click at [280, 118] on icon at bounding box center [278, 118] width 9 height 9
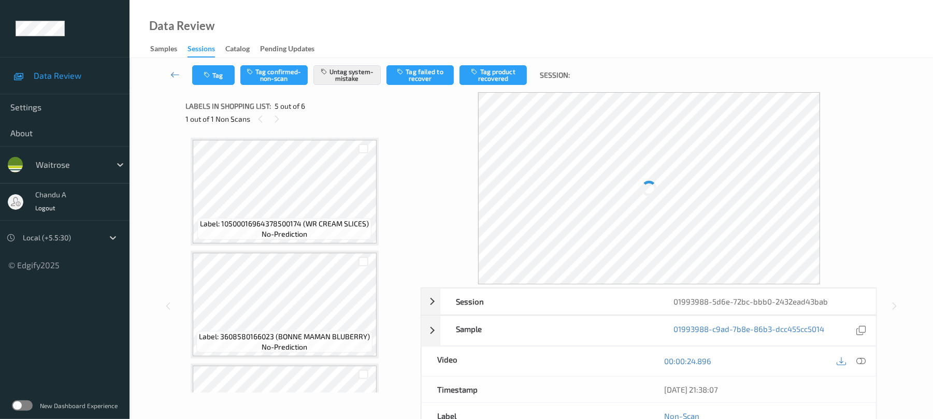
scroll to position [344, 0]
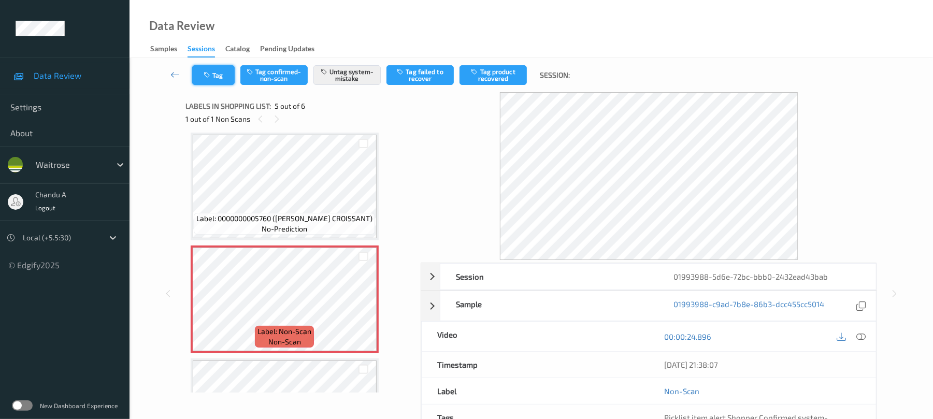
click at [223, 73] on button "Tag" at bounding box center [213, 75] width 42 height 20
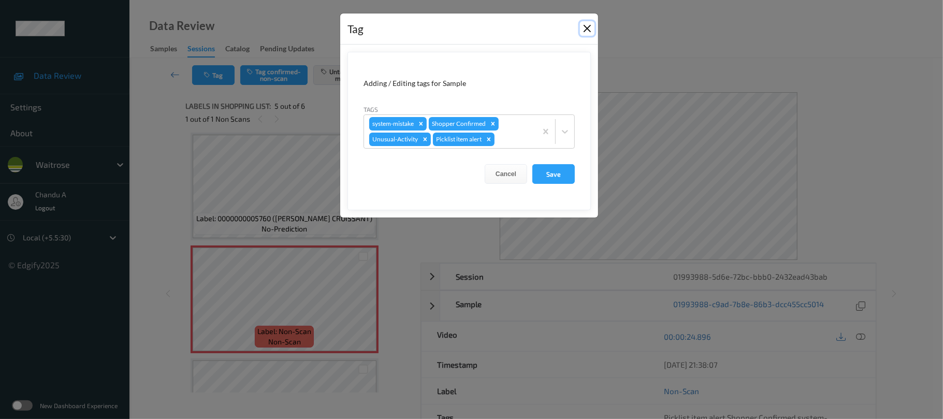
click at [581, 28] on button "Close" at bounding box center [587, 28] width 15 height 15
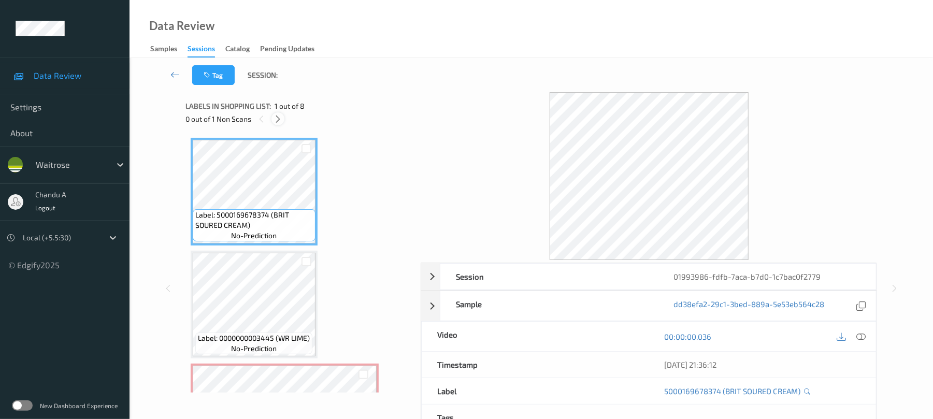
click at [282, 119] on icon at bounding box center [278, 118] width 9 height 9
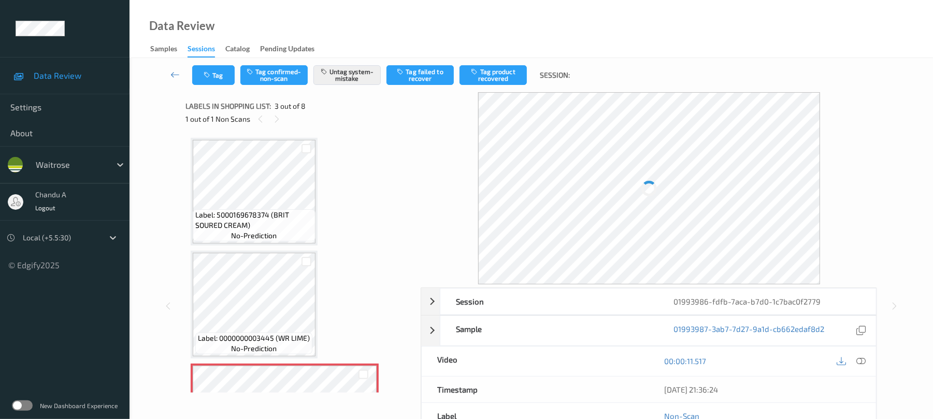
scroll to position [118, 0]
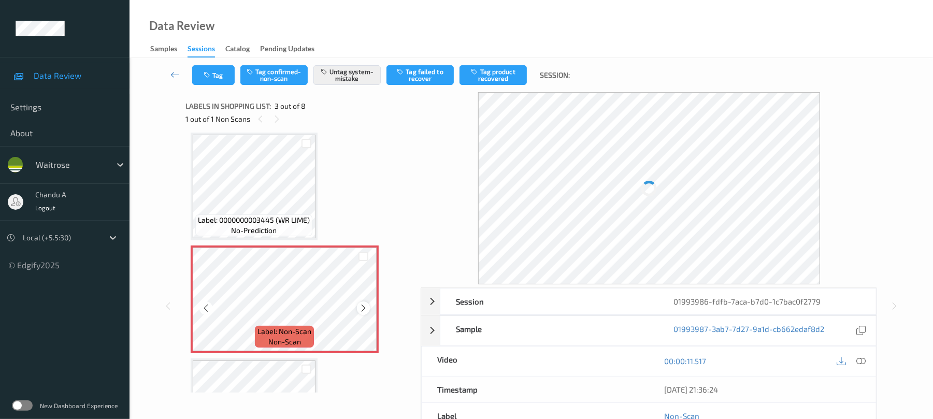
click at [363, 313] on div at bounding box center [363, 308] width 13 height 13
click at [363, 312] on icon at bounding box center [363, 308] width 9 height 9
click at [216, 71] on button "Tag" at bounding box center [213, 75] width 42 height 20
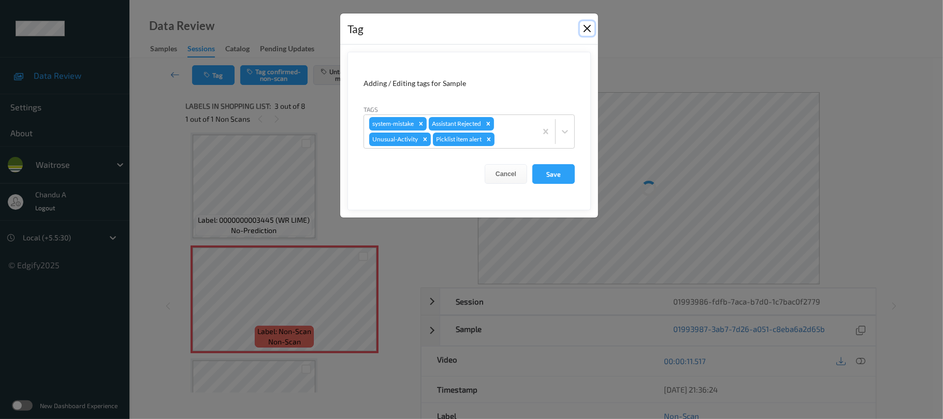
click at [590, 30] on button "Close" at bounding box center [587, 28] width 15 height 15
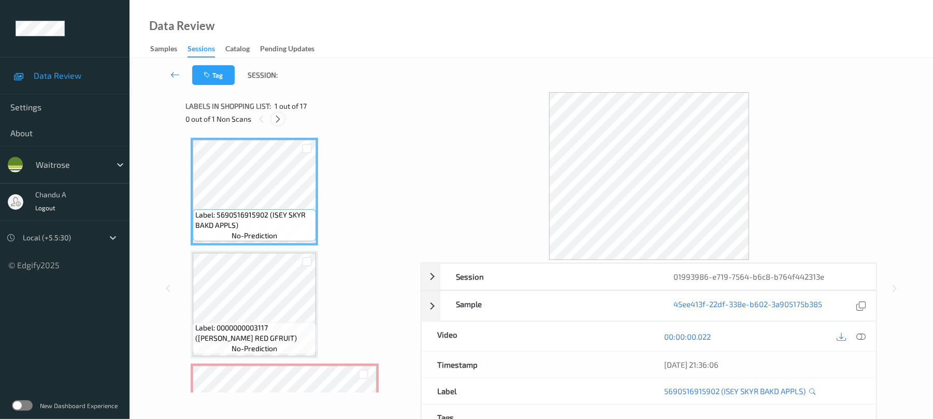
click at [272, 117] on div at bounding box center [277, 118] width 13 height 13
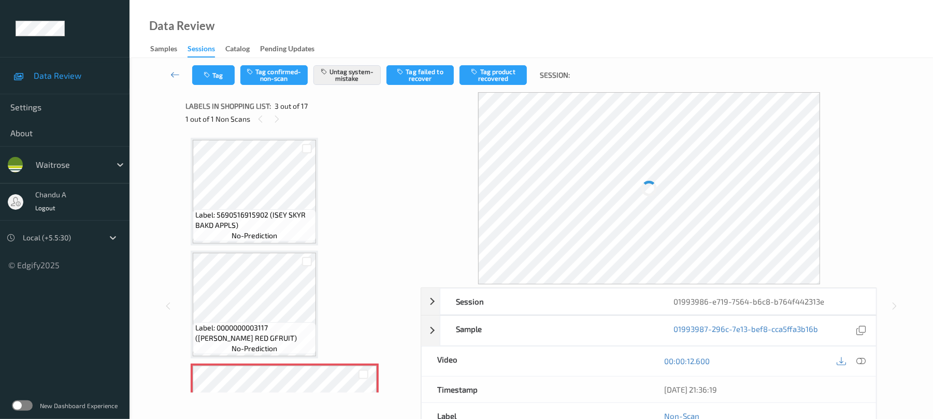
scroll to position [118, 0]
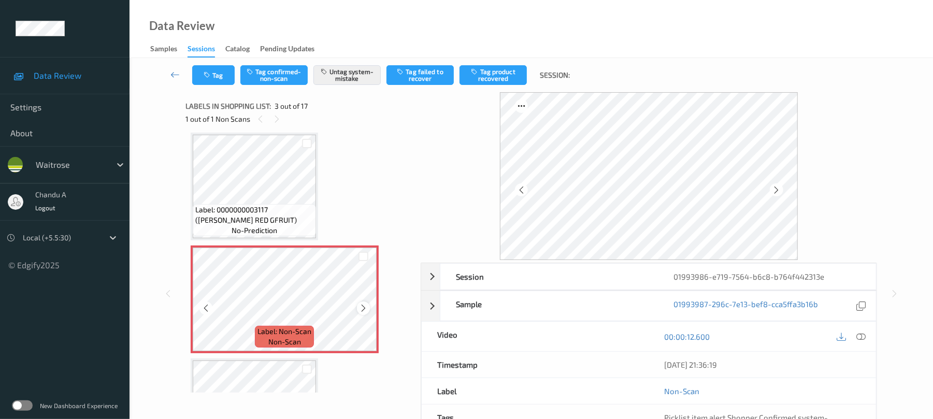
click at [367, 308] on icon at bounding box center [363, 308] width 9 height 9
click at [210, 78] on icon "button" at bounding box center [208, 74] width 9 height 7
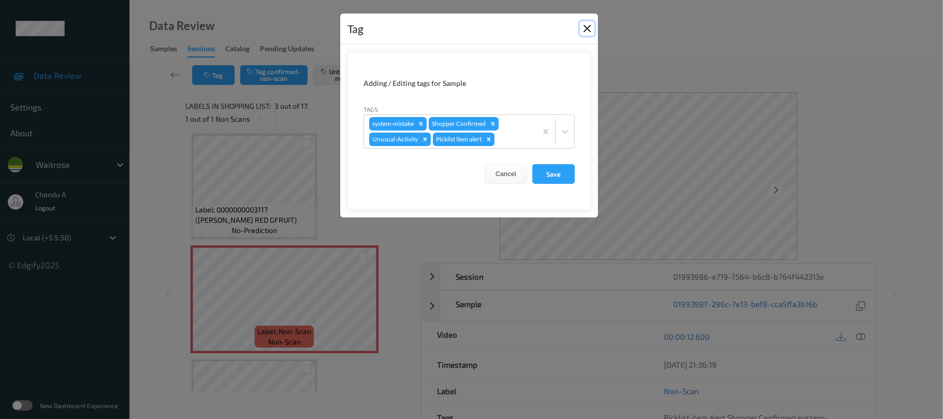
click at [585, 30] on button "Close" at bounding box center [587, 28] width 15 height 15
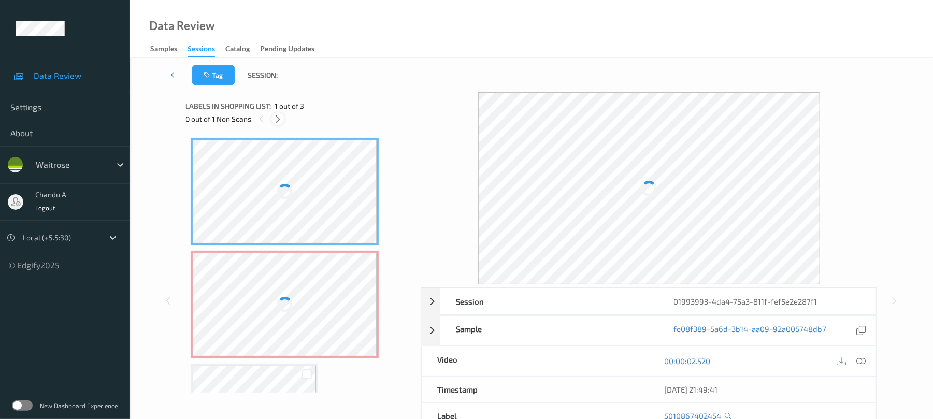
click at [277, 118] on icon at bounding box center [278, 118] width 9 height 9
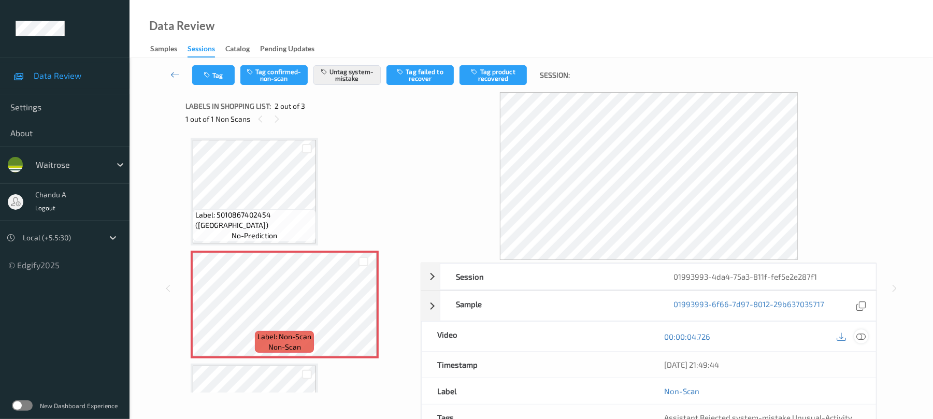
click at [862, 335] on icon at bounding box center [861, 336] width 9 height 9
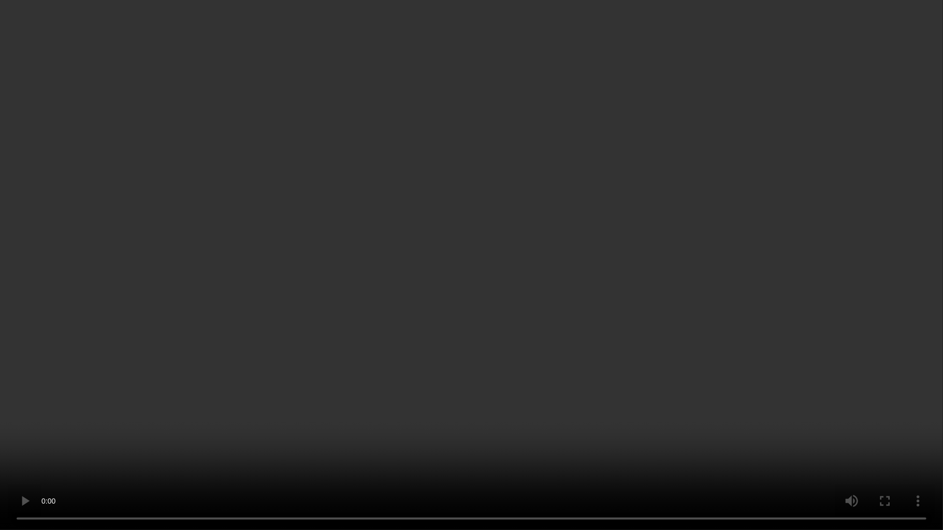
click at [329, 252] on video at bounding box center [471, 265] width 943 height 530
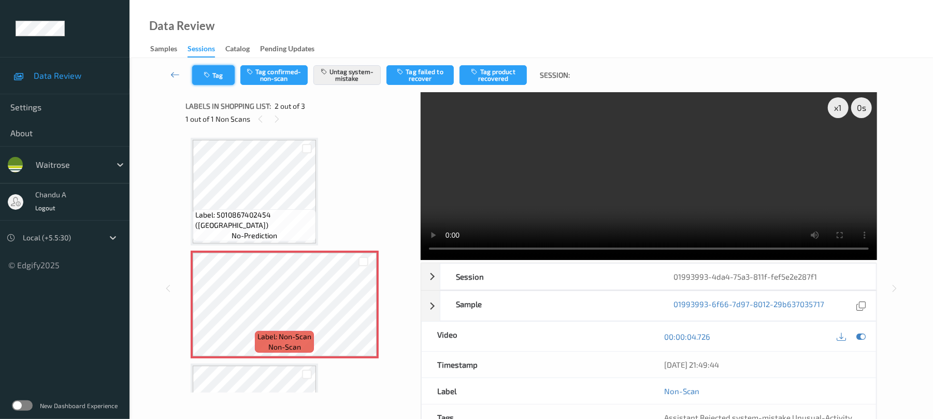
click at [202, 77] on button "Tag" at bounding box center [213, 75] width 42 height 20
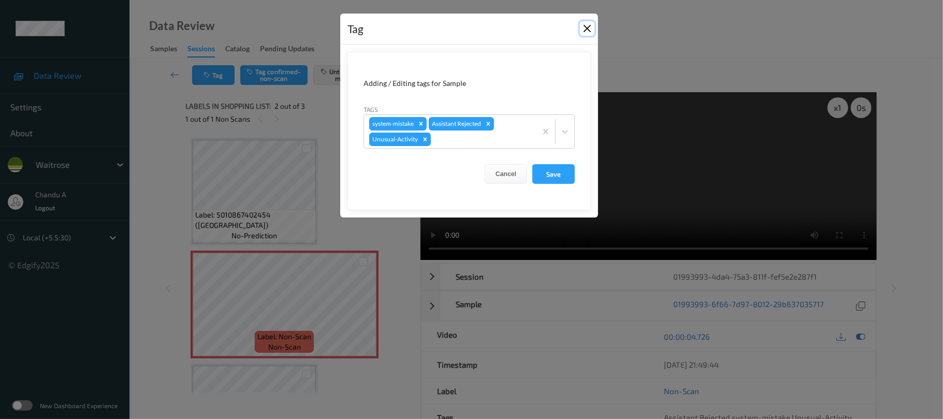
drag, startPoint x: 589, startPoint y: 28, endPoint x: 555, endPoint y: 28, distance: 33.2
click at [589, 28] on button "Close" at bounding box center [587, 28] width 15 height 15
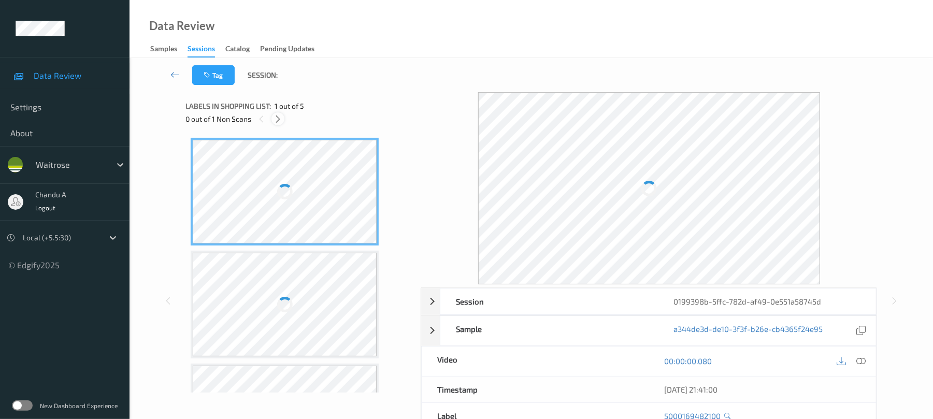
click at [277, 115] on icon at bounding box center [278, 118] width 9 height 9
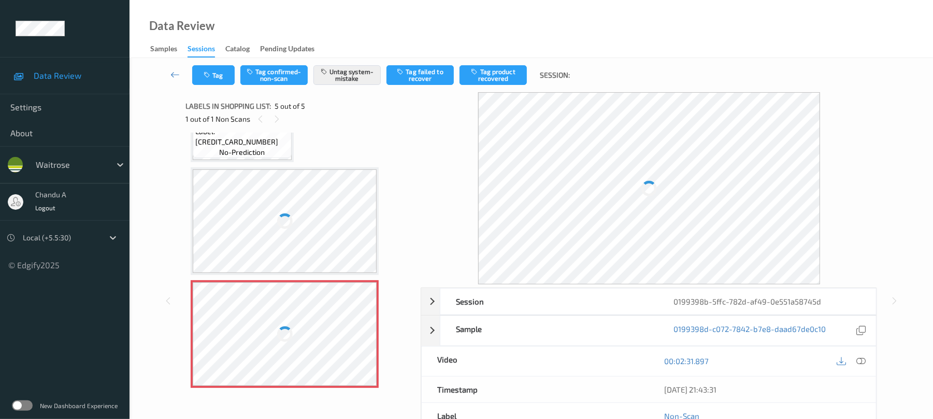
scroll to position [83, 0]
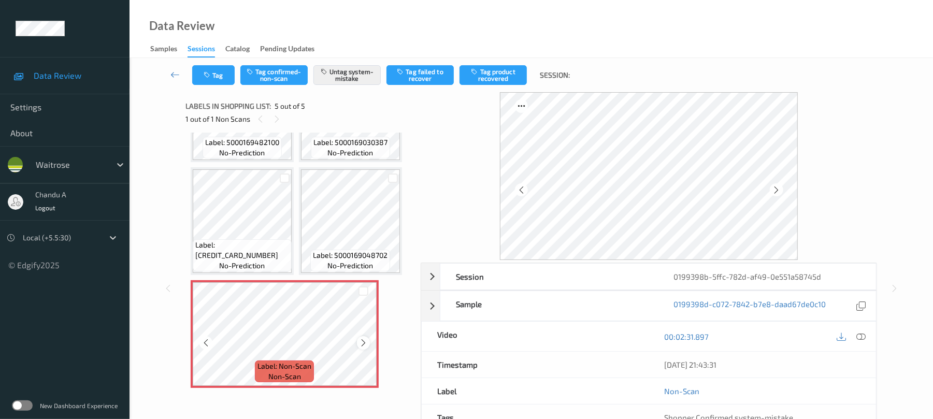
click at [361, 344] on icon at bounding box center [363, 342] width 9 height 9
click at [206, 74] on icon "button" at bounding box center [208, 74] width 9 height 7
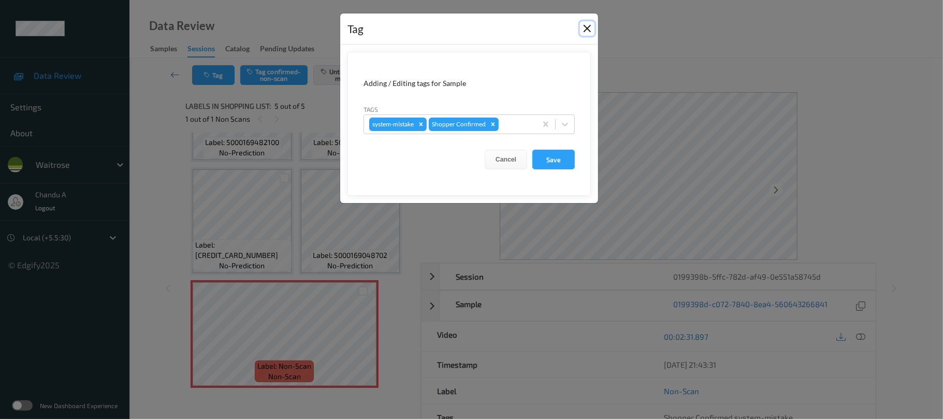
click at [585, 25] on button "Close" at bounding box center [587, 28] width 15 height 15
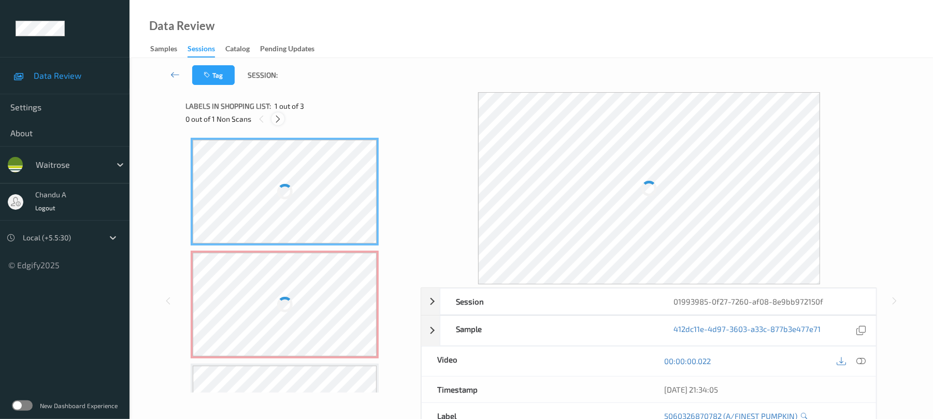
click at [281, 120] on icon at bounding box center [278, 118] width 9 height 9
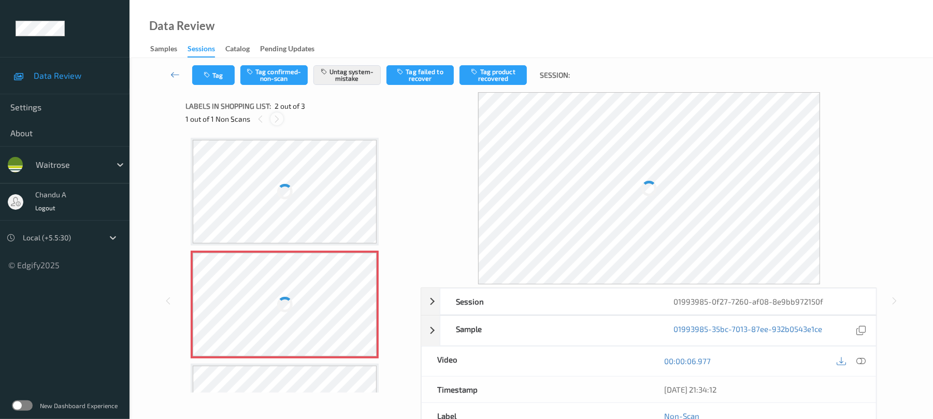
scroll to position [5, 0]
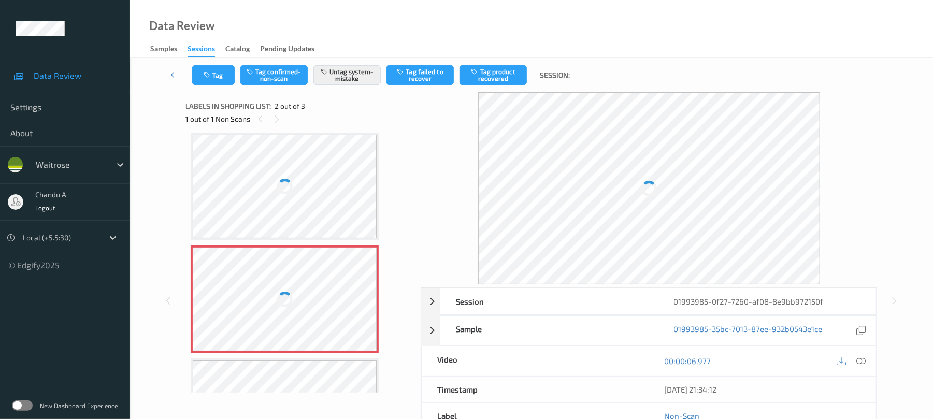
click at [366, 299] on div at bounding box center [285, 300] width 184 height 104
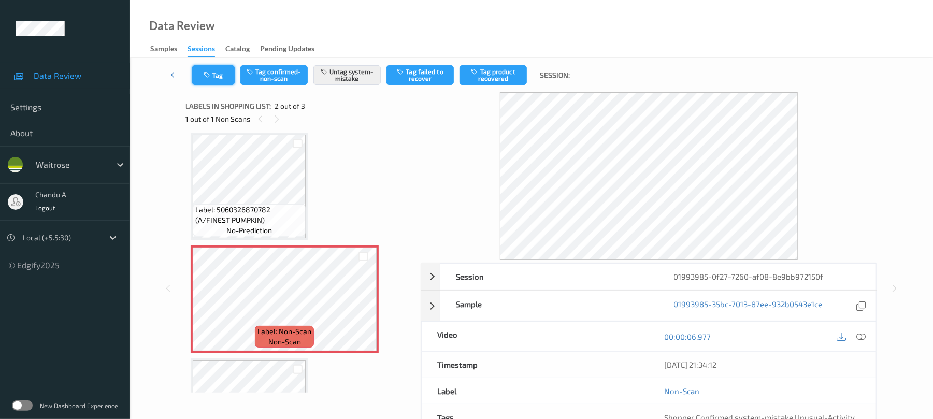
click at [224, 79] on button "Tag" at bounding box center [213, 75] width 42 height 20
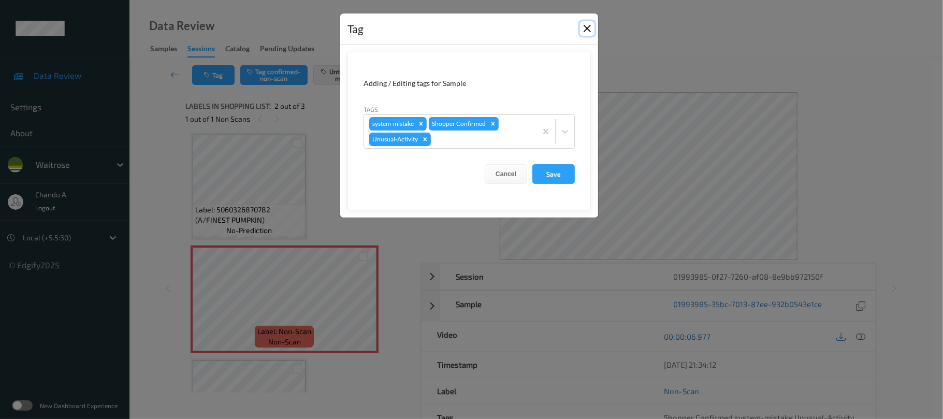
click at [587, 29] on button "Close" at bounding box center [587, 28] width 15 height 15
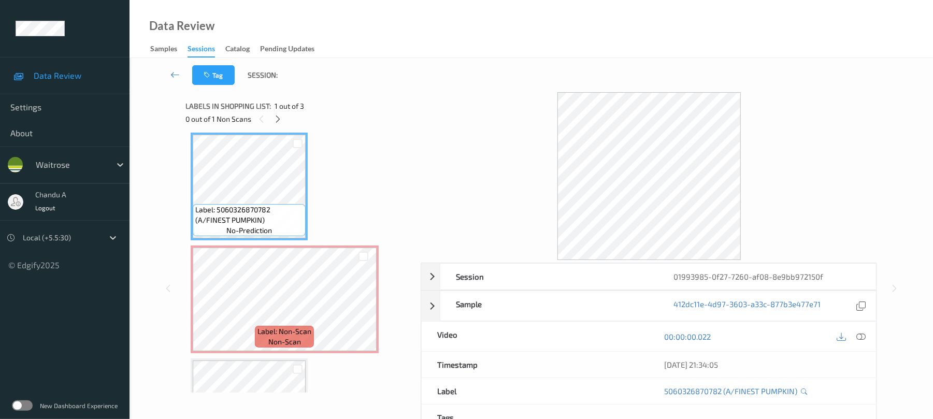
scroll to position [75, 0]
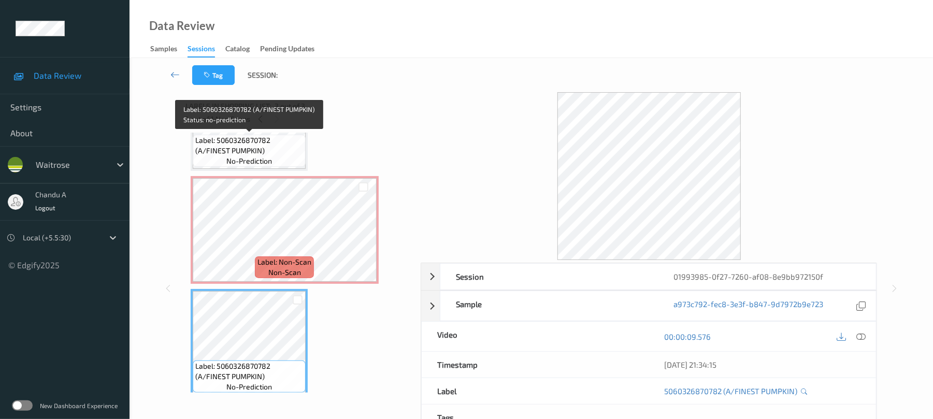
click at [262, 151] on span "Label: 5060326870782 (A/FINEST PUMPKIN)" at bounding box center [249, 145] width 108 height 21
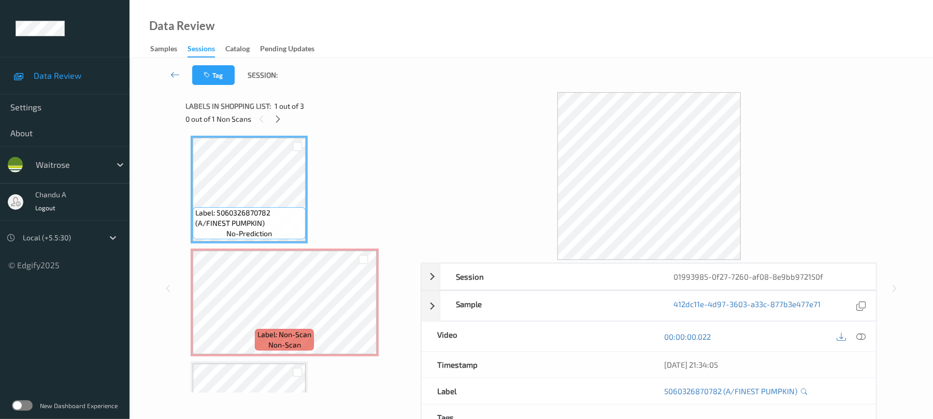
scroll to position [0, 0]
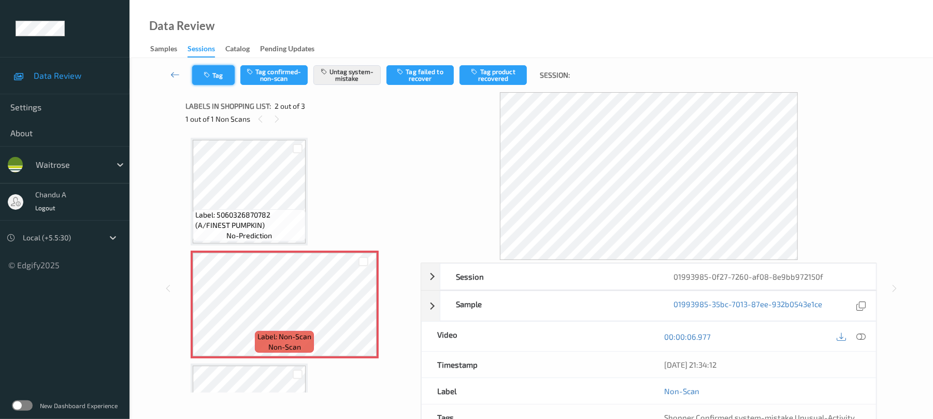
click at [208, 74] on icon "button" at bounding box center [208, 74] width 9 height 7
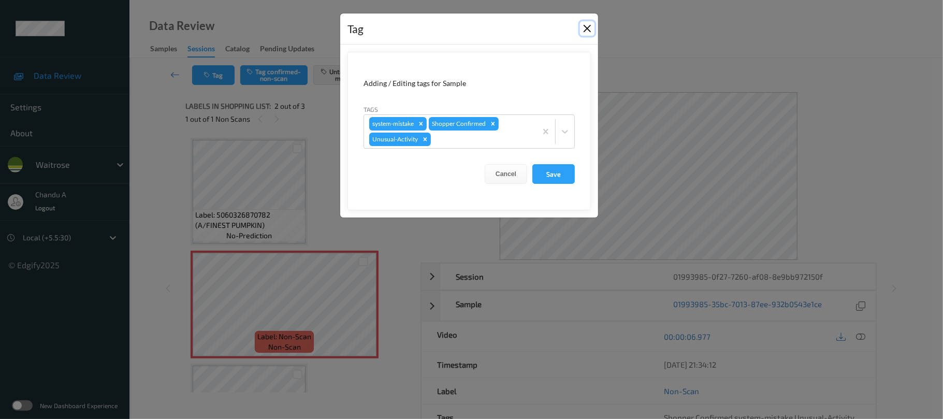
click at [585, 30] on button "Close" at bounding box center [587, 28] width 15 height 15
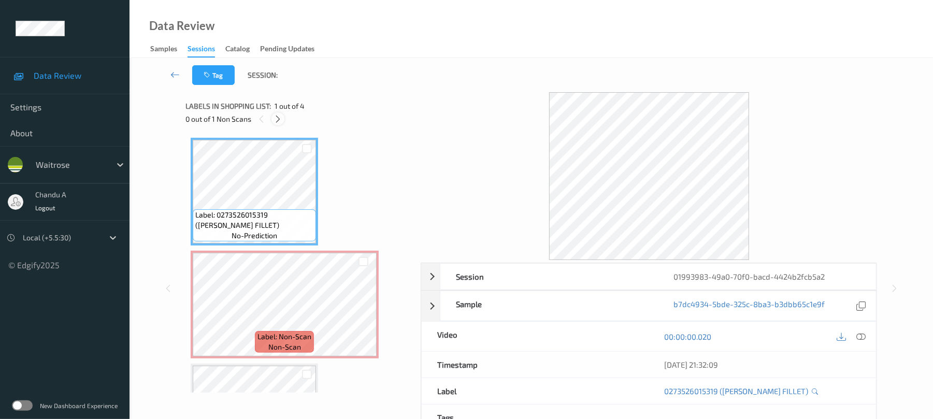
click at [280, 114] on icon at bounding box center [278, 118] width 9 height 9
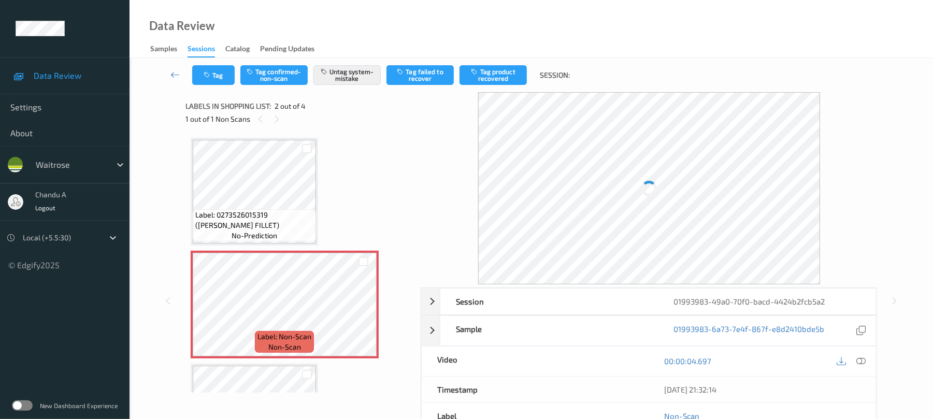
scroll to position [5, 0]
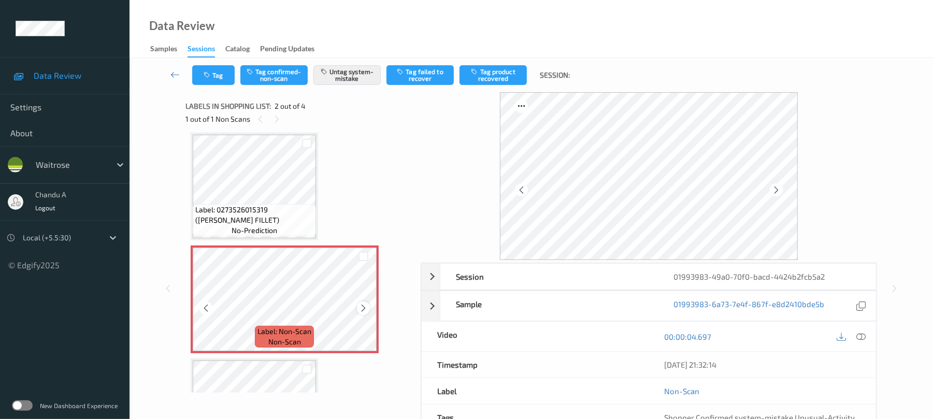
click at [365, 307] on icon at bounding box center [363, 308] width 9 height 9
click at [286, 210] on span "Label: 0273526015319 (WR DORG CHCKN FILLET)" at bounding box center [254, 215] width 118 height 21
click at [210, 76] on button "Tag" at bounding box center [213, 75] width 42 height 20
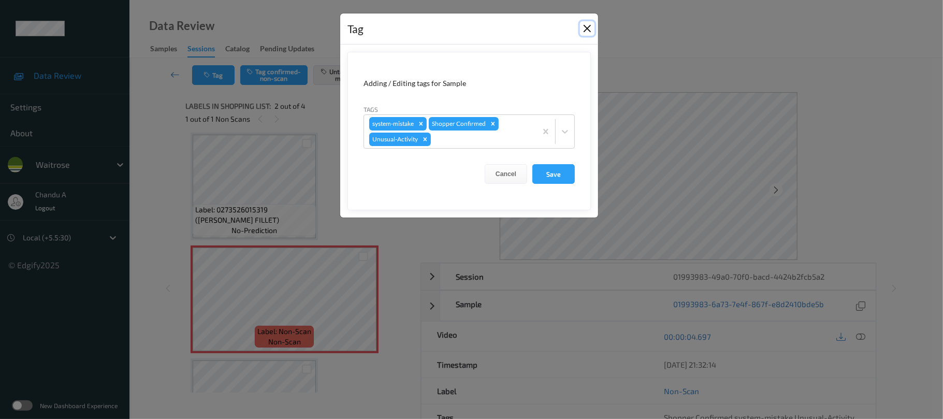
click at [587, 30] on button "Close" at bounding box center [587, 28] width 15 height 15
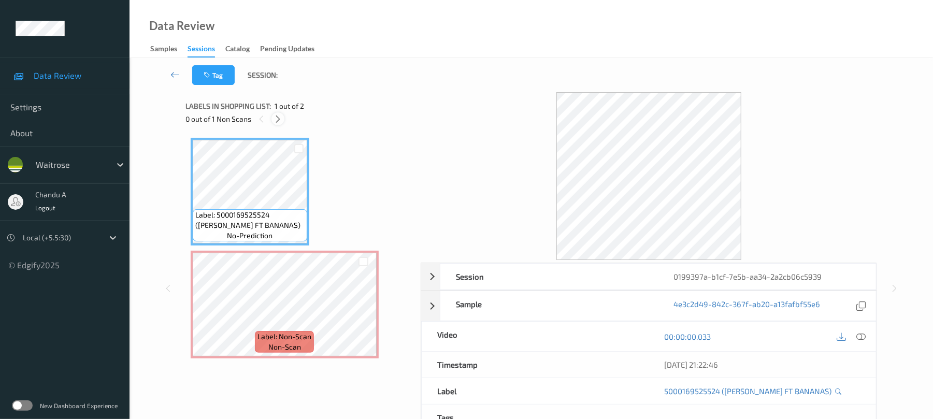
click at [280, 121] on icon at bounding box center [278, 118] width 9 height 9
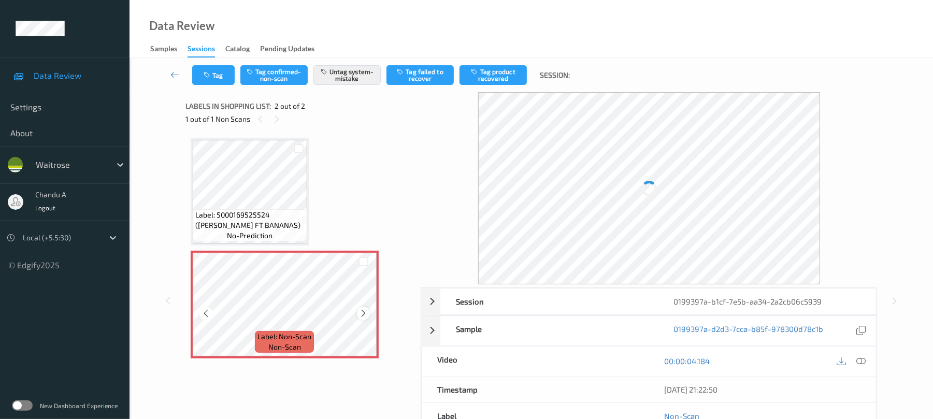
click at [363, 312] on icon at bounding box center [363, 313] width 9 height 9
click at [212, 75] on button "Tag" at bounding box center [213, 75] width 42 height 20
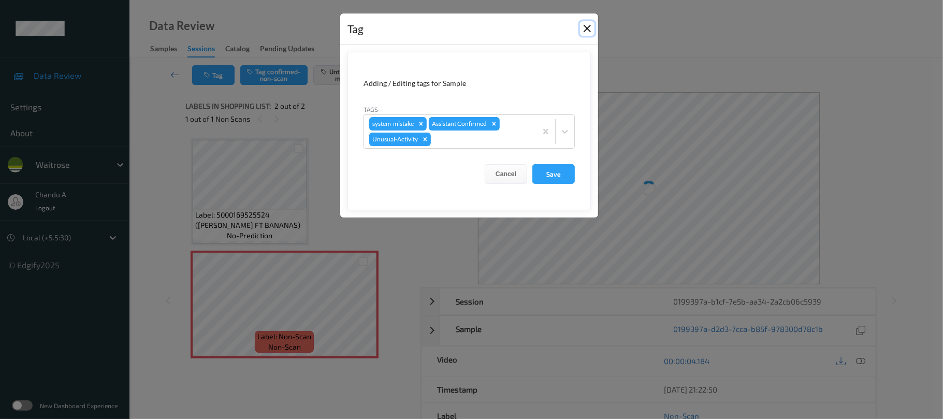
click at [585, 28] on button "Close" at bounding box center [587, 28] width 15 height 15
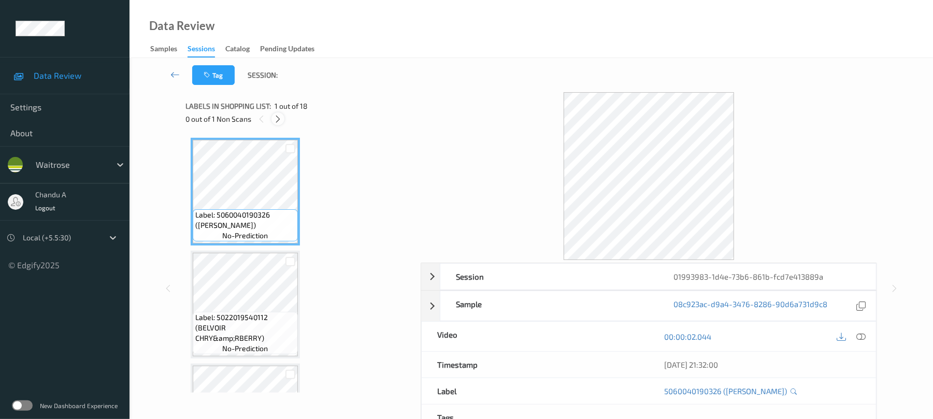
click at [276, 117] on icon at bounding box center [278, 118] width 9 height 9
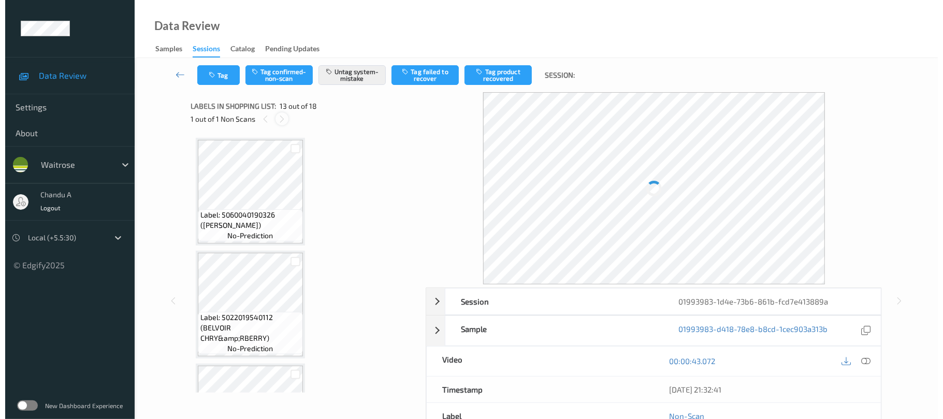
scroll to position [1247, 0]
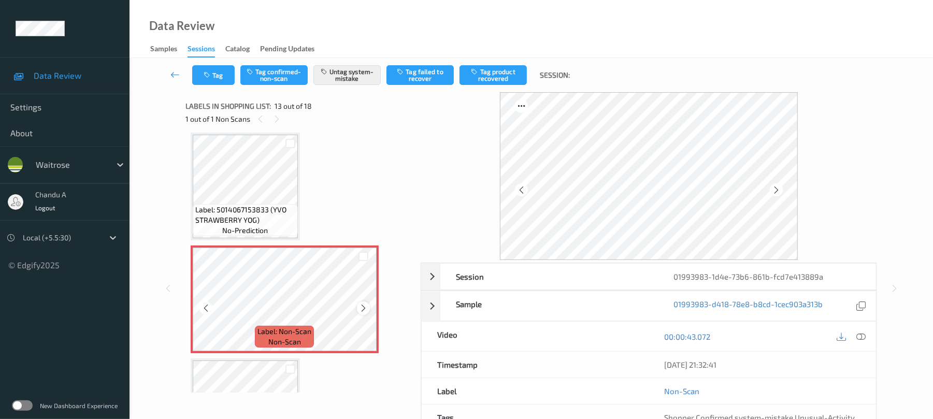
click at [363, 309] on icon at bounding box center [363, 308] width 9 height 9
click at [223, 75] on button "Tag" at bounding box center [213, 75] width 42 height 20
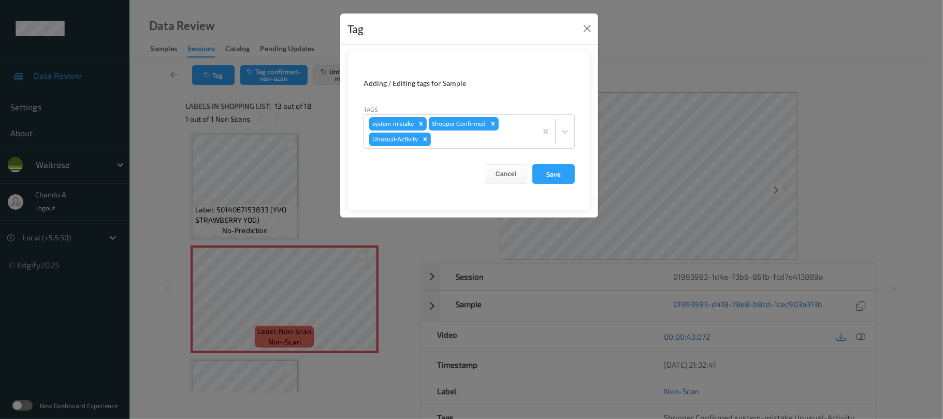
click at [579, 32] on div "Tag" at bounding box center [469, 29] width 258 height 32
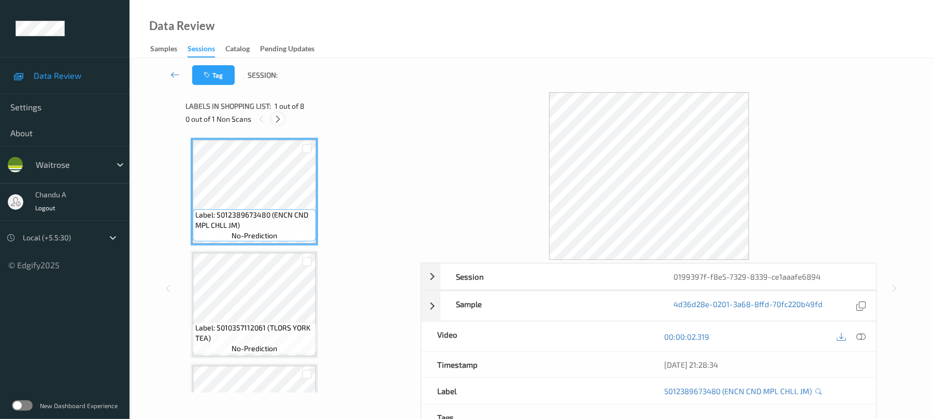
click at [280, 117] on icon at bounding box center [278, 118] width 9 height 9
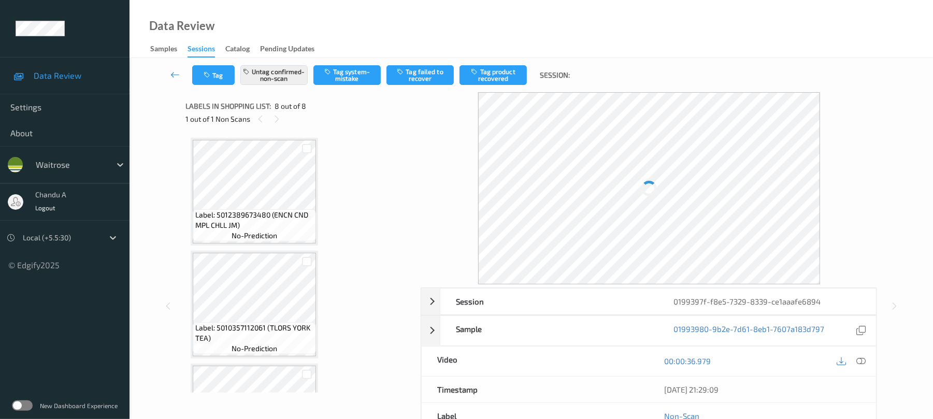
scroll to position [649, 0]
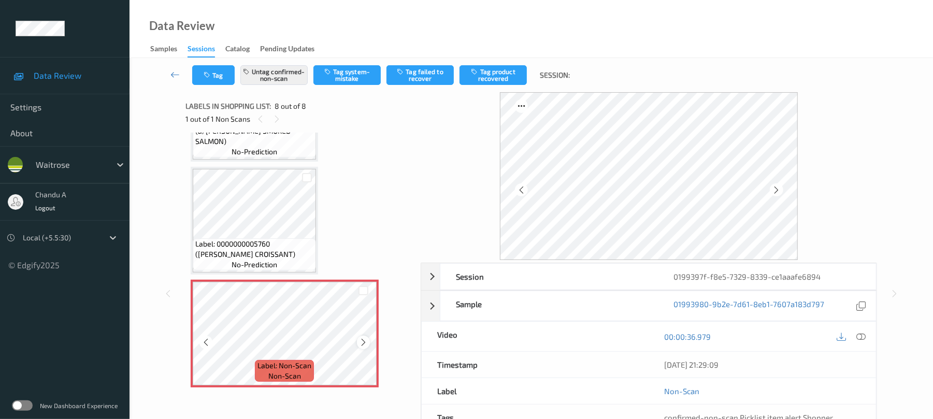
click at [365, 345] on icon at bounding box center [363, 342] width 9 height 9
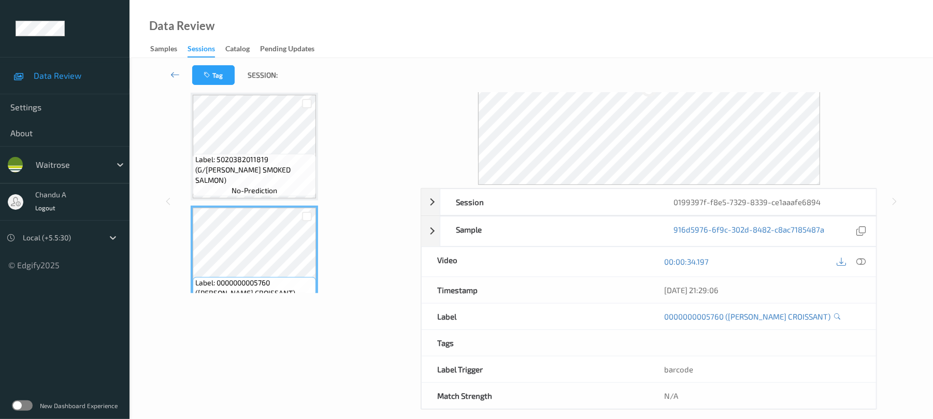
scroll to position [89, 0]
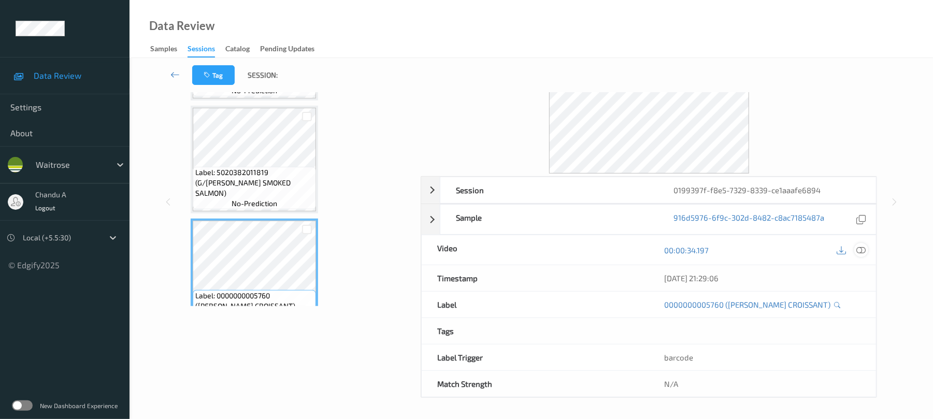
click at [861, 248] on icon at bounding box center [861, 250] width 9 height 9
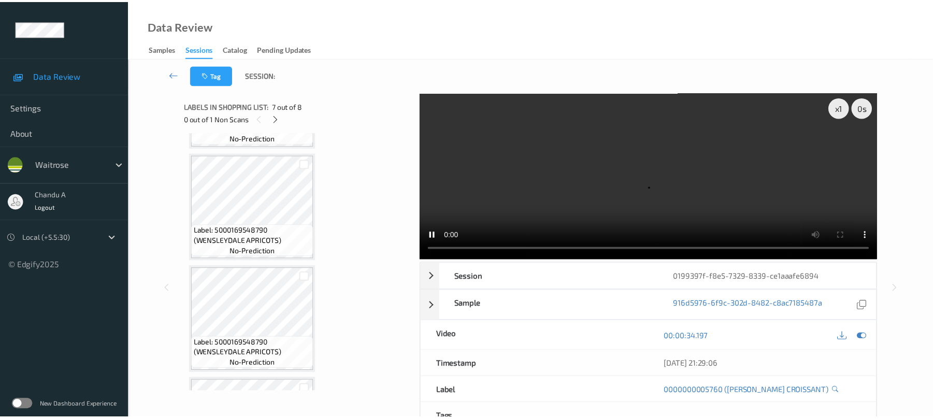
scroll to position [303, 0]
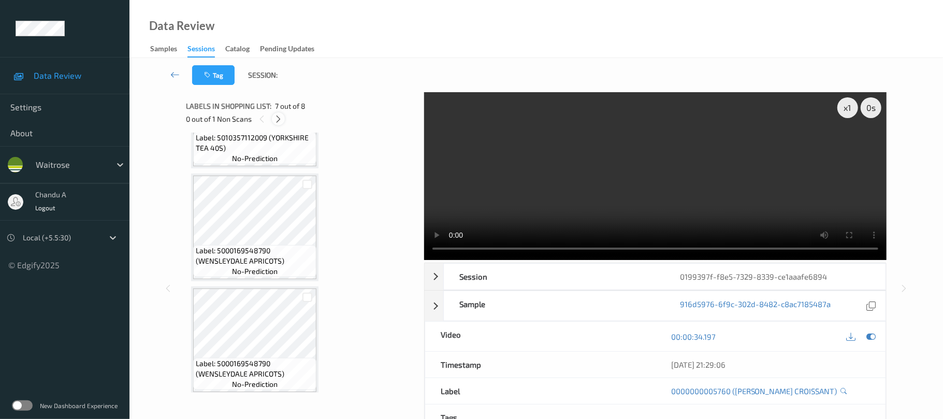
click at [276, 119] on icon at bounding box center [278, 118] width 9 height 9
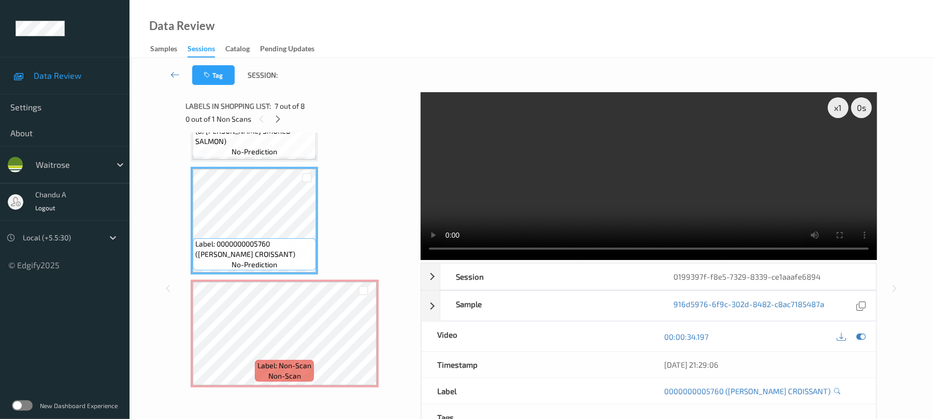
scroll to position [537, 0]
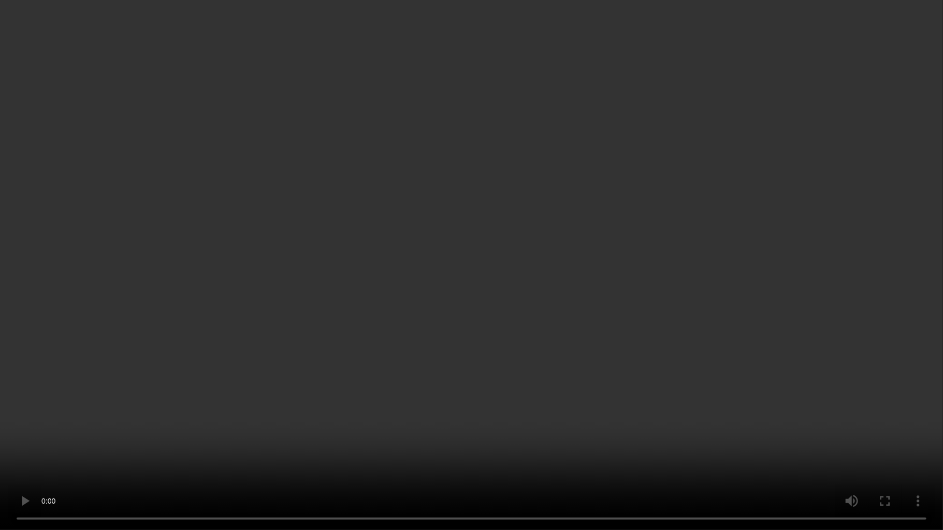
click at [481, 279] on video at bounding box center [471, 265] width 943 height 530
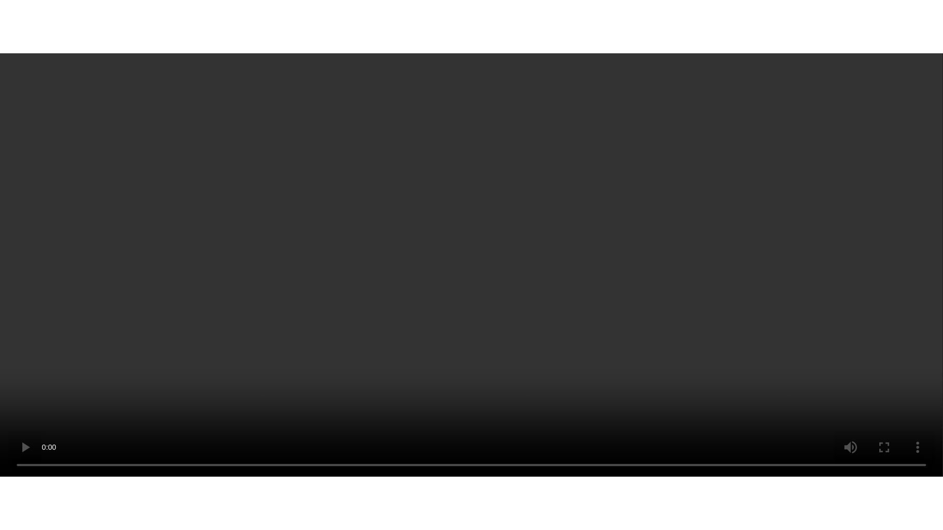
scroll to position [649, 0]
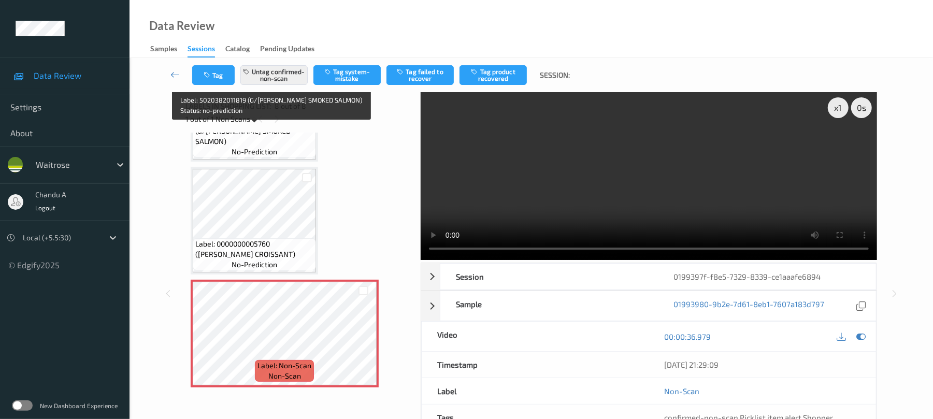
click at [284, 146] on div "Label: 5020382011819 (G/GLEN SMOKED SALMON) no-prediction" at bounding box center [254, 136] width 123 height 42
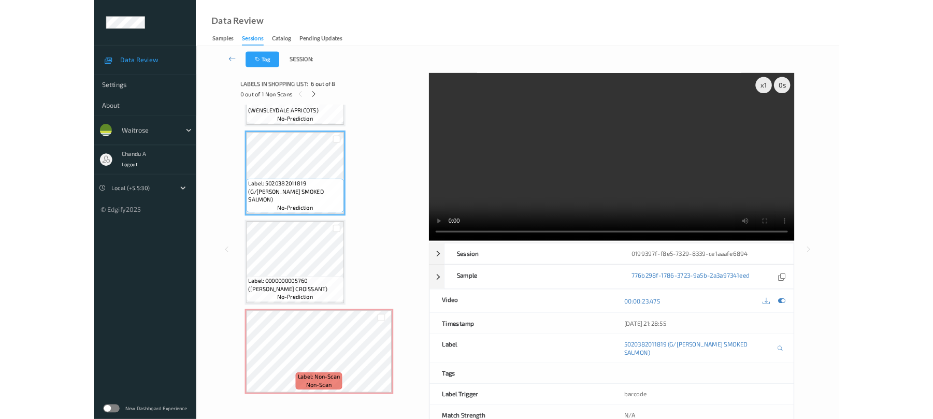
scroll to position [537, 0]
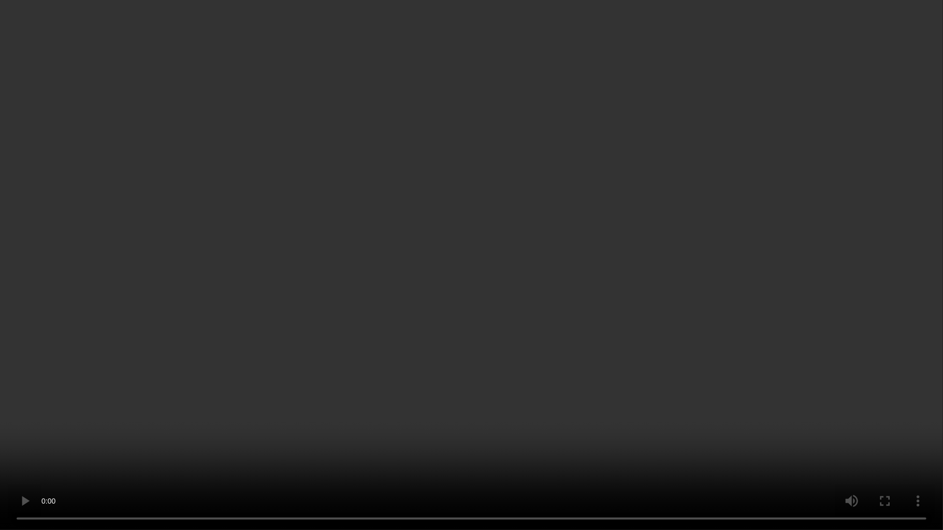
click at [523, 284] on video at bounding box center [471, 265] width 943 height 530
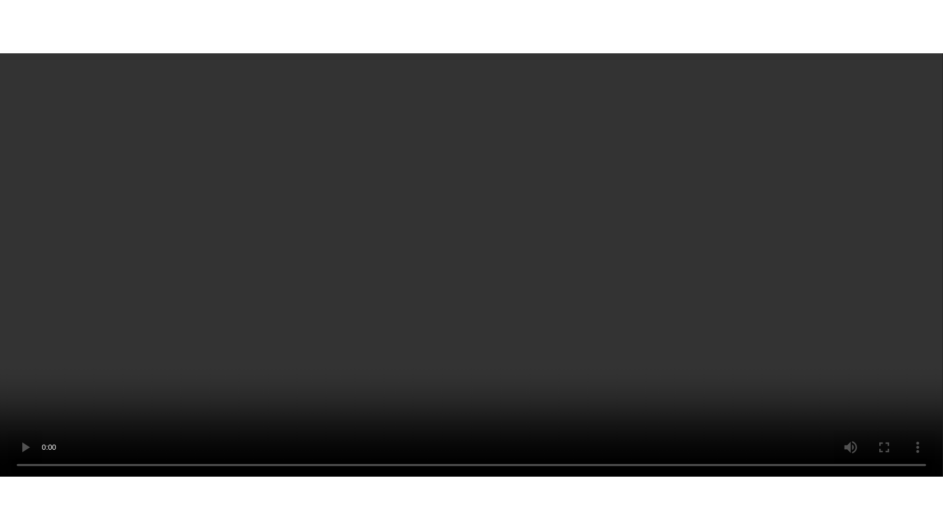
scroll to position [649, 0]
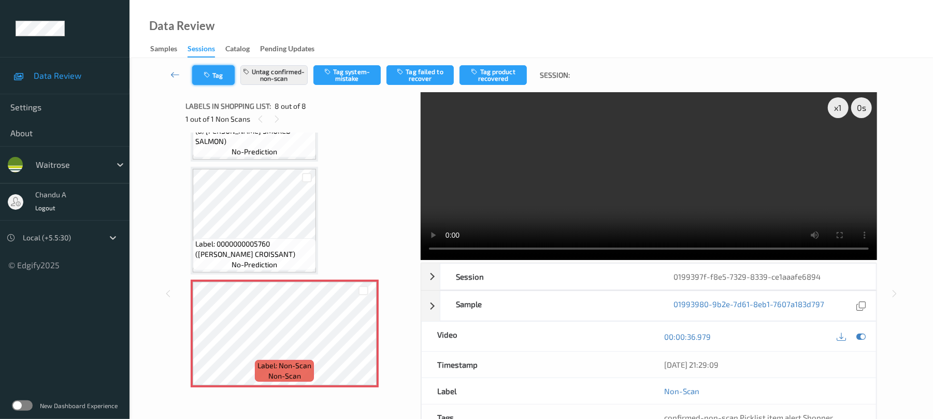
click at [225, 75] on button "Tag" at bounding box center [213, 75] width 42 height 20
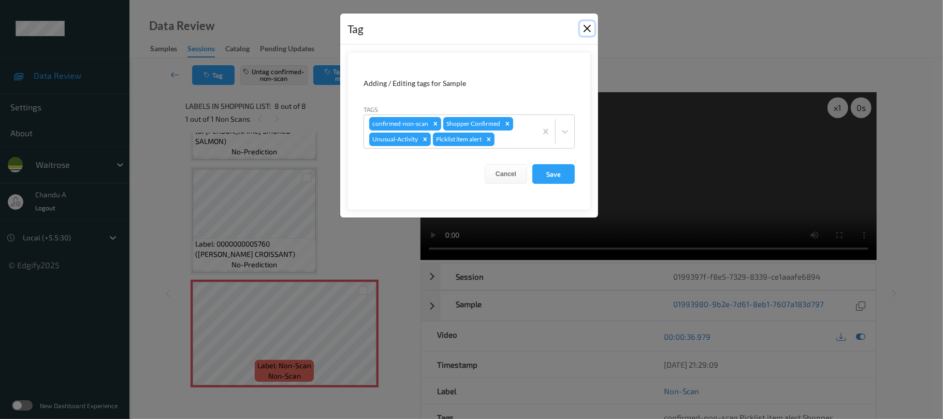
click at [582, 34] on button "Close" at bounding box center [587, 28] width 15 height 15
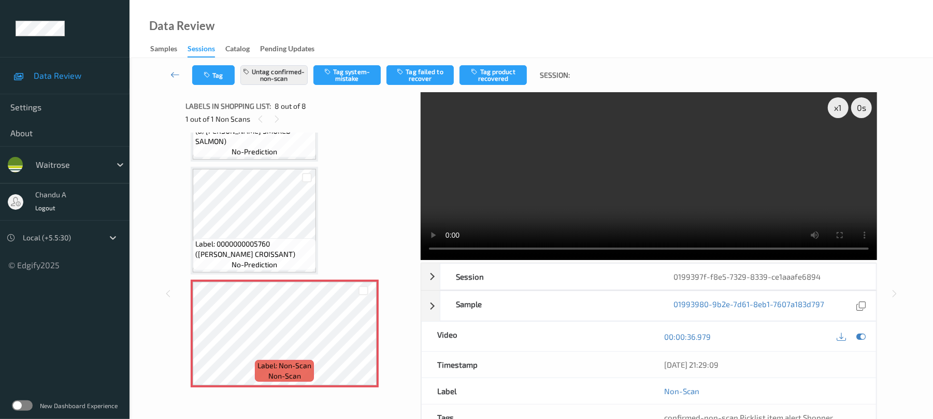
scroll to position [537, 0]
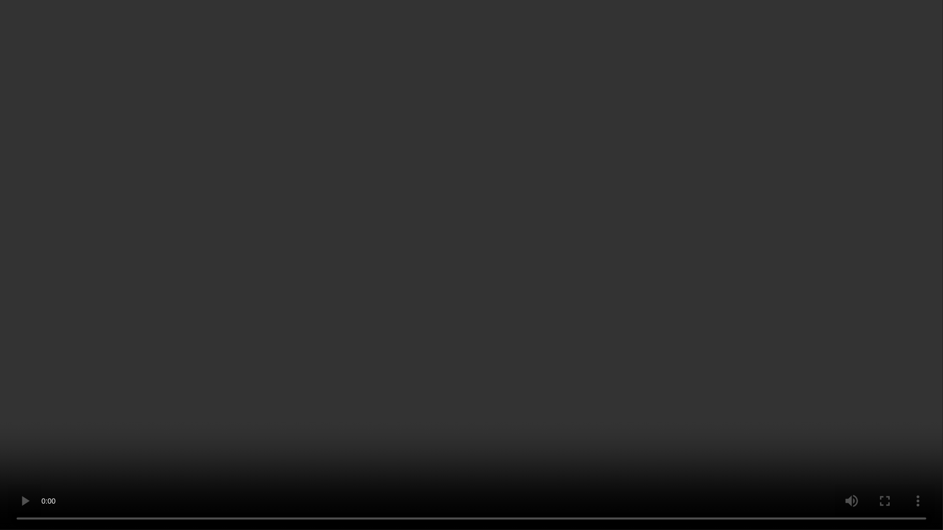
click at [456, 299] on video at bounding box center [471, 265] width 943 height 530
click at [506, 262] on video at bounding box center [471, 265] width 943 height 530
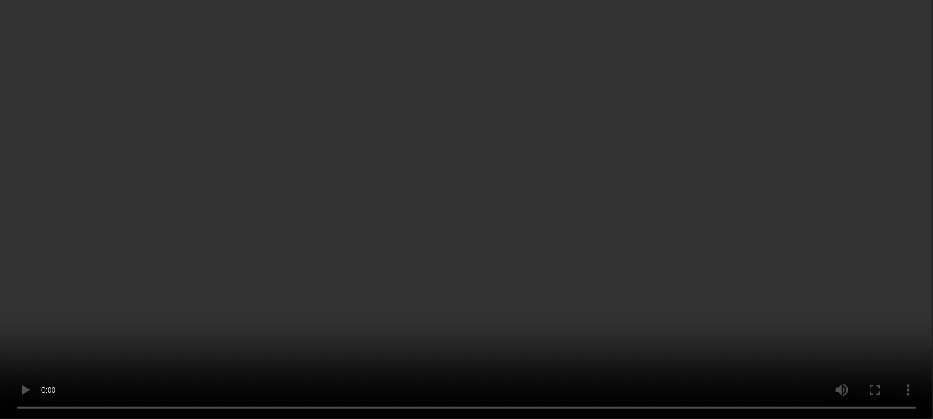
scroll to position [649, 0]
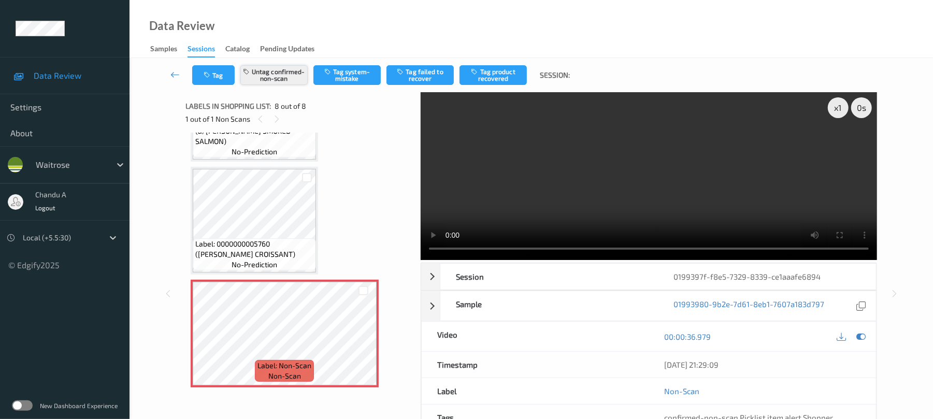
click at [271, 75] on button "Untag confirmed-non-scan" at bounding box center [273, 75] width 67 height 20
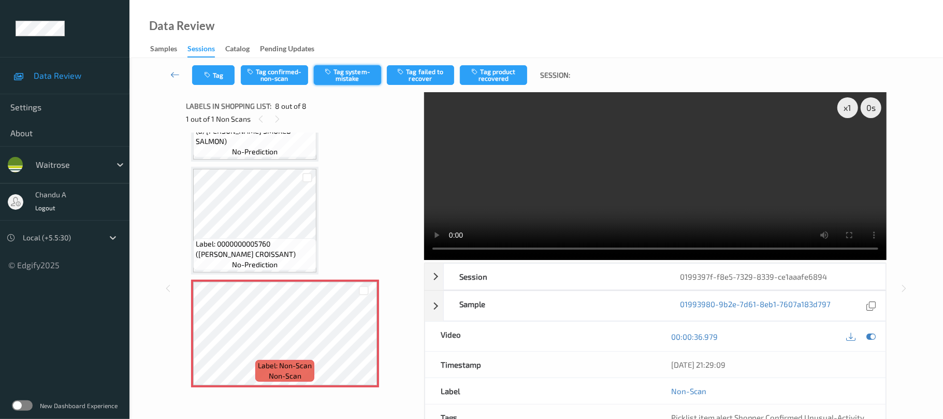
click at [363, 70] on button "Tag system-mistake" at bounding box center [347, 75] width 67 height 20
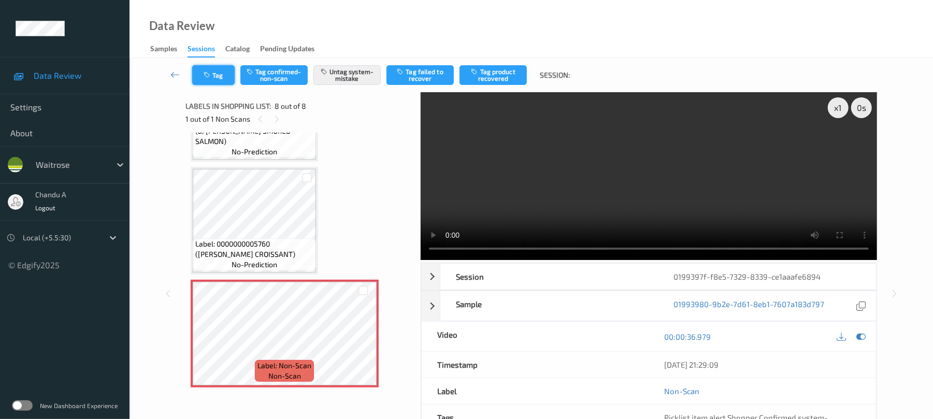
click at [222, 78] on button "Tag" at bounding box center [213, 75] width 42 height 20
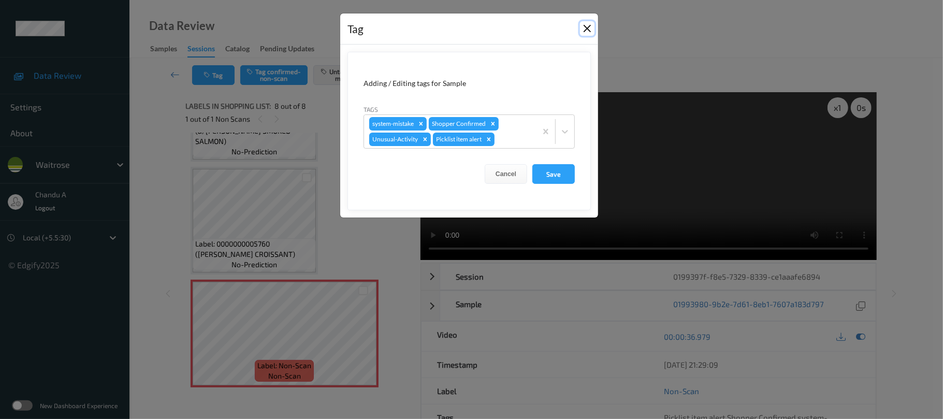
click at [587, 32] on button "Close" at bounding box center [587, 28] width 15 height 15
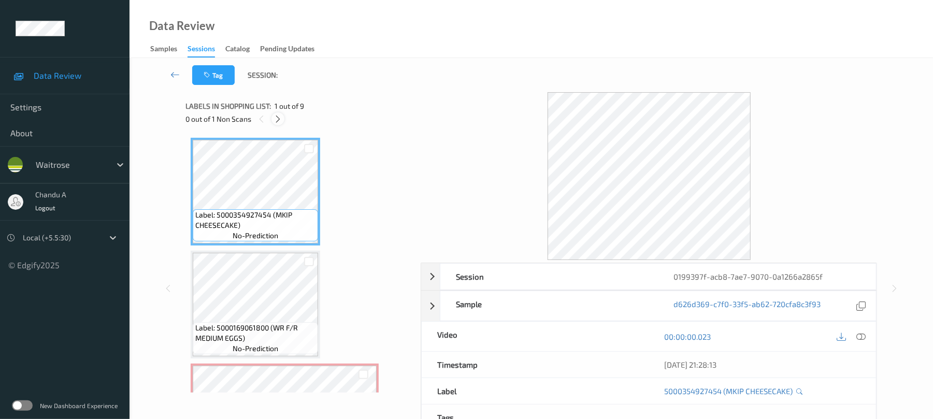
click at [284, 119] on div at bounding box center [277, 118] width 13 height 13
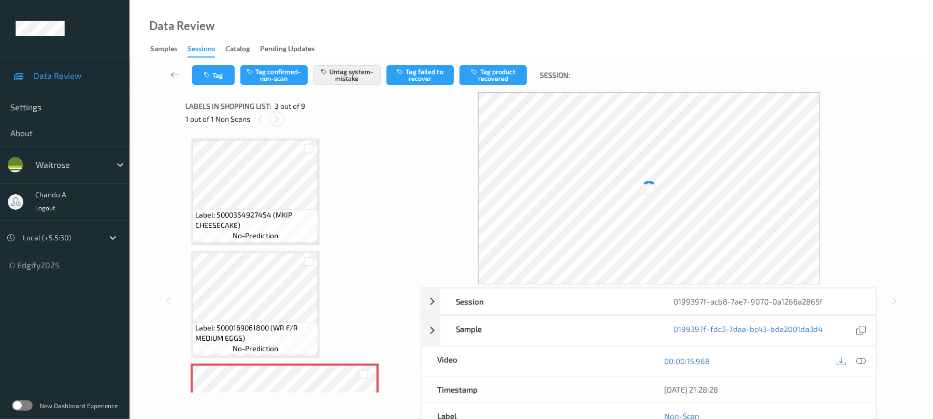
scroll to position [118, 0]
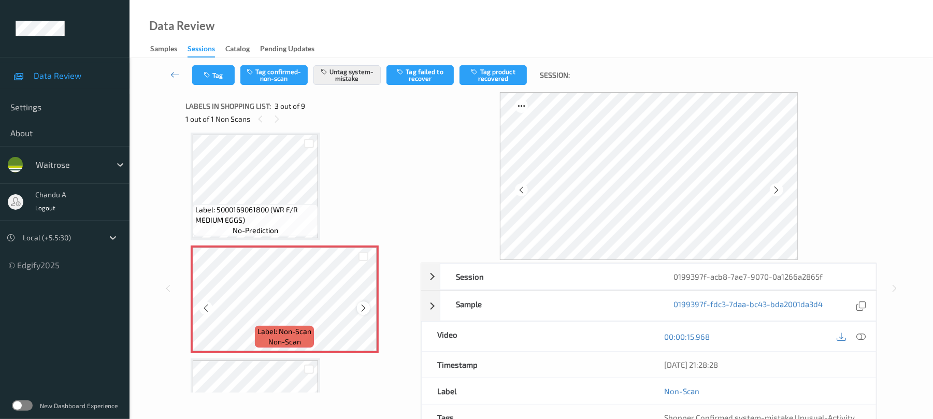
click at [363, 307] on icon at bounding box center [363, 308] width 9 height 9
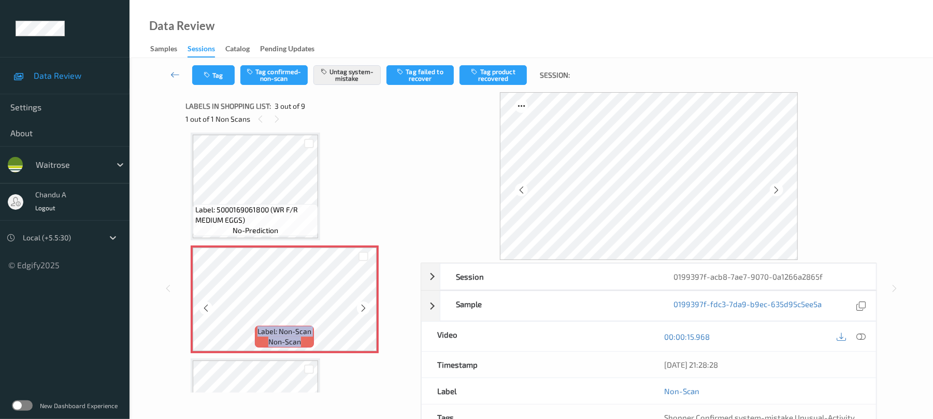
click at [363, 307] on icon at bounding box center [363, 308] width 9 height 9
click at [216, 81] on button "Tag" at bounding box center [213, 75] width 42 height 20
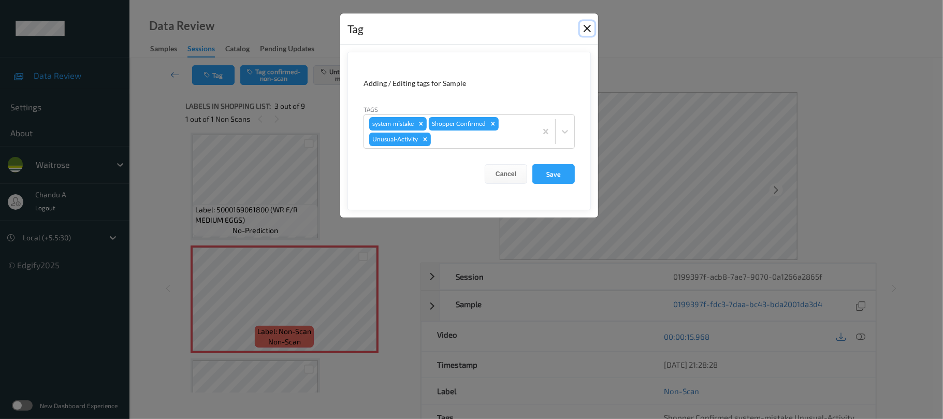
click at [584, 27] on button "Close" at bounding box center [587, 28] width 15 height 15
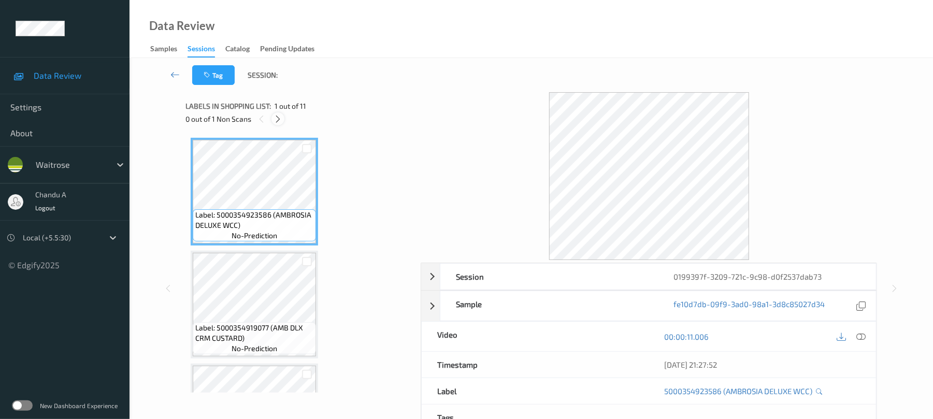
click at [281, 118] on icon at bounding box center [278, 118] width 9 height 9
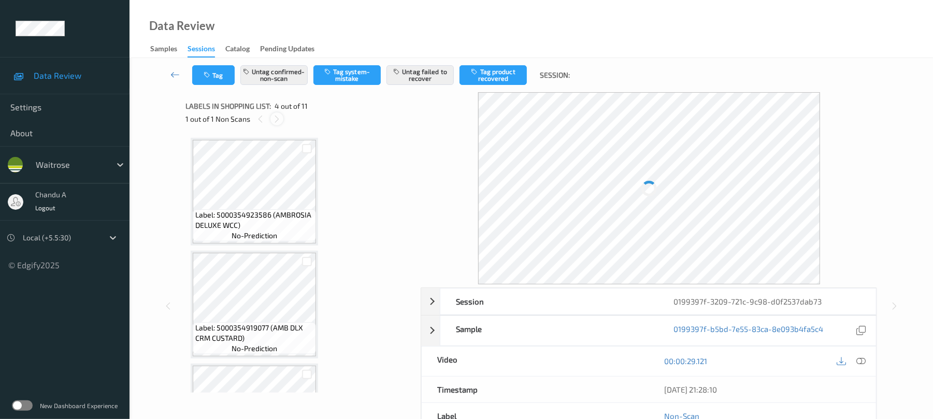
scroll to position [231, 0]
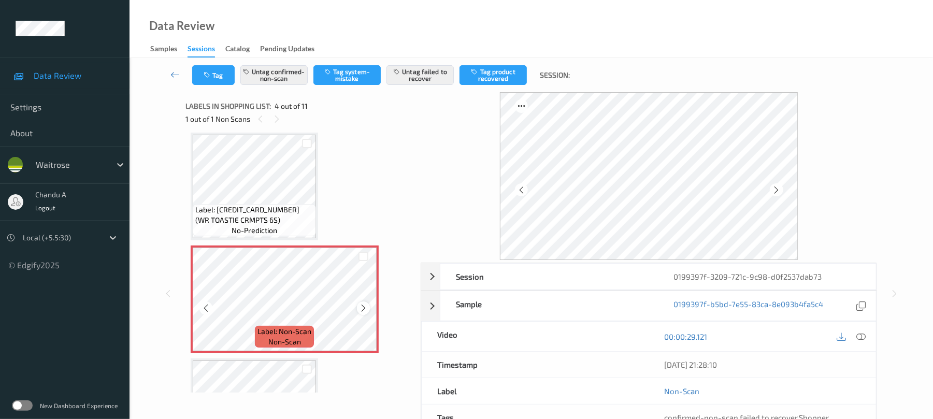
click at [363, 309] on icon at bounding box center [363, 308] width 9 height 9
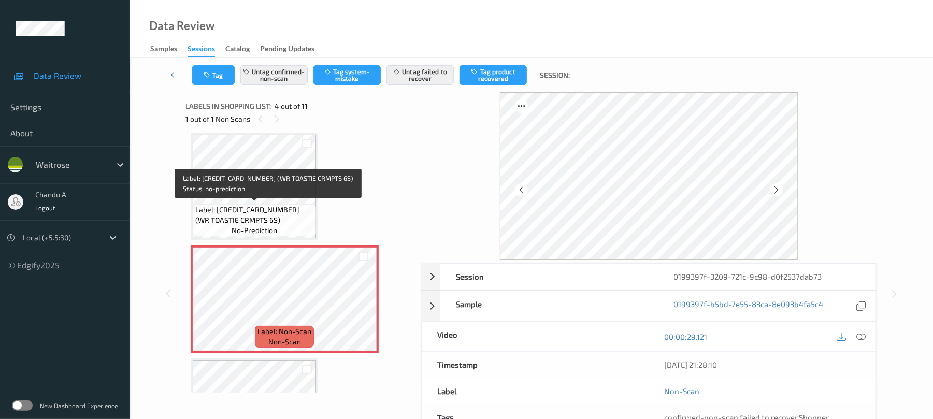
click at [268, 205] on span "Label: [CREDIT_CARD_NUMBER] (WR TOASTIE CRMPTS 6S)" at bounding box center [254, 215] width 118 height 21
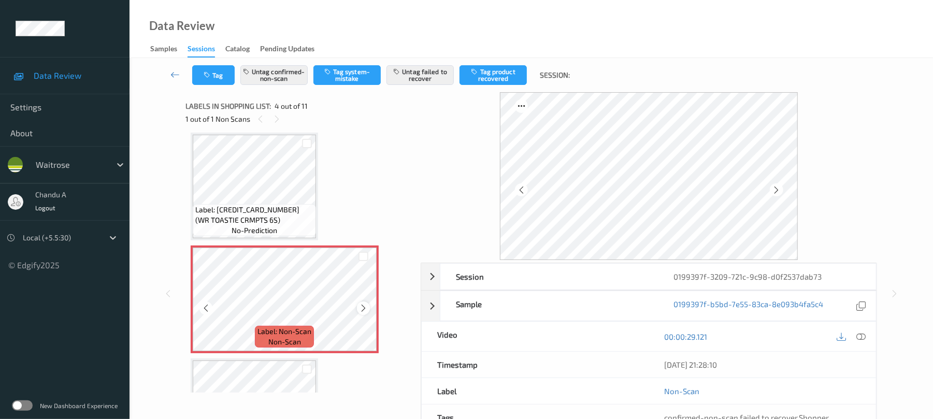
click at [362, 308] on icon at bounding box center [363, 308] width 9 height 9
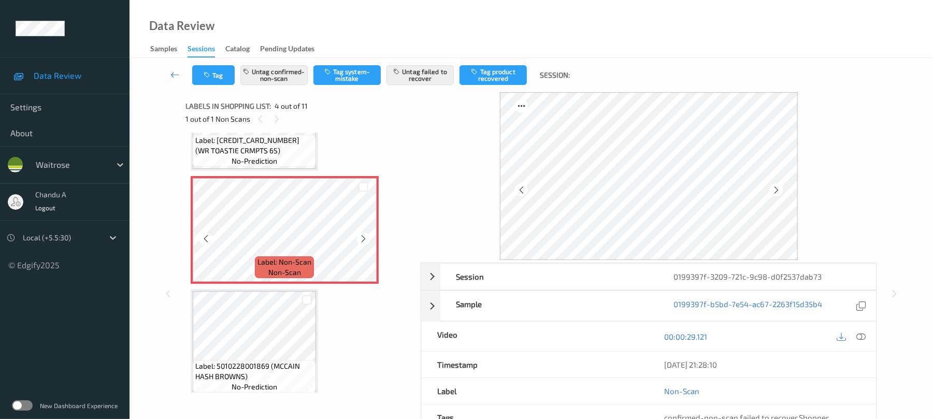
scroll to position [369, 0]
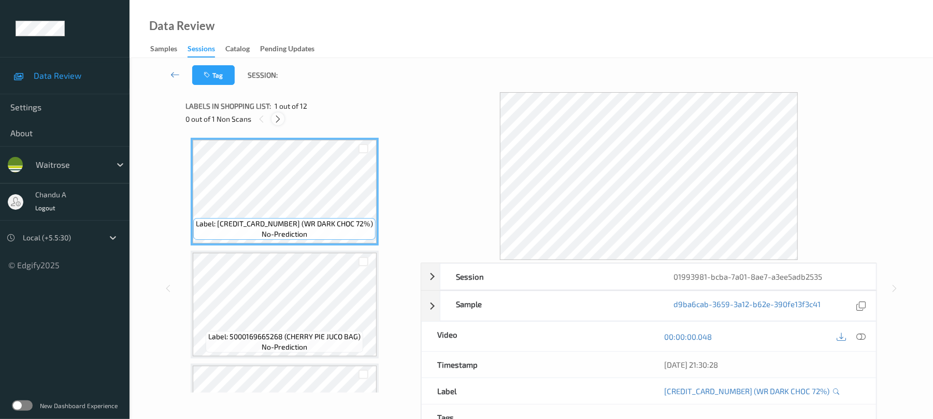
click at [280, 119] on icon at bounding box center [278, 118] width 9 height 9
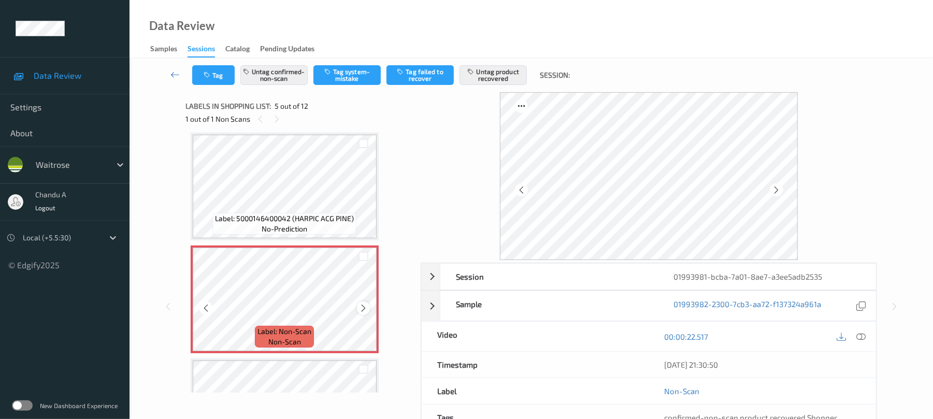
click at [365, 305] on icon at bounding box center [363, 308] width 9 height 9
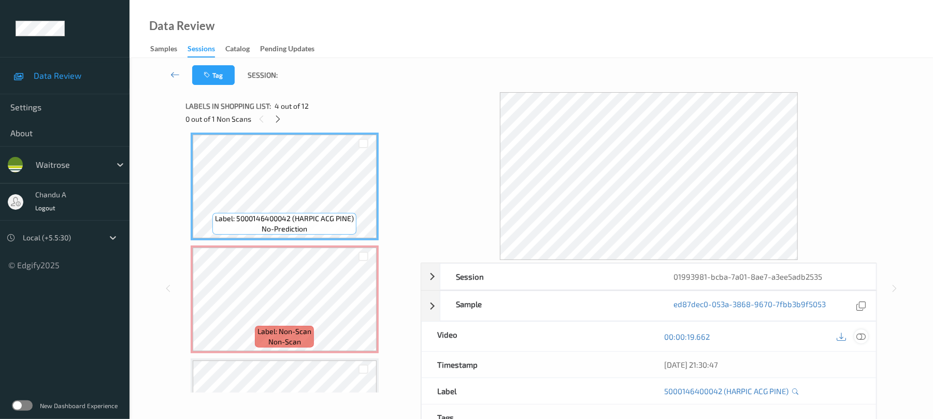
click at [857, 334] on icon at bounding box center [861, 336] width 9 height 9
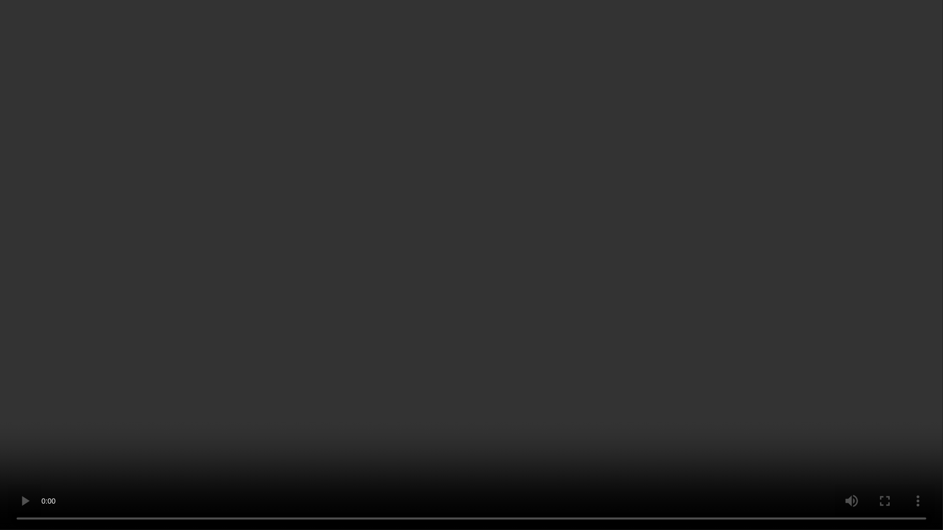
drag, startPoint x: 486, startPoint y: 305, endPoint x: 485, endPoint y: 291, distance: 14.0
click at [485, 304] on video at bounding box center [471, 265] width 943 height 530
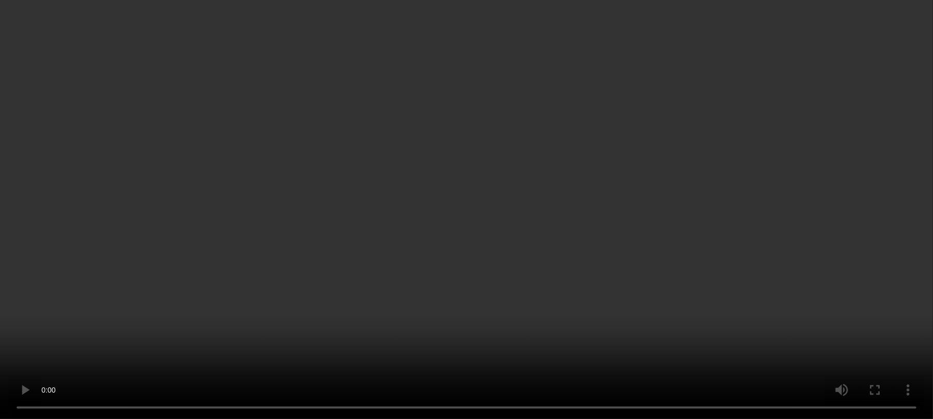
scroll to position [413, 0]
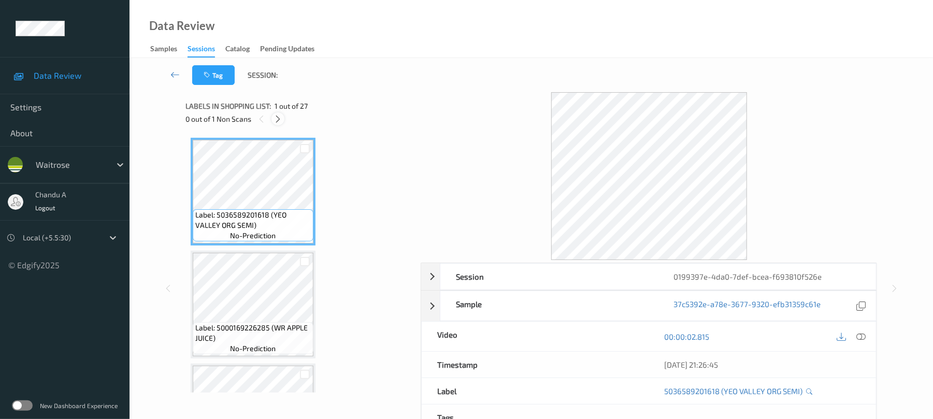
click at [275, 114] on icon at bounding box center [278, 118] width 9 height 9
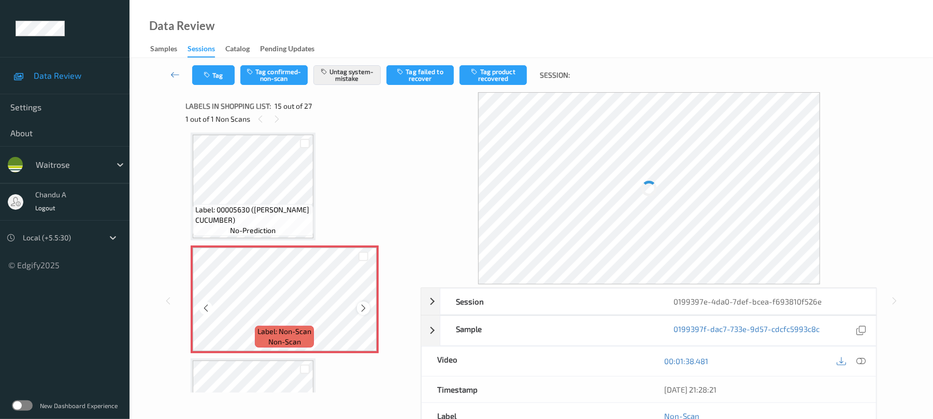
click at [367, 310] on icon at bounding box center [363, 308] width 9 height 9
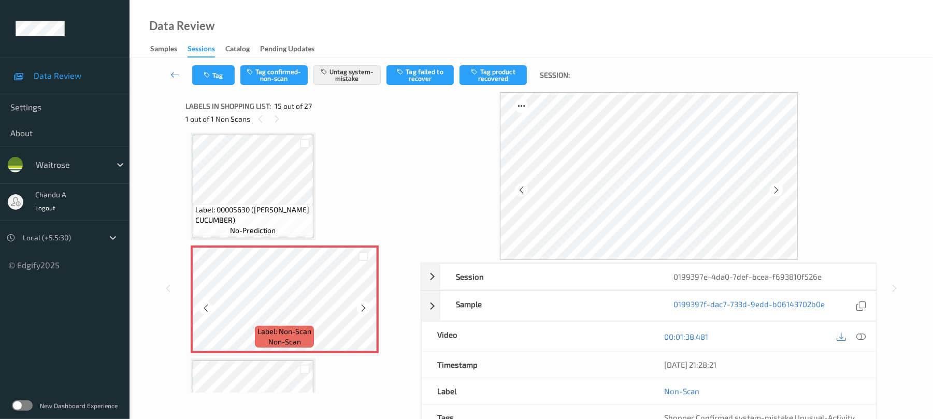
click at [367, 310] on icon at bounding box center [363, 308] width 9 height 9
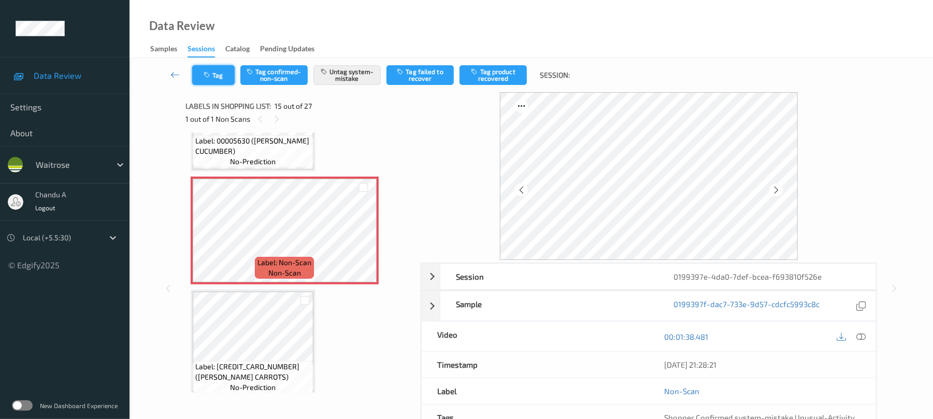
click at [218, 73] on button "Tag" at bounding box center [213, 75] width 42 height 20
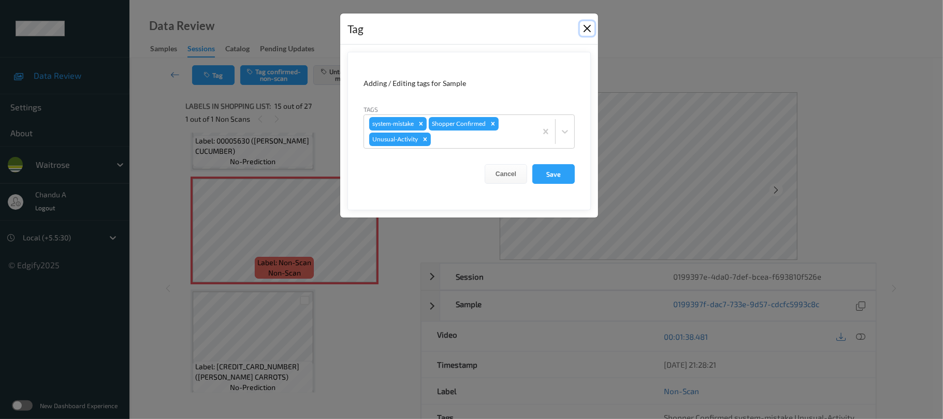
click at [585, 31] on button "Close" at bounding box center [587, 28] width 15 height 15
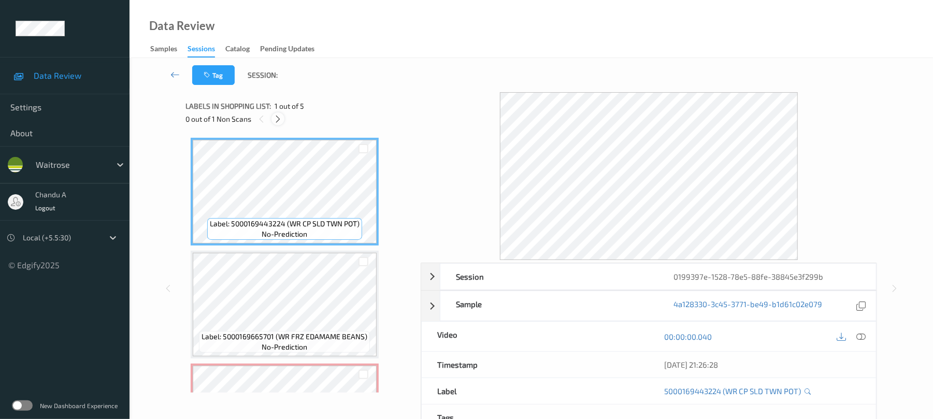
click at [278, 119] on icon at bounding box center [278, 118] width 9 height 9
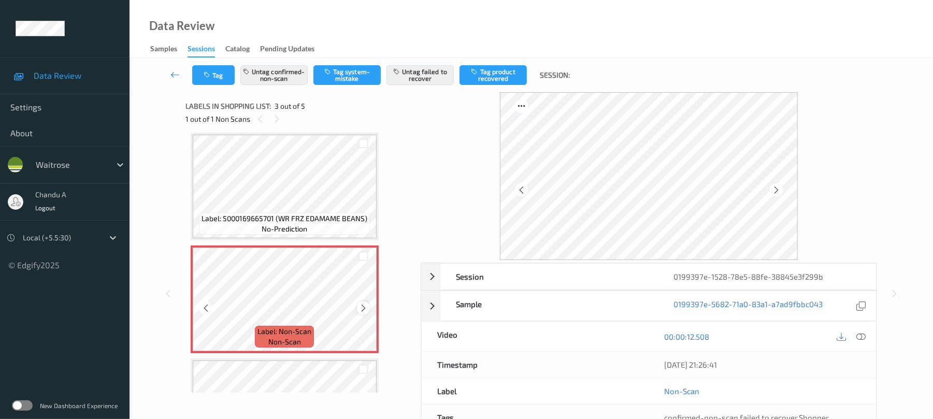
click at [365, 309] on icon at bounding box center [363, 308] width 9 height 9
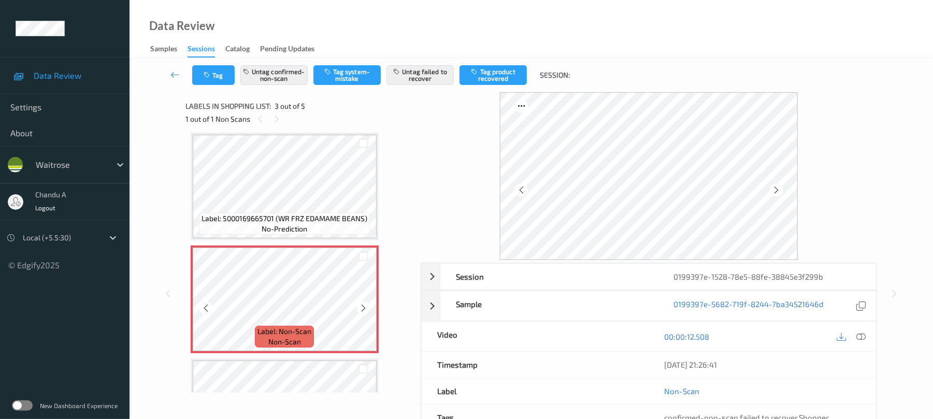
click at [365, 309] on icon at bounding box center [363, 308] width 9 height 9
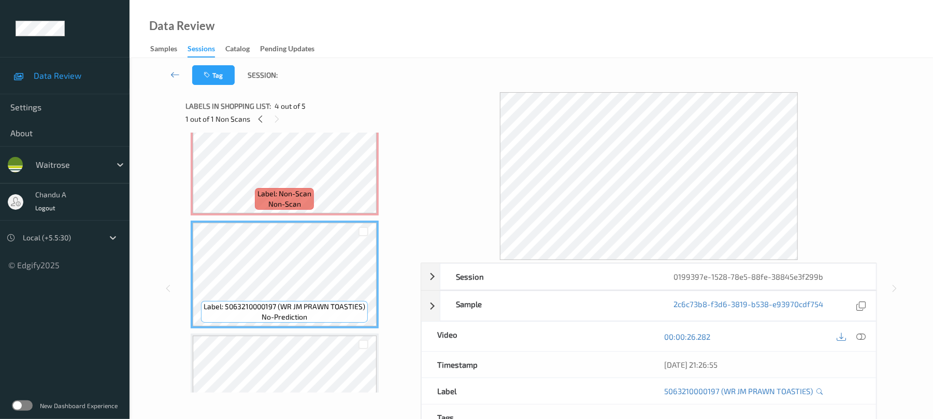
scroll to position [309, 0]
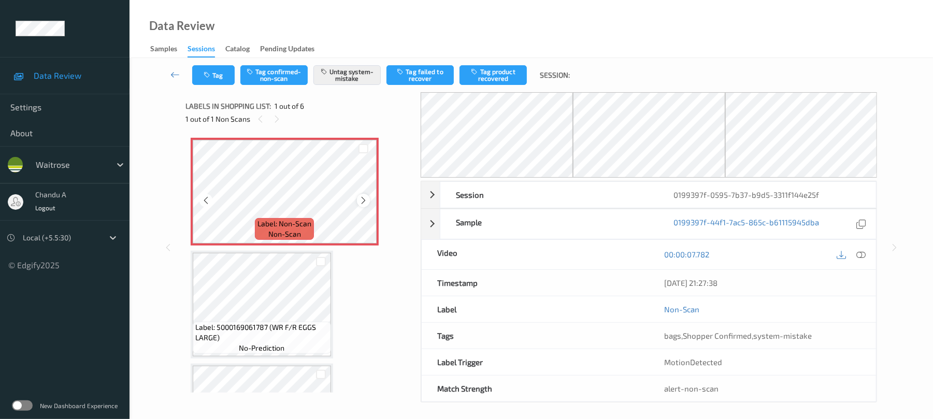
click at [363, 197] on icon at bounding box center [363, 200] width 9 height 9
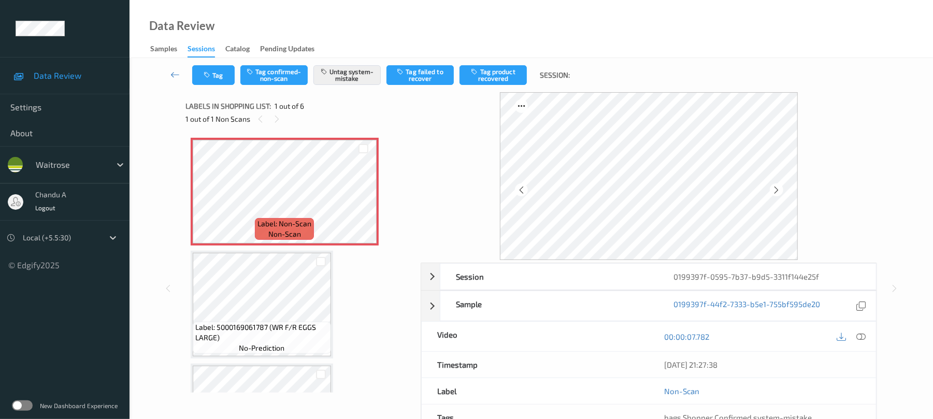
click at [210, 63] on div "Tag Tag confirmed-non-scan Untag system-mistake Tag failed to recover Tag produ…" at bounding box center [531, 75] width 761 height 34
click at [220, 71] on button "Tag" at bounding box center [213, 75] width 42 height 20
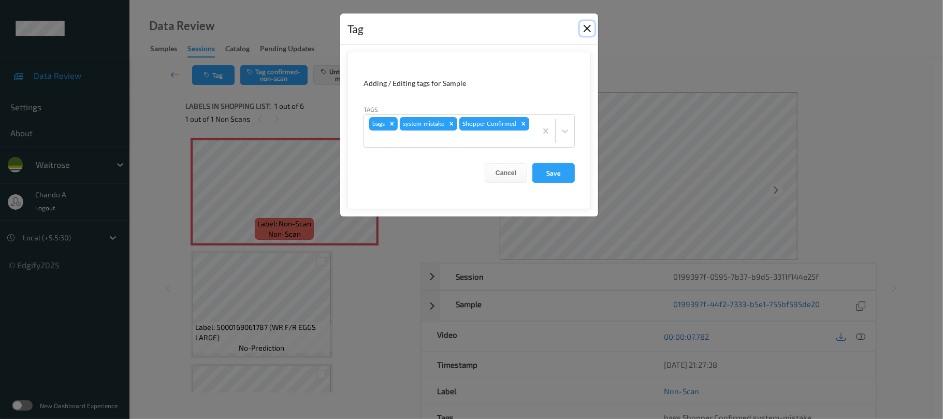
click at [583, 31] on button "Close" at bounding box center [587, 28] width 15 height 15
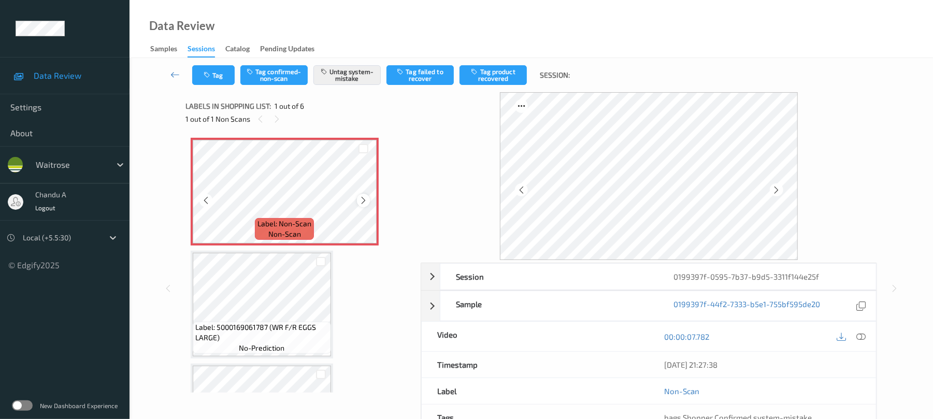
click at [361, 196] on icon at bounding box center [363, 200] width 9 height 9
click at [214, 81] on button "Tag" at bounding box center [213, 75] width 42 height 20
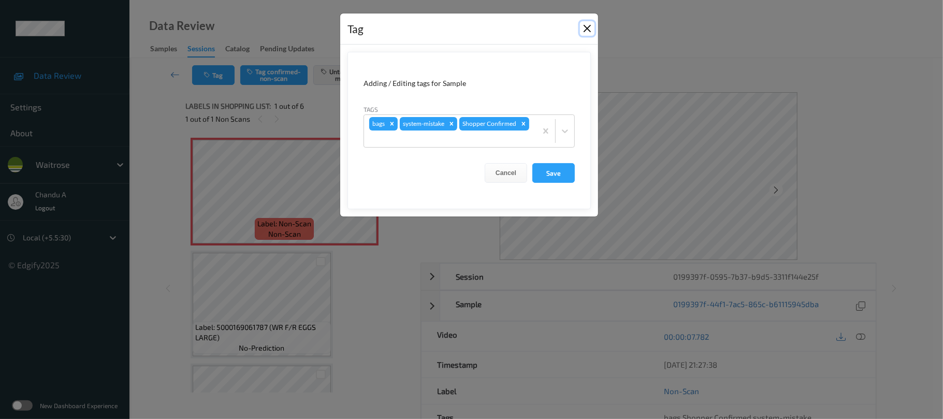
click at [586, 30] on button "Close" at bounding box center [587, 28] width 15 height 15
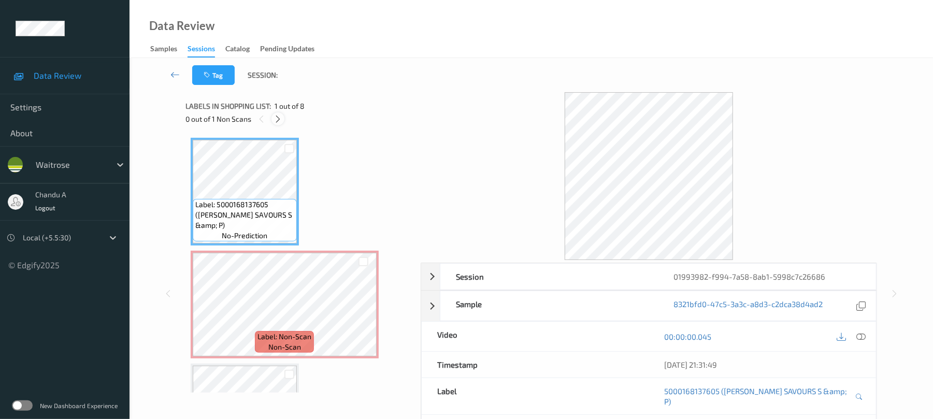
click at [281, 117] on icon at bounding box center [278, 118] width 9 height 9
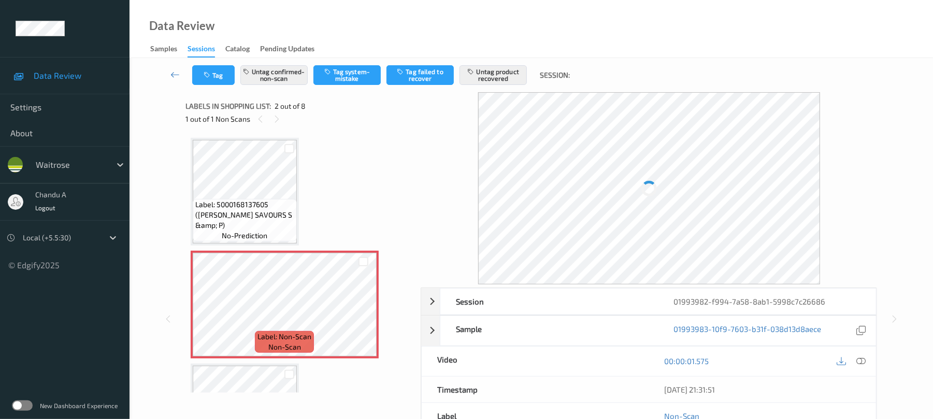
scroll to position [5, 0]
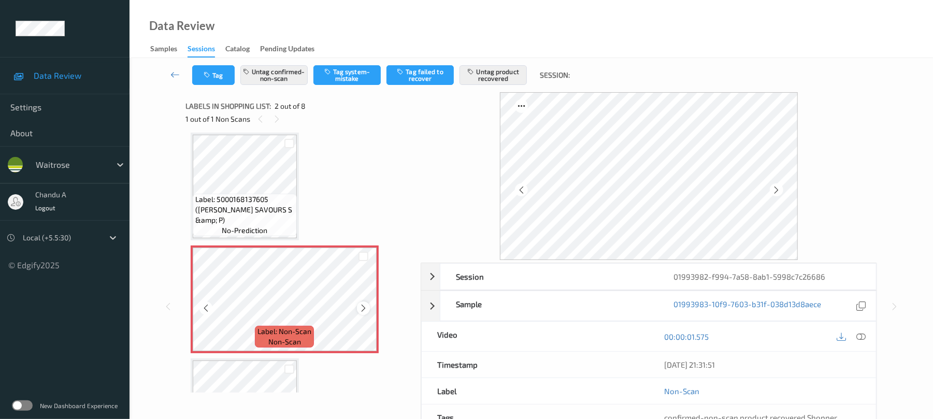
click at [361, 307] on icon at bounding box center [363, 308] width 9 height 9
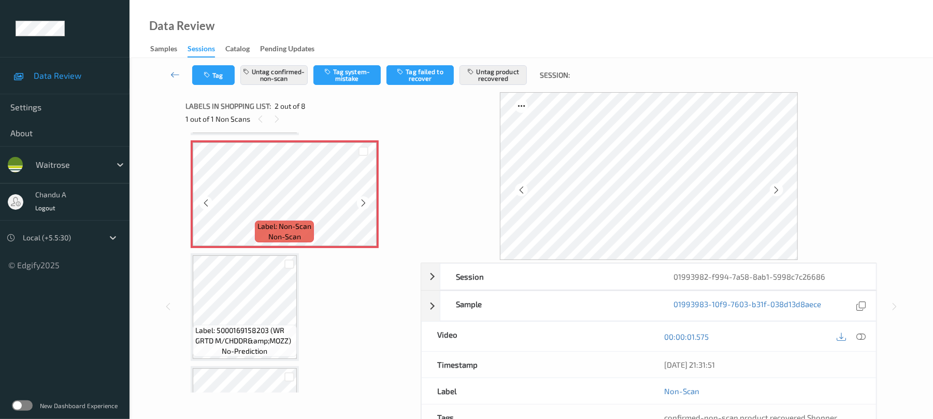
scroll to position [144, 0]
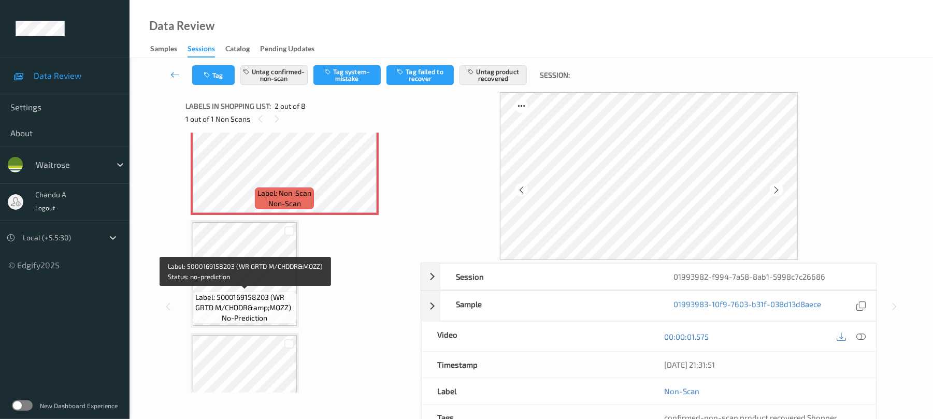
click at [262, 293] on span "Label: 5000169158203 (WR GRTD M/CHDDR&amp;MOZZ)" at bounding box center [244, 302] width 99 height 21
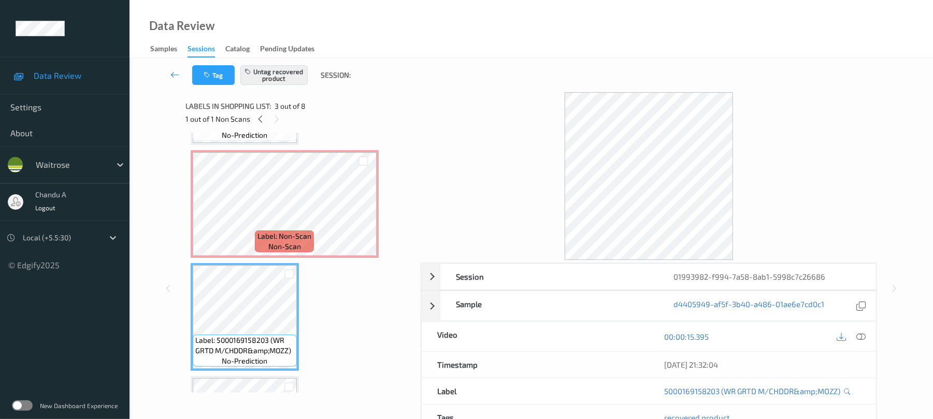
scroll to position [75, 0]
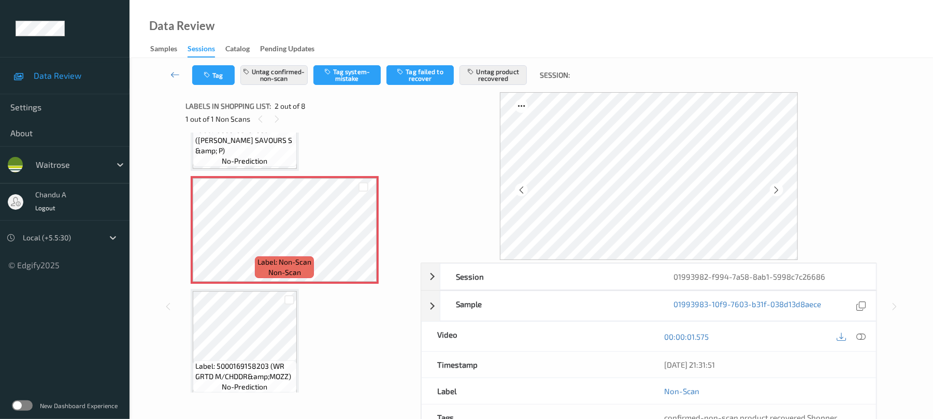
click at [852, 333] on div at bounding box center [852, 336] width 34 height 14
click at [863, 330] on div at bounding box center [852, 336] width 34 height 14
click at [863, 332] on div at bounding box center [861, 336] width 14 height 14
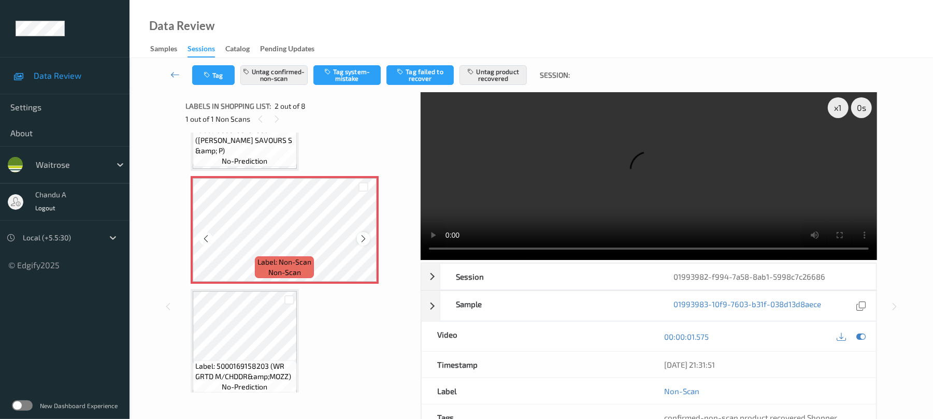
click at [364, 239] on icon at bounding box center [363, 238] width 9 height 9
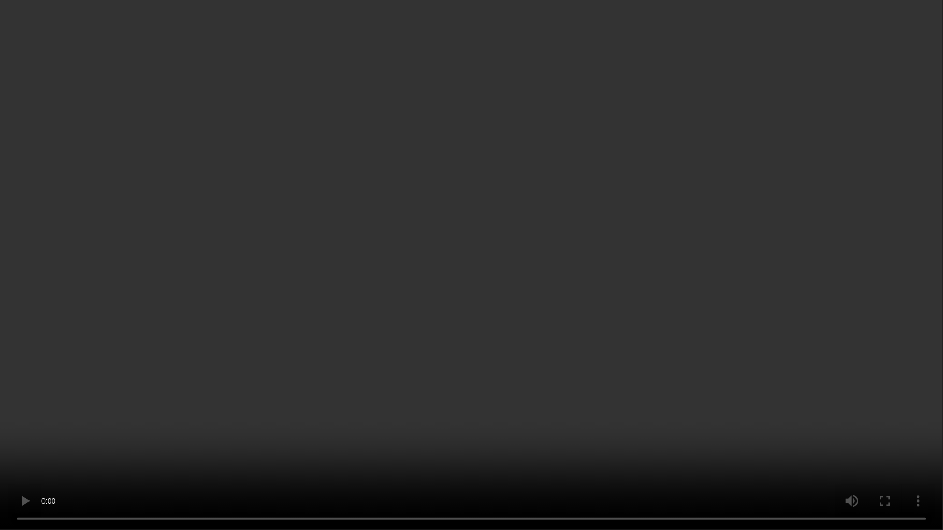
drag, startPoint x: 442, startPoint y: 332, endPoint x: 433, endPoint y: 58, distance: 274.2
click at [442, 324] on video at bounding box center [471, 265] width 943 height 530
